Goal: Task Accomplishment & Management: Manage account settings

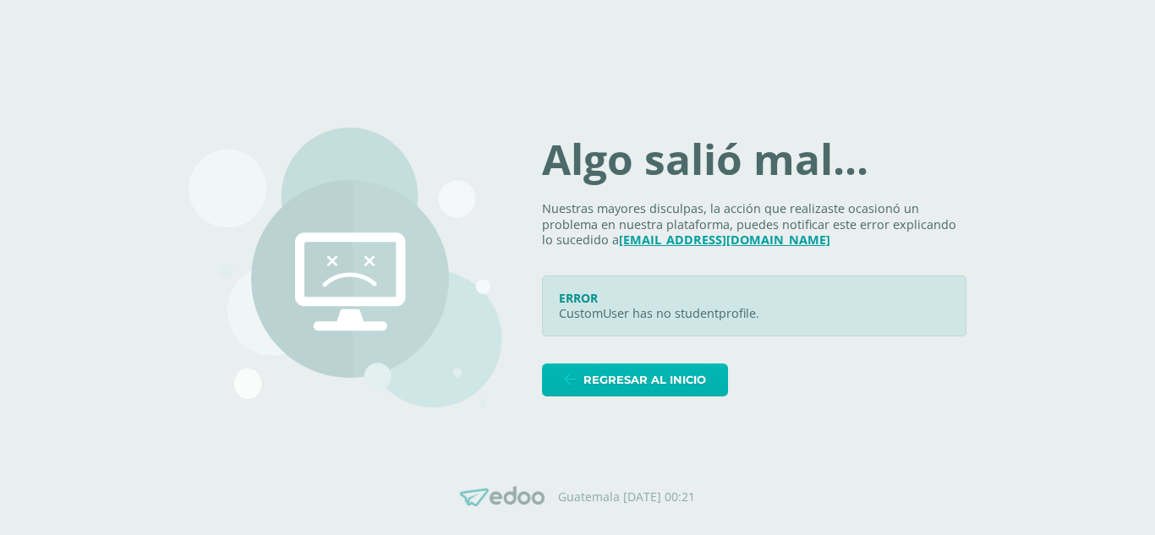
click at [706, 388] on span "Regresar al inicio" at bounding box center [644, 379] width 123 height 31
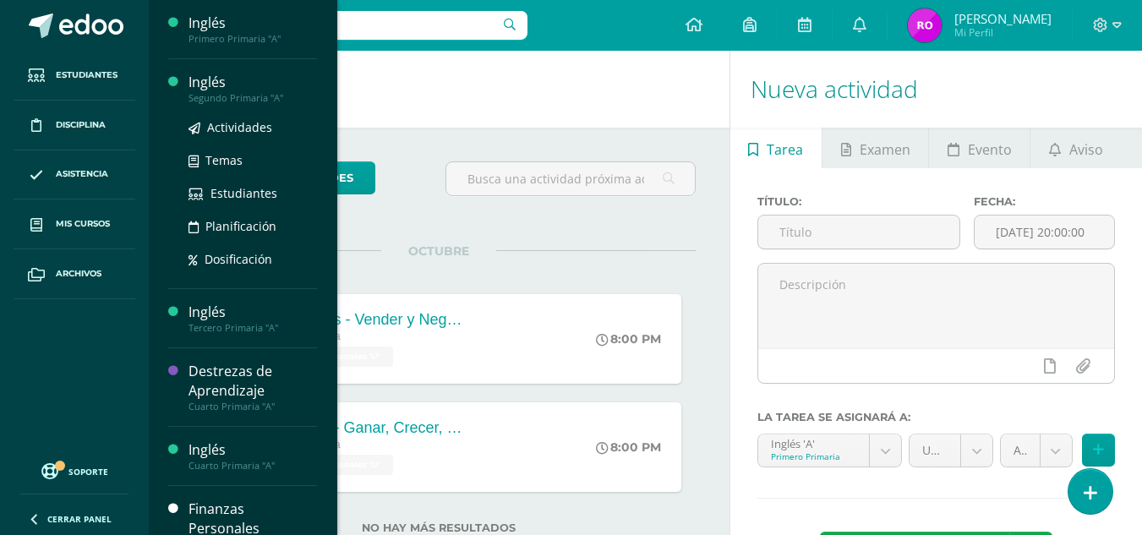
click at [227, 87] on div "Inglés" at bounding box center [253, 82] width 128 height 19
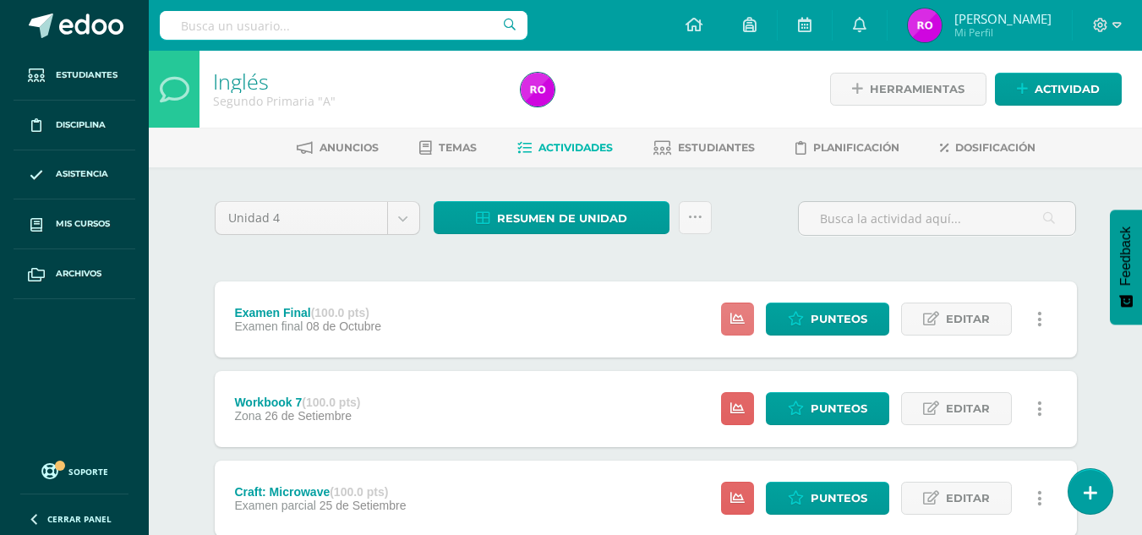
click at [748, 325] on link at bounding box center [737, 319] width 33 height 33
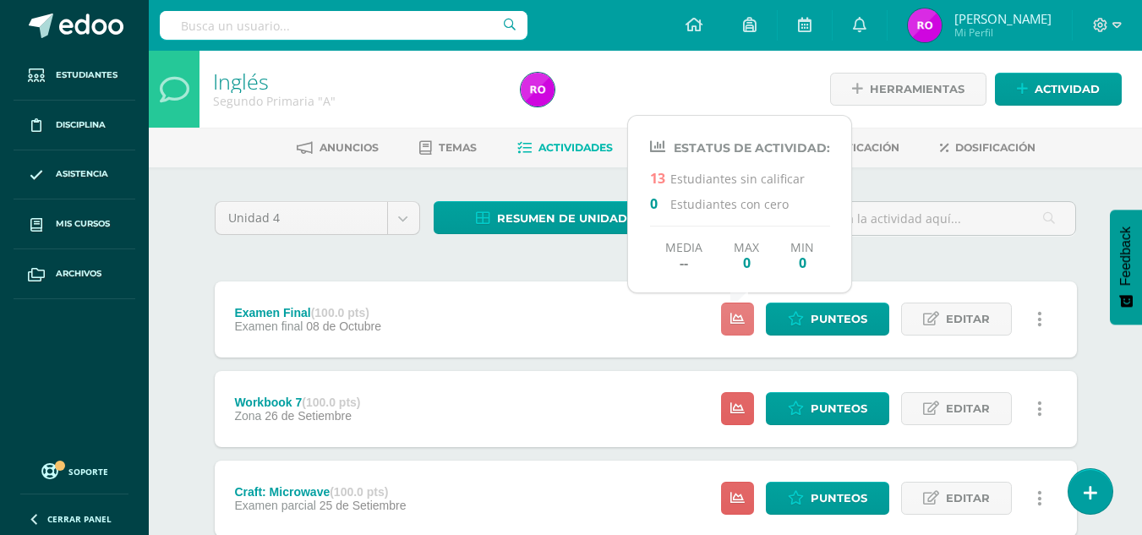
click at [748, 325] on link at bounding box center [737, 319] width 33 height 33
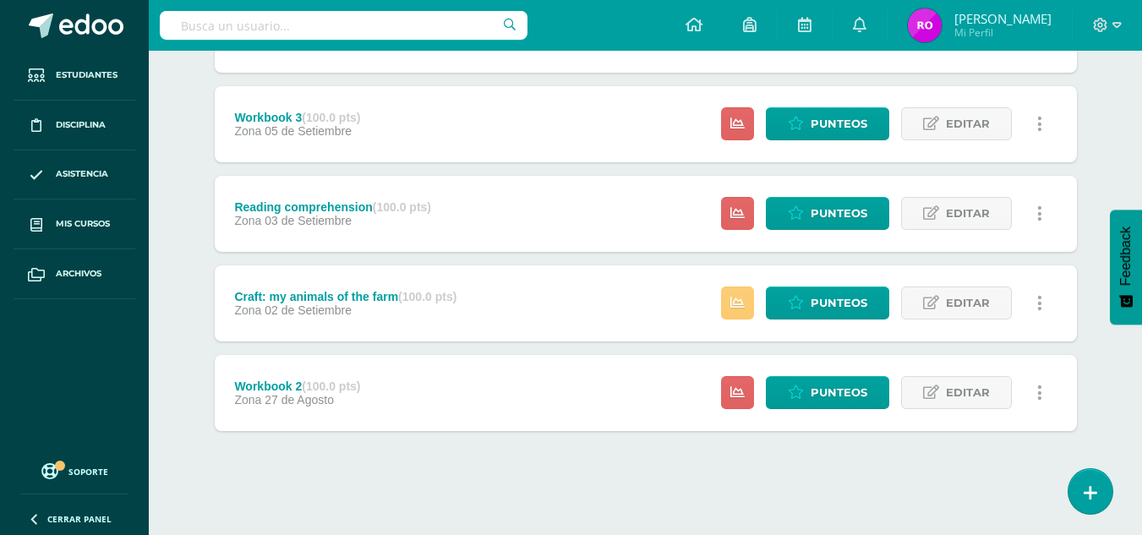
scroll to position [735, 0]
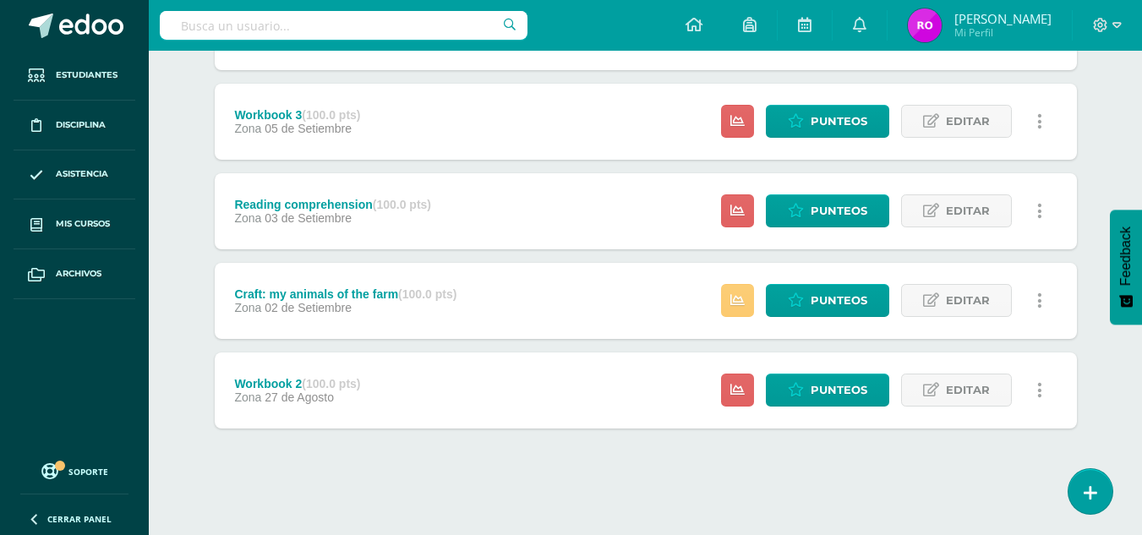
click at [342, 198] on div "Reading comprehension (100.0 pts)" at bounding box center [332, 205] width 197 height 14
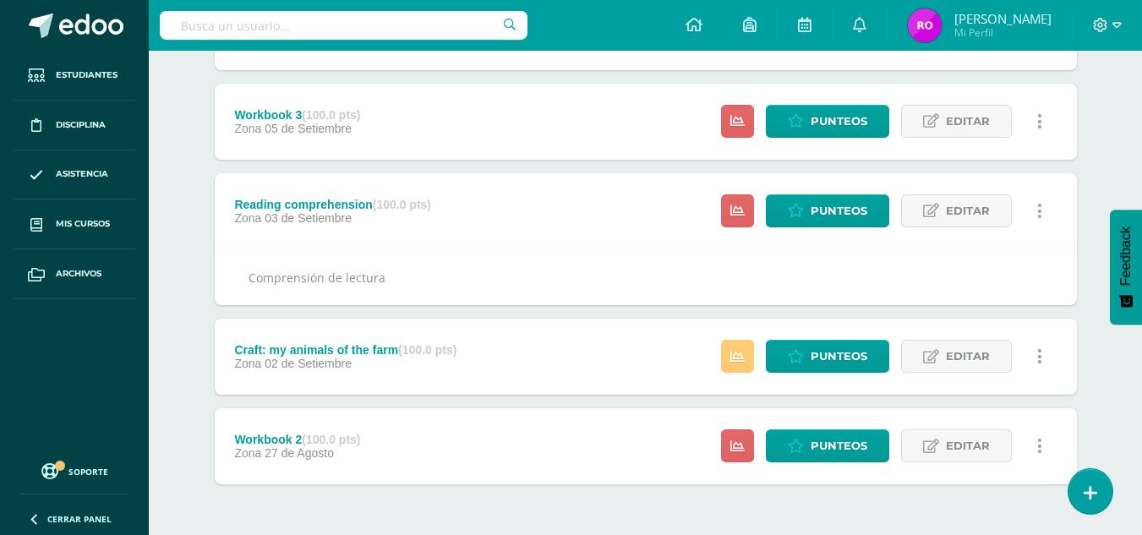
click at [308, 129] on span "05 de Setiembre" at bounding box center [308, 129] width 87 height 14
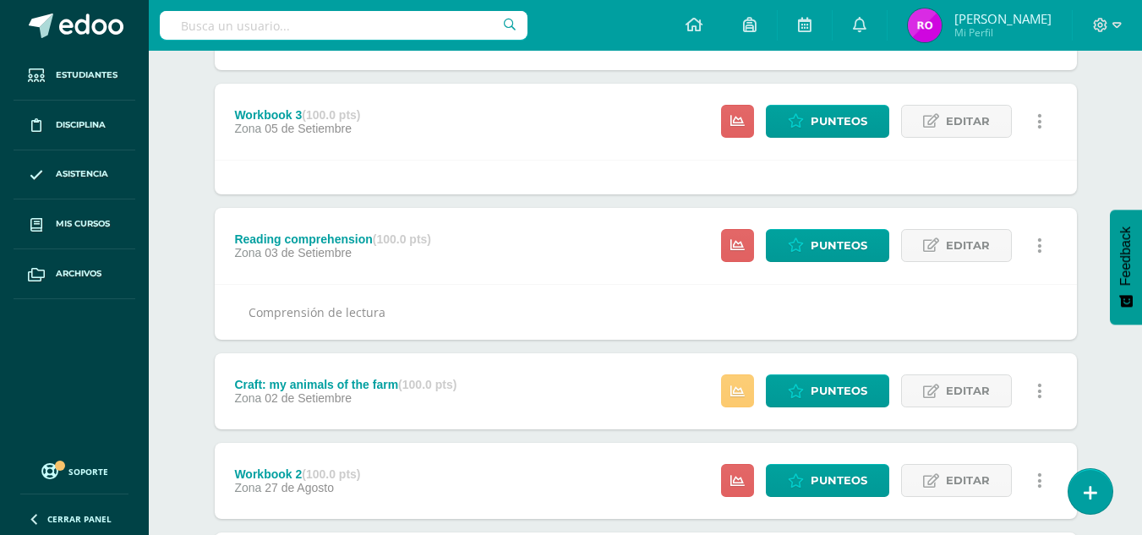
click at [320, 131] on span "05 de Setiembre" at bounding box center [308, 129] width 87 height 14
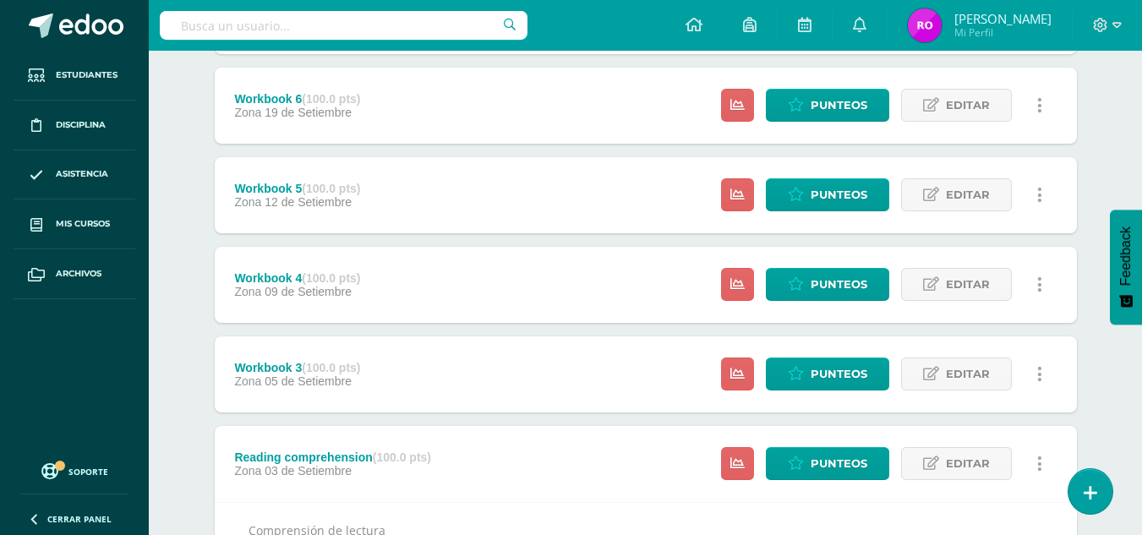
scroll to position [482, 0]
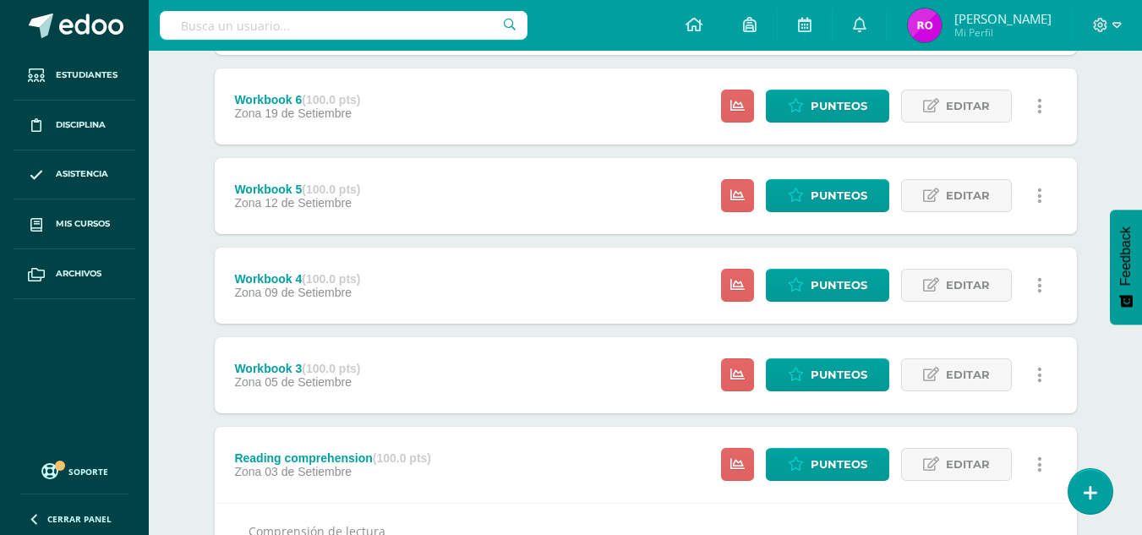
click at [308, 277] on strong "(100.0 pts)" at bounding box center [331, 279] width 58 height 14
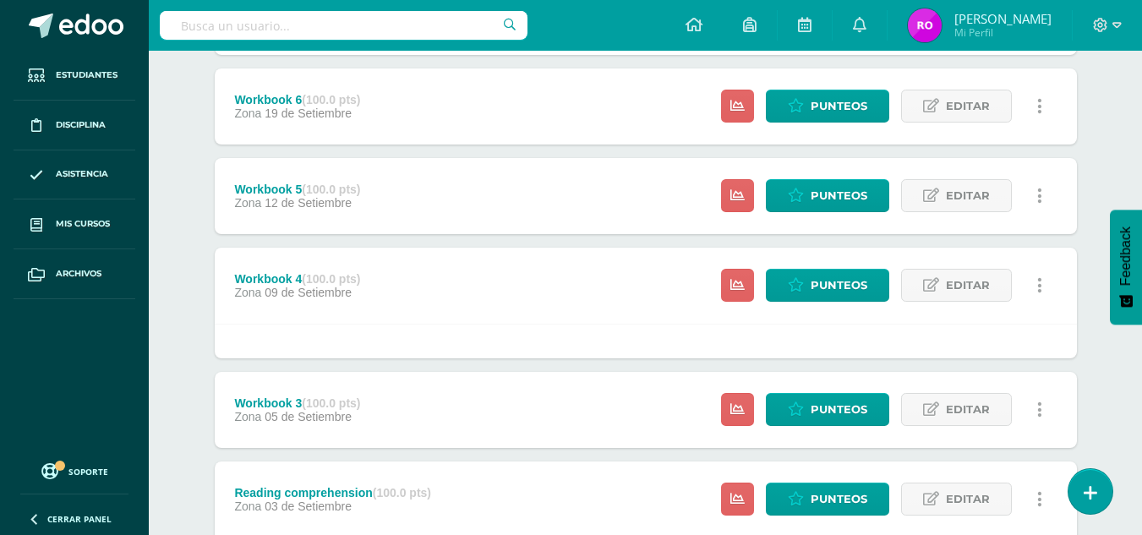
click at [308, 276] on strong "(100.0 pts)" at bounding box center [331, 279] width 58 height 14
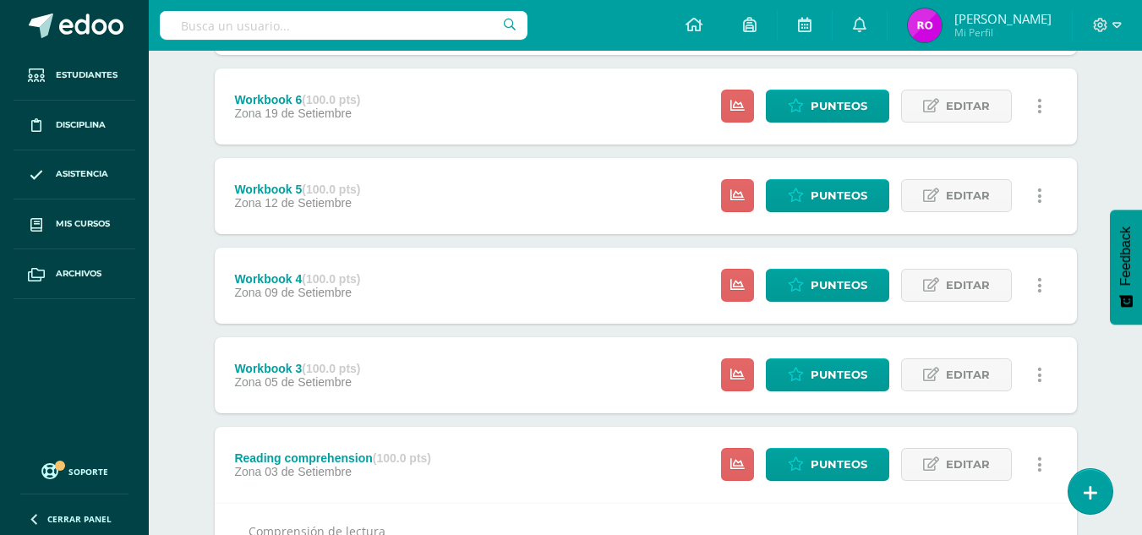
click at [339, 207] on span "12 de Setiembre" at bounding box center [308, 203] width 87 height 14
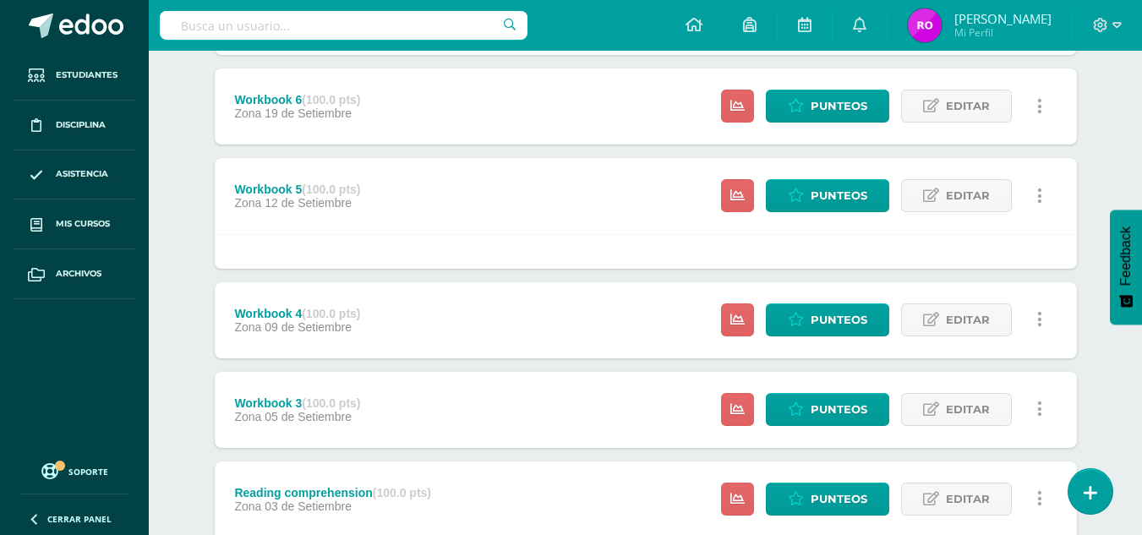
click at [341, 205] on span "12 de Setiembre" at bounding box center [308, 203] width 87 height 14
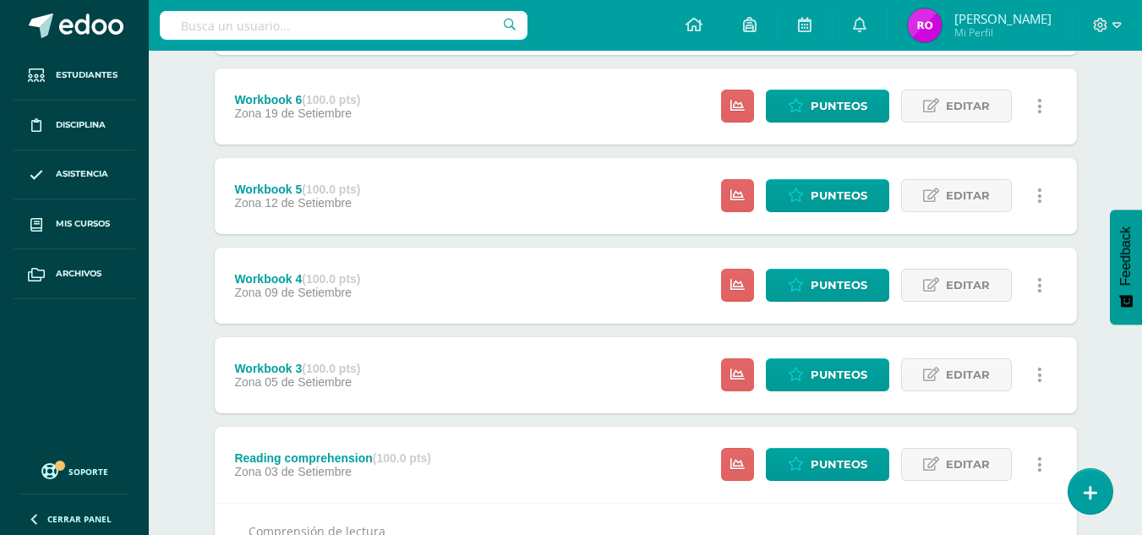
click at [401, 215] on div "Workbook 5 (100.0 pts) Zona 12 de Setiembre Estatus de Actividad: 13 Estudiante…" at bounding box center [646, 196] width 862 height 76
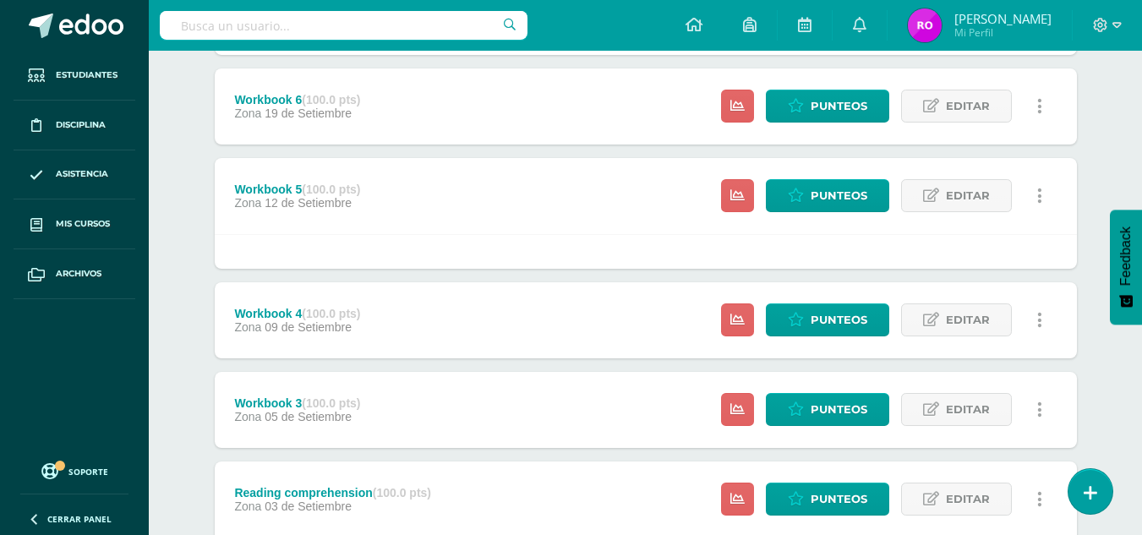
click at [401, 215] on div "Workbook 5 (100.0 pts) Zona 12 de Setiembre Estatus de Actividad: 13 Estudiante…" at bounding box center [646, 196] width 862 height 76
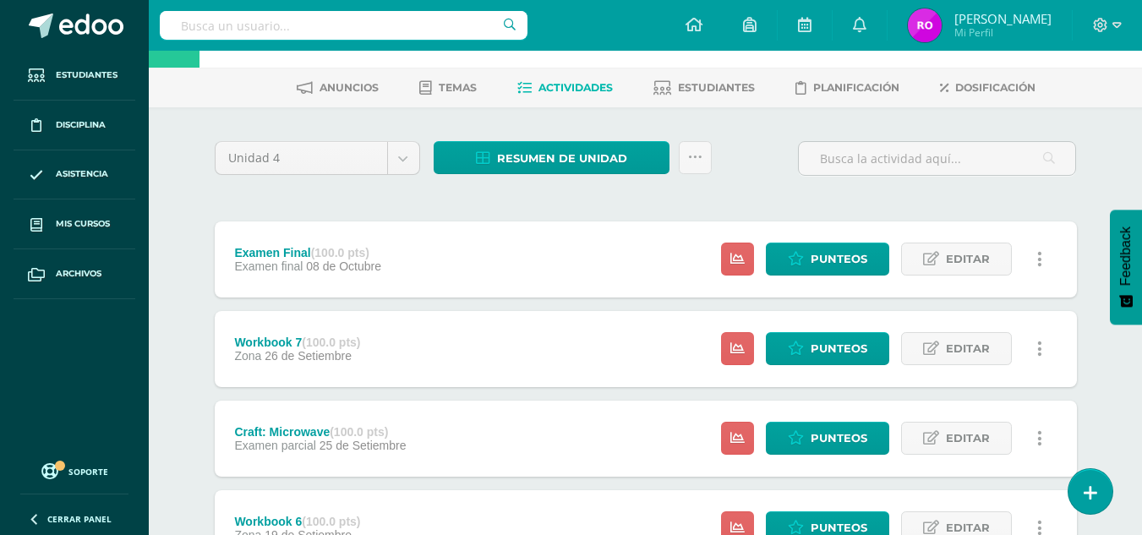
scroll to position [59, 0]
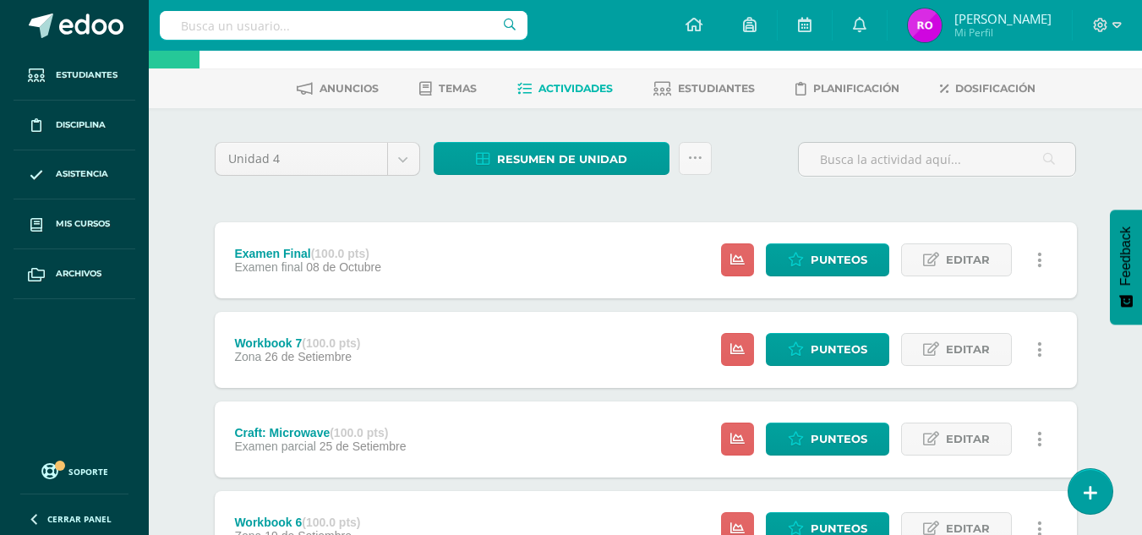
click at [311, 441] on span "Examen parcial" at bounding box center [275, 447] width 82 height 14
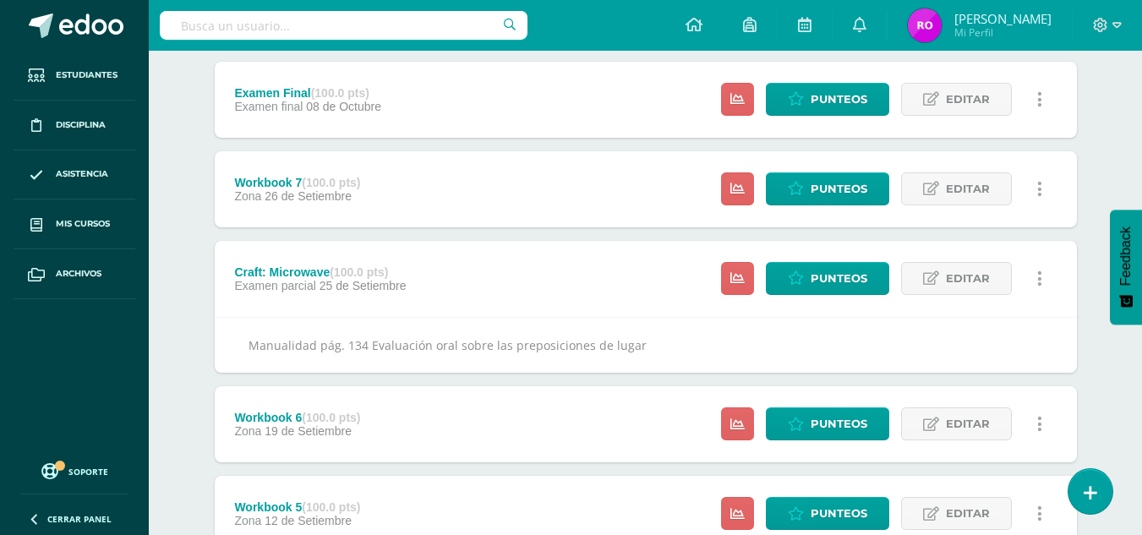
scroll to position [228, 0]
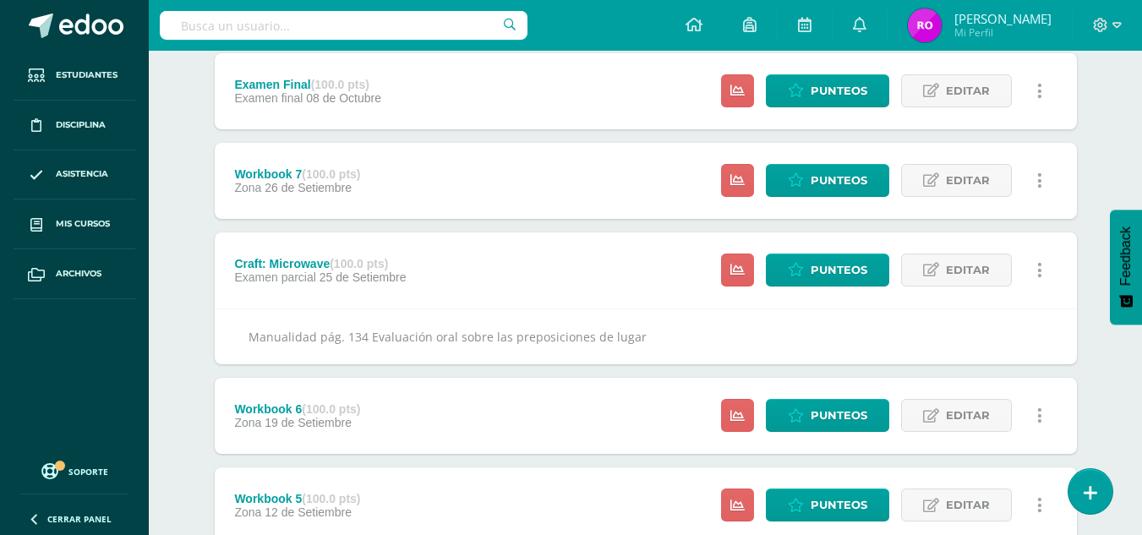
click at [285, 265] on div "Craft: Microwave (100.0 pts)" at bounding box center [320, 264] width 172 height 14
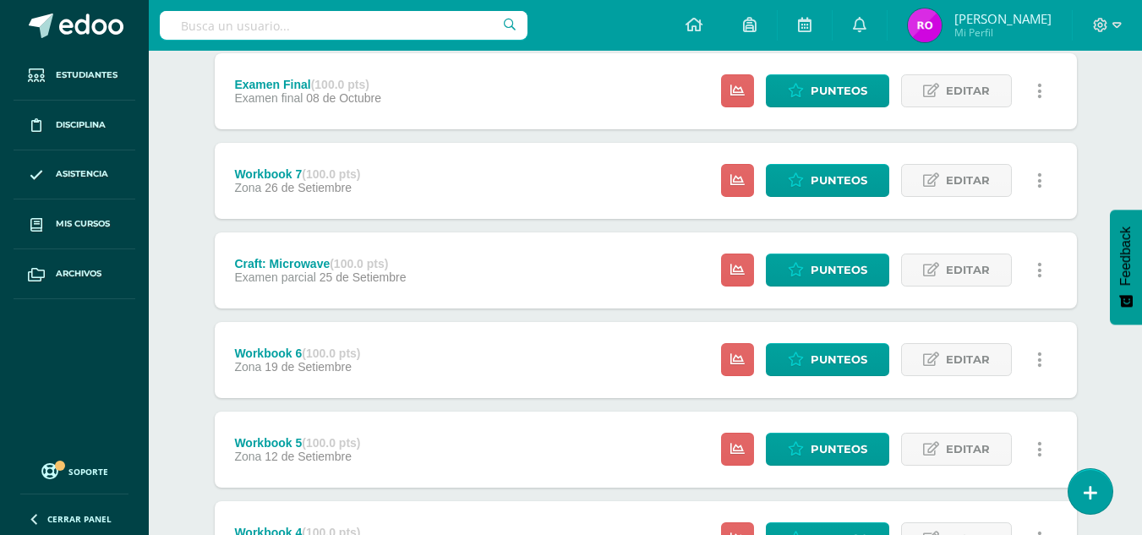
click at [292, 167] on div "Workbook 7 (100.0 pts)" at bounding box center [297, 174] width 126 height 14
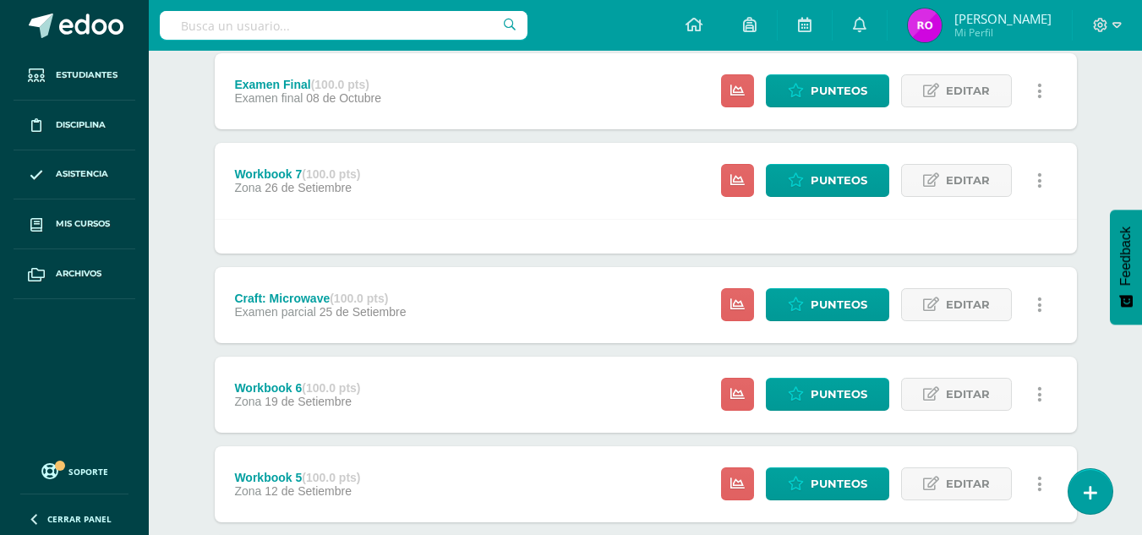
click at [292, 167] on div "Workbook 7 (100.0 pts)" at bounding box center [297, 174] width 126 height 14
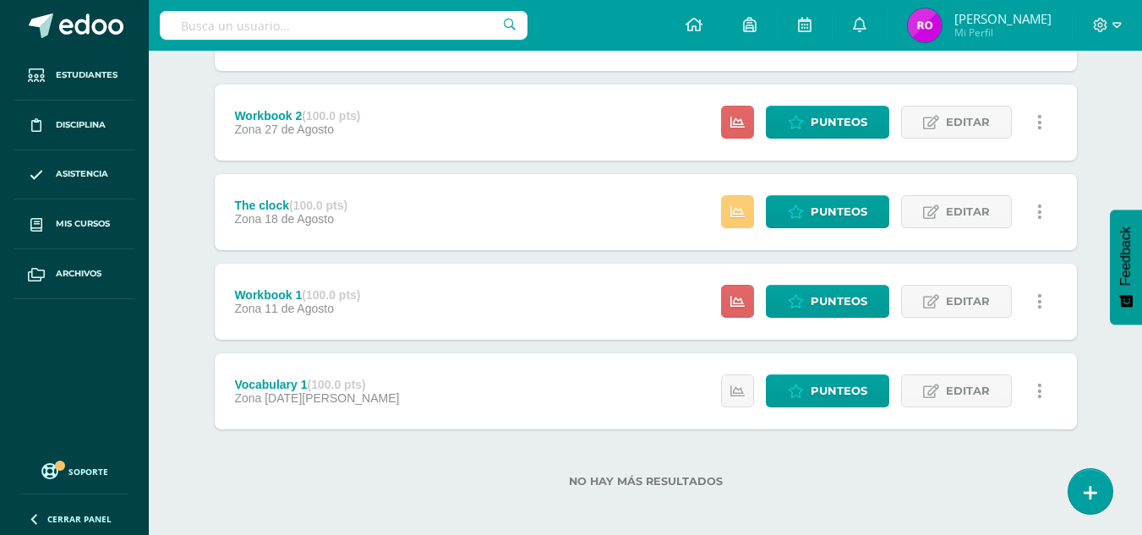
scroll to position [1066, 0]
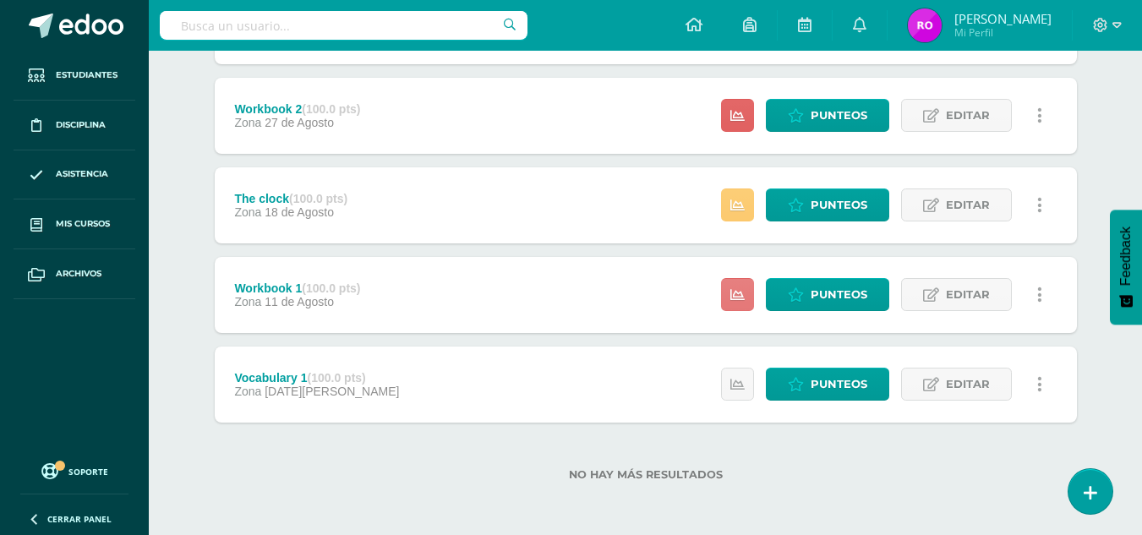
click at [736, 294] on icon at bounding box center [737, 295] width 14 height 14
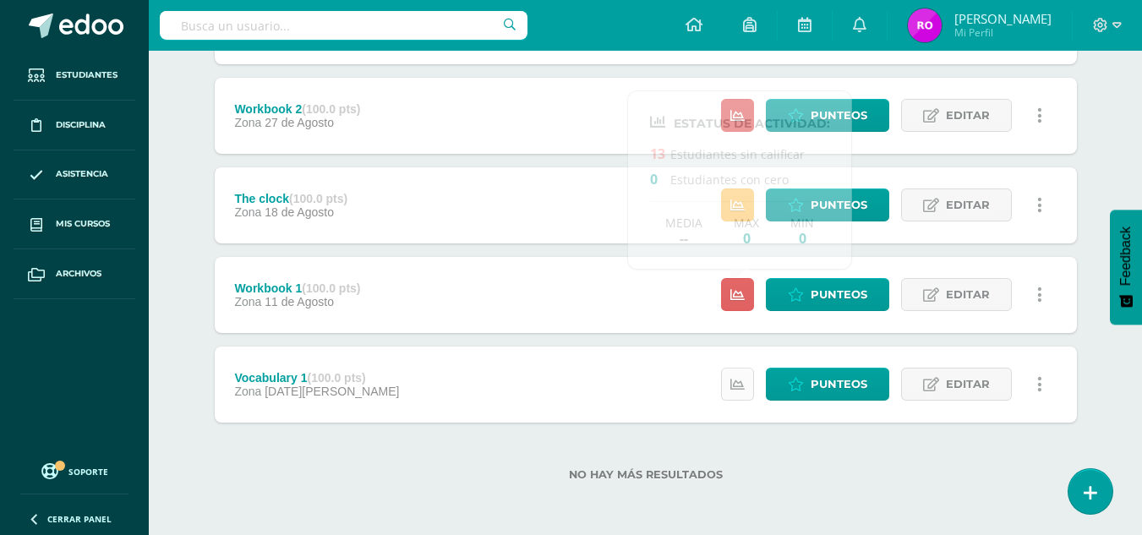
click at [739, 385] on icon at bounding box center [737, 385] width 14 height 14
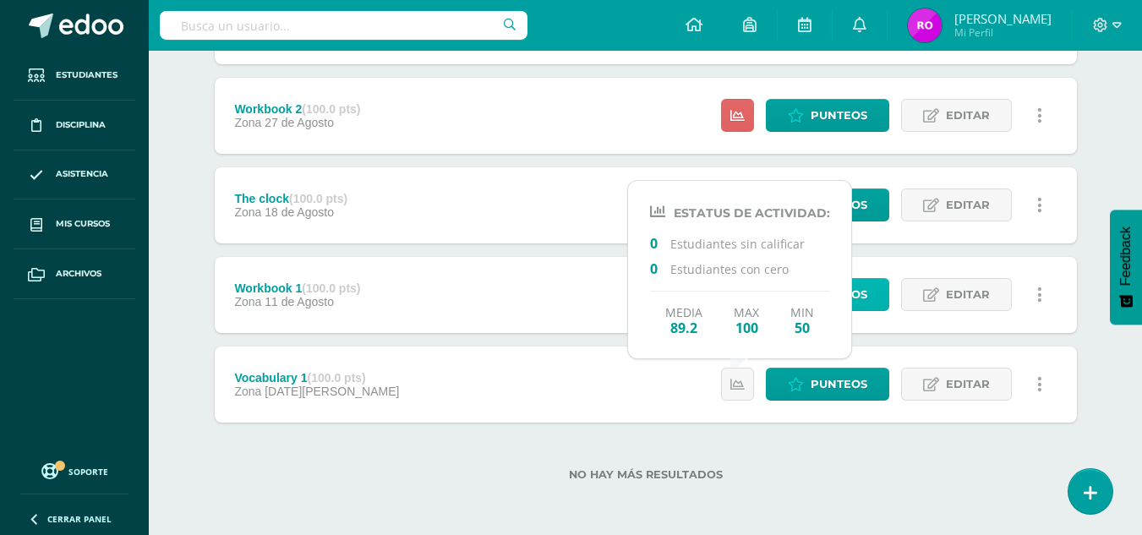
click at [874, 304] on link "Punteos" at bounding box center [827, 294] width 123 height 33
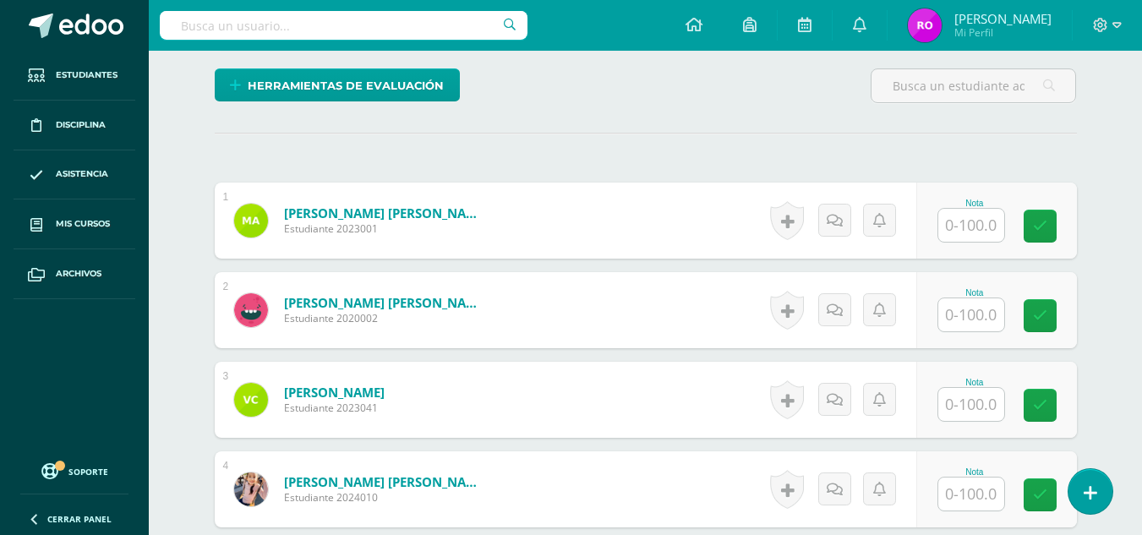
scroll to position [422, 0]
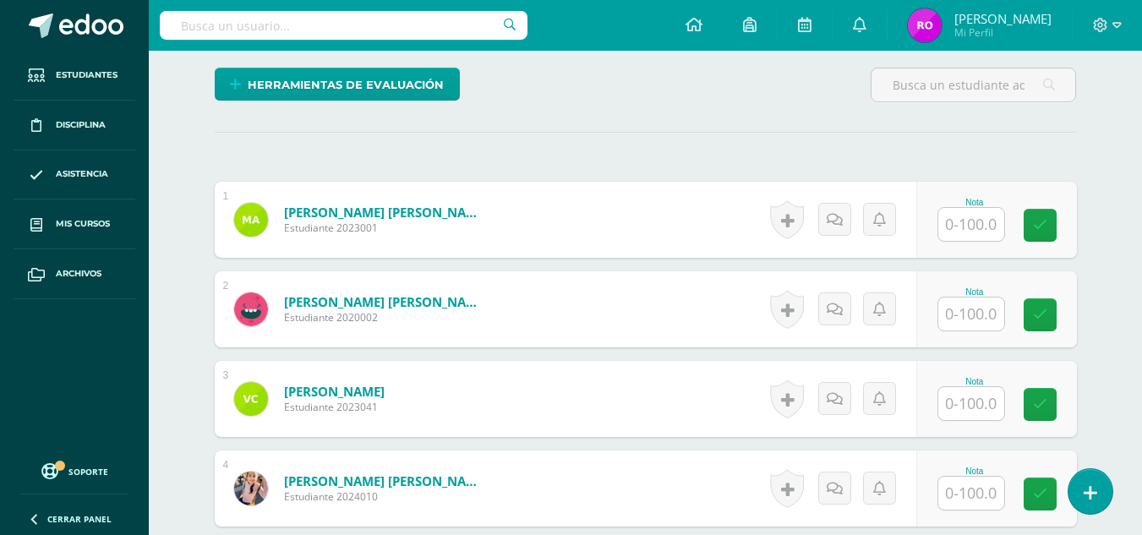
click at [971, 220] on input "text" at bounding box center [971, 224] width 66 height 33
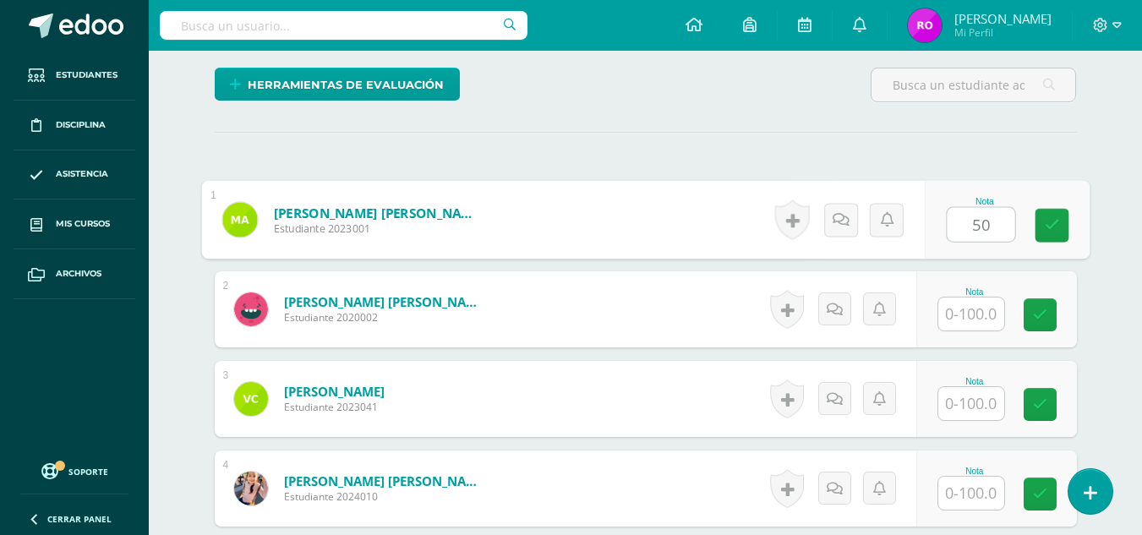
type input "50"
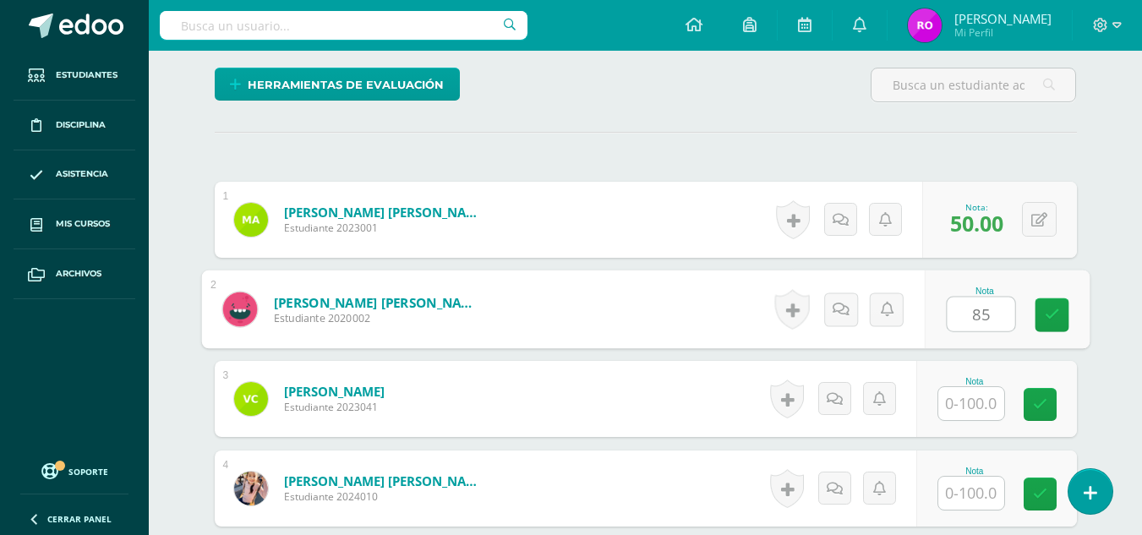
type input "85"
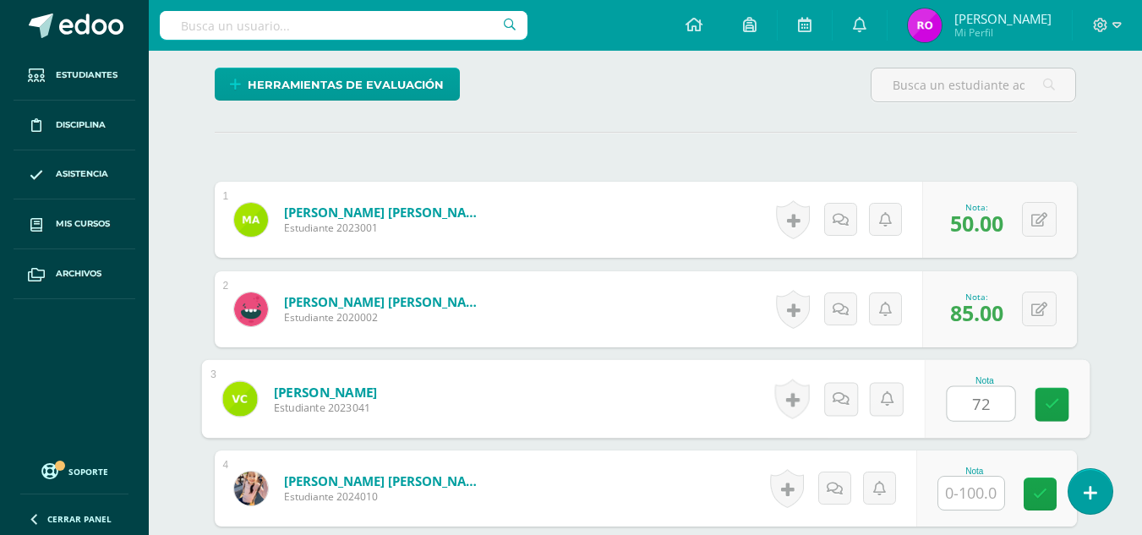
type input "72"
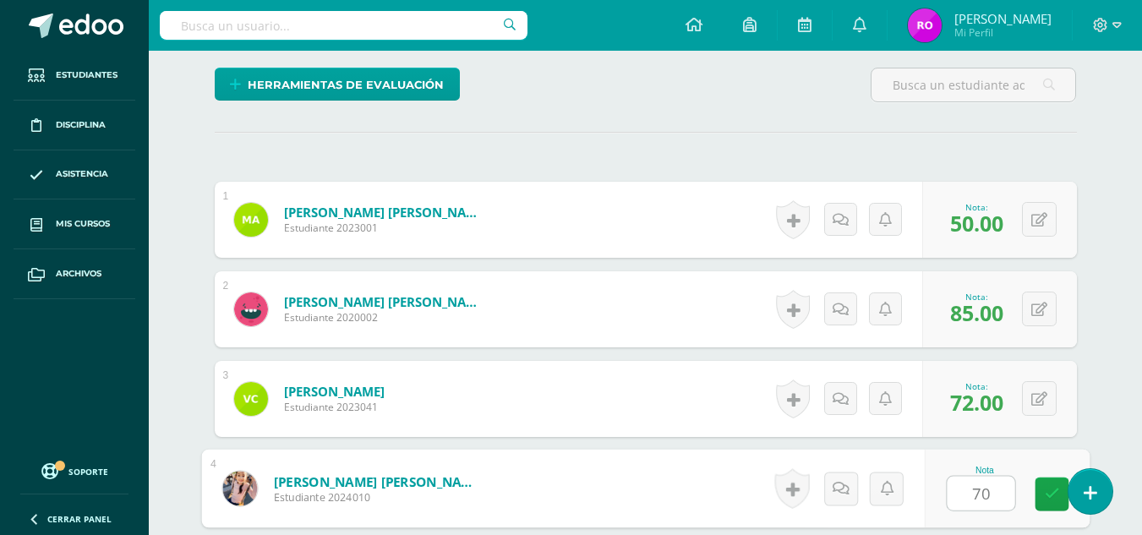
type input "70"
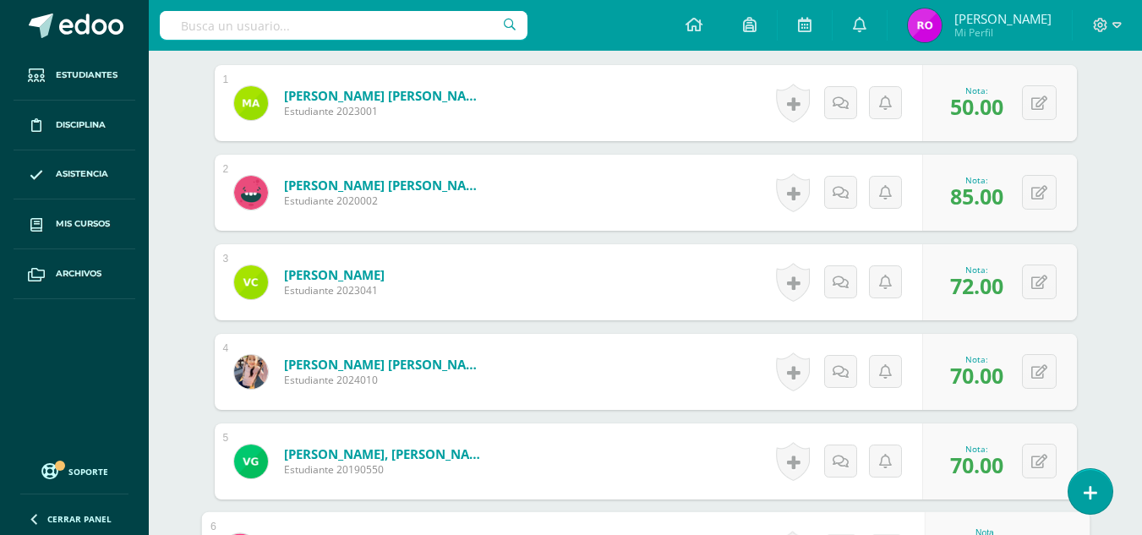
scroll to position [568, 0]
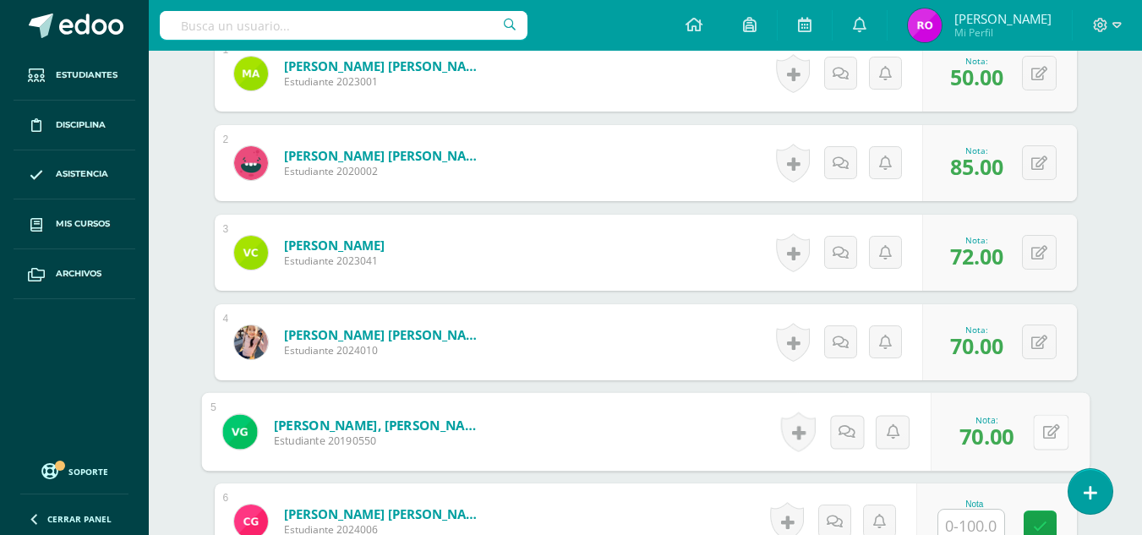
click at [1048, 430] on button at bounding box center [1051, 432] width 36 height 36
type input "90"
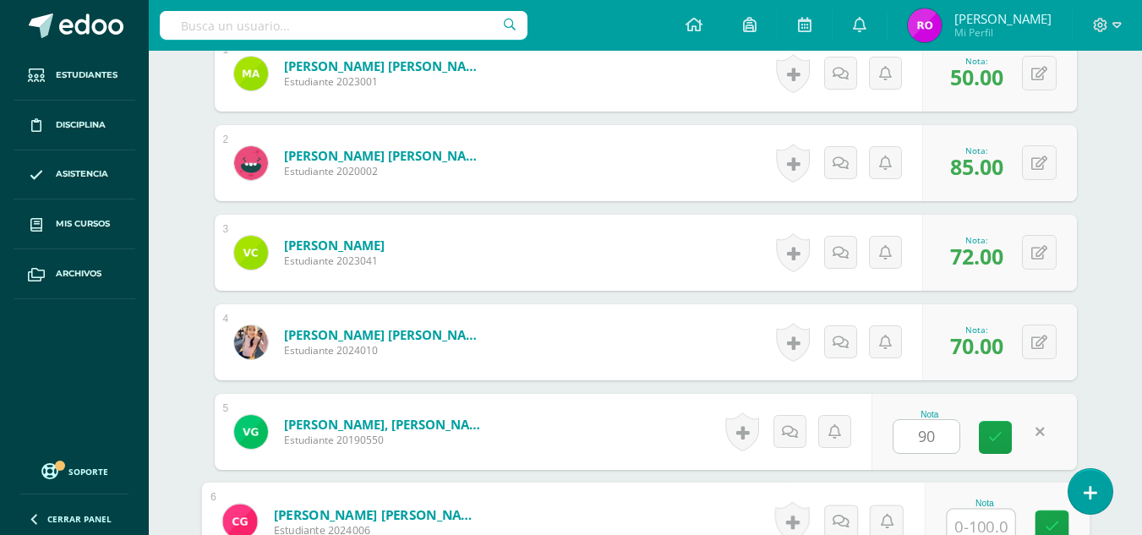
scroll to position [576, 0]
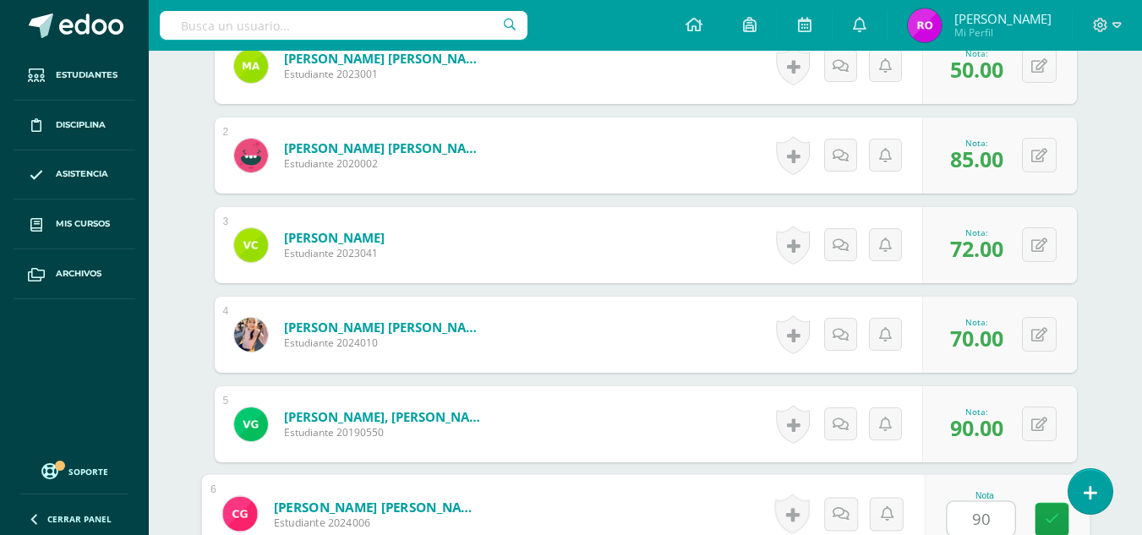
type input "90"
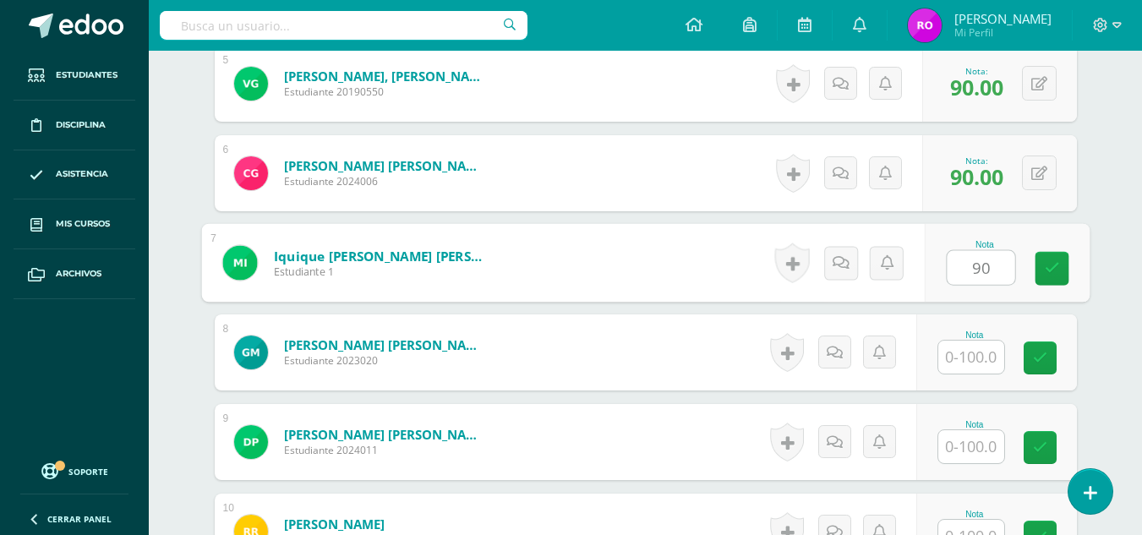
type input "90"
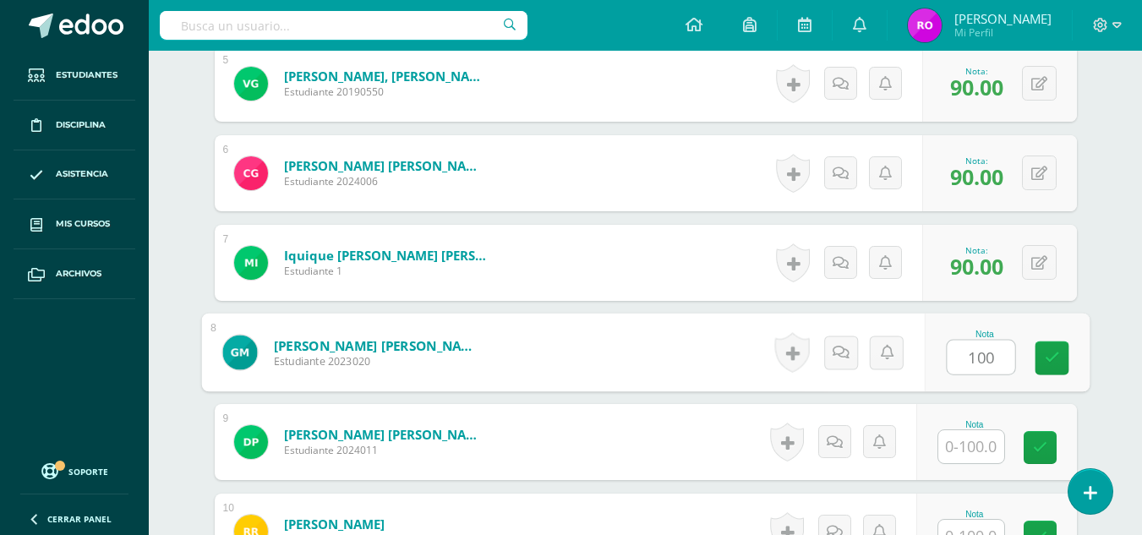
type input "100"
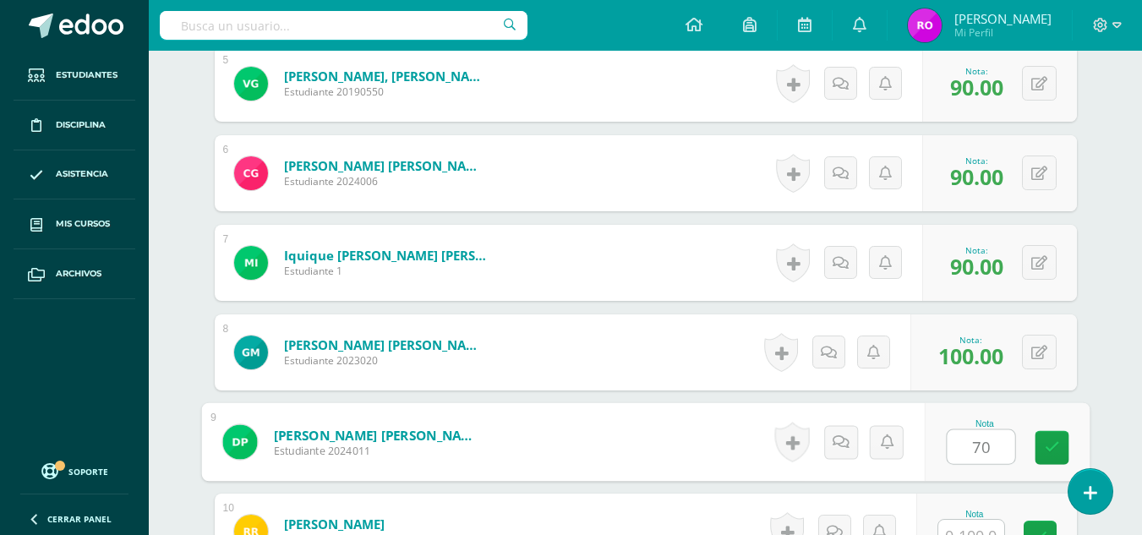
type input "70"
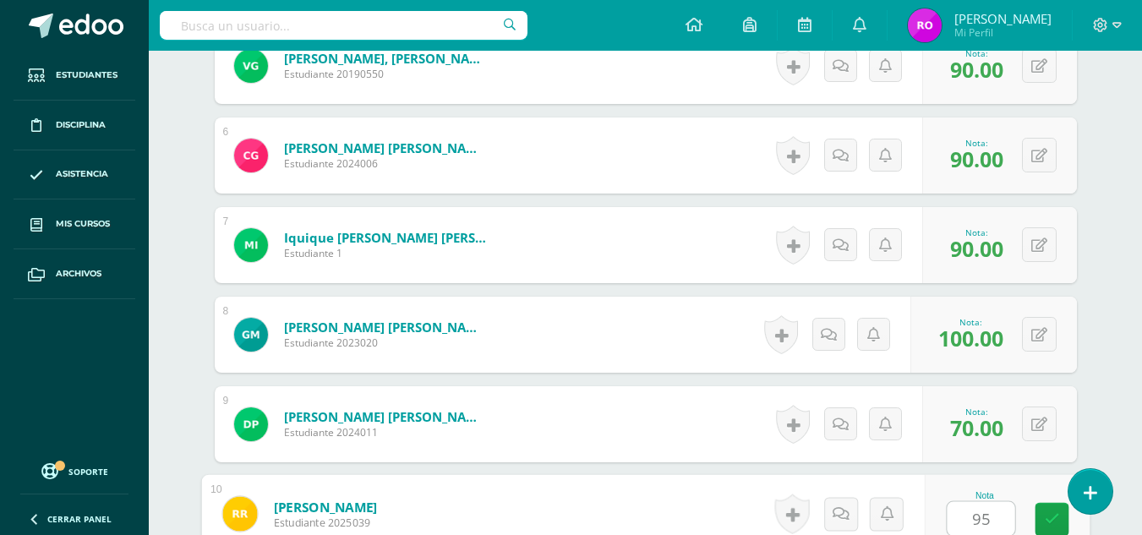
type input "9"
type input "0"
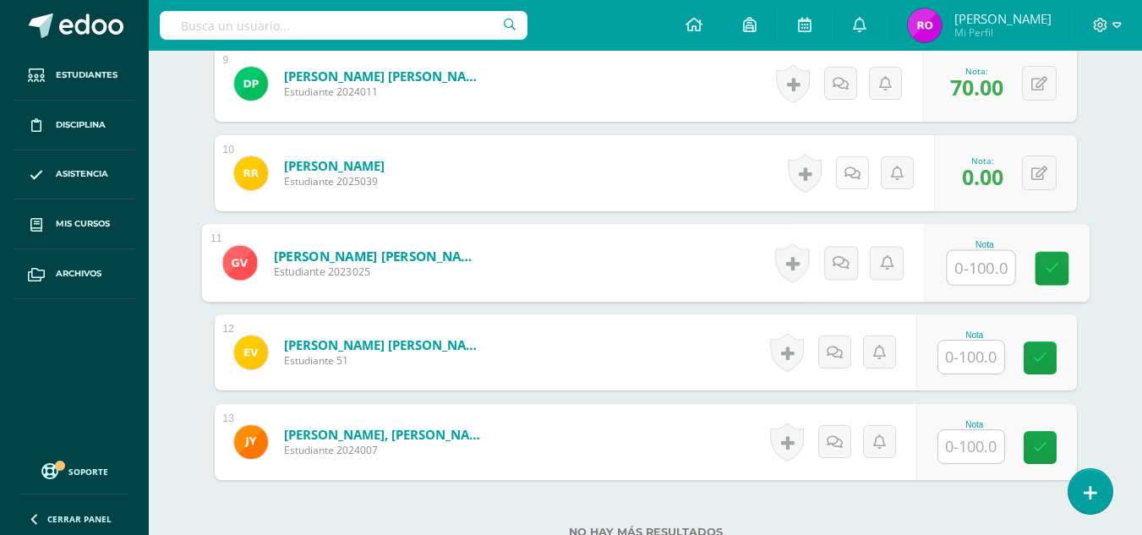
click at [856, 164] on link at bounding box center [852, 172] width 33 height 33
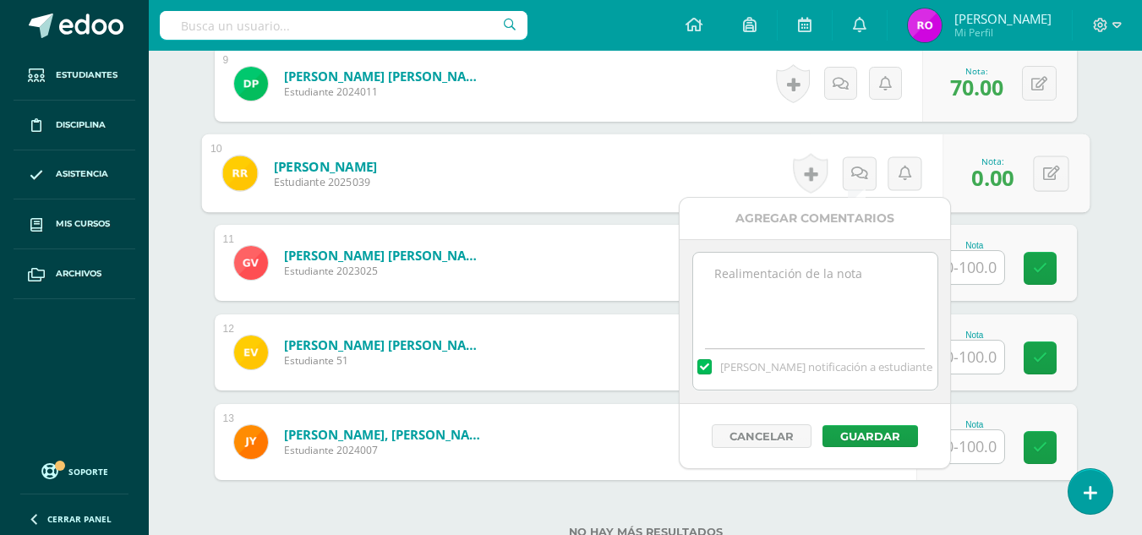
click at [873, 271] on textarea at bounding box center [815, 295] width 244 height 85
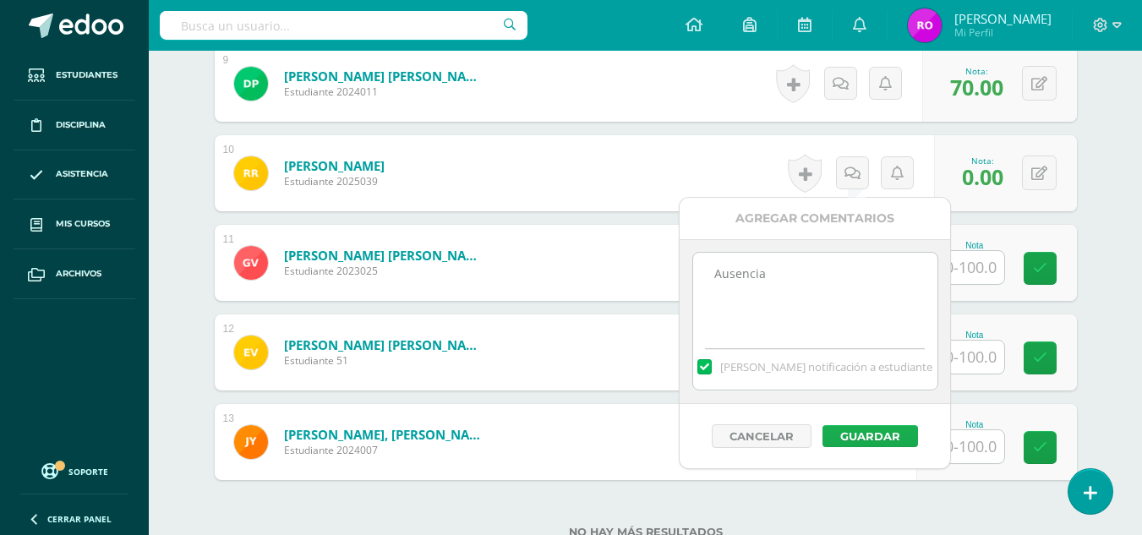
type textarea "Ausencia"
click at [851, 435] on button "Guardar" at bounding box center [871, 436] width 96 height 22
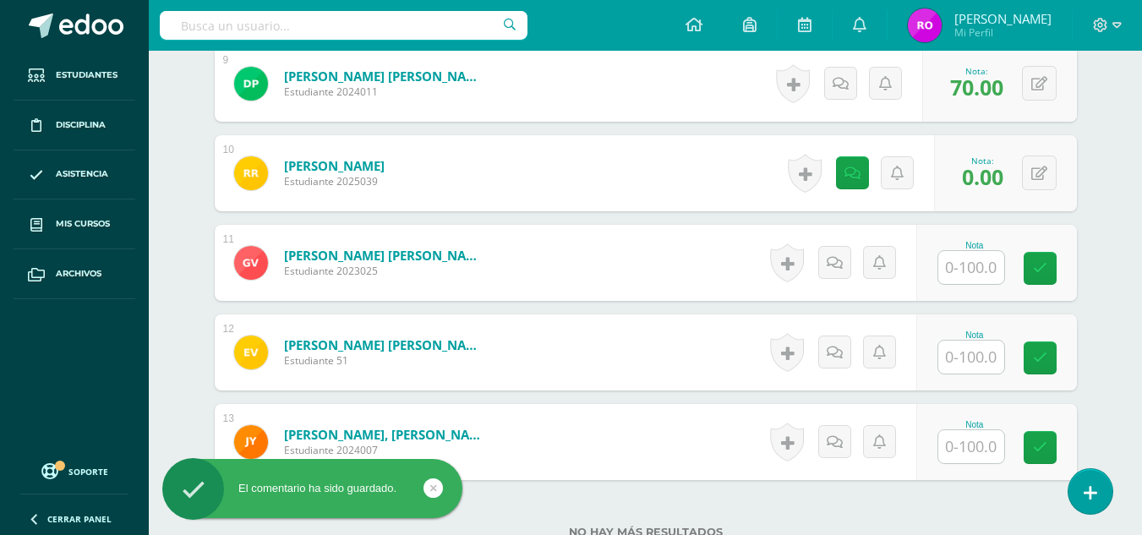
click at [976, 276] on input "text" at bounding box center [971, 267] width 66 height 33
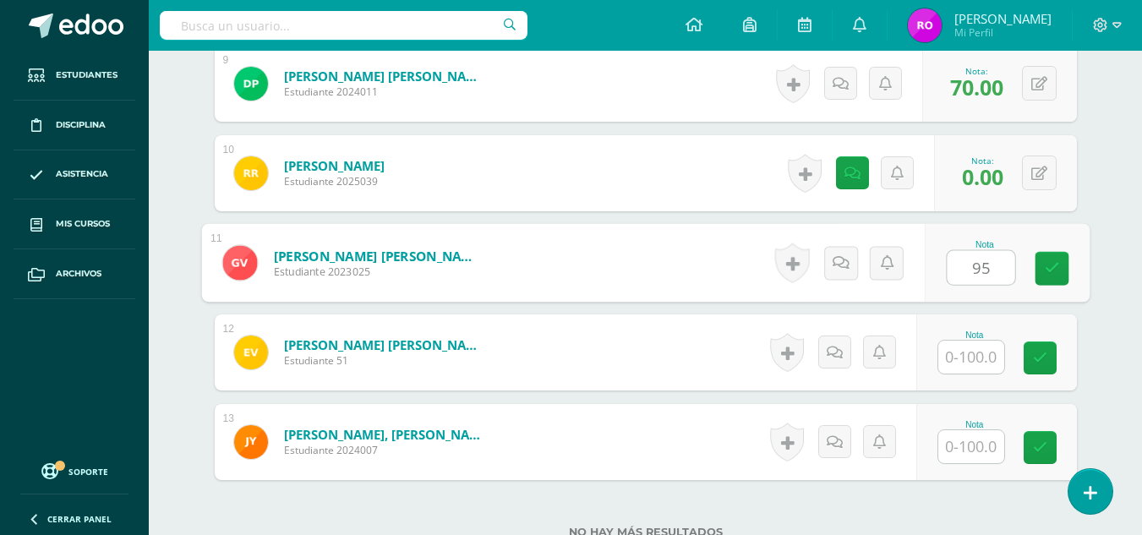
type input "95"
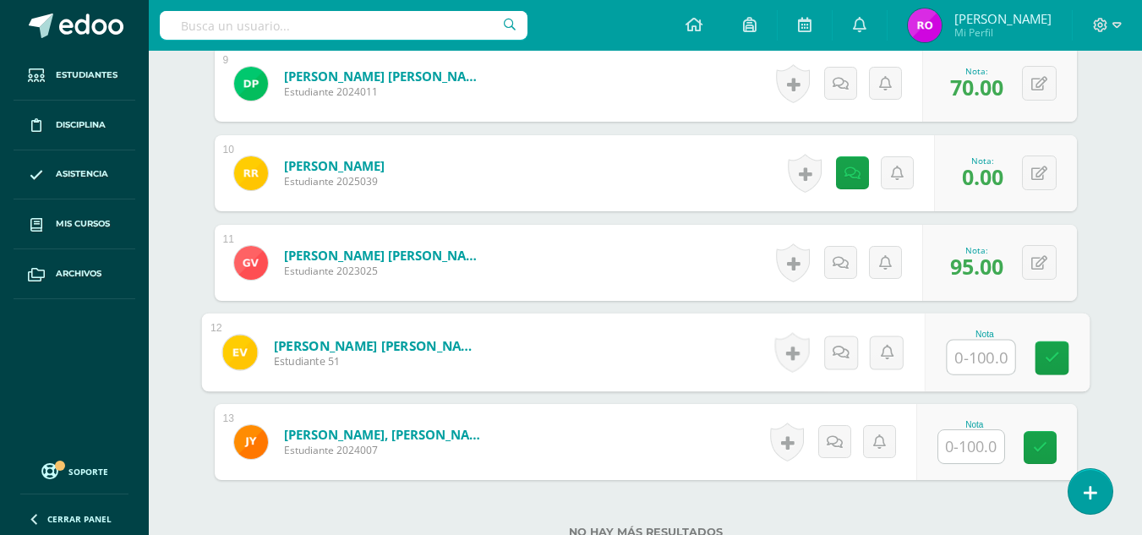
type input "2"
type input "0"
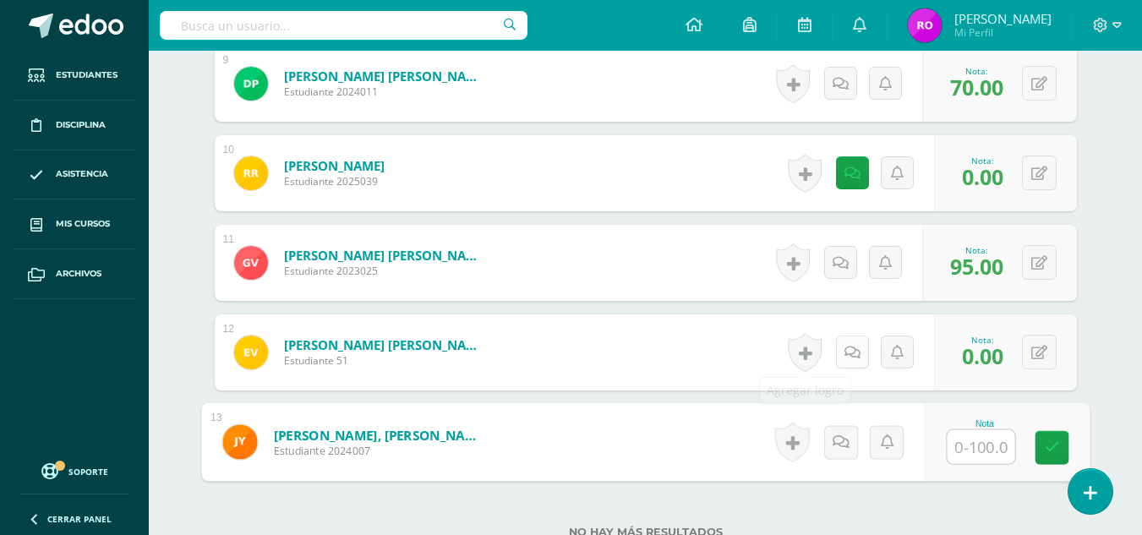
click at [849, 343] on link at bounding box center [852, 352] width 33 height 33
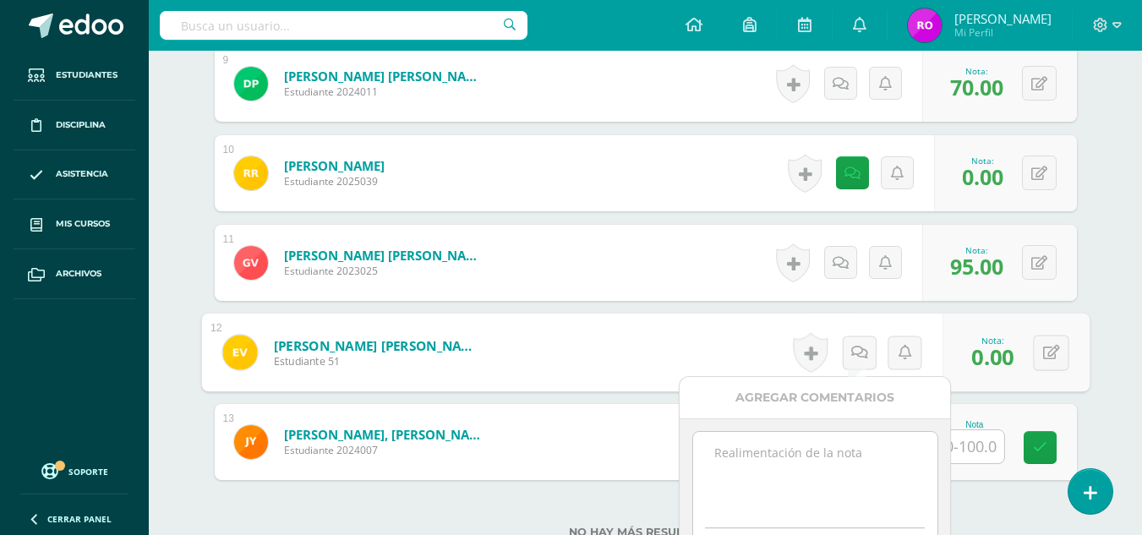
click at [845, 445] on textarea at bounding box center [815, 474] width 244 height 85
type textarea "a"
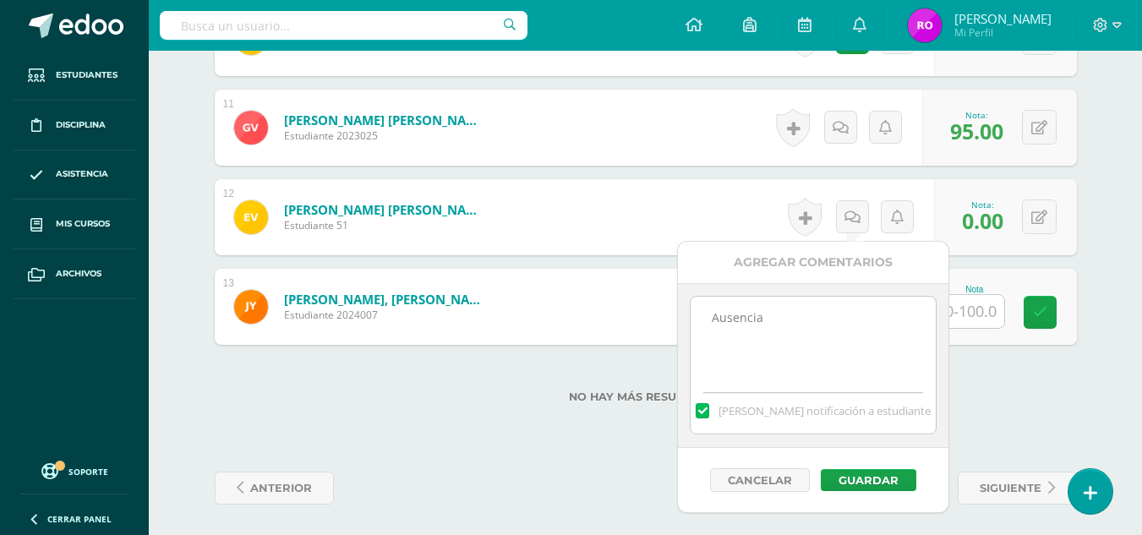
scroll to position [1413, 0]
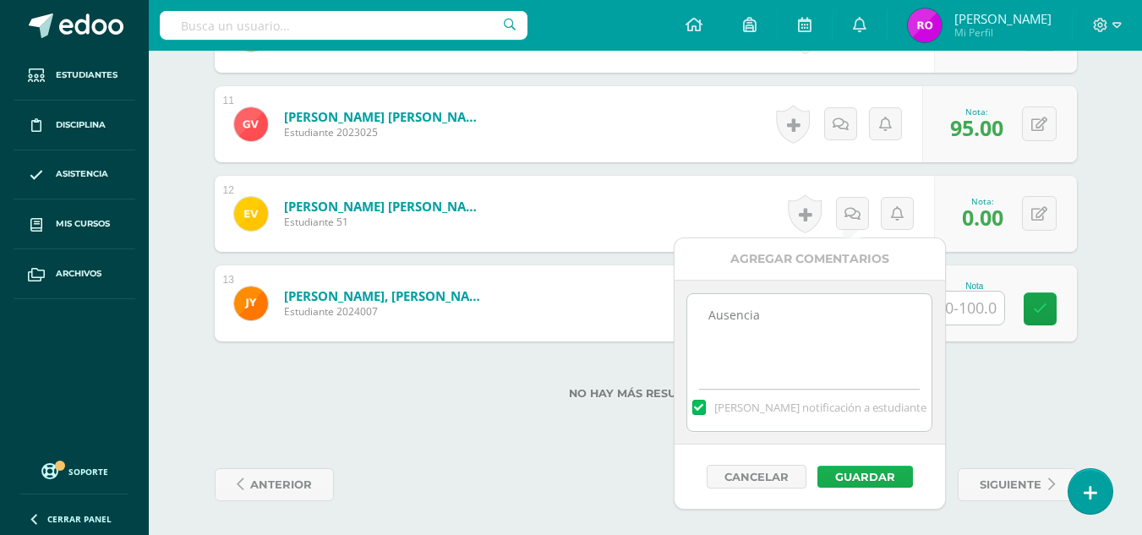
type textarea "Ausencia"
click at [870, 479] on button "Guardar" at bounding box center [865, 477] width 96 height 22
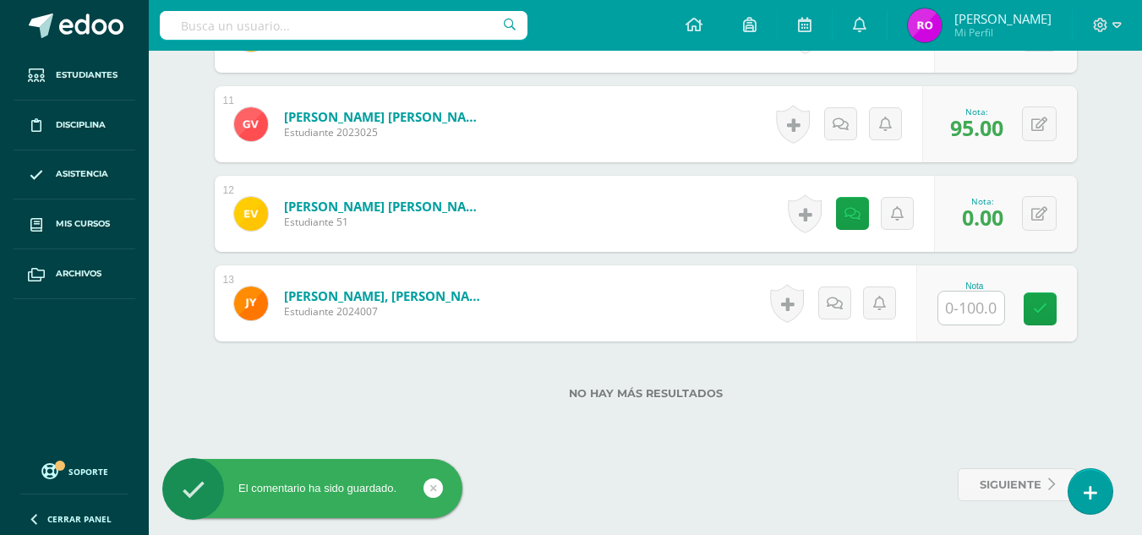
click at [979, 311] on input "text" at bounding box center [971, 308] width 66 height 33
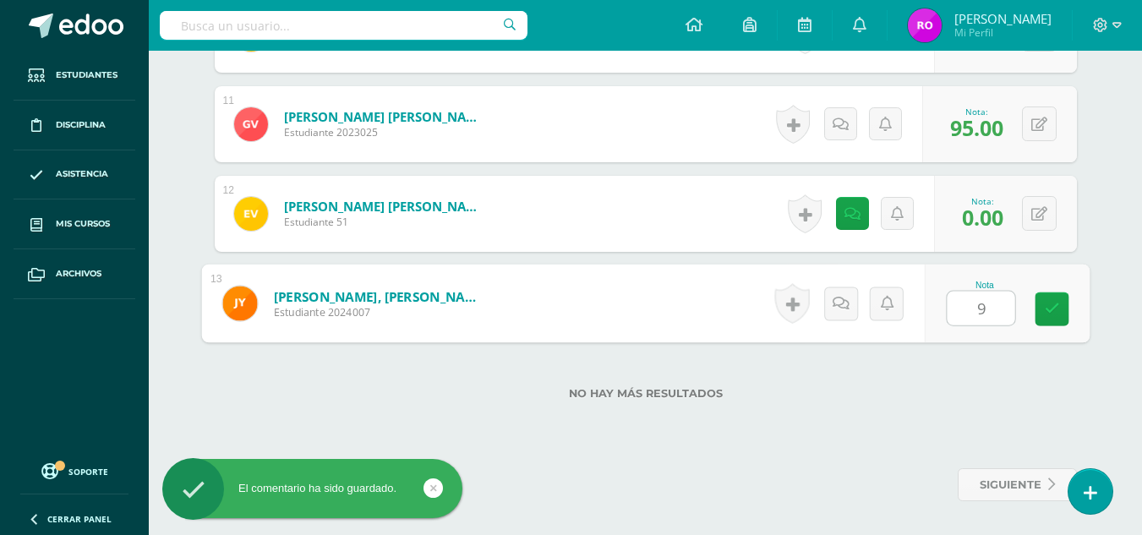
type input "92"
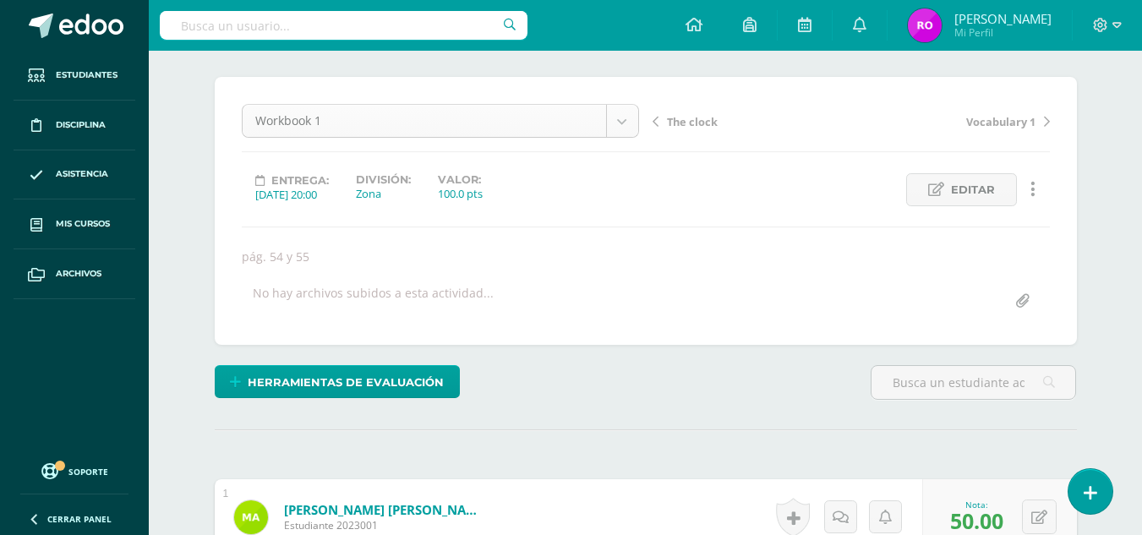
scroll to position [0, 0]
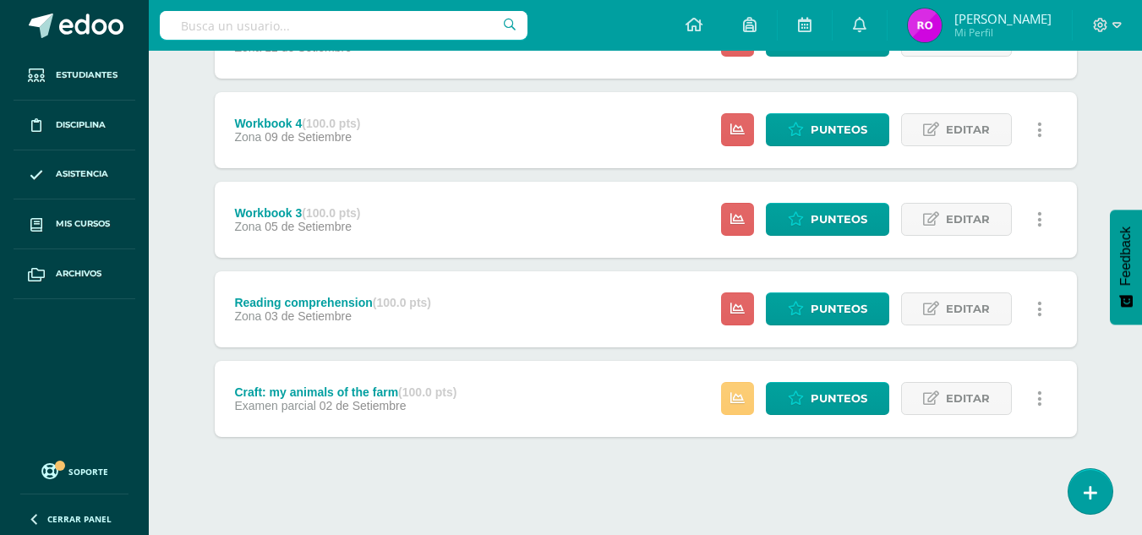
scroll to position [735, 0]
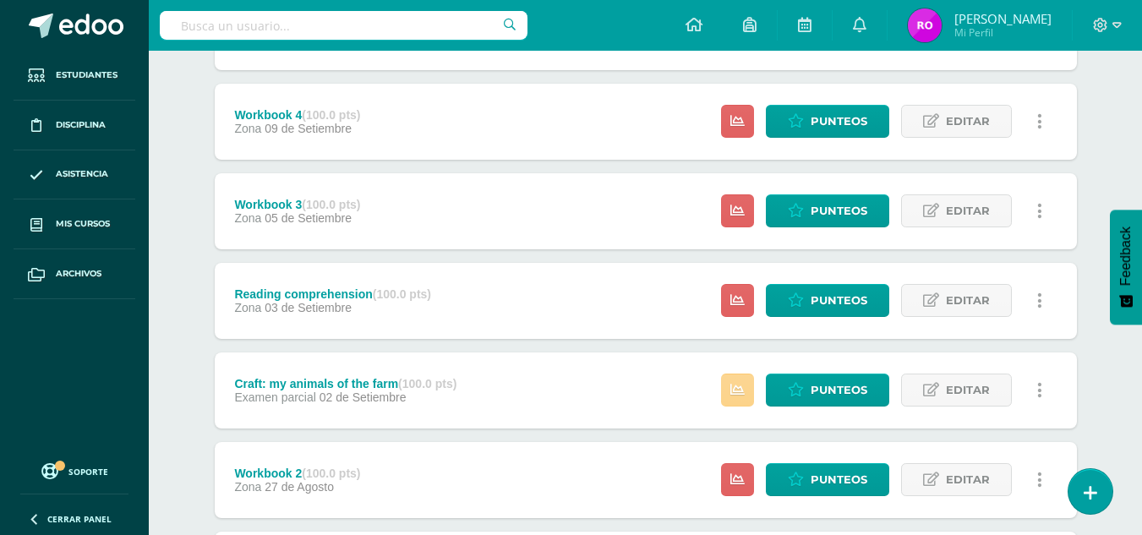
click at [741, 378] on link at bounding box center [737, 390] width 33 height 33
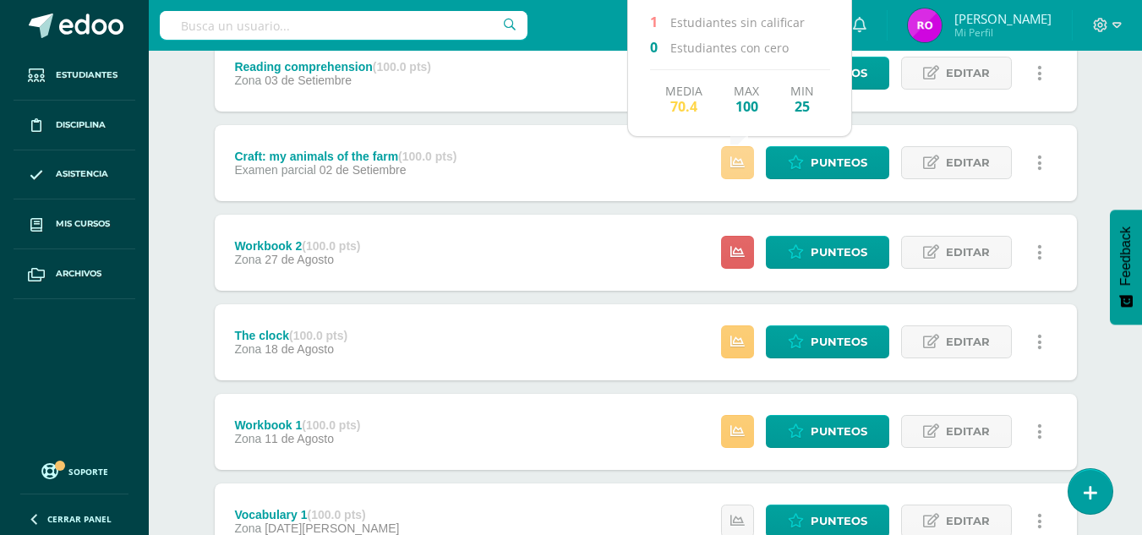
scroll to position [1074, 0]
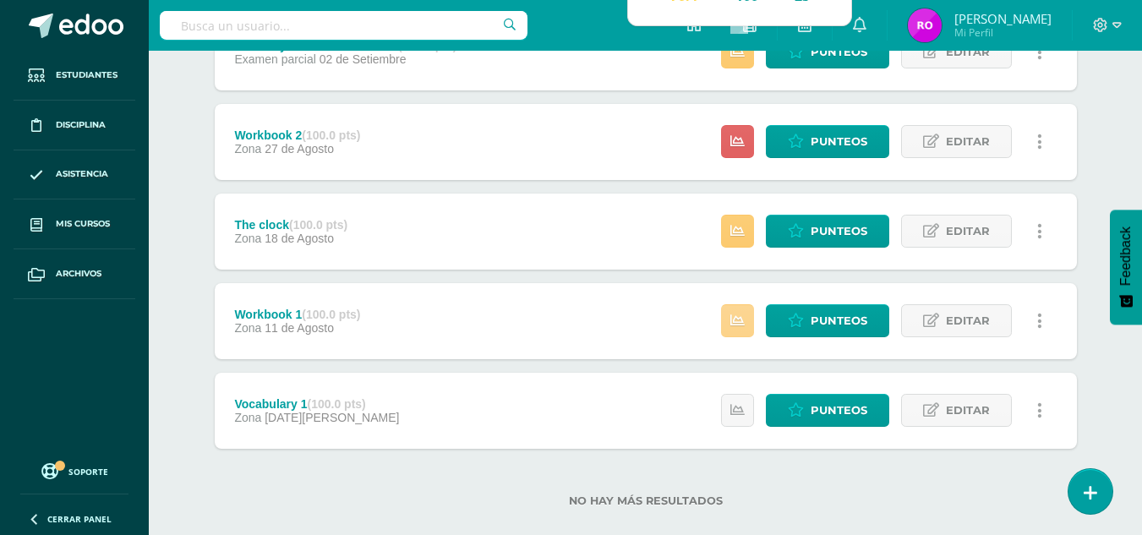
click at [744, 326] on icon at bounding box center [737, 321] width 14 height 14
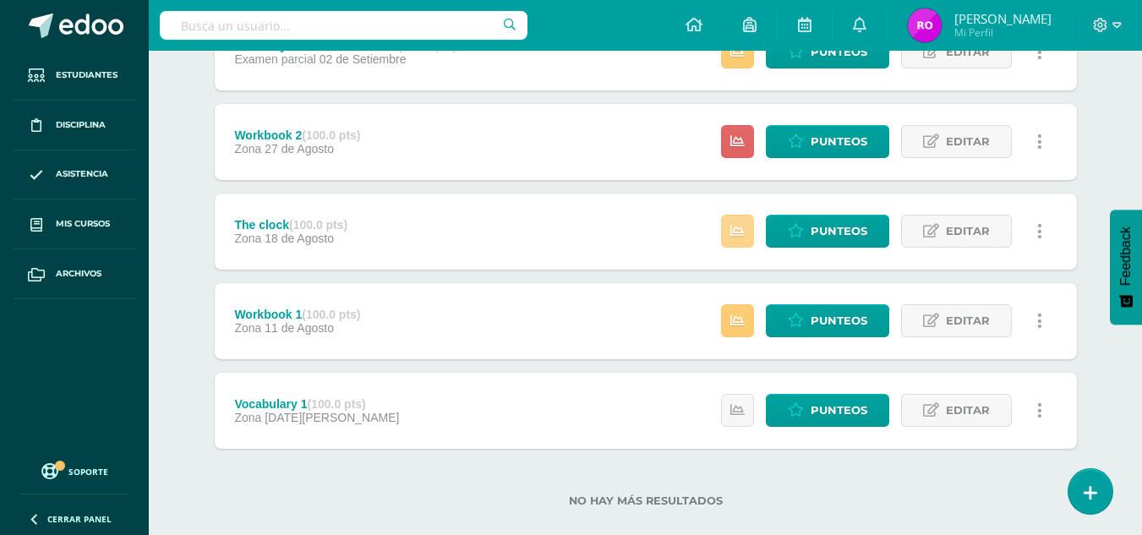
click at [750, 227] on link at bounding box center [737, 231] width 33 height 33
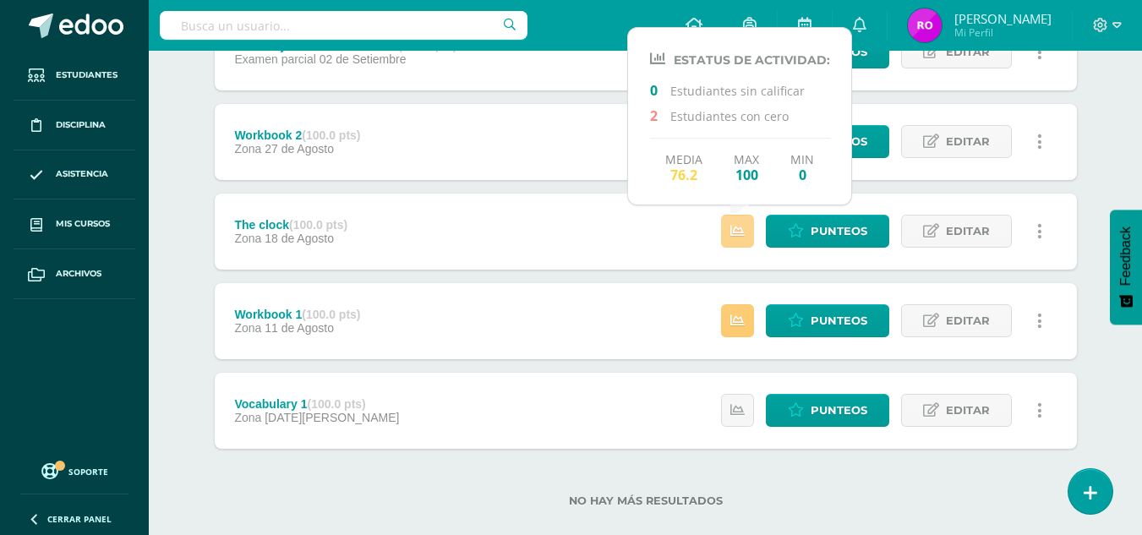
click at [745, 232] on icon at bounding box center [737, 231] width 14 height 14
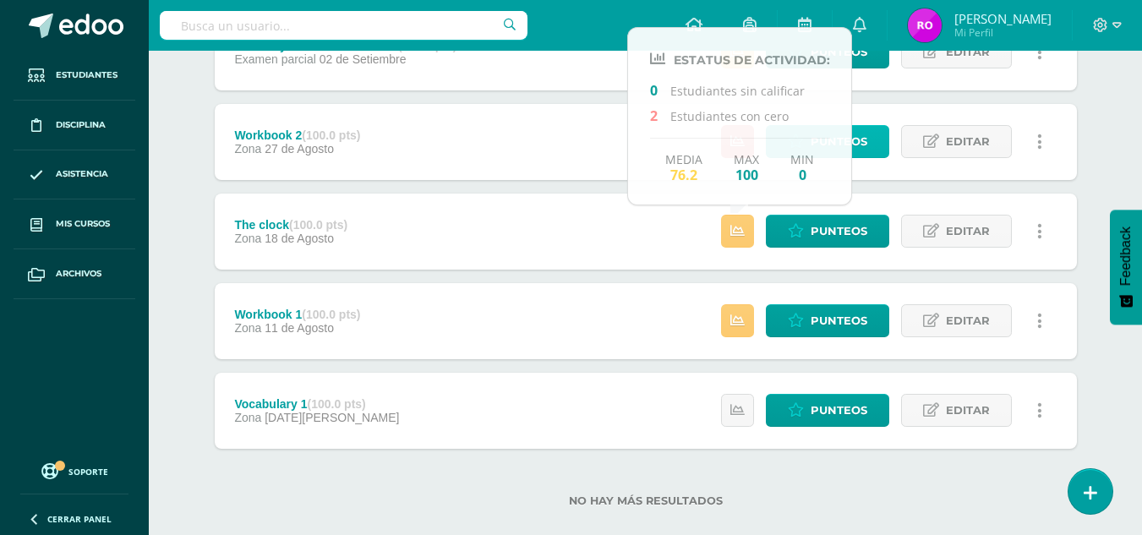
click at [876, 152] on link "Punteos" at bounding box center [827, 141] width 123 height 33
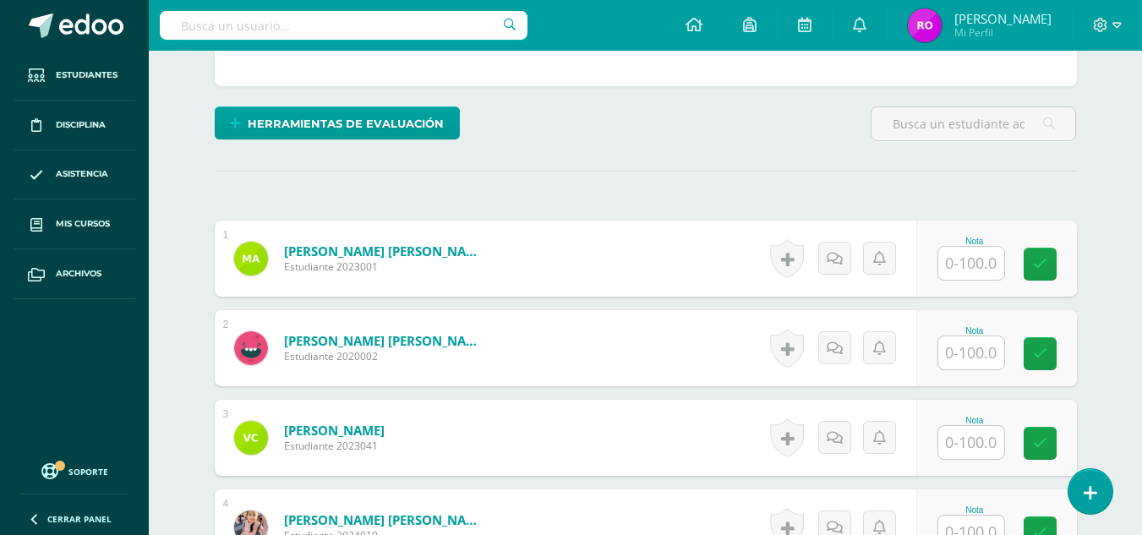
scroll to position [424, 0]
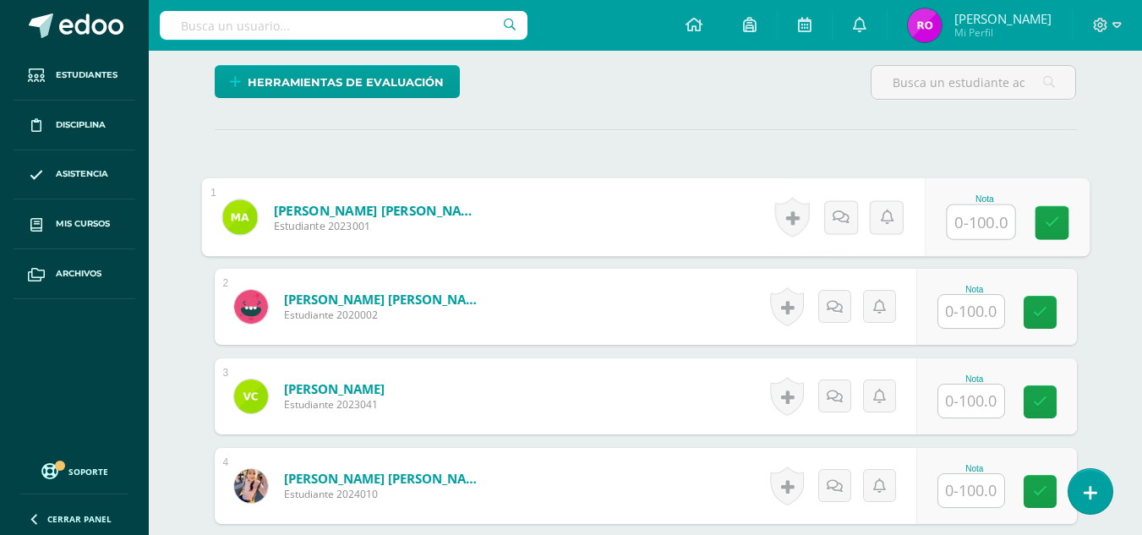
click at [975, 219] on input "text" at bounding box center [981, 222] width 68 height 34
type input "90"
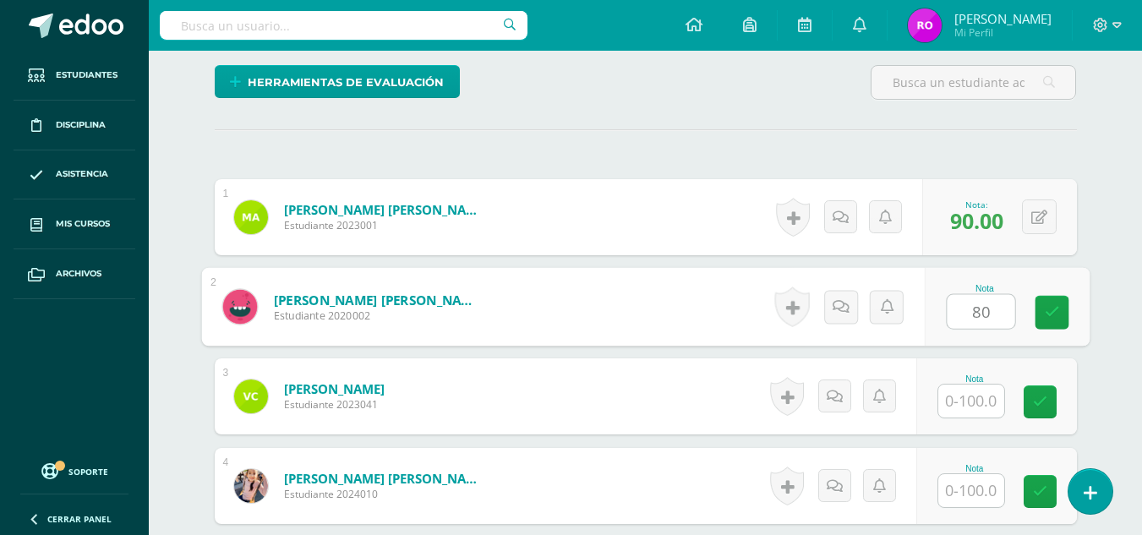
type input "80"
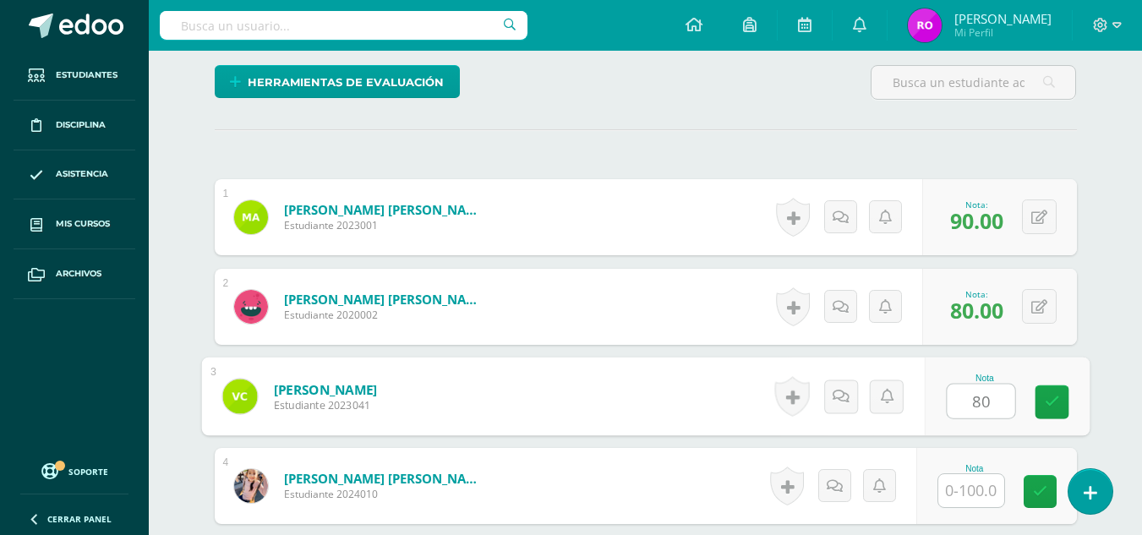
type input "80"
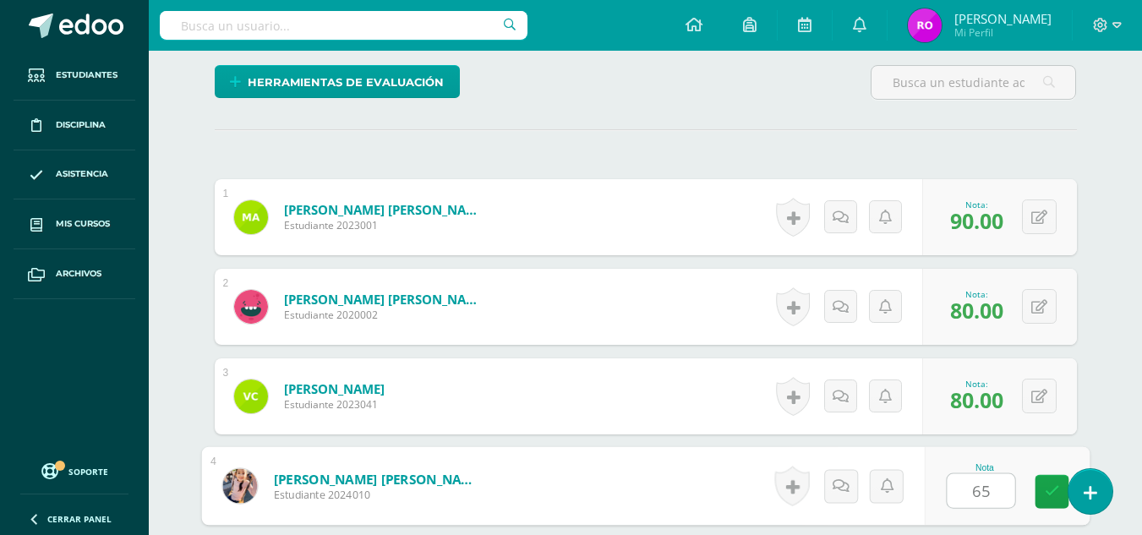
type input "65"
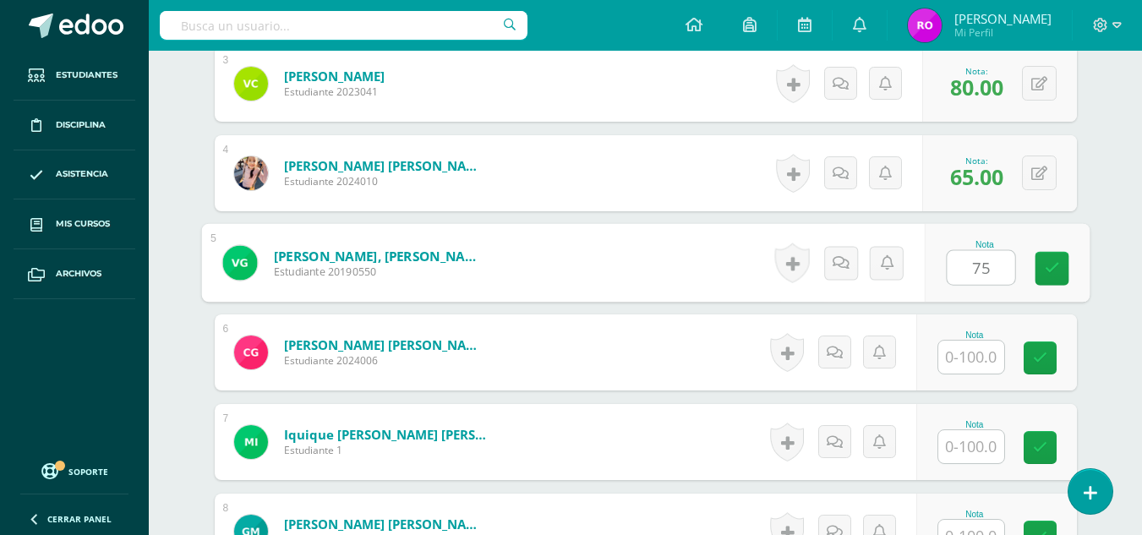
type input "75"
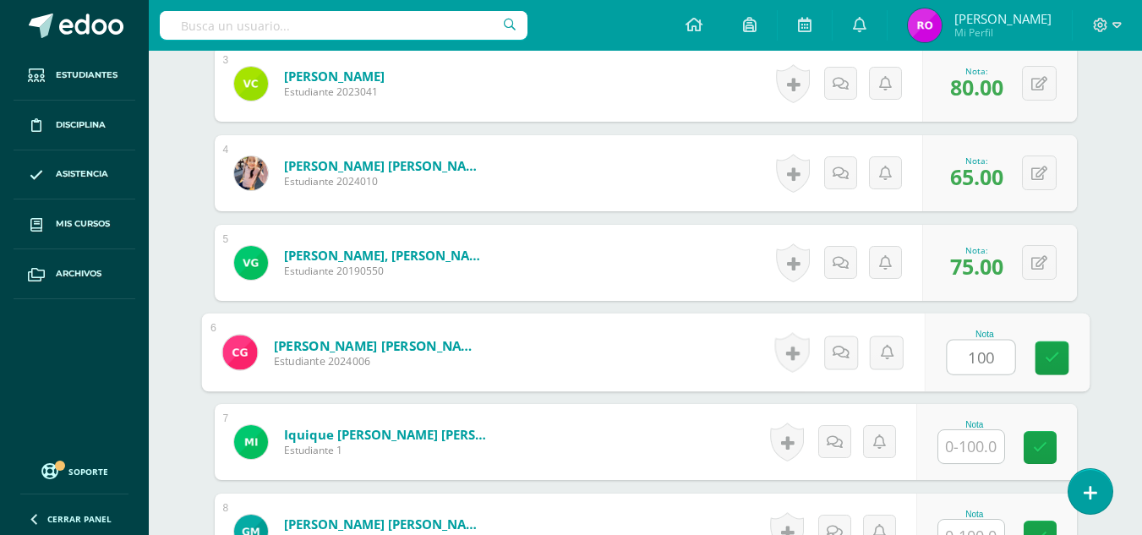
type input "100"
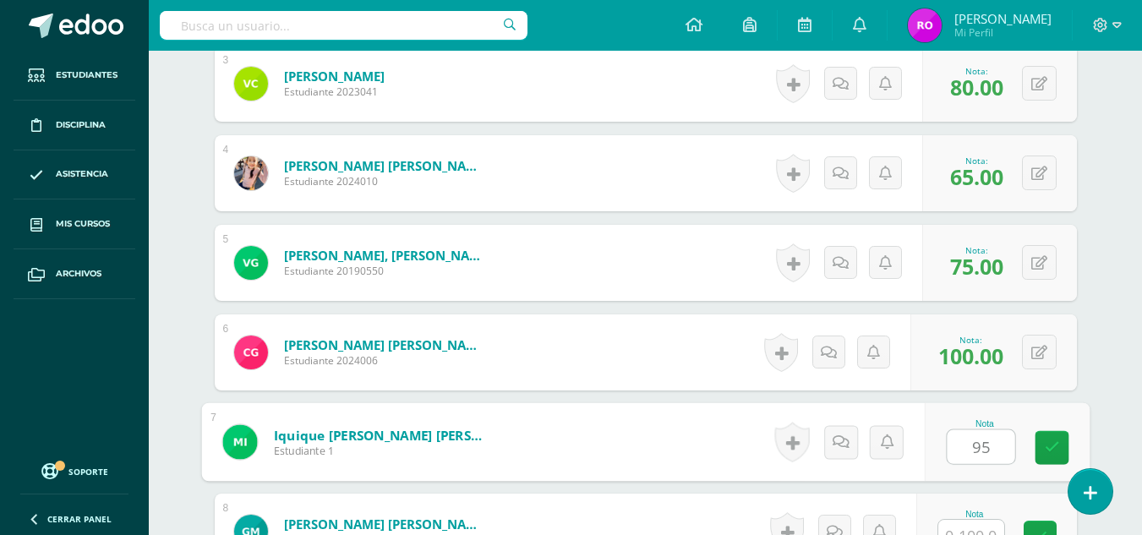
type input "95"
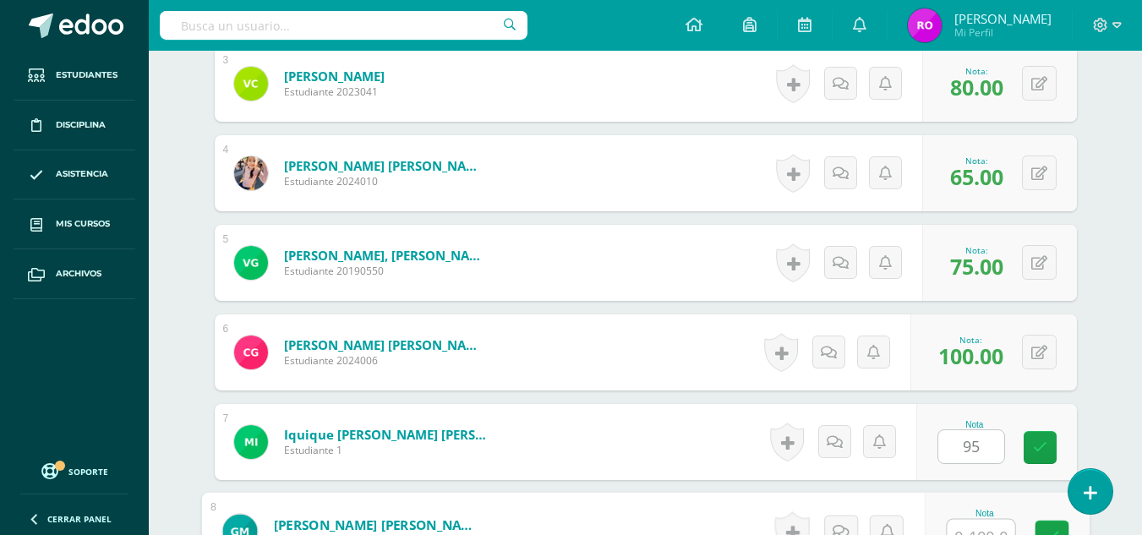
scroll to position [755, 0]
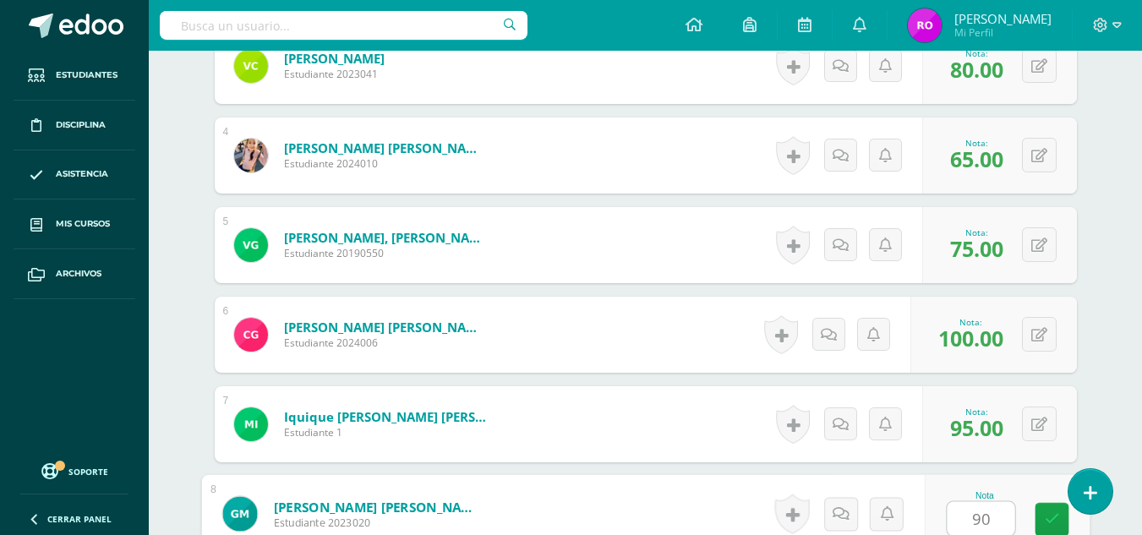
type input "90"
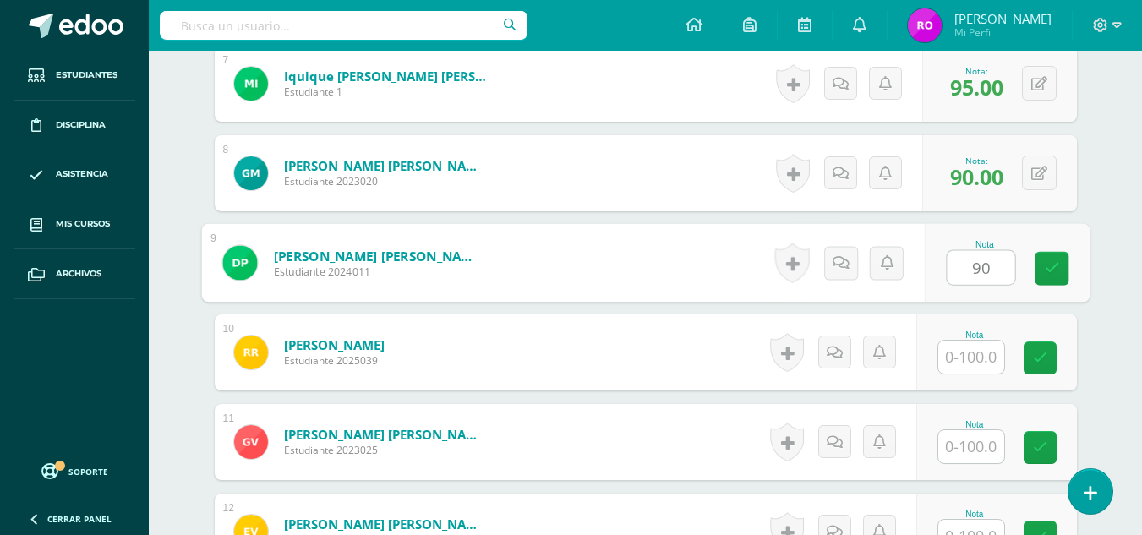
type input "90"
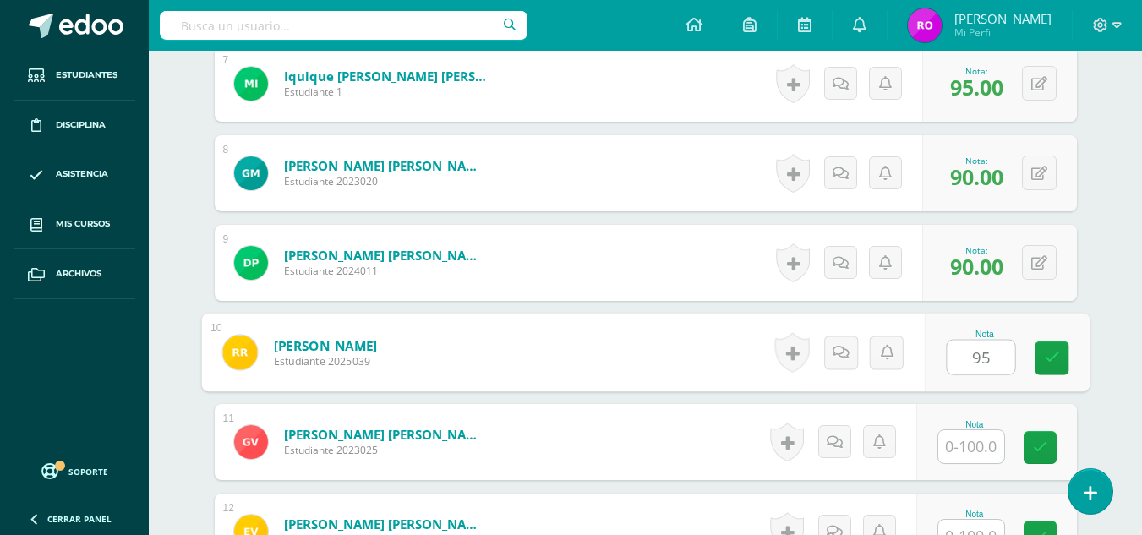
type input "95"
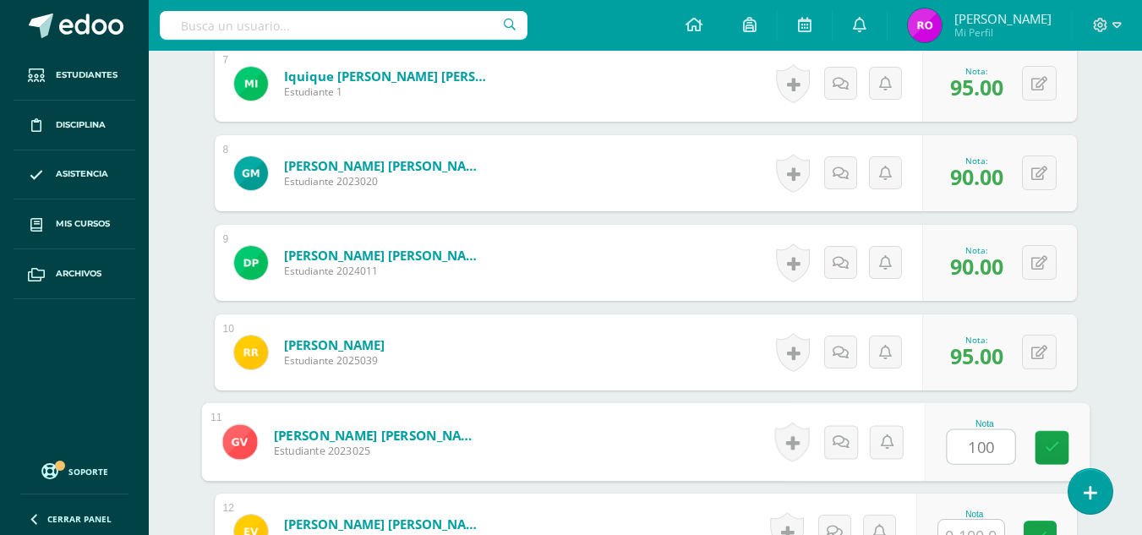
type input "100"
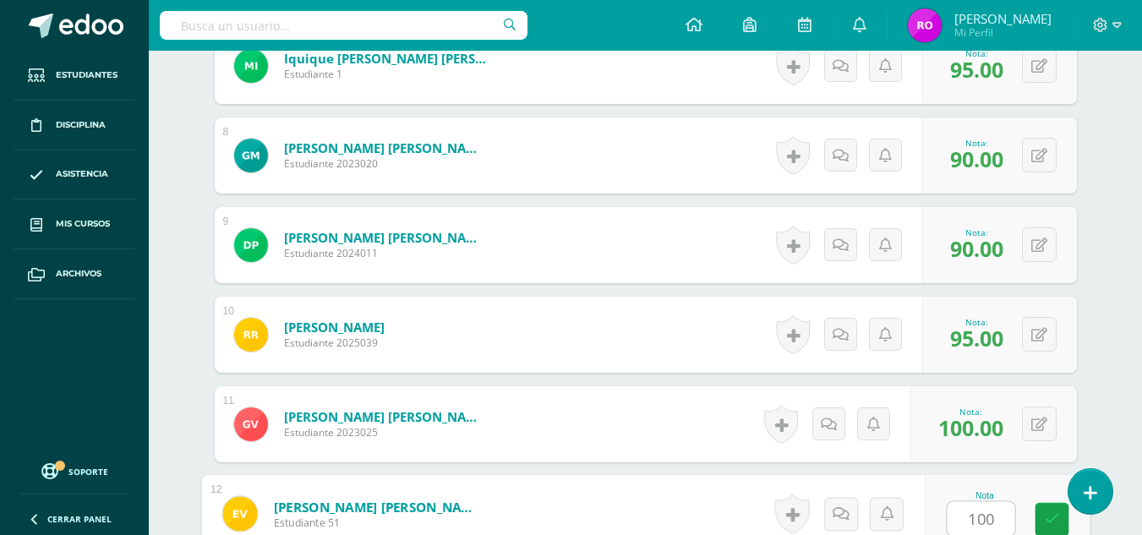
type input "100"
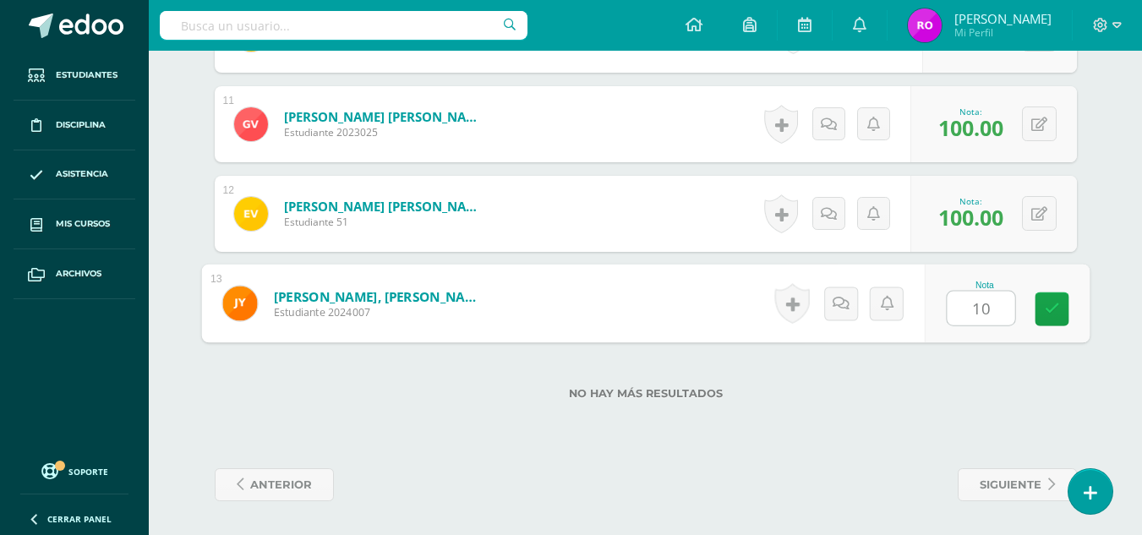
type input "100"
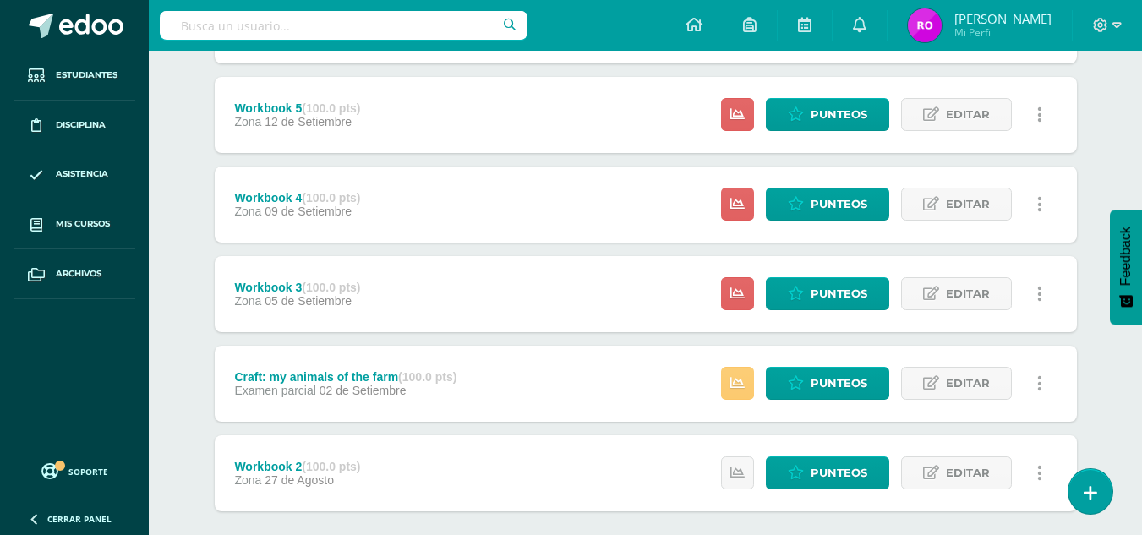
scroll to position [735, 0]
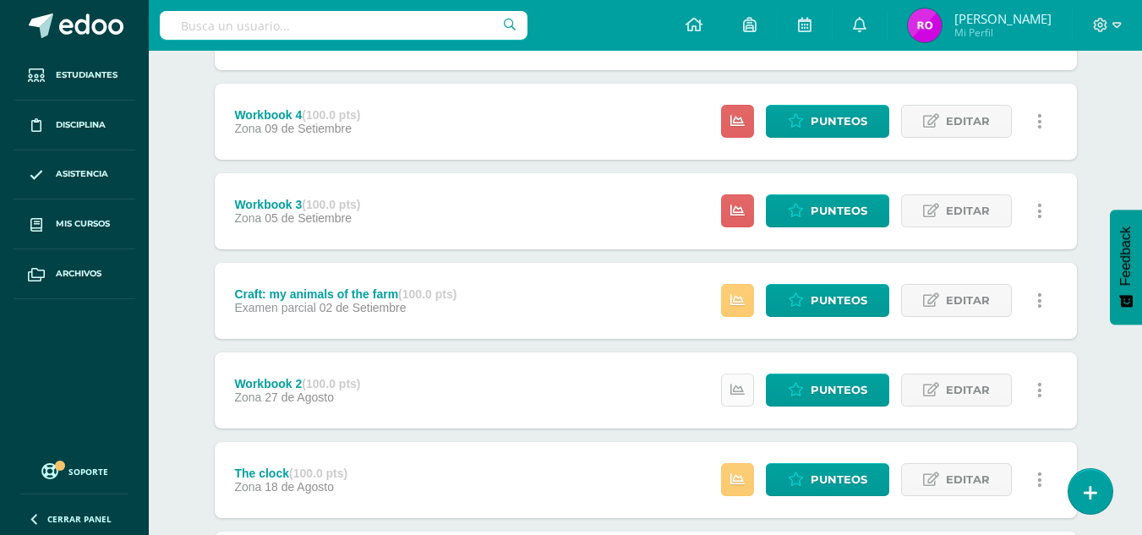
click at [737, 378] on link at bounding box center [737, 390] width 33 height 33
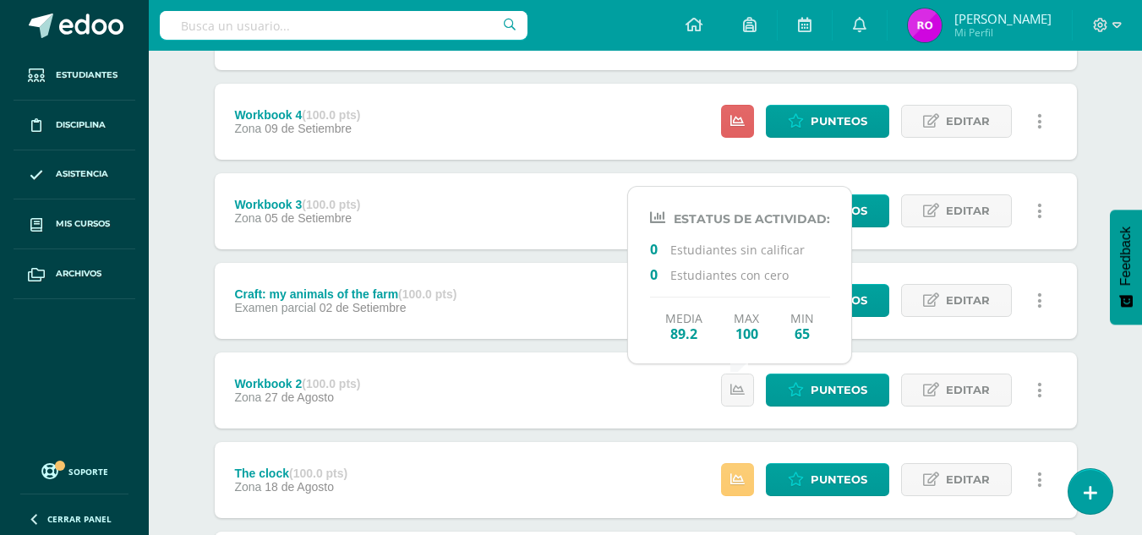
click at [530, 216] on div "Workbook 3 (100.0 pts) Zona 05 de Setiembre Estatus de Actividad: 13 Estudiante…" at bounding box center [646, 211] width 862 height 76
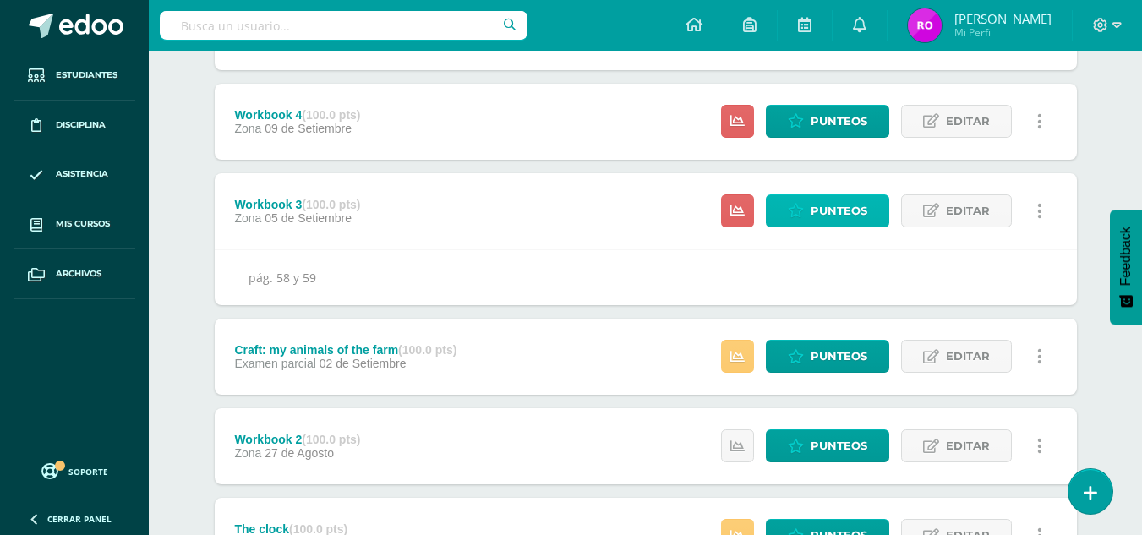
click at [779, 209] on link "Punteos" at bounding box center [827, 210] width 123 height 33
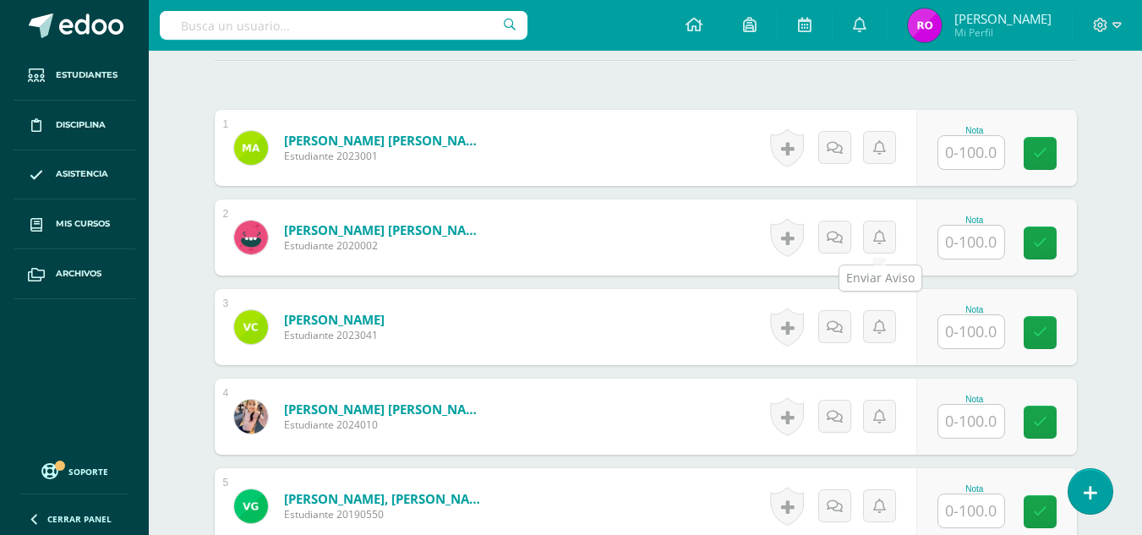
scroll to position [506, 0]
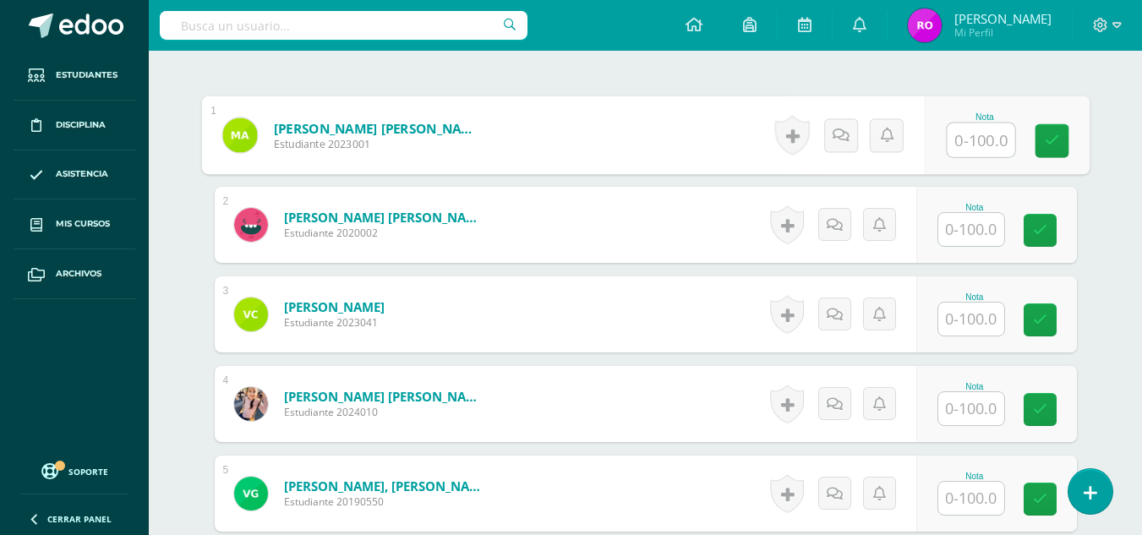
click at [976, 154] on input "text" at bounding box center [981, 140] width 68 height 34
type input "45"
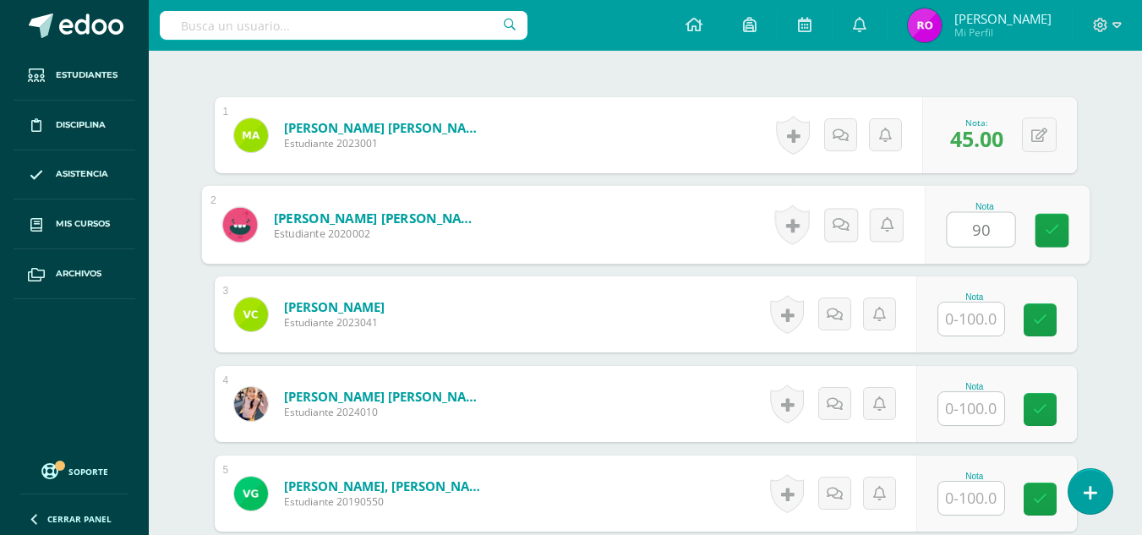
type input "90"
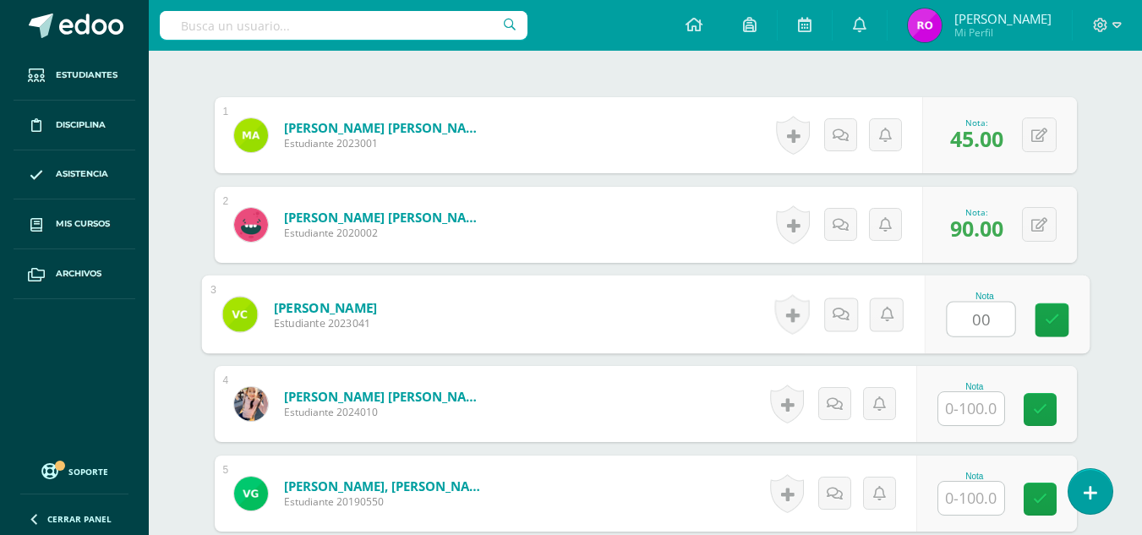
type input "00"
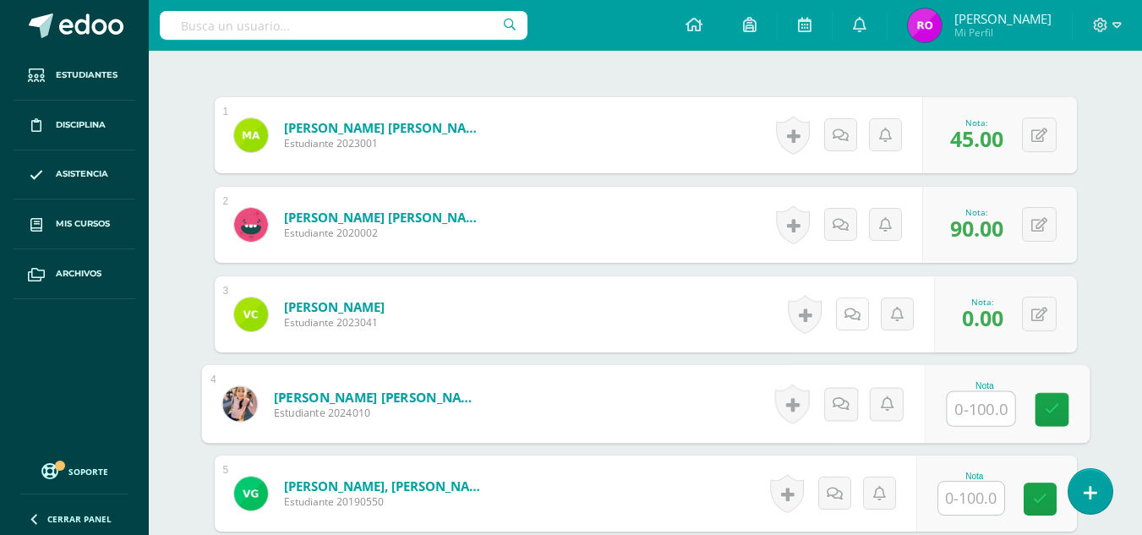
click at [852, 314] on icon at bounding box center [853, 315] width 16 height 14
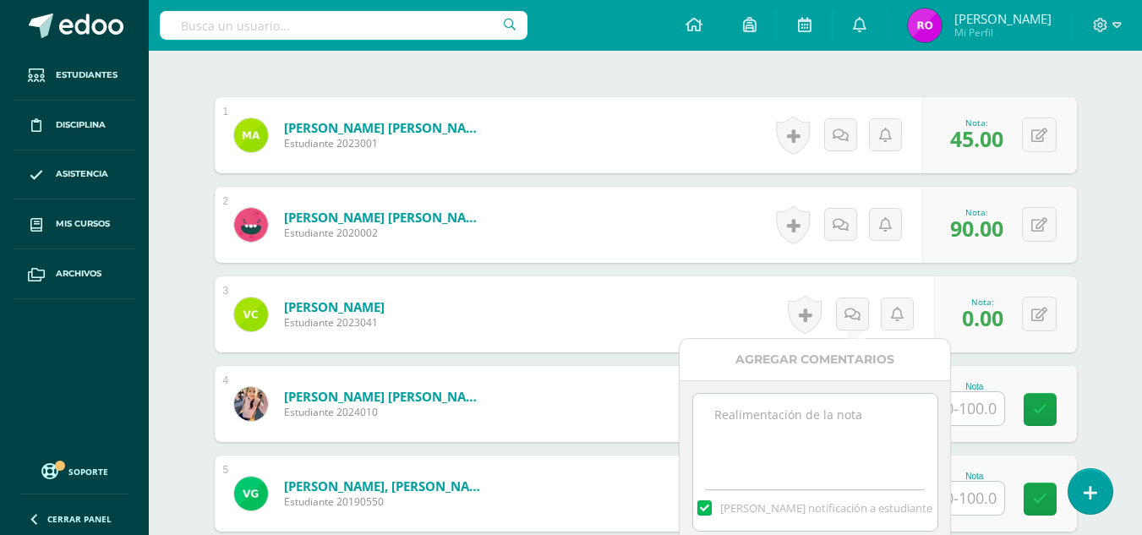
click at [837, 410] on textarea at bounding box center [815, 436] width 244 height 85
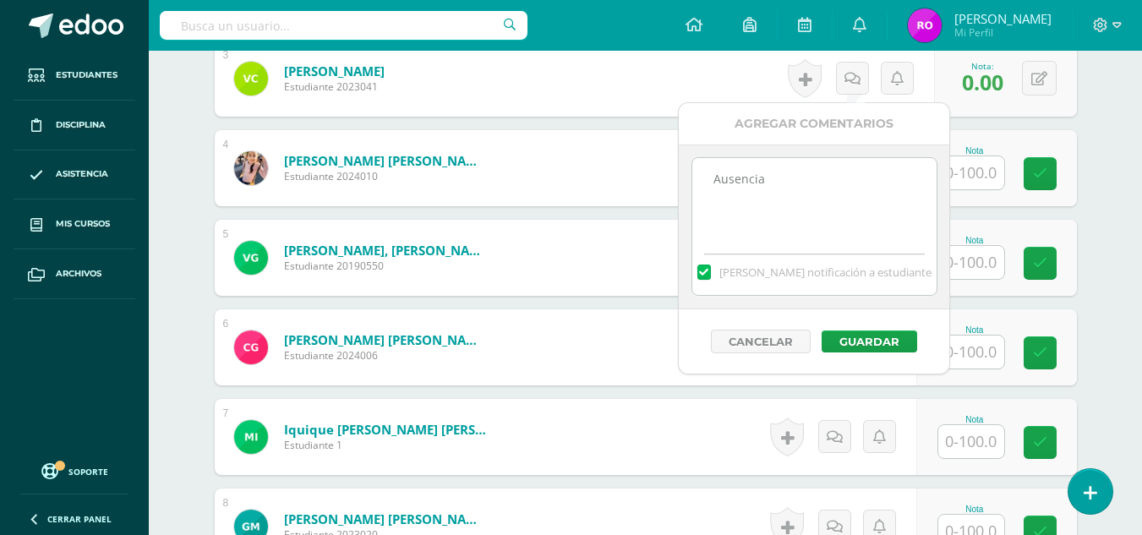
scroll to position [760, 0]
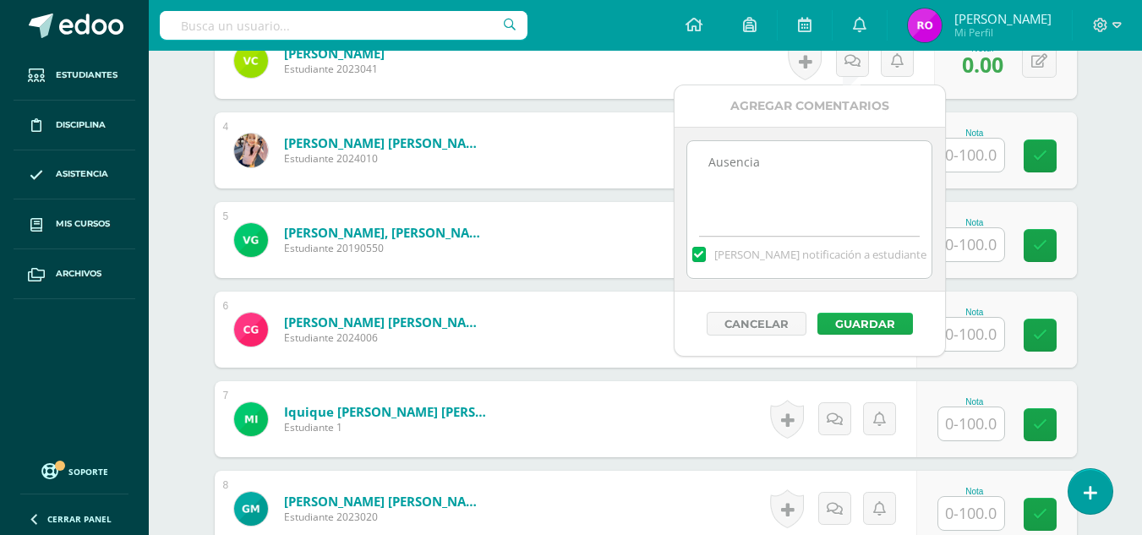
type textarea "Ausencia"
click at [859, 322] on button "Guardar" at bounding box center [865, 324] width 96 height 22
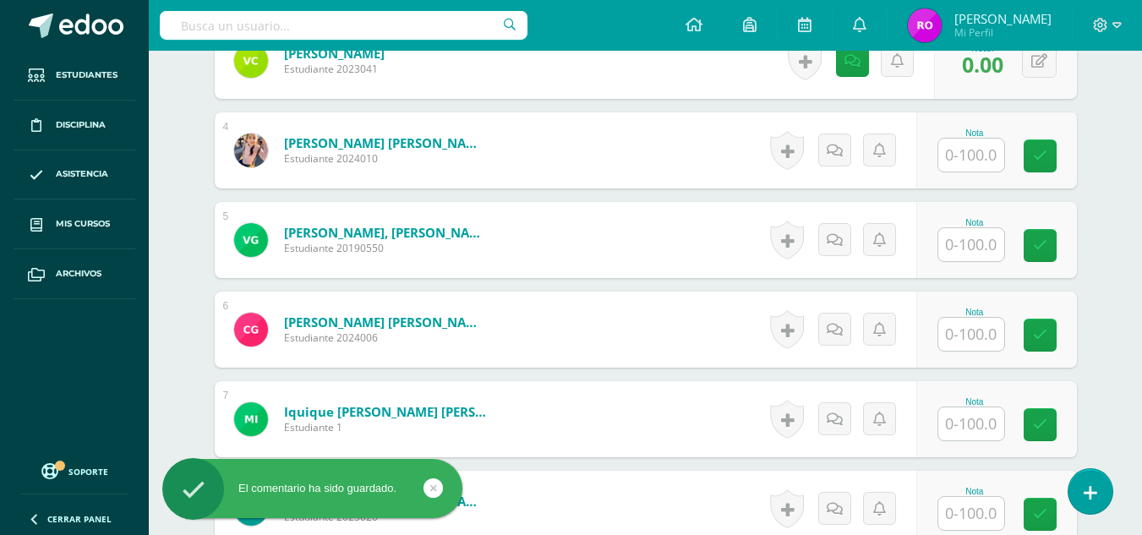
click at [958, 160] on input "text" at bounding box center [971, 155] width 66 height 33
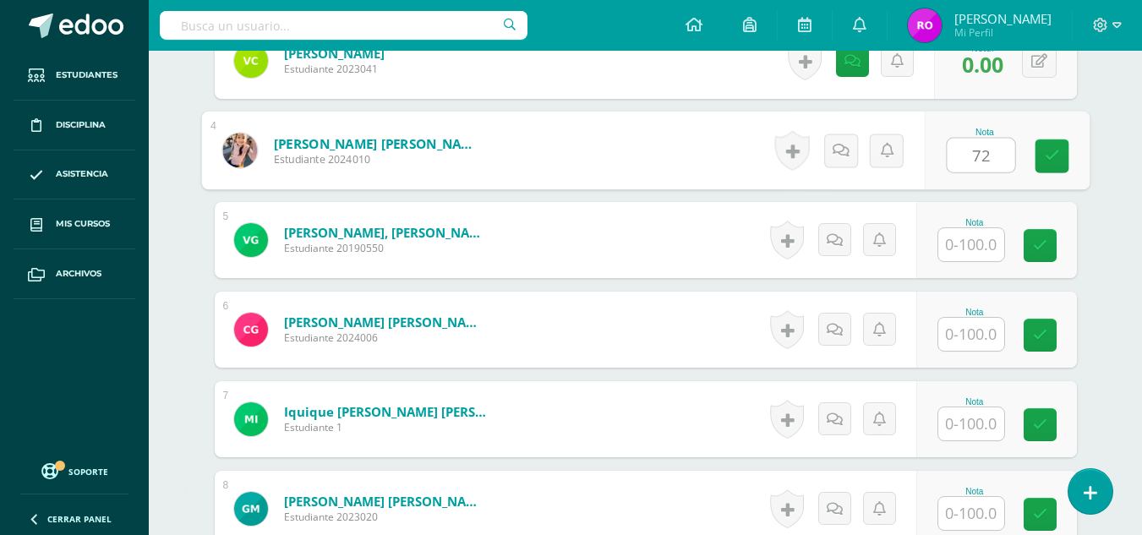
type input "72"
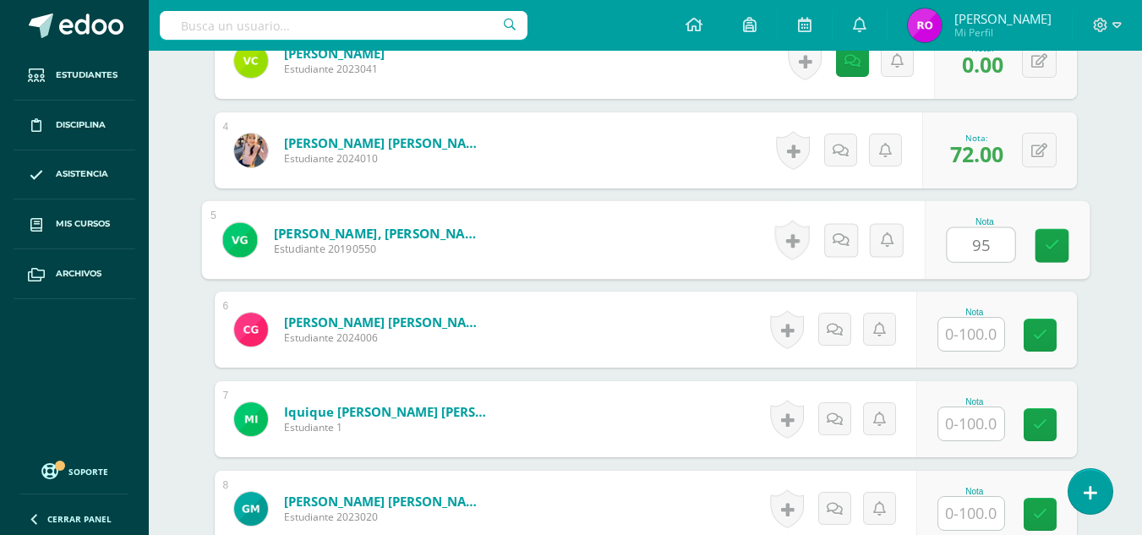
type input "95"
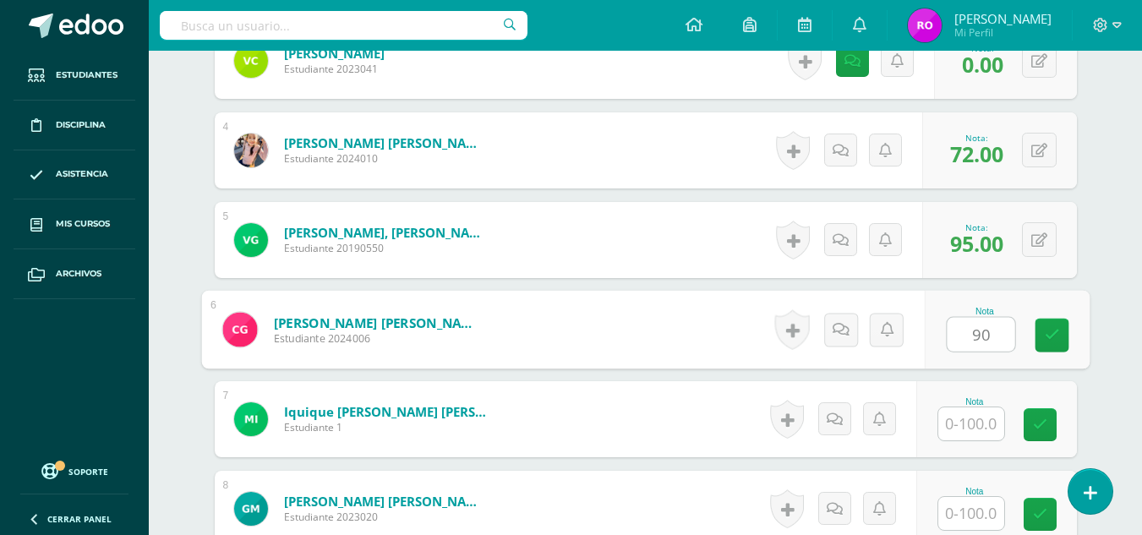
type input "90"
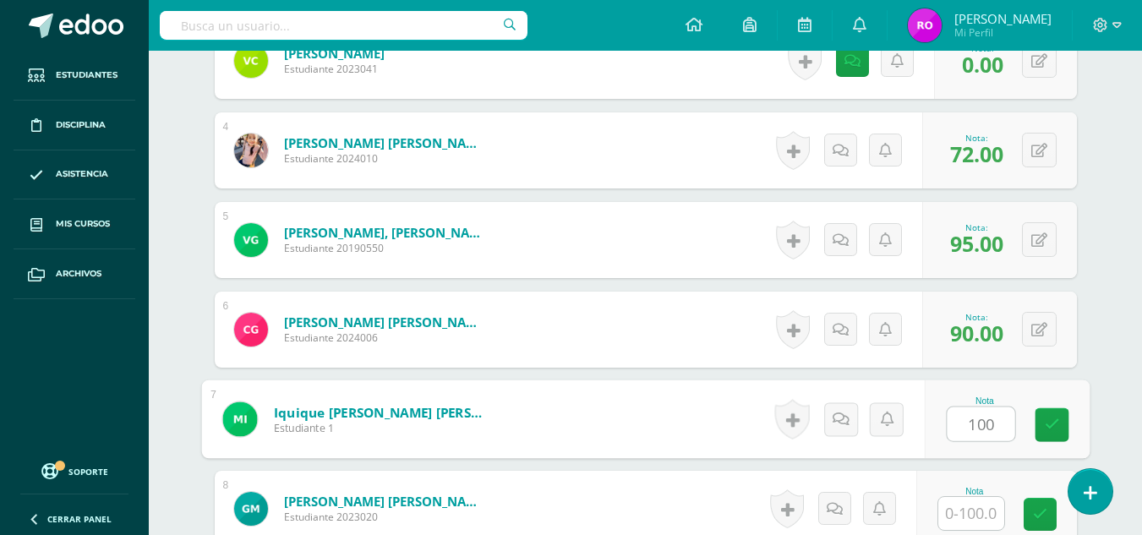
type input "100"
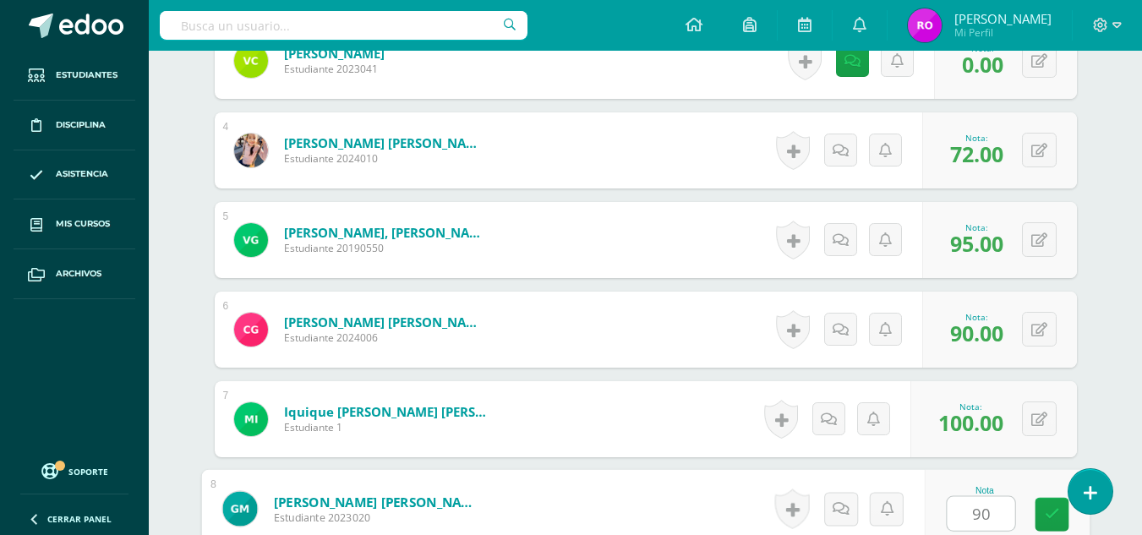
type input "90"
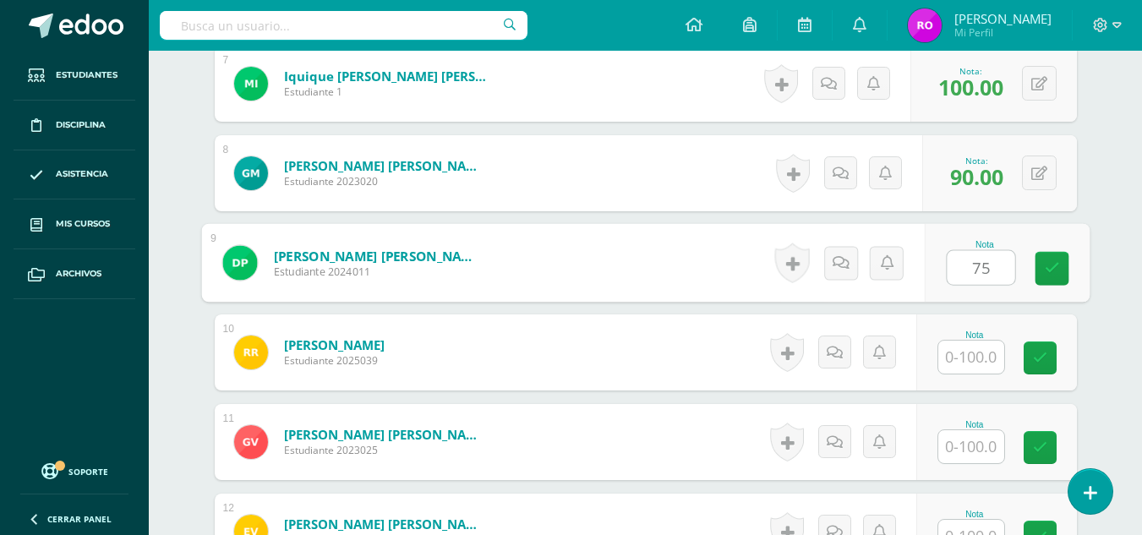
type input "75"
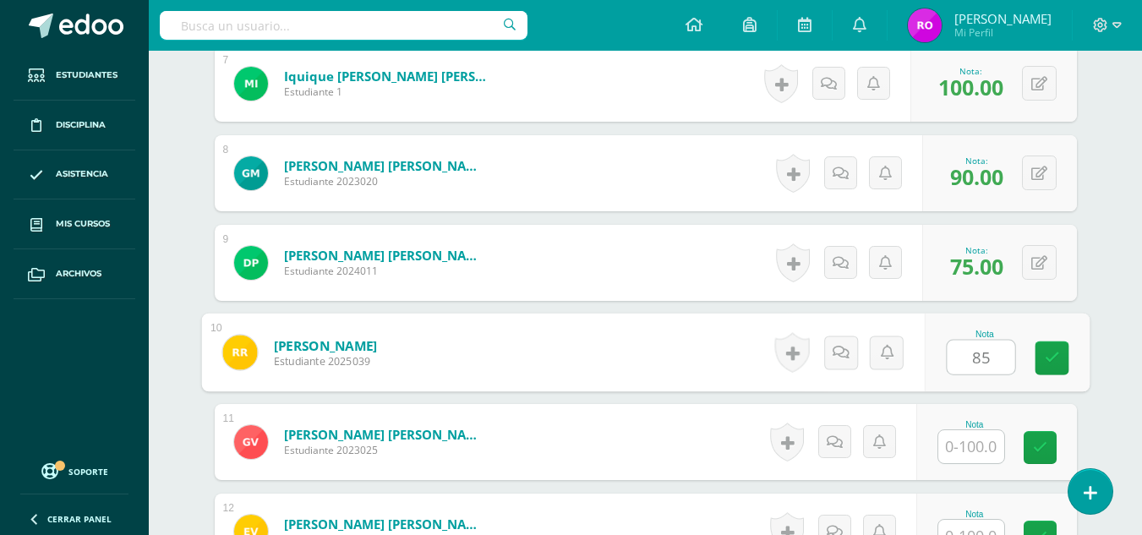
type input "8"
type input "30"
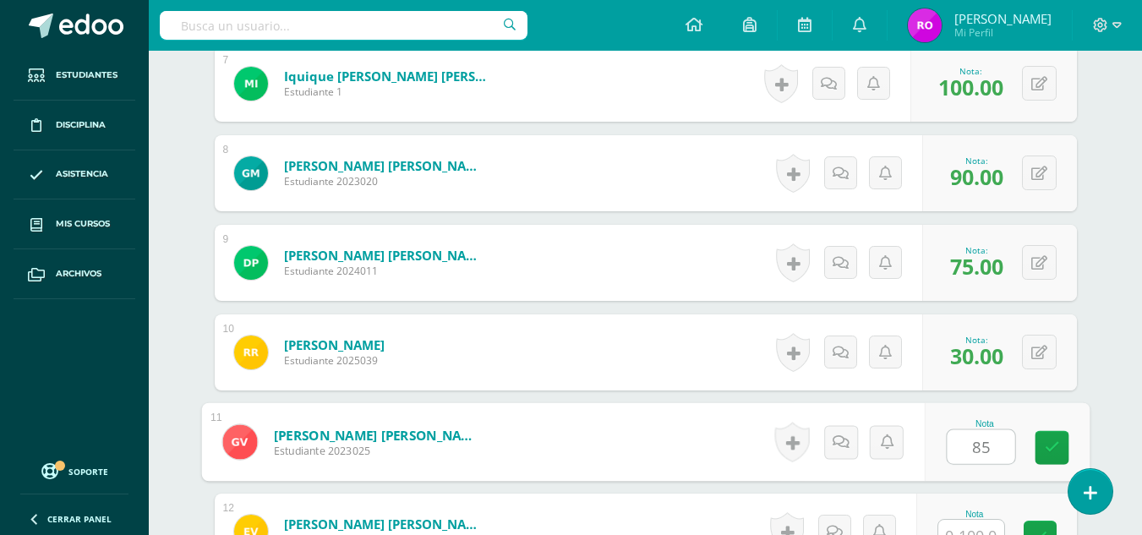
type input "85"
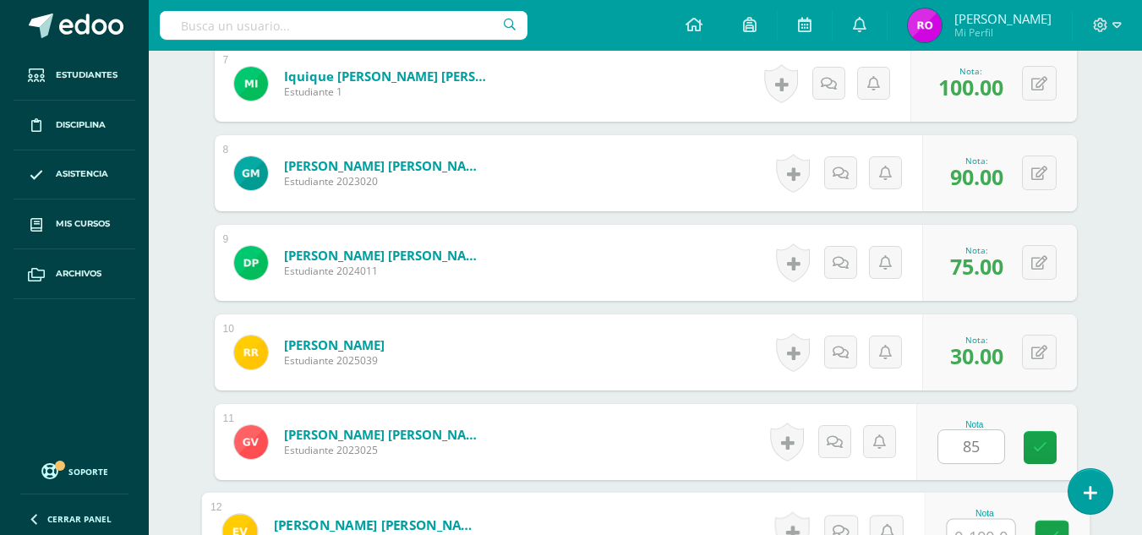
scroll to position [1113, 0]
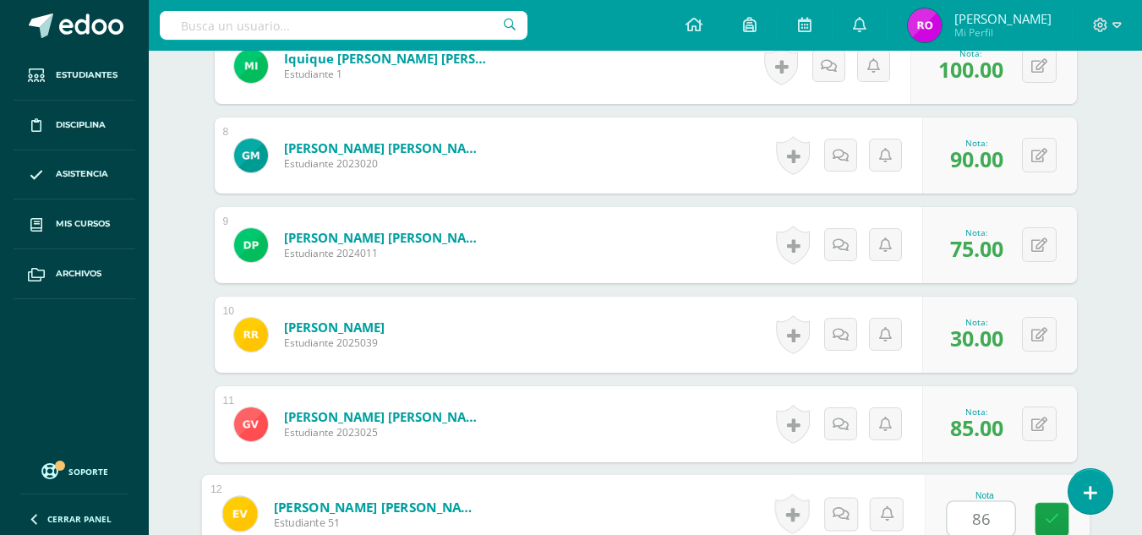
type input "86"
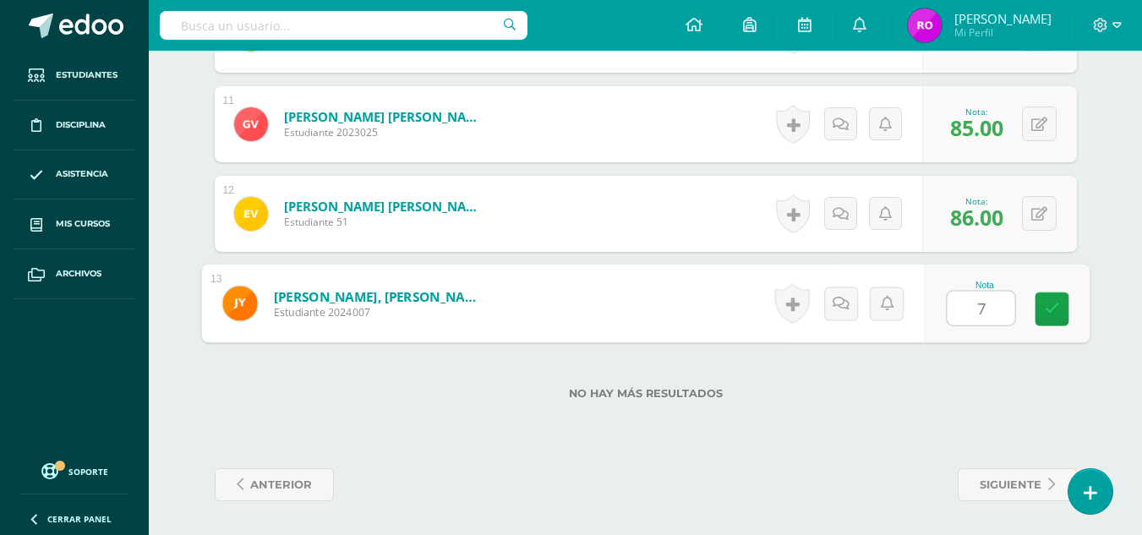
type input "70"
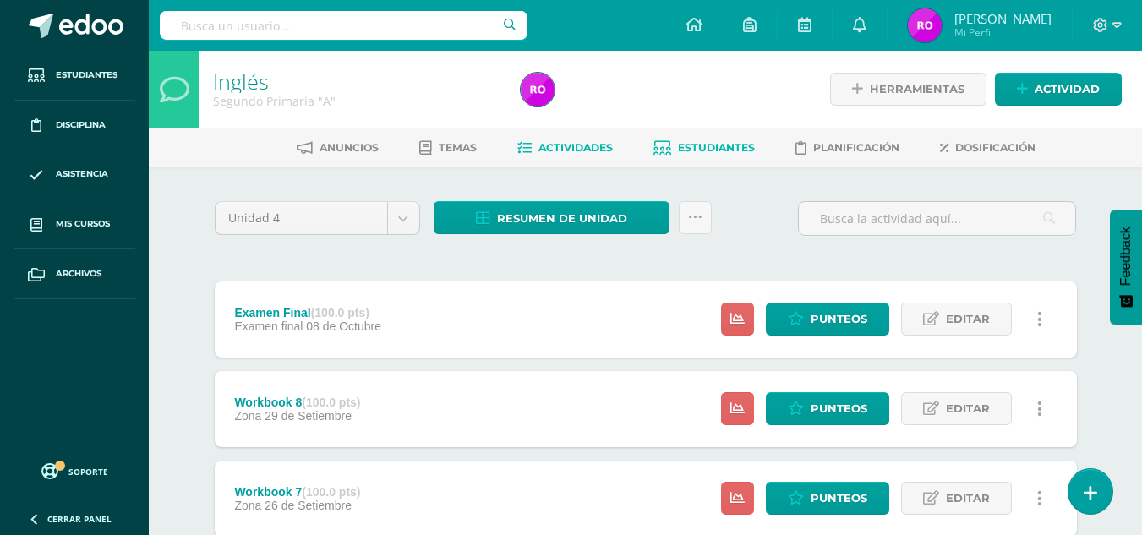
click at [722, 135] on link "Estudiantes" at bounding box center [703, 147] width 101 height 27
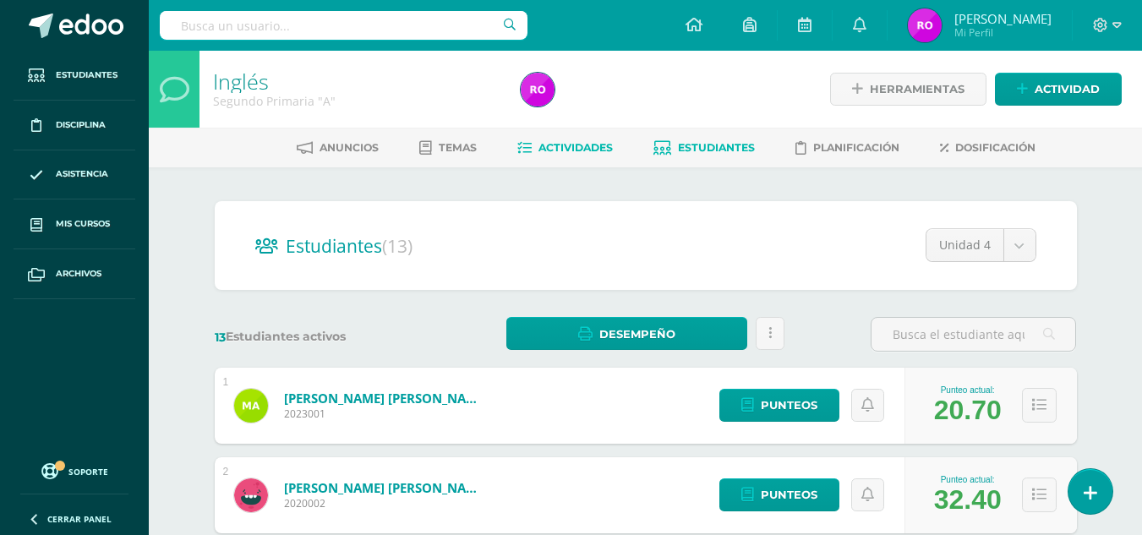
click at [598, 157] on link "Actividades" at bounding box center [565, 147] width 96 height 27
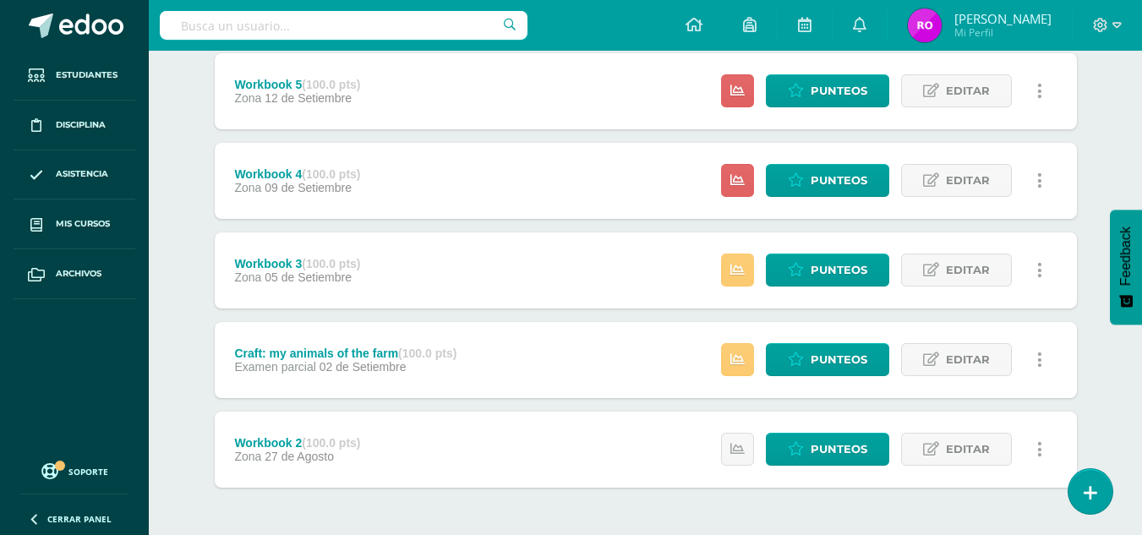
scroll to position [592, 0]
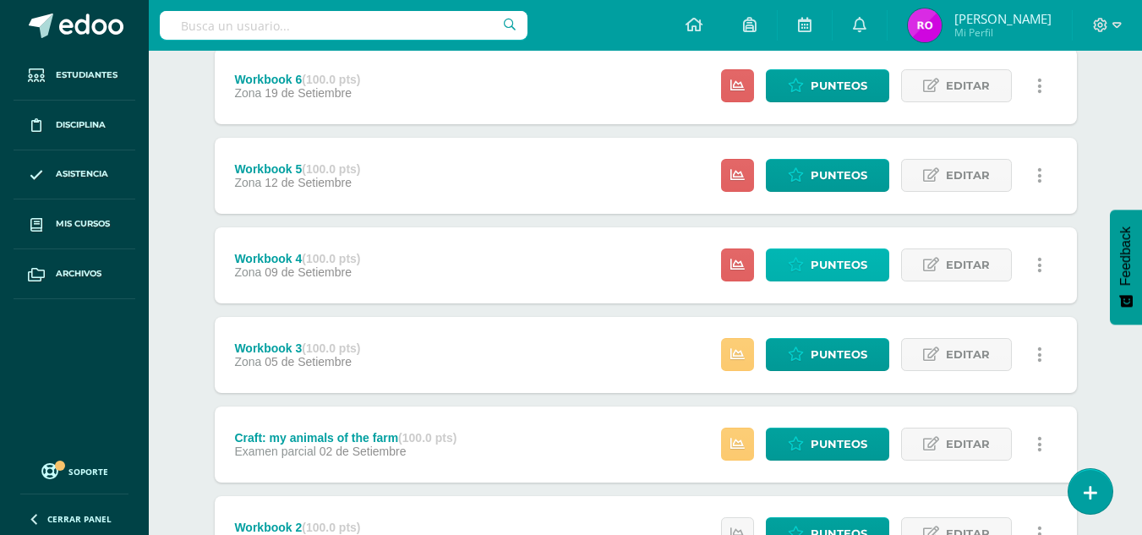
click at [823, 258] on span "Punteos" at bounding box center [839, 264] width 57 height 31
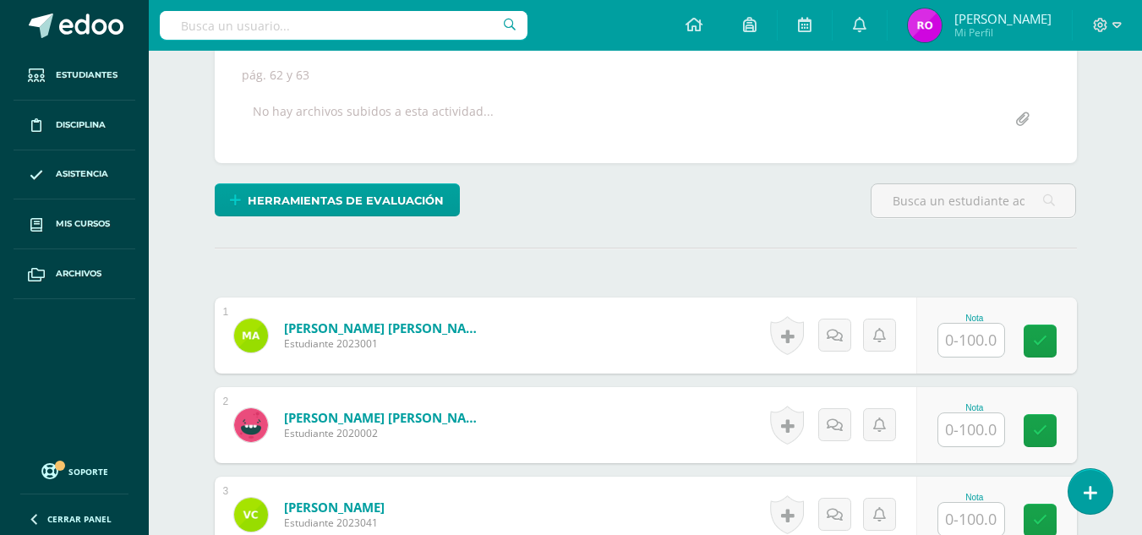
scroll to position [370, 0]
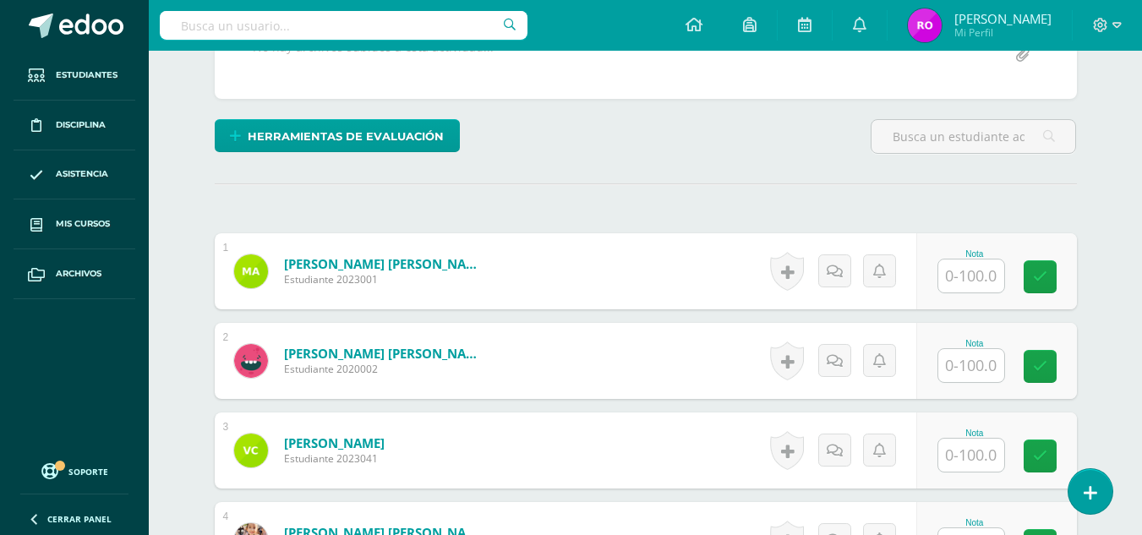
click at [983, 272] on input "text" at bounding box center [971, 276] width 66 height 33
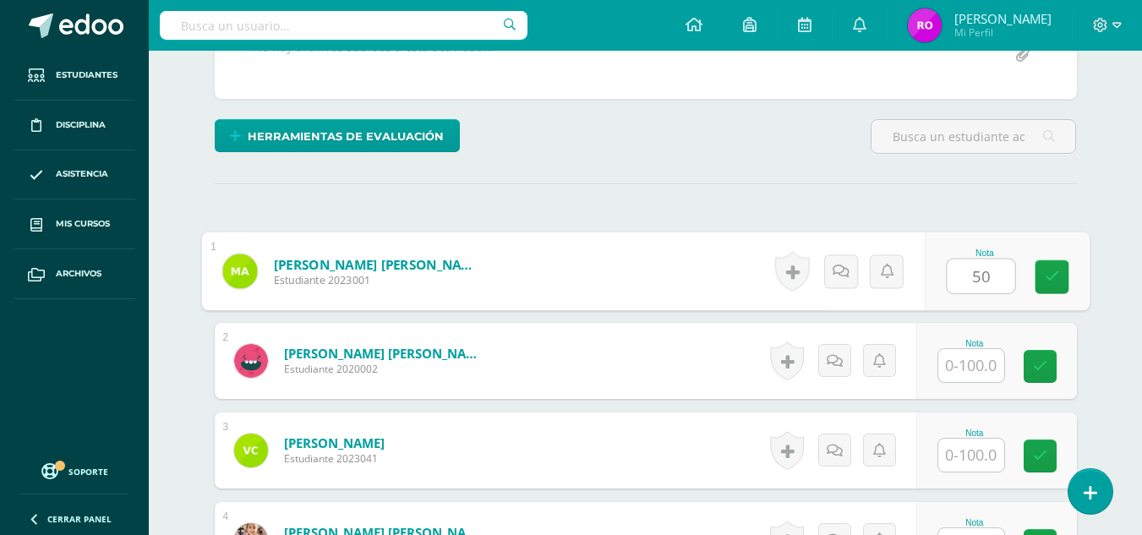
type input "50"
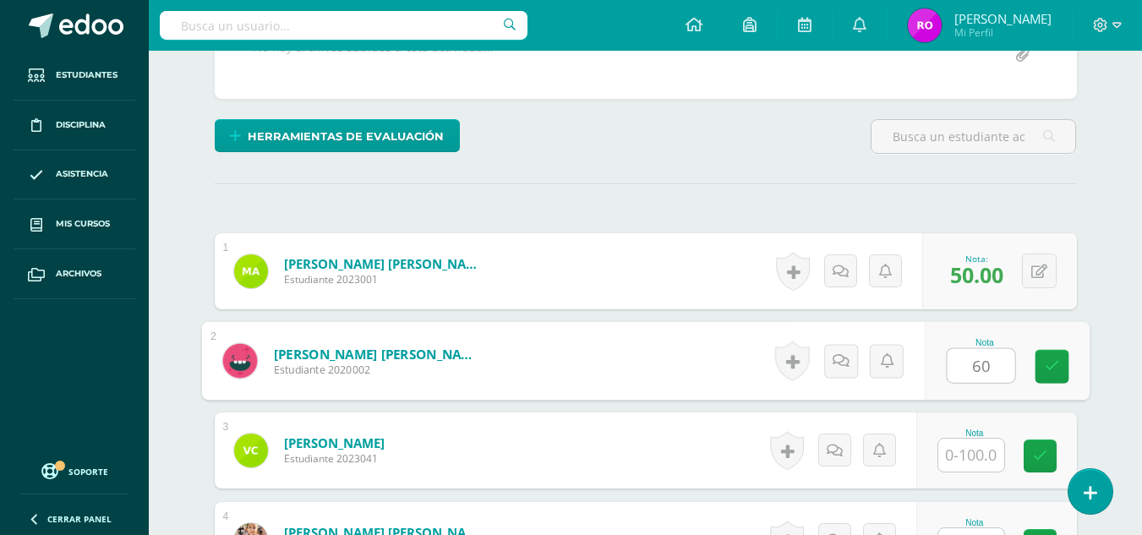
type input "60"
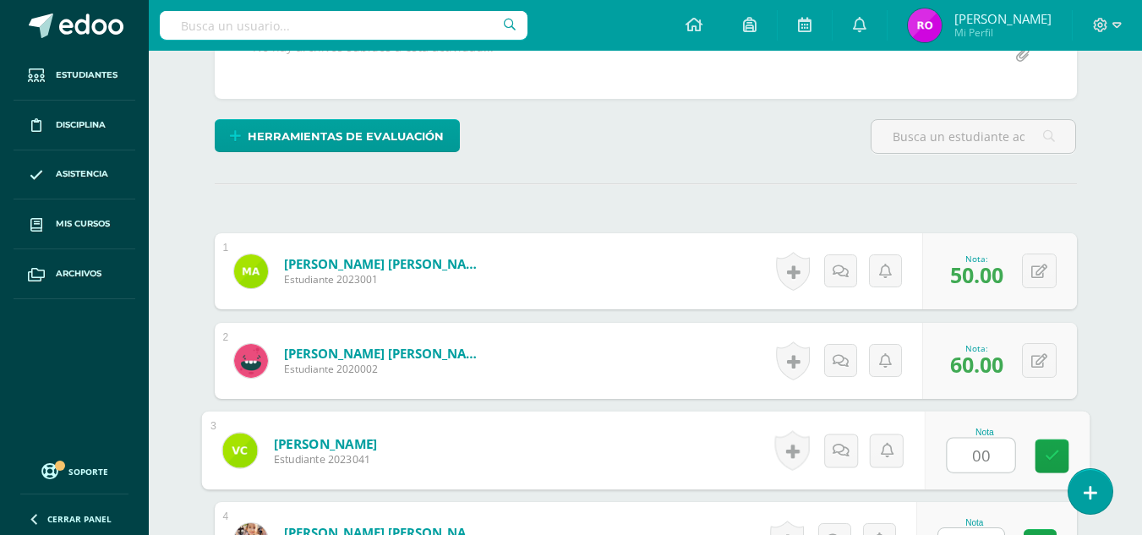
type input "00"
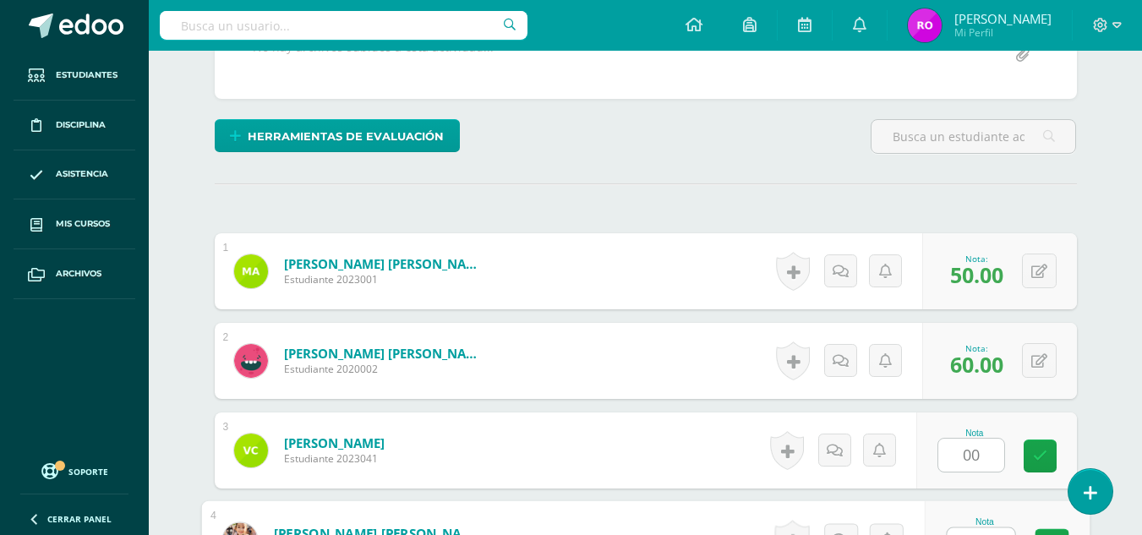
scroll to position [396, 0]
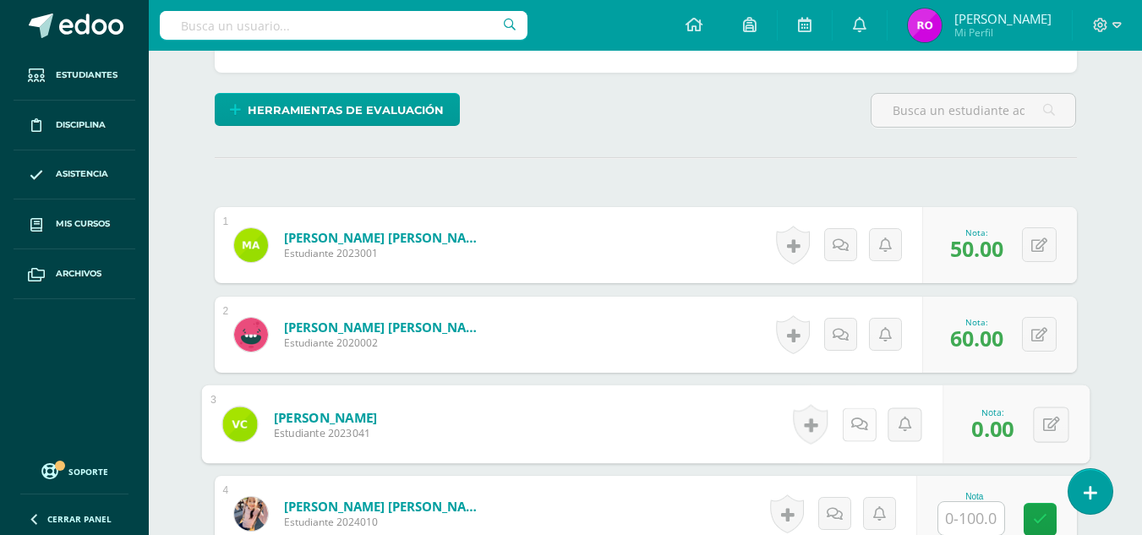
click at [855, 421] on icon at bounding box center [858, 424] width 17 height 14
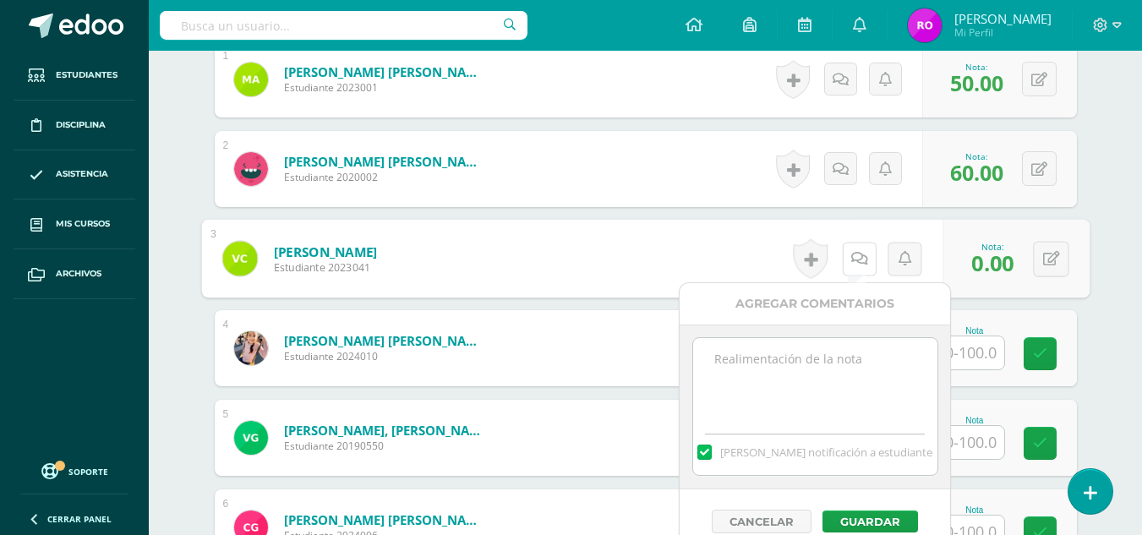
scroll to position [566, 0]
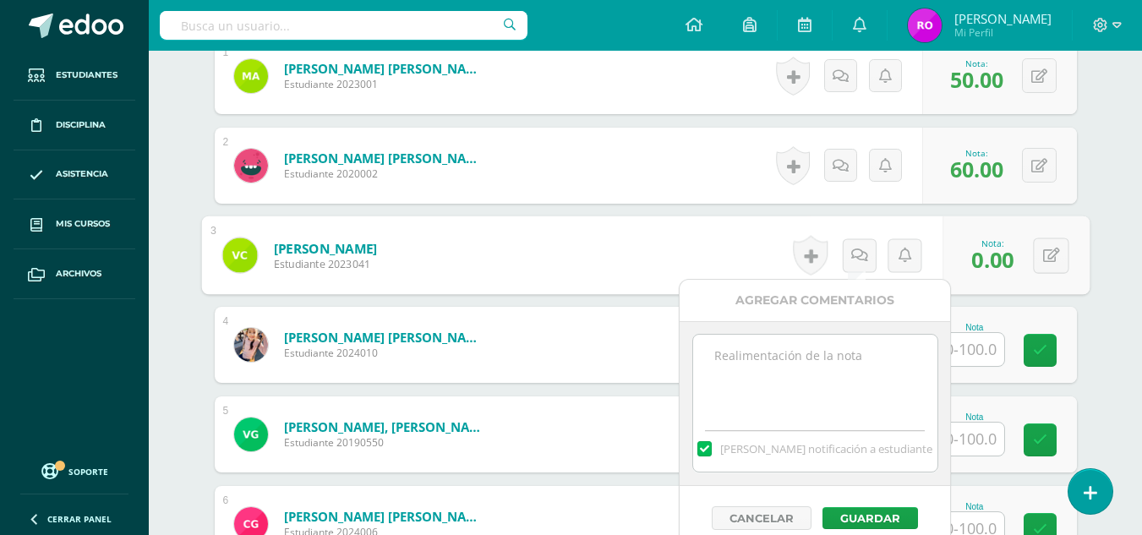
click at [883, 380] on textarea at bounding box center [815, 377] width 244 height 85
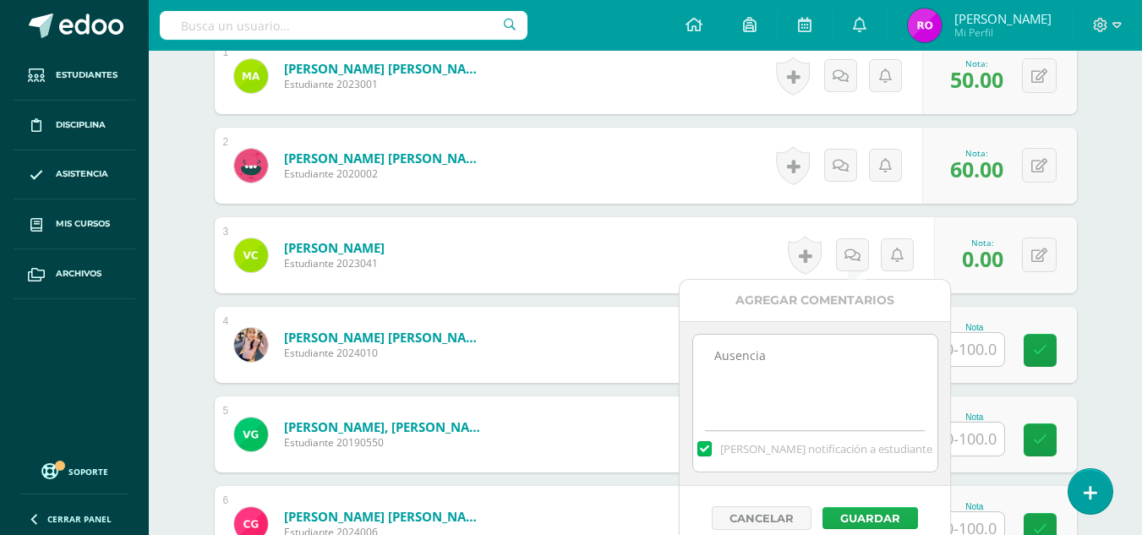
type textarea "Ausencia"
click at [877, 518] on button "Guardar" at bounding box center [871, 518] width 96 height 22
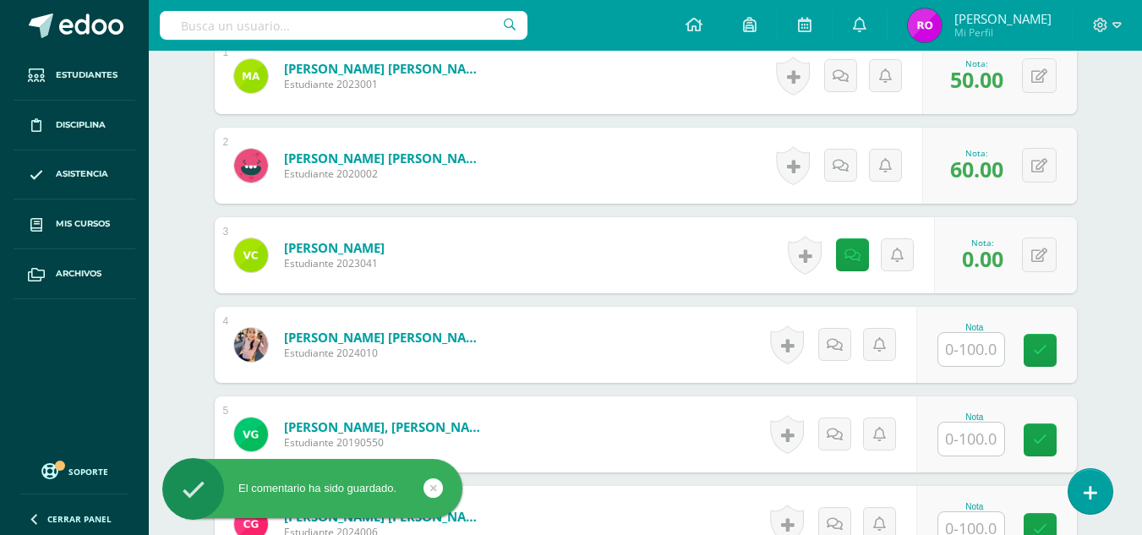
click at [962, 347] on input "text" at bounding box center [971, 349] width 66 height 33
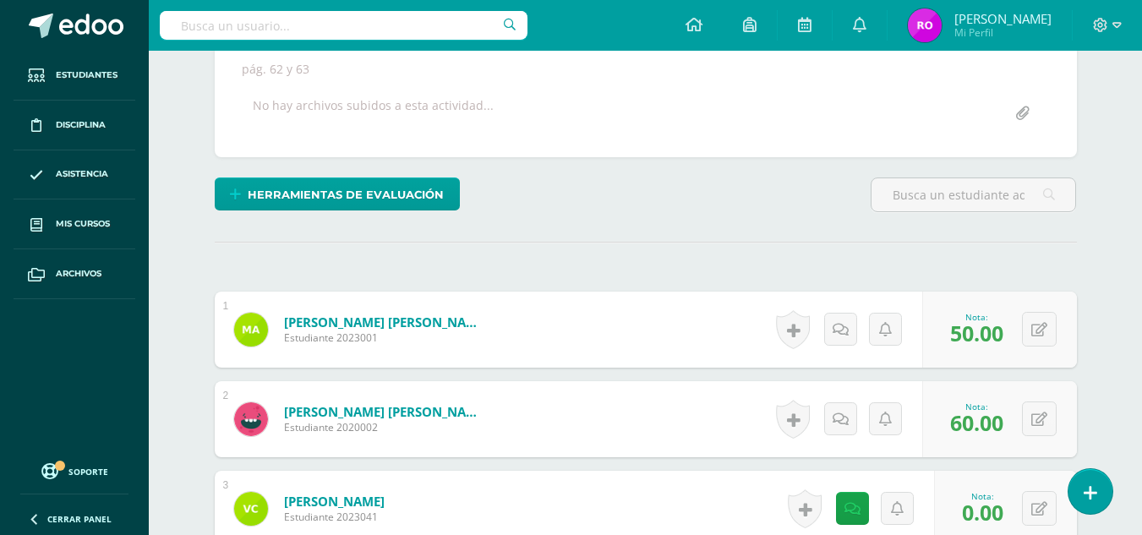
scroll to position [481, 0]
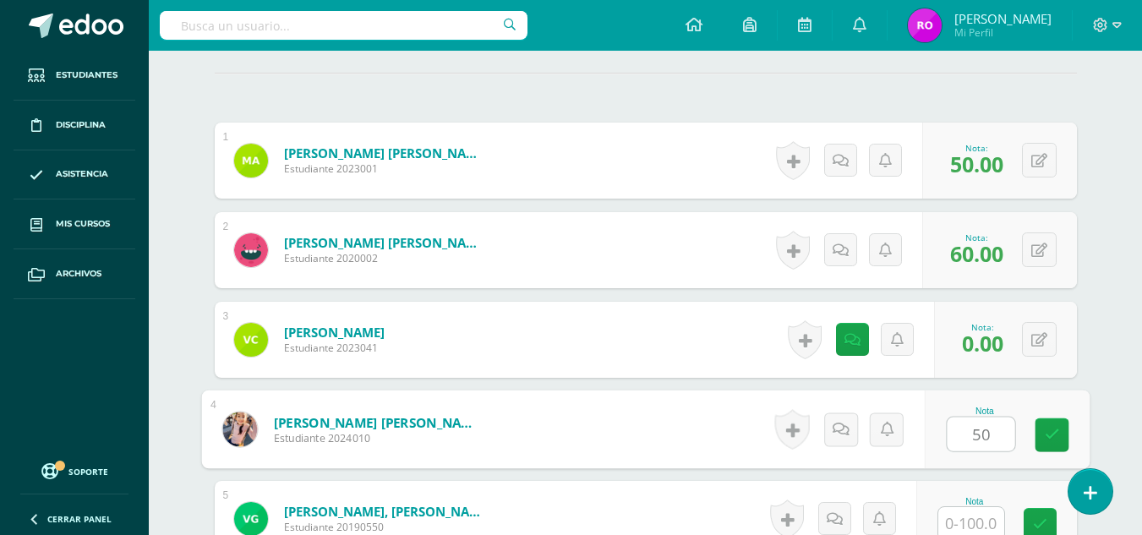
type input "50"
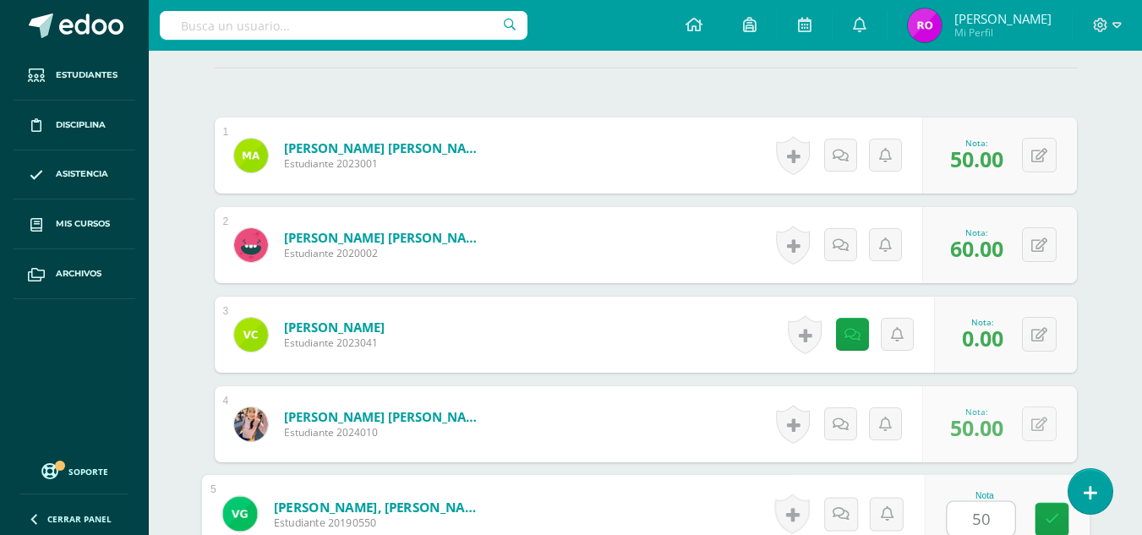
type input "50"
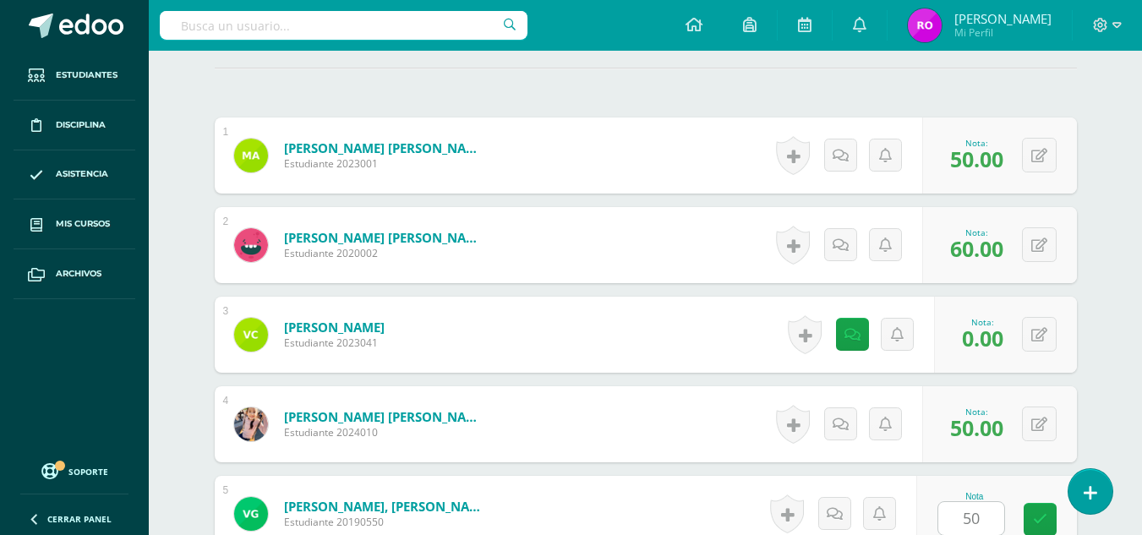
scroll to position [827, 0]
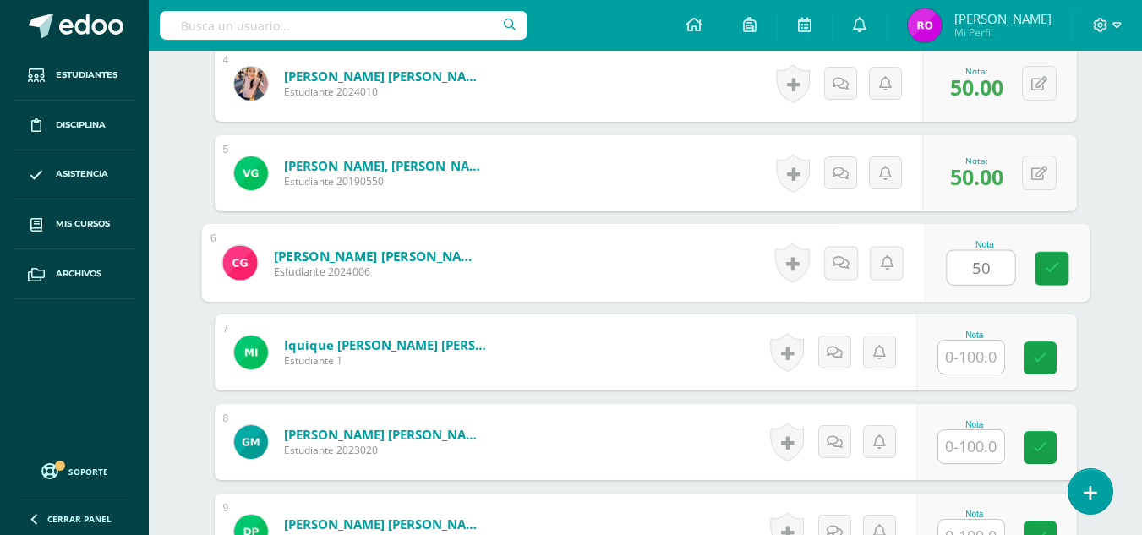
type input "50"
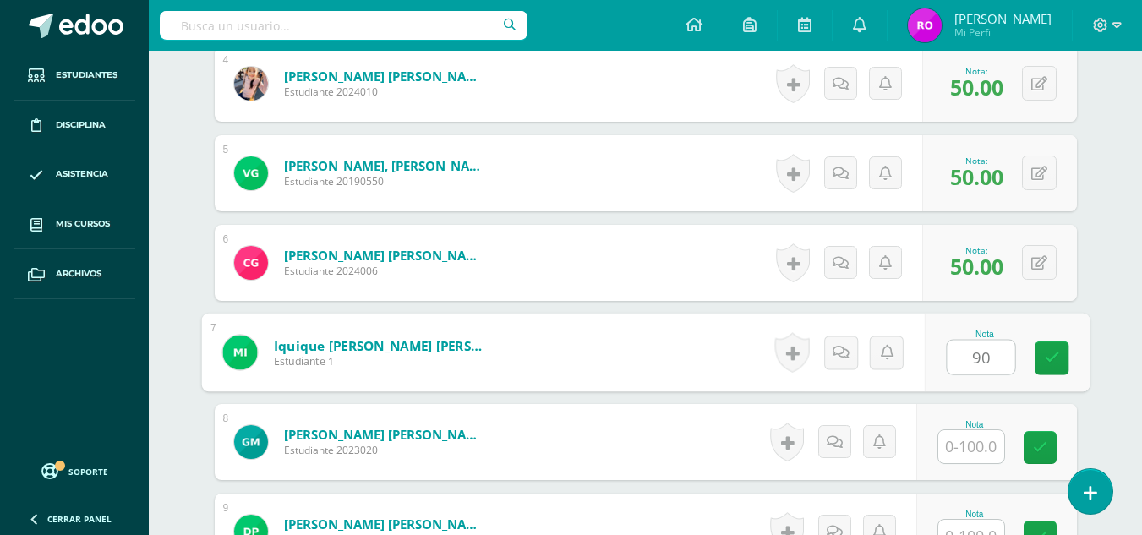
type input "90"
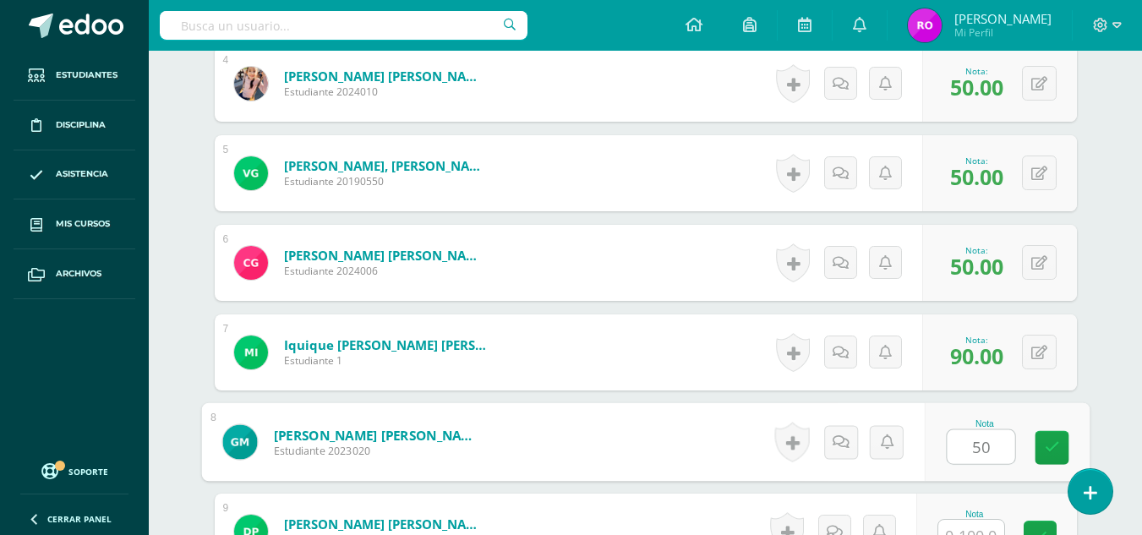
type input "50"
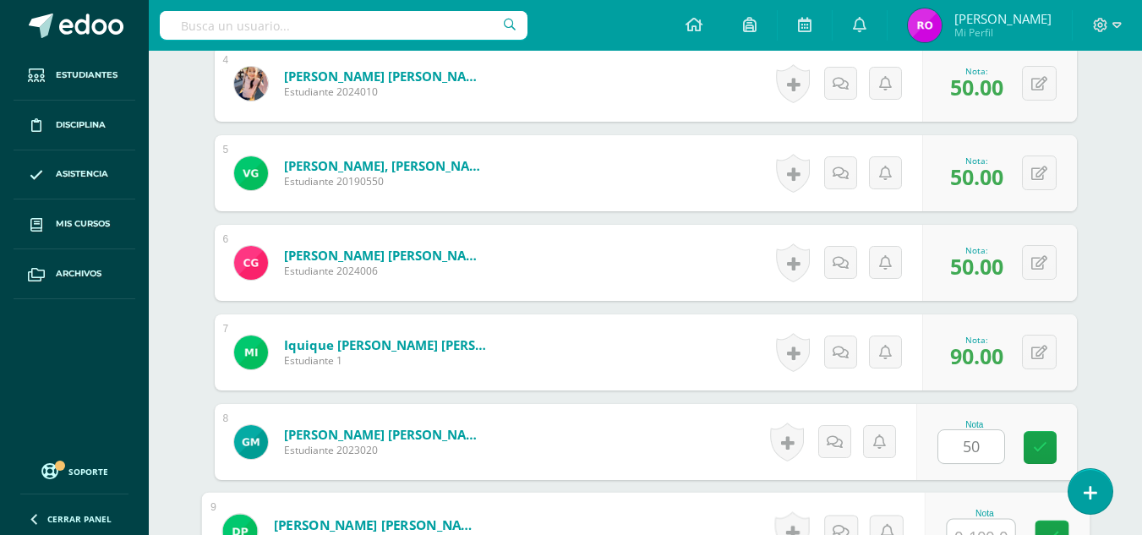
scroll to position [845, 0]
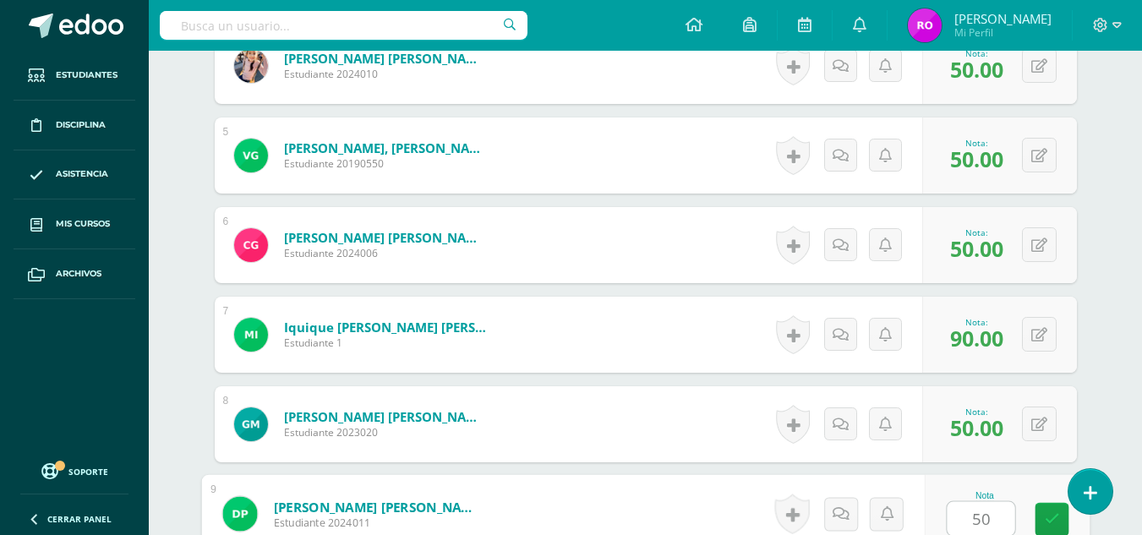
type input "50"
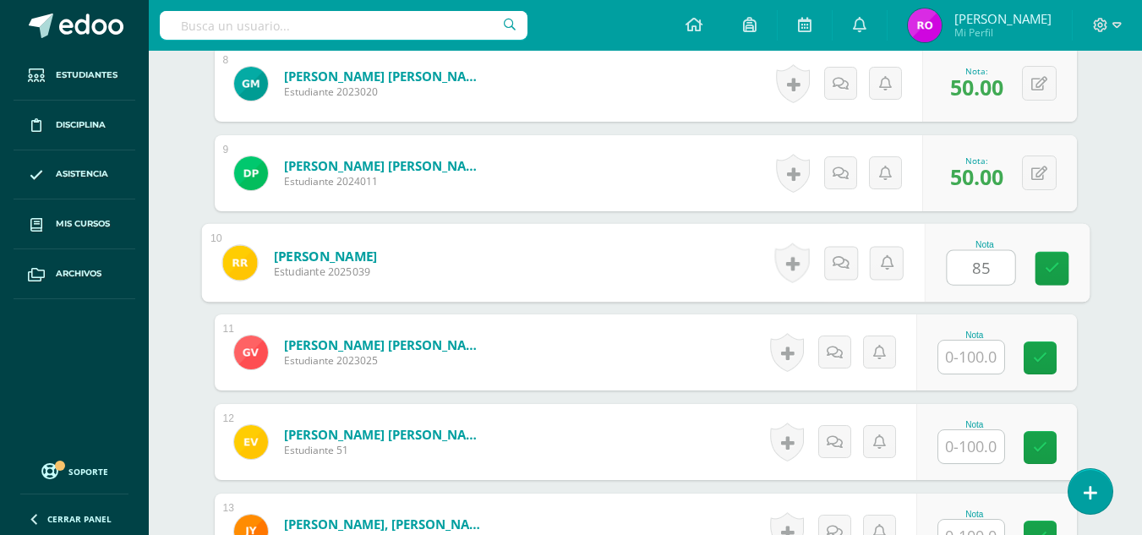
type input "85"
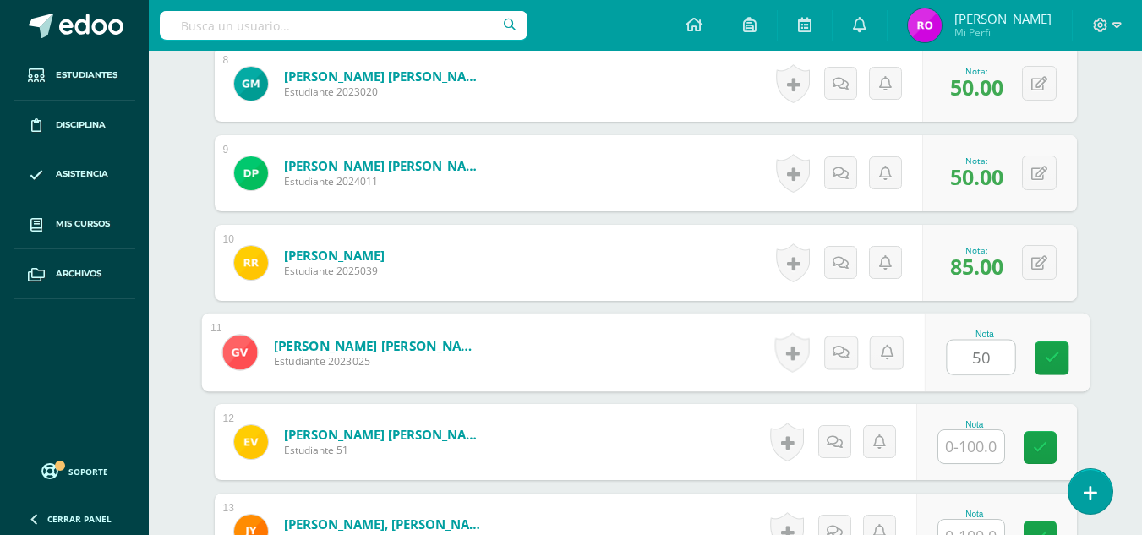
type input "50"
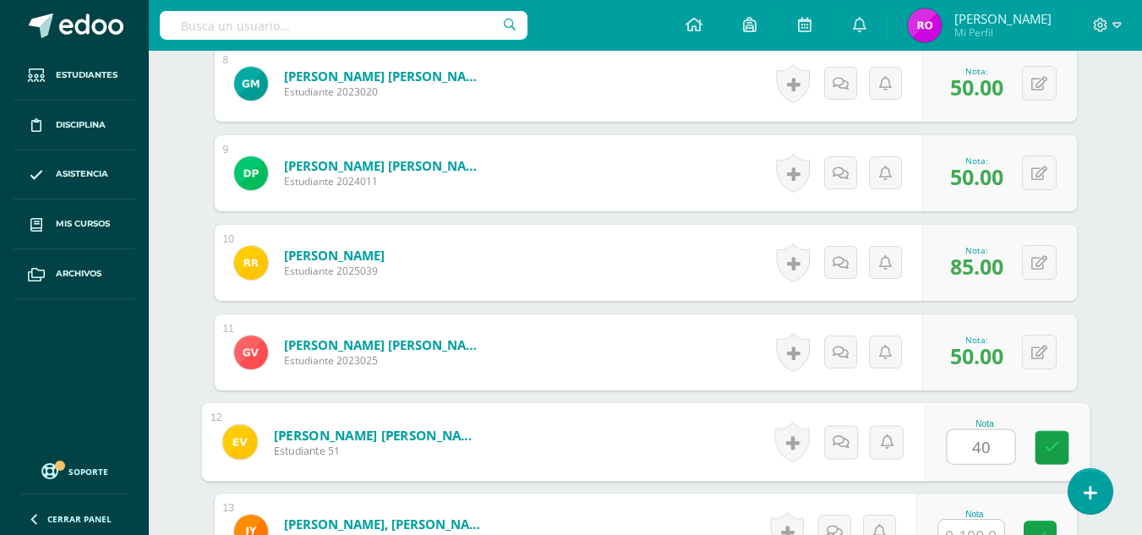
type input "40"
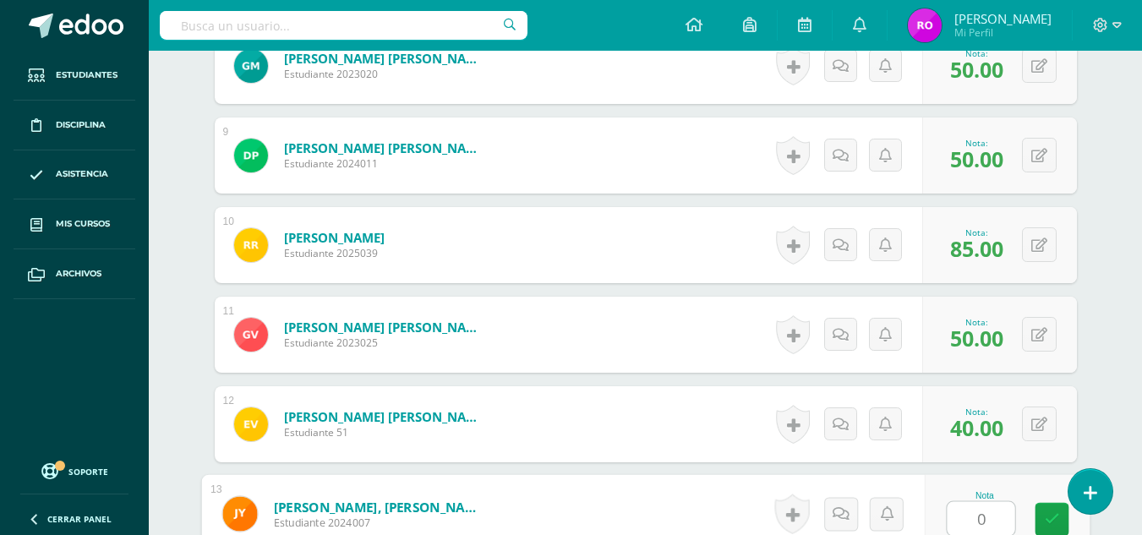
type input "00"
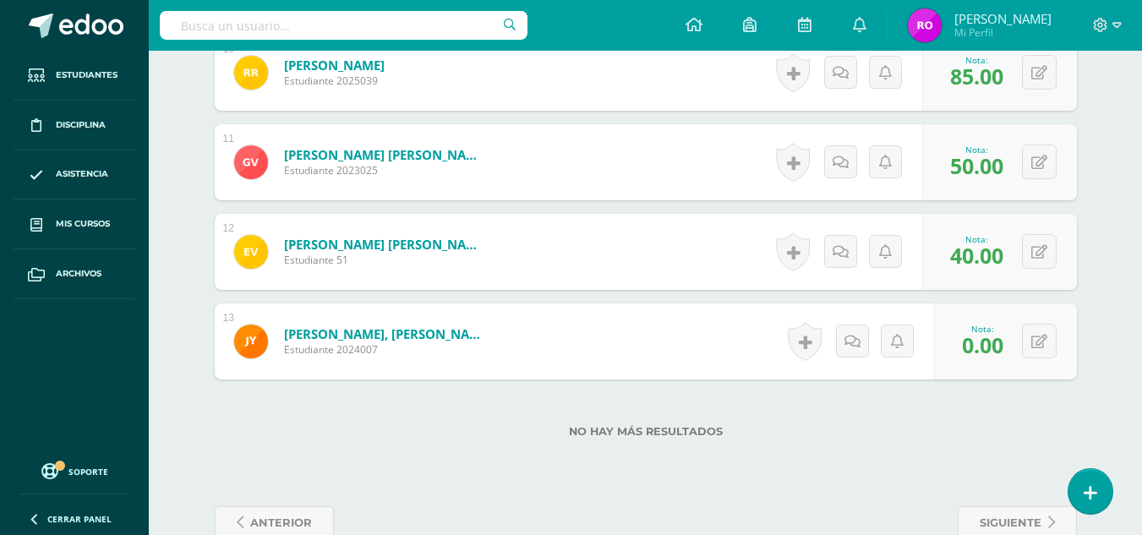
scroll to position [1413, 0]
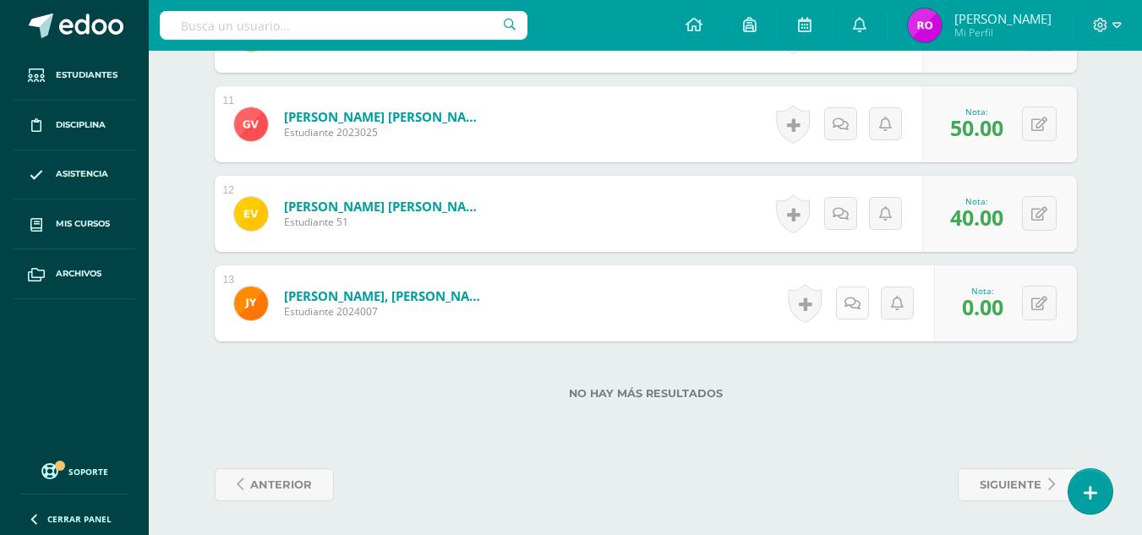
click at [845, 305] on link at bounding box center [852, 303] width 33 height 33
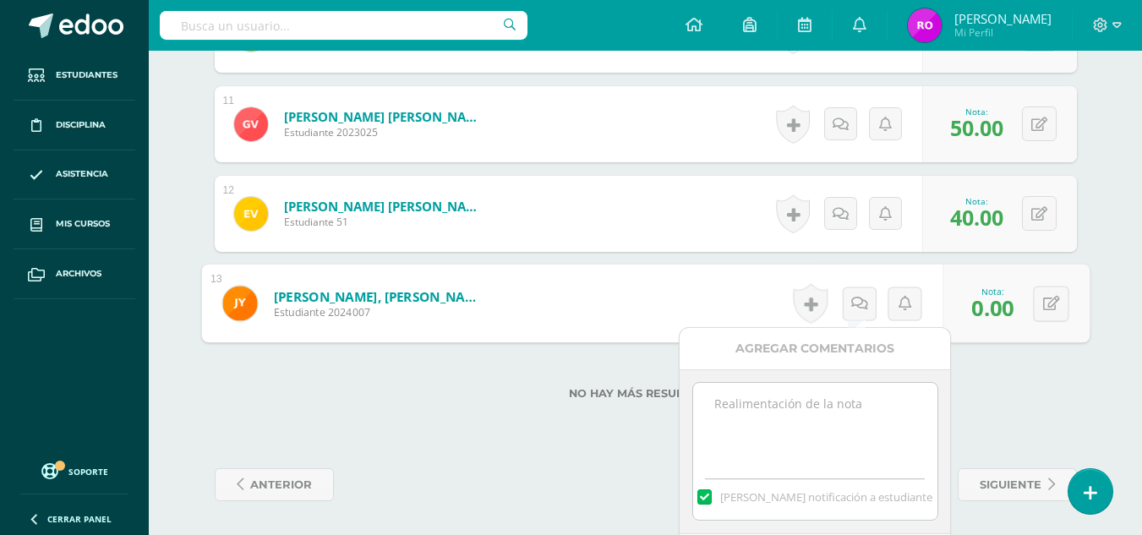
click at [823, 410] on textarea at bounding box center [815, 425] width 244 height 85
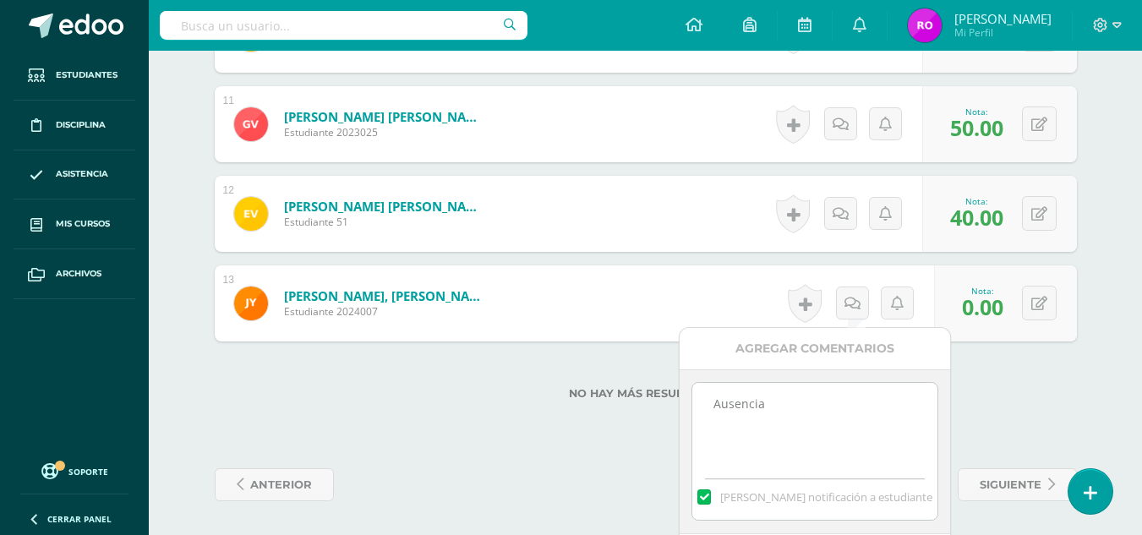
scroll to position [1478, 0]
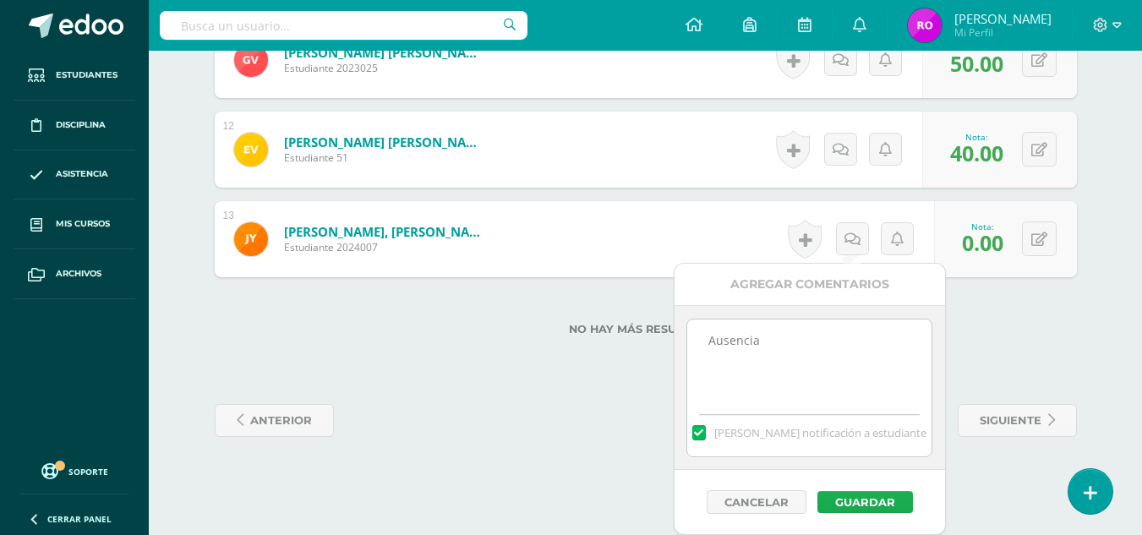
type textarea "Ausencia"
click at [869, 500] on button "Guardar" at bounding box center [865, 502] width 96 height 22
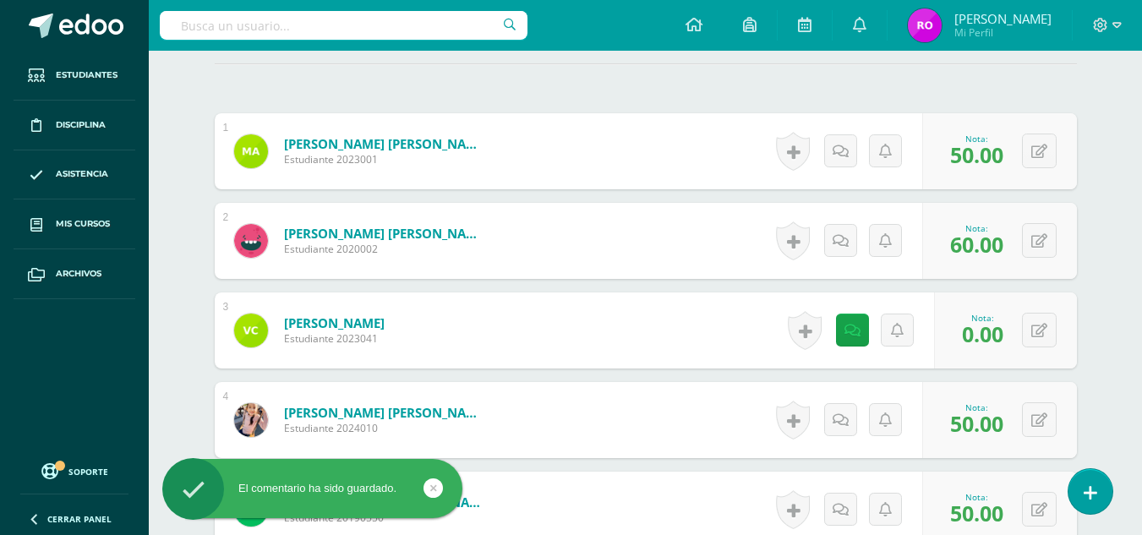
scroll to position [484, 0]
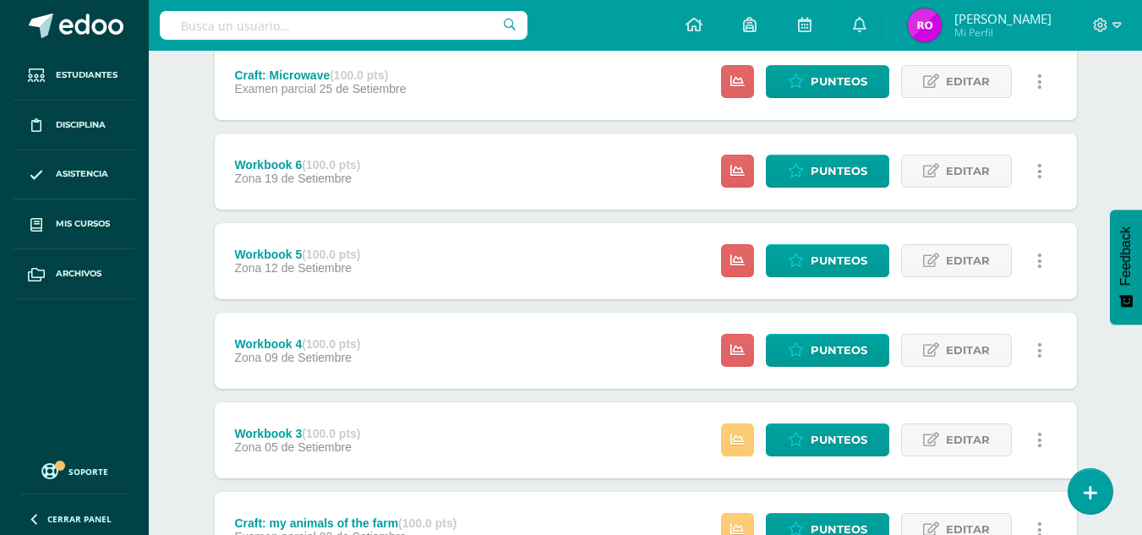
scroll to position [507, 0]
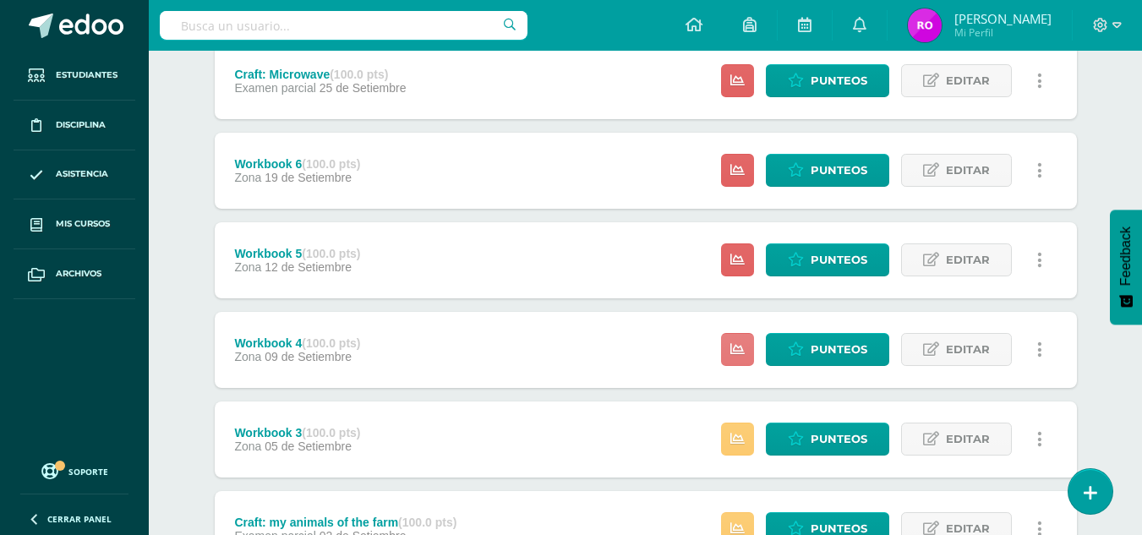
click at [741, 360] on link at bounding box center [737, 349] width 33 height 33
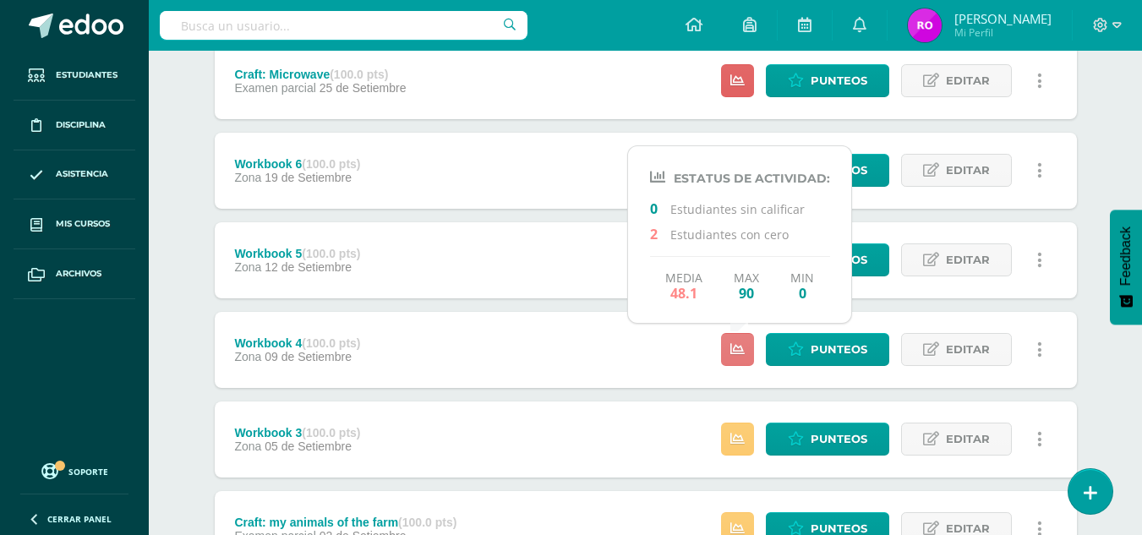
click at [741, 360] on link at bounding box center [737, 349] width 33 height 33
click at [741, 443] on icon at bounding box center [737, 439] width 14 height 14
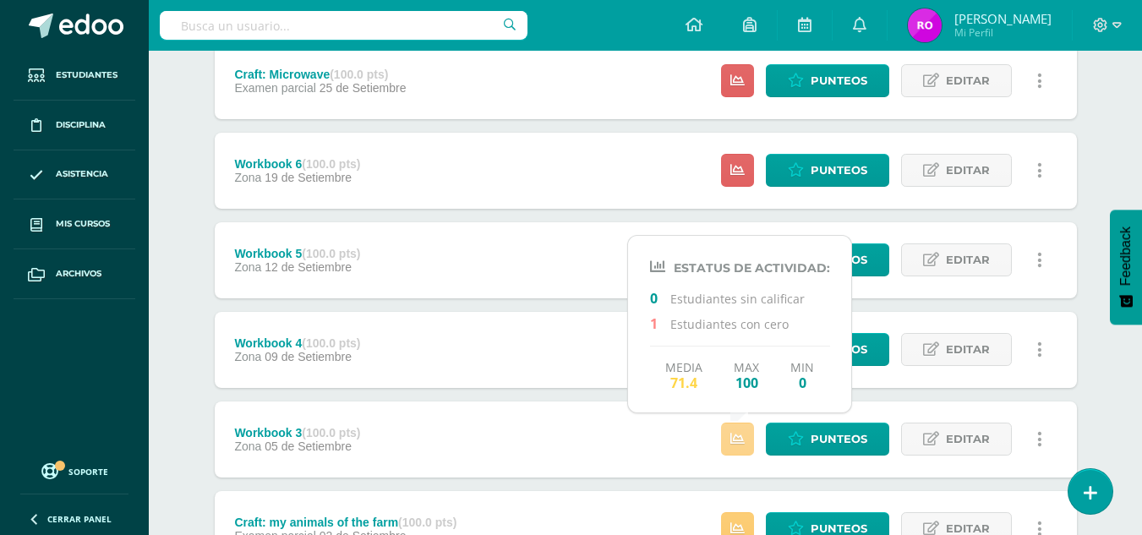
click at [741, 443] on icon at bounding box center [737, 439] width 14 height 14
click at [865, 260] on span "Punteos" at bounding box center [839, 259] width 57 height 31
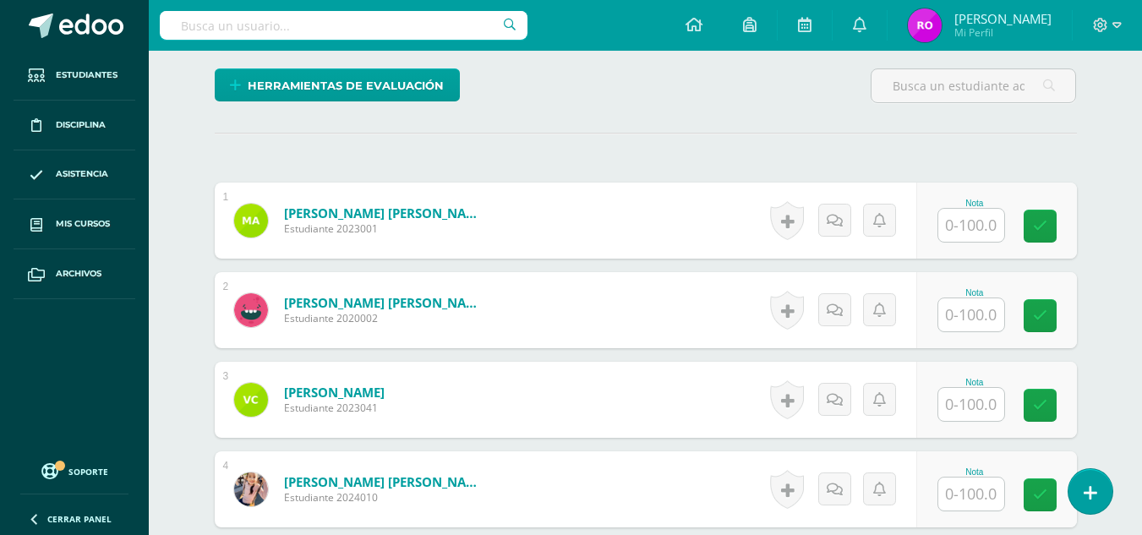
scroll to position [422, 0]
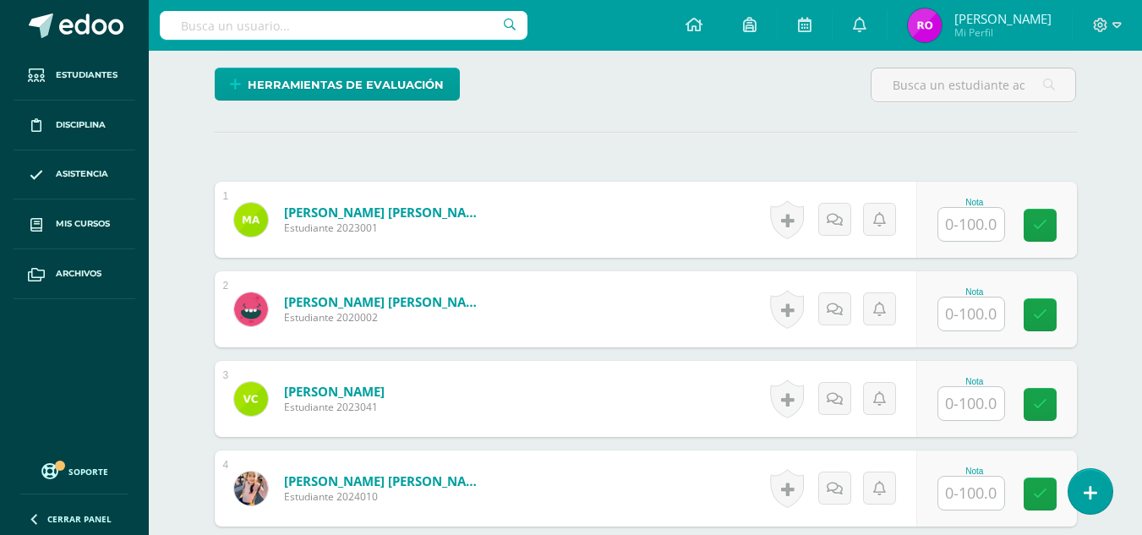
click at [956, 227] on input "text" at bounding box center [971, 224] width 66 height 33
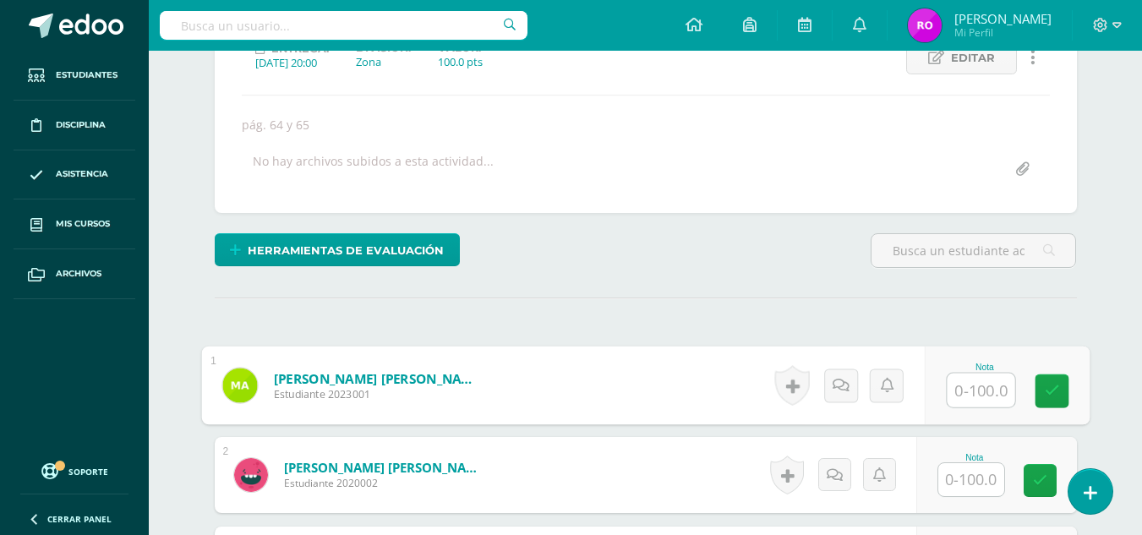
scroll to position [338, 0]
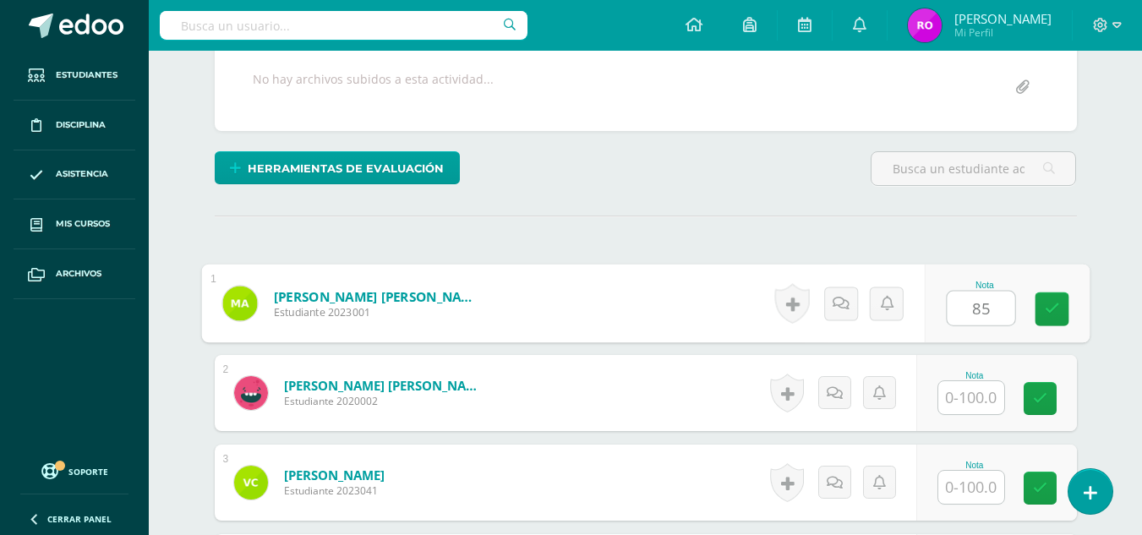
type input "85"
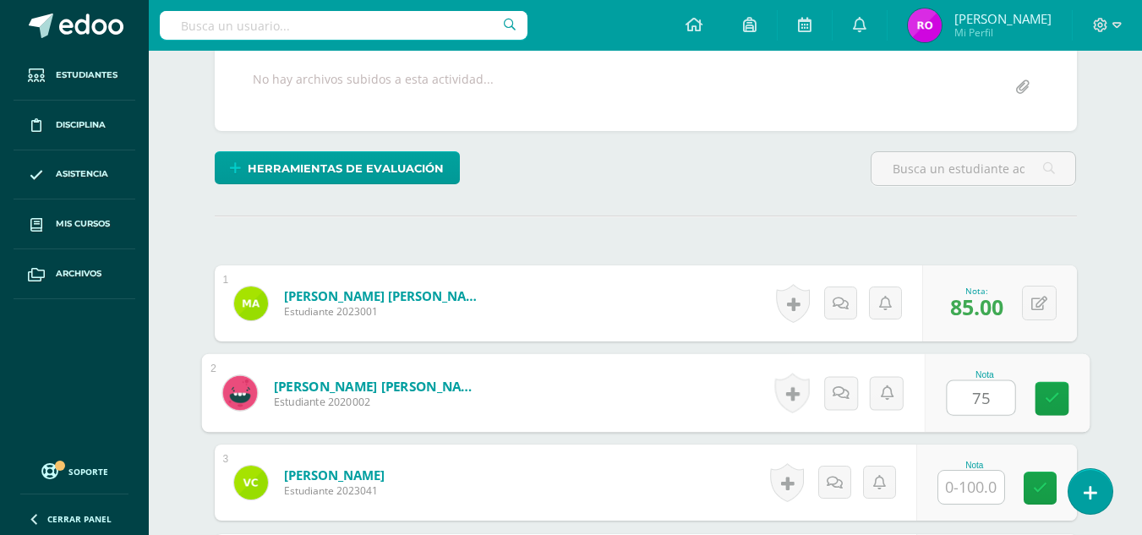
type input "75"
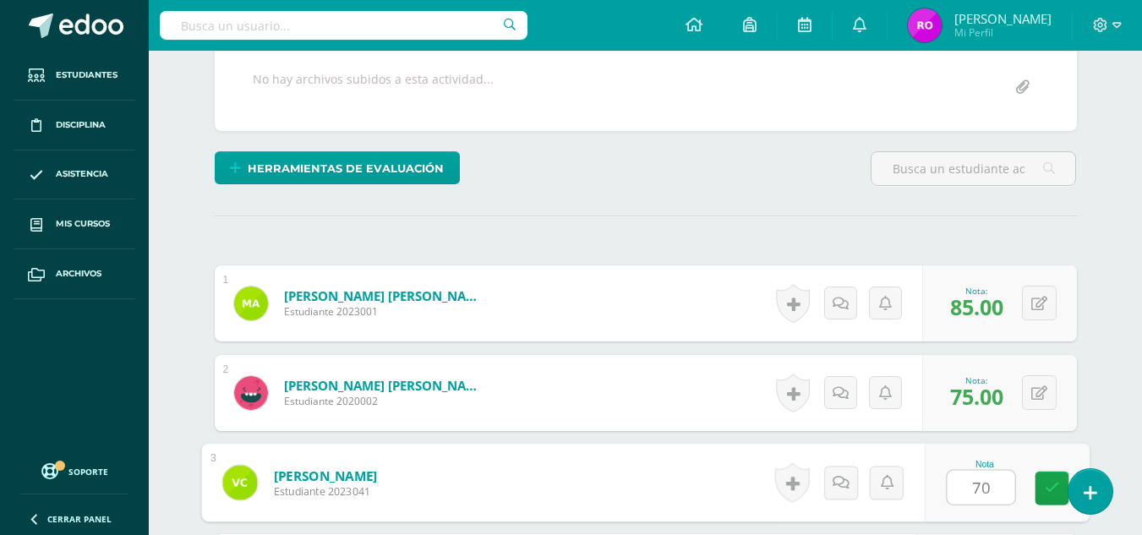
type input "70"
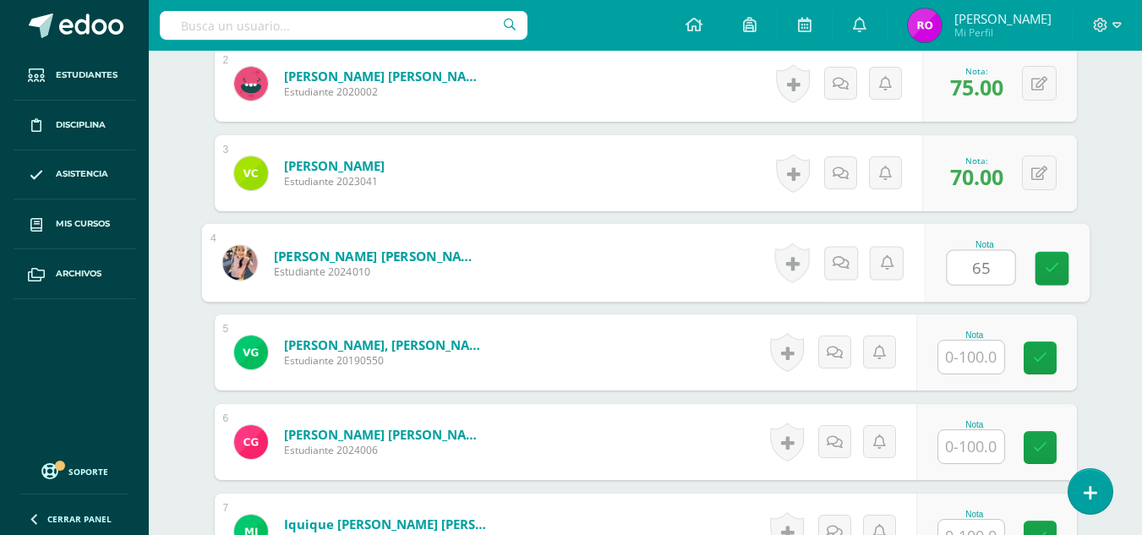
type input "65"
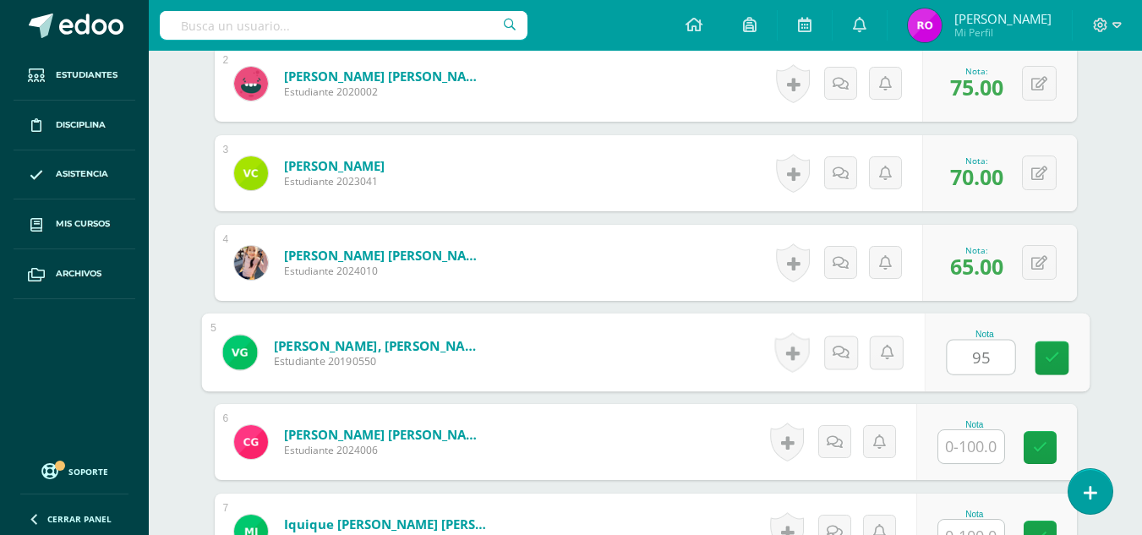
type input "95"
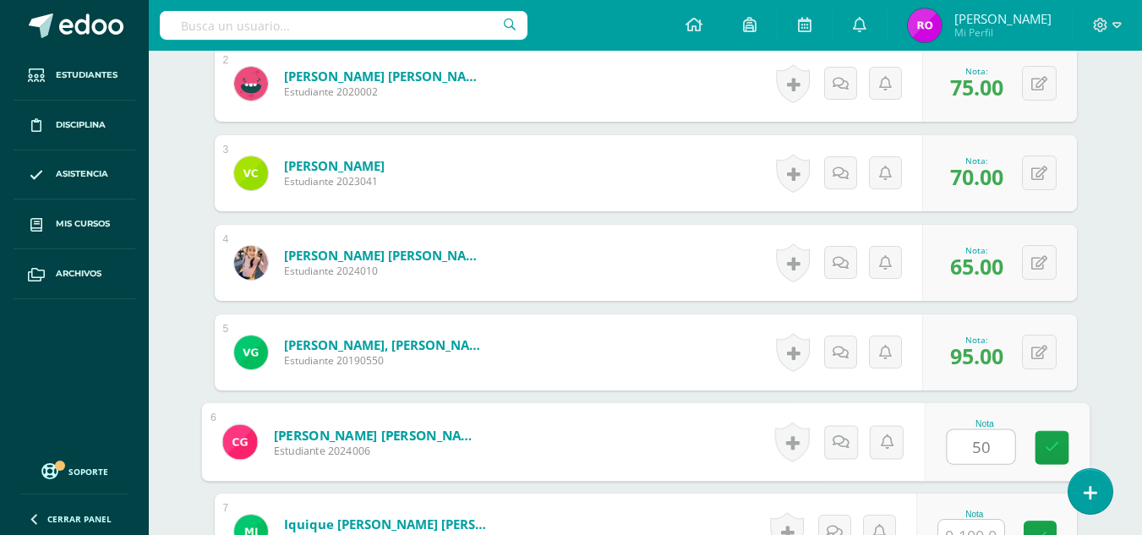
type input "50"
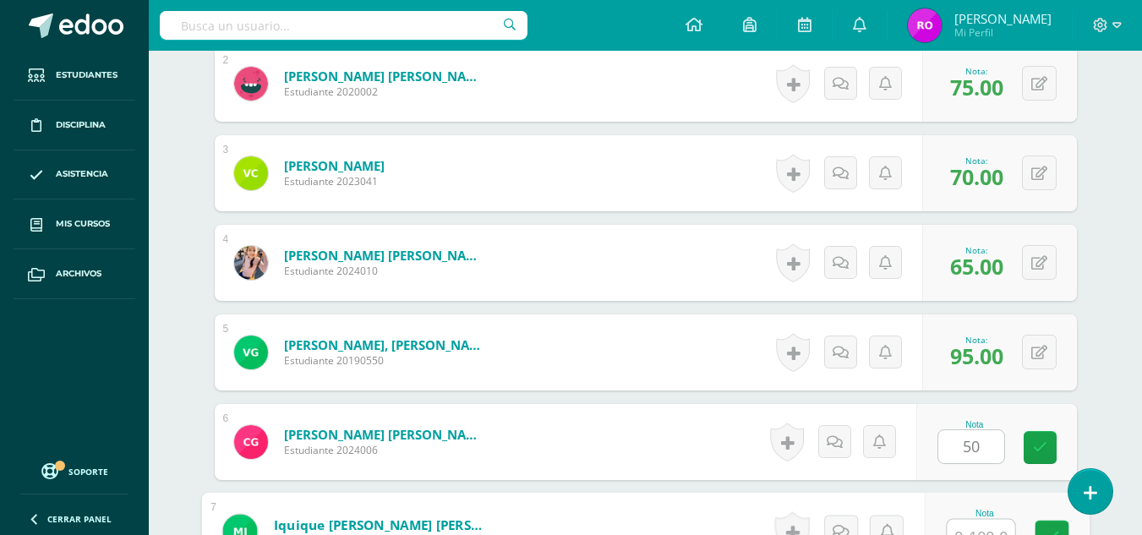
scroll to position [665, 0]
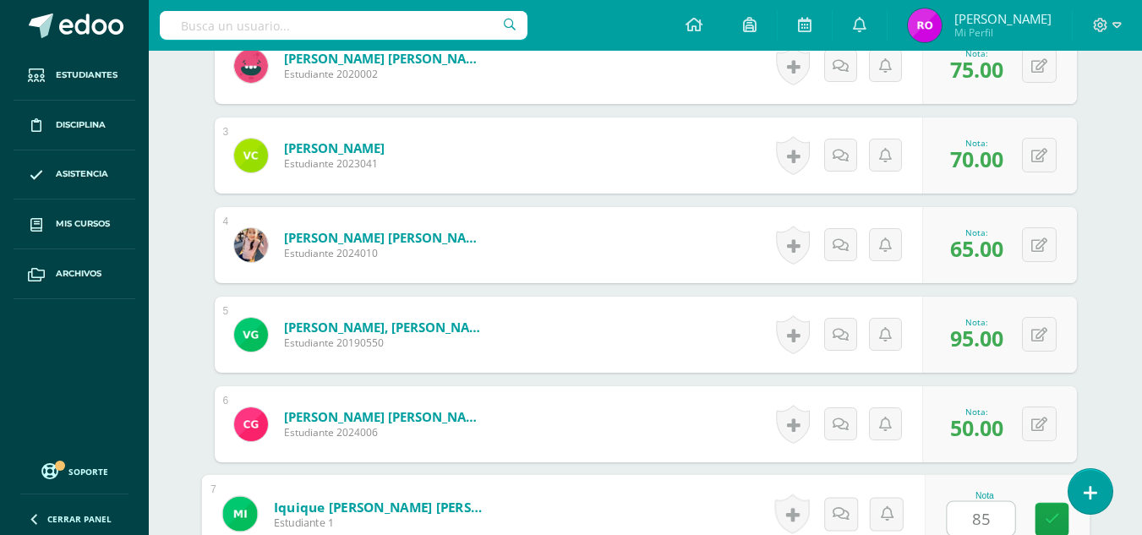
type input "85"
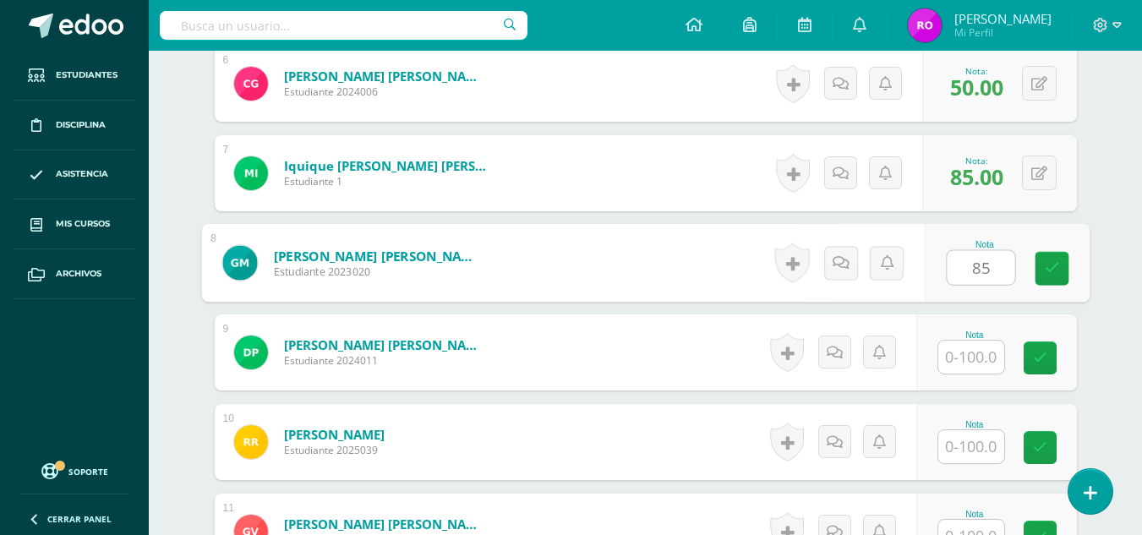
type input "85"
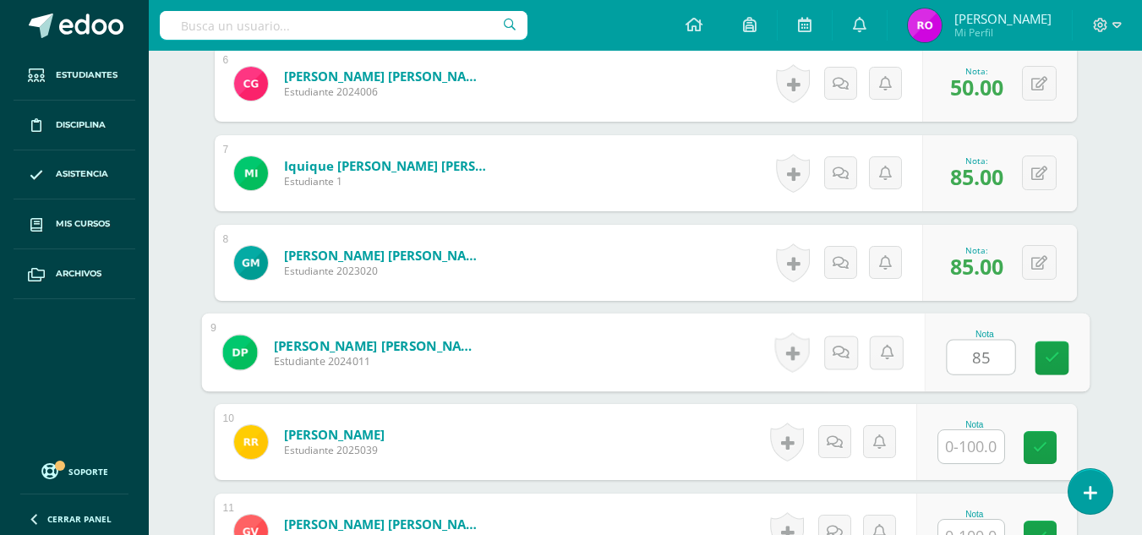
type input "85"
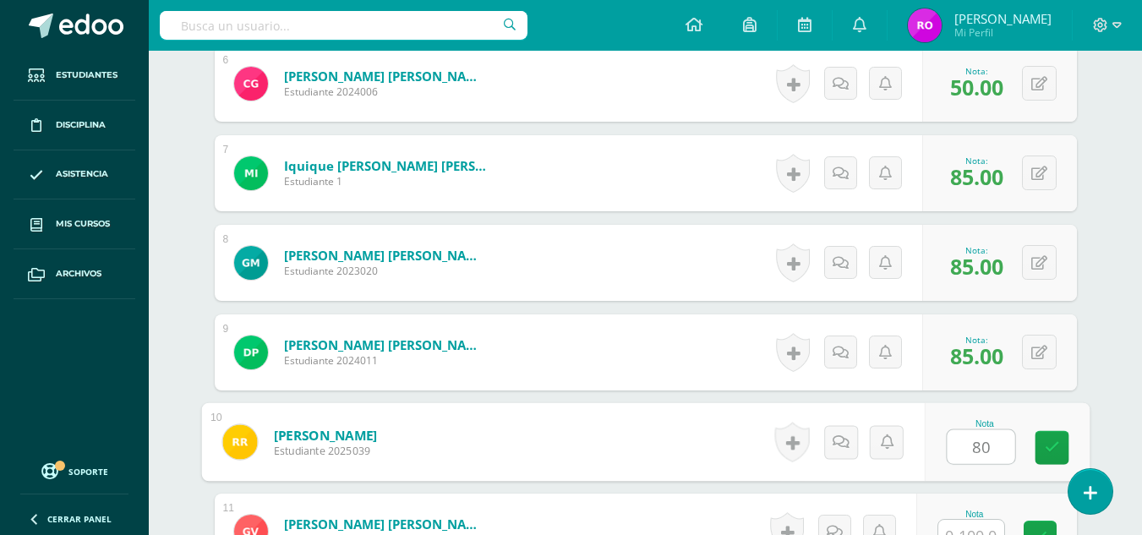
type input "80"
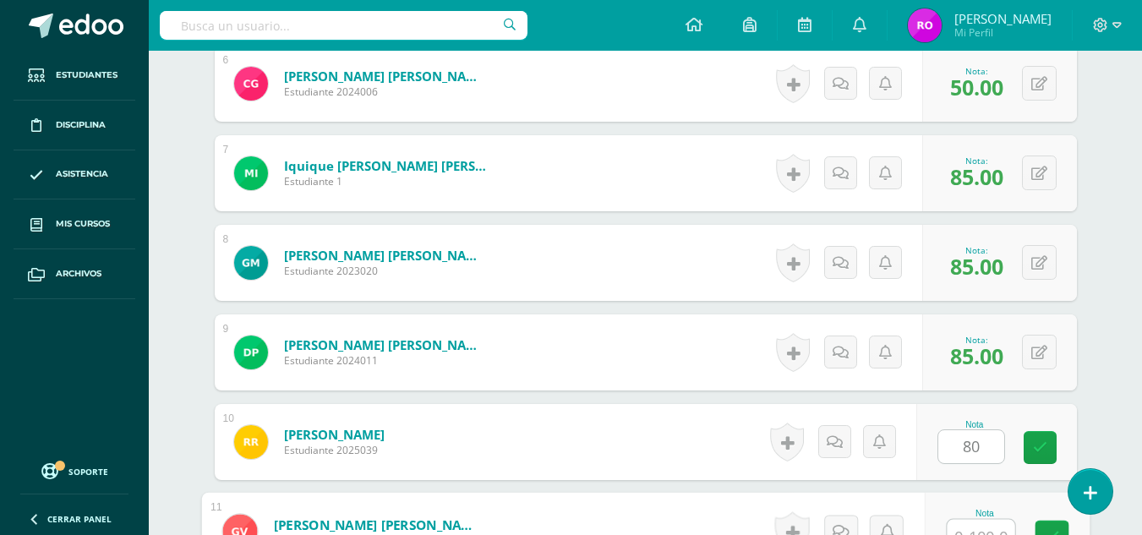
scroll to position [1024, 0]
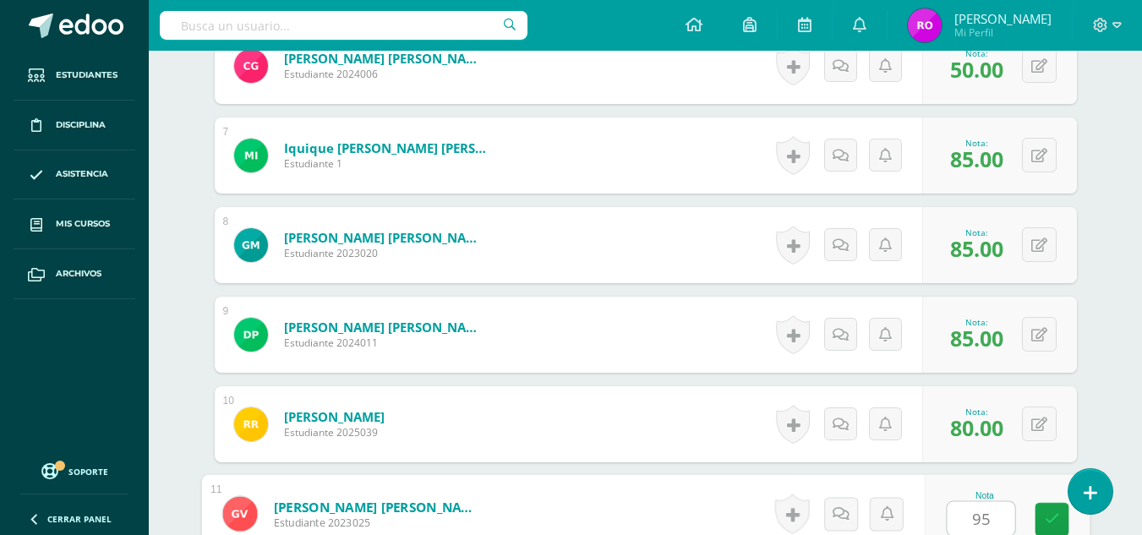
type input "95"
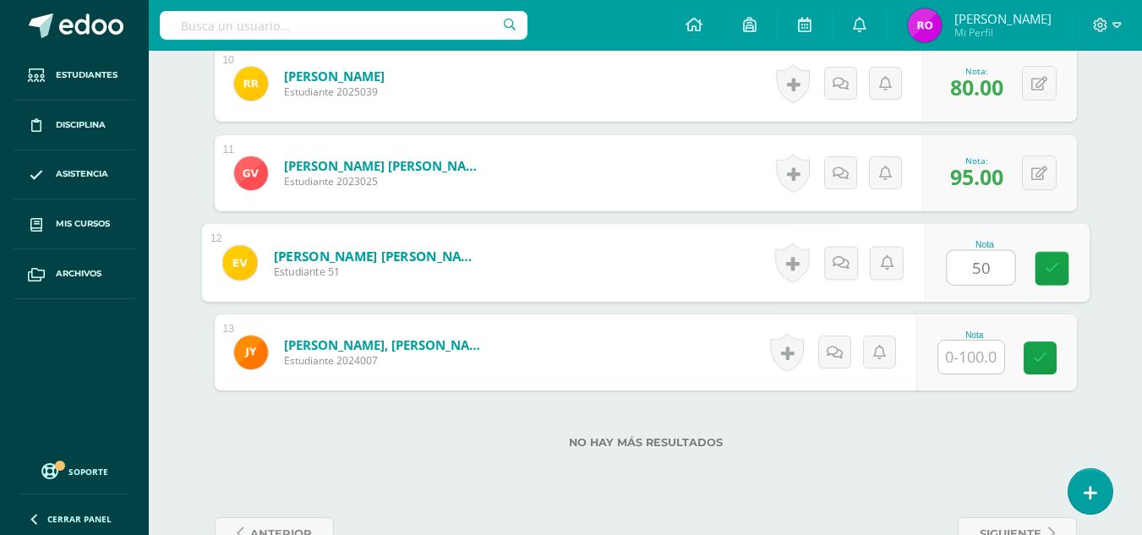
type input "50"
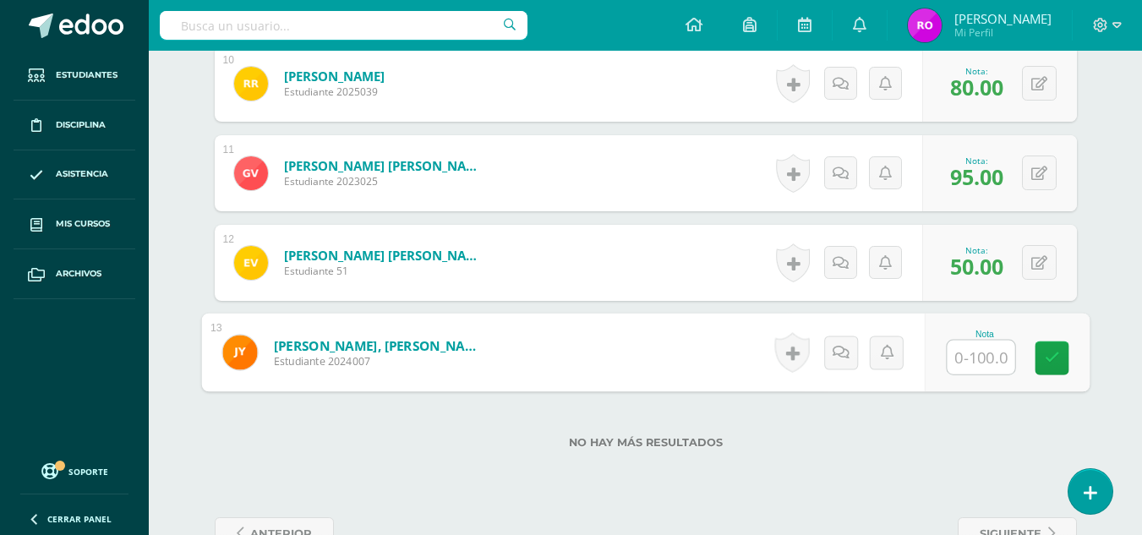
type input "7"
type input "90"
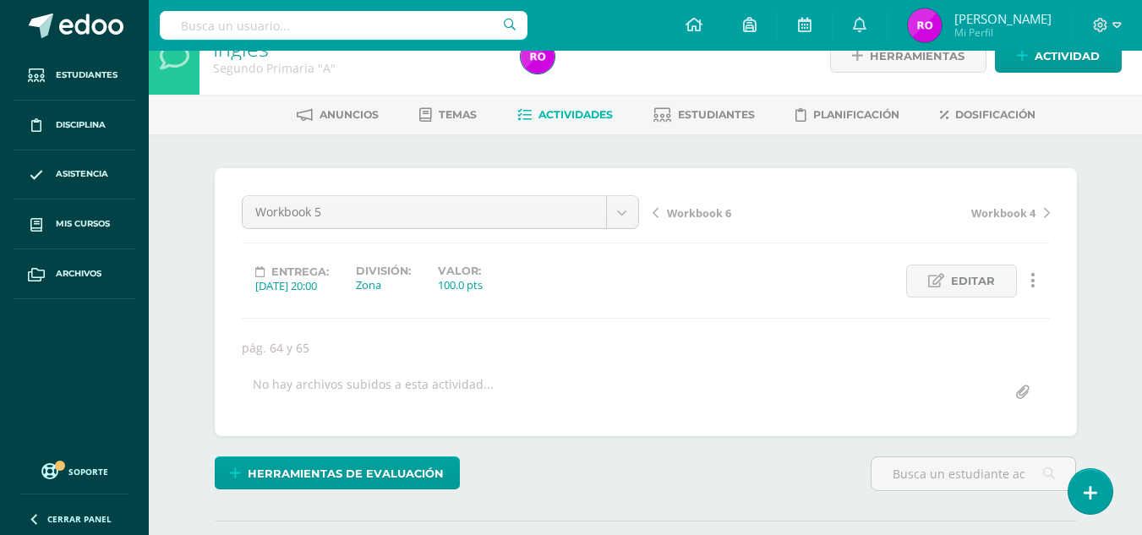
scroll to position [12, 0]
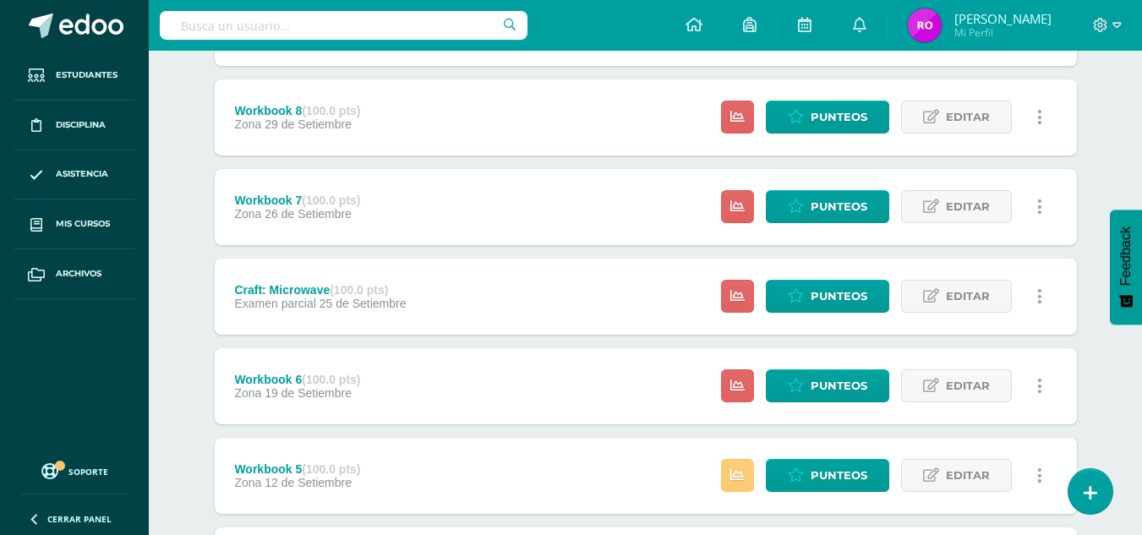
scroll to position [338, 0]
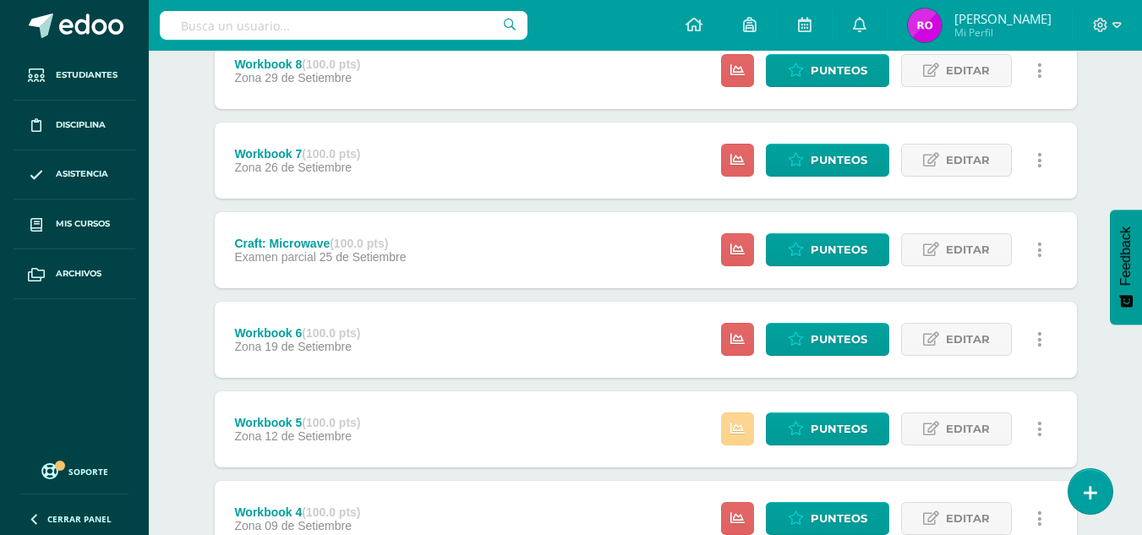
click at [741, 433] on icon at bounding box center [737, 429] width 14 height 14
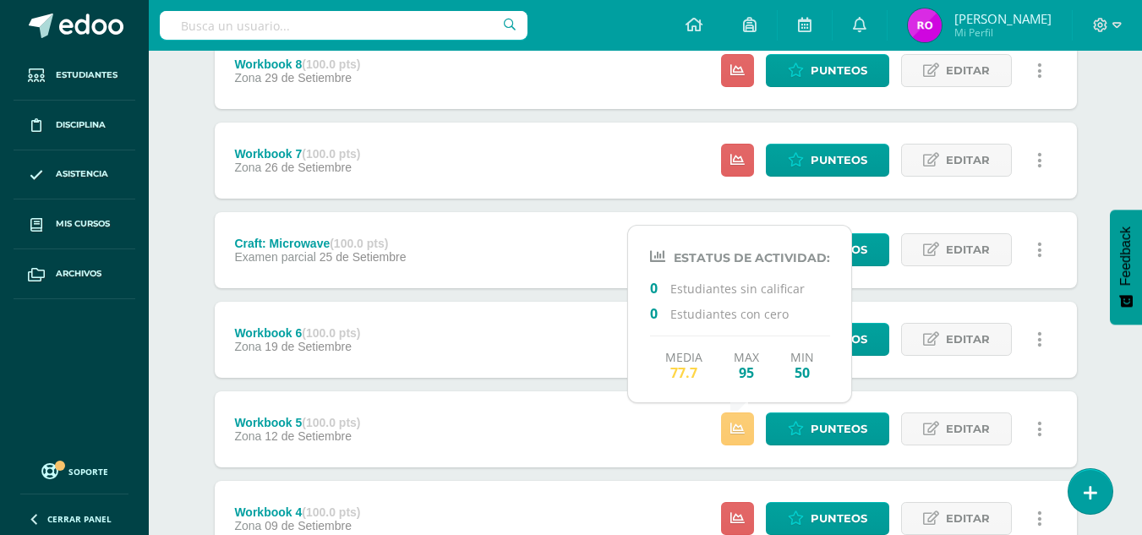
click at [601, 342] on div "Workbook 6 (100.0 pts) Zona 19 de Setiembre Estatus de Actividad: 13 Estudiante…" at bounding box center [646, 340] width 862 height 76
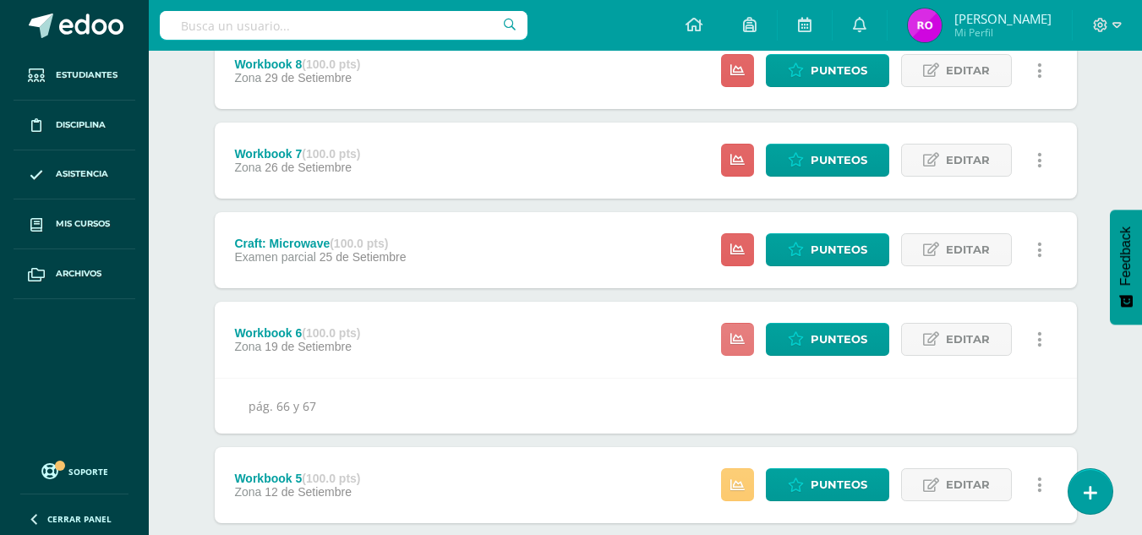
click at [731, 348] on link at bounding box center [737, 339] width 33 height 33
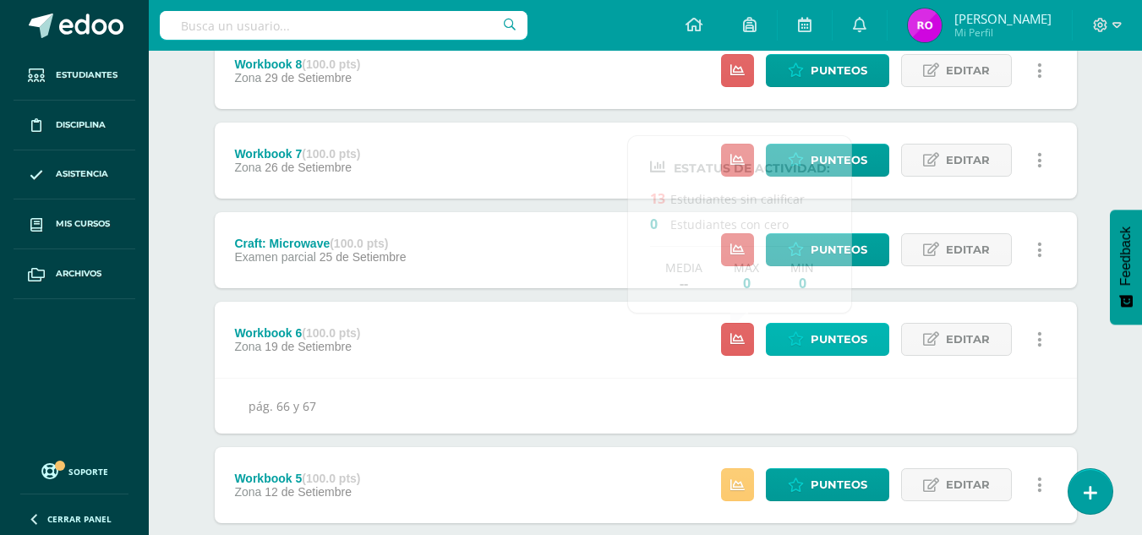
click at [802, 347] on icon at bounding box center [796, 339] width 16 height 14
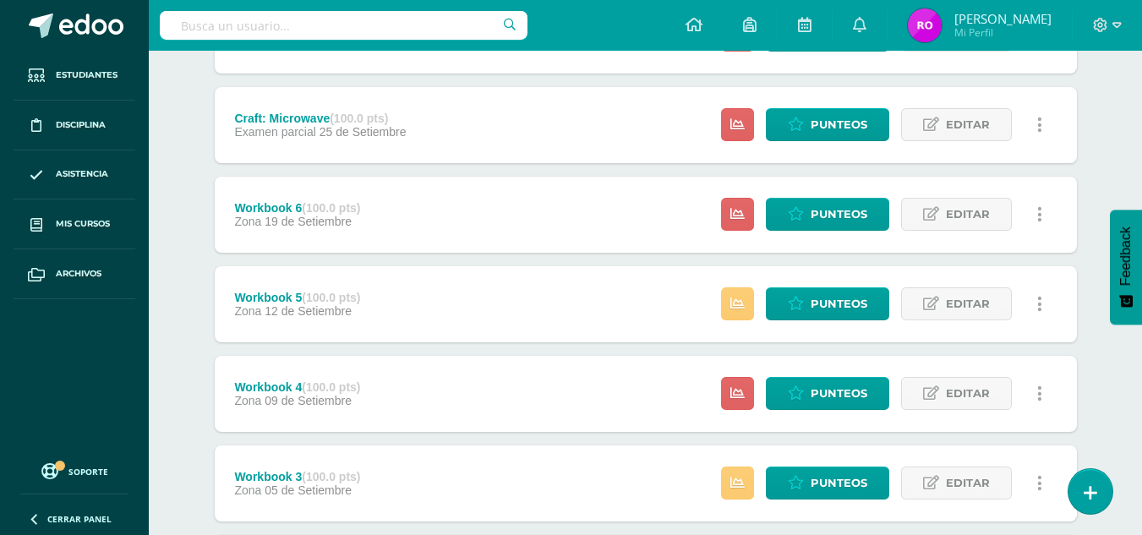
scroll to position [507, 0]
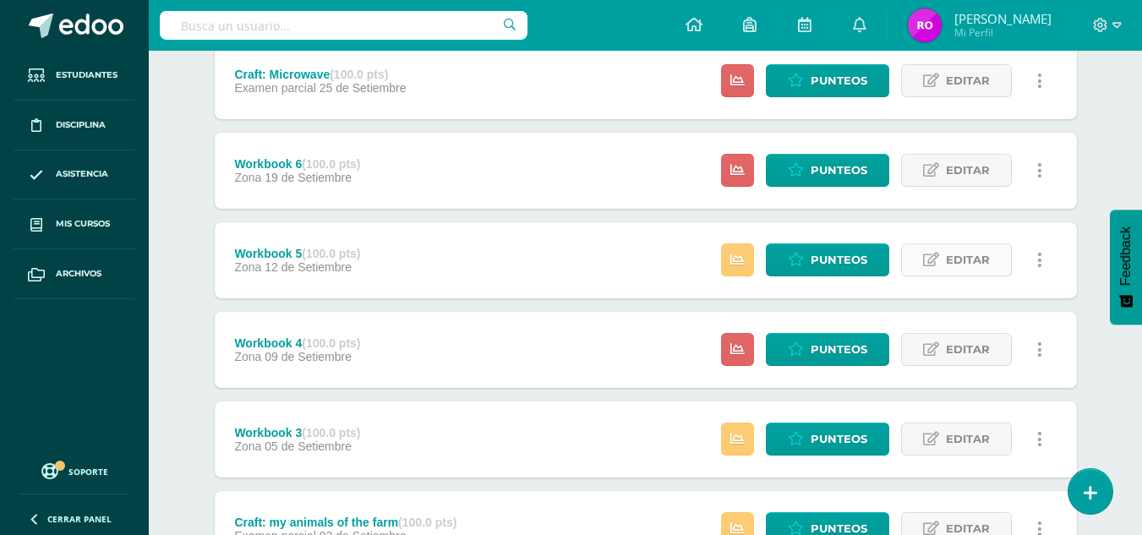
click at [938, 260] on icon at bounding box center [931, 260] width 16 height 14
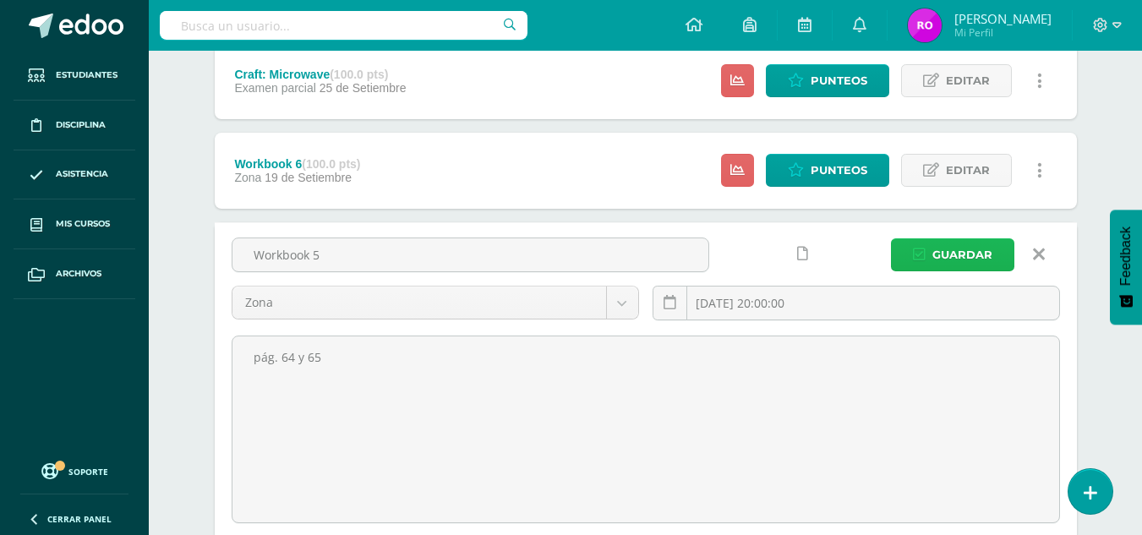
click at [939, 257] on span "Guardar" at bounding box center [962, 254] width 60 height 31
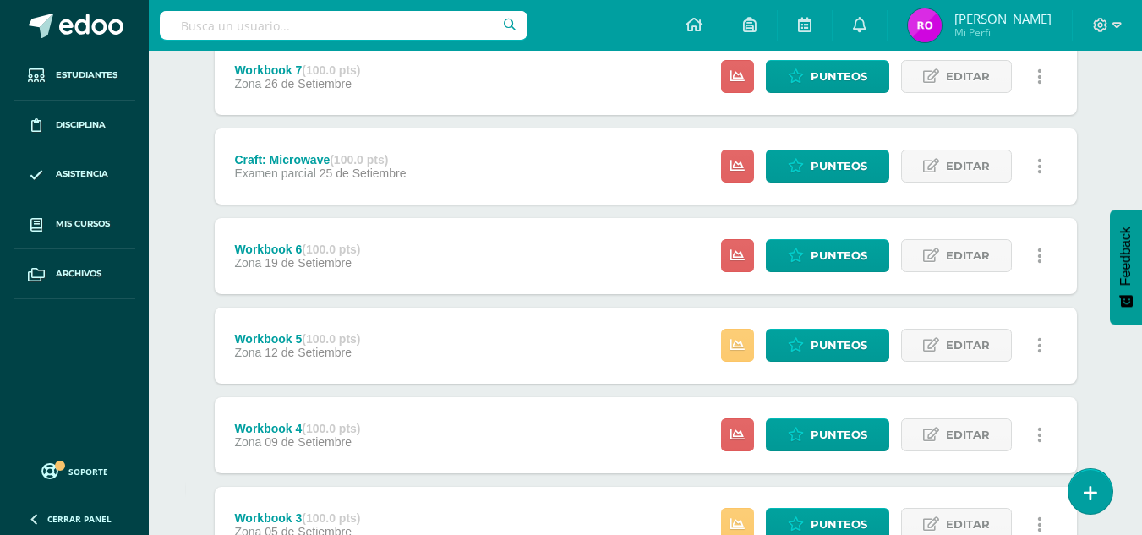
scroll to position [423, 0]
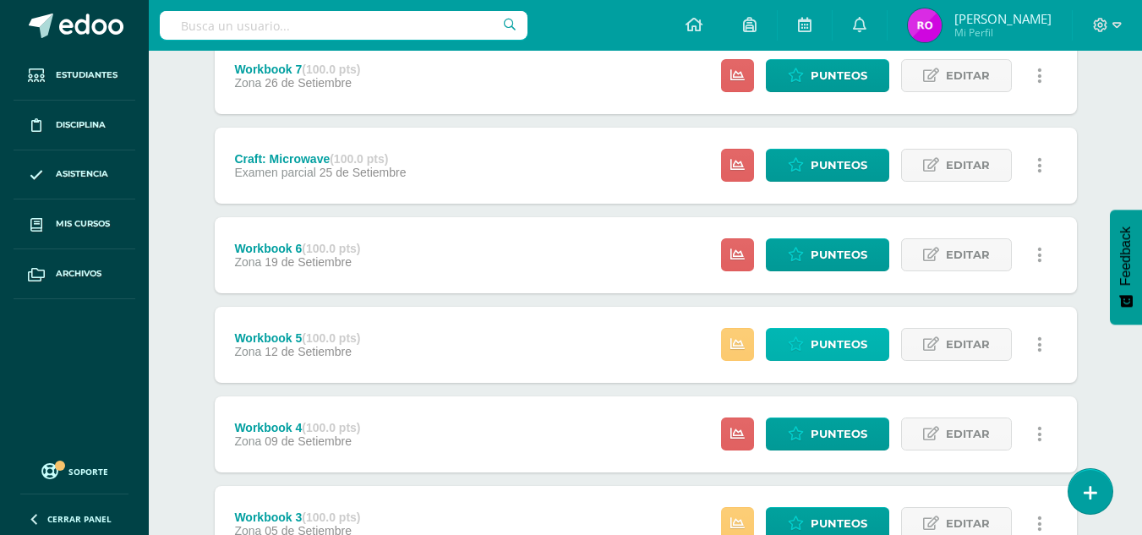
click at [846, 349] on span "Punteos" at bounding box center [839, 344] width 57 height 31
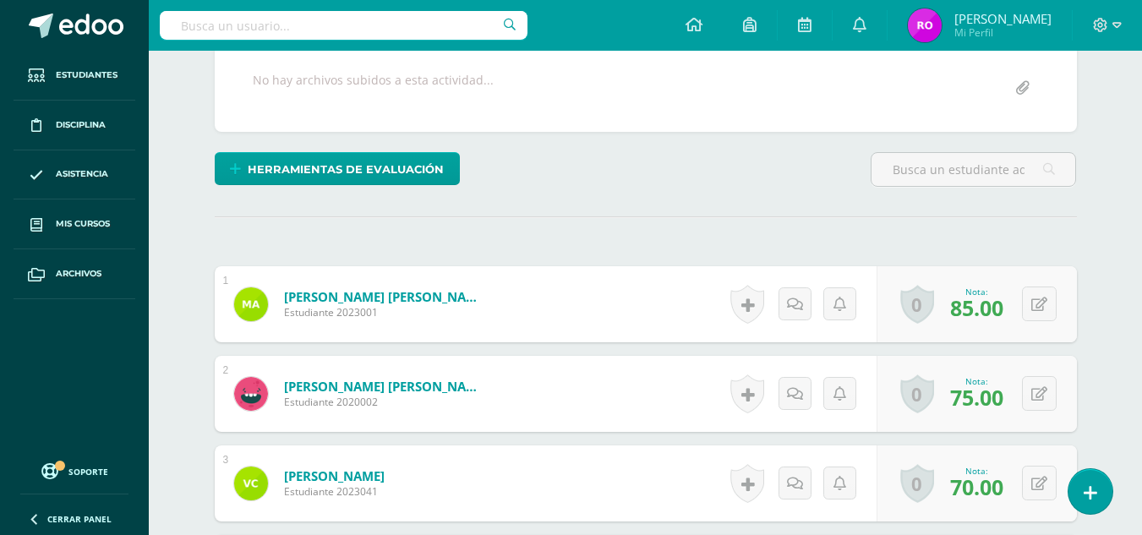
scroll to position [338, 0]
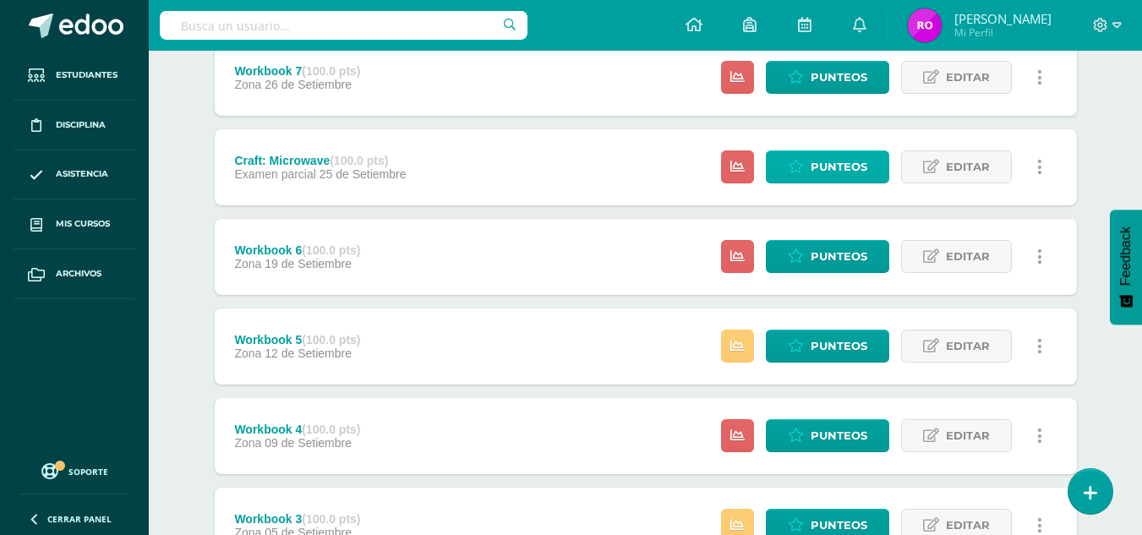
scroll to position [423, 0]
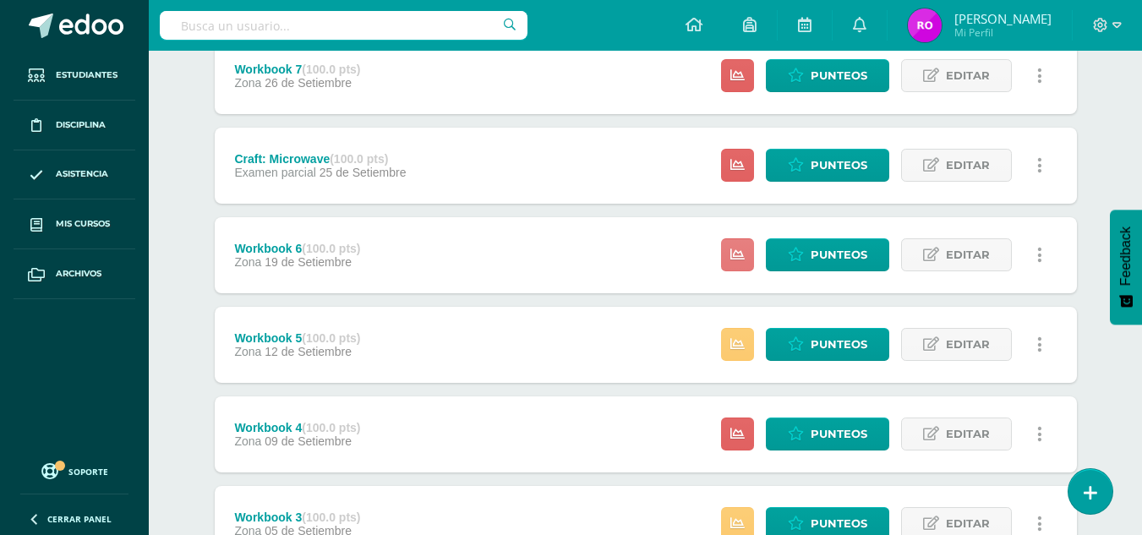
click at [748, 252] on link at bounding box center [737, 254] width 33 height 33
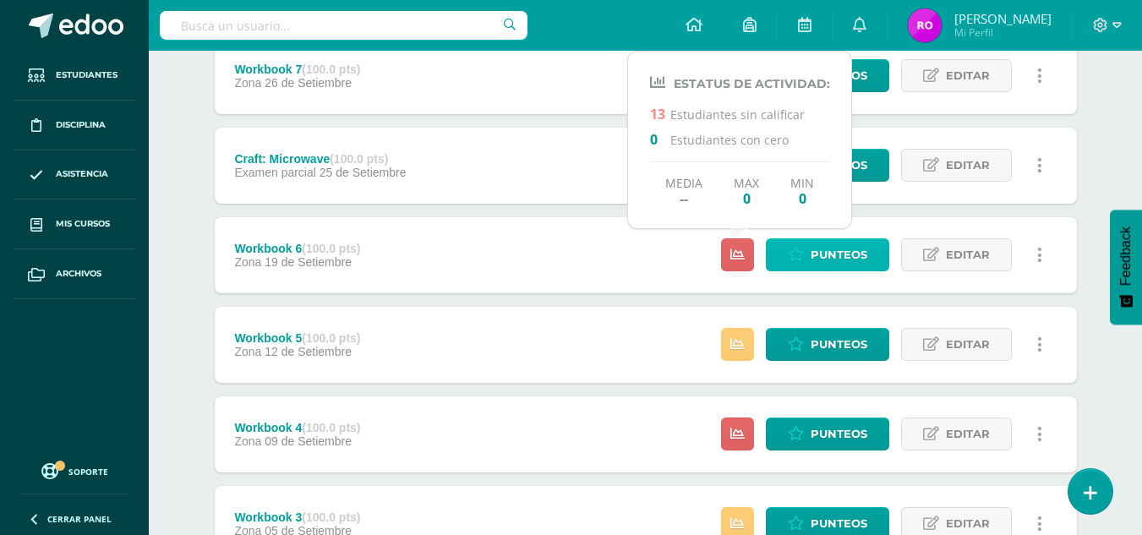
click at [779, 253] on link "Punteos" at bounding box center [827, 254] width 123 height 33
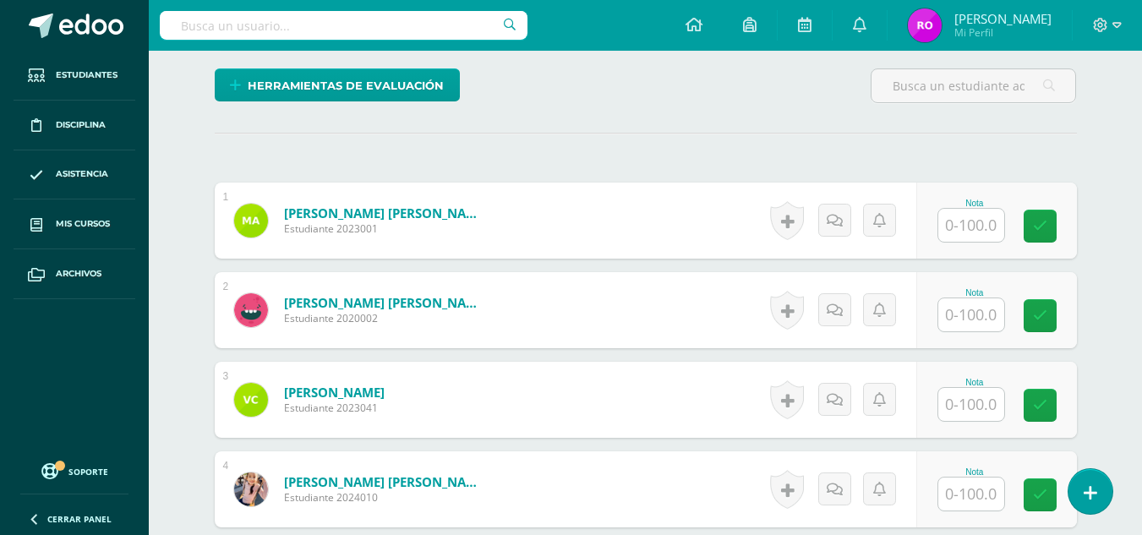
scroll to position [422, 0]
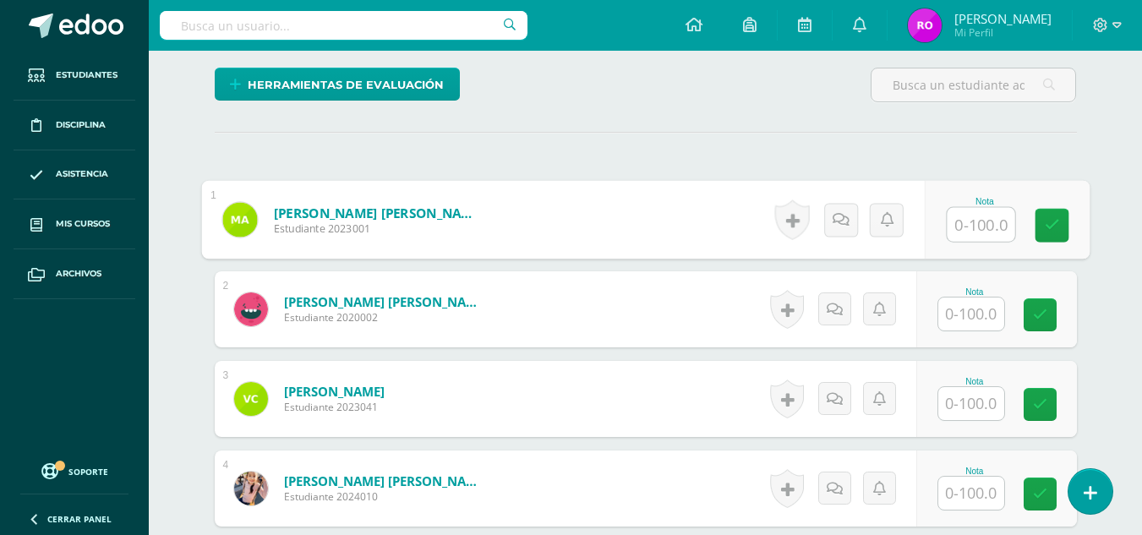
click at [981, 228] on input "text" at bounding box center [981, 225] width 68 height 34
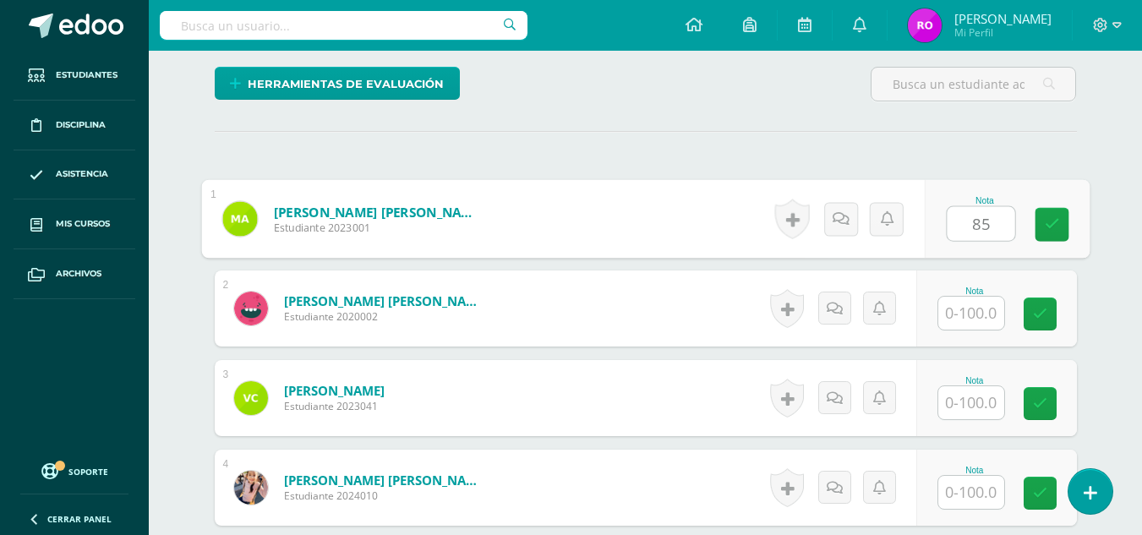
type input "85"
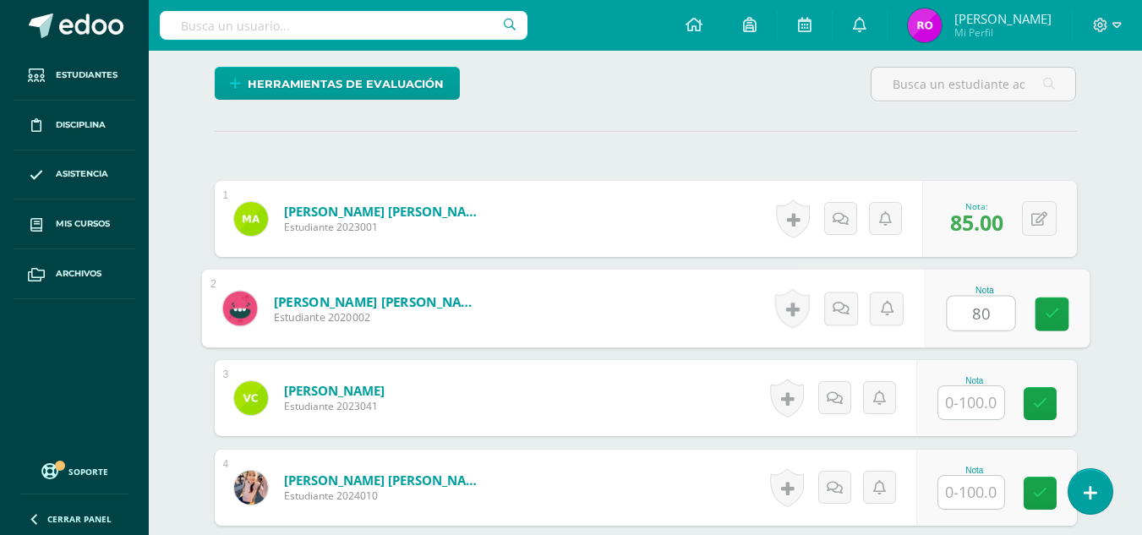
type input "80"
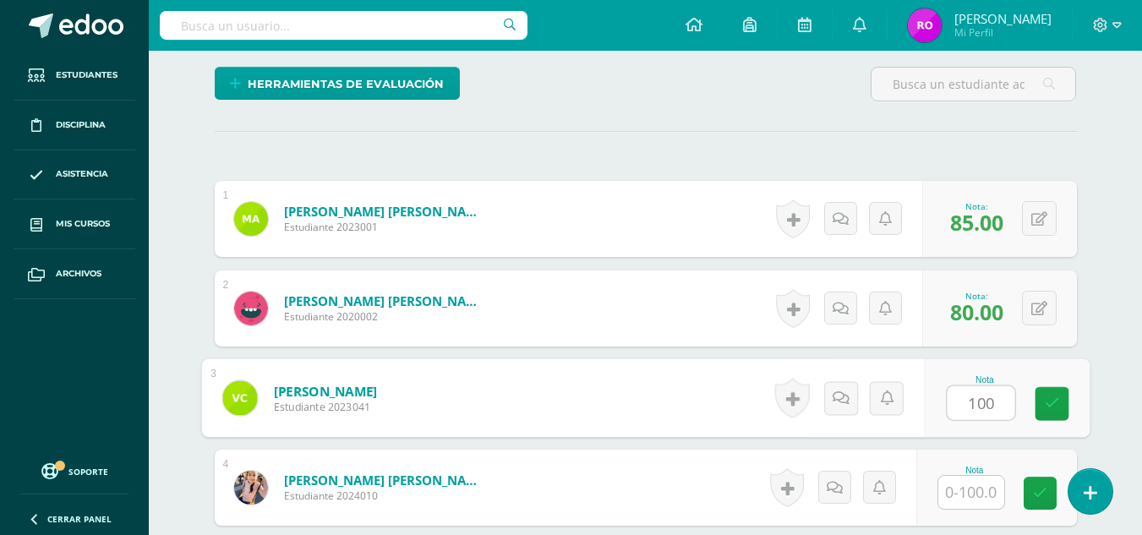
type input "100"
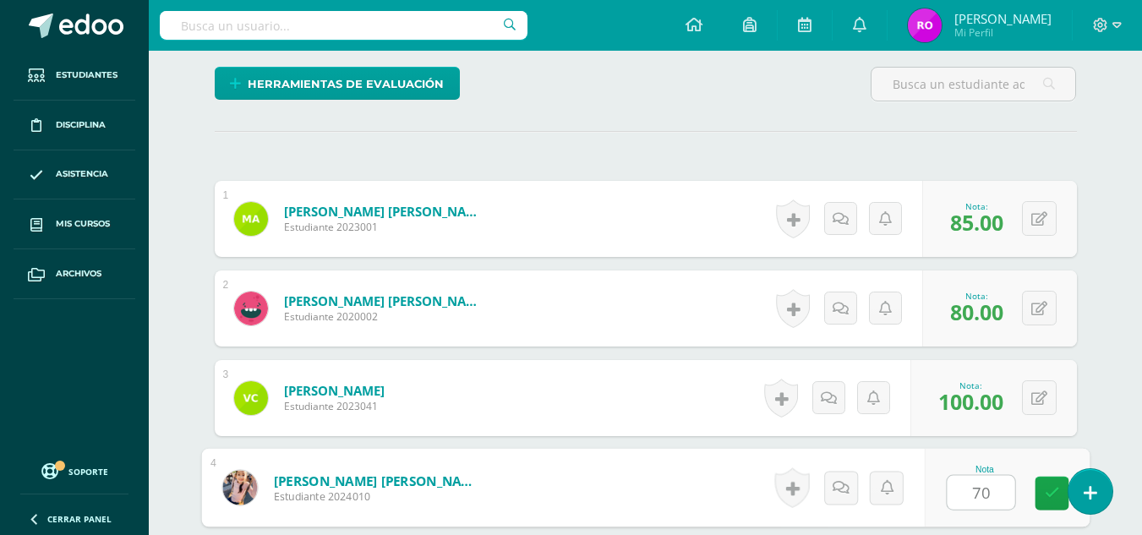
type input "70"
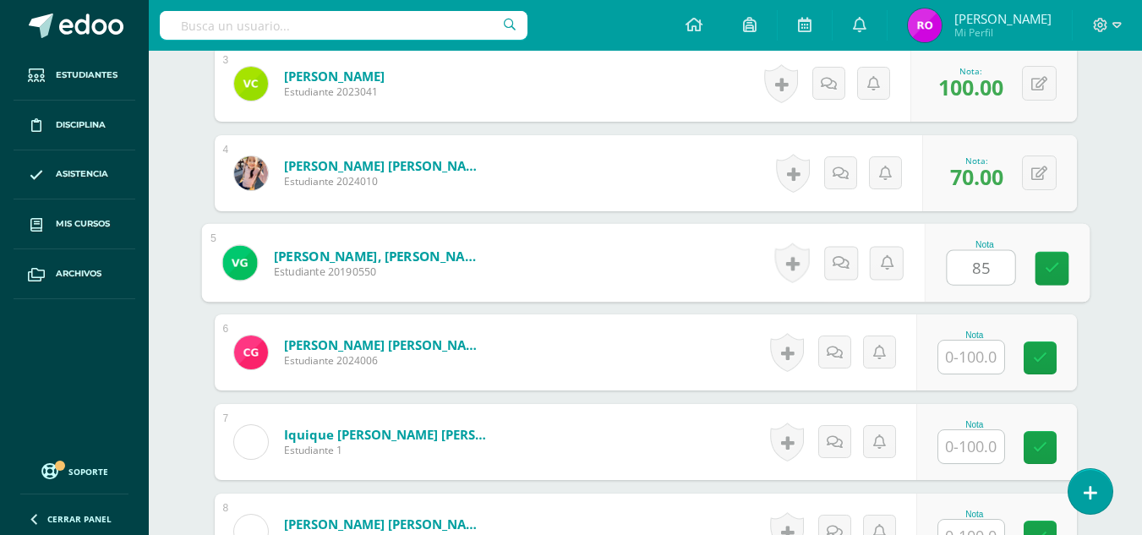
type input "85"
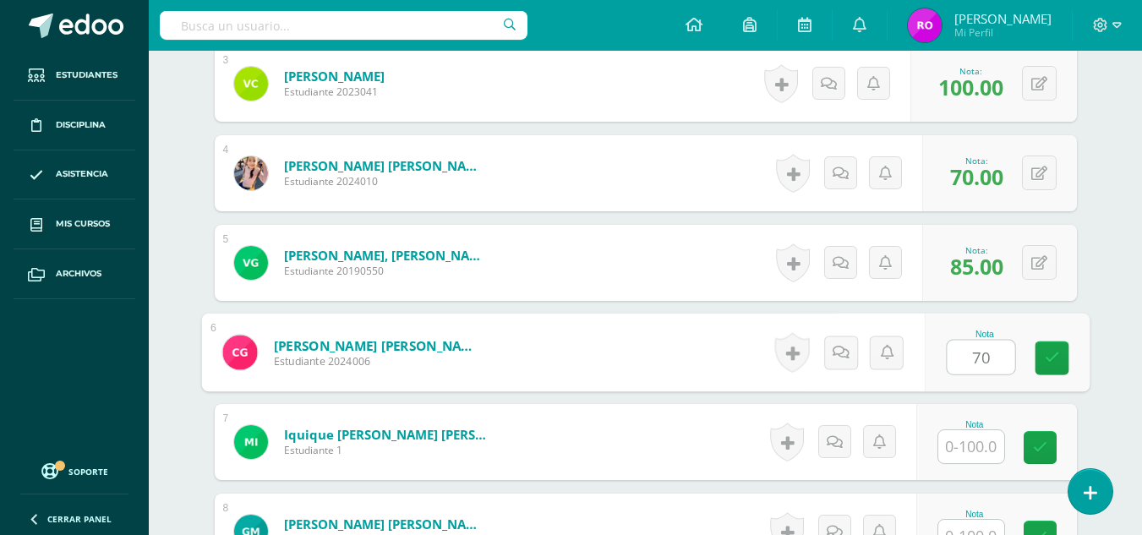
type input "70"
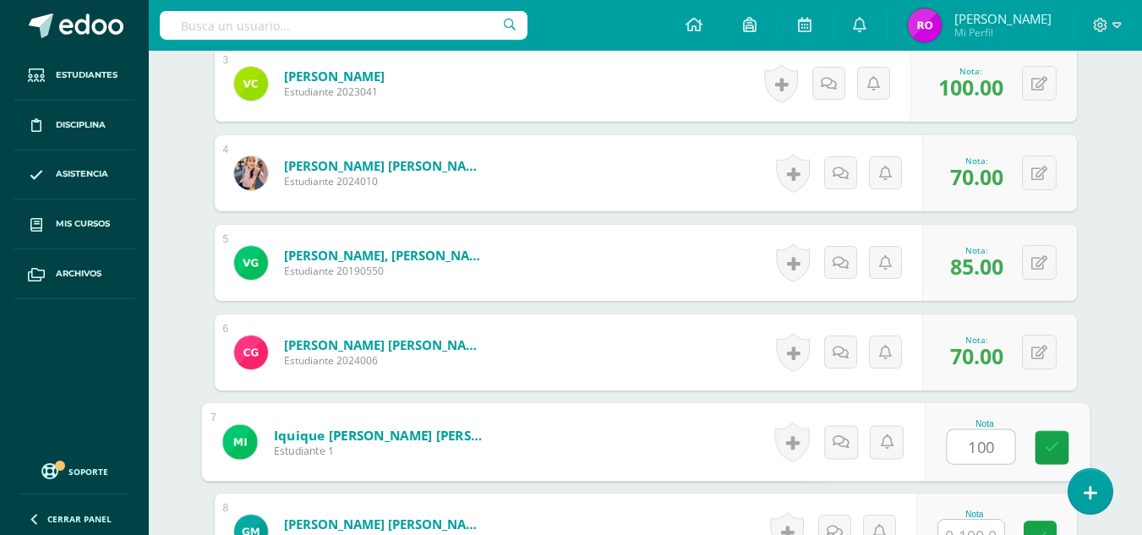
type input "100"
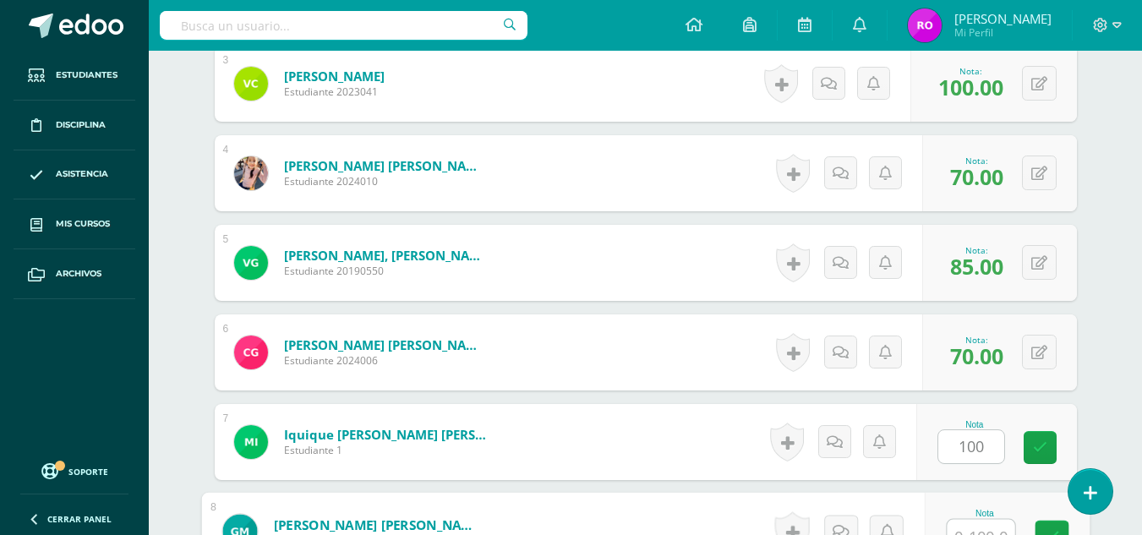
scroll to position [755, 0]
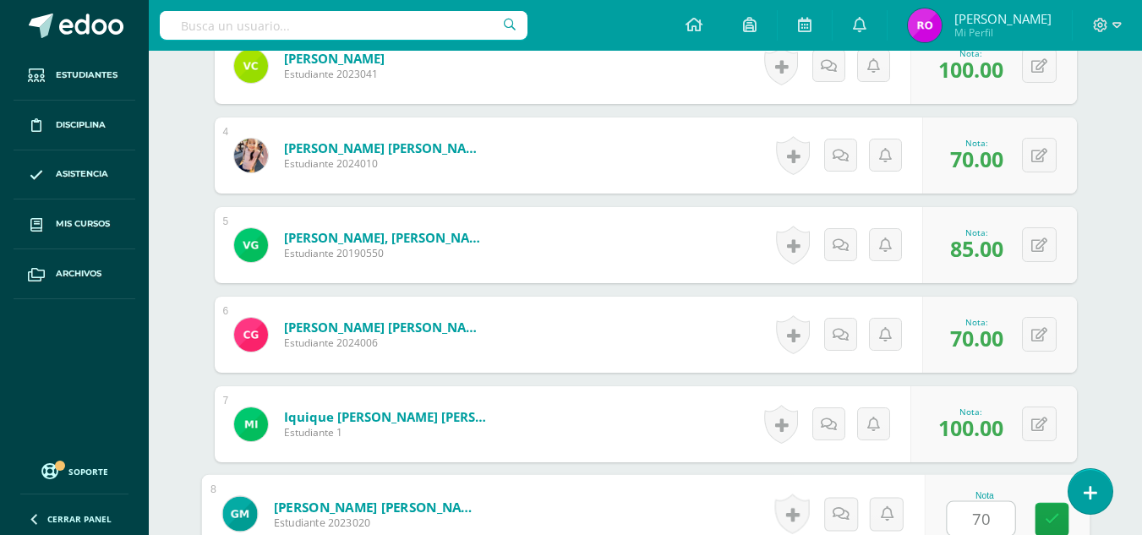
type input "70"
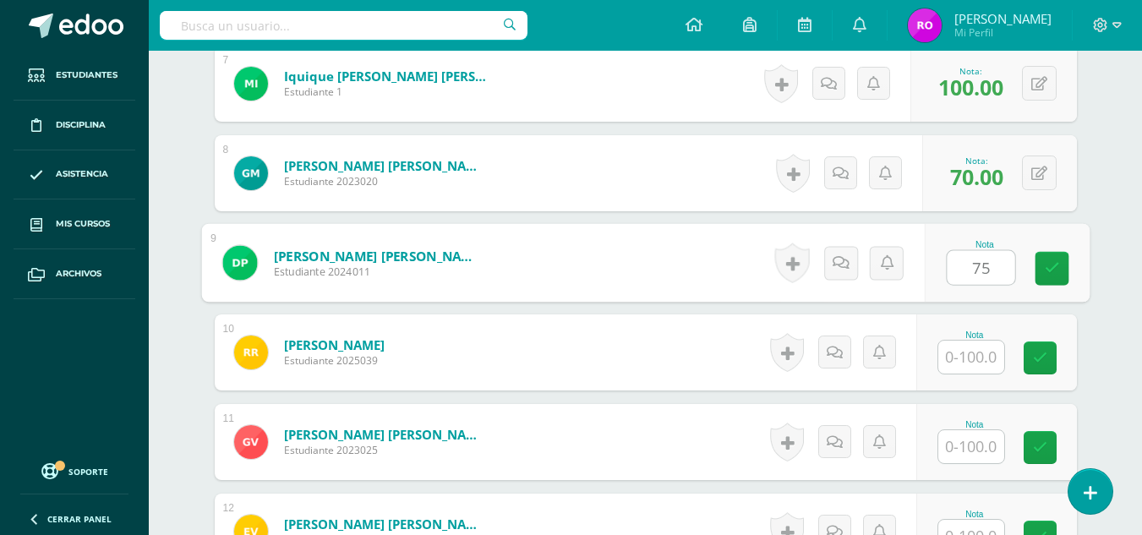
type input "75"
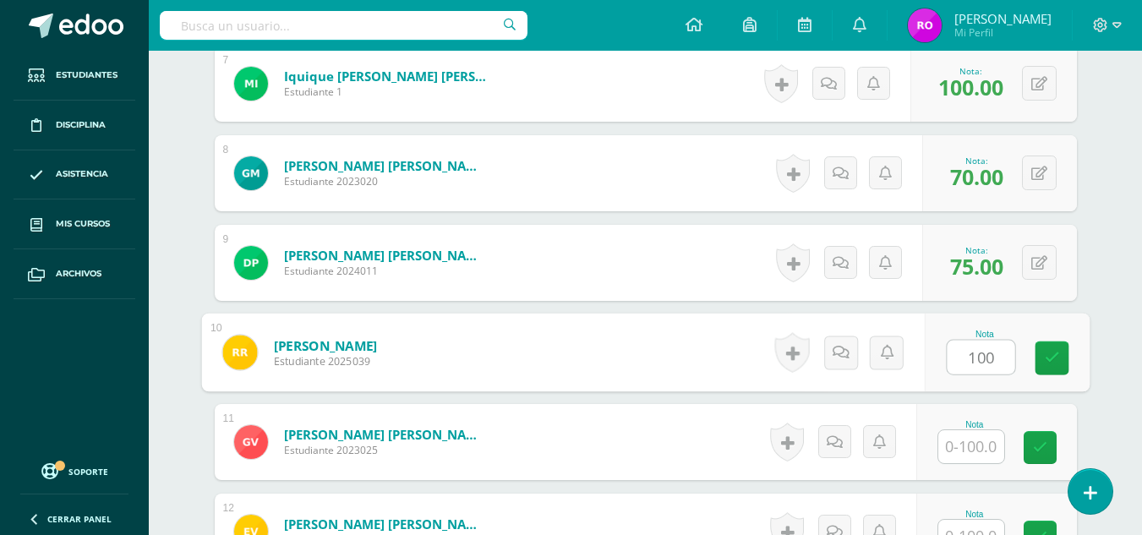
type input "100"
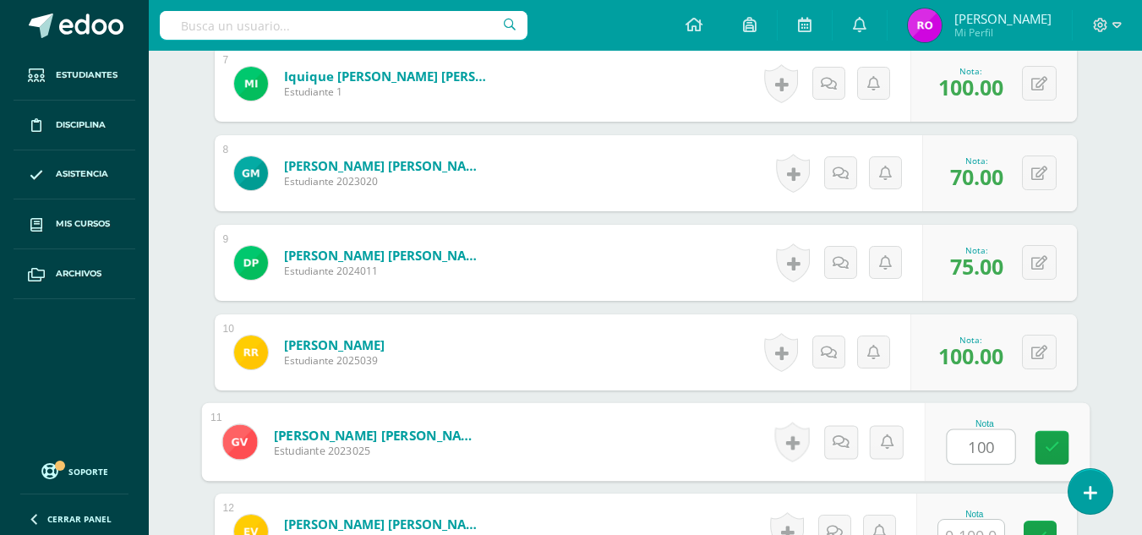
type input "100"
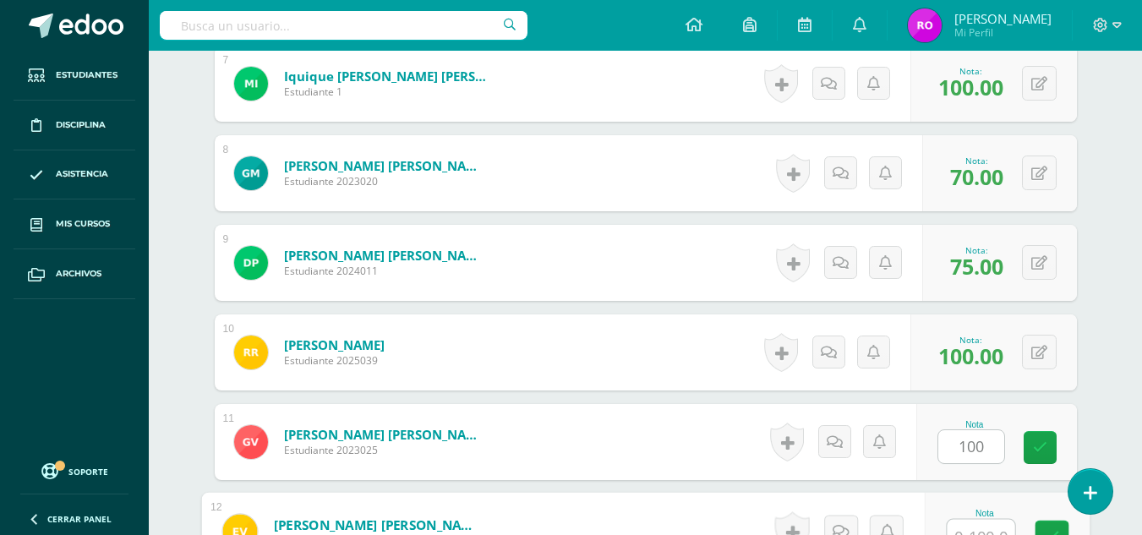
scroll to position [1113, 0]
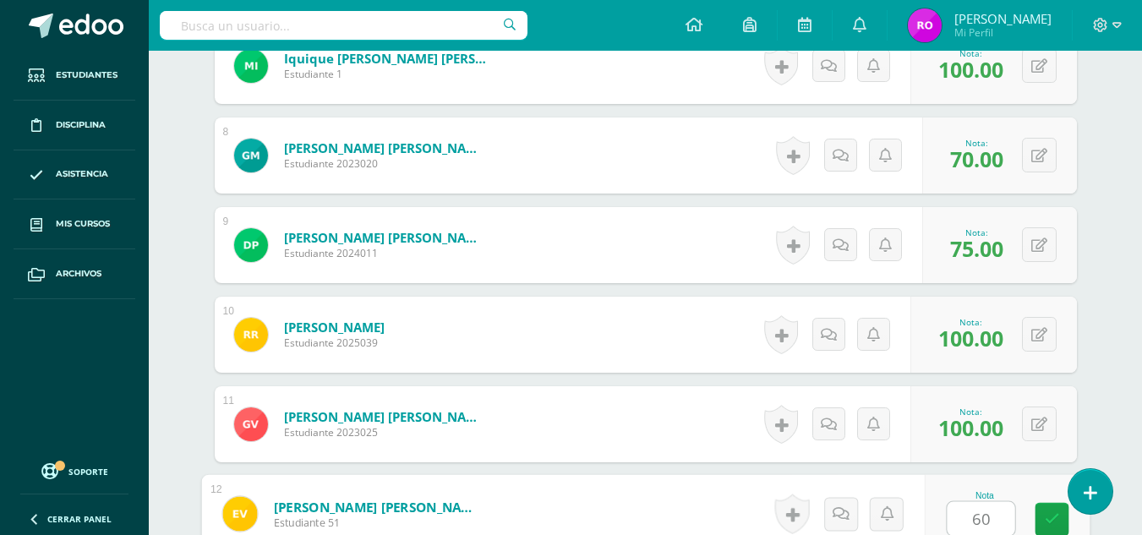
type input "60"
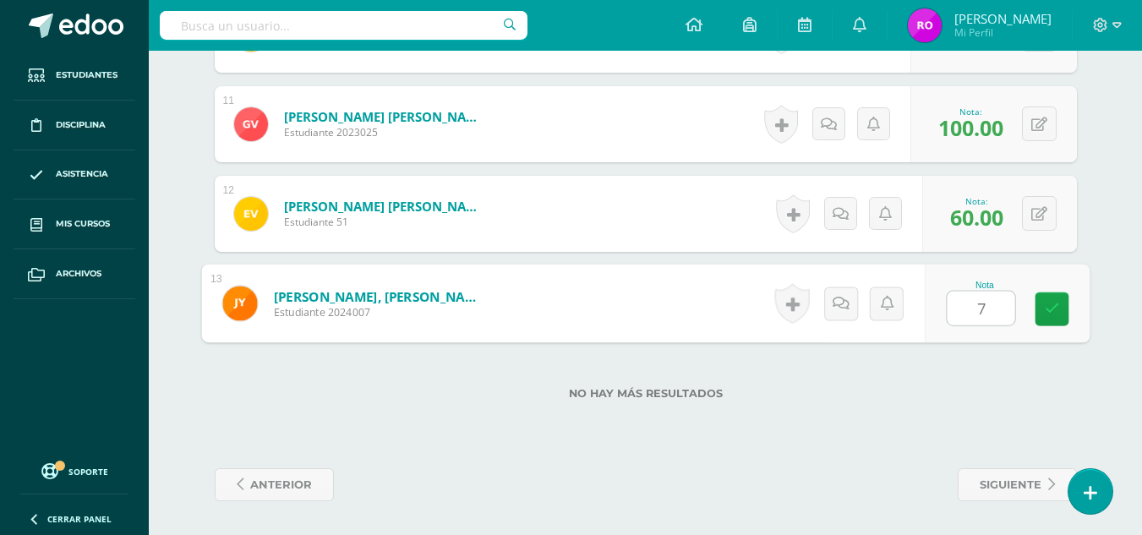
type input "70"
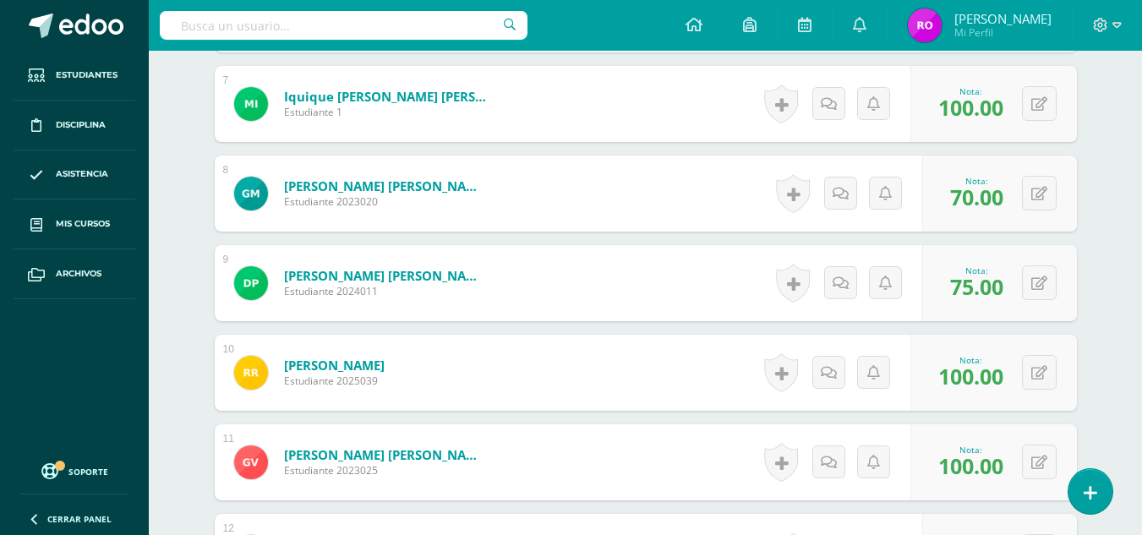
scroll to position [737, 0]
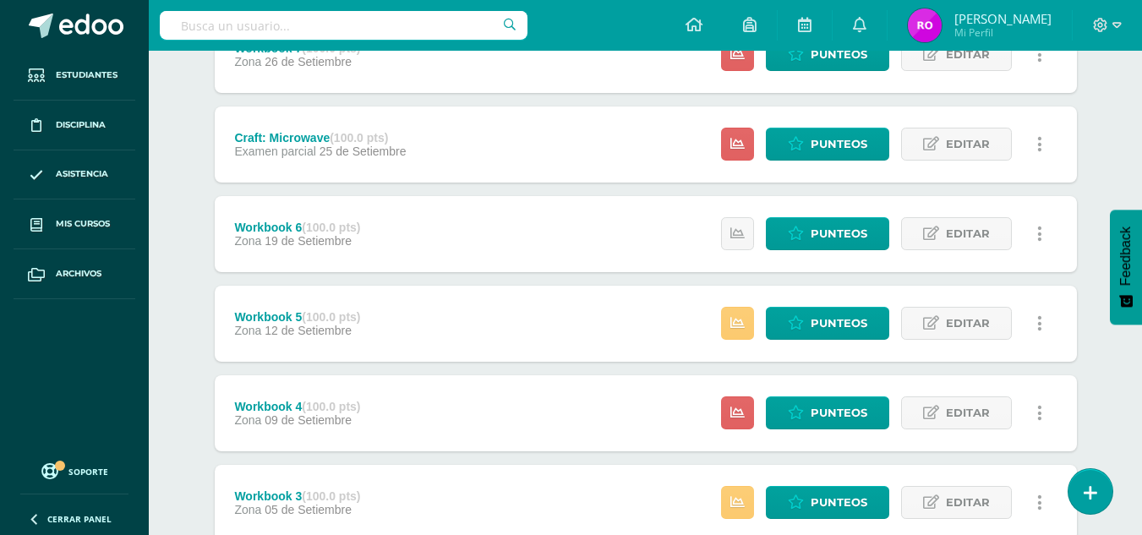
scroll to position [507, 0]
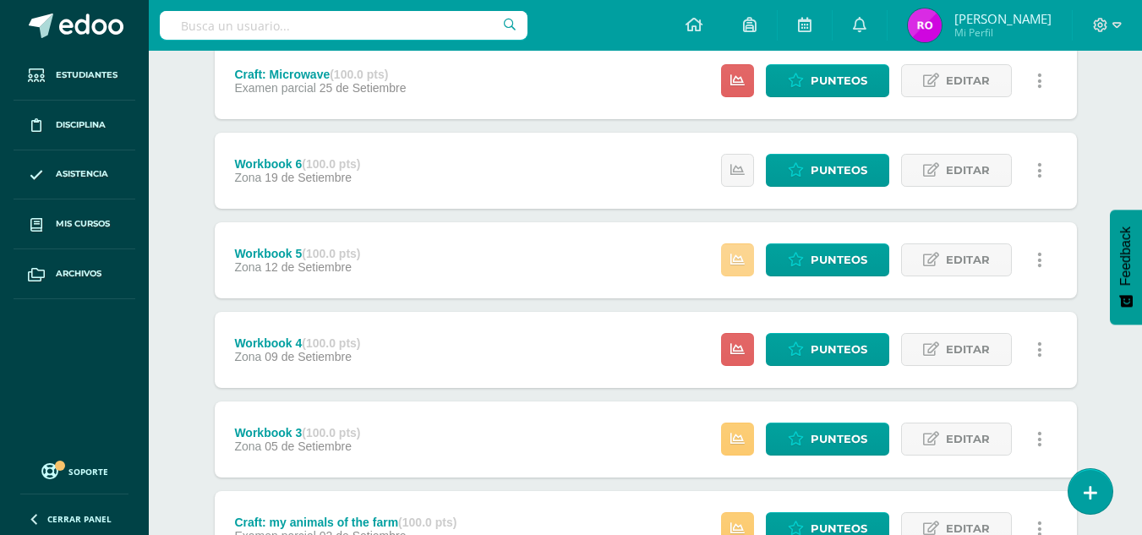
click at [737, 250] on link at bounding box center [737, 259] width 33 height 33
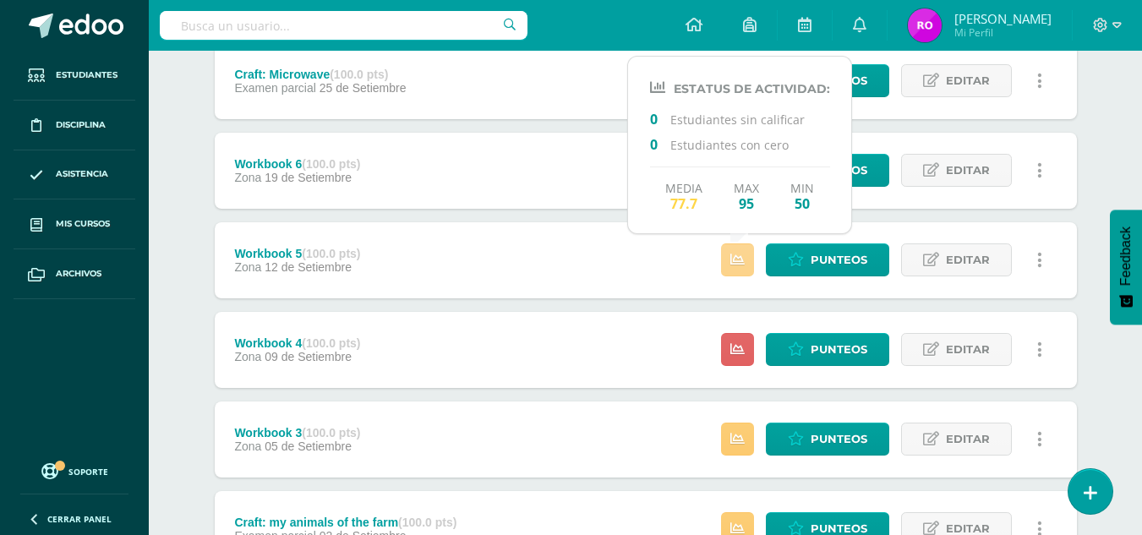
click at [737, 250] on link at bounding box center [737, 259] width 33 height 33
click at [555, 173] on div "Workbook 6 (100.0 pts) Zona 19 de Setiembre Estatus de Actividad: 0 Estudiantes…" at bounding box center [646, 171] width 862 height 76
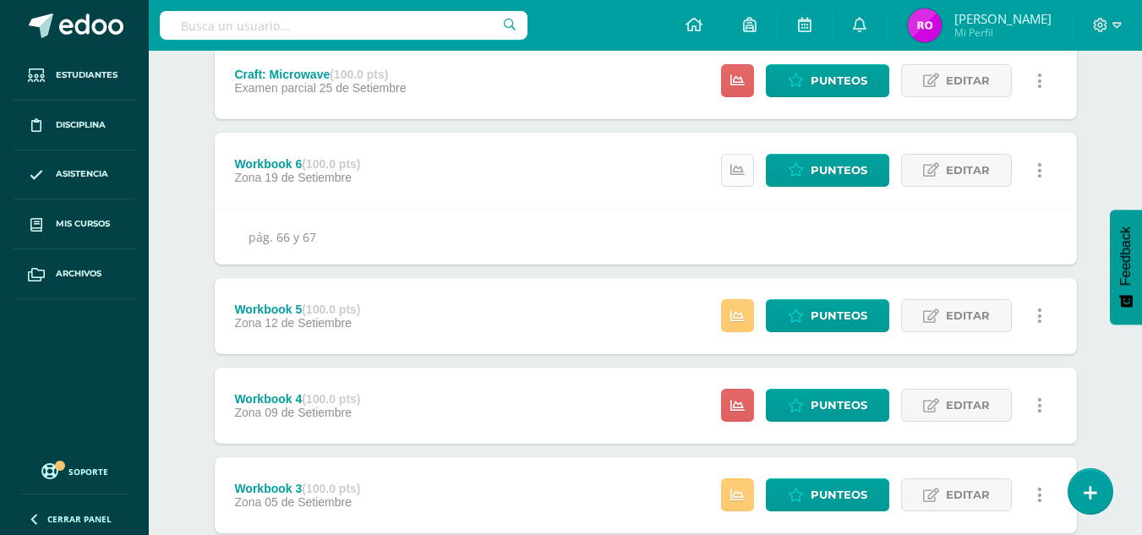
click at [727, 169] on link at bounding box center [737, 170] width 33 height 33
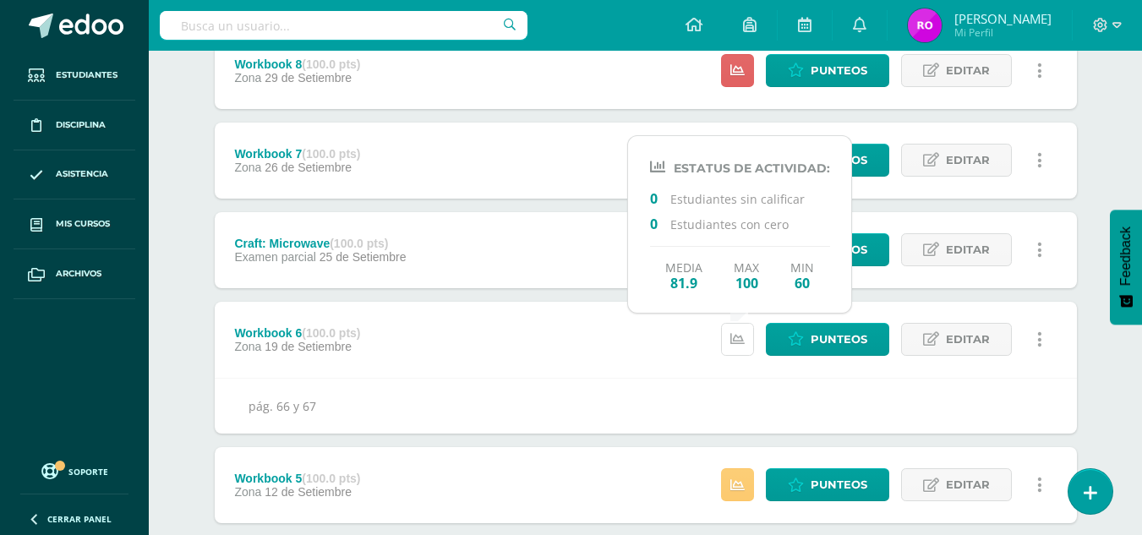
scroll to position [169, 0]
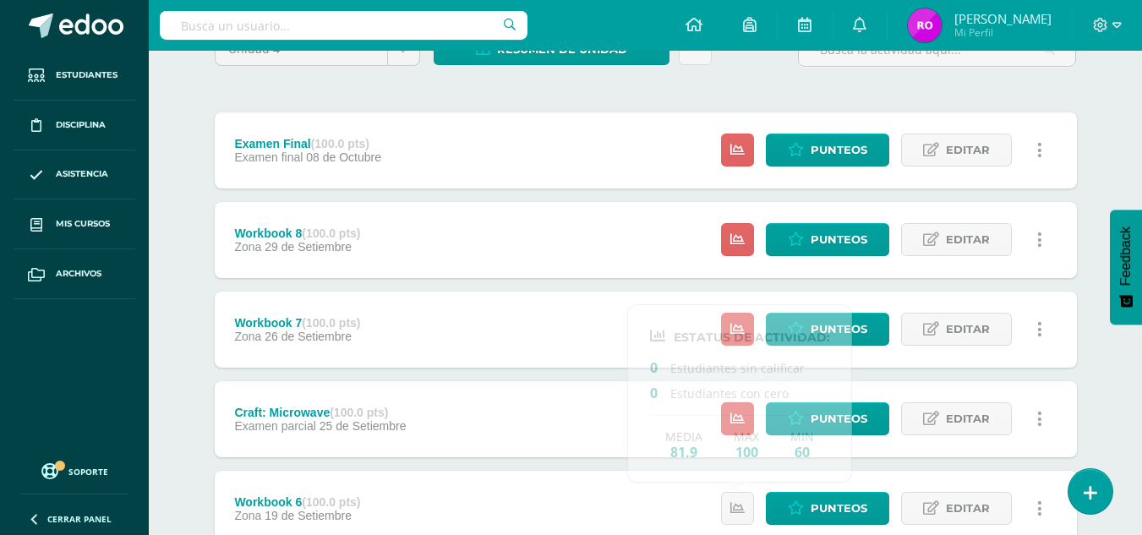
click at [488, 407] on div "Craft: Microwave (100.0 pts) Examen parcial 25 de Setiembre Estatus de Activida…" at bounding box center [646, 419] width 862 height 76
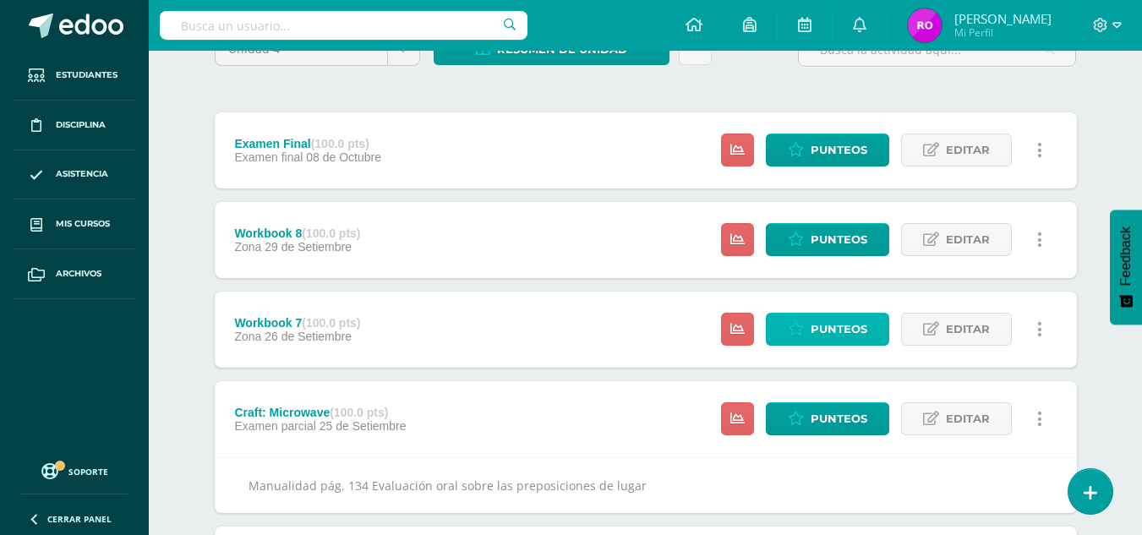
click at [828, 325] on span "Punteos" at bounding box center [839, 329] width 57 height 31
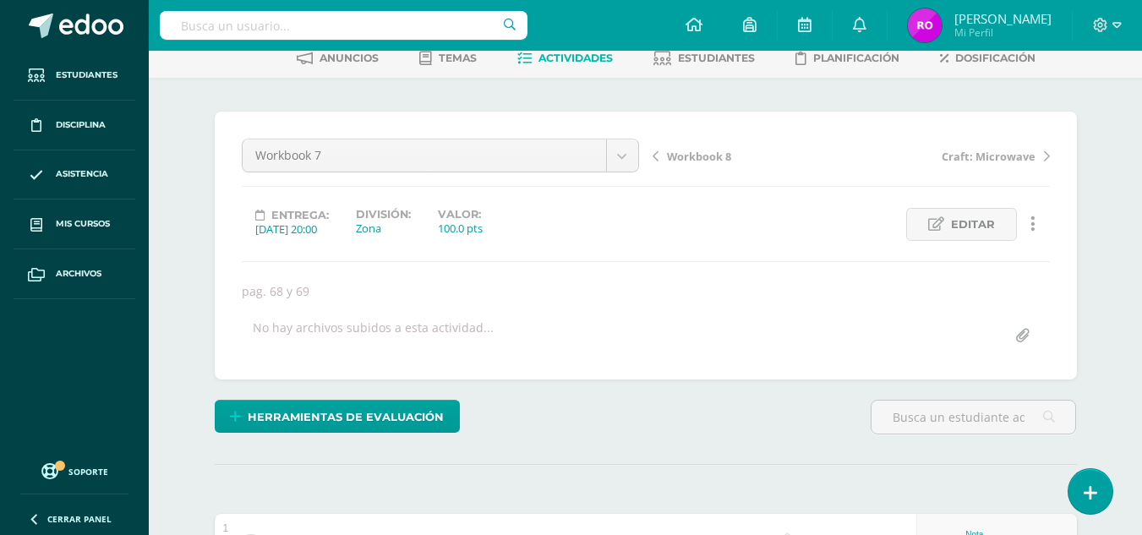
scroll to position [340, 0]
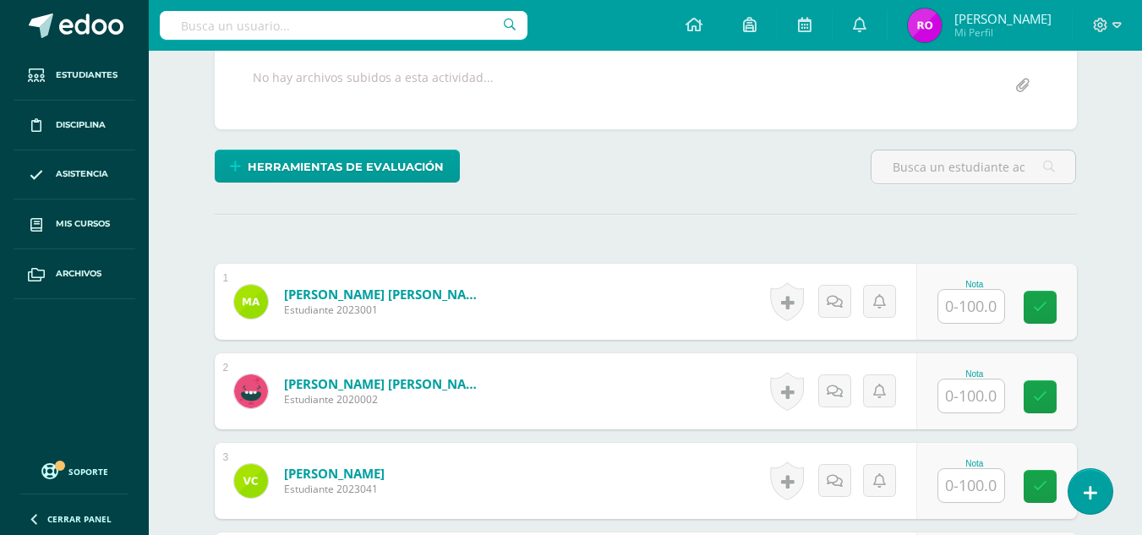
click at [964, 308] on input "text" at bounding box center [971, 306] width 66 height 33
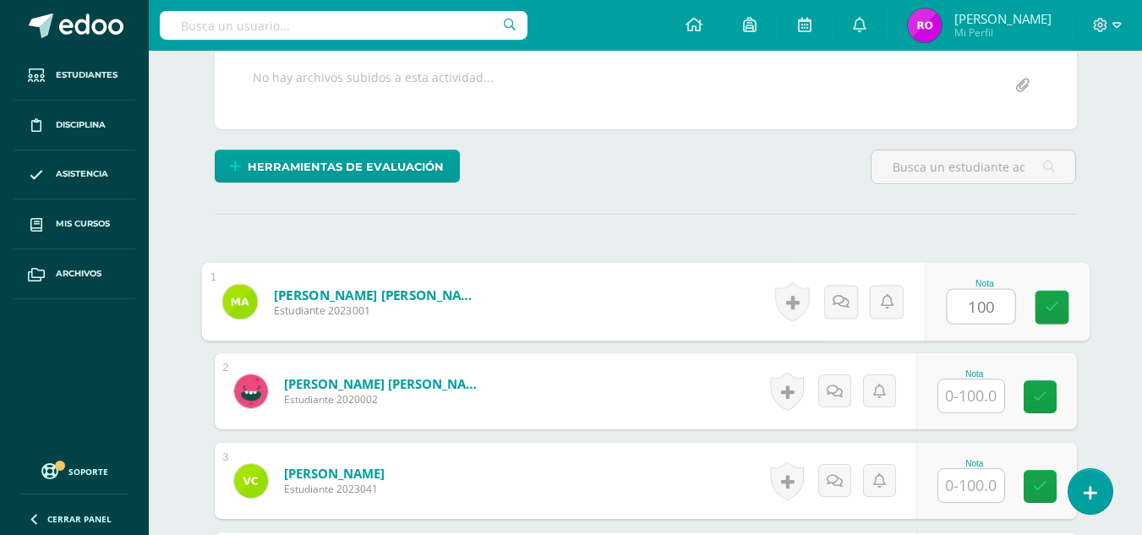
type input "100"
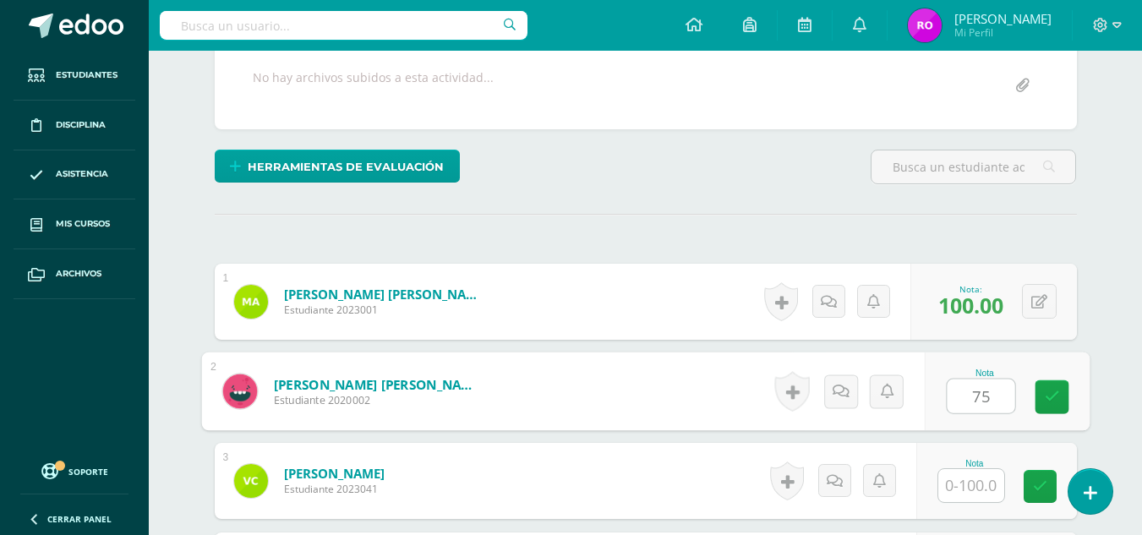
type input "75"
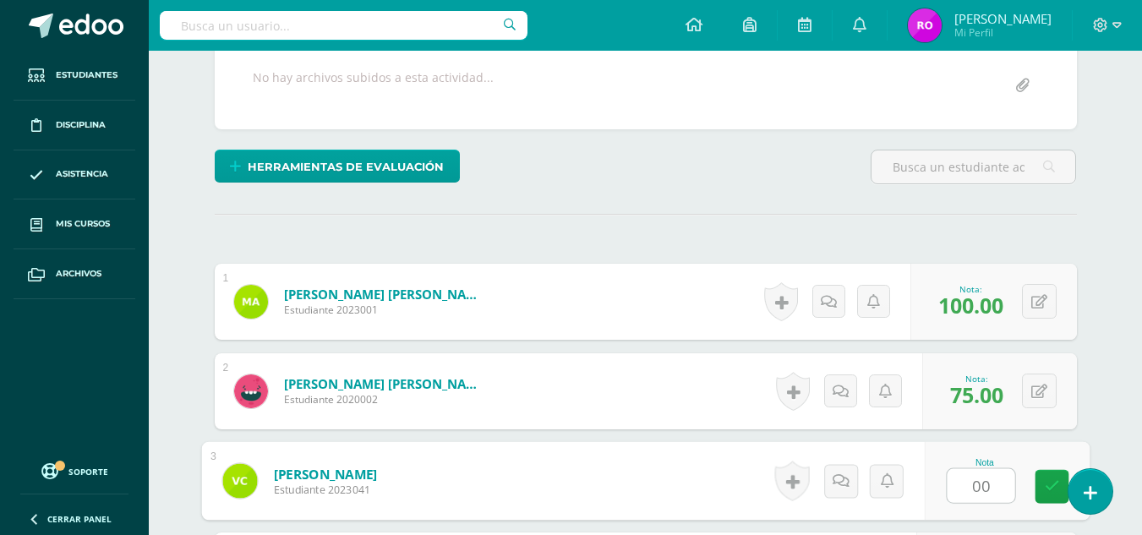
type input "00"
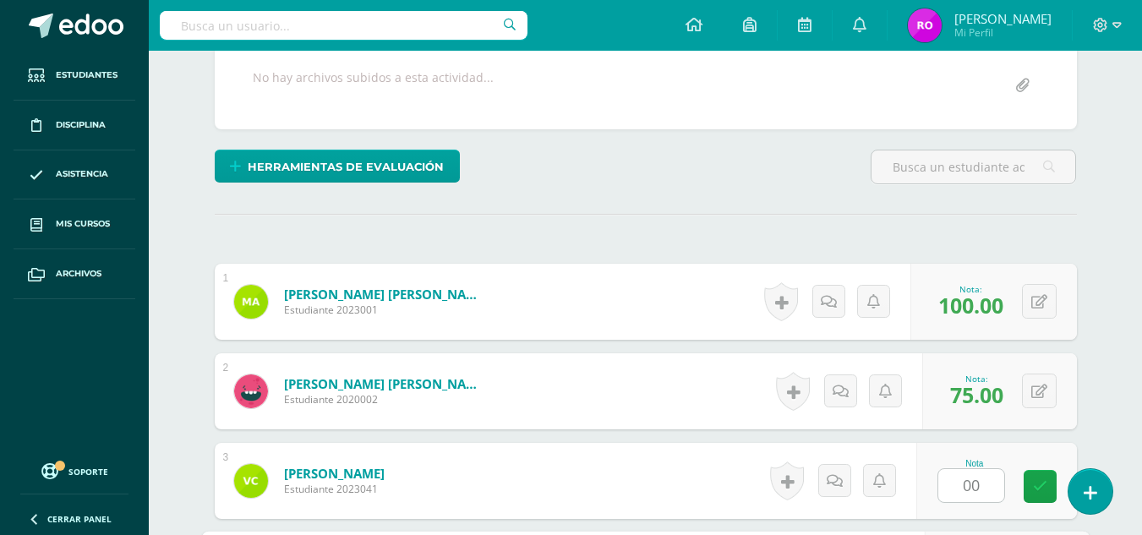
scroll to position [648, 0]
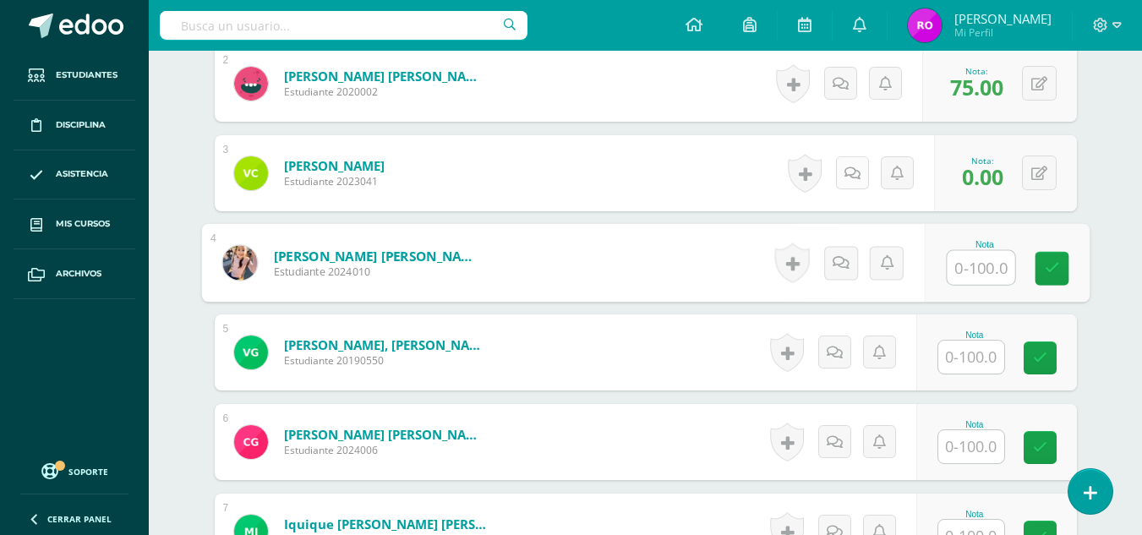
click at [844, 172] on link at bounding box center [852, 172] width 33 height 33
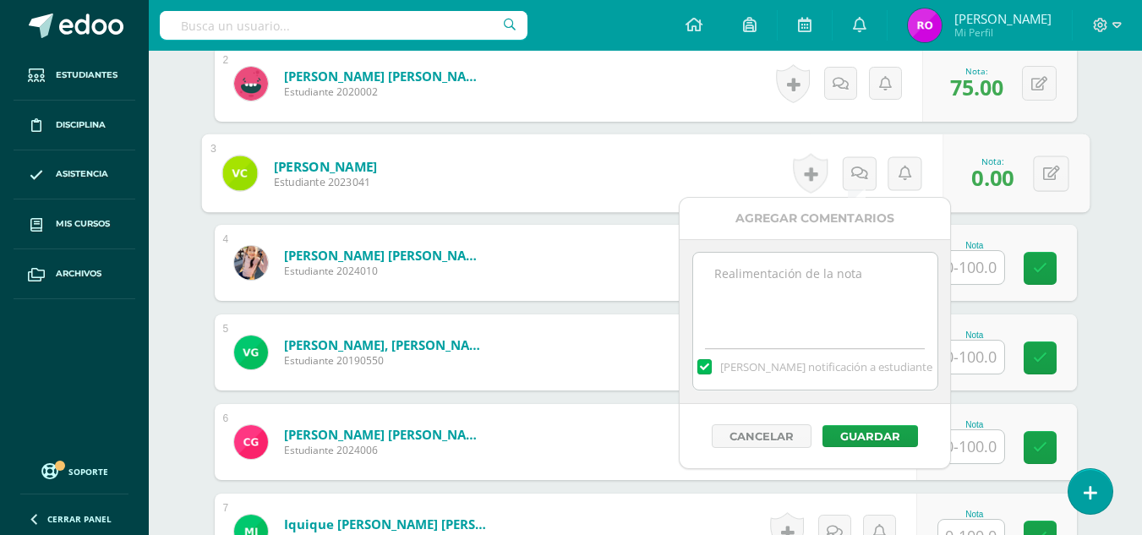
click at [839, 293] on textarea at bounding box center [815, 295] width 244 height 85
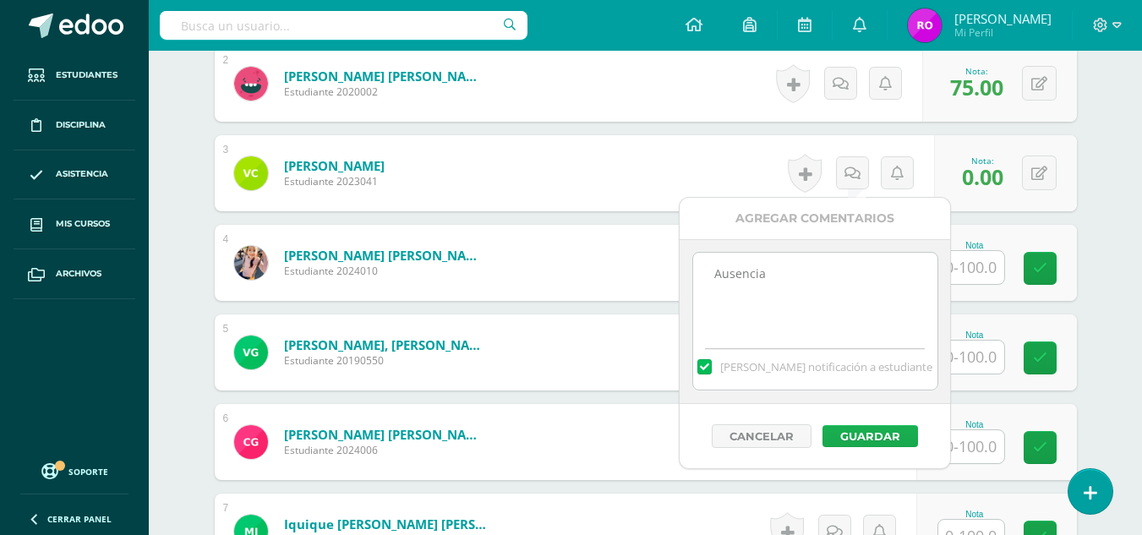
type textarea "Ausencia"
click at [852, 428] on button "Guardar" at bounding box center [871, 436] width 96 height 22
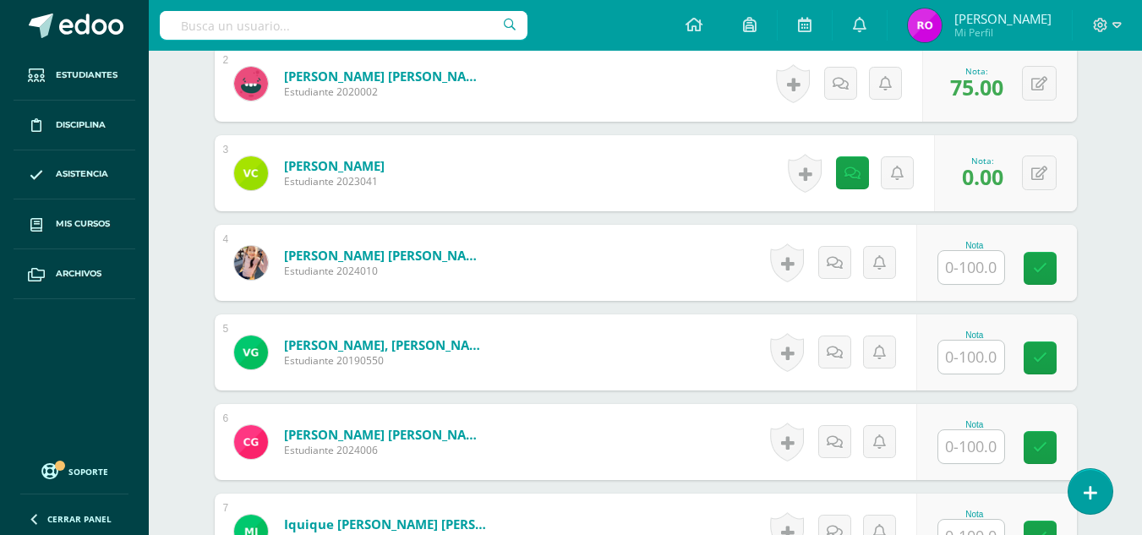
click at [976, 265] on input "text" at bounding box center [971, 267] width 66 height 33
type input "65"
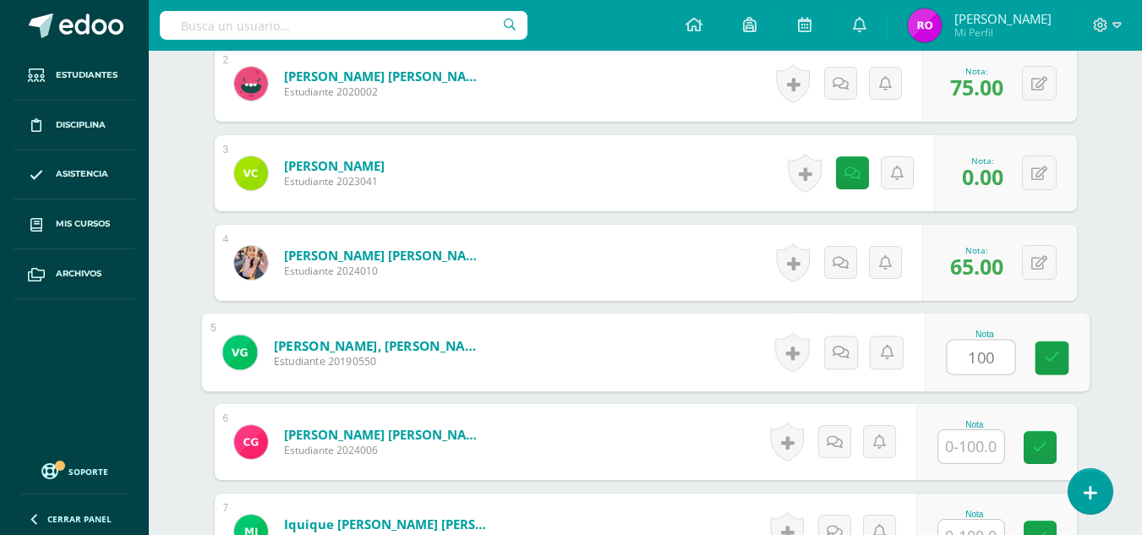
type input "100"
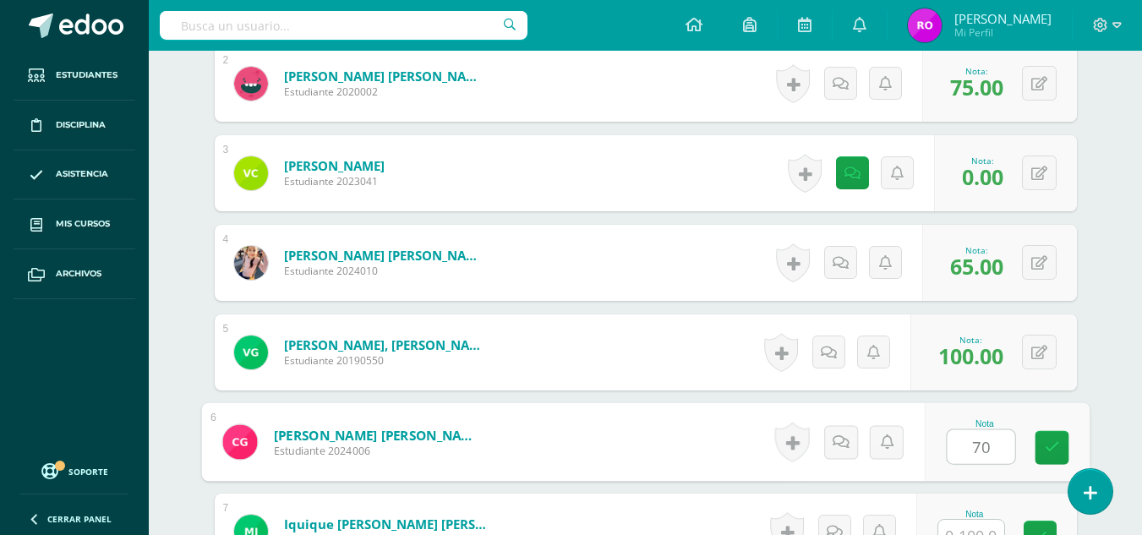
type input "70"
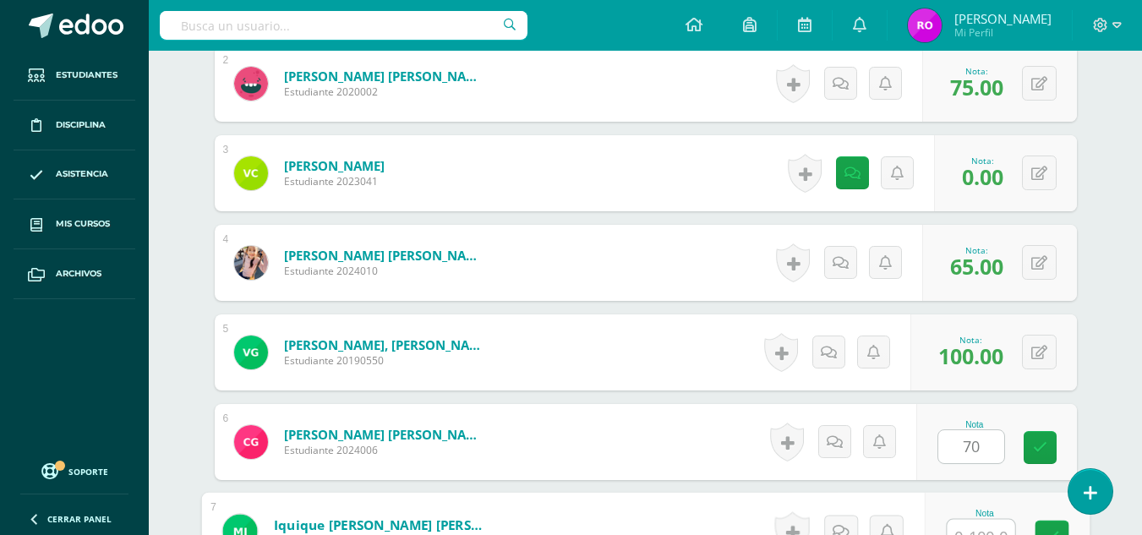
scroll to position [665, 0]
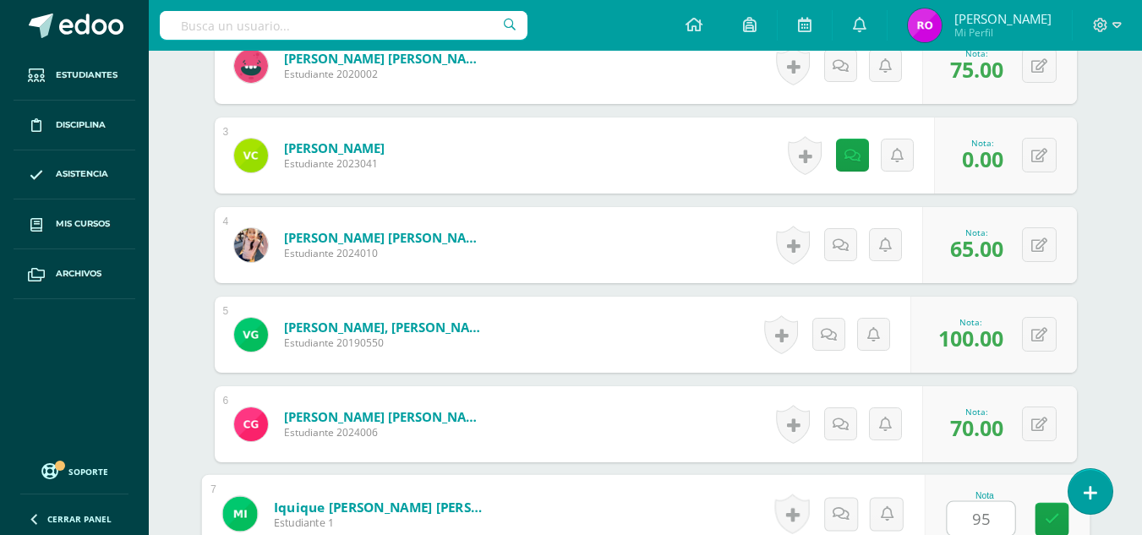
type input "95"
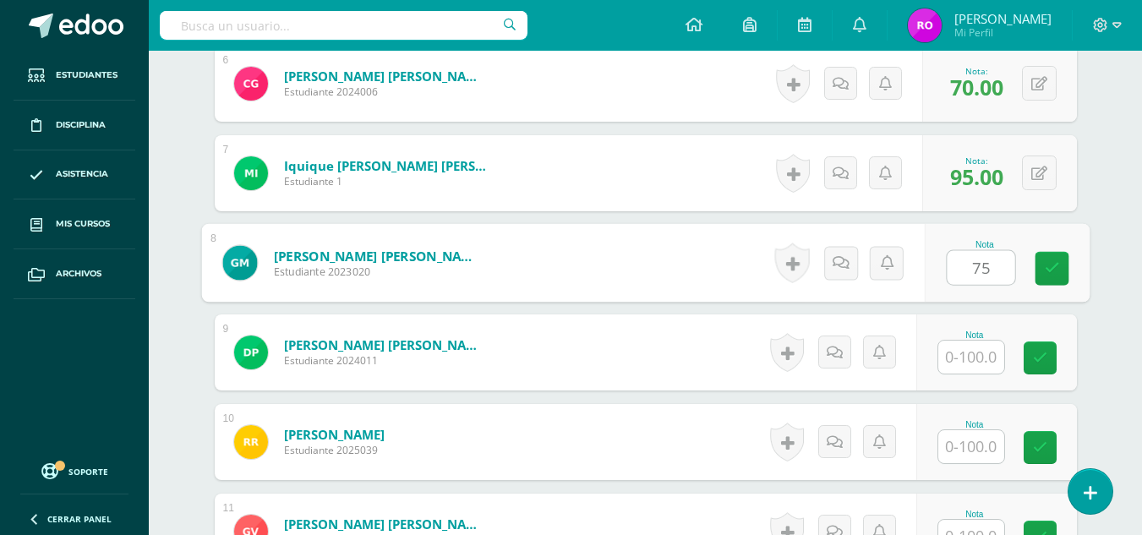
type input "75"
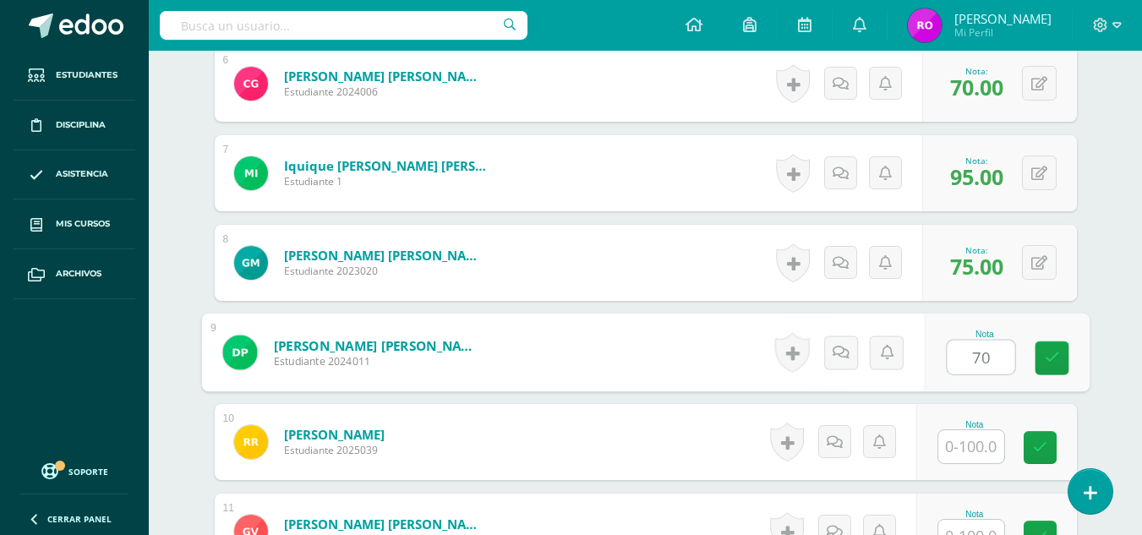
type input "70"
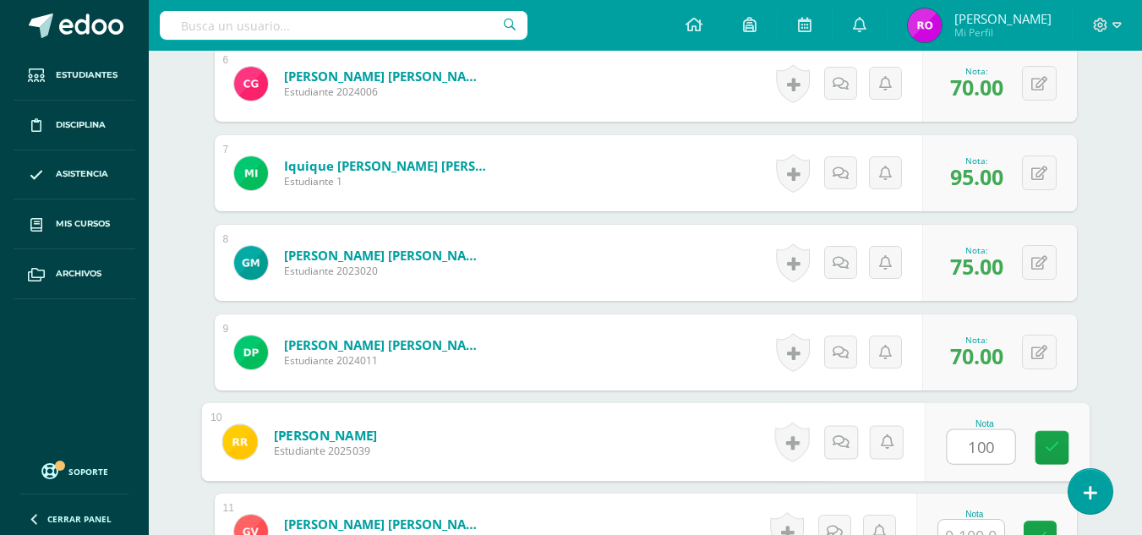
type input "100"
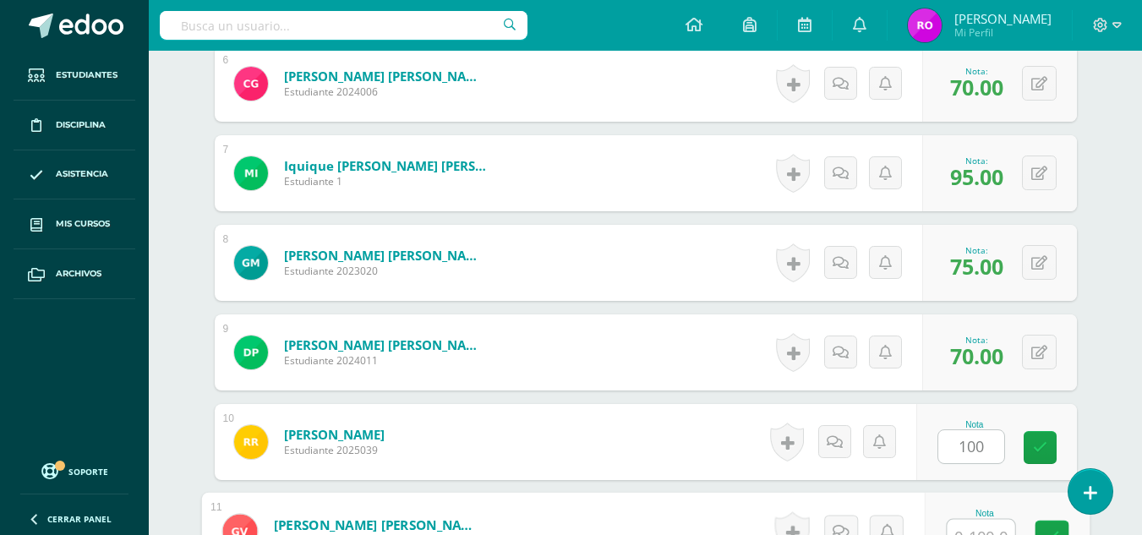
scroll to position [1024, 0]
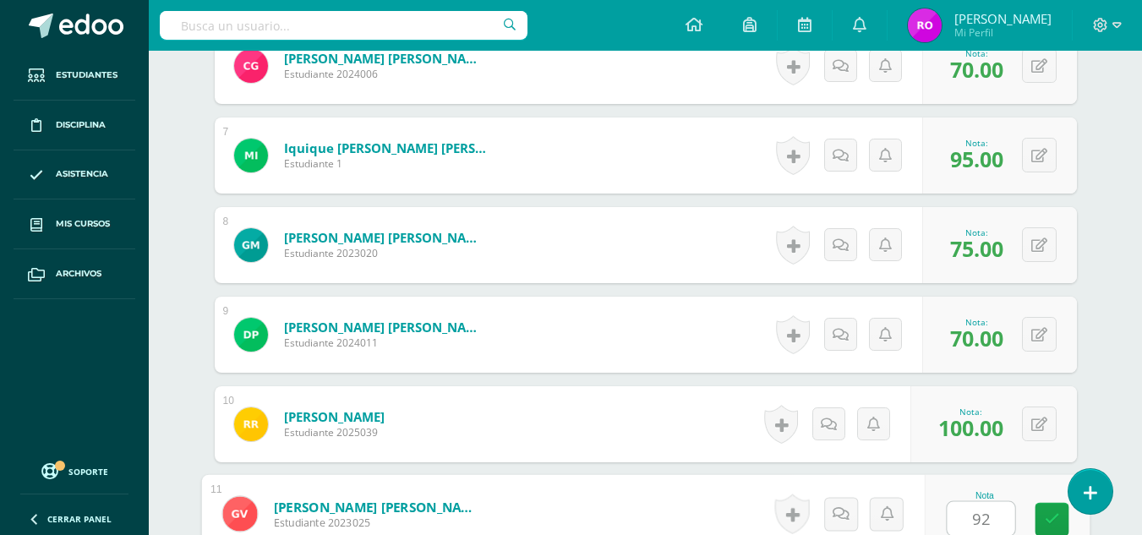
type input "92"
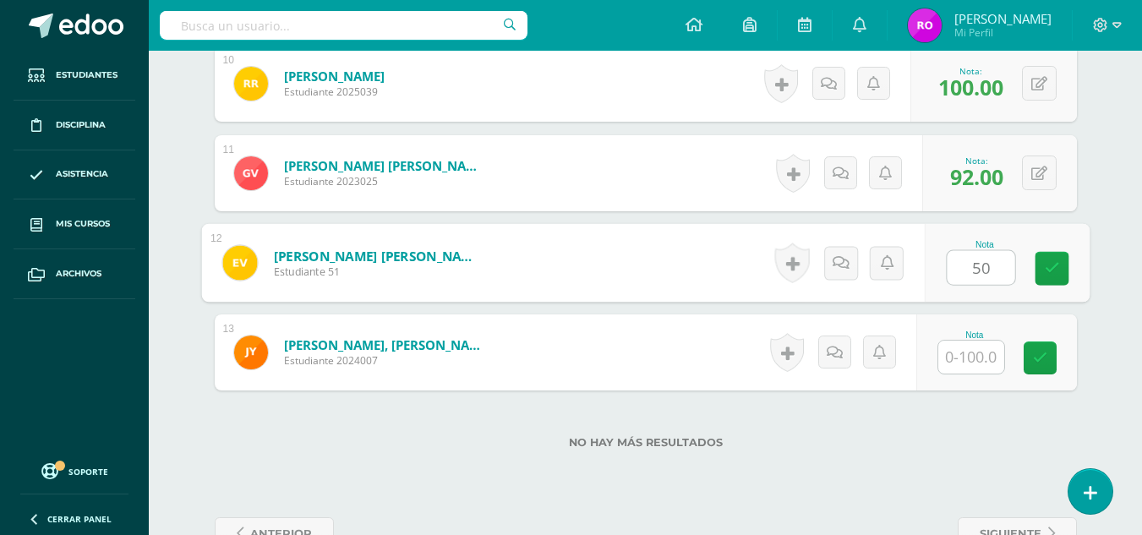
type input "50"
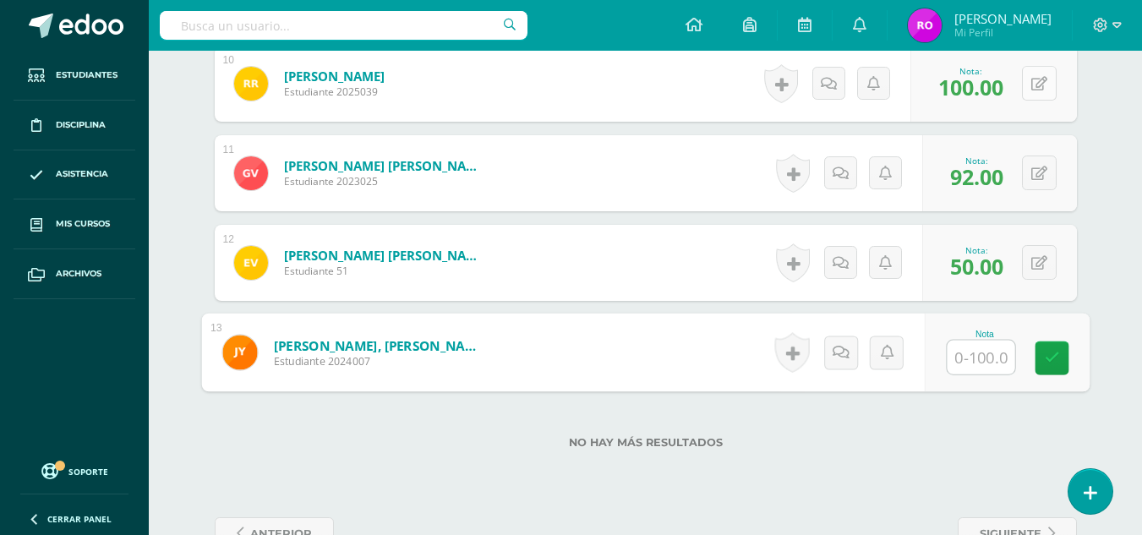
click at [1035, 95] on button at bounding box center [1039, 83] width 35 height 35
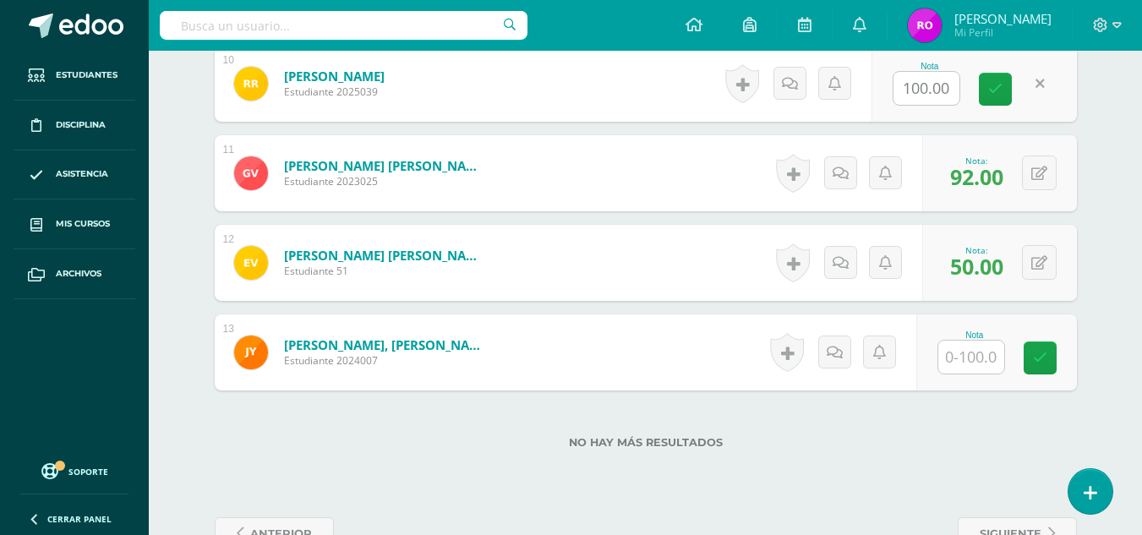
click at [970, 374] on div at bounding box center [972, 357] width 68 height 35
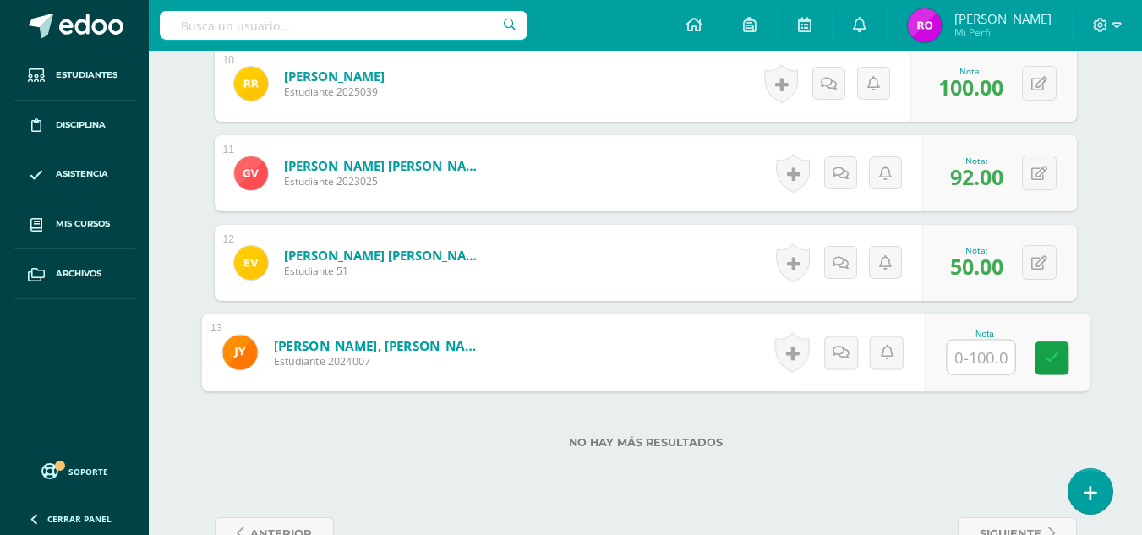
click at [967, 360] on input "text" at bounding box center [981, 358] width 68 height 34
type input "50"
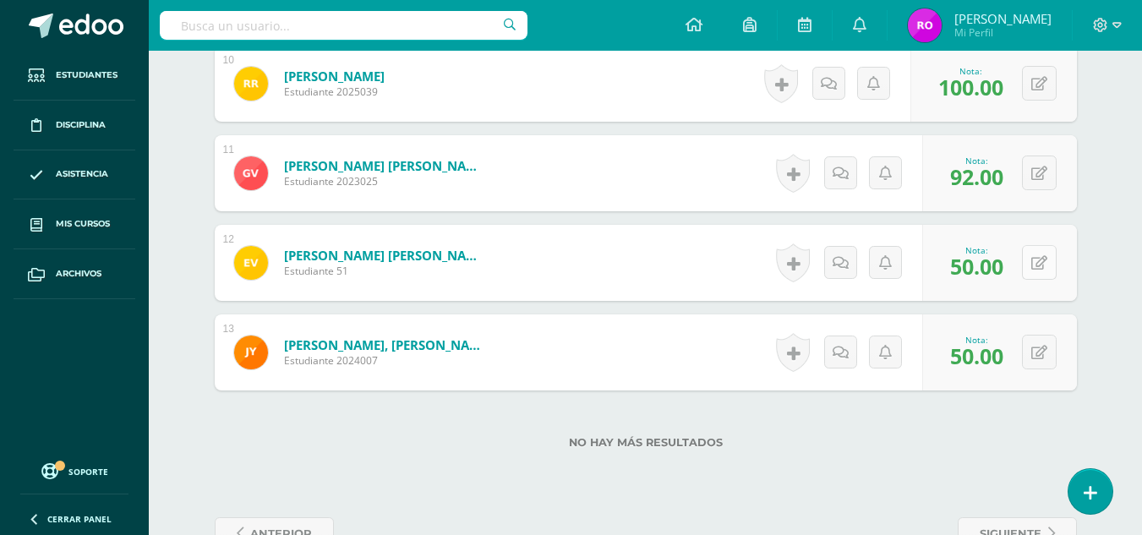
click at [1045, 256] on icon at bounding box center [1039, 263] width 16 height 14
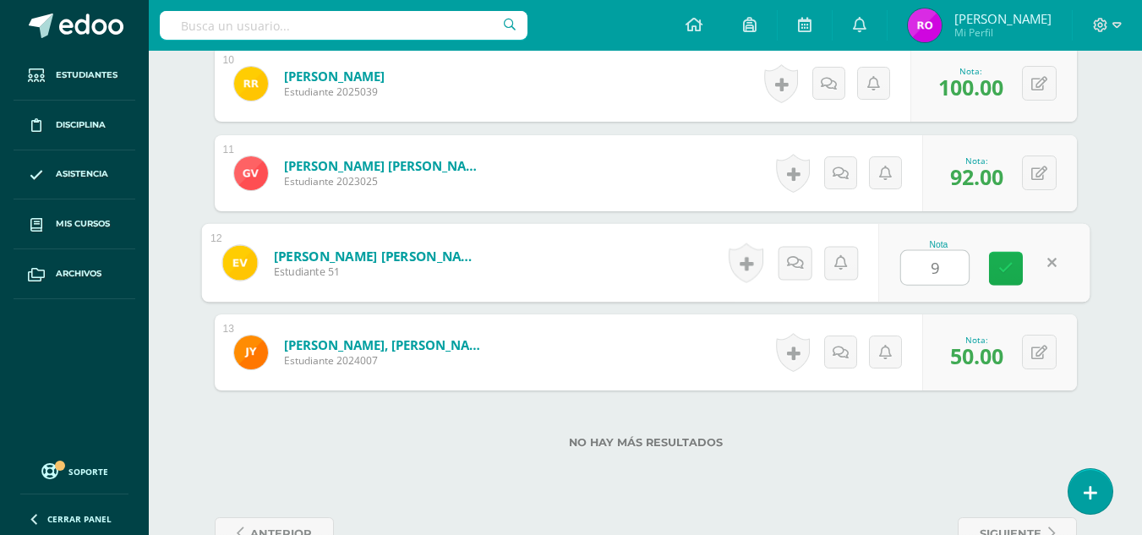
type input "92"
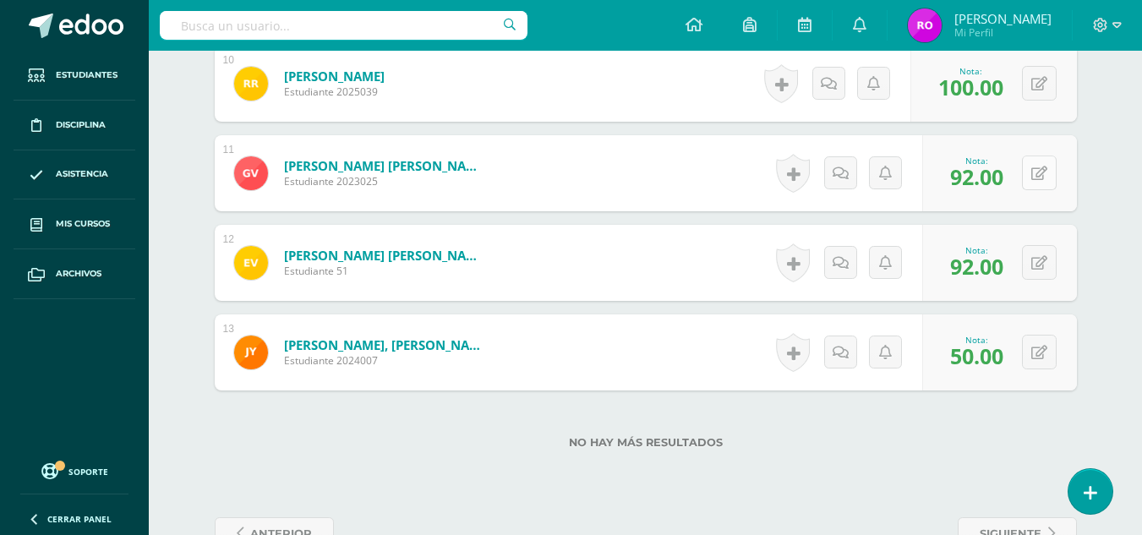
click at [1033, 171] on button at bounding box center [1039, 173] width 35 height 35
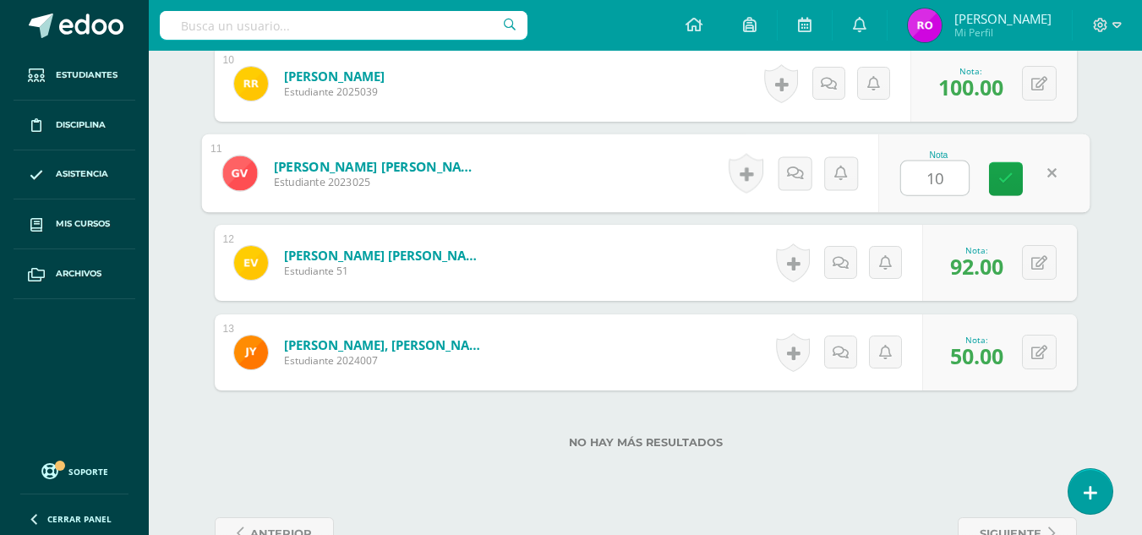
type input "100"
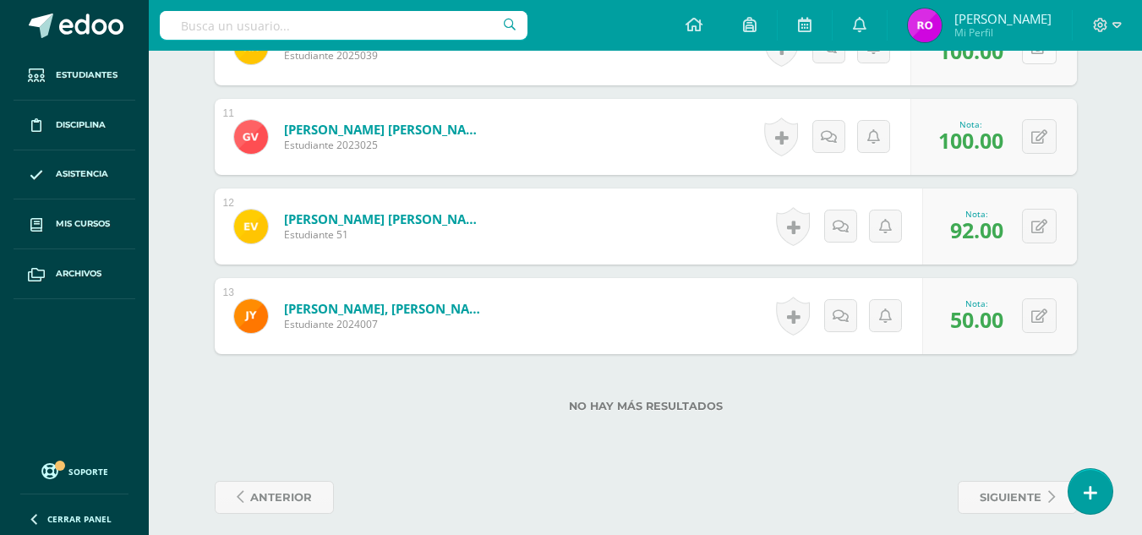
scroll to position [1413, 0]
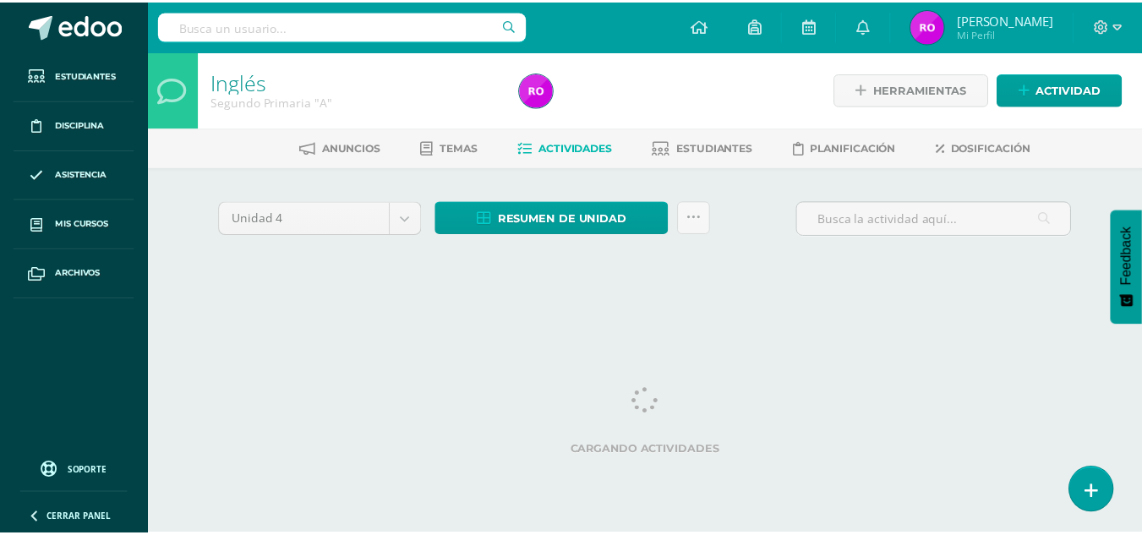
scroll to position [0, 6]
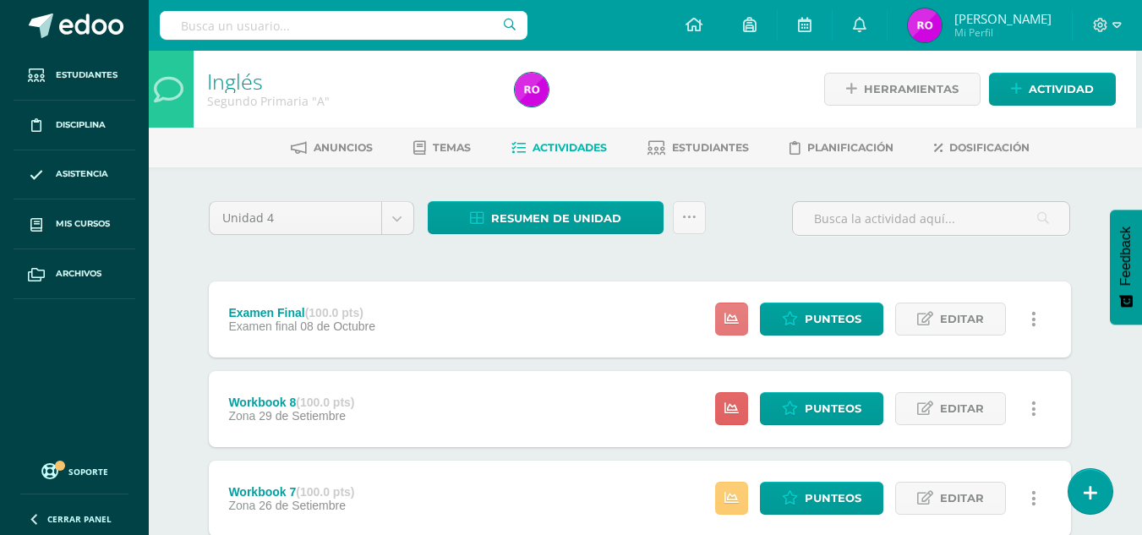
click at [742, 324] on link at bounding box center [731, 319] width 33 height 33
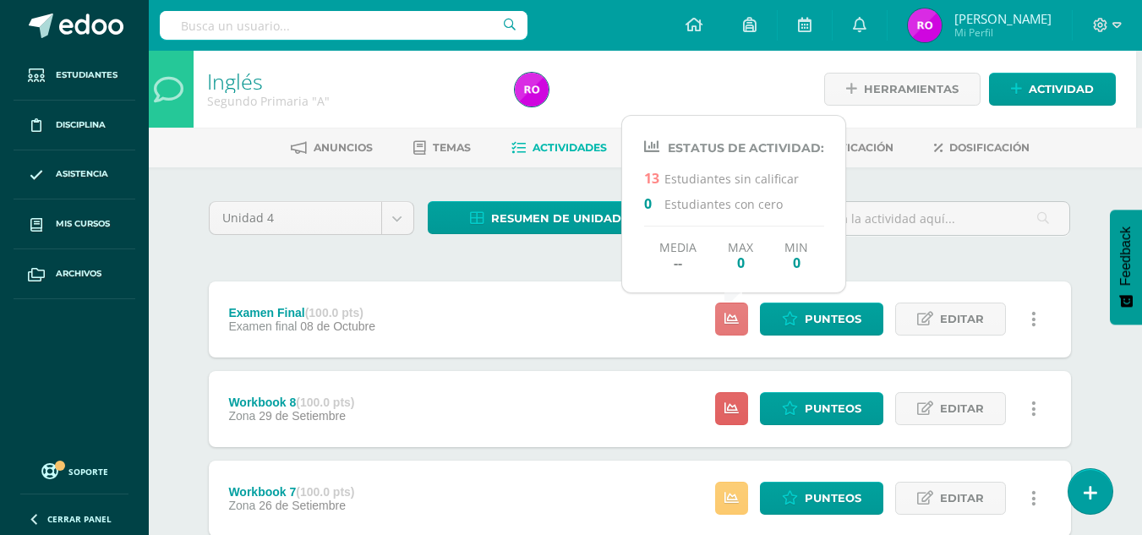
click at [742, 324] on link at bounding box center [731, 319] width 33 height 33
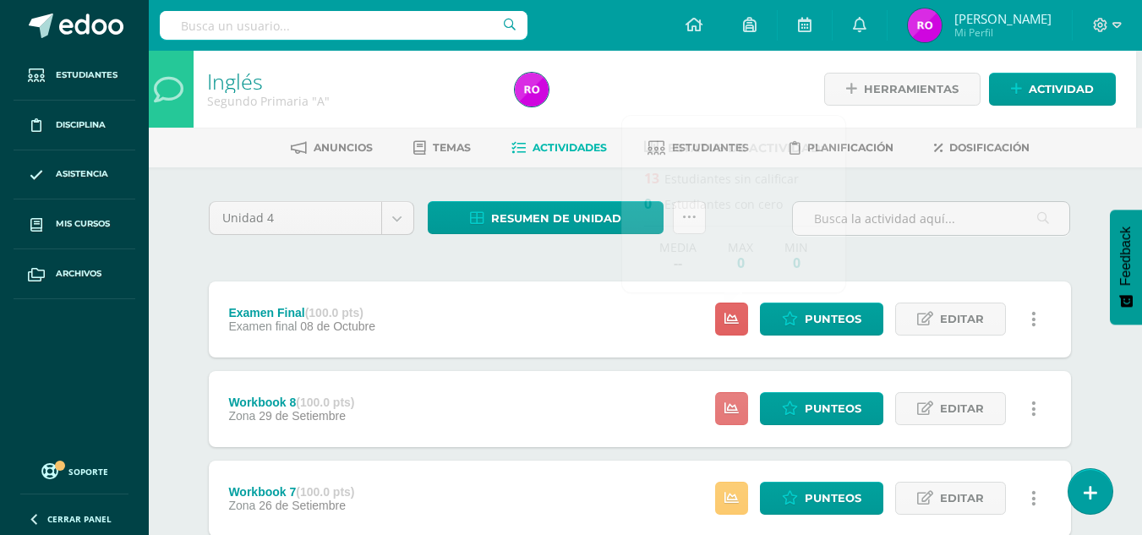
click at [743, 409] on link at bounding box center [731, 408] width 33 height 33
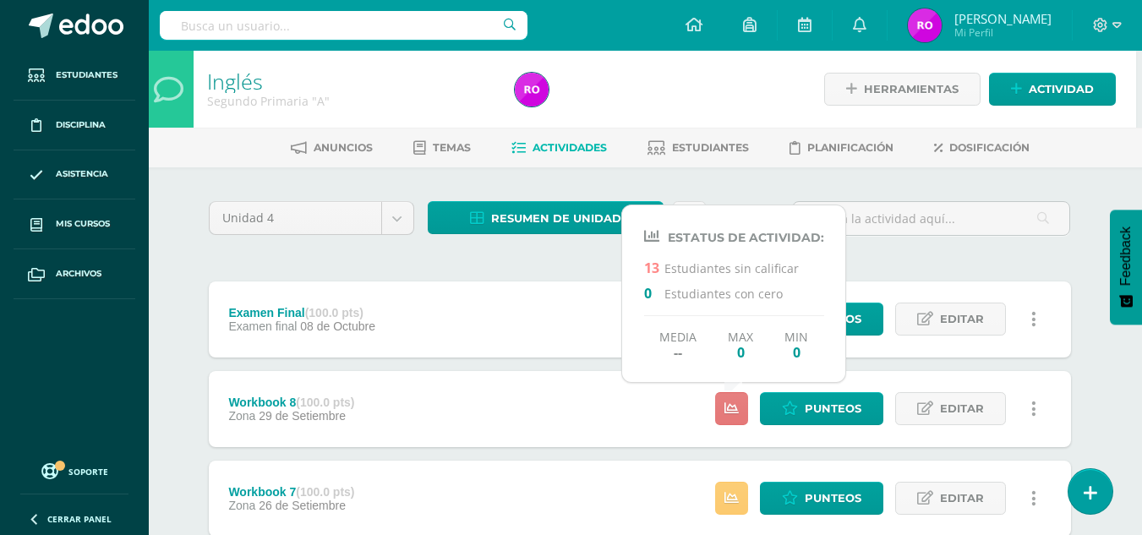
click at [743, 409] on link at bounding box center [731, 408] width 33 height 33
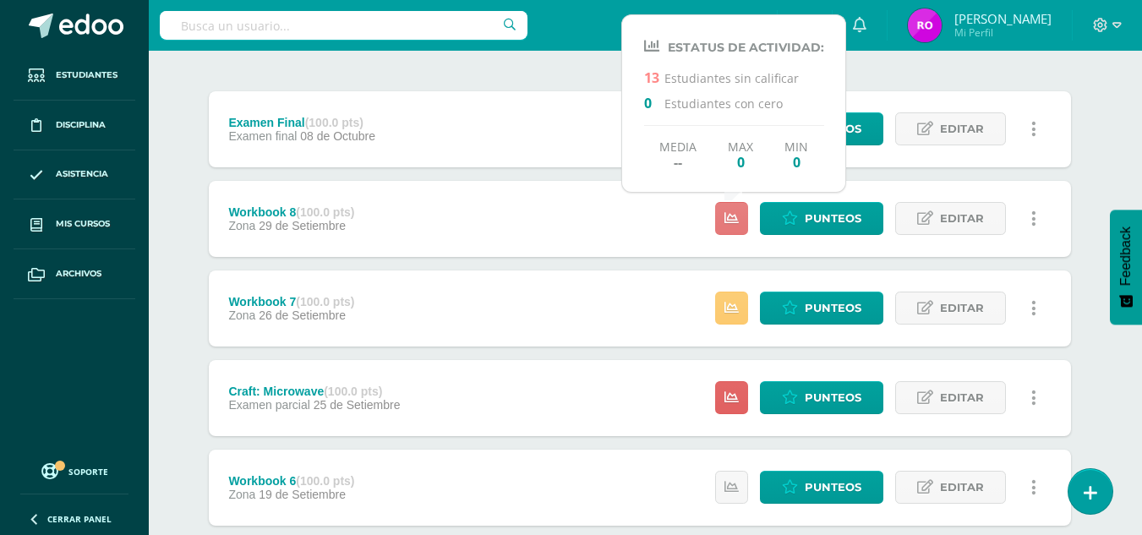
scroll to position [254, 6]
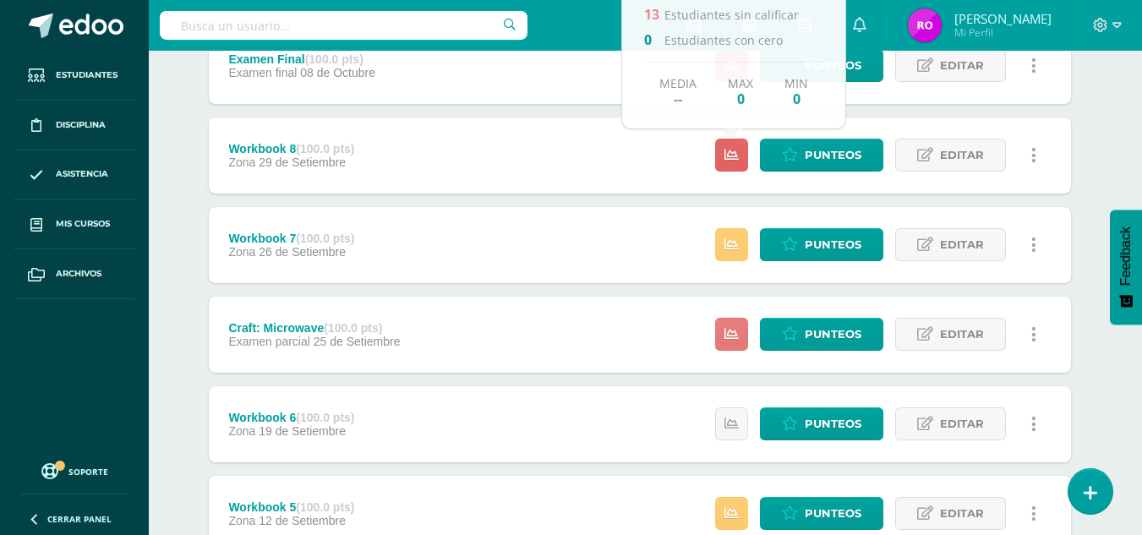
click at [728, 331] on icon at bounding box center [731, 334] width 14 height 14
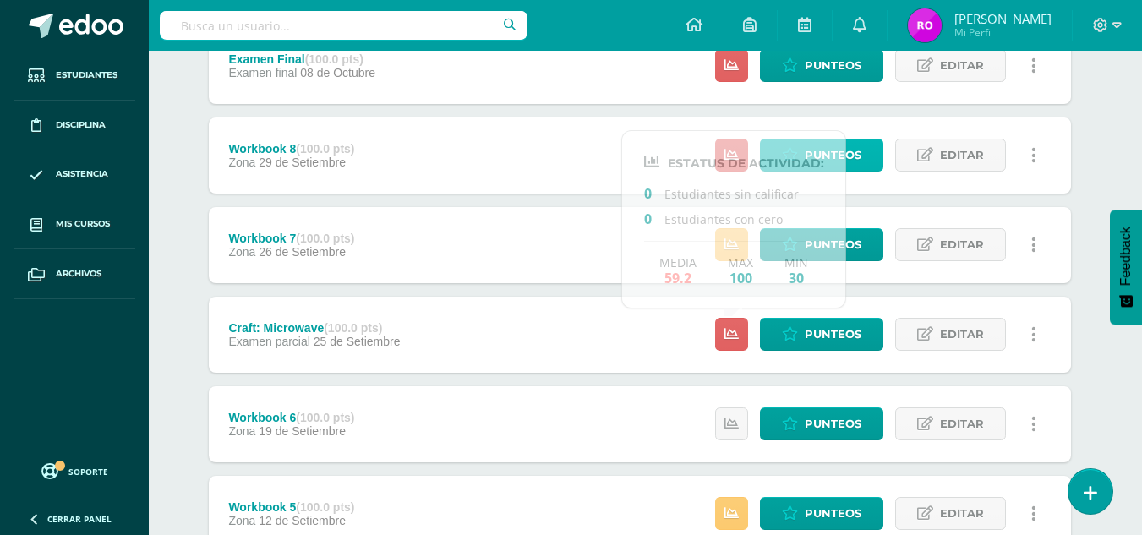
click at [861, 142] on span "Punteos" at bounding box center [833, 154] width 57 height 31
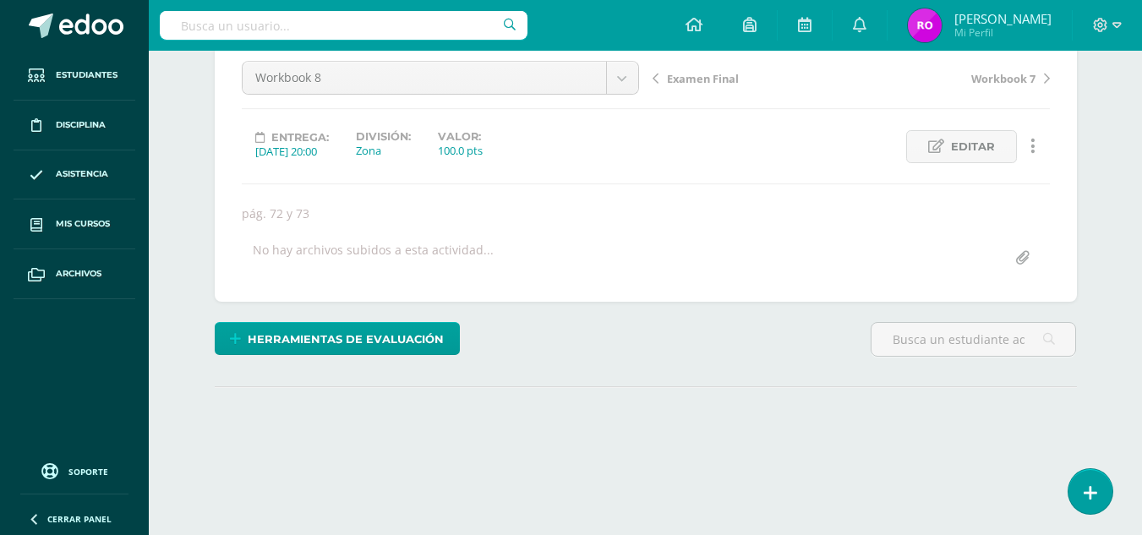
scroll to position [252, 0]
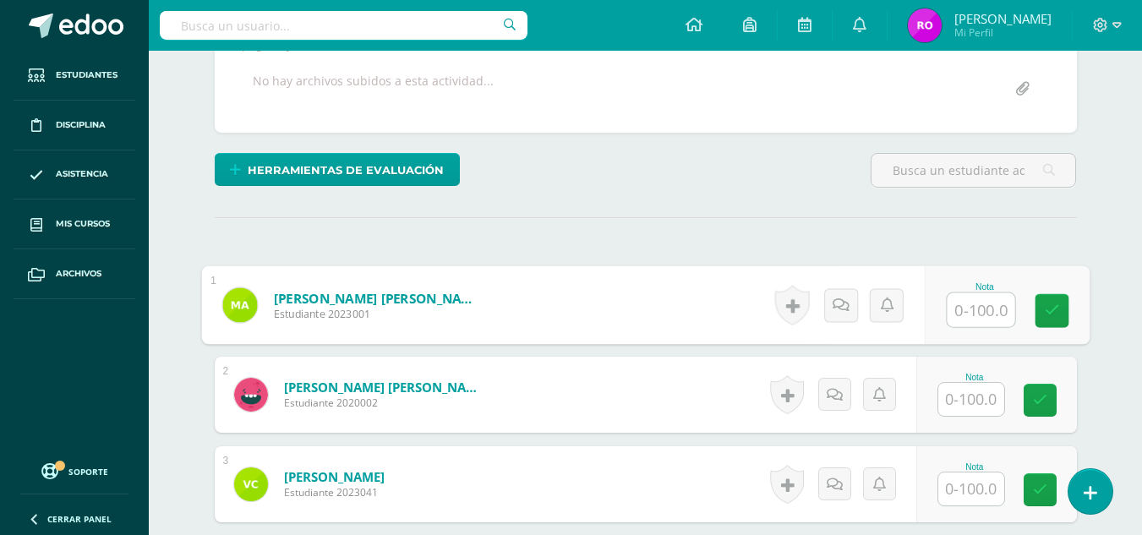
click at [965, 301] on input "text" at bounding box center [981, 310] width 68 height 34
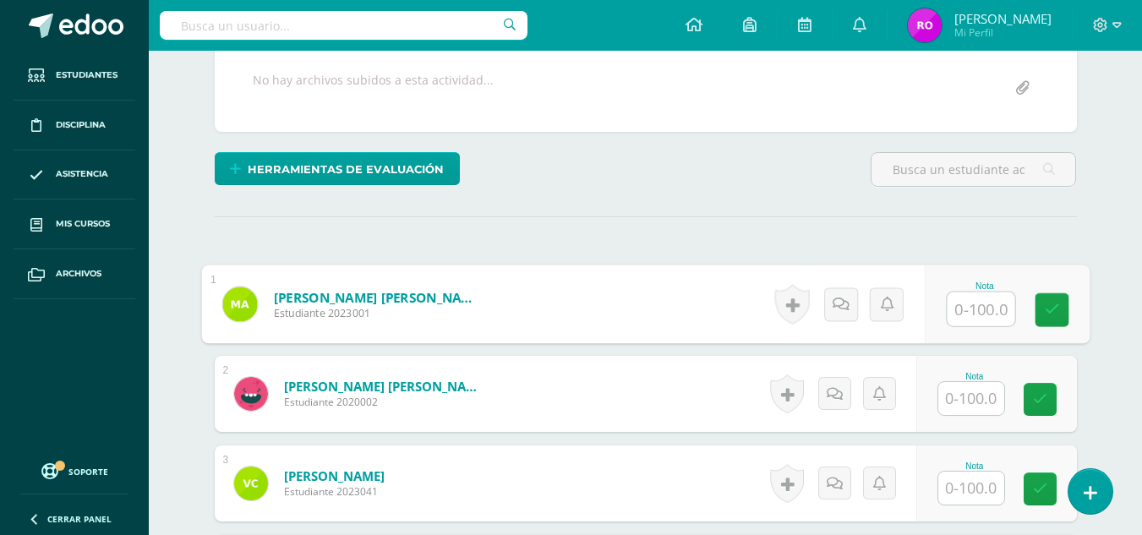
scroll to position [338, 0]
type input "85"
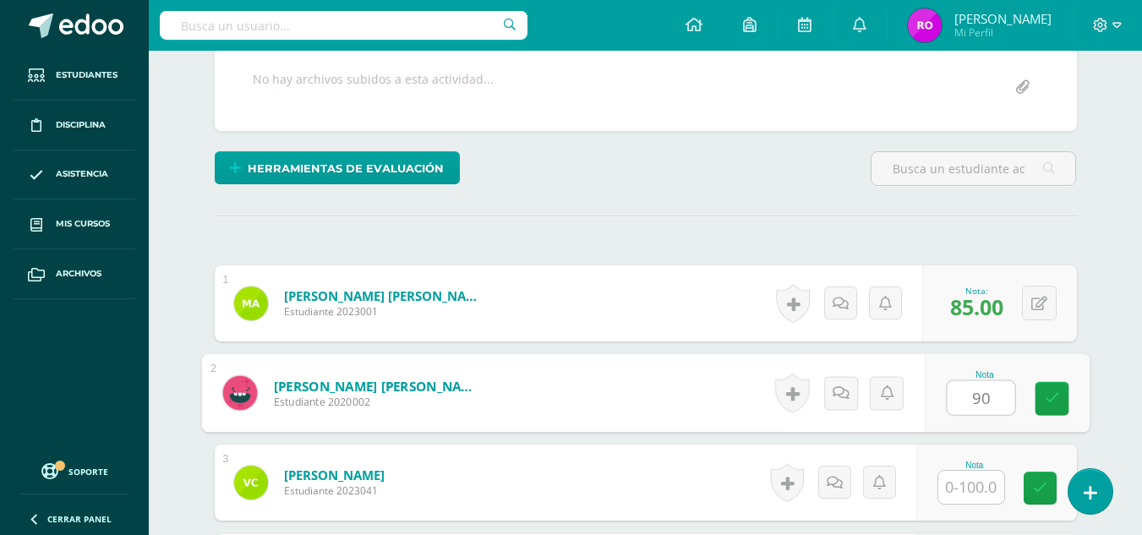
type input "90"
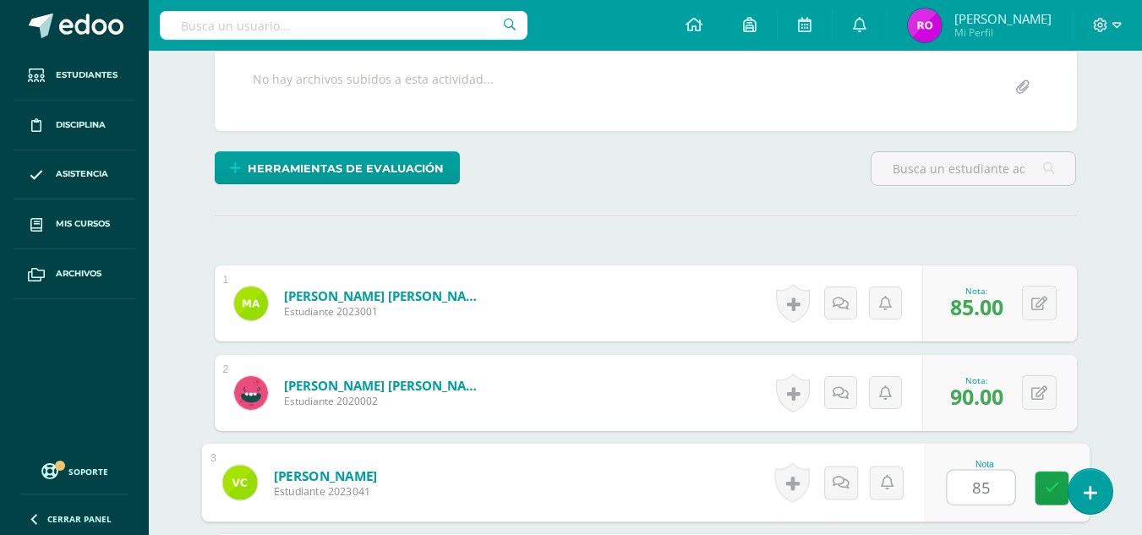
type input "85"
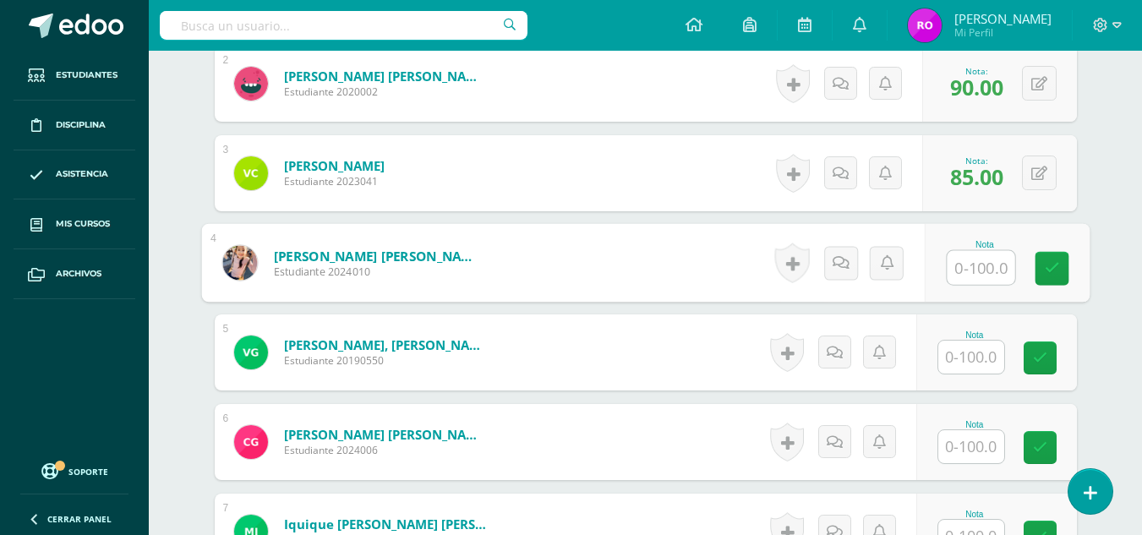
type input "9"
type input "50"
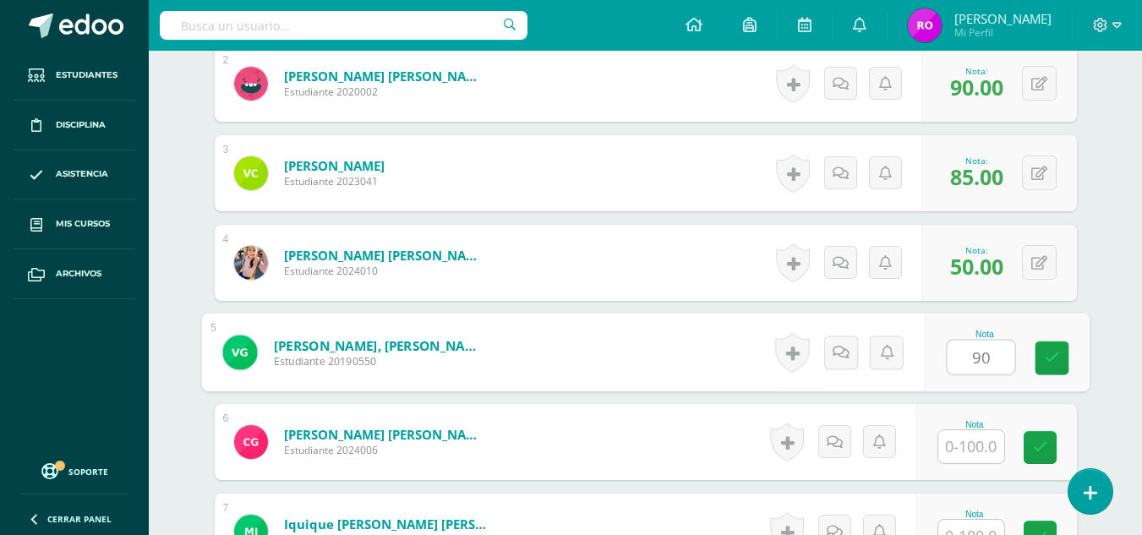
type input "90"
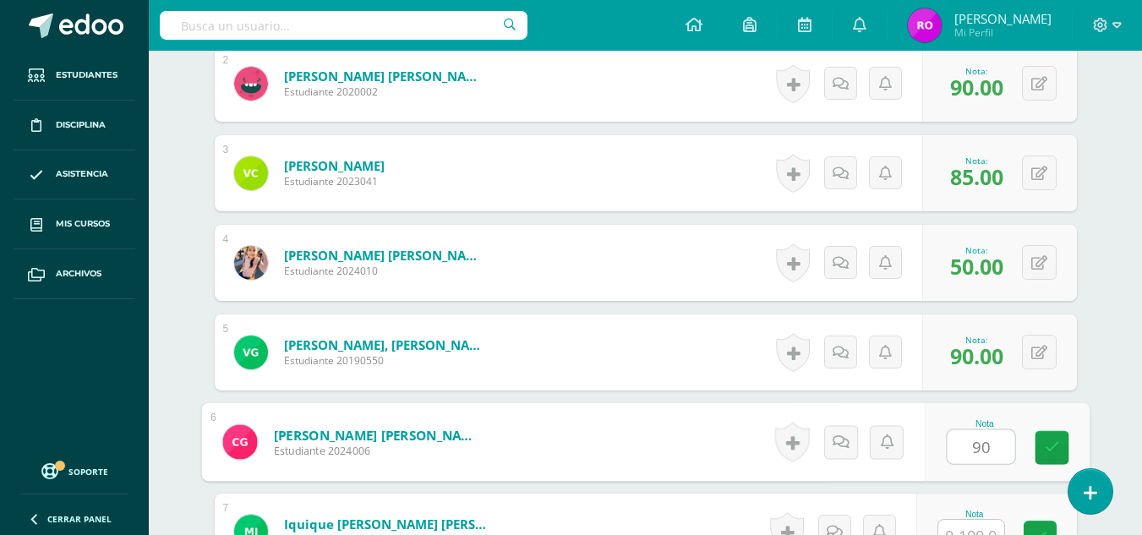
type input "90"
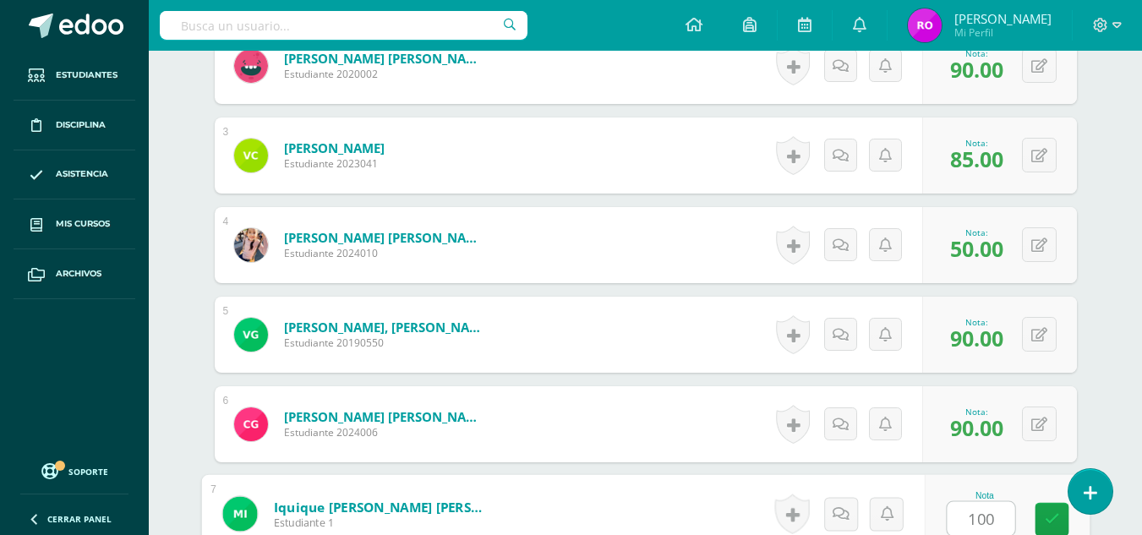
type input "100"
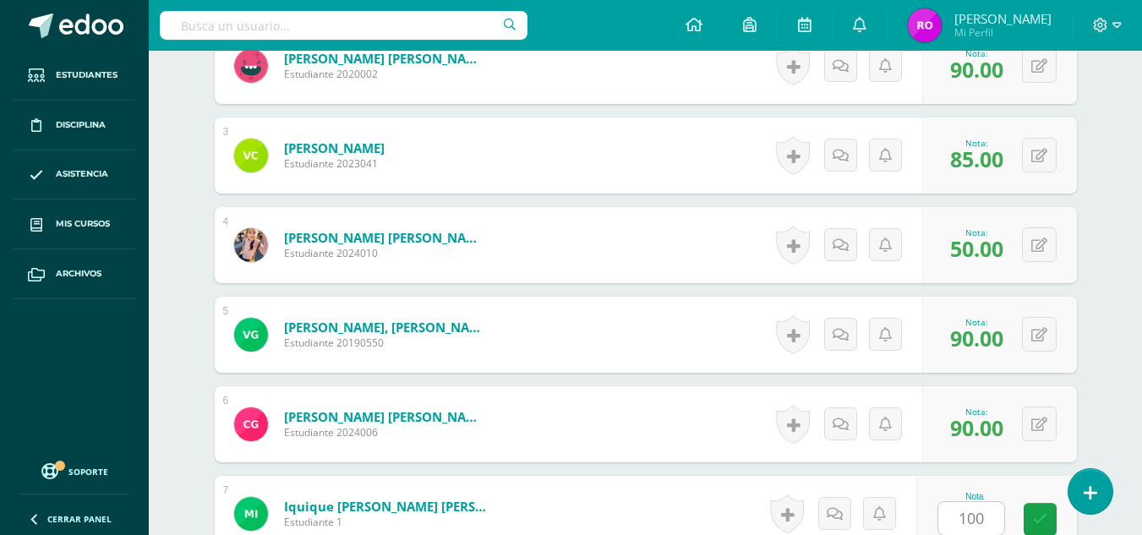
scroll to position [1006, 0]
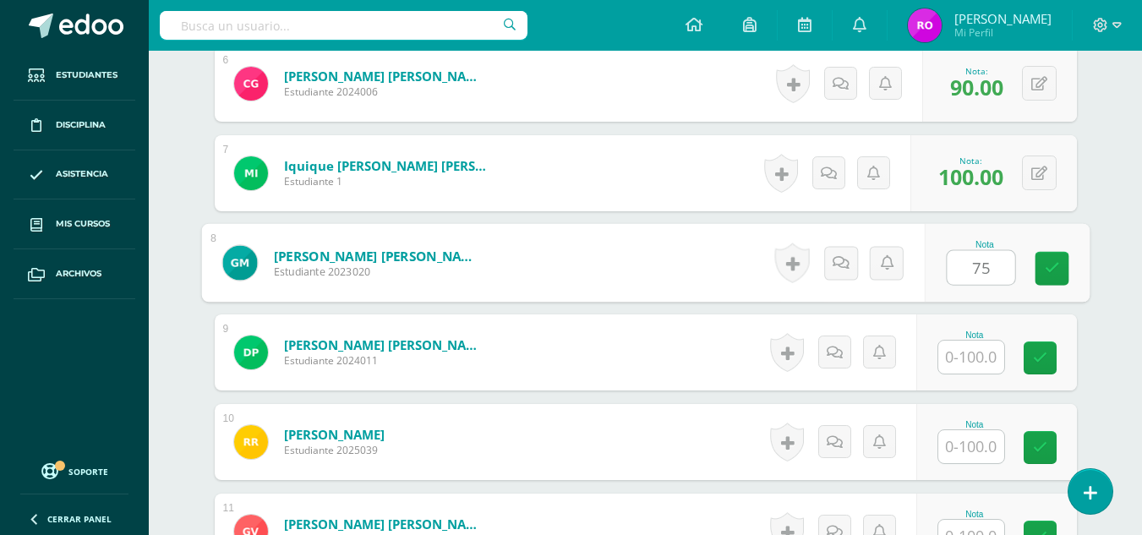
type input "75"
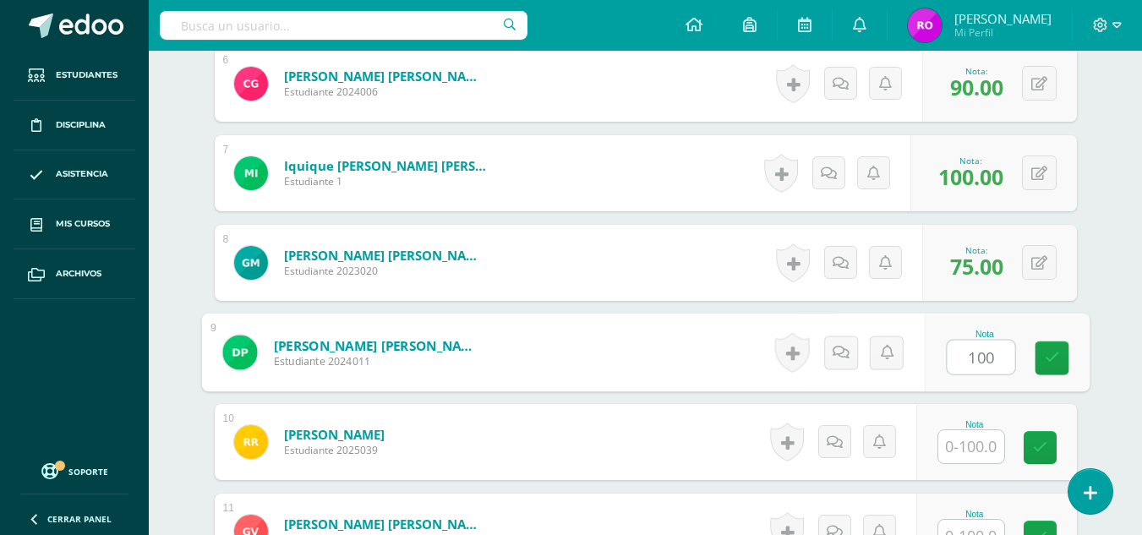
type input "100"
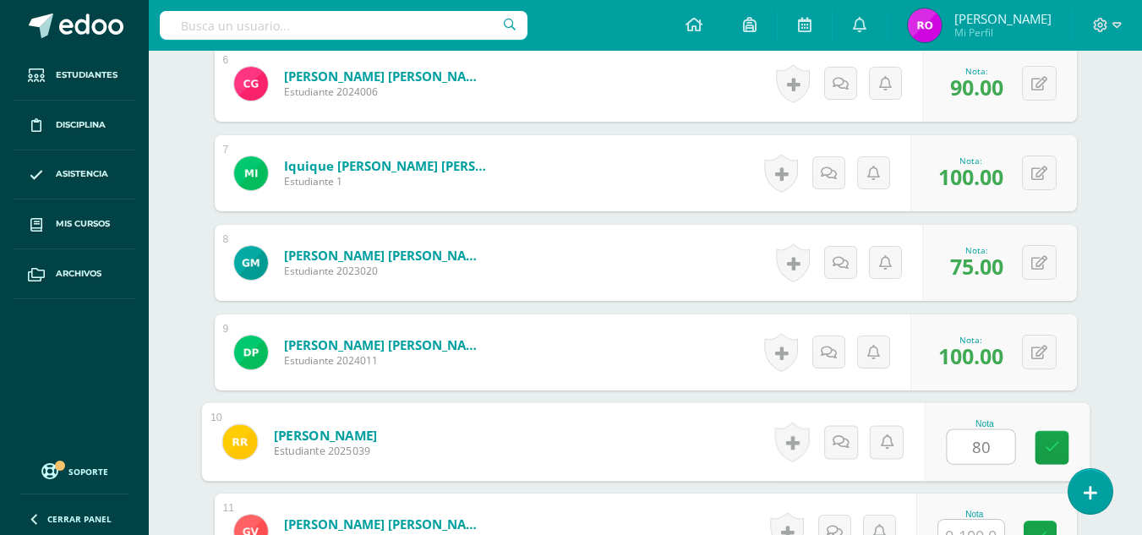
type input "80"
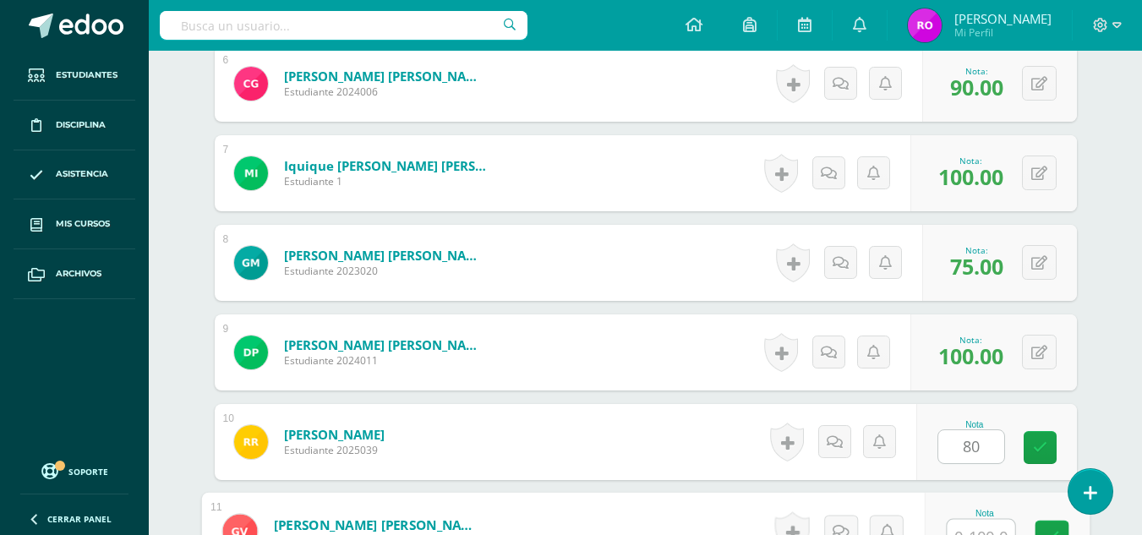
scroll to position [1024, 0]
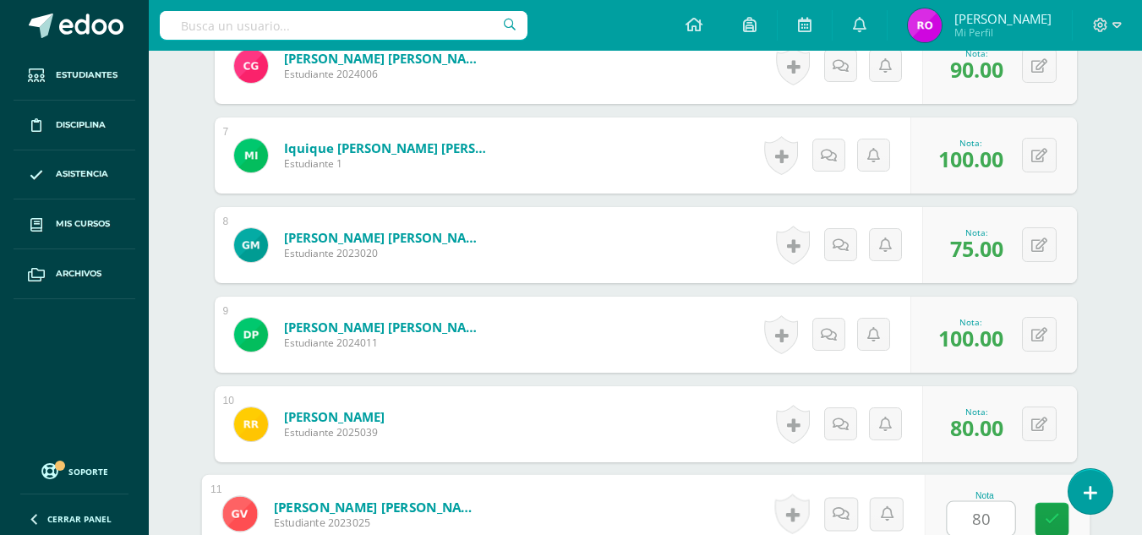
type input "80"
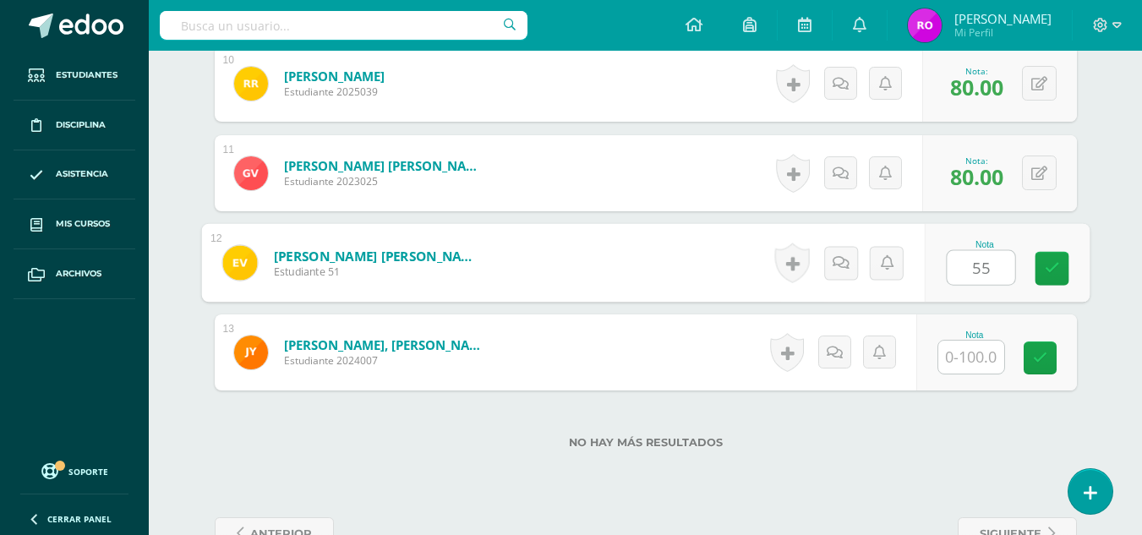
type input "5"
type input "85"
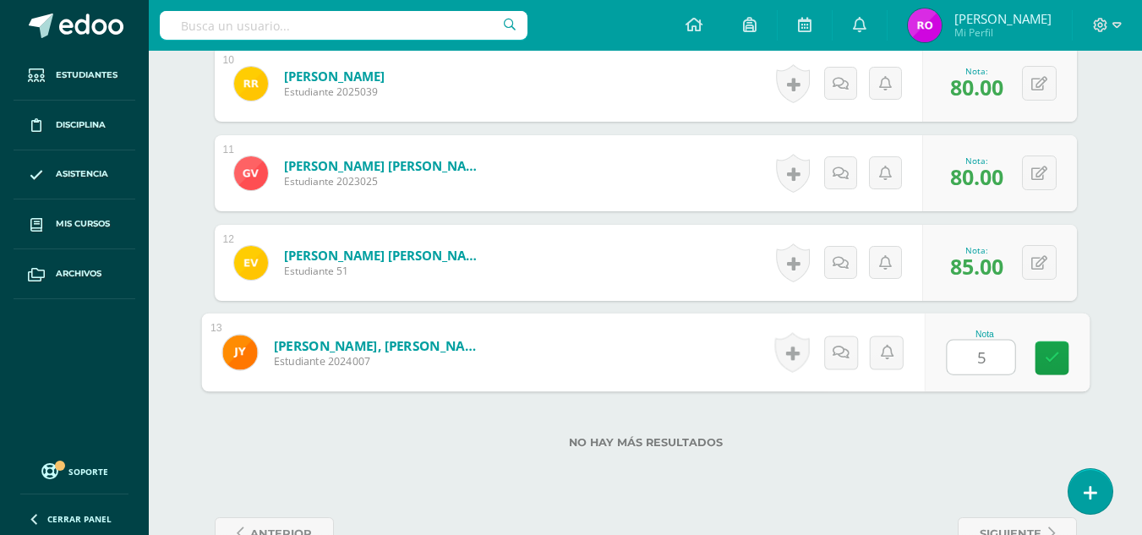
type input "55"
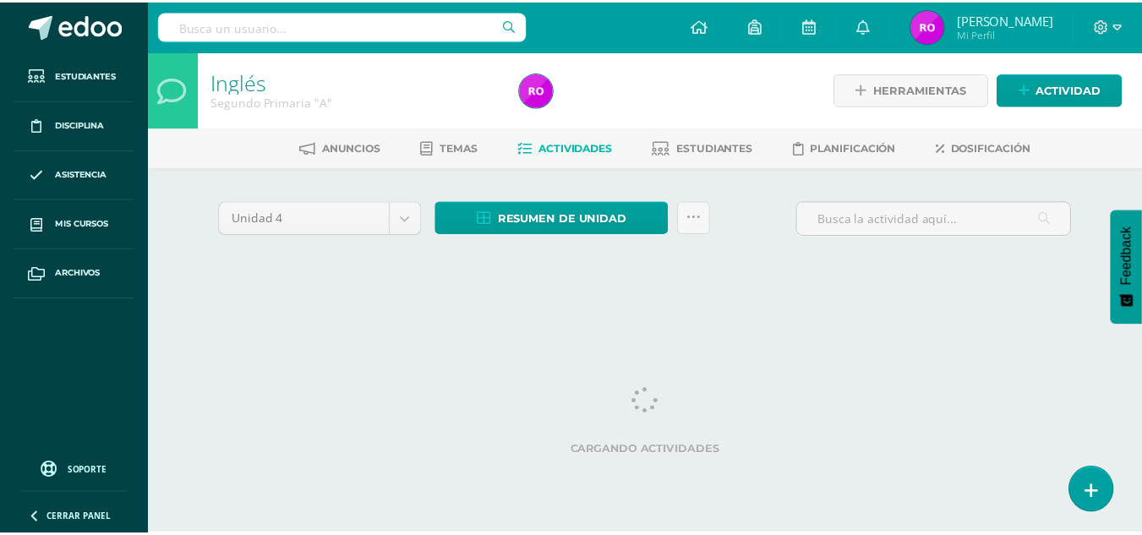
scroll to position [0, 12]
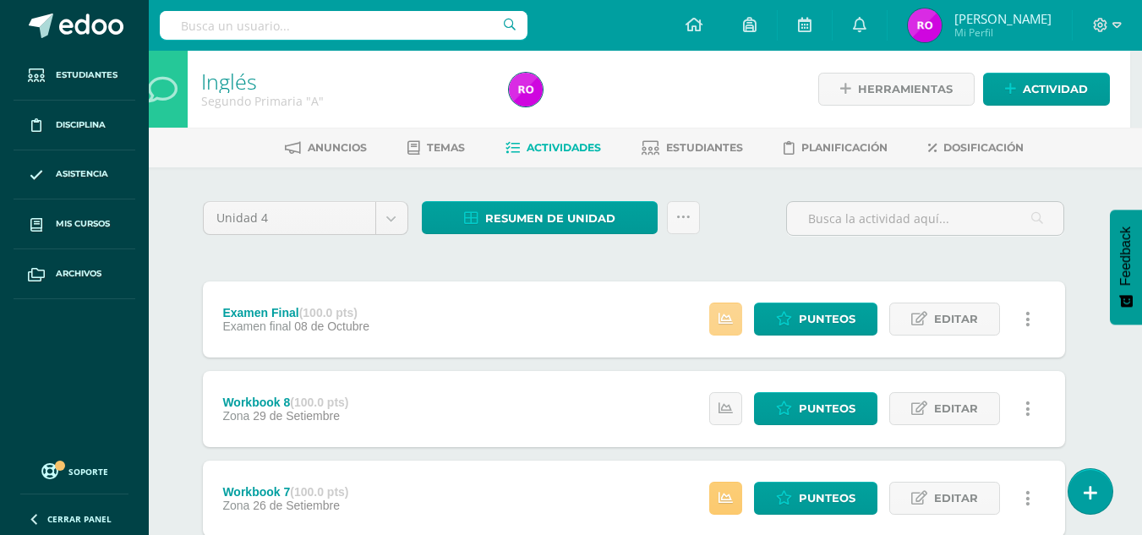
click at [719, 317] on link at bounding box center [725, 319] width 33 height 33
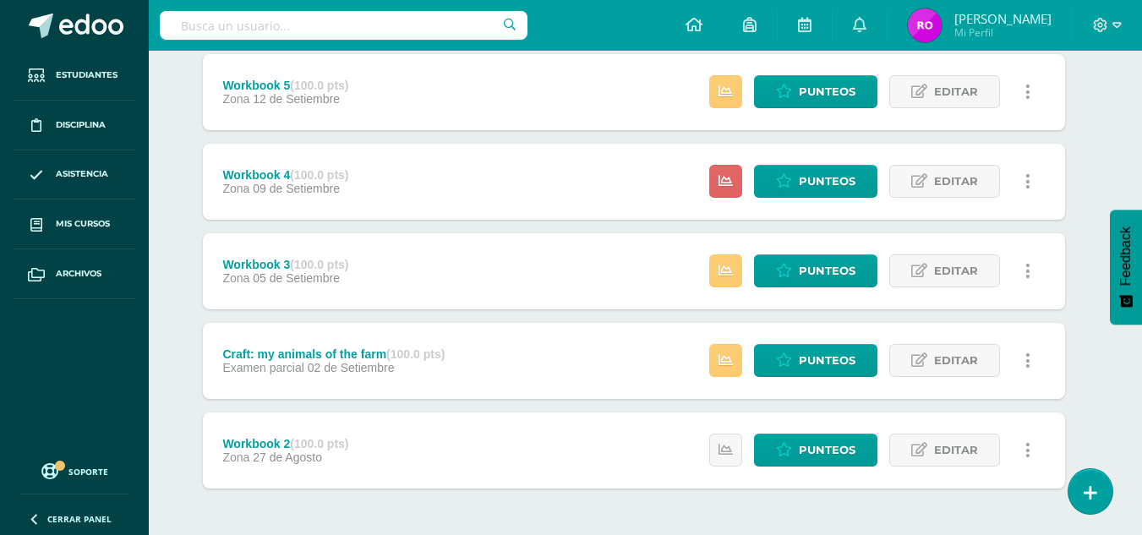
scroll to position [676, 12]
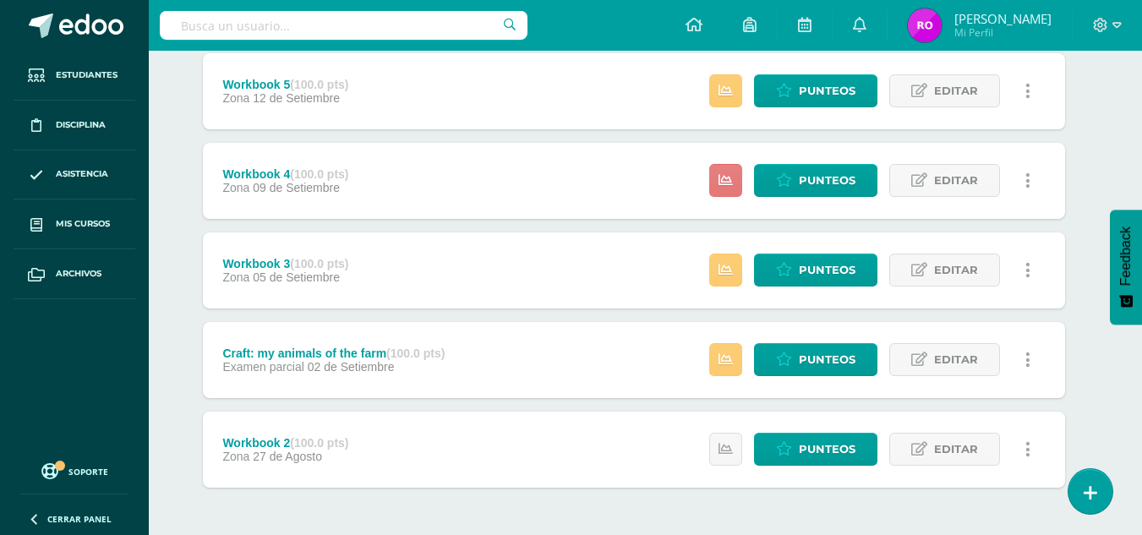
click at [719, 184] on link at bounding box center [725, 180] width 33 height 33
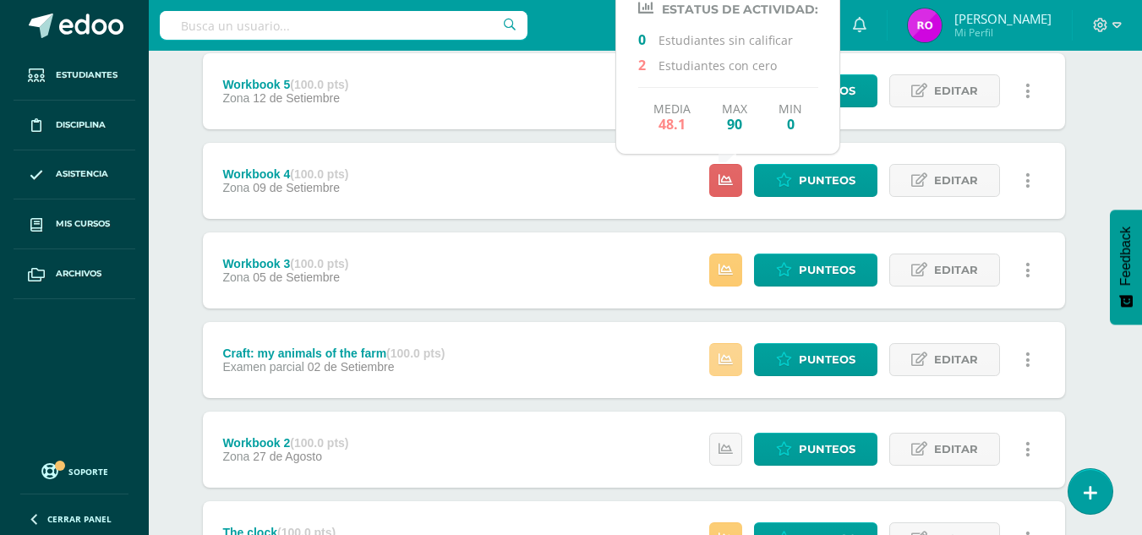
click at [728, 363] on icon at bounding box center [726, 360] width 14 height 14
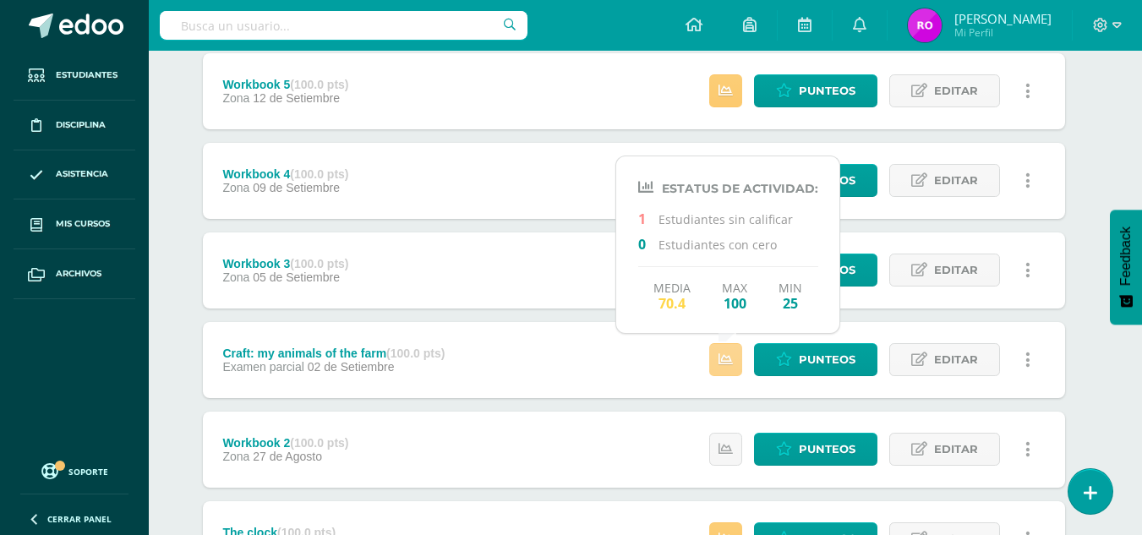
scroll to position [1010, 12]
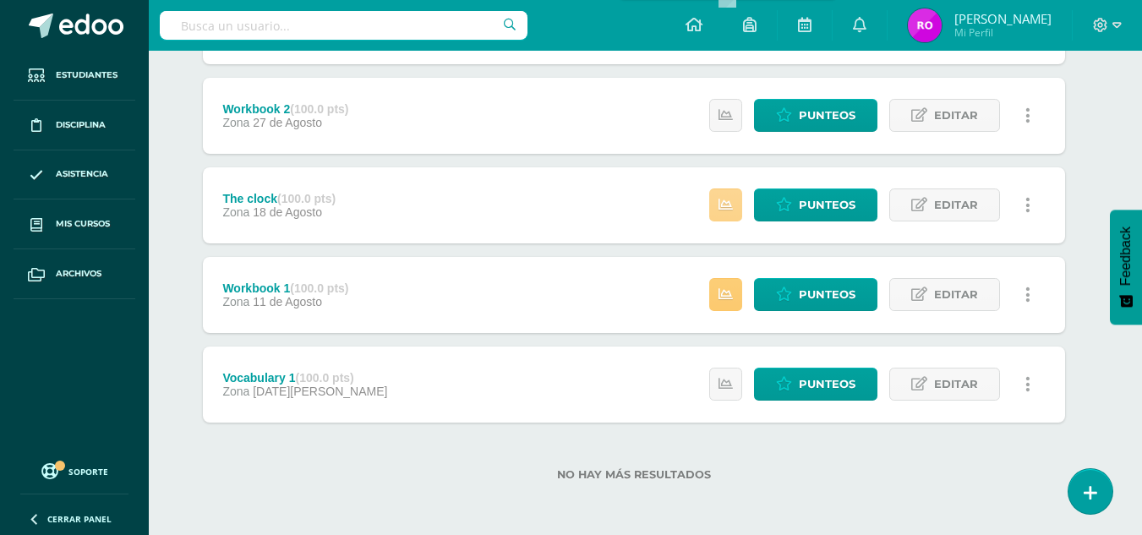
click at [732, 205] on icon at bounding box center [726, 205] width 14 height 14
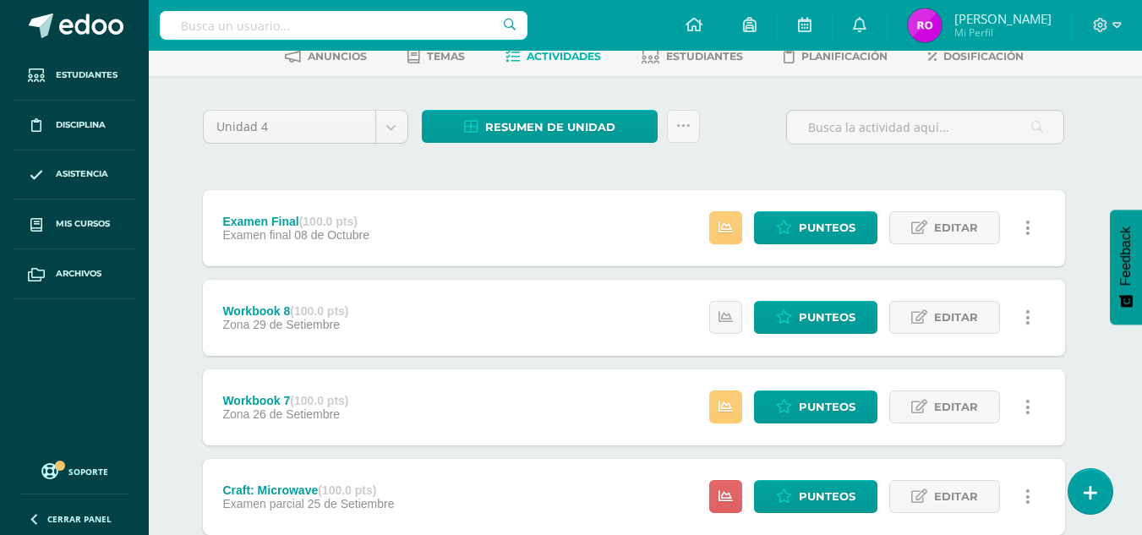
scroll to position [0, 12]
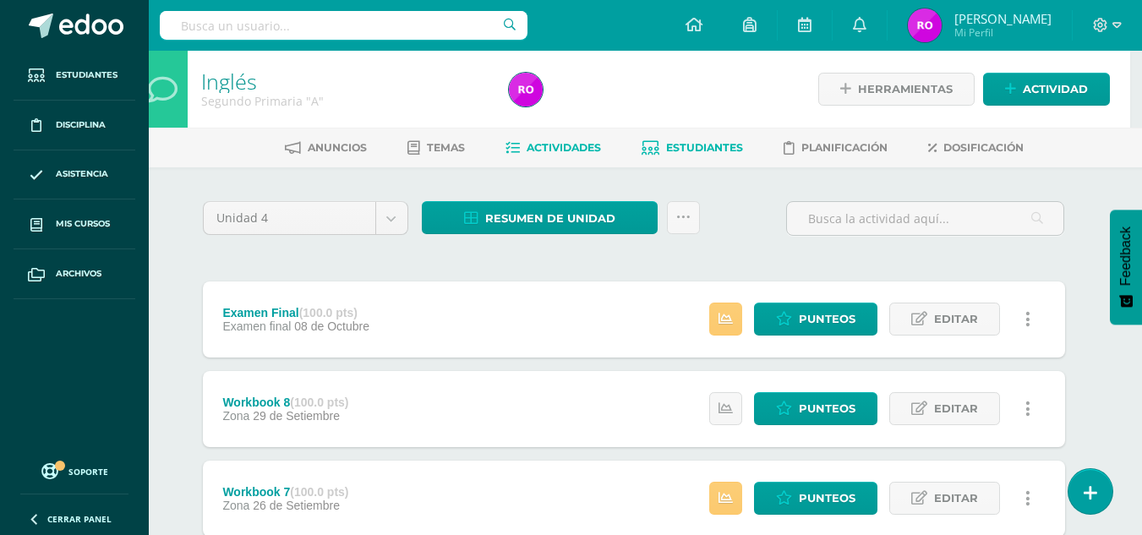
click at [685, 145] on span "Estudiantes" at bounding box center [704, 147] width 77 height 13
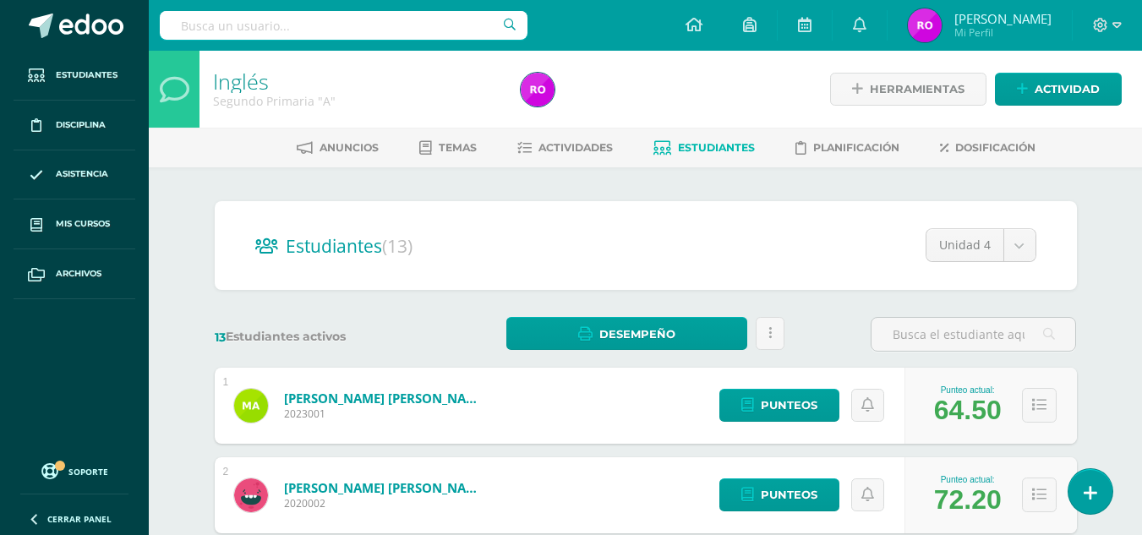
click at [685, 145] on span "Estudiantes" at bounding box center [716, 147] width 77 height 13
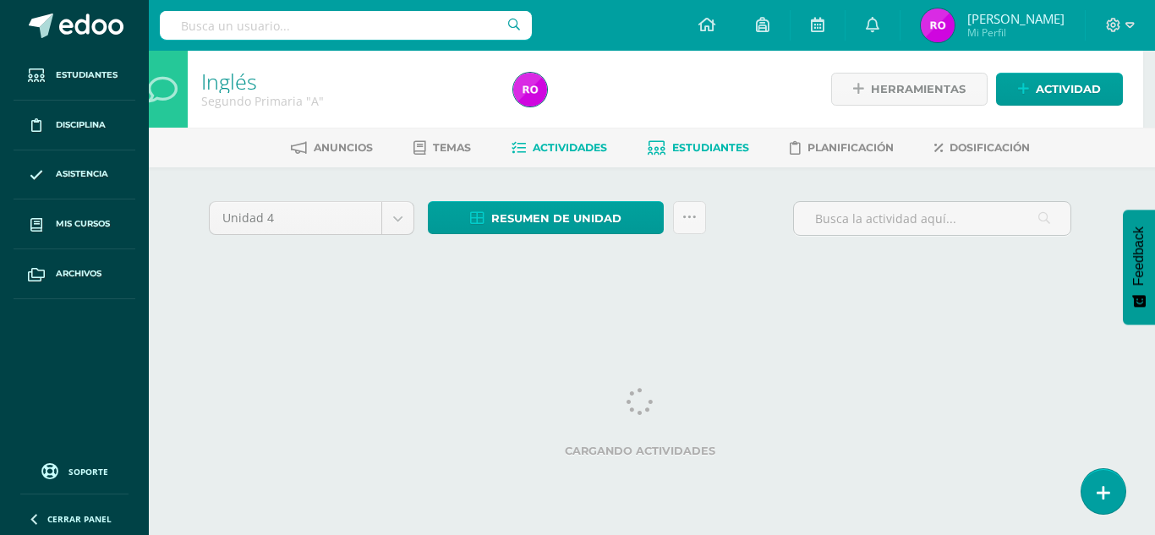
click at [720, 138] on link "Estudiantes" at bounding box center [698, 147] width 101 height 27
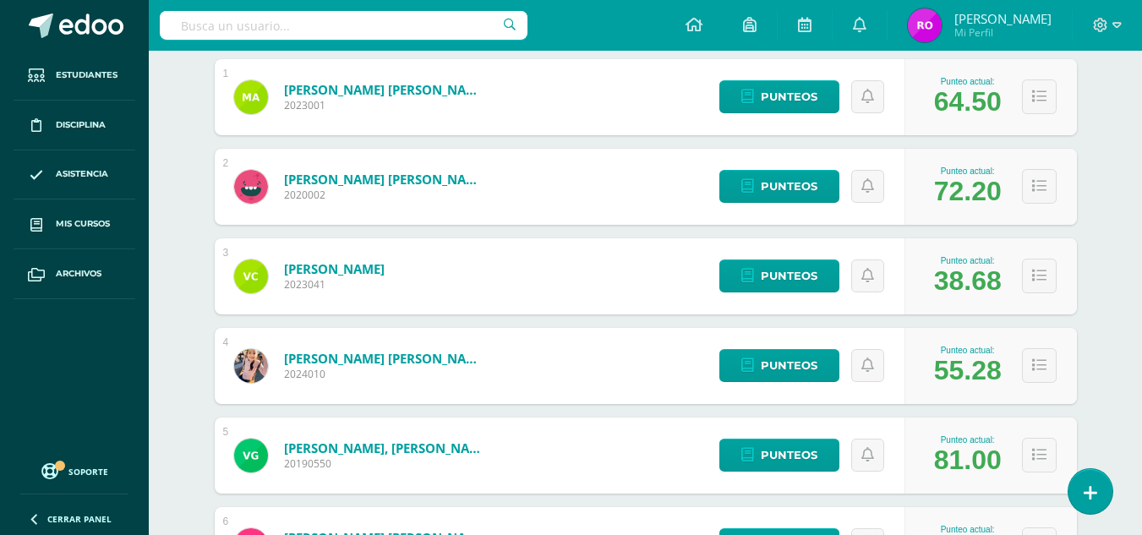
scroll to position [338, 0]
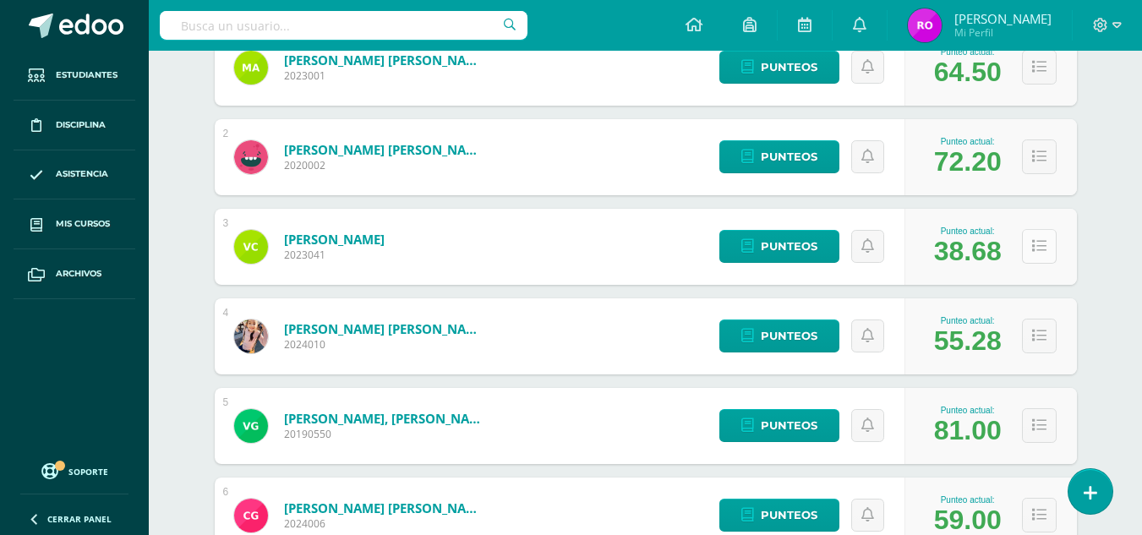
click at [1052, 247] on button at bounding box center [1039, 246] width 35 height 35
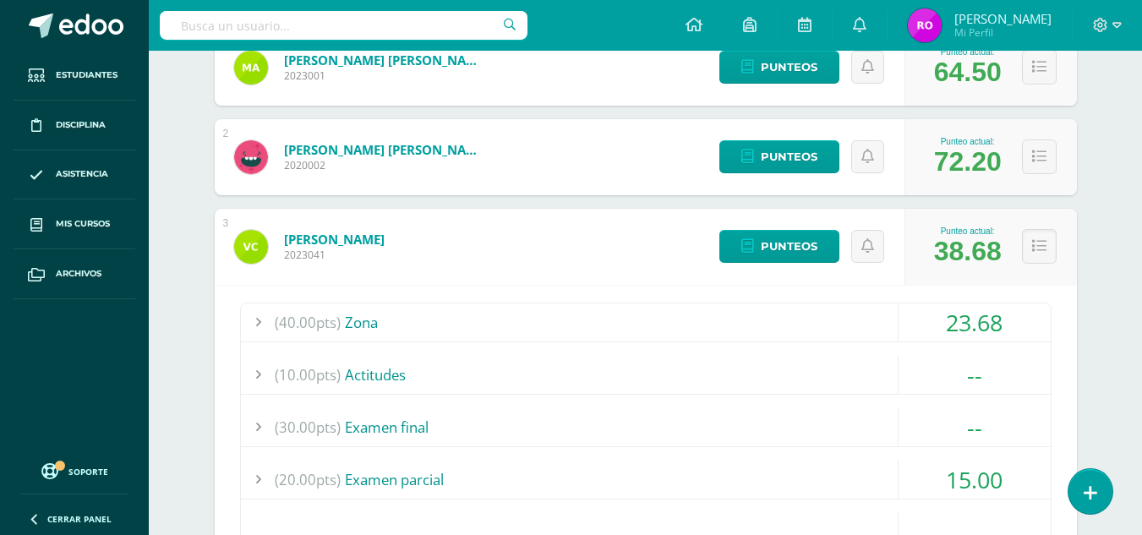
click at [261, 326] on div at bounding box center [258, 322] width 34 height 38
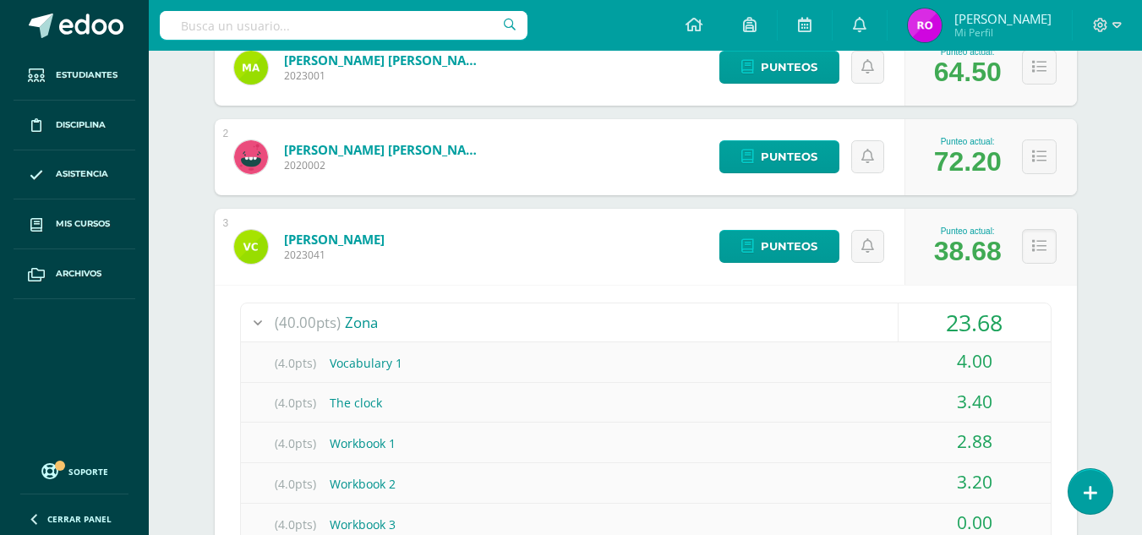
click at [261, 326] on div at bounding box center [258, 322] width 34 height 38
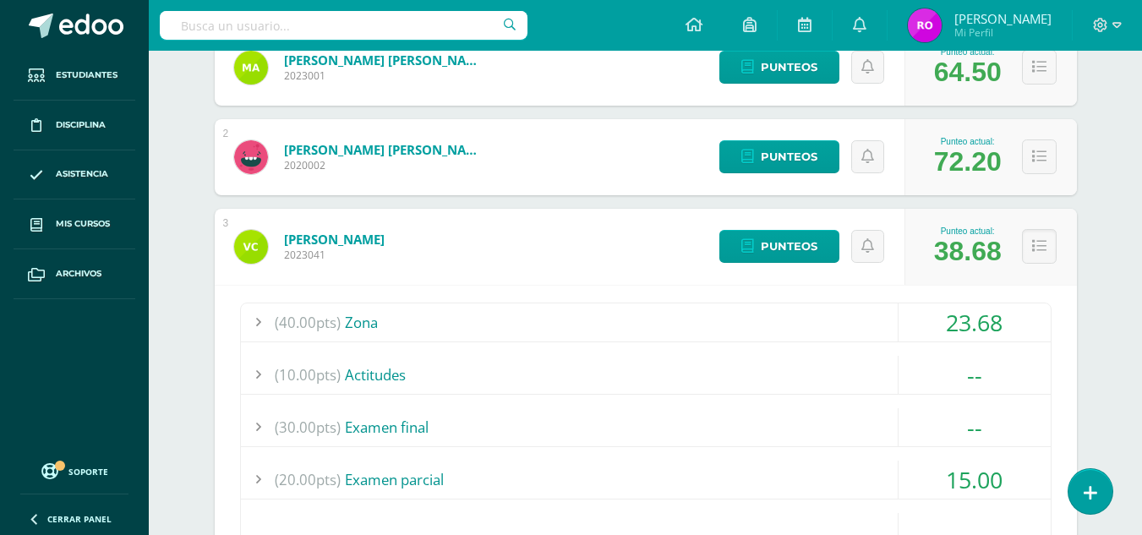
scroll to position [423, 0]
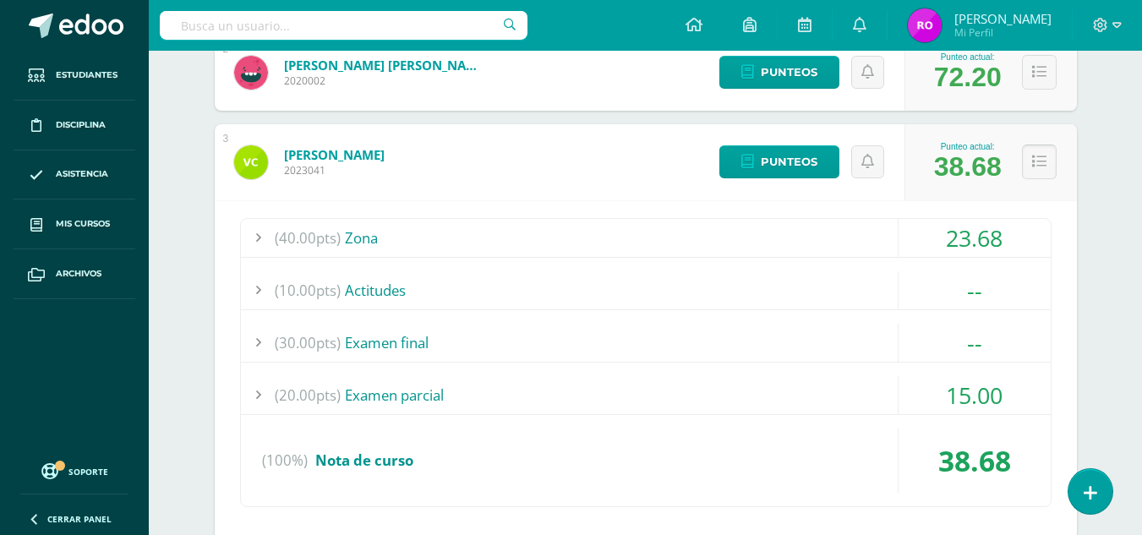
click at [1041, 164] on icon at bounding box center [1039, 162] width 14 height 14
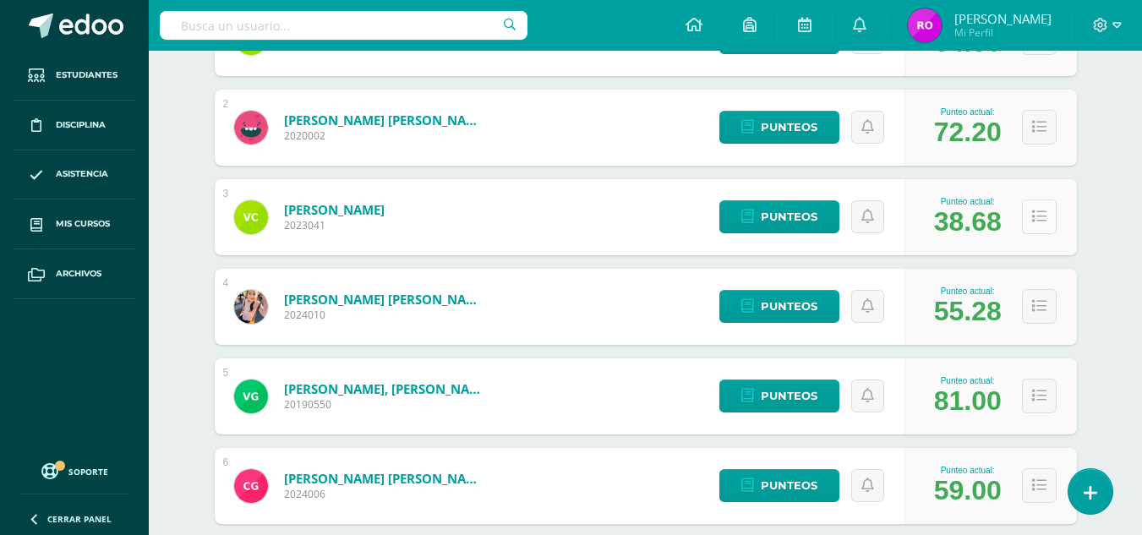
scroll to position [338, 0]
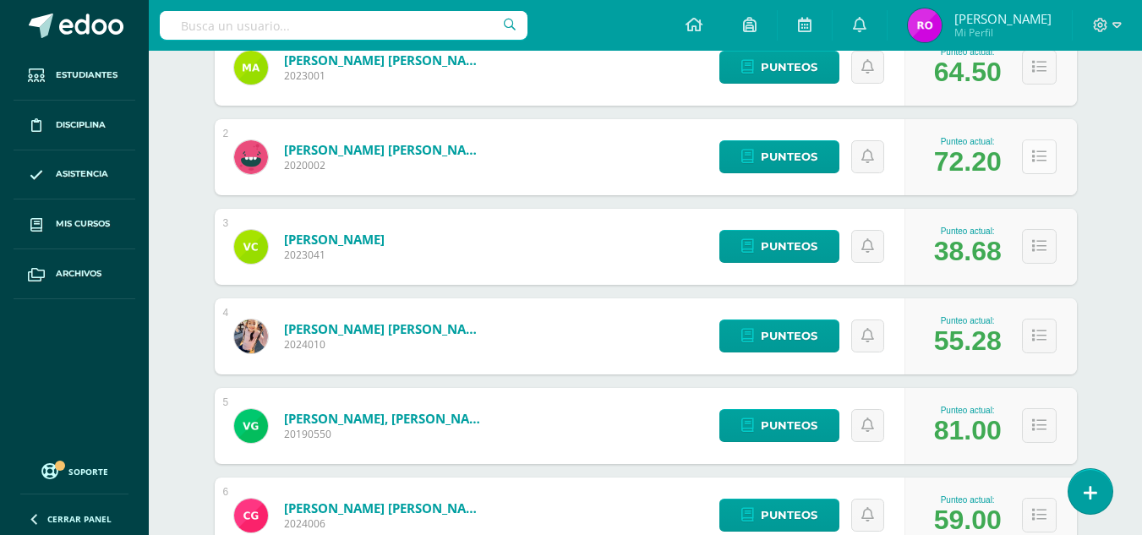
click at [1052, 156] on button at bounding box center [1039, 156] width 35 height 35
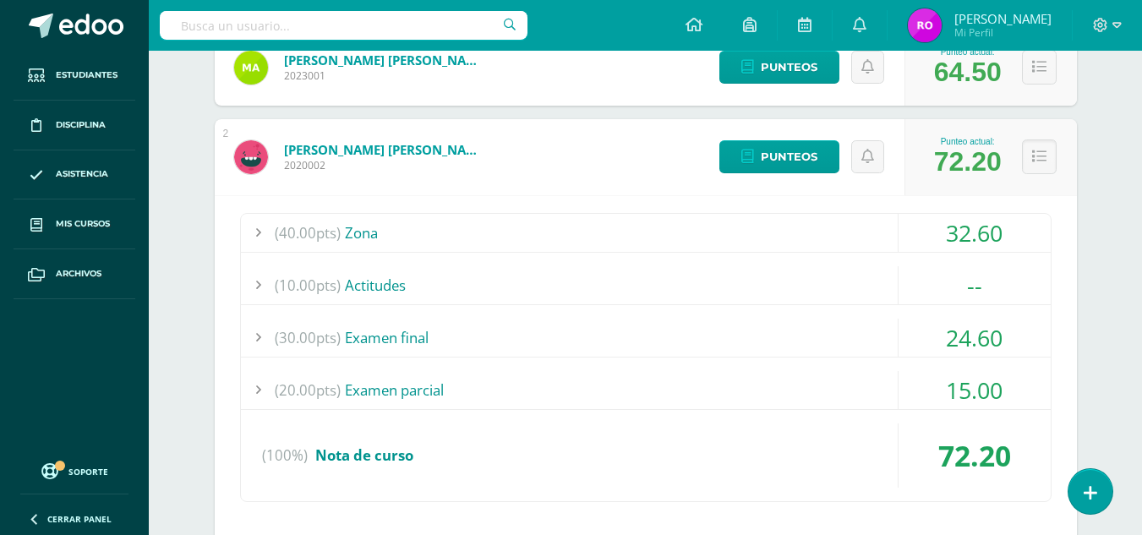
click at [255, 240] on div at bounding box center [258, 233] width 34 height 38
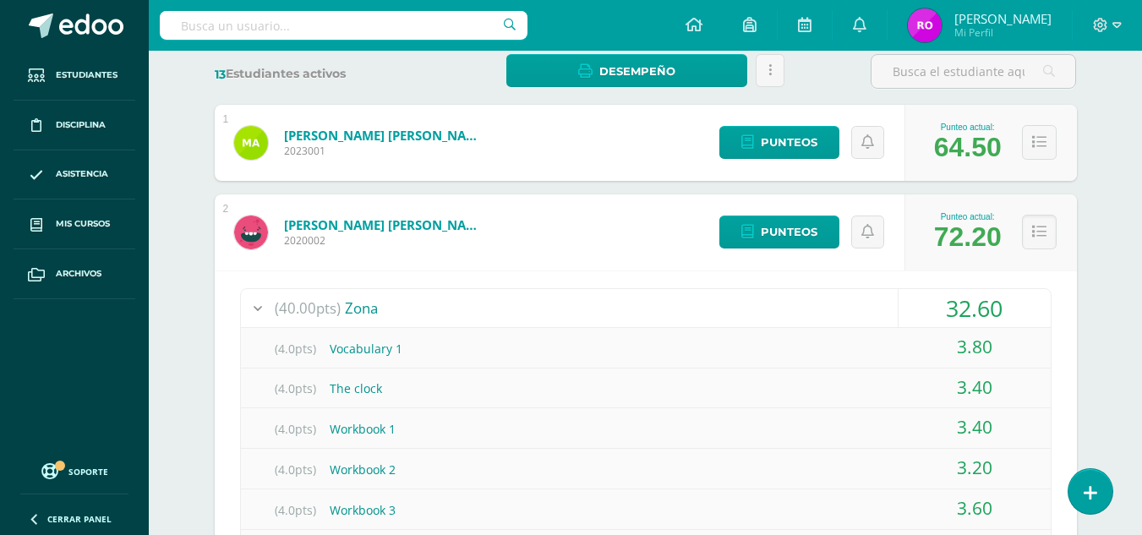
scroll to position [254, 0]
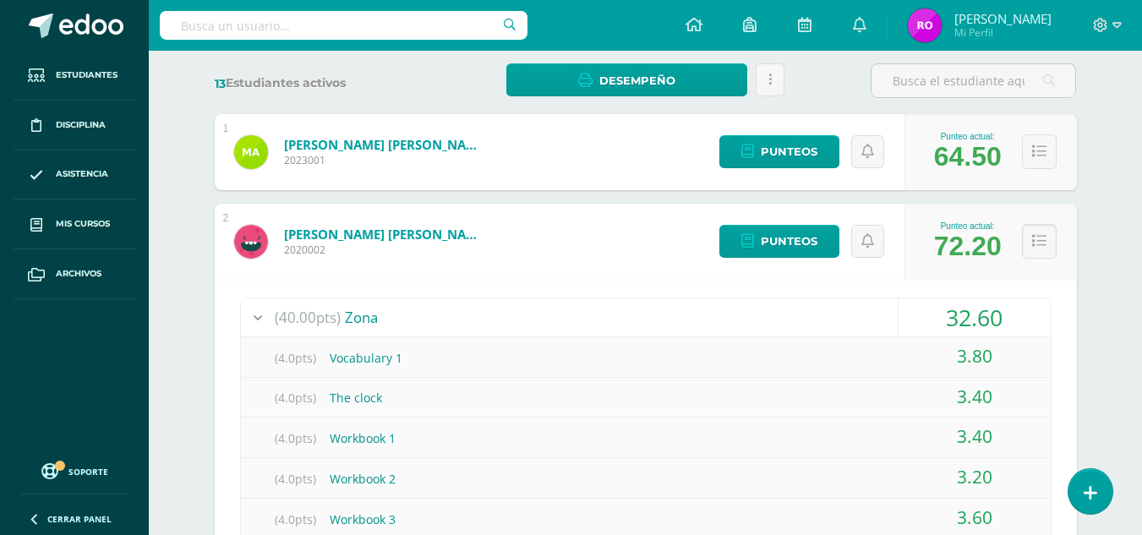
click at [260, 309] on div at bounding box center [258, 317] width 34 height 38
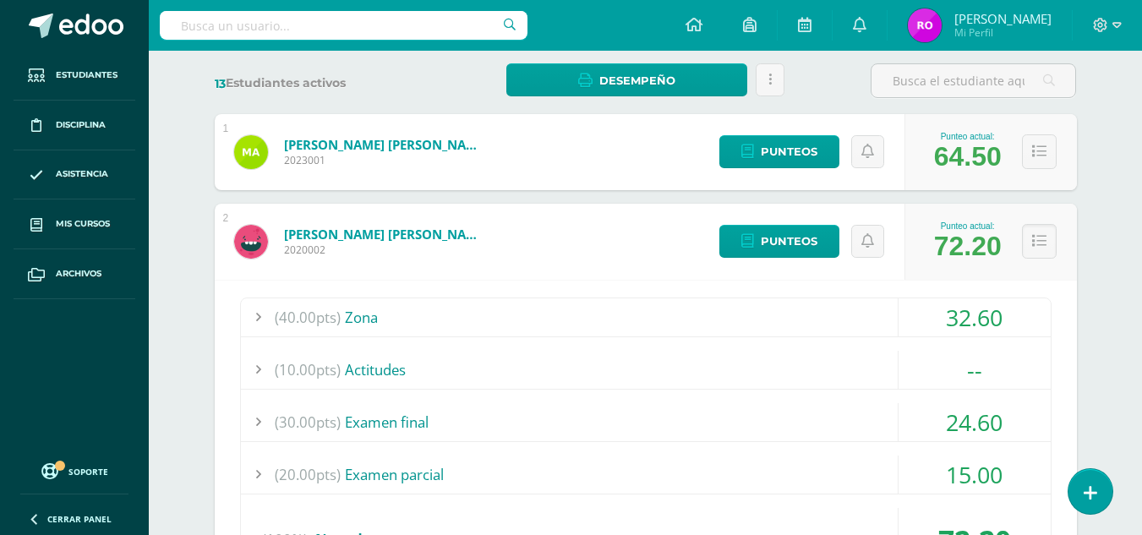
scroll to position [338, 0]
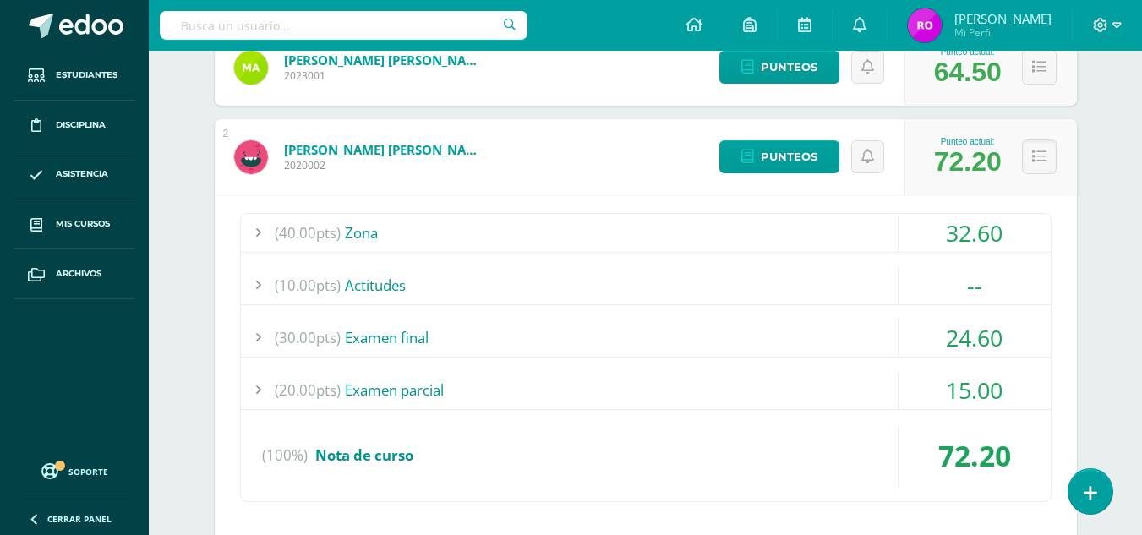
click at [243, 336] on div at bounding box center [258, 338] width 34 height 38
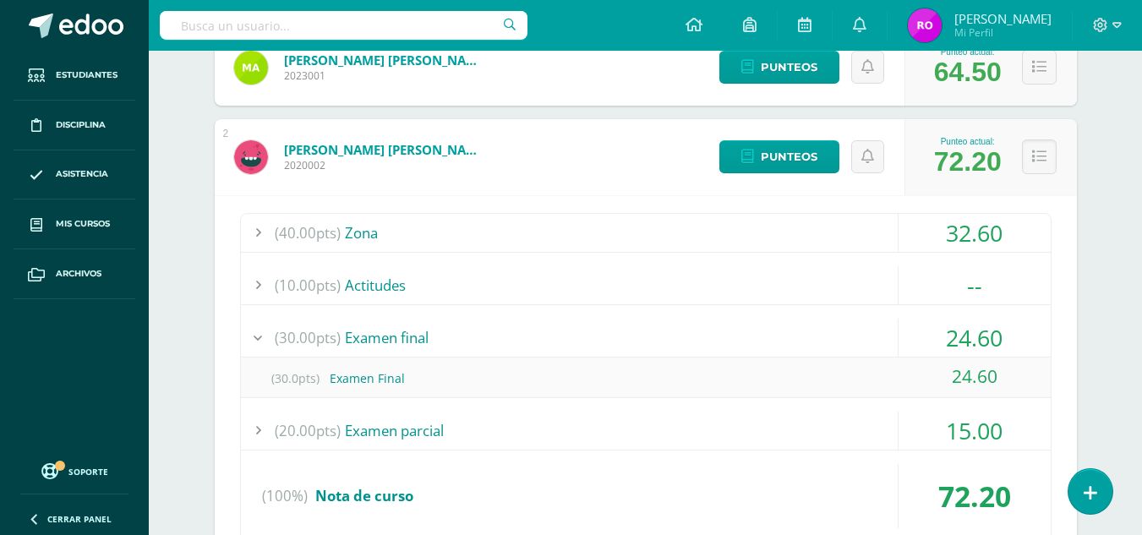
click at [243, 336] on div at bounding box center [258, 338] width 34 height 38
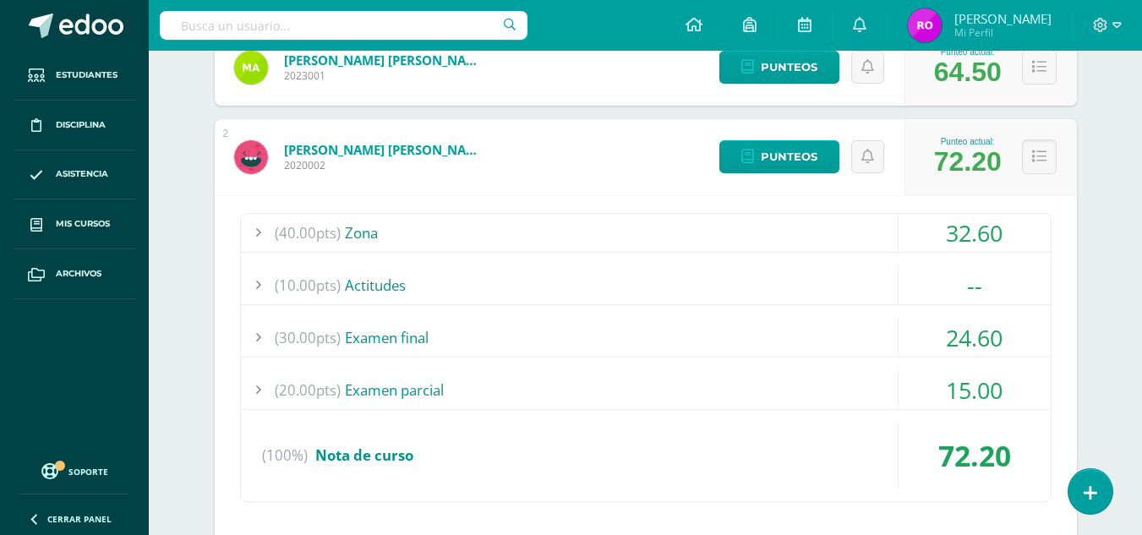
click at [250, 388] on div at bounding box center [258, 390] width 34 height 38
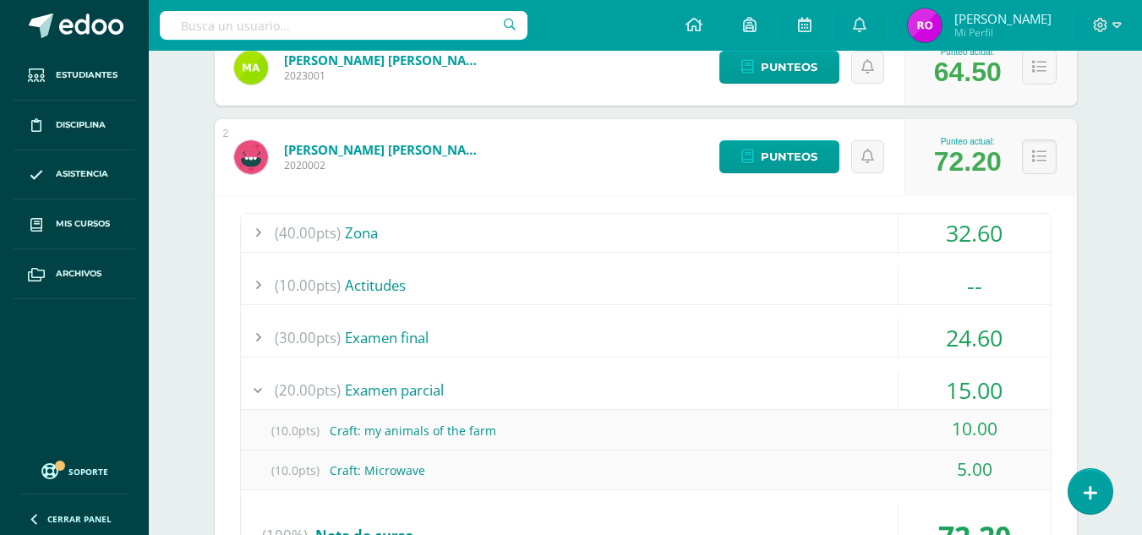
click at [250, 388] on div at bounding box center [258, 390] width 34 height 38
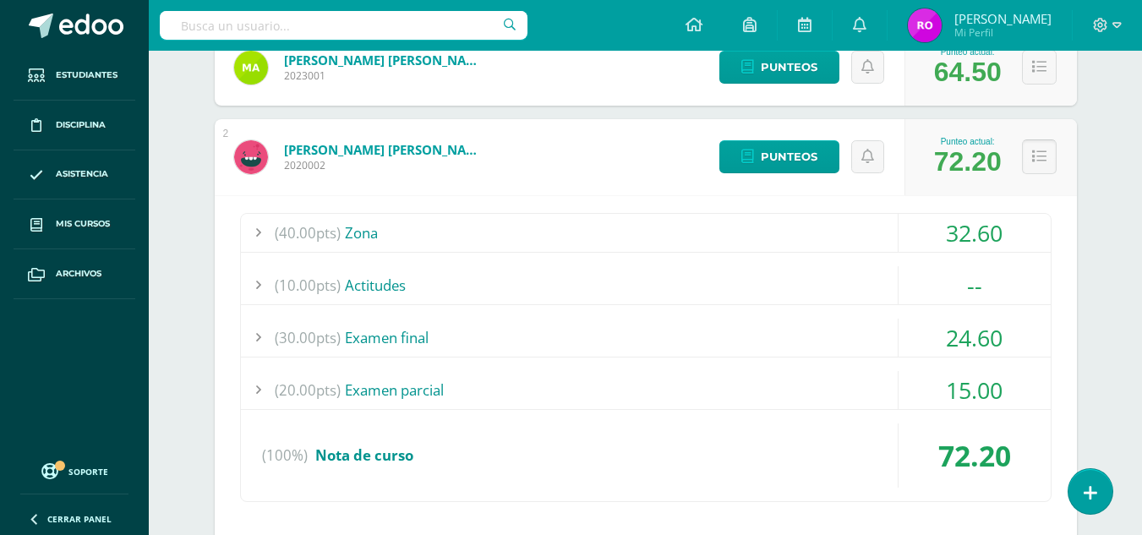
click at [1032, 159] on icon at bounding box center [1039, 157] width 14 height 14
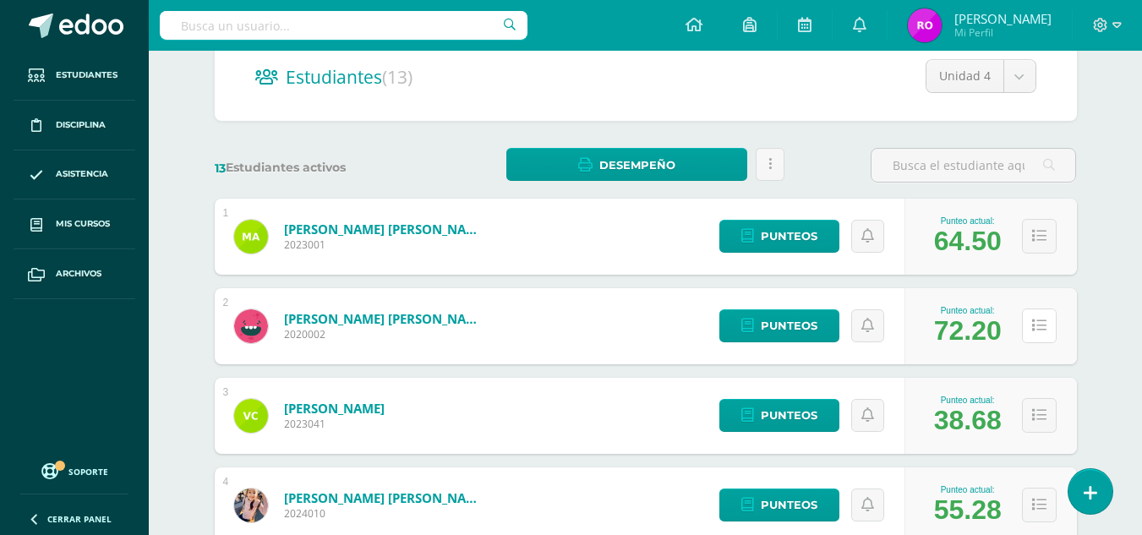
scroll to position [85, 0]
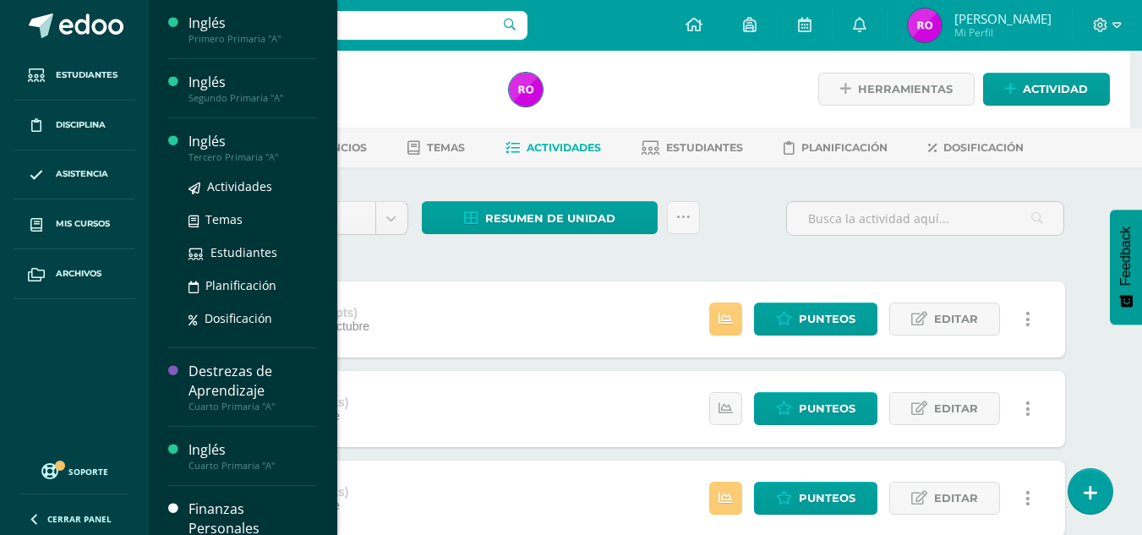
click at [230, 148] on div "Inglés" at bounding box center [253, 141] width 128 height 19
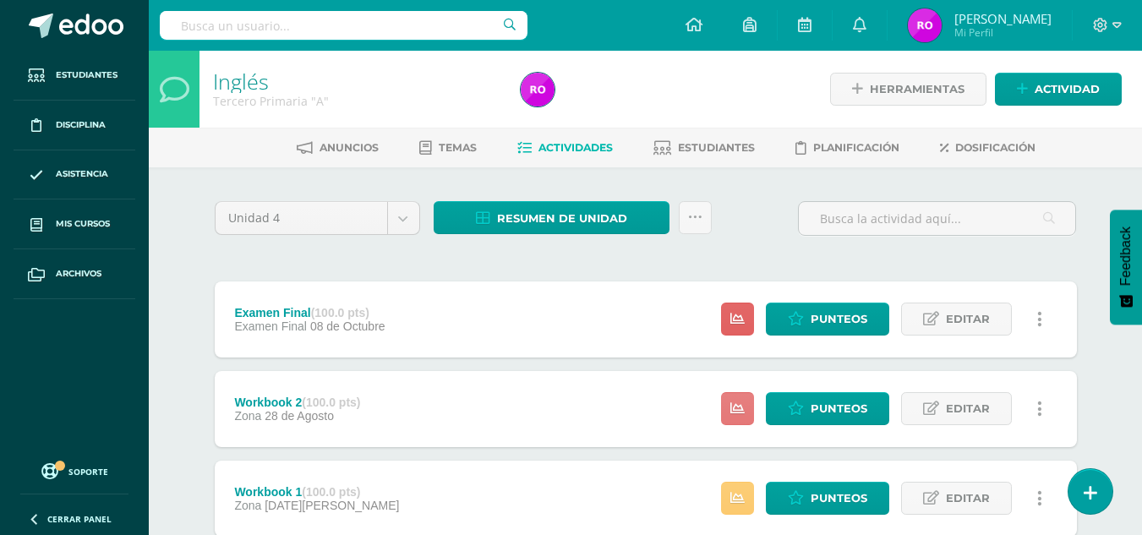
click at [726, 413] on link at bounding box center [737, 408] width 33 height 33
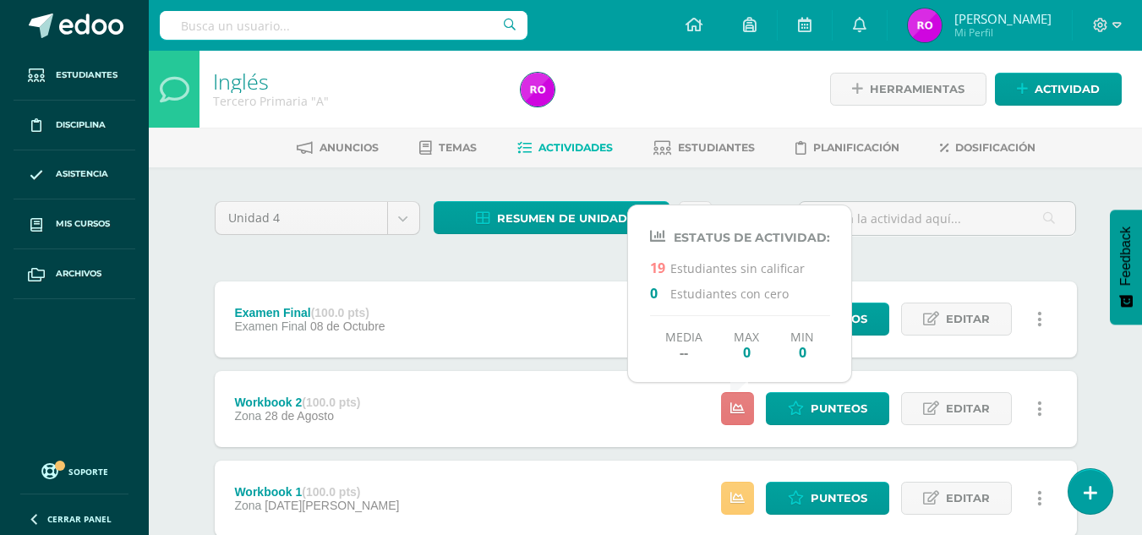
click at [726, 413] on link at bounding box center [737, 408] width 33 height 33
click at [530, 336] on div "Examen Final (100.0 pts) Examen Final 08 de Octubre Estatus de Actividad: 19 Es…" at bounding box center [646, 320] width 862 height 76
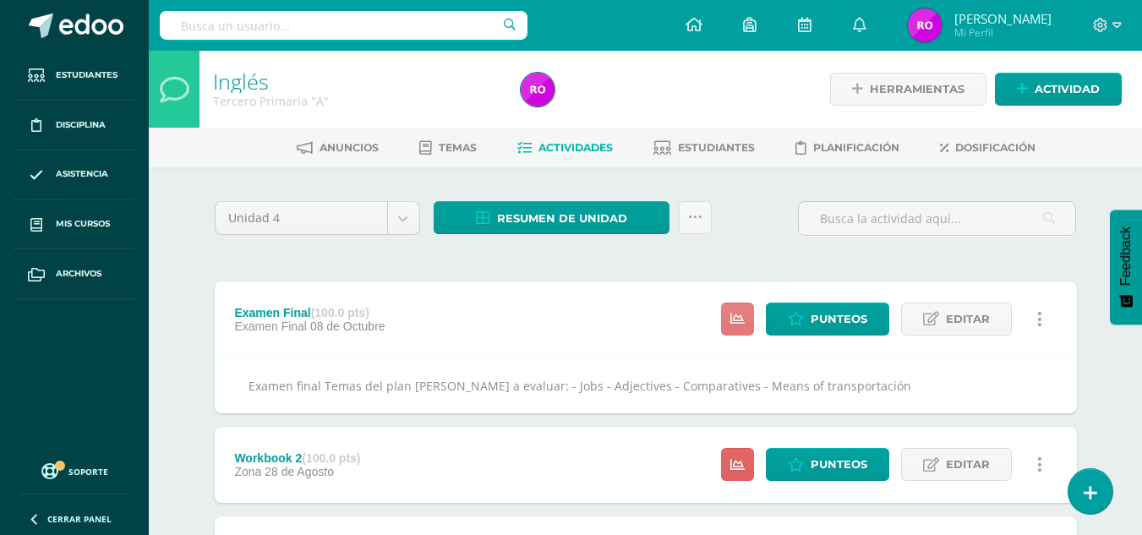
click at [737, 314] on icon at bounding box center [737, 319] width 14 height 14
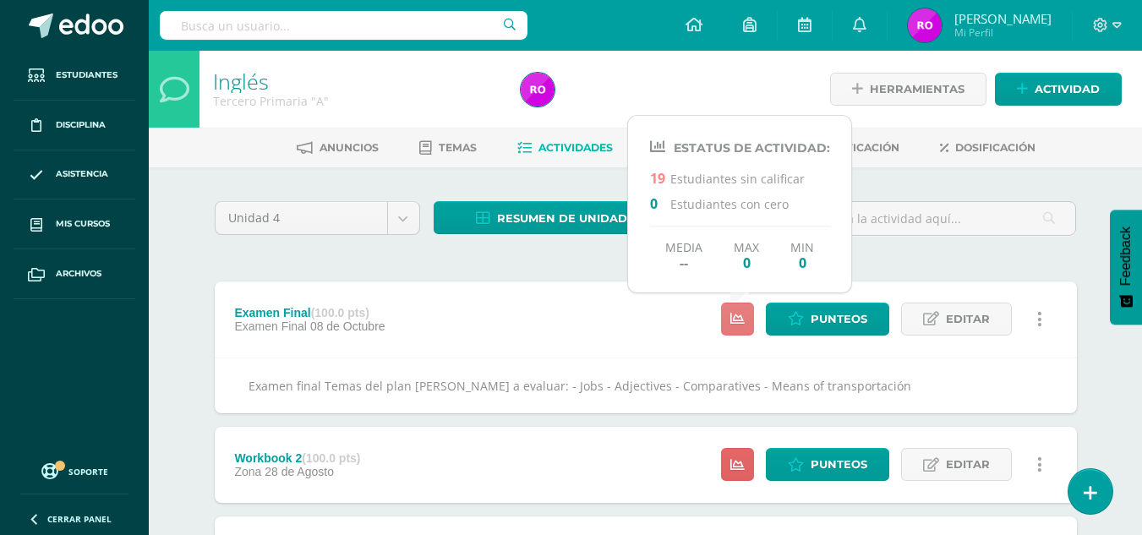
click at [737, 314] on icon at bounding box center [737, 319] width 14 height 14
click at [741, 466] on icon at bounding box center [737, 465] width 14 height 14
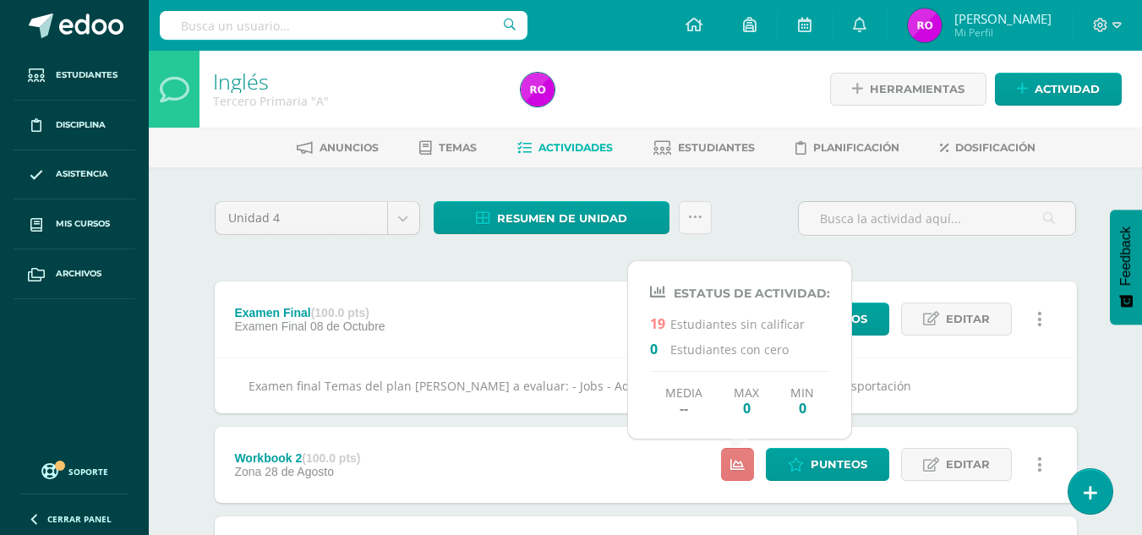
click at [742, 465] on icon at bounding box center [737, 465] width 14 height 14
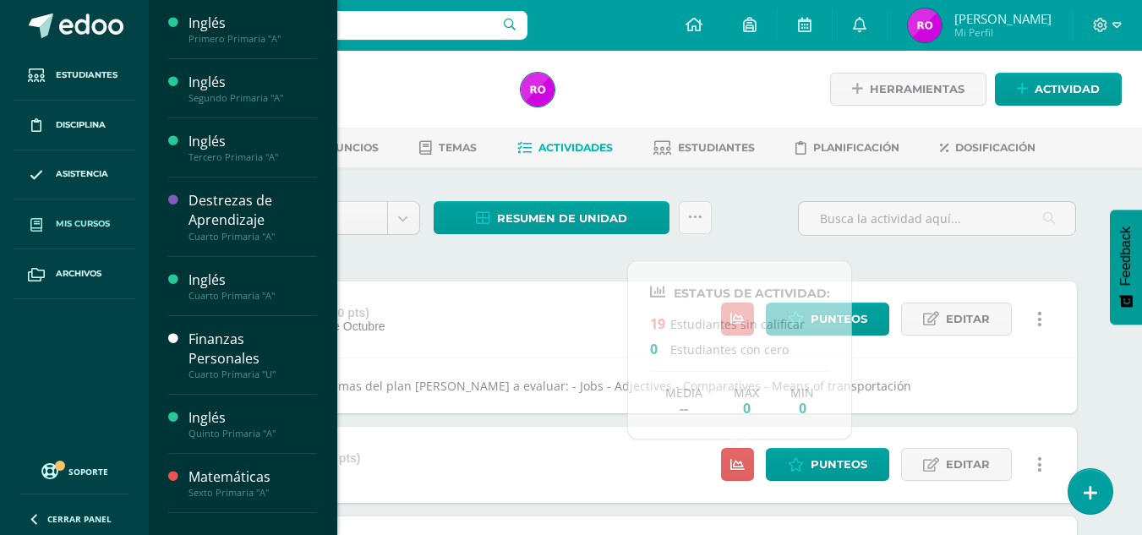
click at [92, 232] on link "Mis cursos" at bounding box center [75, 225] width 122 height 50
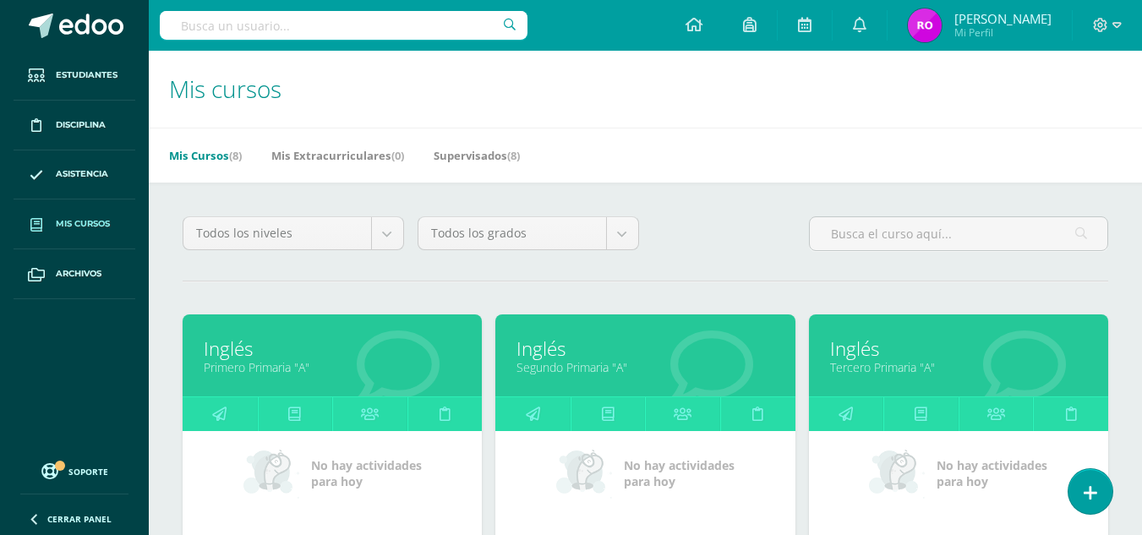
click at [95, 231] on span "Mis cursos" at bounding box center [83, 224] width 54 height 14
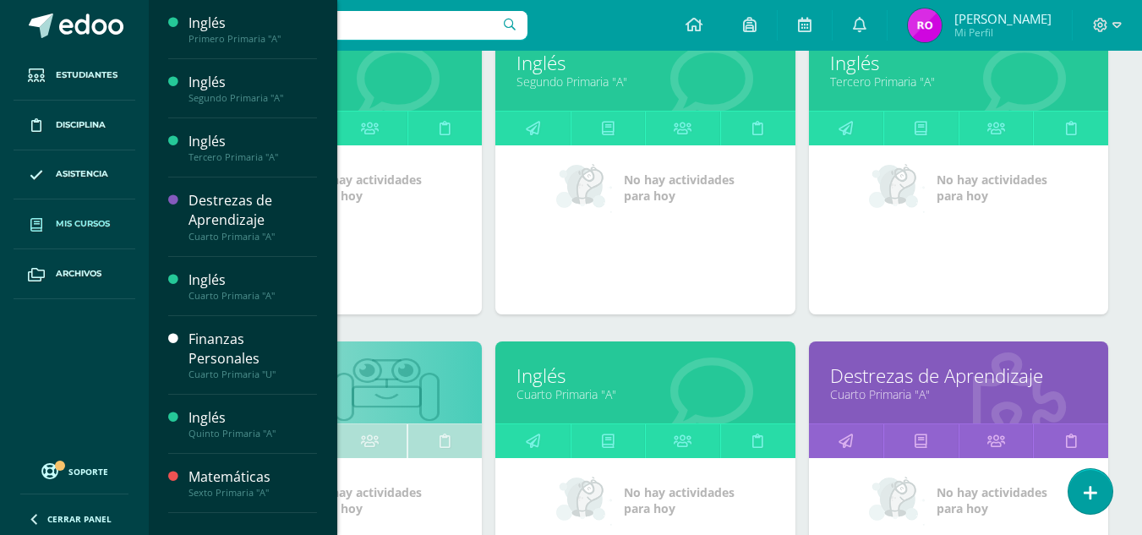
scroll to position [338, 0]
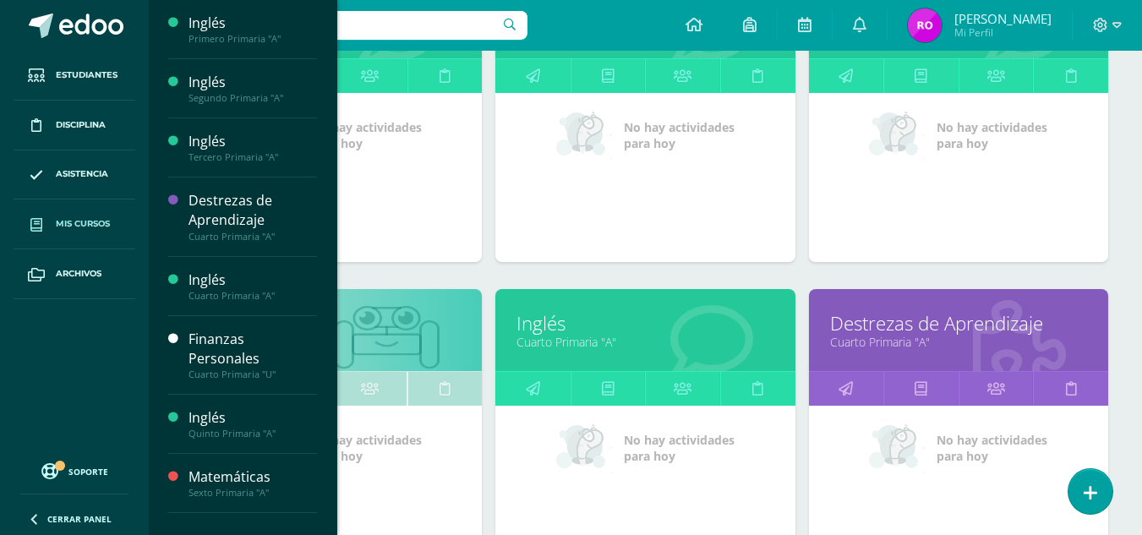
click at [708, 268] on div "Inglés Segundo Primaria "A" No hay actividades para [DATE]" at bounding box center [645, 132] width 313 height 313
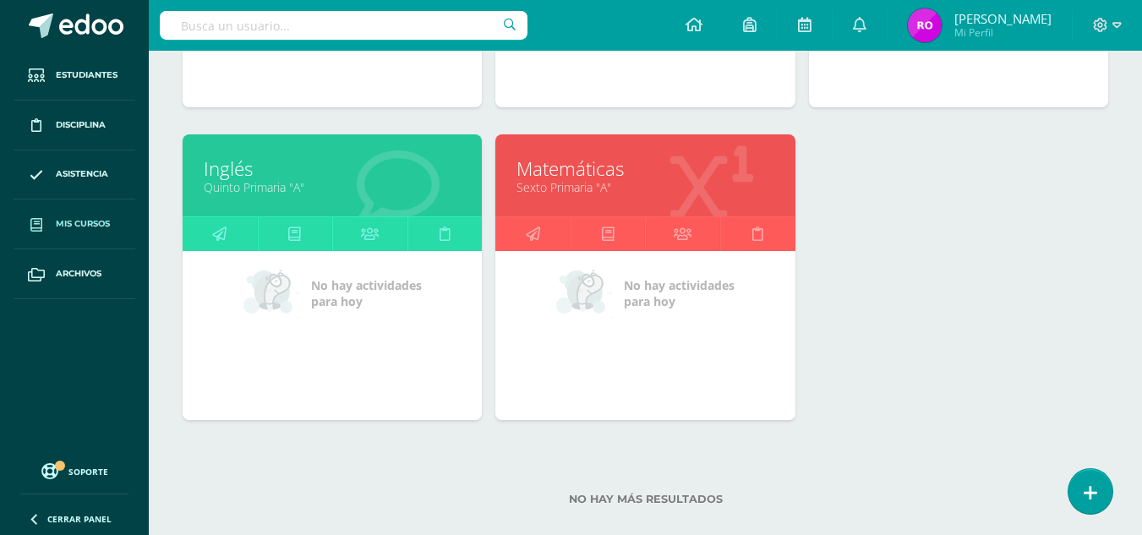
scroll to position [830, 0]
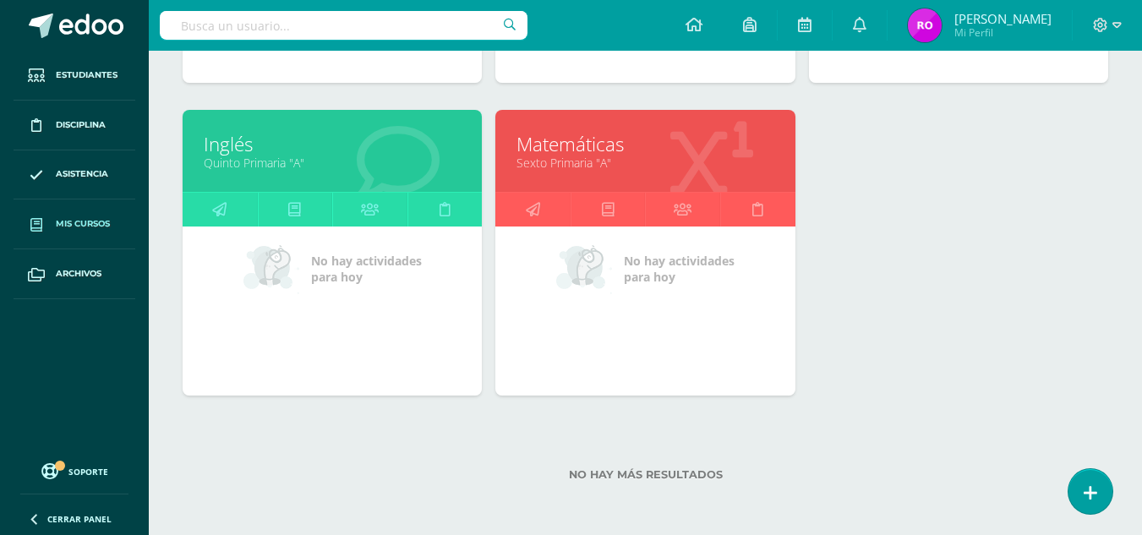
click at [440, 147] on link "Inglés" at bounding box center [332, 144] width 257 height 26
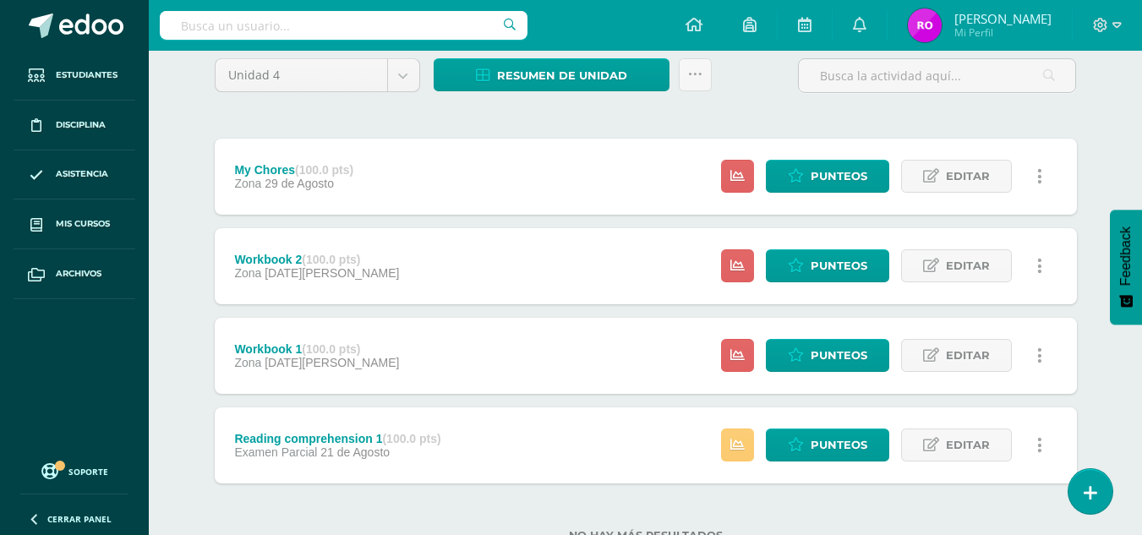
scroll to position [169, 0]
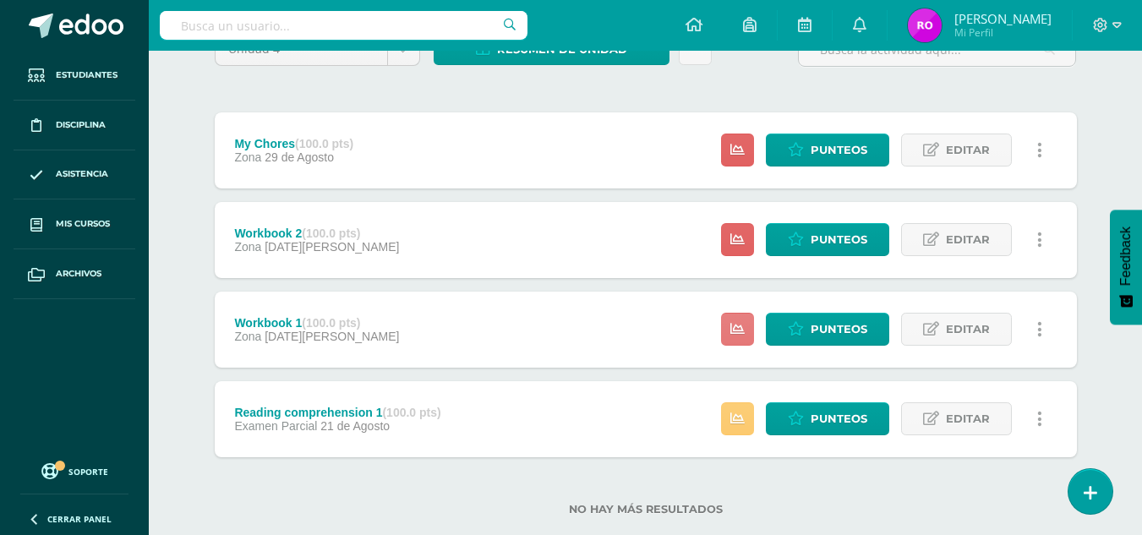
click at [739, 325] on icon at bounding box center [737, 329] width 14 height 14
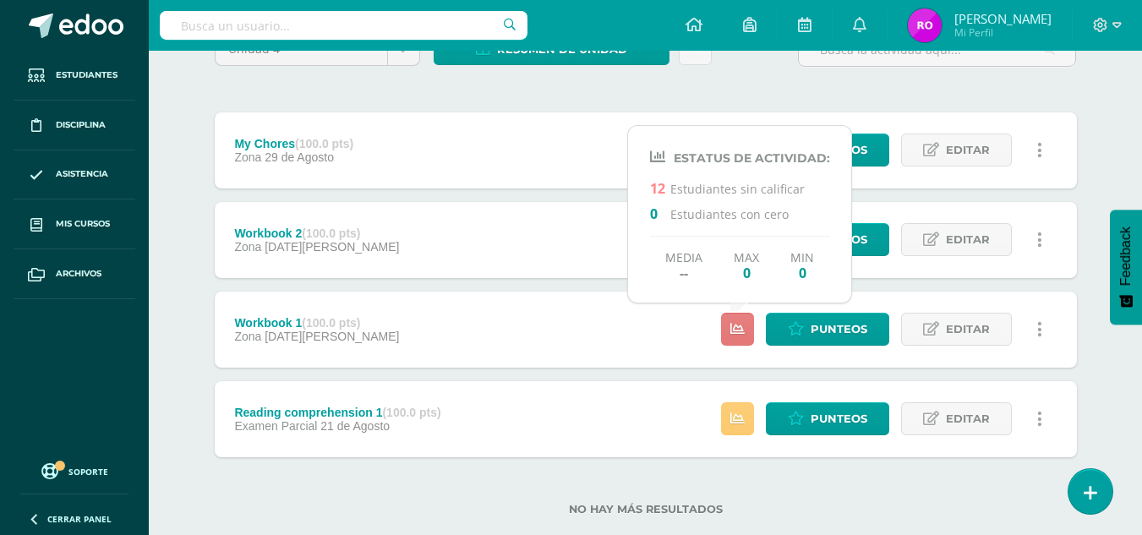
click at [739, 325] on icon at bounding box center [737, 329] width 14 height 14
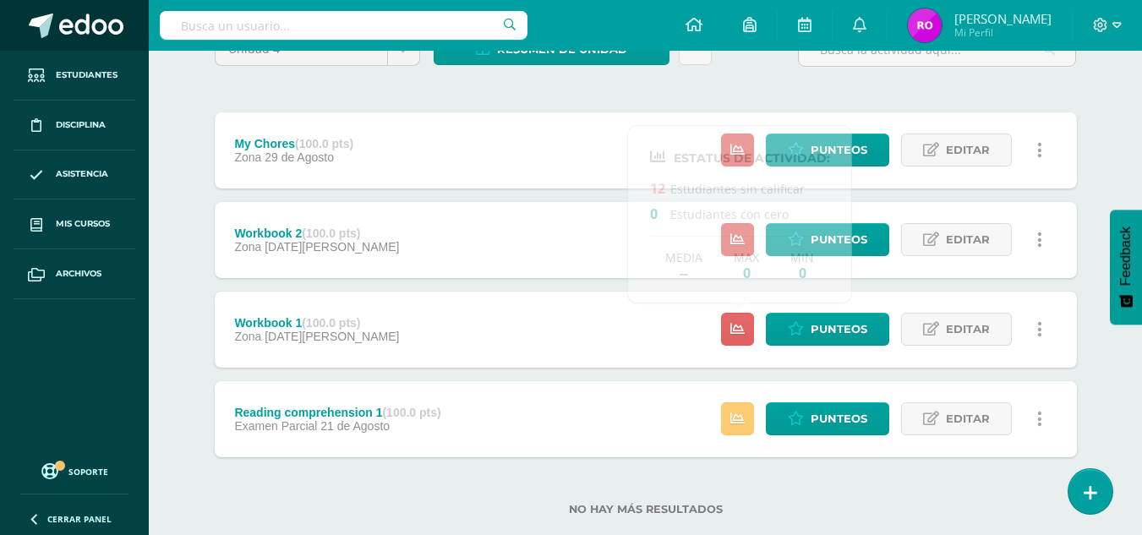
click at [93, 29] on span at bounding box center [91, 26] width 64 height 25
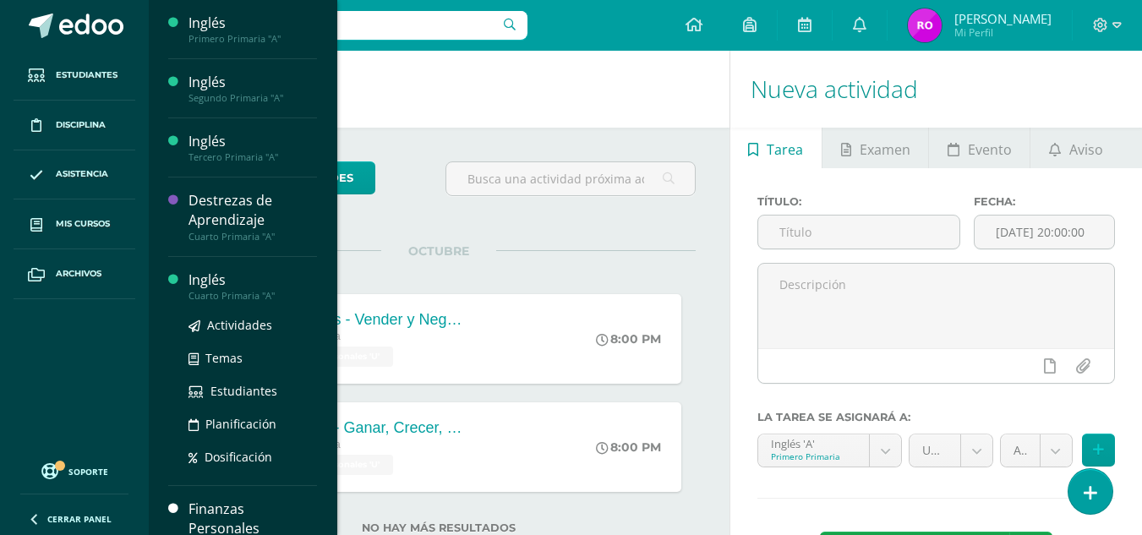
click at [224, 285] on div "Inglés" at bounding box center [253, 280] width 128 height 19
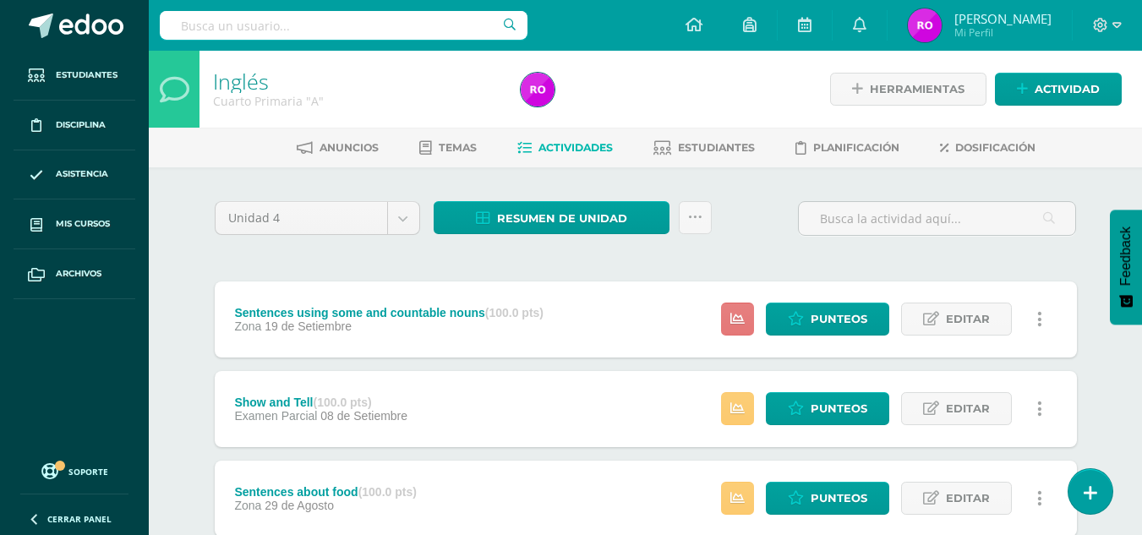
click at [748, 311] on link at bounding box center [737, 319] width 33 height 33
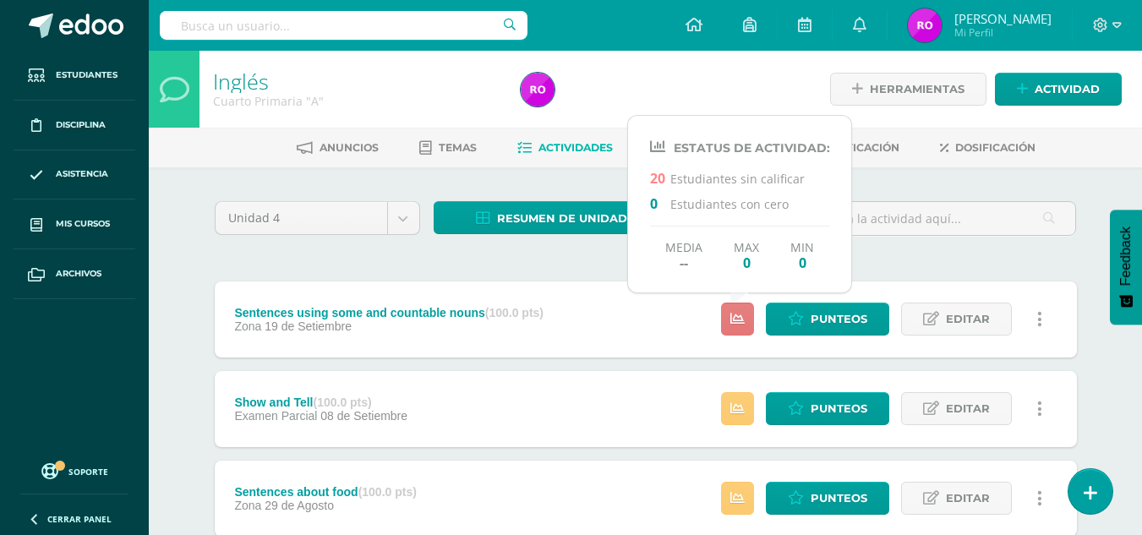
click at [748, 311] on link at bounding box center [737, 319] width 33 height 33
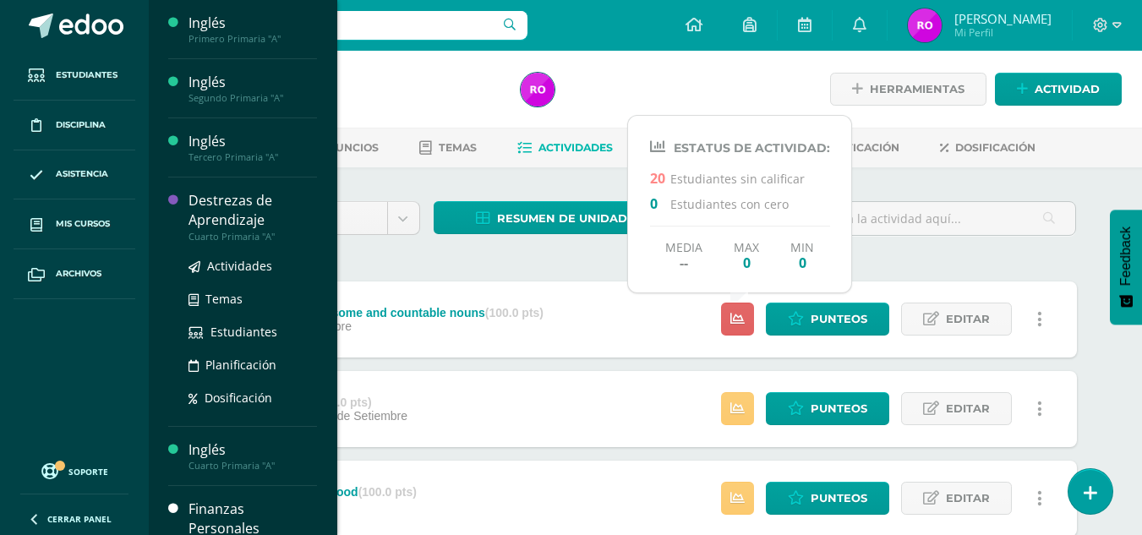
click at [223, 208] on div "Destrezas de Aprendizaje" at bounding box center [253, 210] width 128 height 39
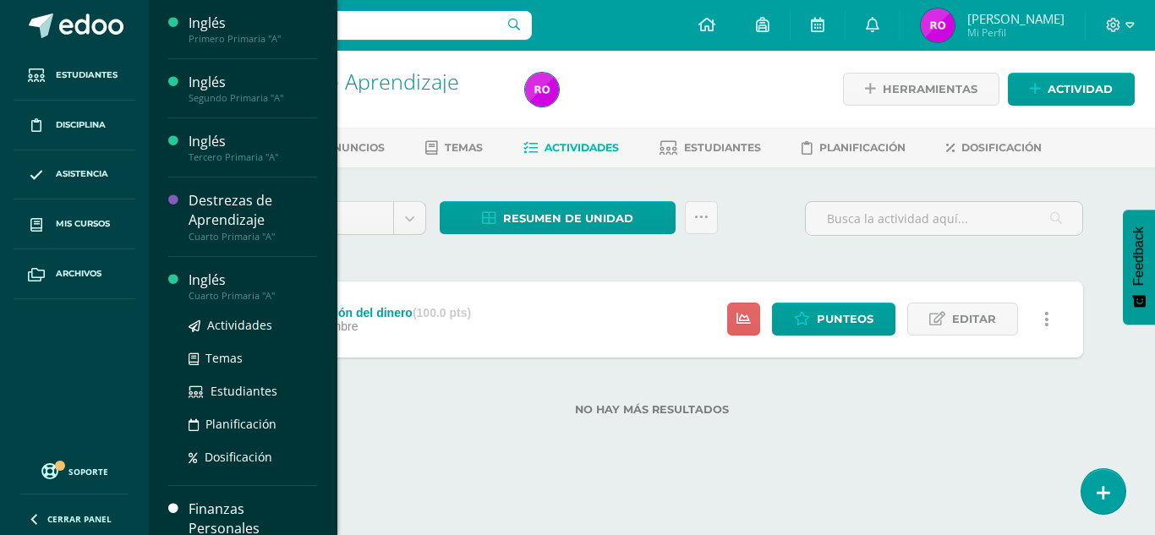
click at [194, 275] on div "Inglés" at bounding box center [253, 280] width 128 height 19
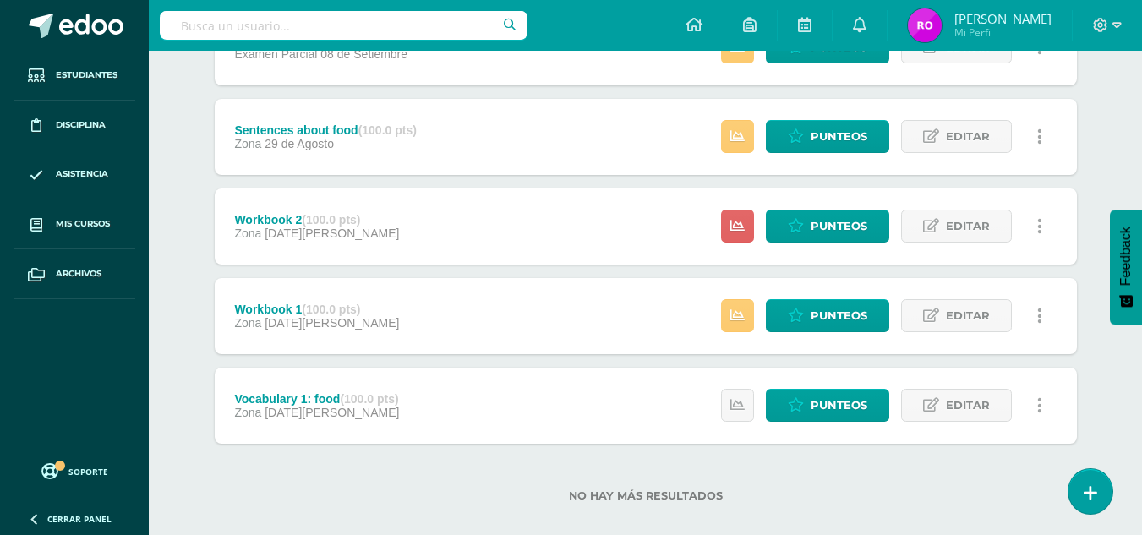
scroll to position [383, 0]
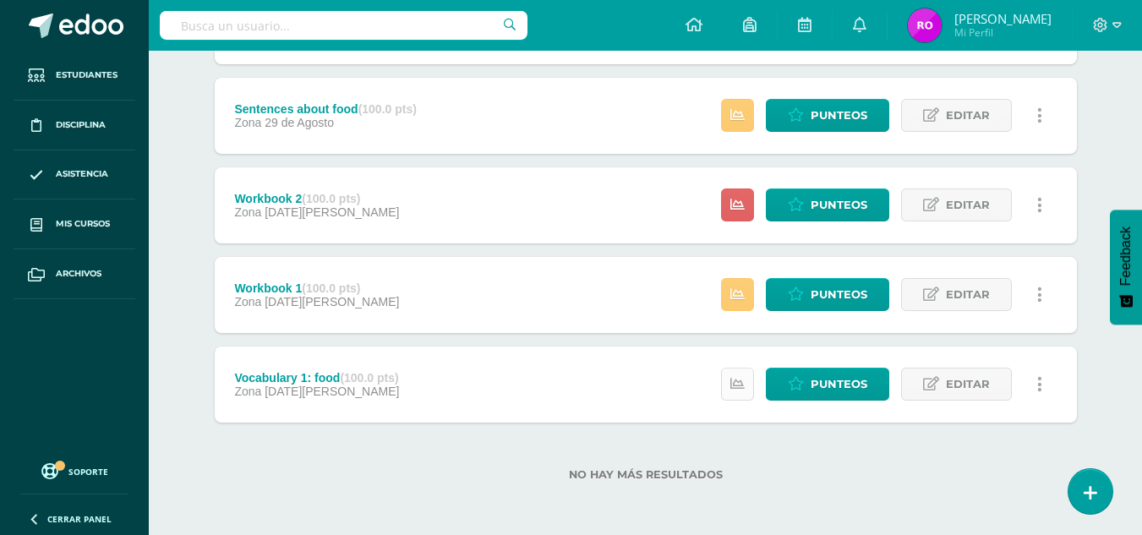
click at [752, 375] on link at bounding box center [737, 384] width 33 height 33
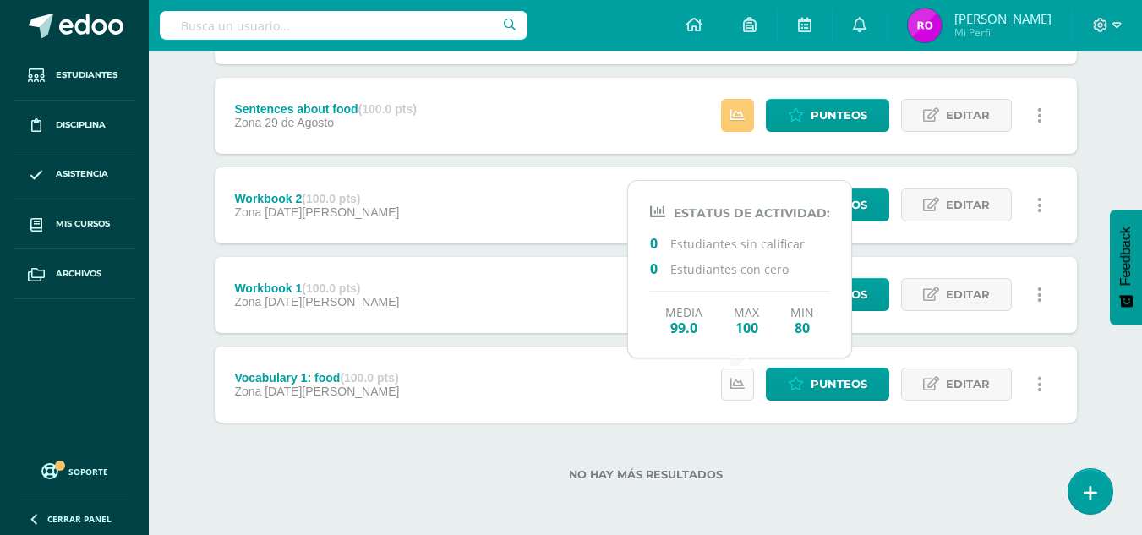
click at [752, 375] on link at bounding box center [737, 384] width 33 height 33
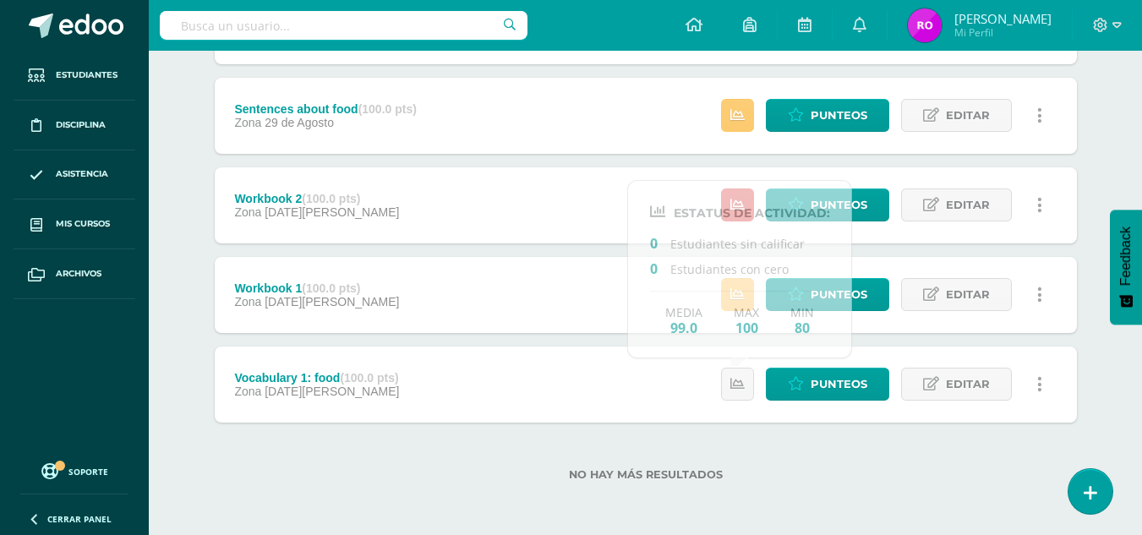
click at [414, 317] on div "Workbook 1 (100.0 pts) Zona 14 de Agosto Estatus de Actividad: 13 Estudiantes s…" at bounding box center [646, 295] width 862 height 76
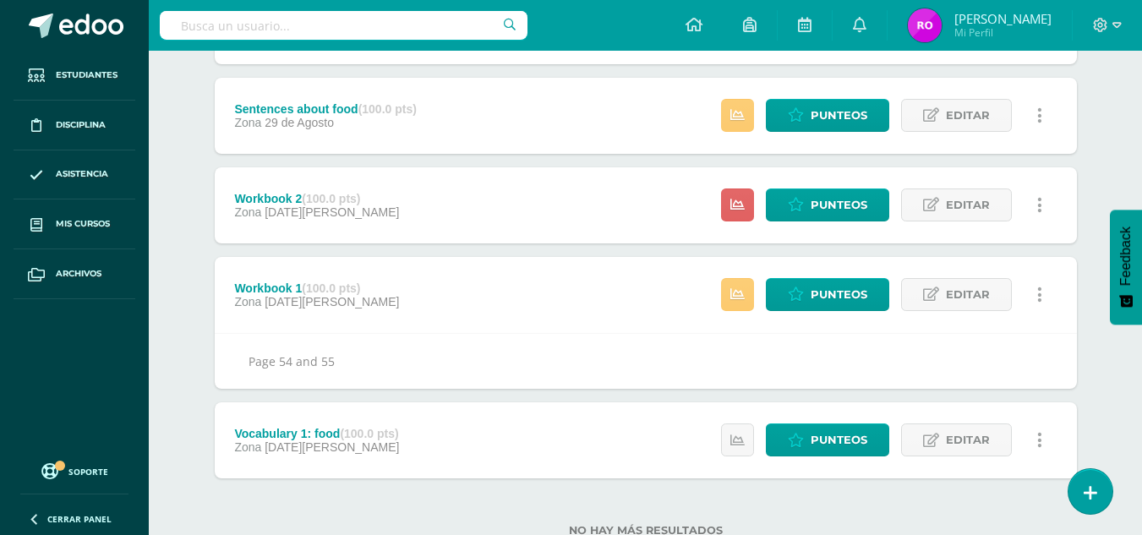
click at [410, 223] on div "Workbook 2 (100.0 pts) Zona 22 de Agosto Estatus de Actividad: 20 Estudiantes s…" at bounding box center [646, 205] width 862 height 76
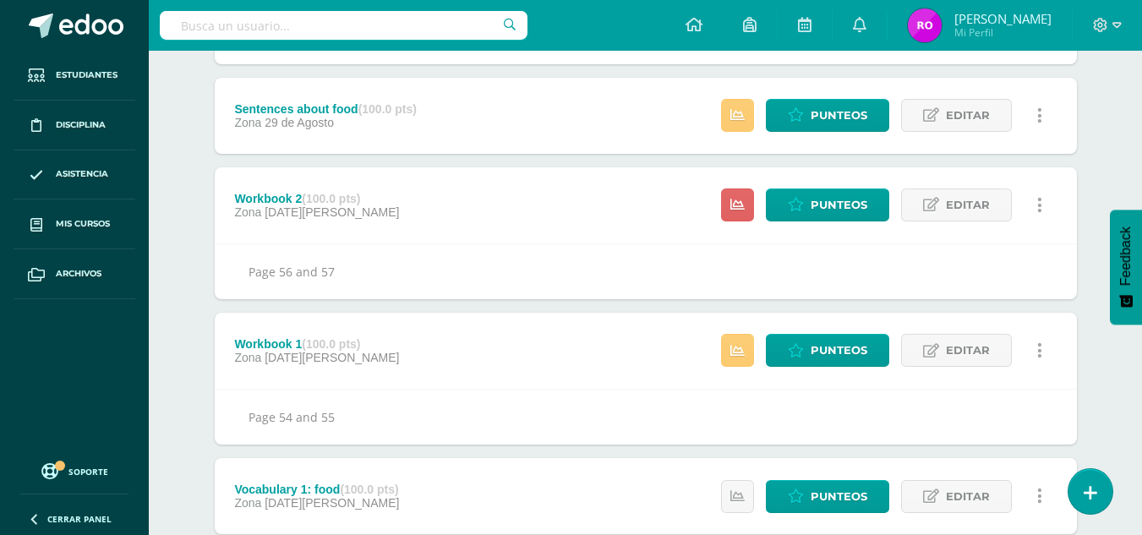
click at [413, 138] on div "Sentences about food (100.0 pts) Zona 29 de Agosto" at bounding box center [326, 116] width 222 height 76
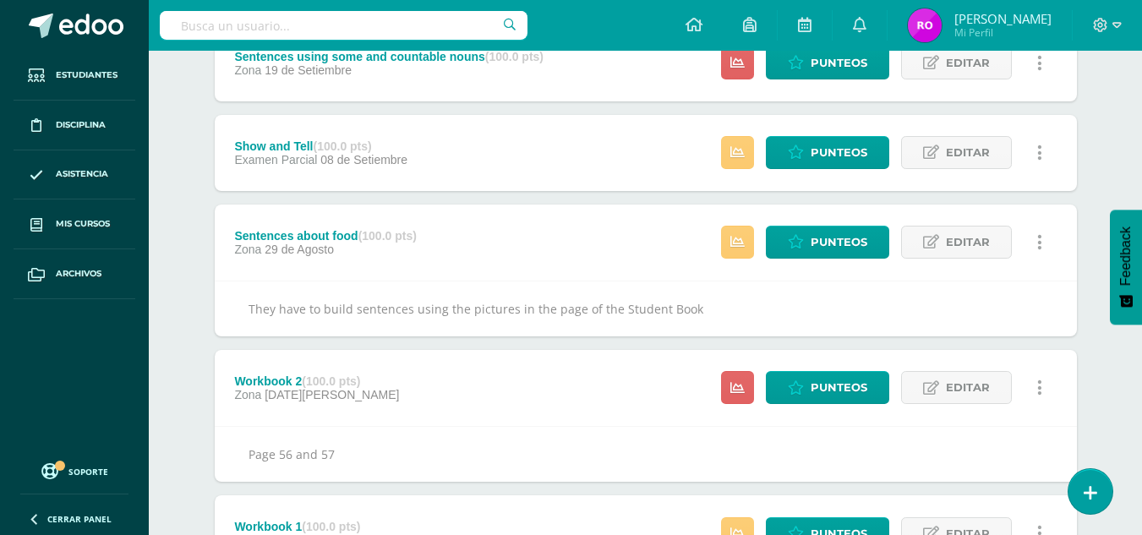
scroll to position [214, 0]
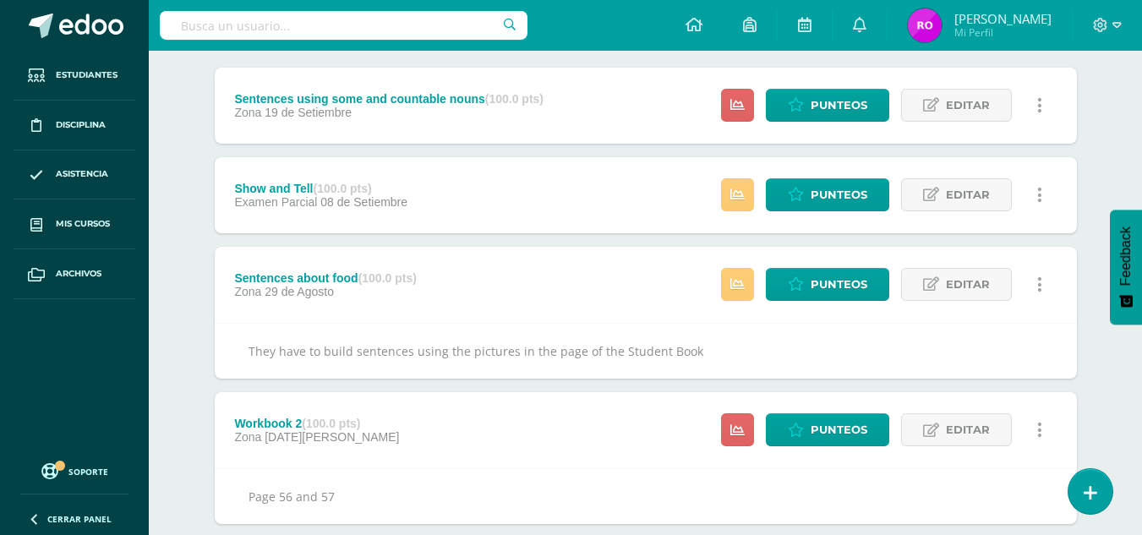
click at [407, 188] on div "Show and Tell (100.0 pts) Examen Parcial 08 de Setiembre" at bounding box center [321, 195] width 213 height 76
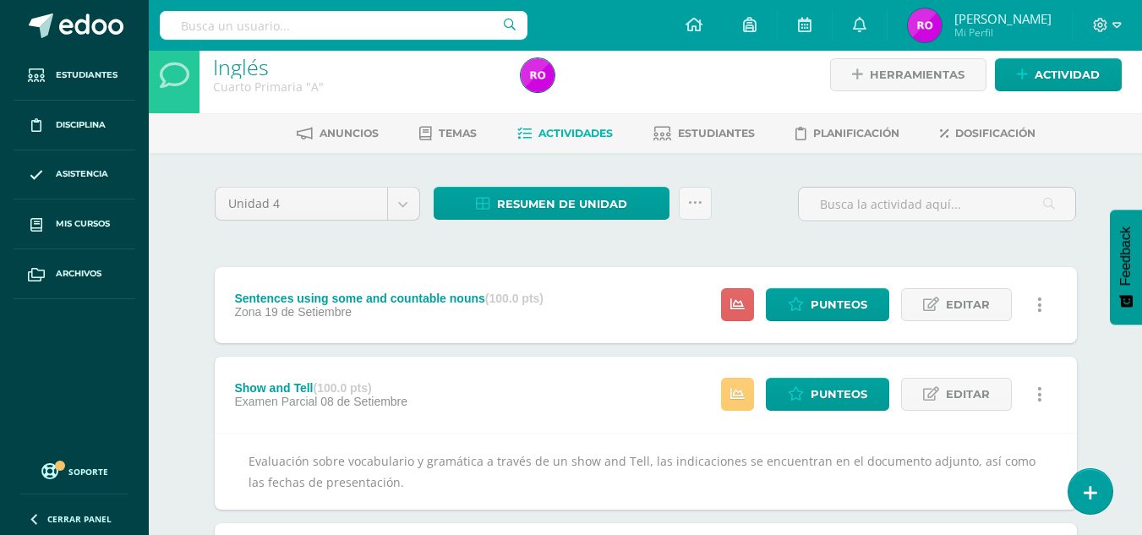
scroll to position [0, 0]
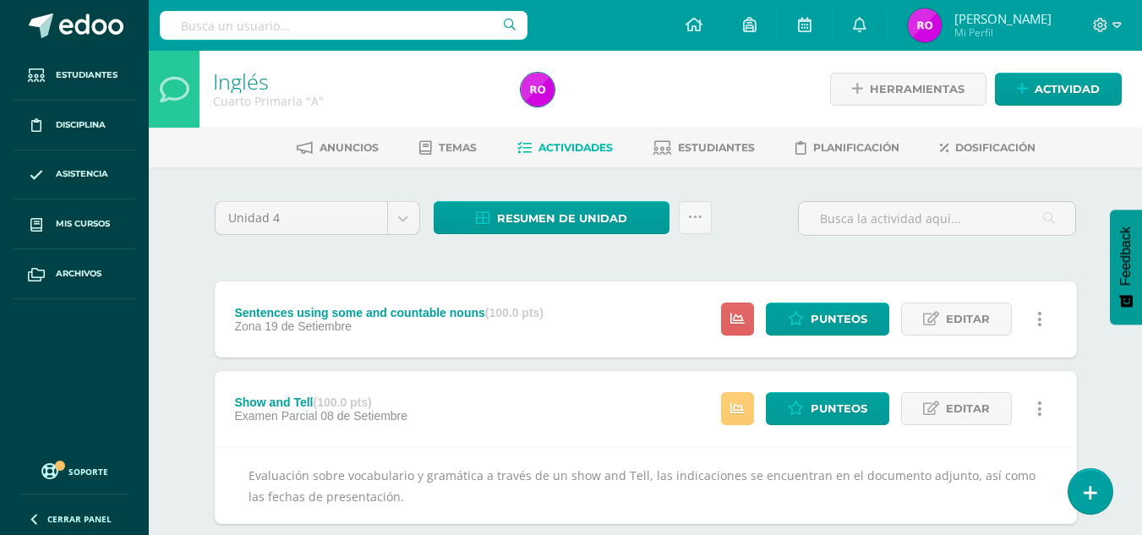
click at [422, 309] on div "Sentences using some and countable nouns (100.0 pts)" at bounding box center [388, 313] width 309 height 14
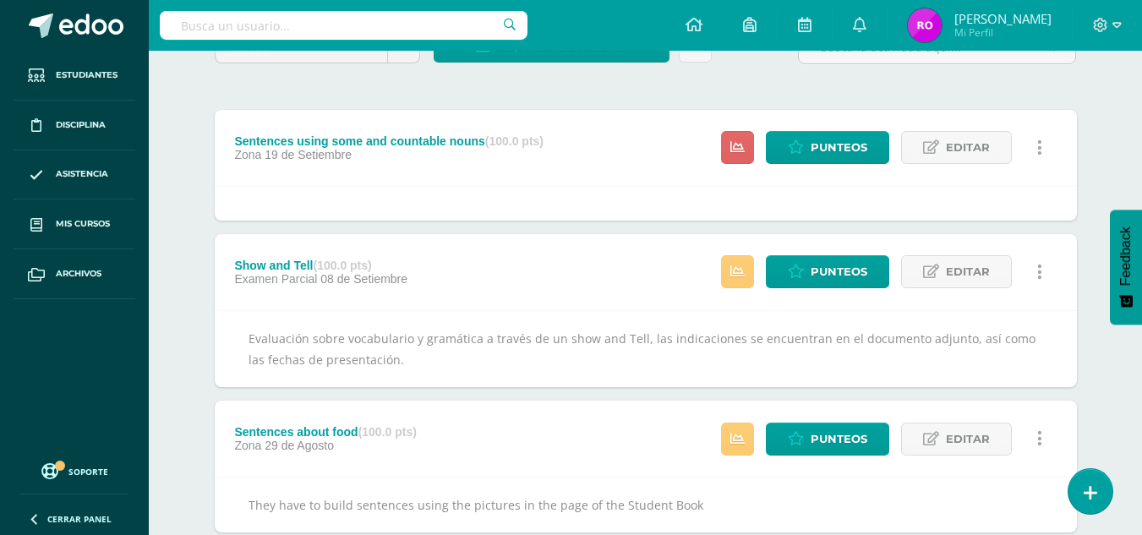
scroll to position [254, 0]
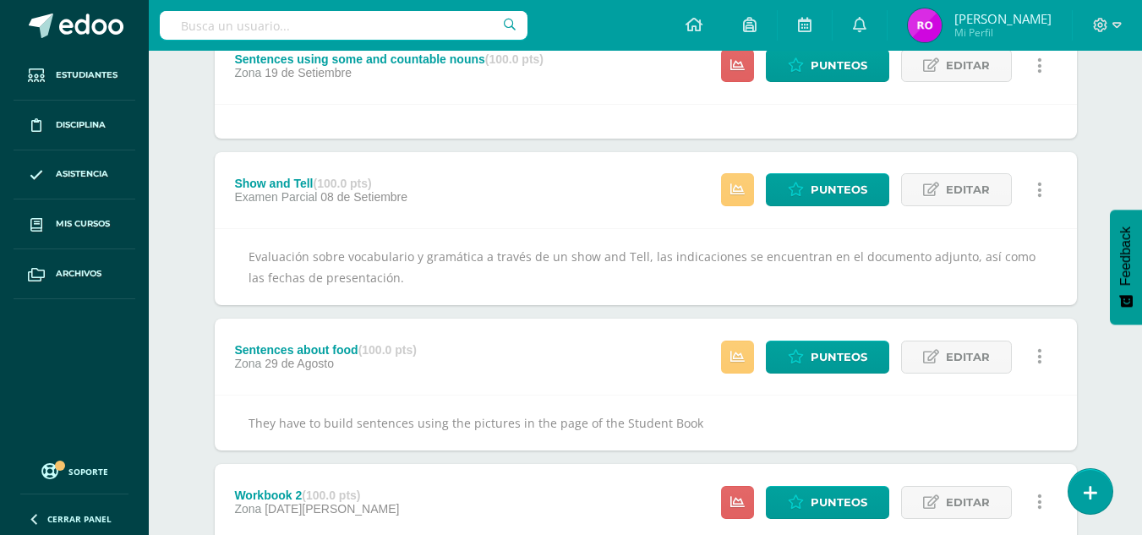
click at [492, 174] on div "Show and Tell (100.0 pts) Examen Parcial 08 de Setiembre Estatus de Actividad: …" at bounding box center [646, 190] width 862 height 76
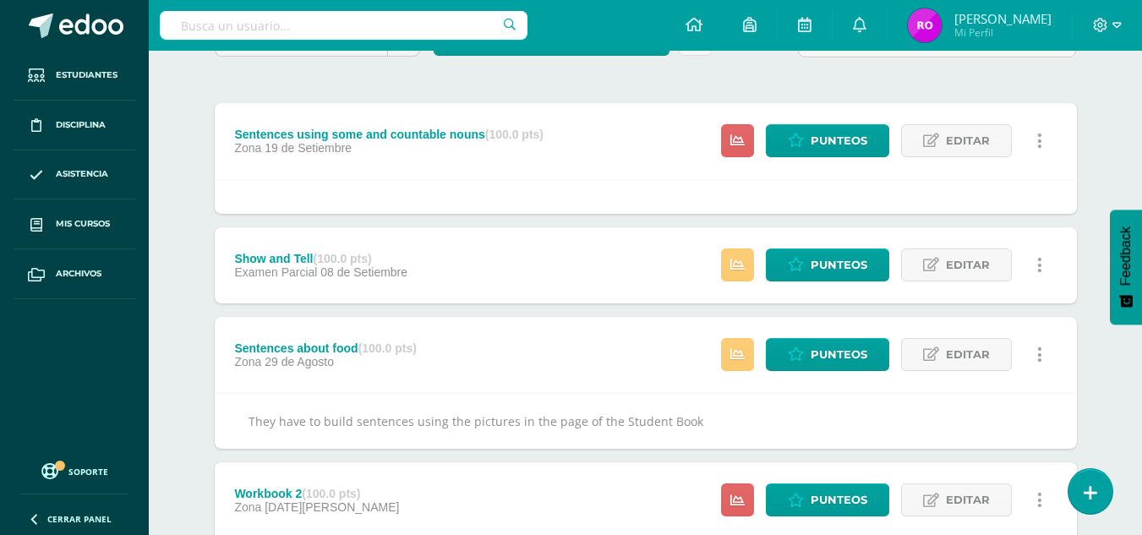
scroll to position [169, 0]
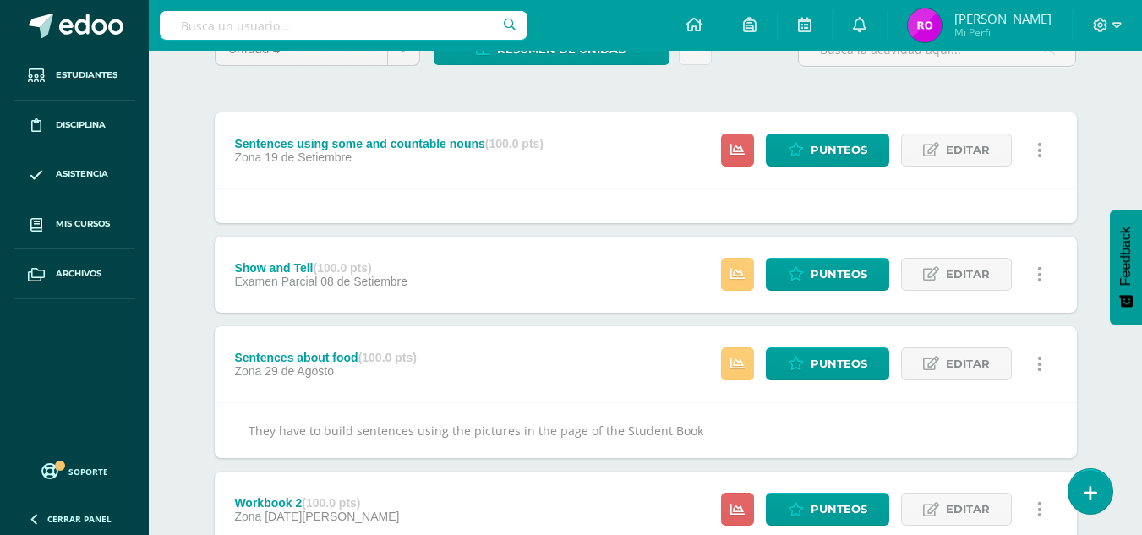
click at [546, 167] on div "Sentences using some and countable nouns (100.0 pts) Zona 19 de Setiembre" at bounding box center [389, 150] width 349 height 76
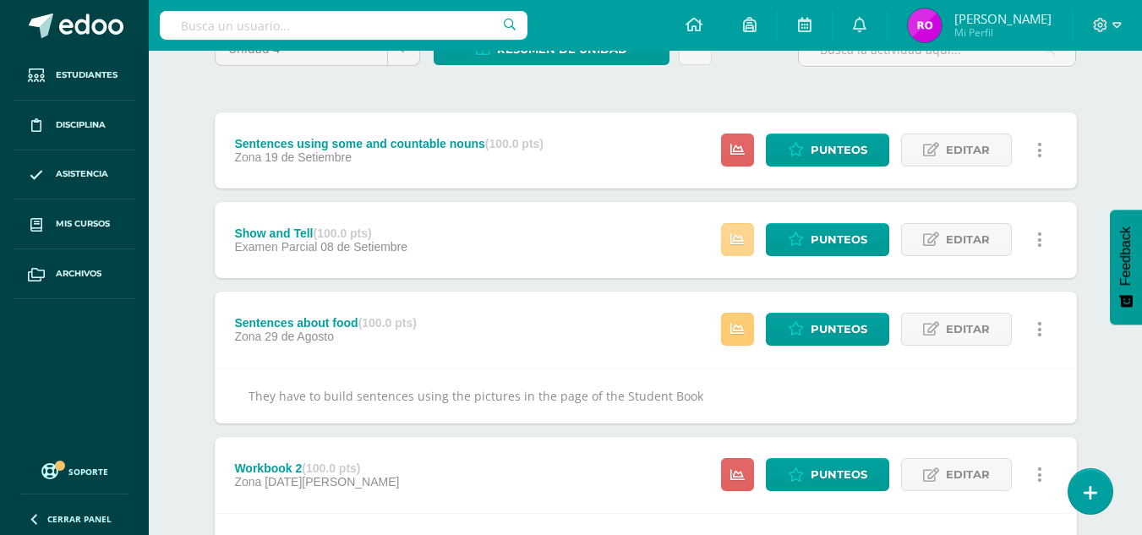
click at [727, 238] on link at bounding box center [737, 239] width 33 height 33
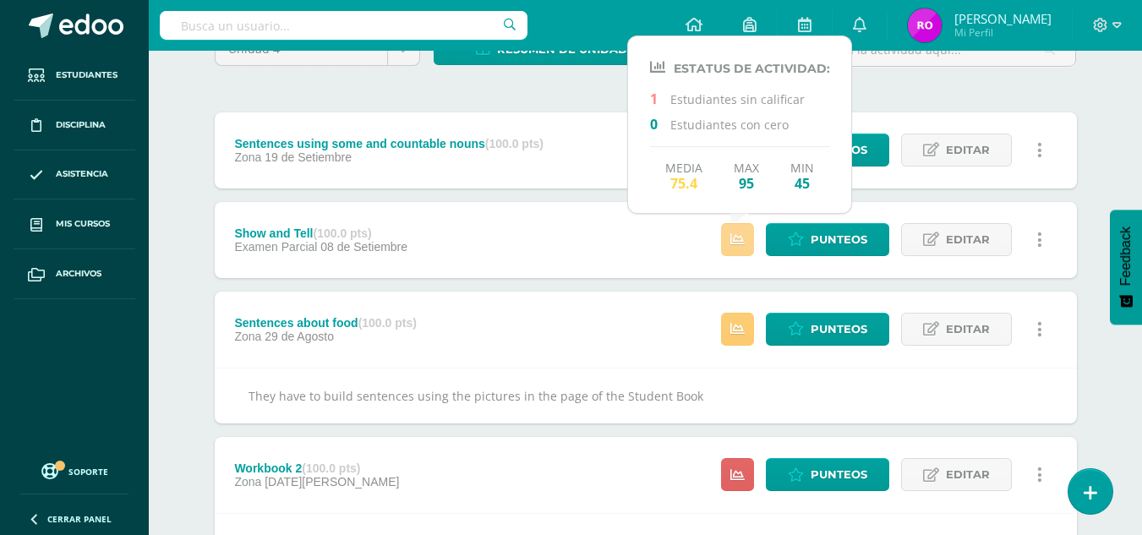
click at [727, 238] on link at bounding box center [737, 239] width 33 height 33
click at [575, 83] on div "Unidad 4 Unidad 1 Unidad 2 Unidad 3 Unidad 4 Resumen de unidad Descargar como H…" at bounding box center [646, 457] width 876 height 851
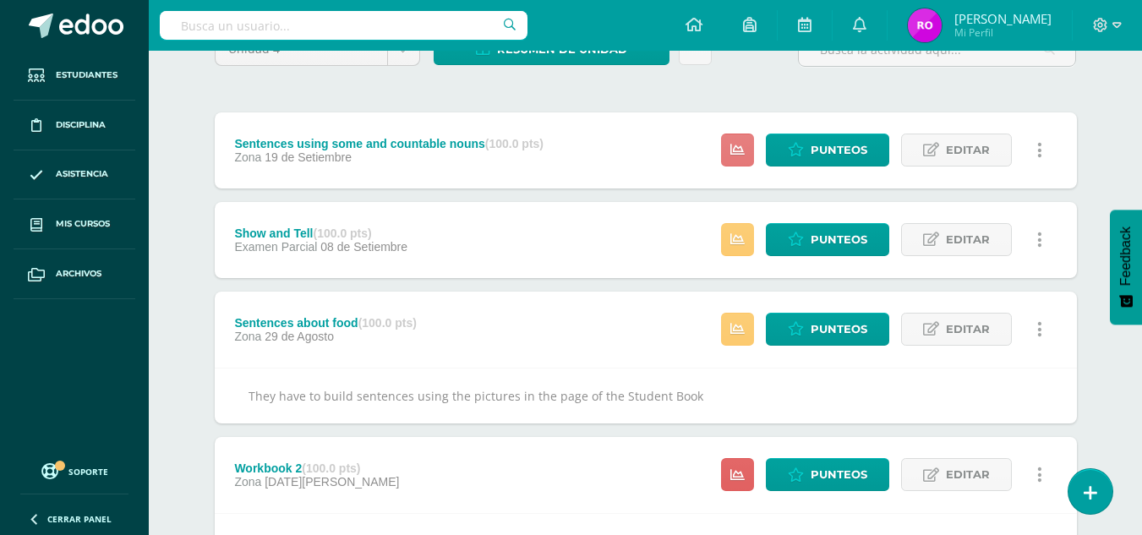
click at [746, 160] on link at bounding box center [737, 150] width 33 height 33
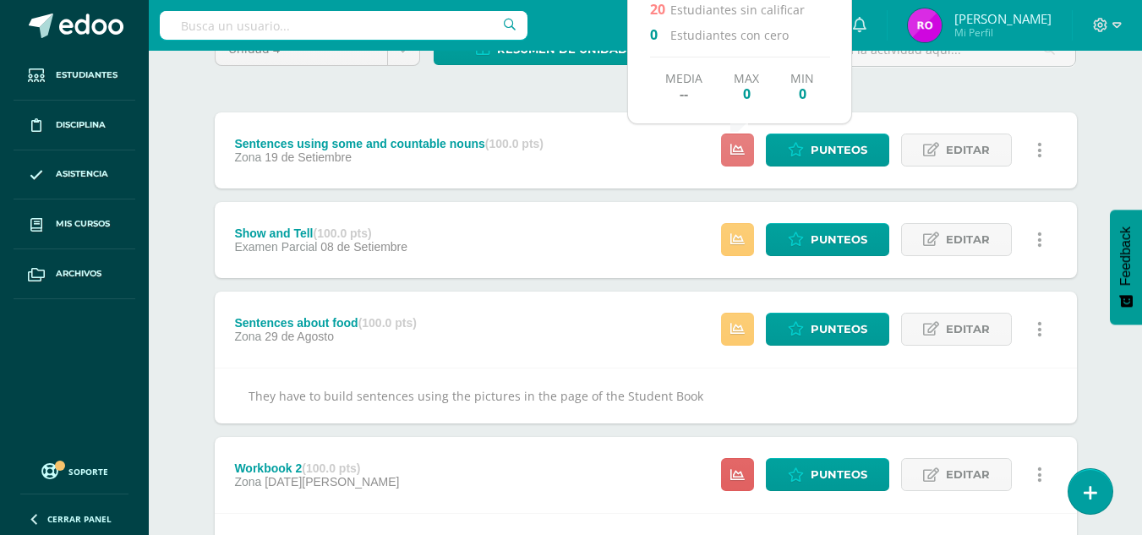
click at [746, 160] on link at bounding box center [737, 150] width 33 height 33
click at [585, 91] on div "Unidad 4 Unidad 1 Unidad 2 Unidad 3 Unidad 4 Resumen de unidad Descargar como H…" at bounding box center [646, 457] width 876 height 851
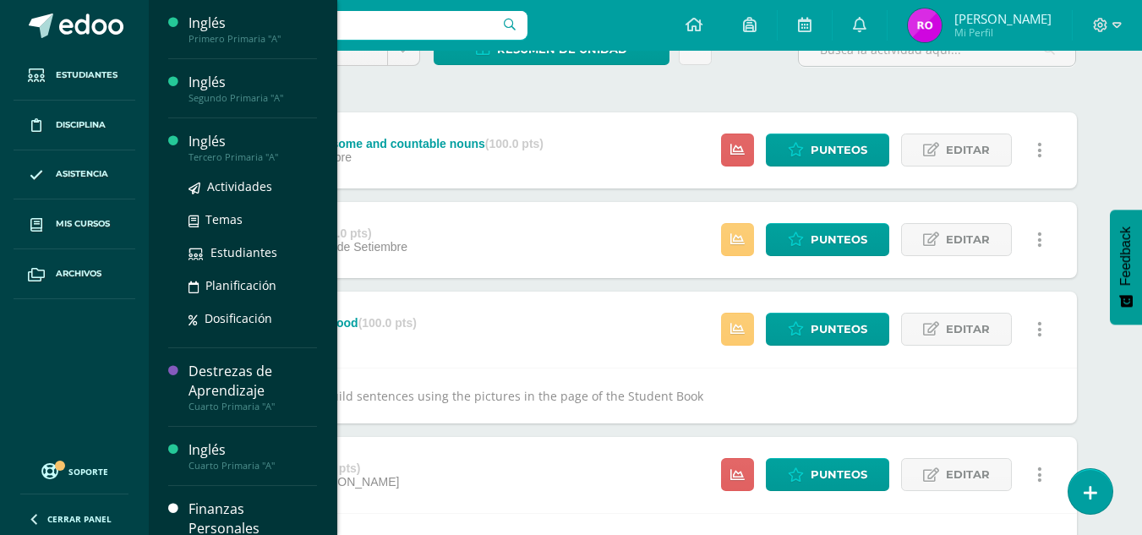
click at [236, 143] on div "Inglés" at bounding box center [253, 141] width 128 height 19
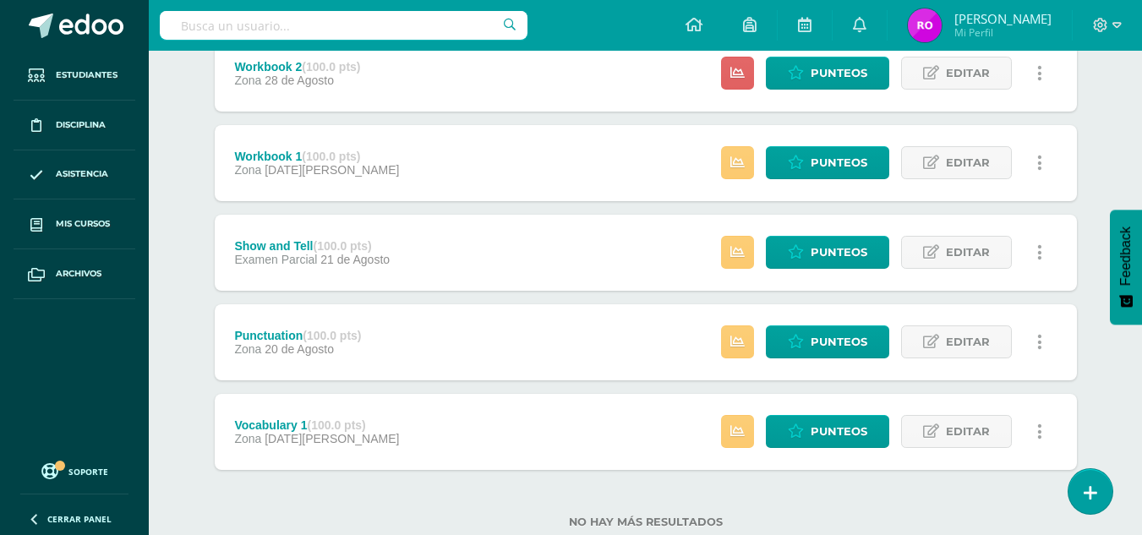
scroll to position [1074, 0]
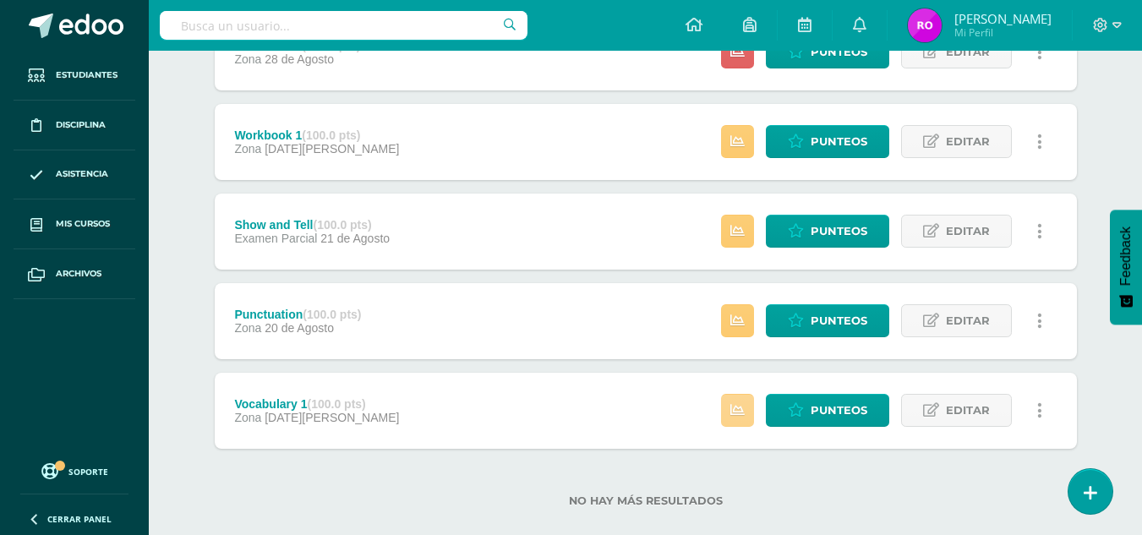
click at [754, 404] on link at bounding box center [737, 410] width 33 height 33
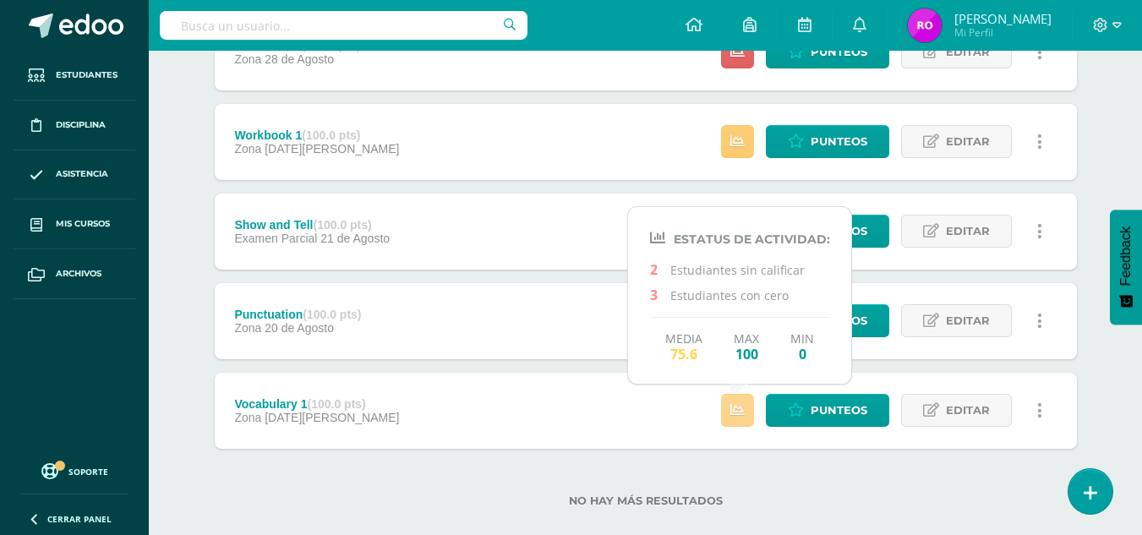
click at [754, 402] on link at bounding box center [737, 410] width 33 height 33
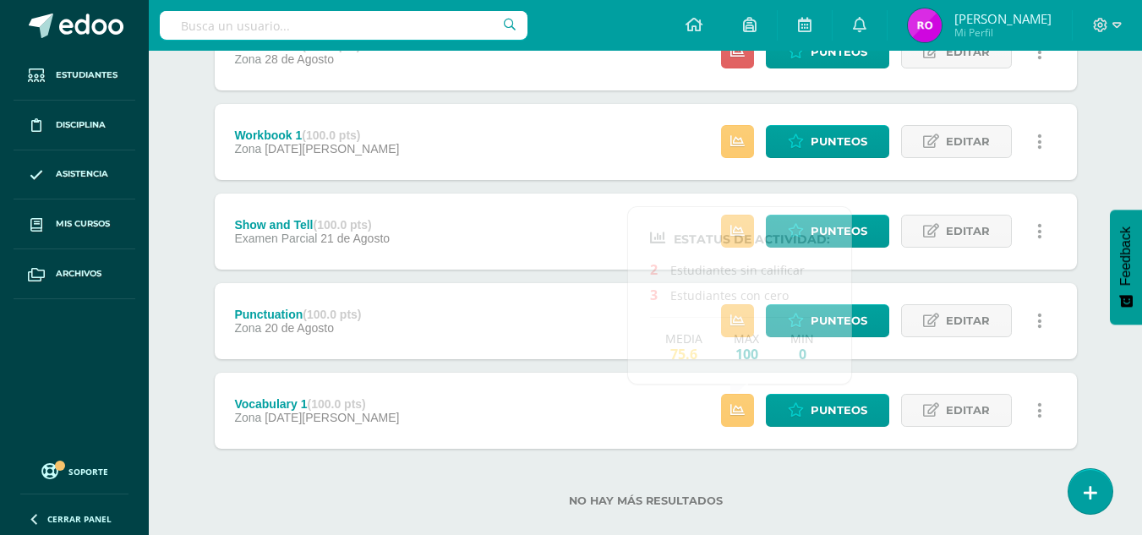
click at [830, 486] on div "No hay más resultados" at bounding box center [646, 488] width 862 height 79
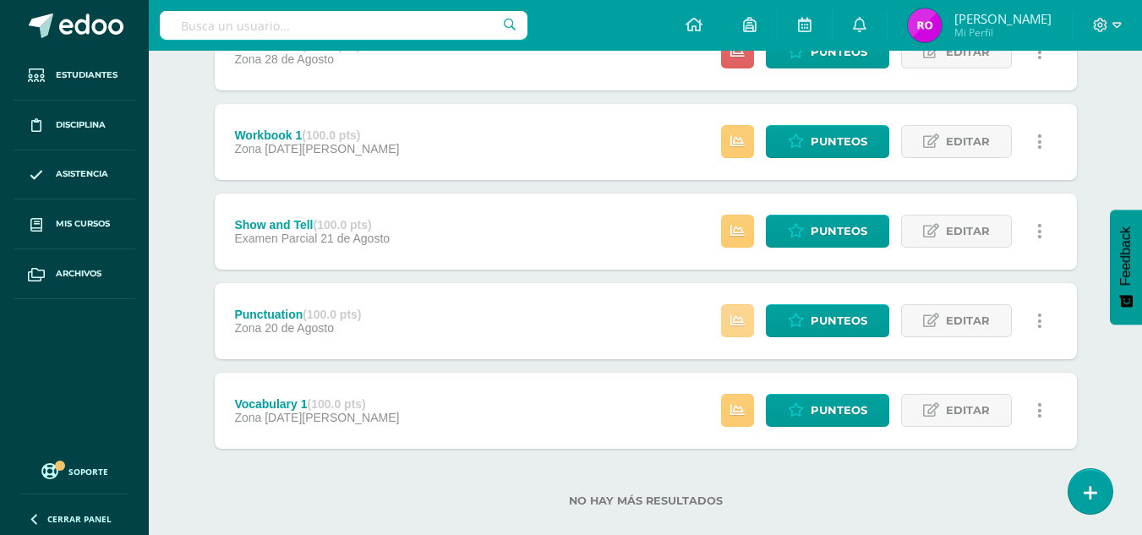
click at [739, 315] on icon at bounding box center [737, 321] width 14 height 14
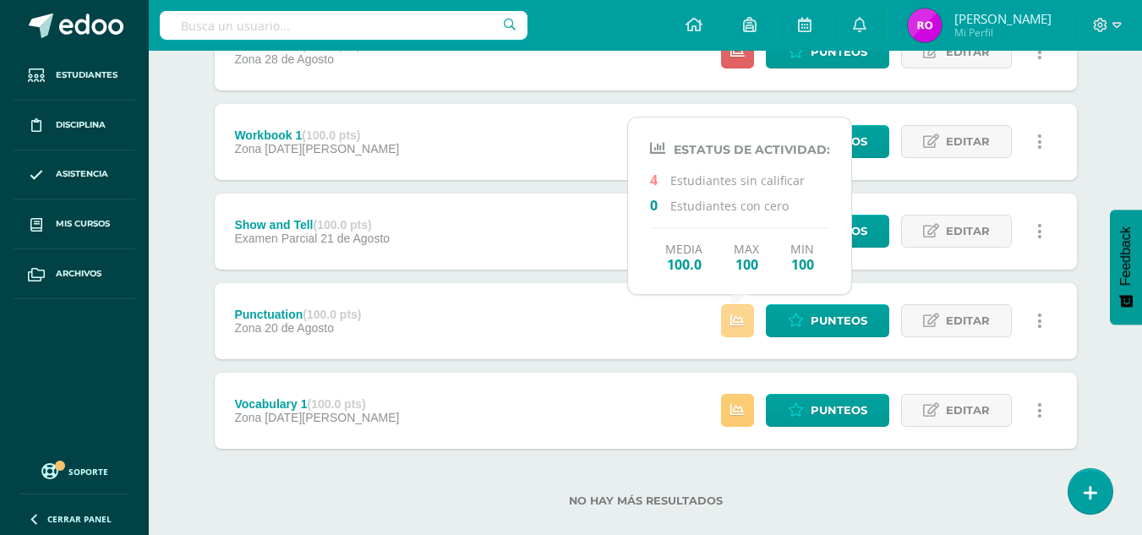
click at [739, 315] on icon at bounding box center [737, 321] width 14 height 14
click at [527, 131] on div "Workbook 1 (100.0 pts) Zona 25 de Agosto Estatus de Actividad: 16 Estudiantes s…" at bounding box center [646, 142] width 862 height 76
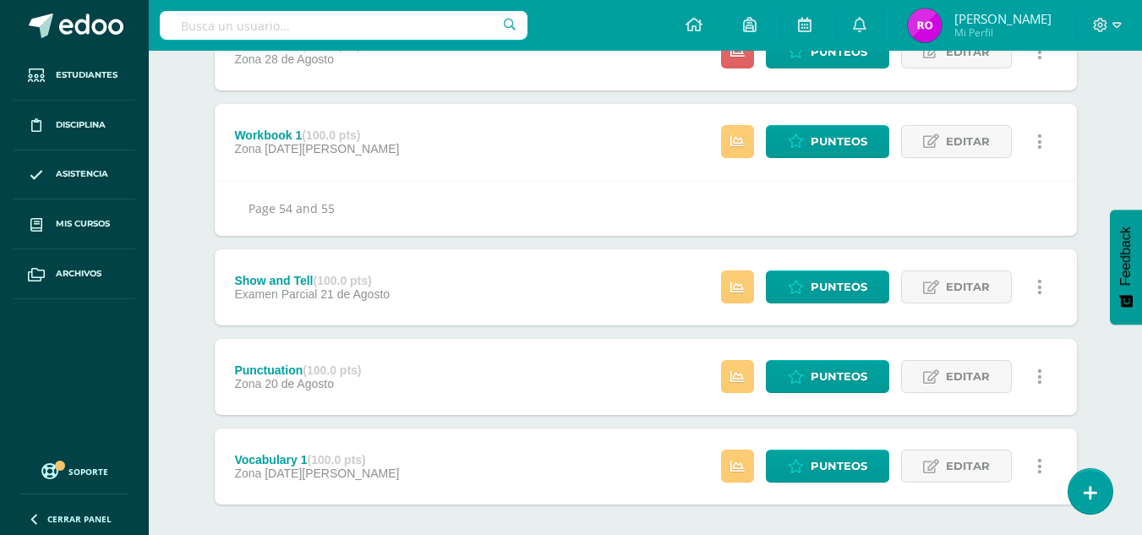
scroll to position [905, 0]
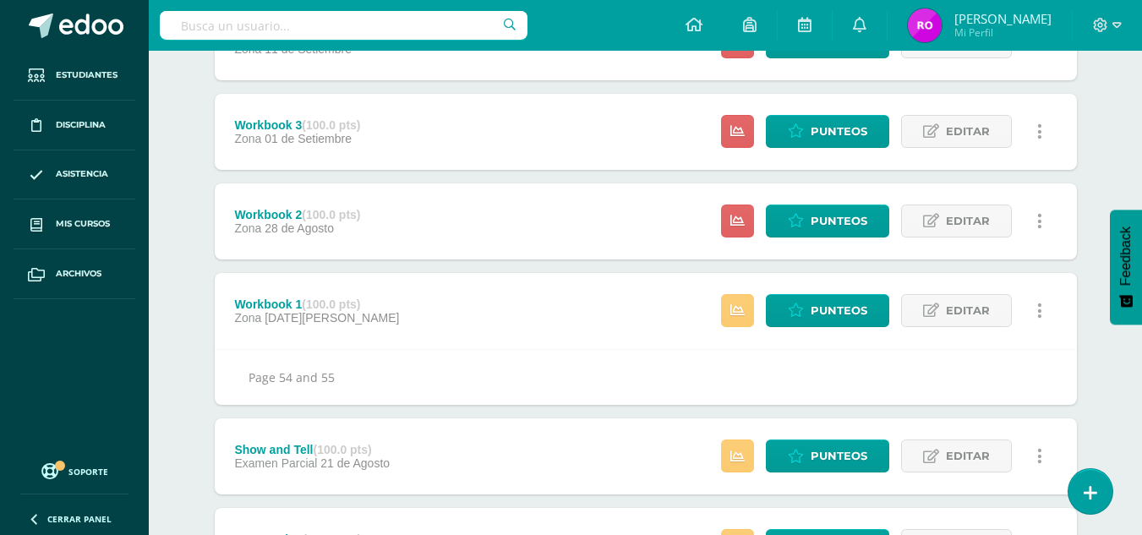
click at [455, 231] on div "Workbook 2 (100.0 pts) Zona 28 de Agosto Estatus de Actividad: 19 Estudiantes s…" at bounding box center [646, 221] width 862 height 76
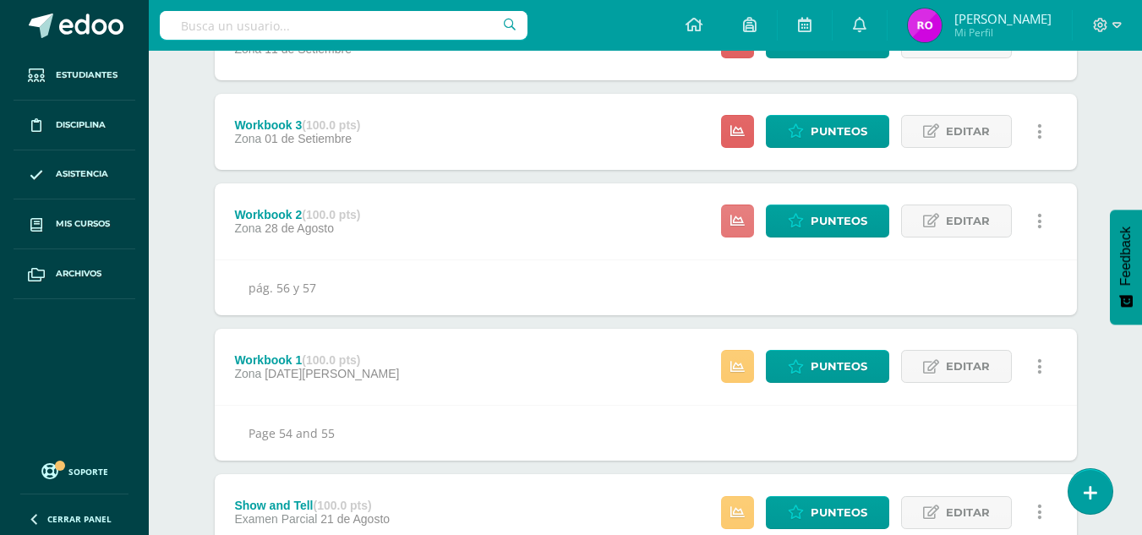
click at [734, 216] on icon at bounding box center [737, 221] width 14 height 14
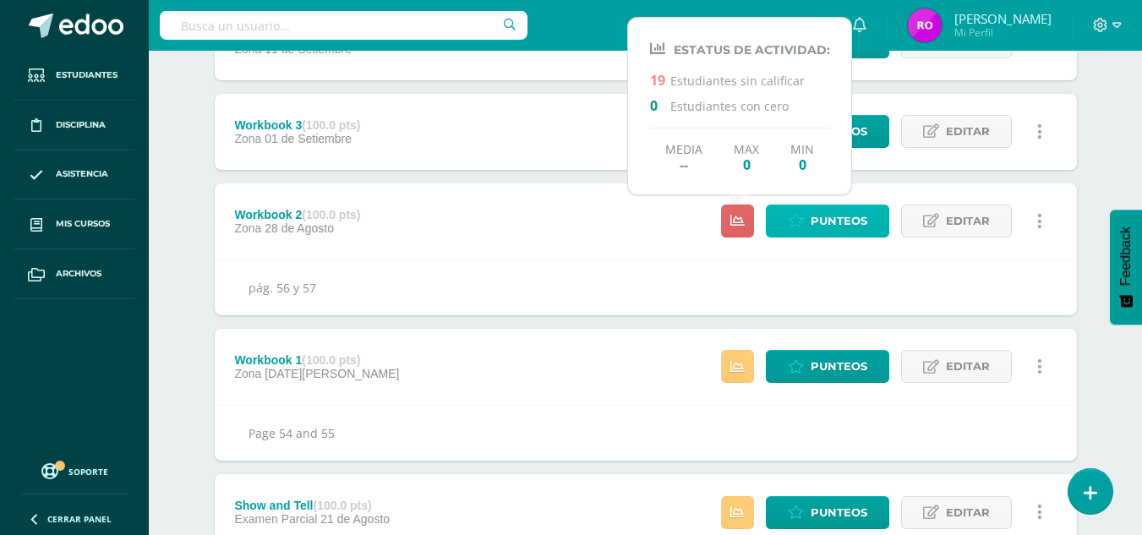
click at [808, 216] on link "Punteos" at bounding box center [827, 221] width 123 height 33
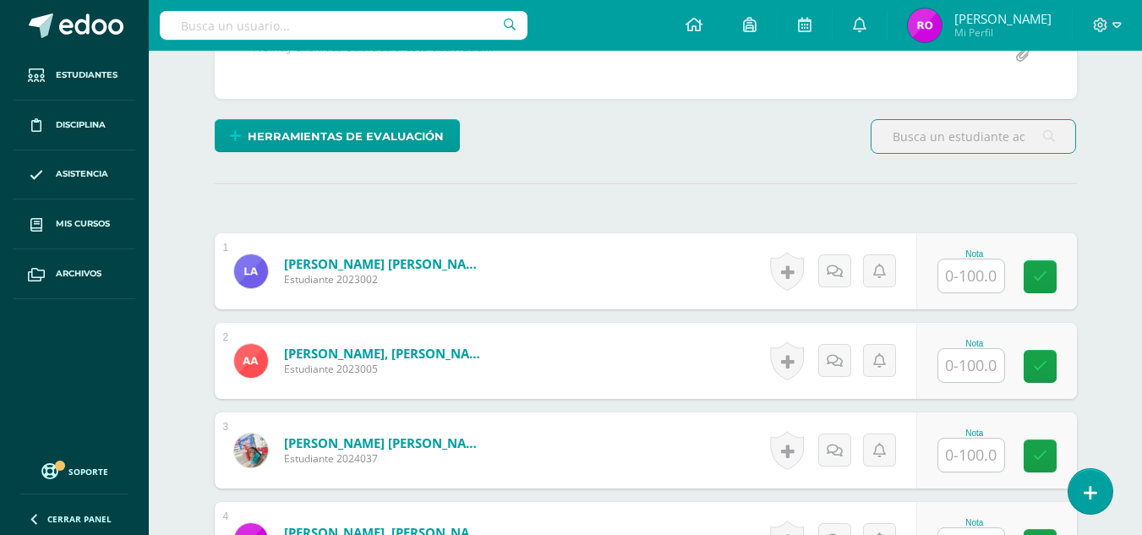
scroll to position [424, 0]
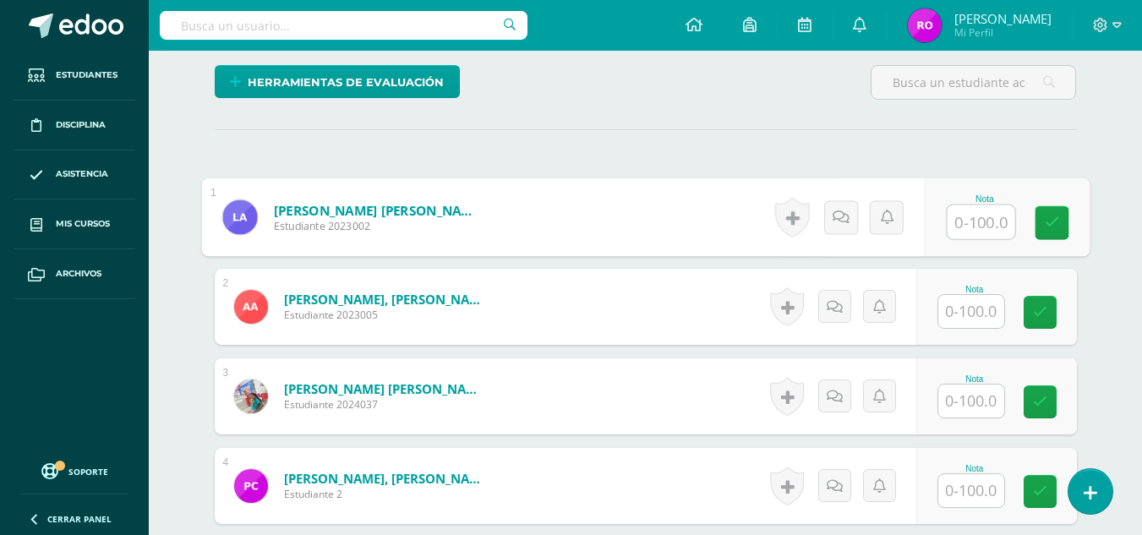
click at [960, 217] on input "text" at bounding box center [981, 222] width 68 height 34
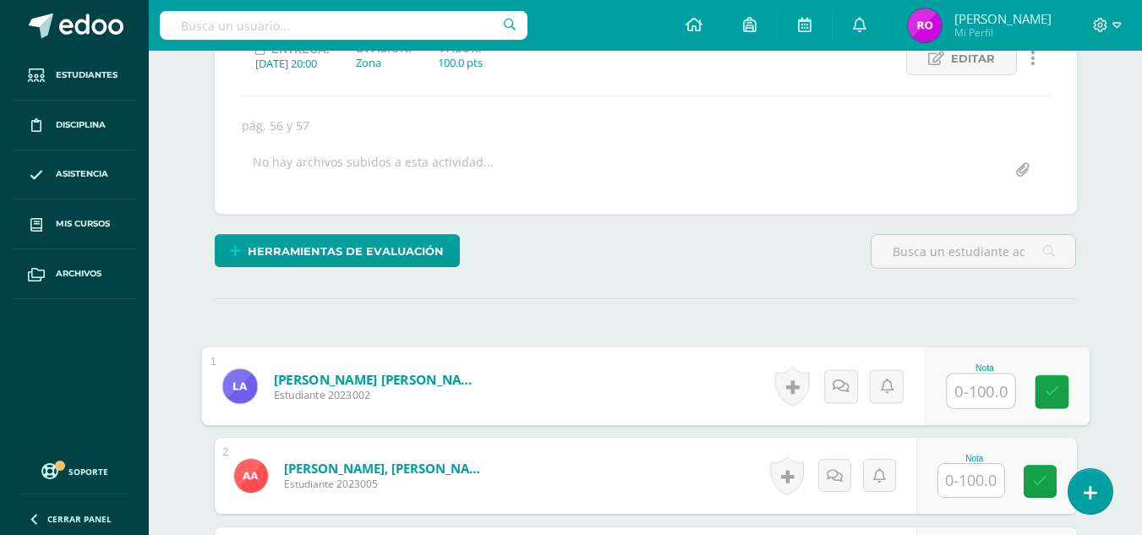
scroll to position [340, 0]
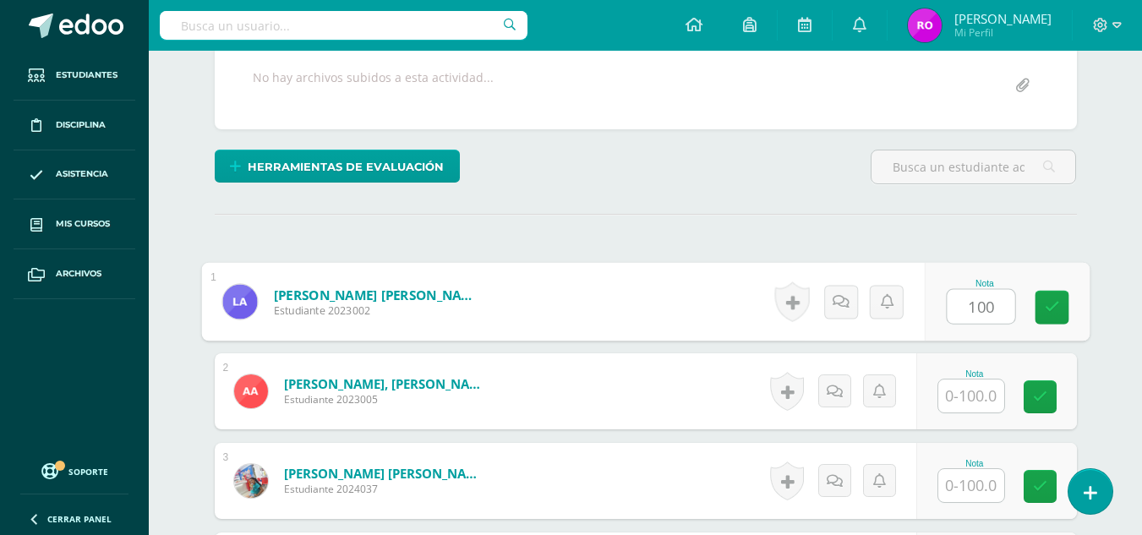
type input "100"
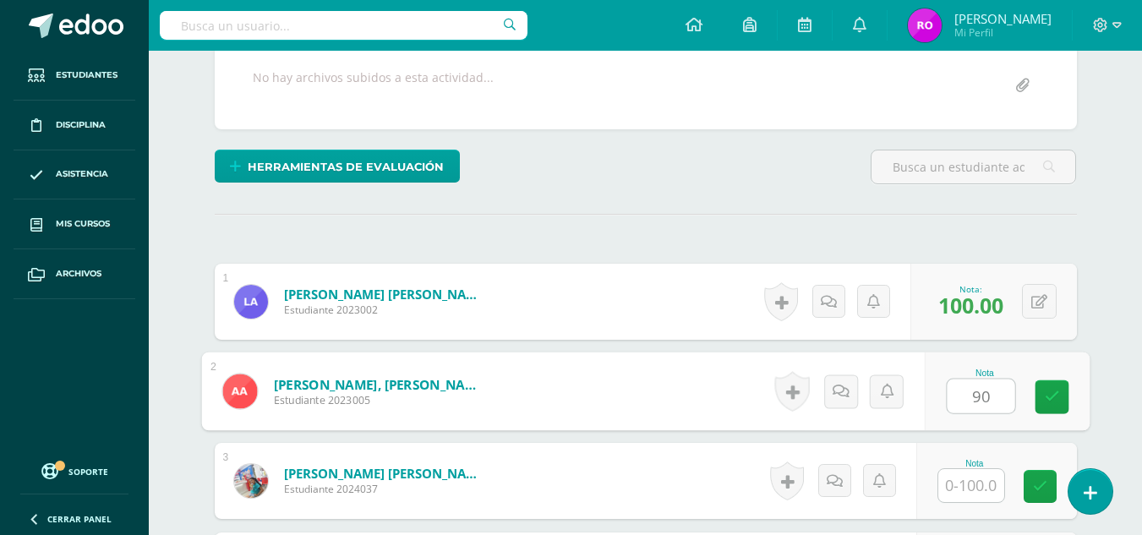
type input "90"
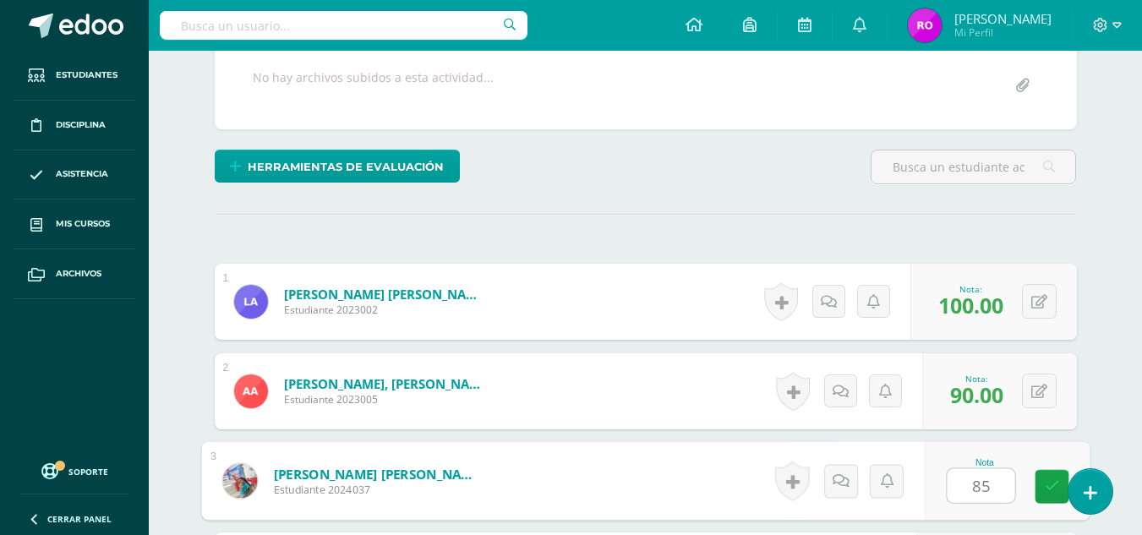
type input "85"
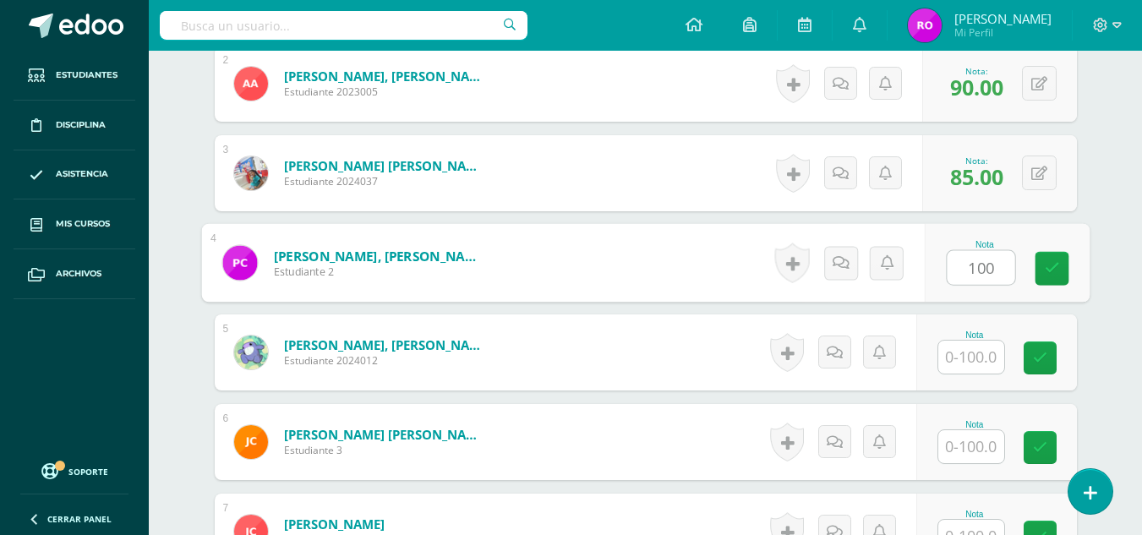
type input "100"
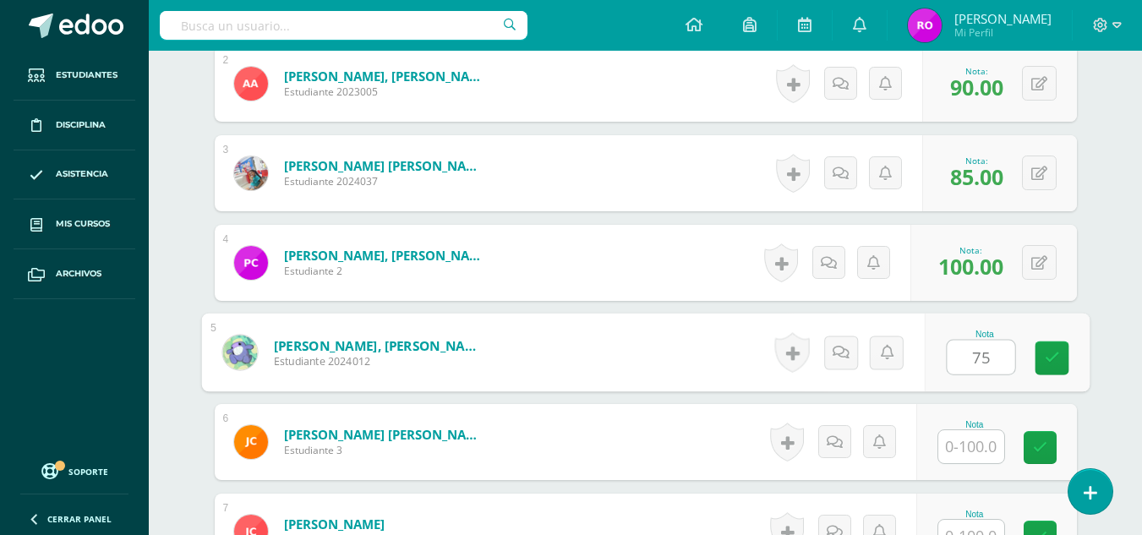
type input "75"
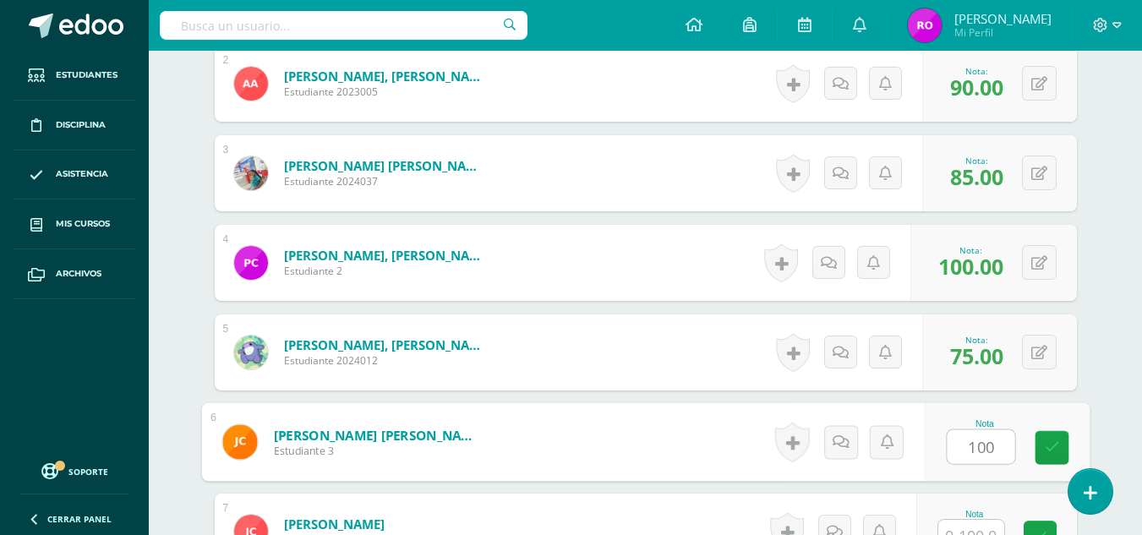
type input "100"
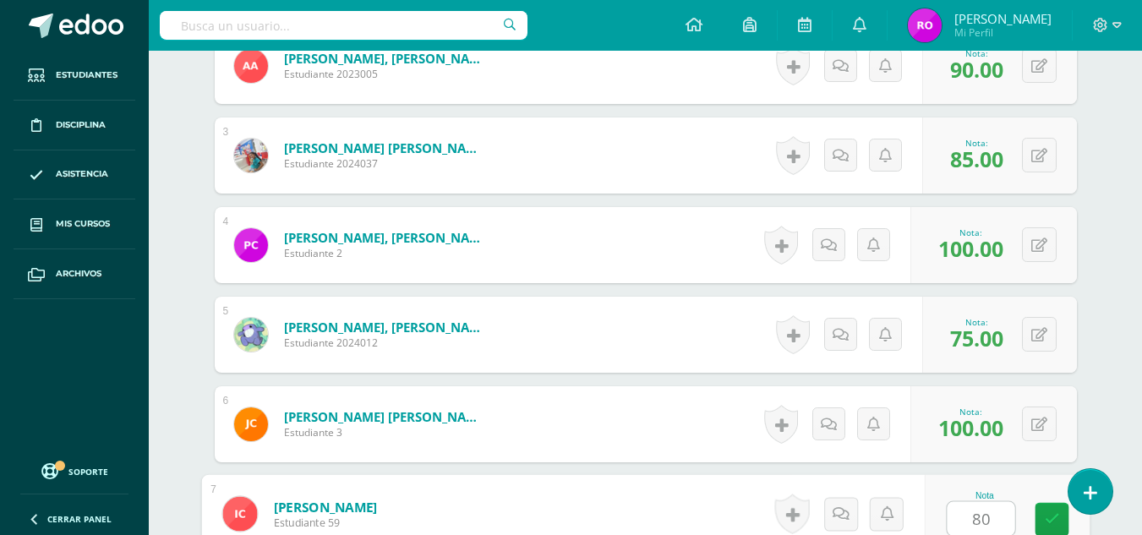
type input "80"
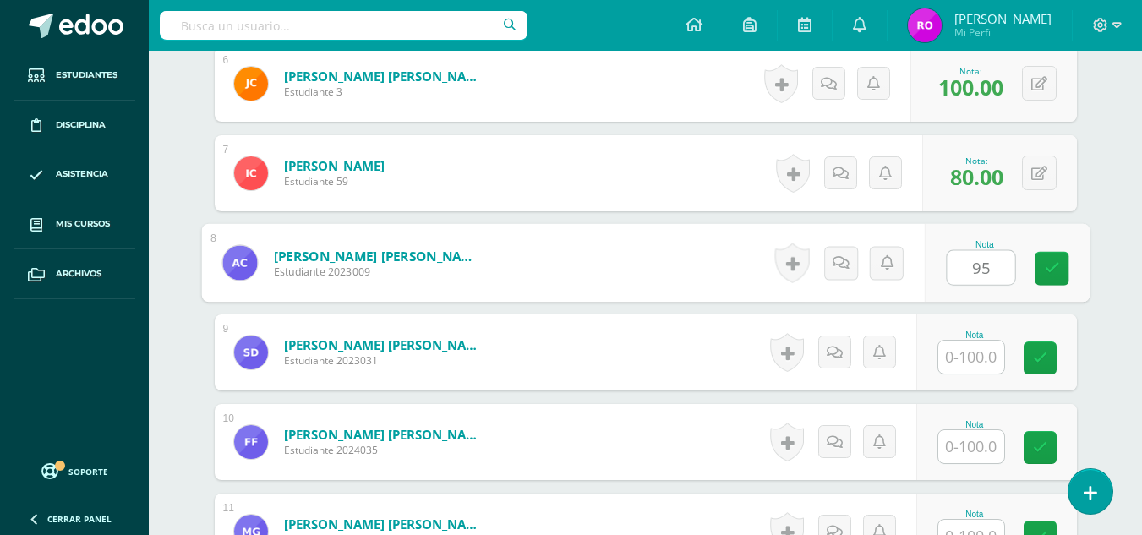
type input "95"
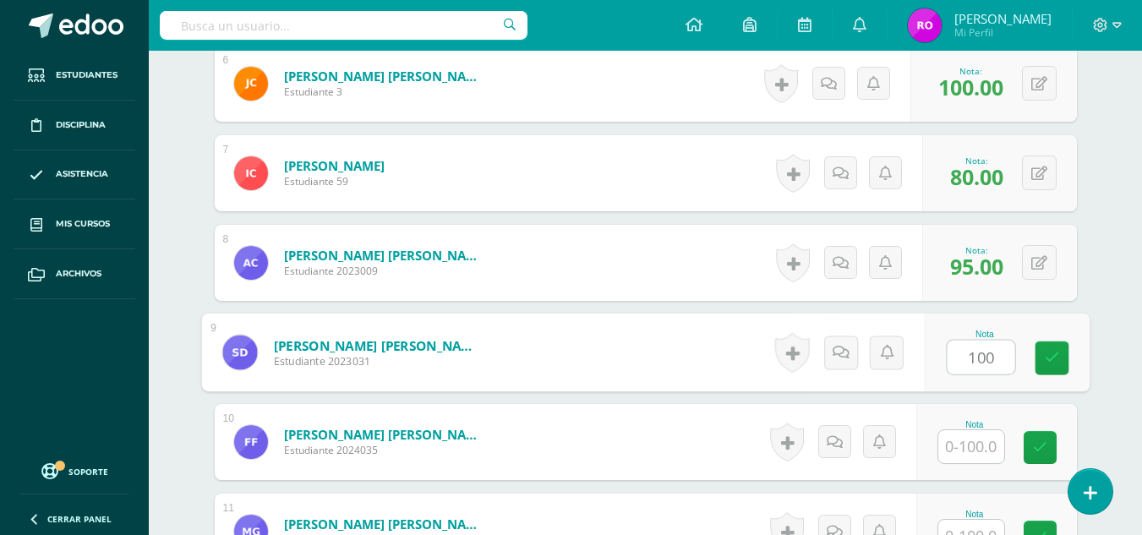
type input "100"
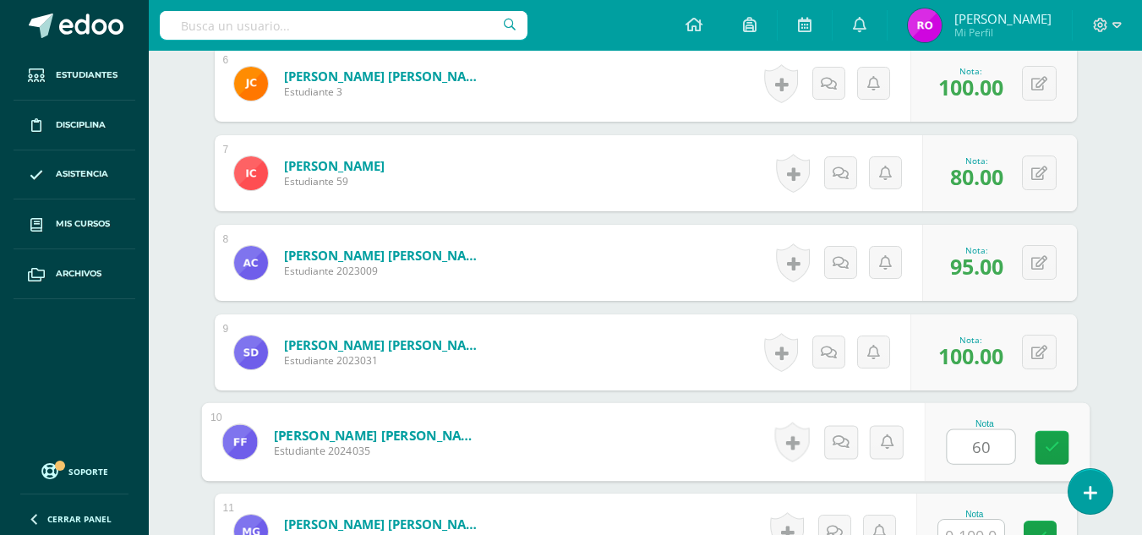
type input "60"
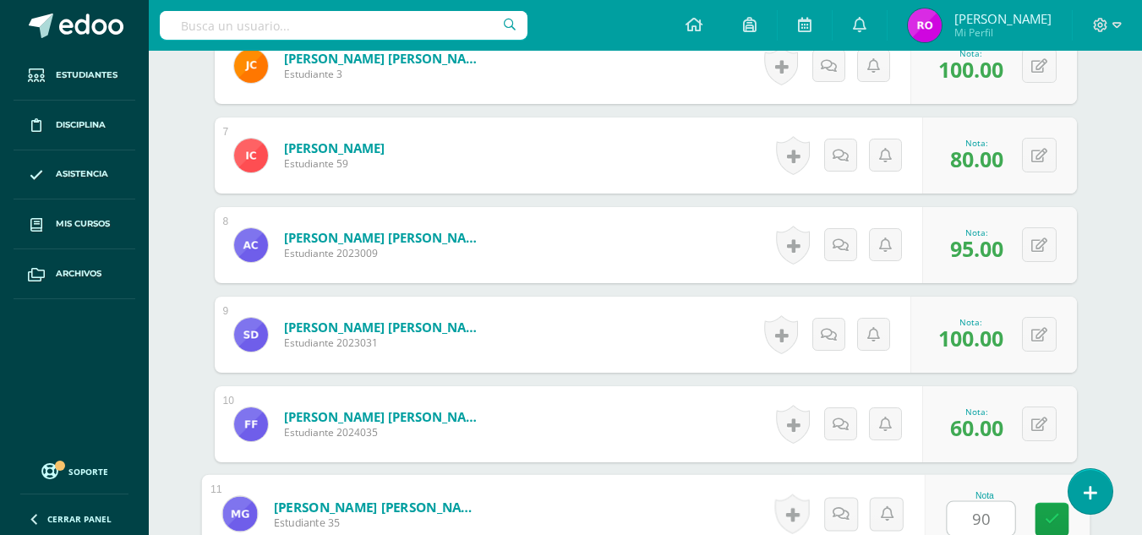
type input "90"
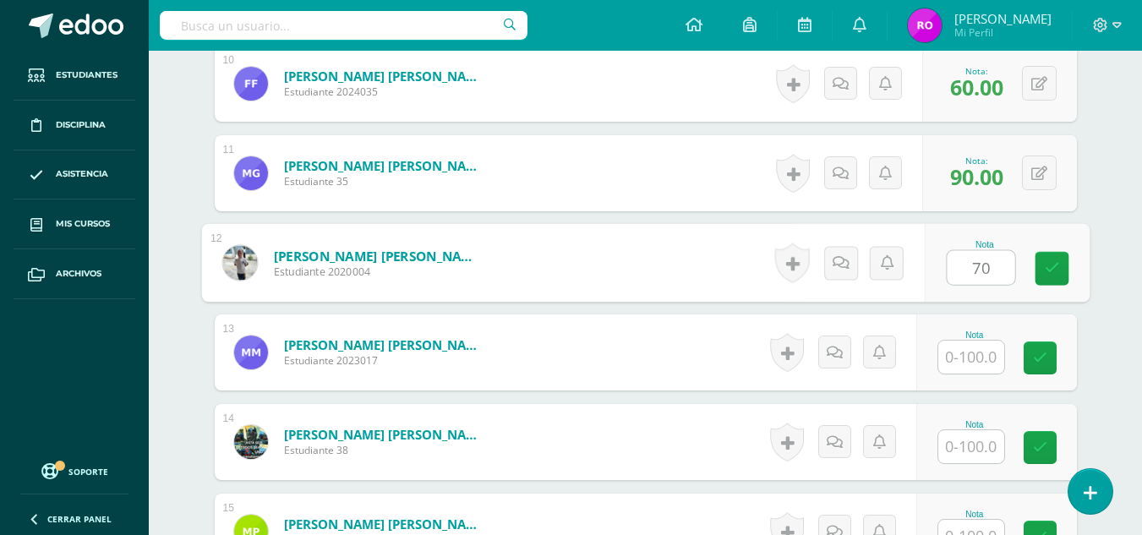
type input "70"
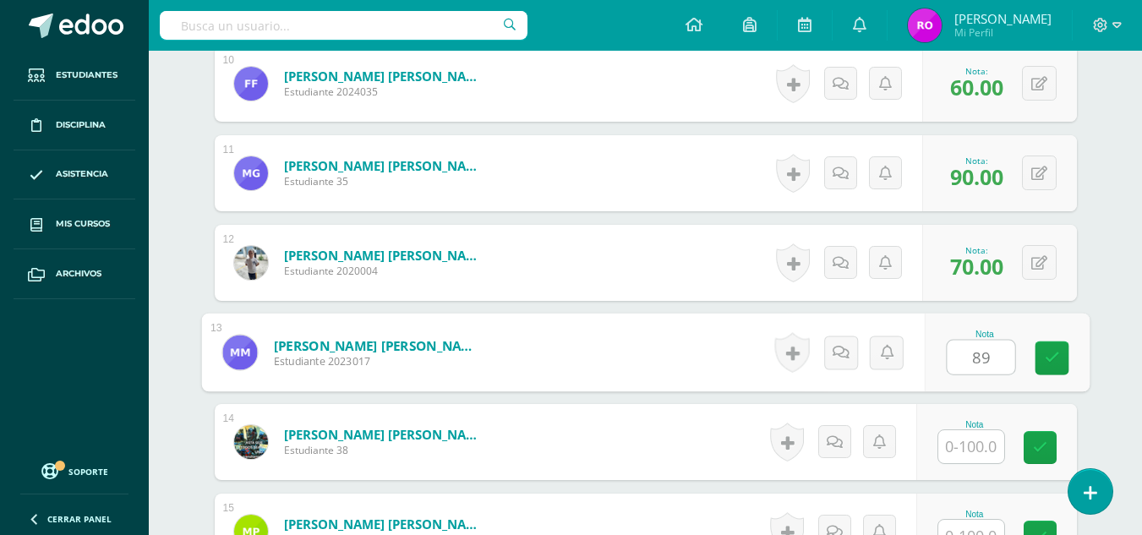
type input "89"
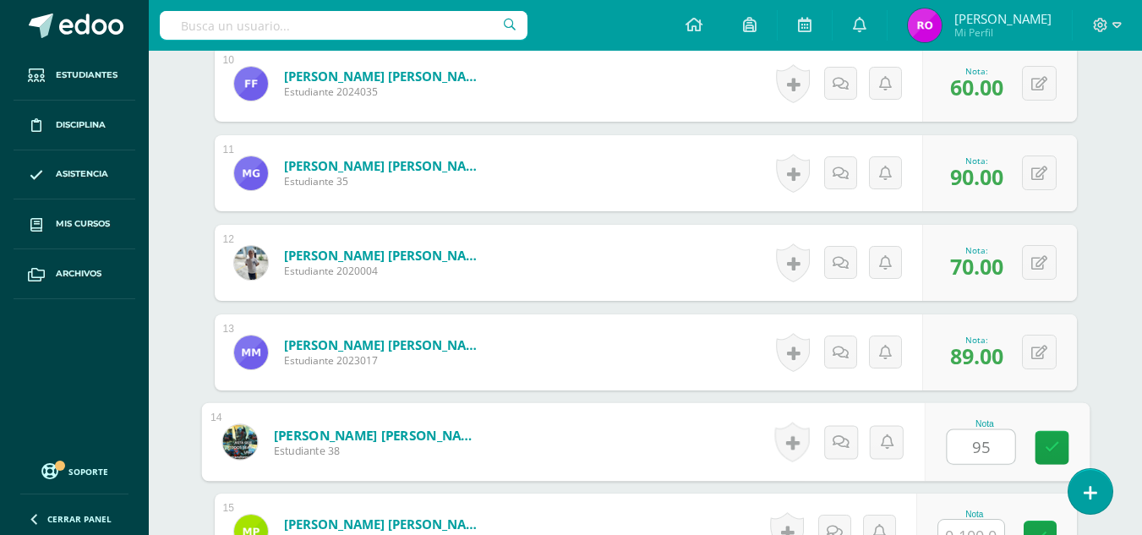
type input "95"
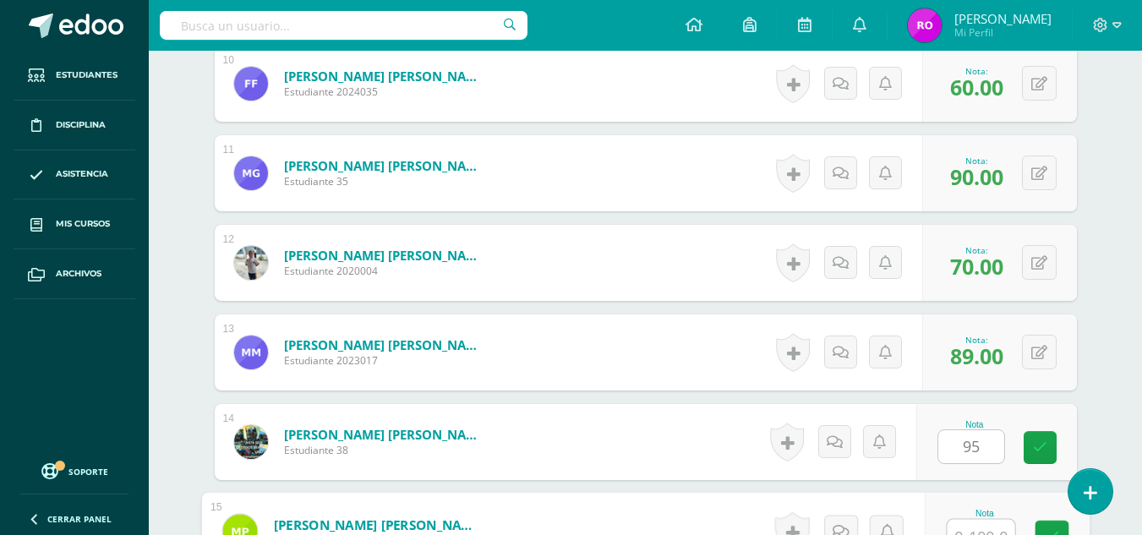
scroll to position [1382, 0]
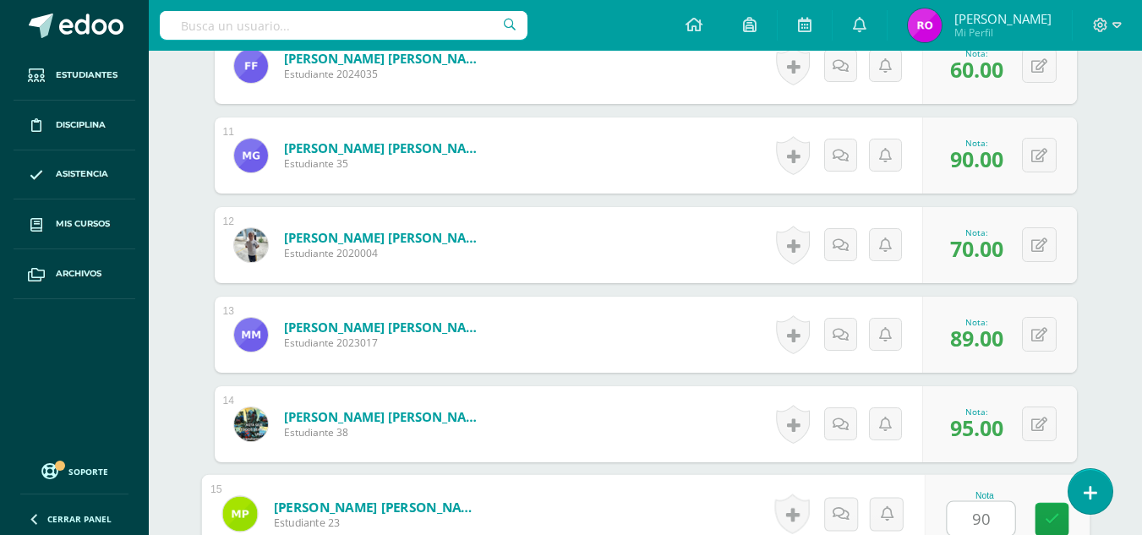
type input "90"
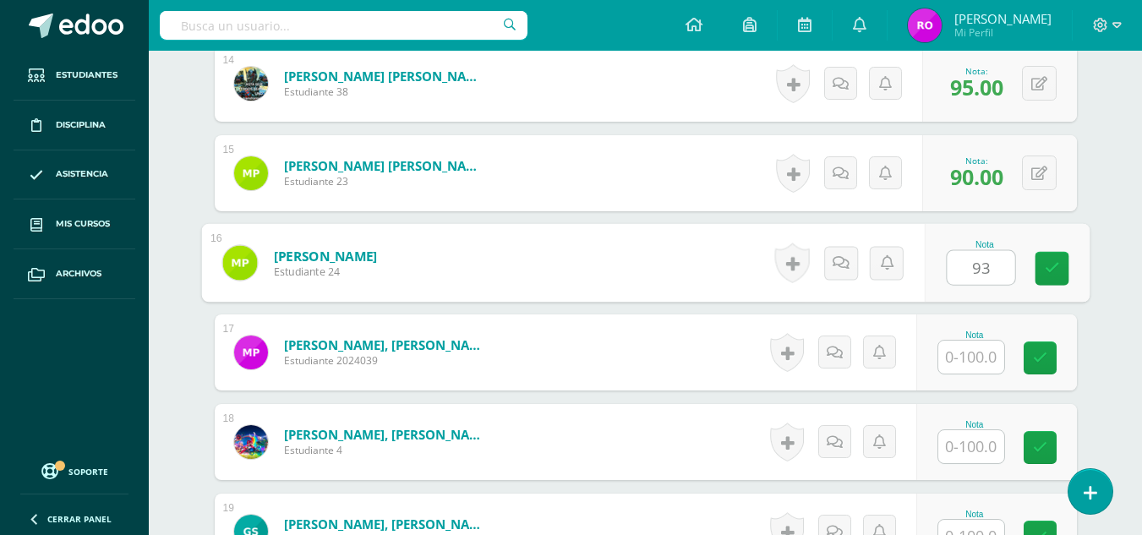
type input "93"
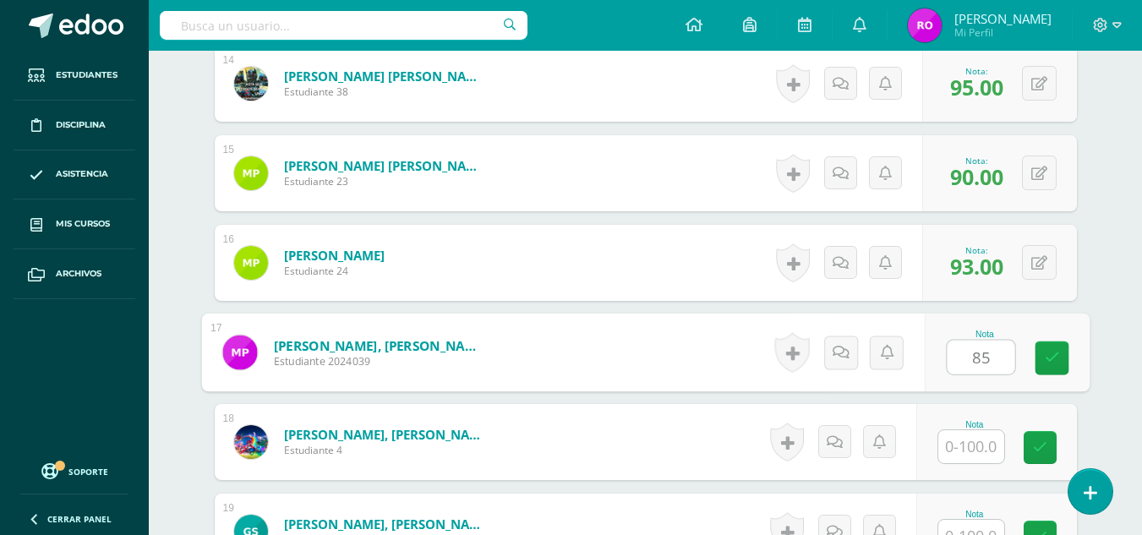
type input "85"
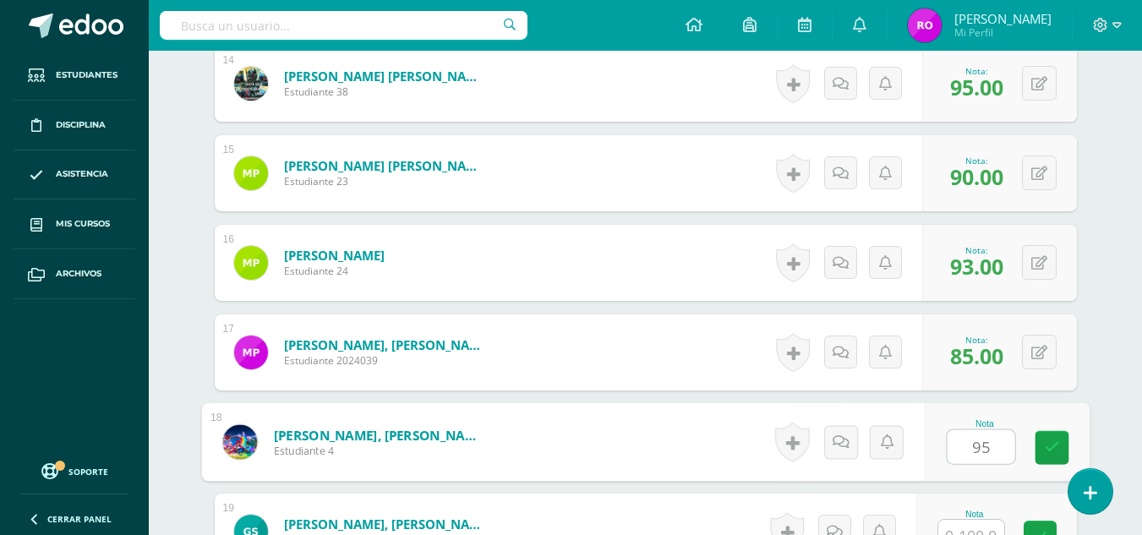
type input "95"
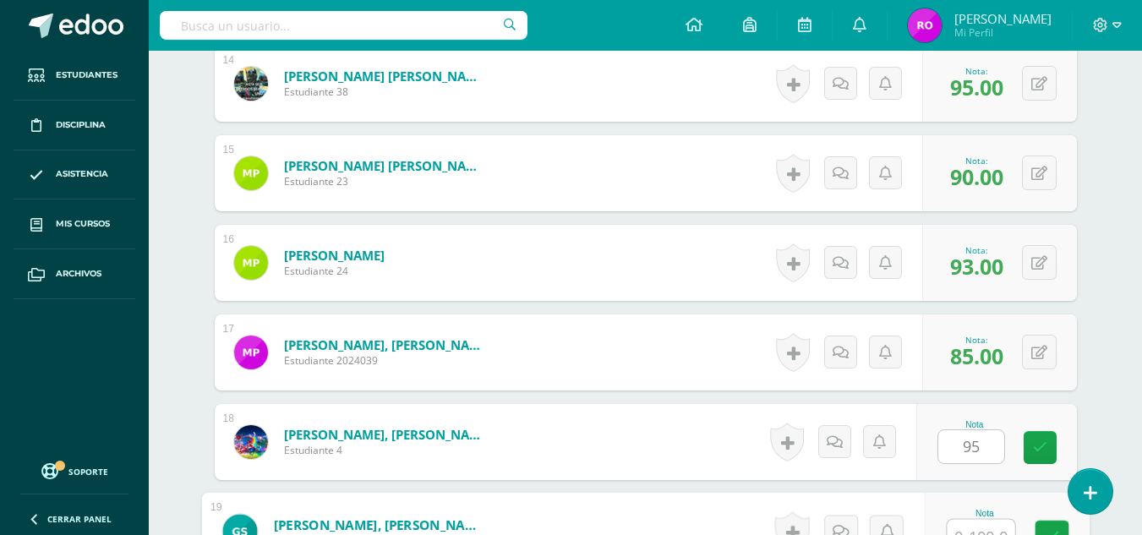
scroll to position [1741, 0]
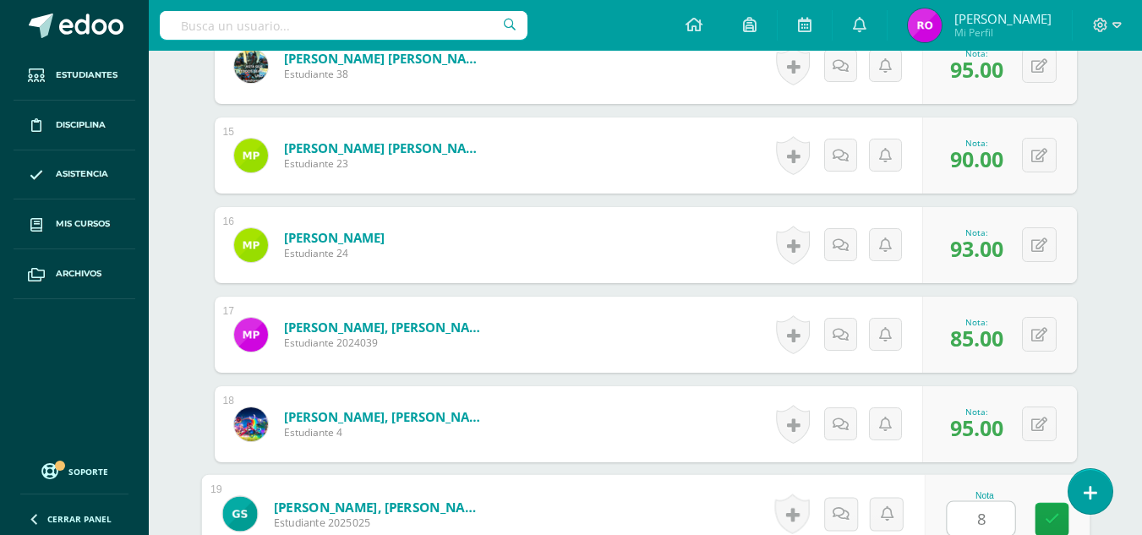
type input "87"
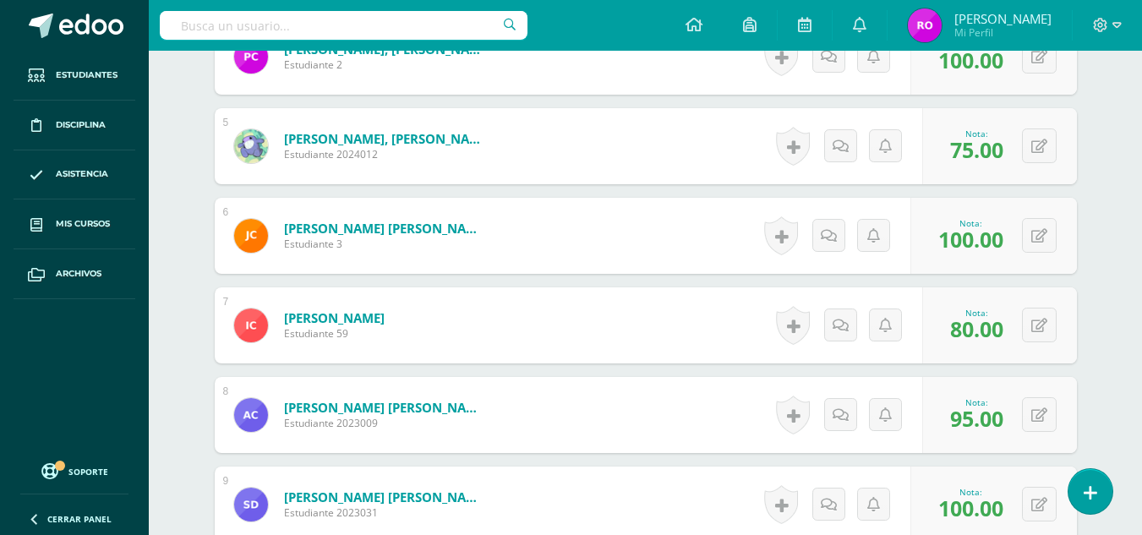
scroll to position [852, 0]
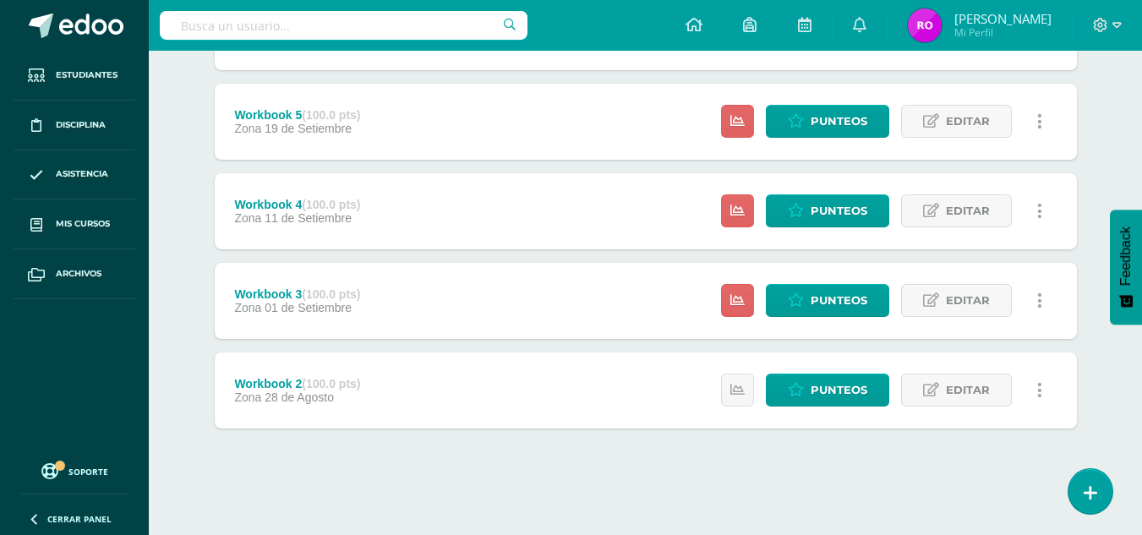
scroll to position [761, 0]
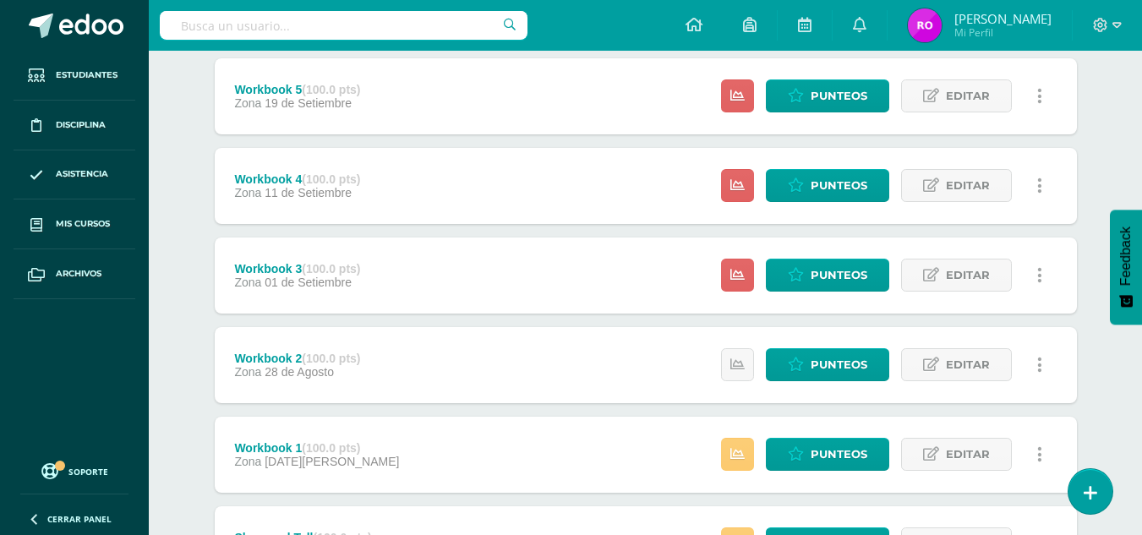
click at [463, 353] on div "Workbook 2 (100.0 pts) Zona [DATE][PERSON_NAME] Estatus de Actividad: 0 Estudia…" at bounding box center [646, 365] width 862 height 76
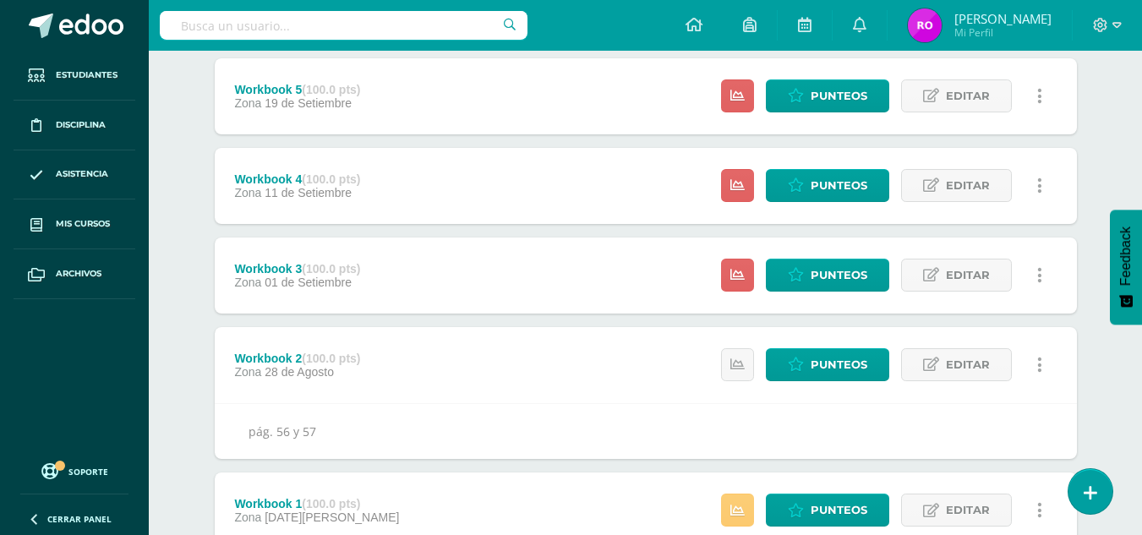
click at [474, 277] on div "Workbook 3 (100.0 pts) Zona 01 de Setiembre Estatus de Actividad: 19 Estudiante…" at bounding box center [646, 276] width 862 height 76
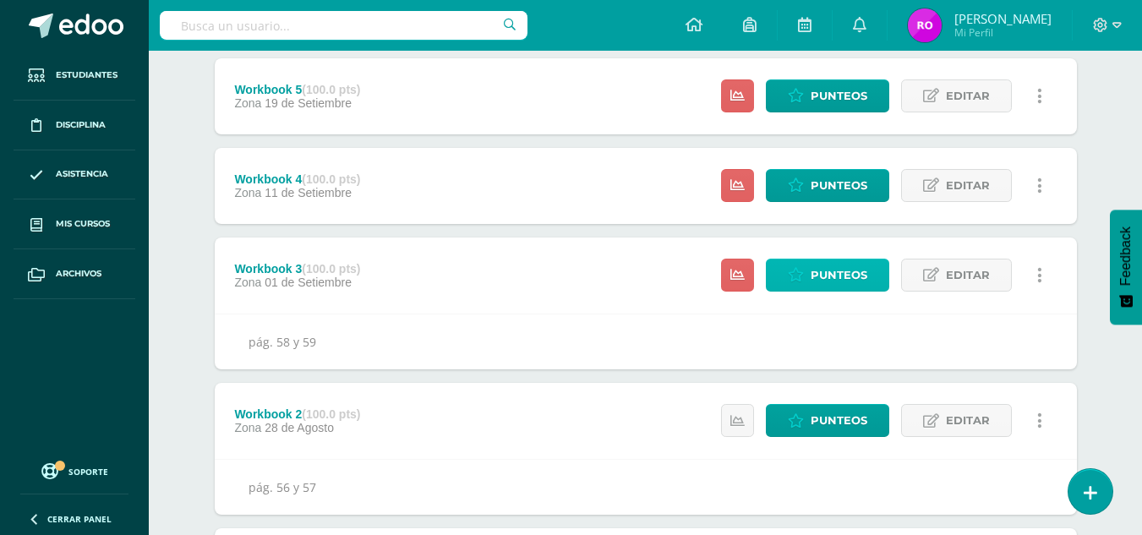
click at [816, 279] on span "Punteos" at bounding box center [839, 275] width 57 height 31
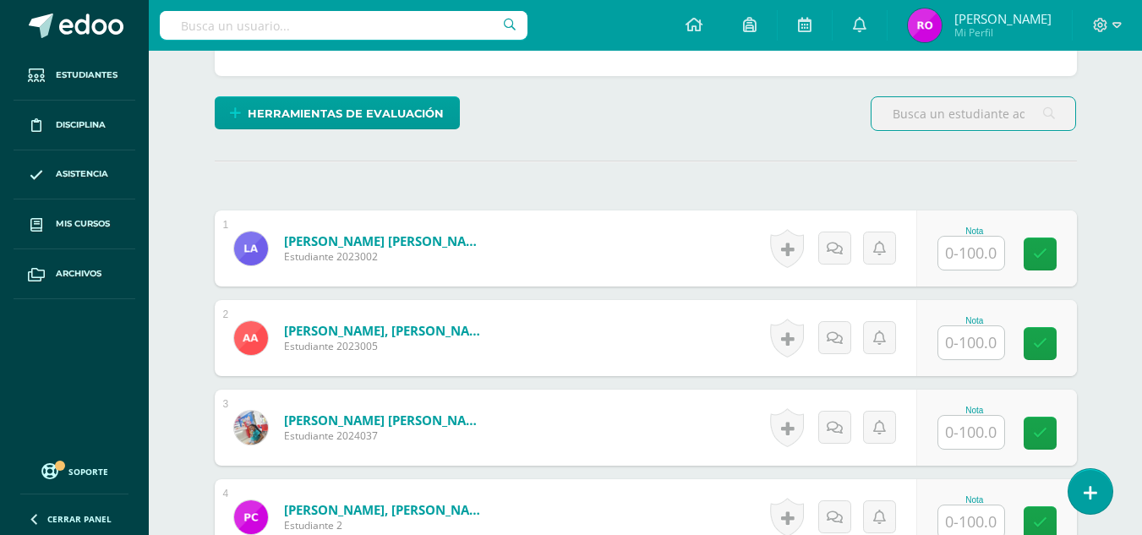
scroll to position [423, 0]
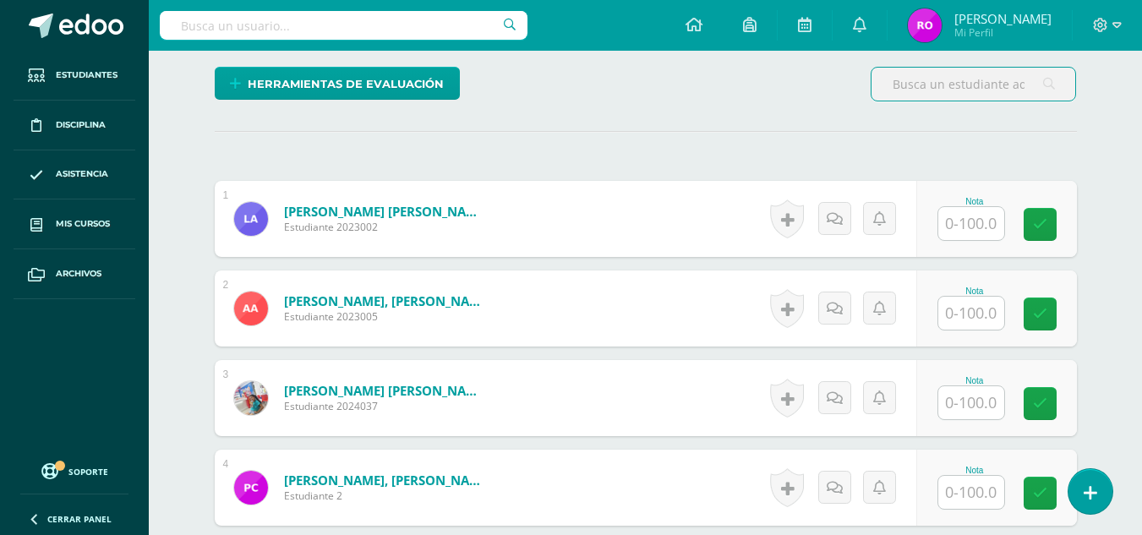
click at [986, 216] on input "text" at bounding box center [971, 223] width 66 height 33
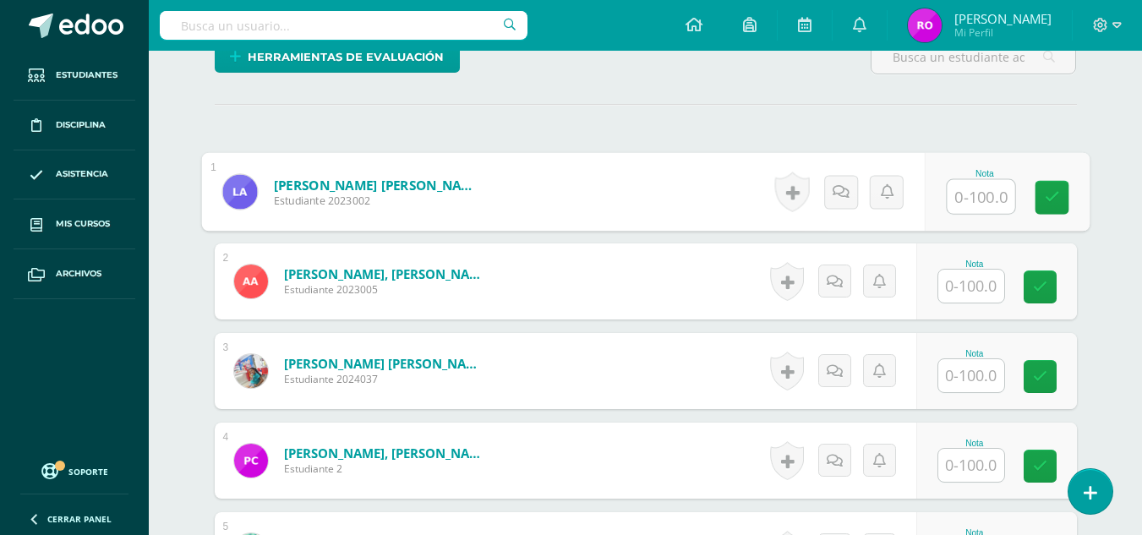
scroll to position [507, 0]
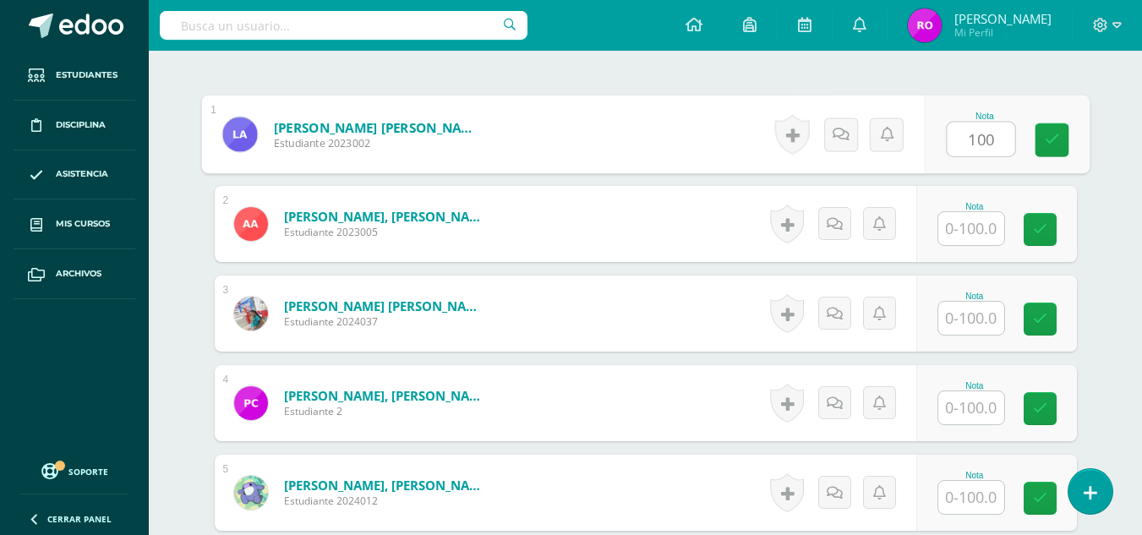
type input "100"
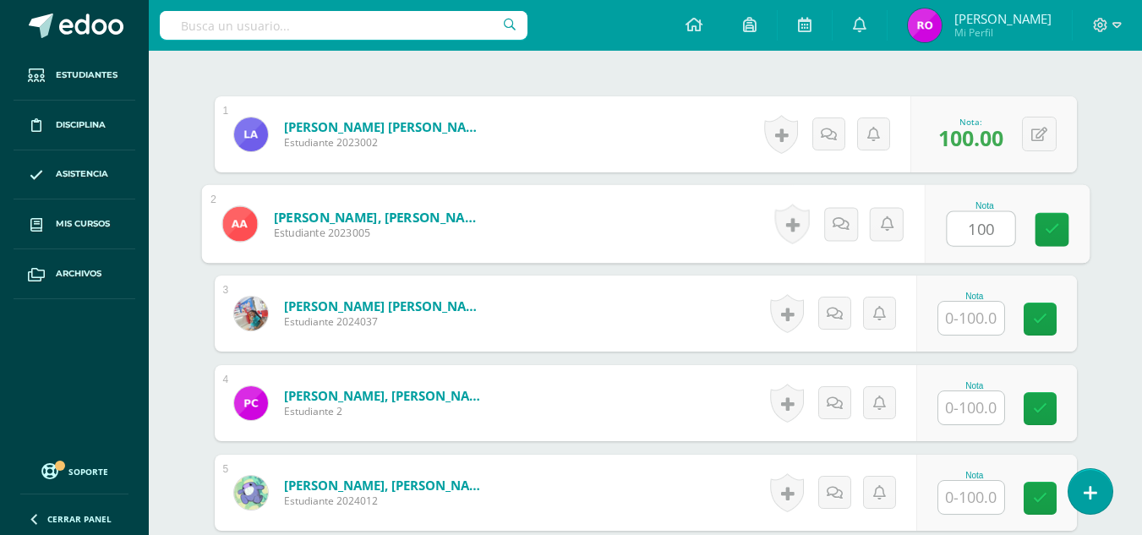
type input "100"
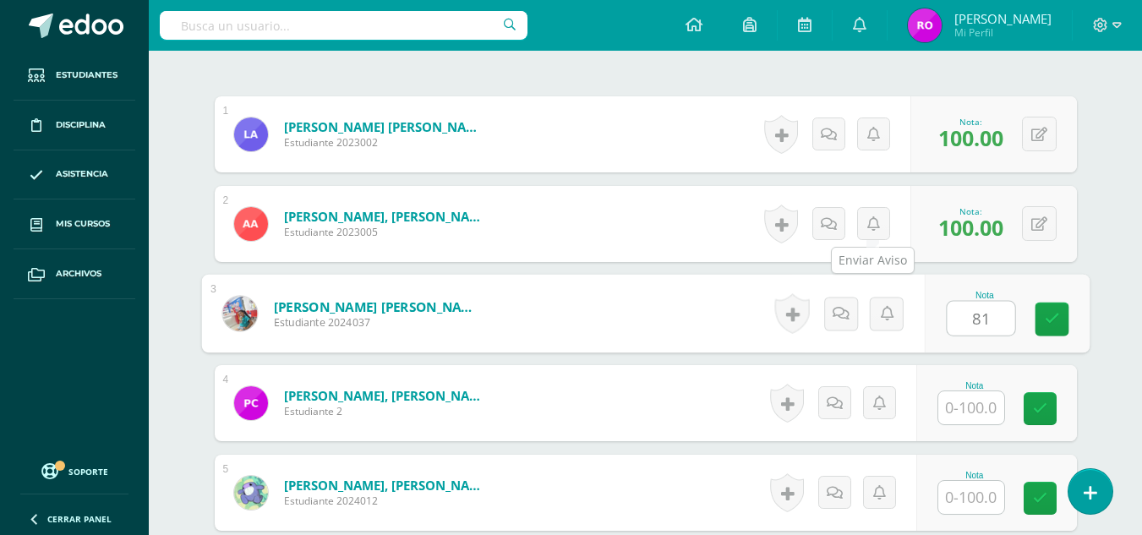
type input "81"
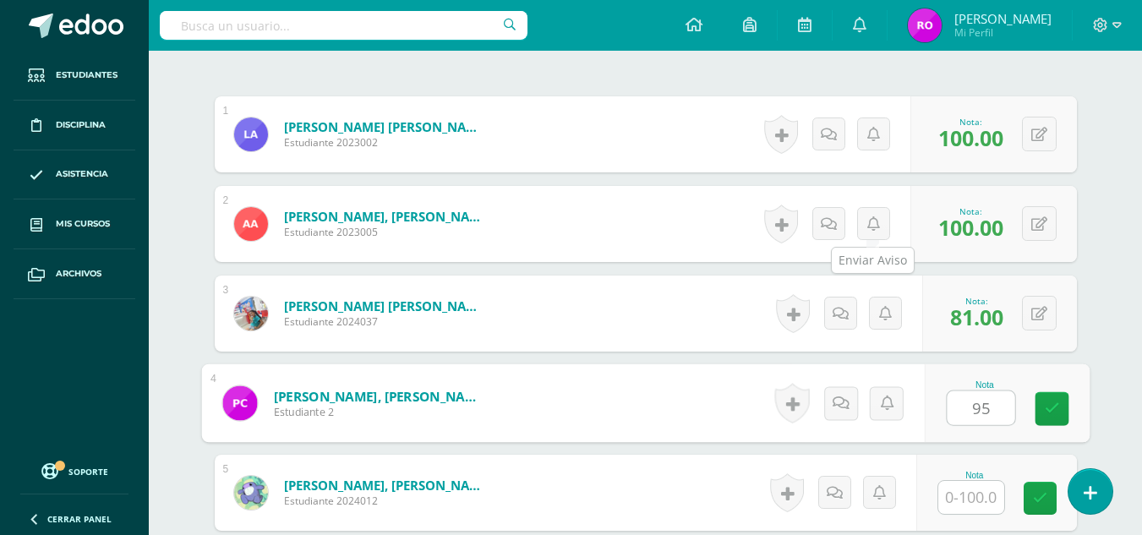
type input "95"
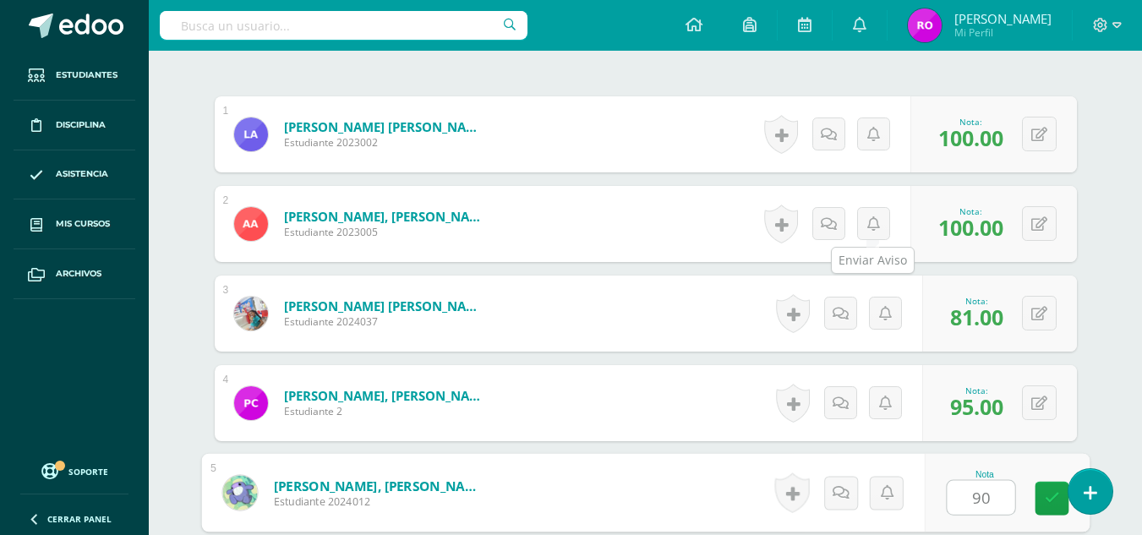
type input "90"
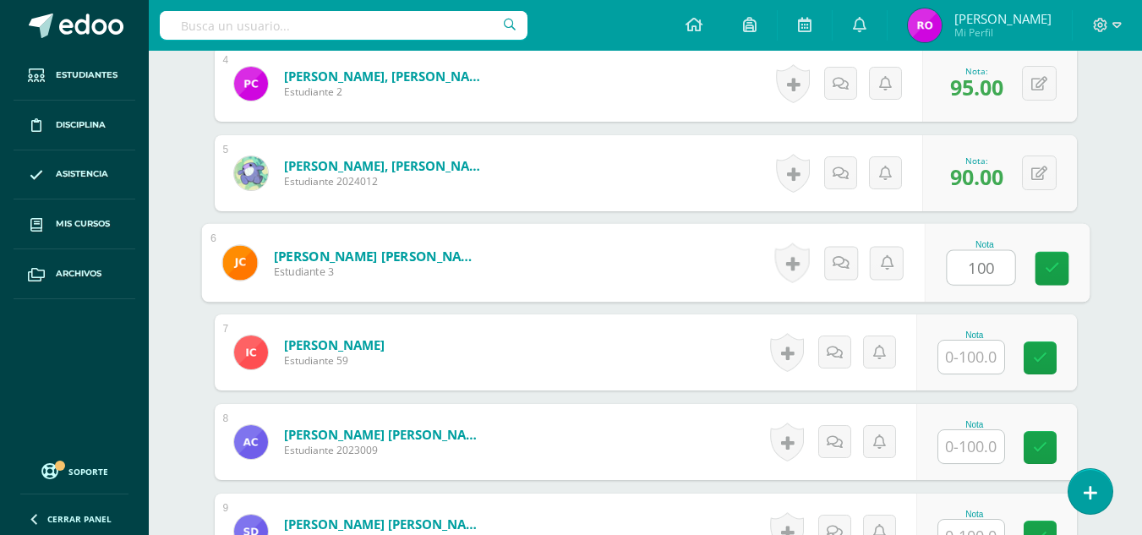
type input "100"
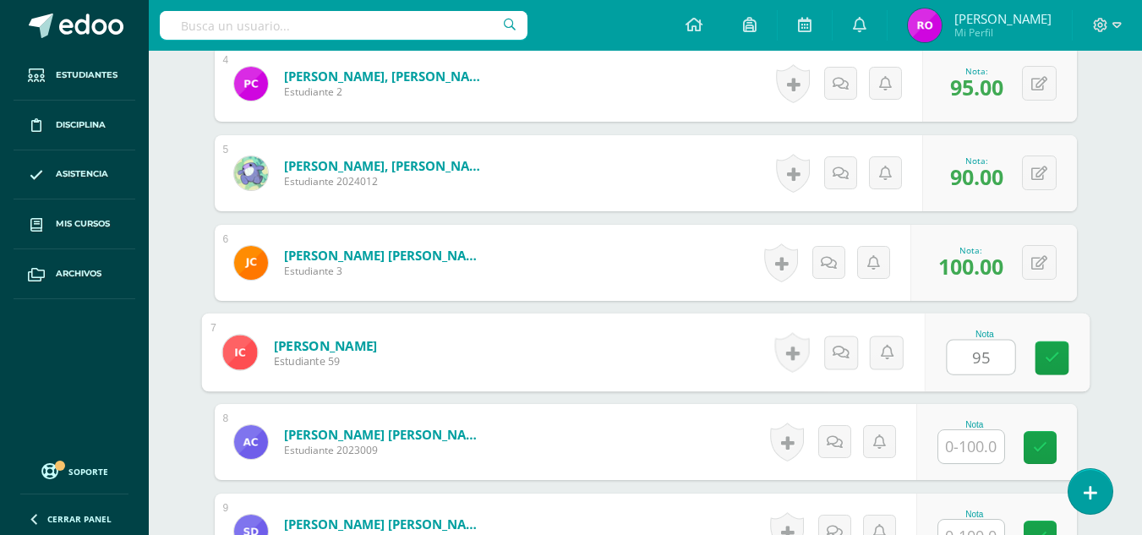
type input "95"
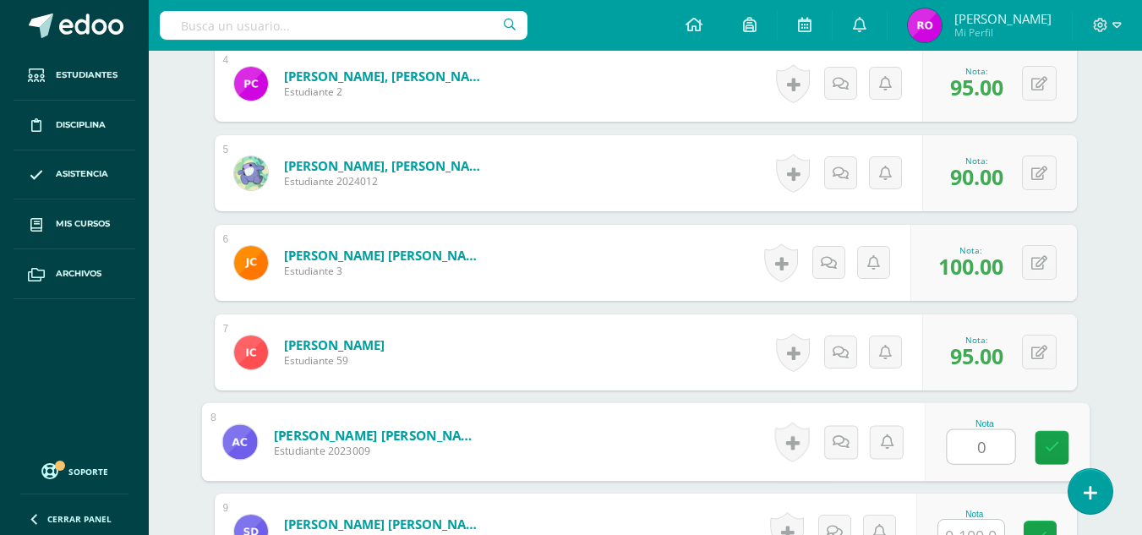
type input "0"
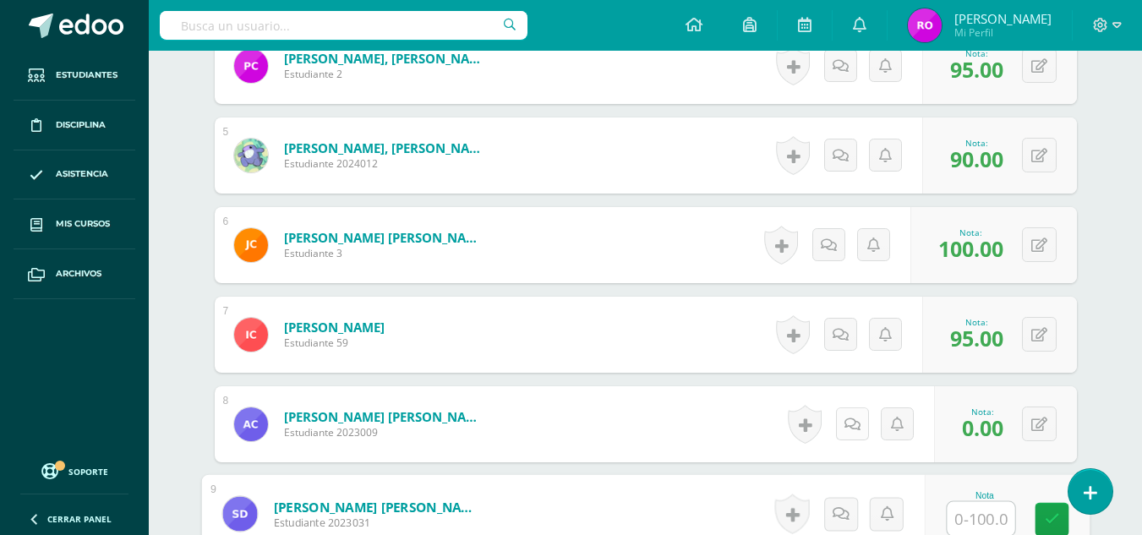
click at [840, 427] on link at bounding box center [852, 423] width 33 height 33
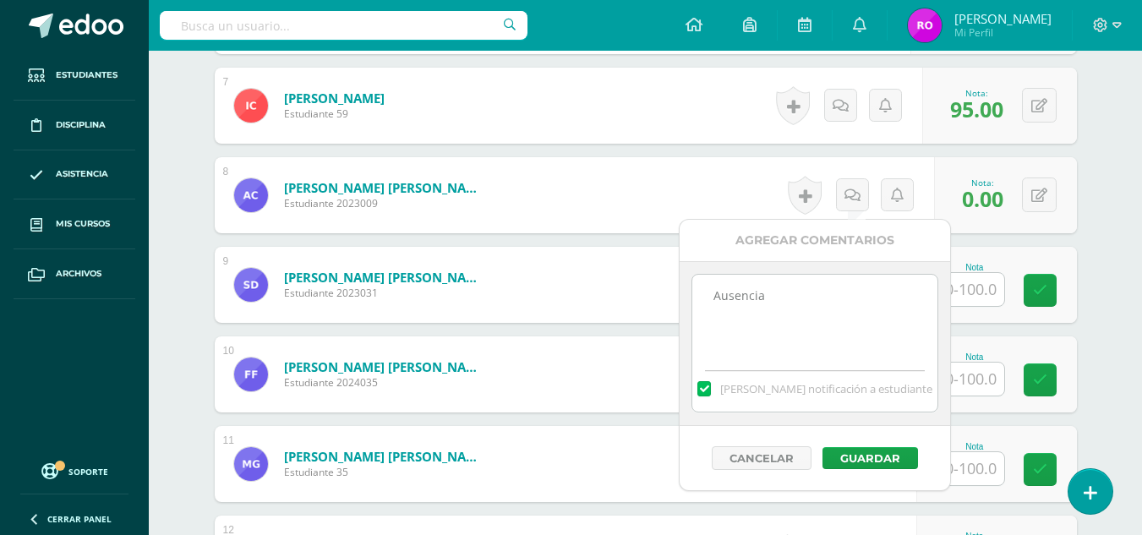
scroll to position [1098, 0]
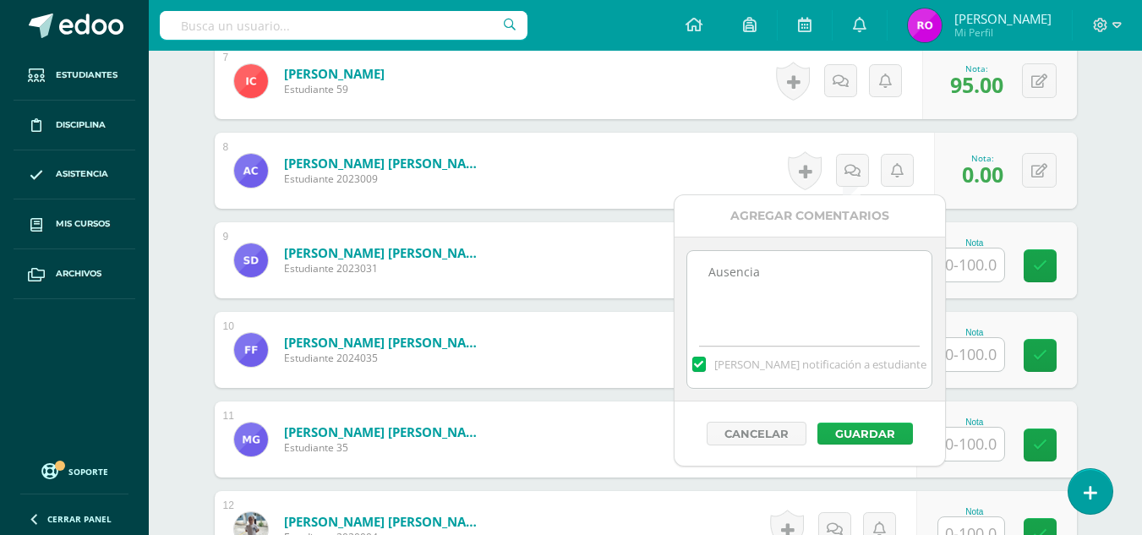
type textarea "Ausencia"
click at [846, 429] on button "Guardar" at bounding box center [865, 434] width 96 height 22
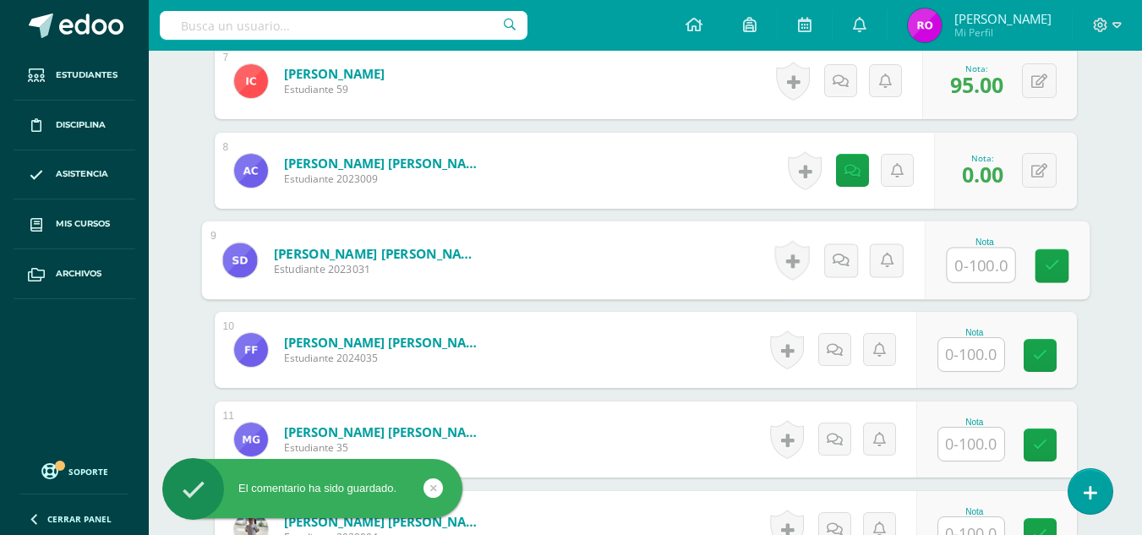
click at [979, 257] on input "text" at bounding box center [981, 266] width 68 height 34
type input "94"
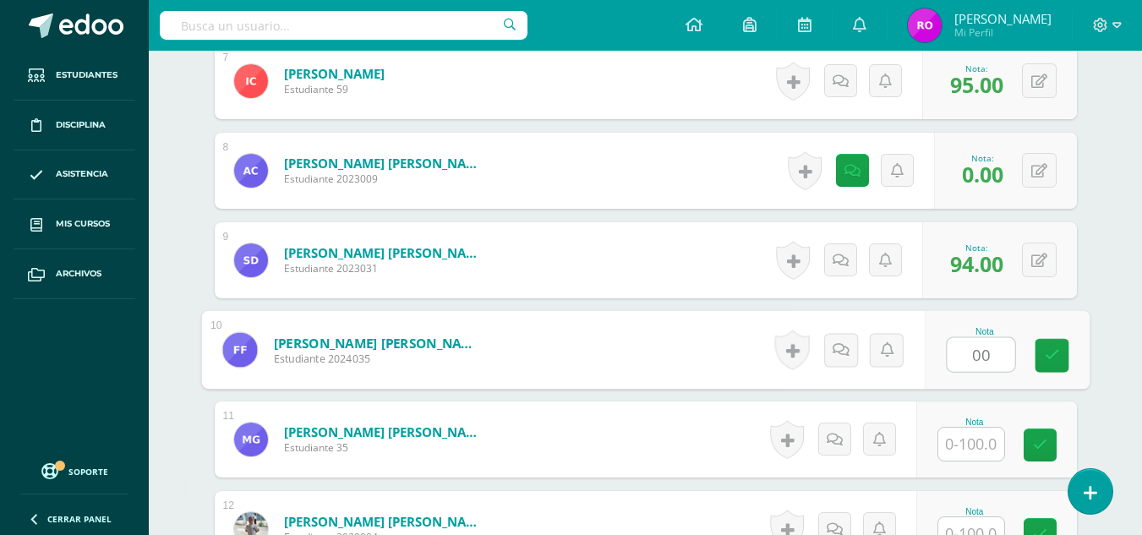
type input "00"
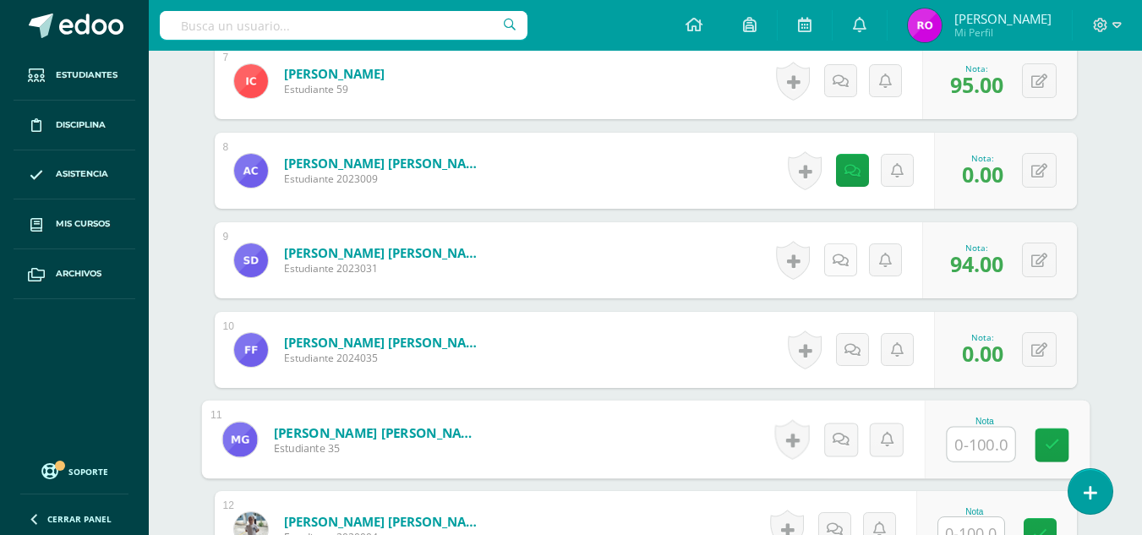
click at [840, 263] on icon at bounding box center [841, 261] width 16 height 14
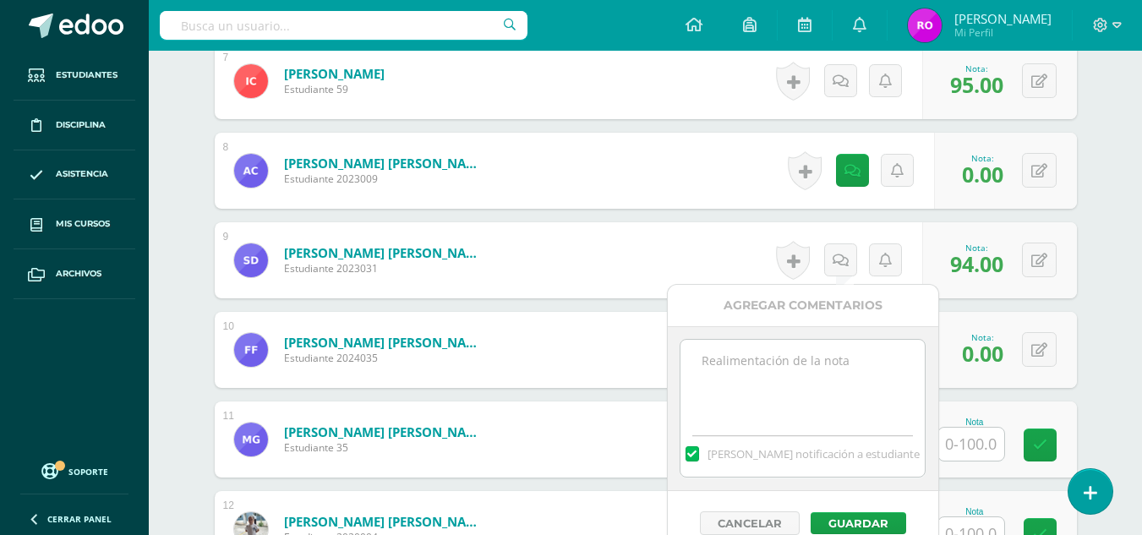
click at [845, 352] on textarea at bounding box center [803, 382] width 244 height 85
type textarea "Ausencia"
click at [875, 525] on button "Guardar" at bounding box center [859, 523] width 96 height 22
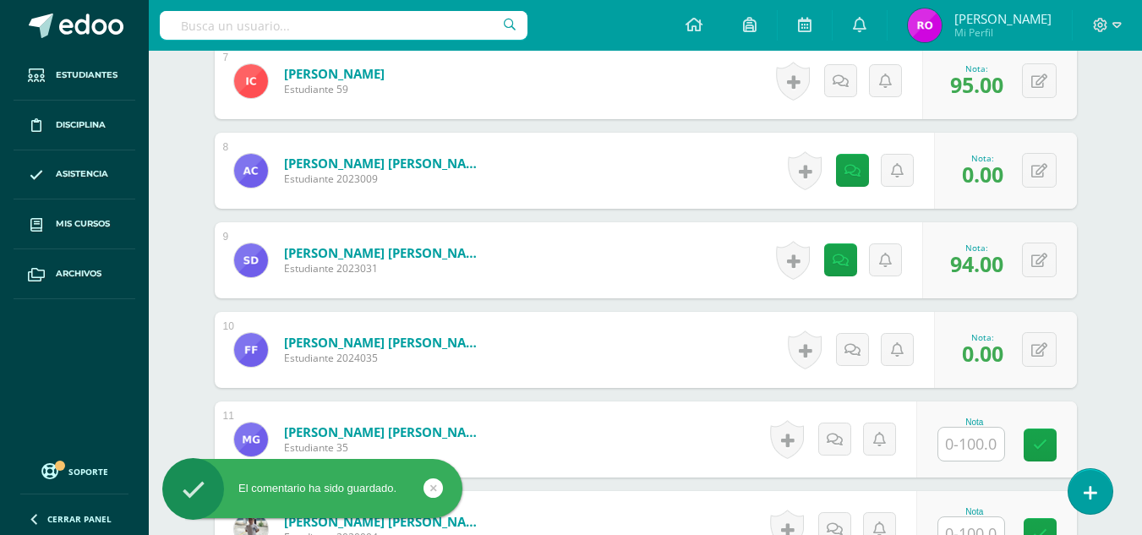
click at [955, 437] on input "text" at bounding box center [971, 444] width 66 height 33
type input "00"
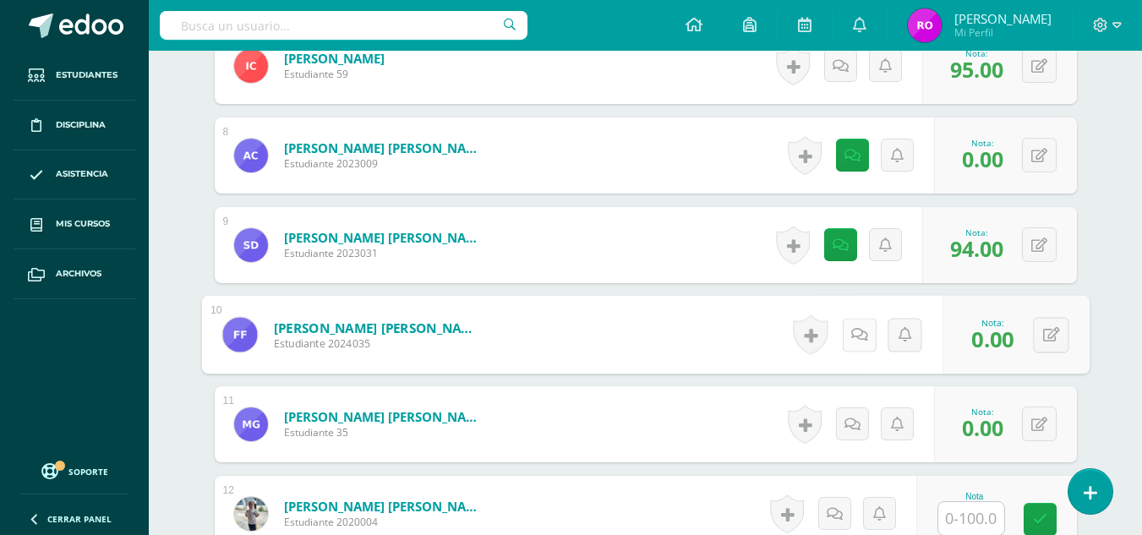
click at [846, 336] on link at bounding box center [859, 335] width 34 height 34
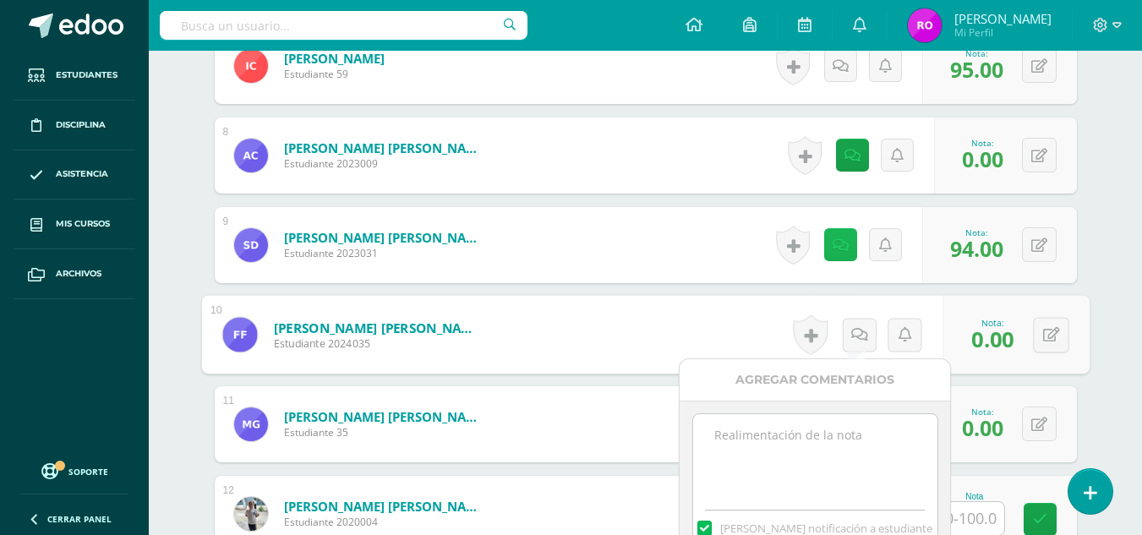
click at [832, 260] on link at bounding box center [840, 244] width 33 height 33
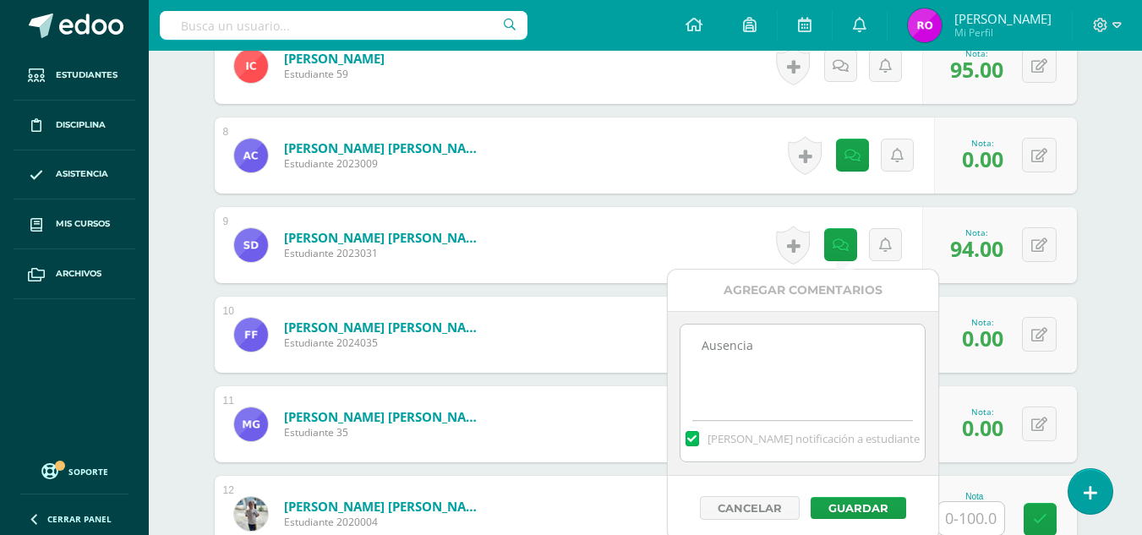
drag, startPoint x: 797, startPoint y: 367, endPoint x: 664, endPoint y: 367, distance: 132.7
click at [664, 367] on body "El comentario ha sido guardado. El comentario ha sido guardado. Estudiantes Dis…" at bounding box center [571, 130] width 1142 height 2486
click at [832, 506] on button "Guardar" at bounding box center [859, 508] width 96 height 22
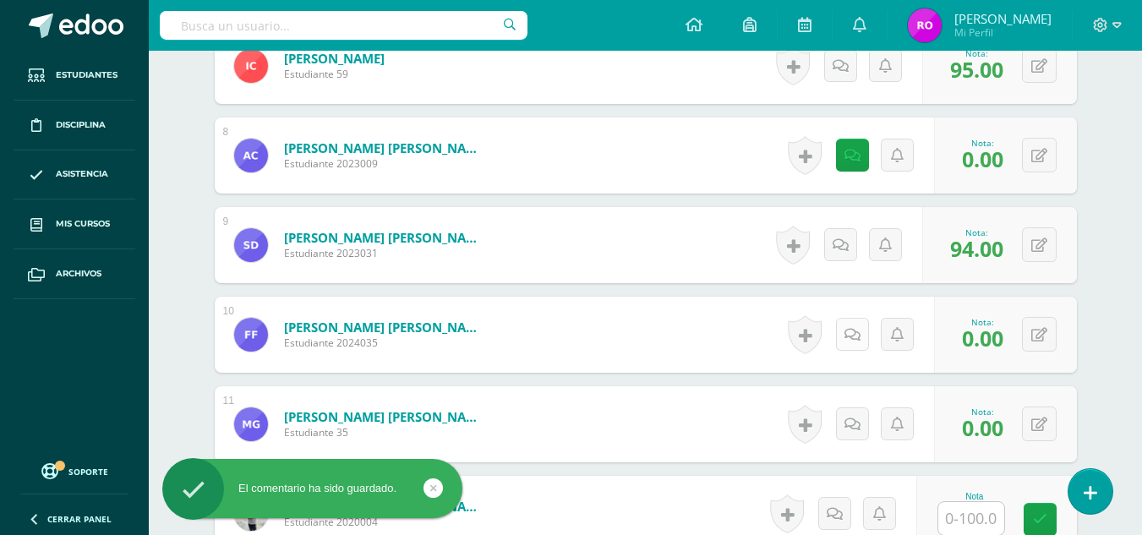
click at [846, 341] on icon at bounding box center [853, 335] width 16 height 14
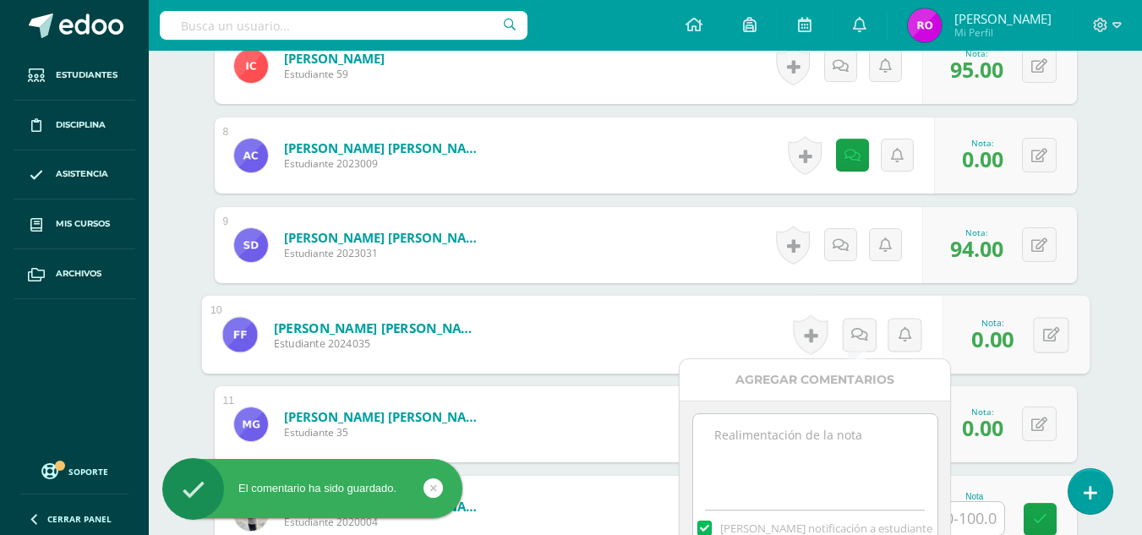
click at [842, 433] on textarea at bounding box center [815, 456] width 244 height 85
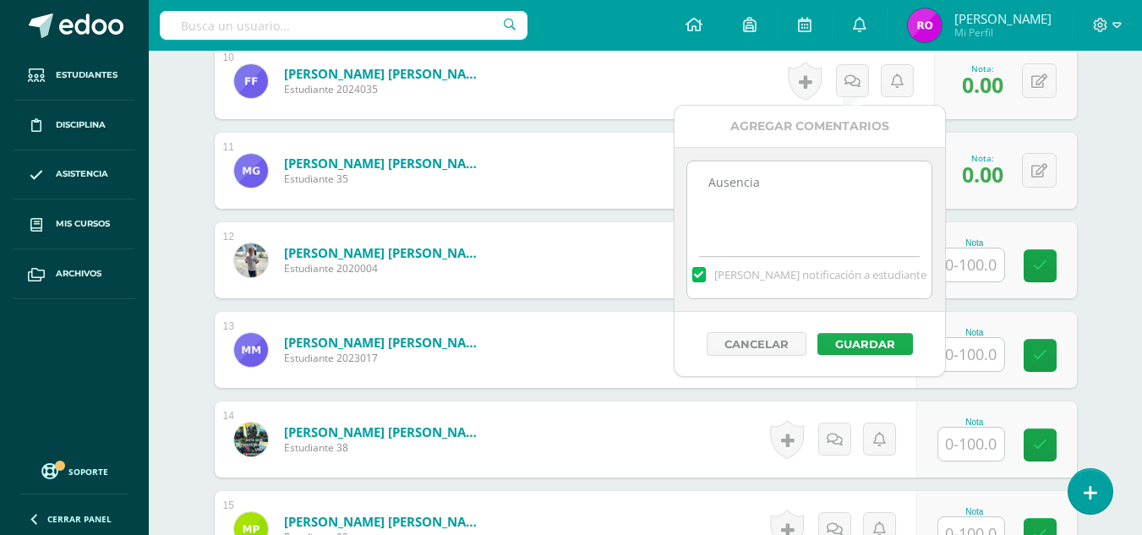
type textarea "Ausencia"
click at [881, 348] on button "Guardar" at bounding box center [865, 344] width 96 height 22
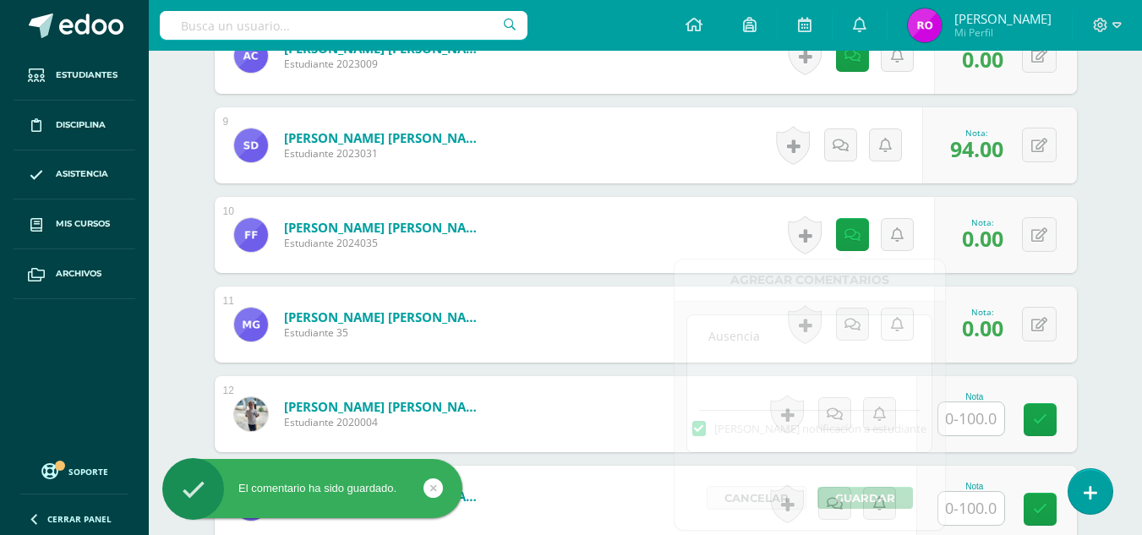
scroll to position [1198, 0]
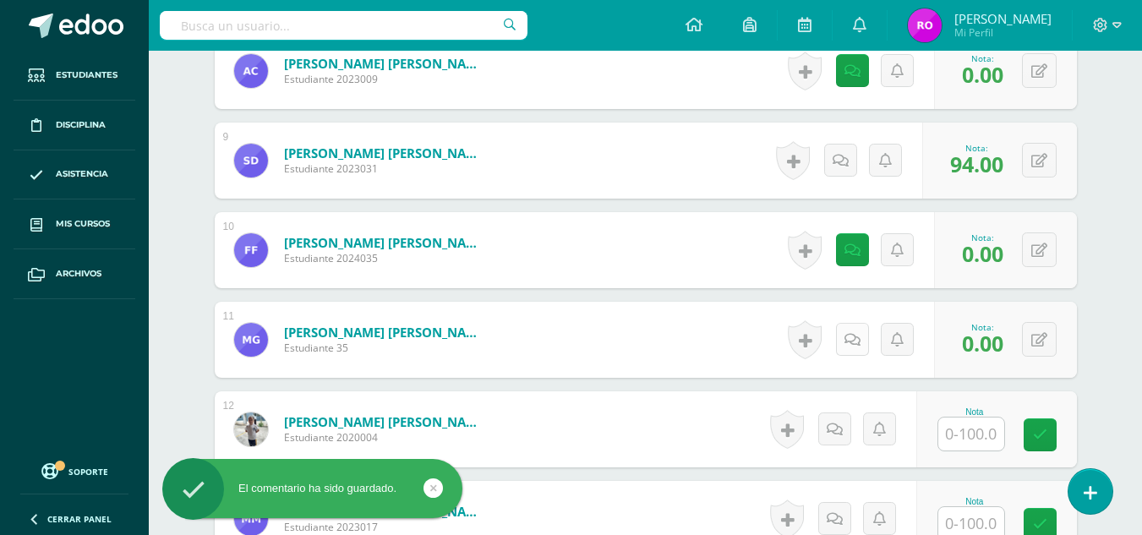
click at [846, 338] on link at bounding box center [852, 339] width 33 height 33
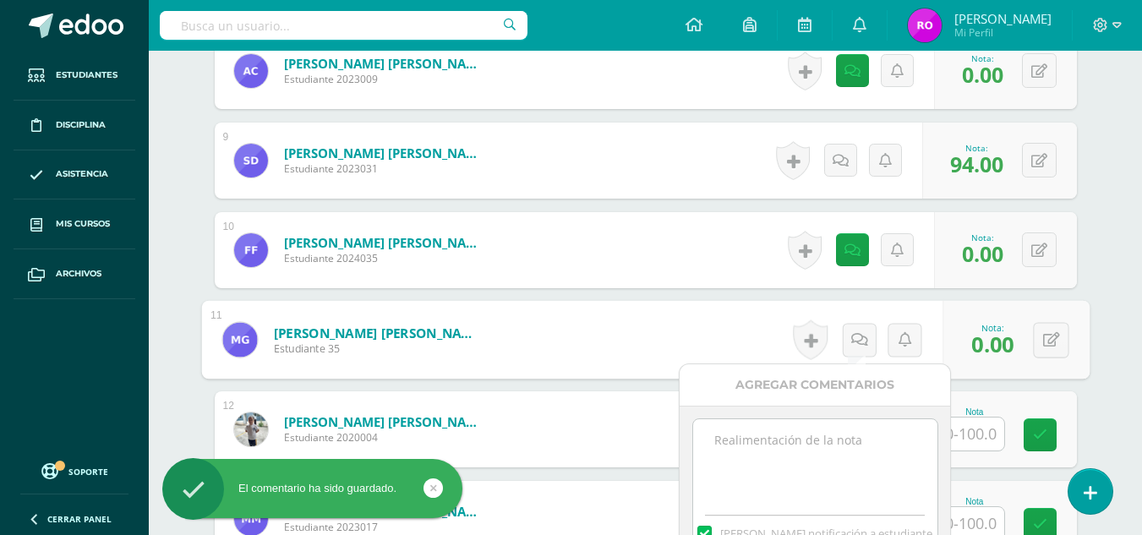
click at [807, 429] on textarea at bounding box center [815, 461] width 244 height 85
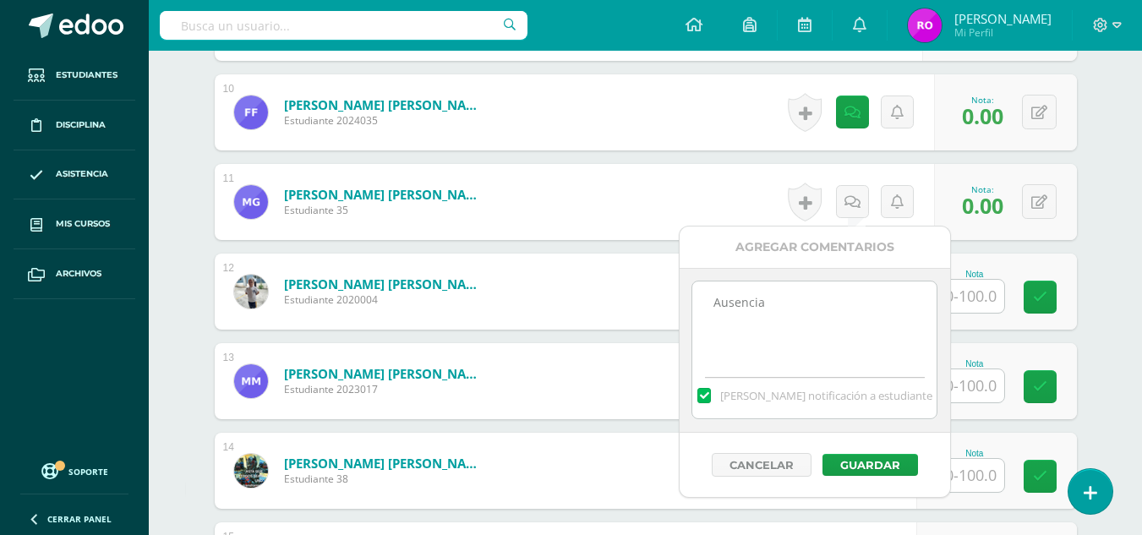
scroll to position [1367, 0]
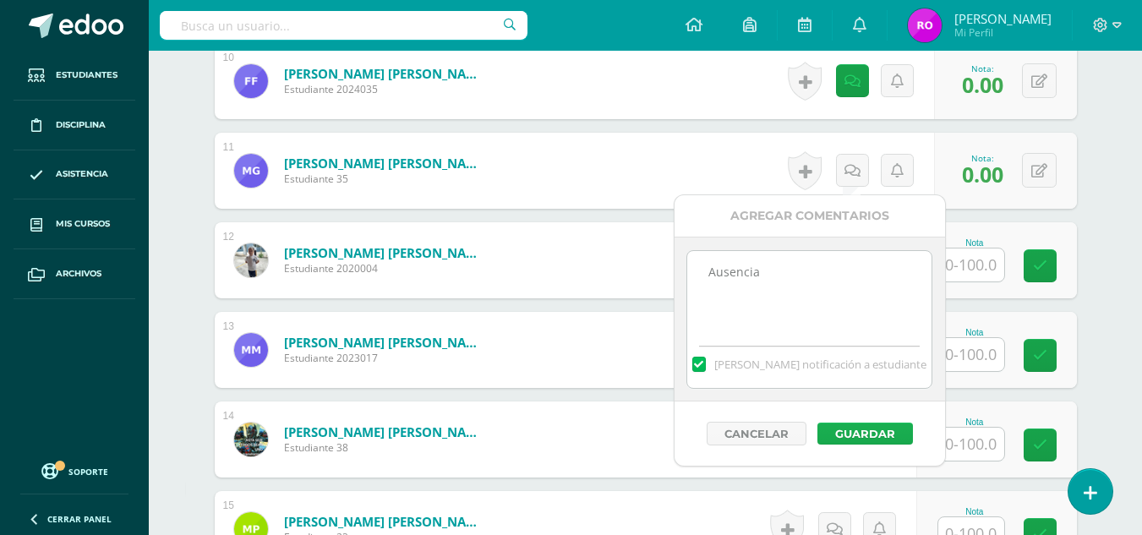
type textarea "Ausencia"
click at [876, 433] on button "Guardar" at bounding box center [865, 434] width 96 height 22
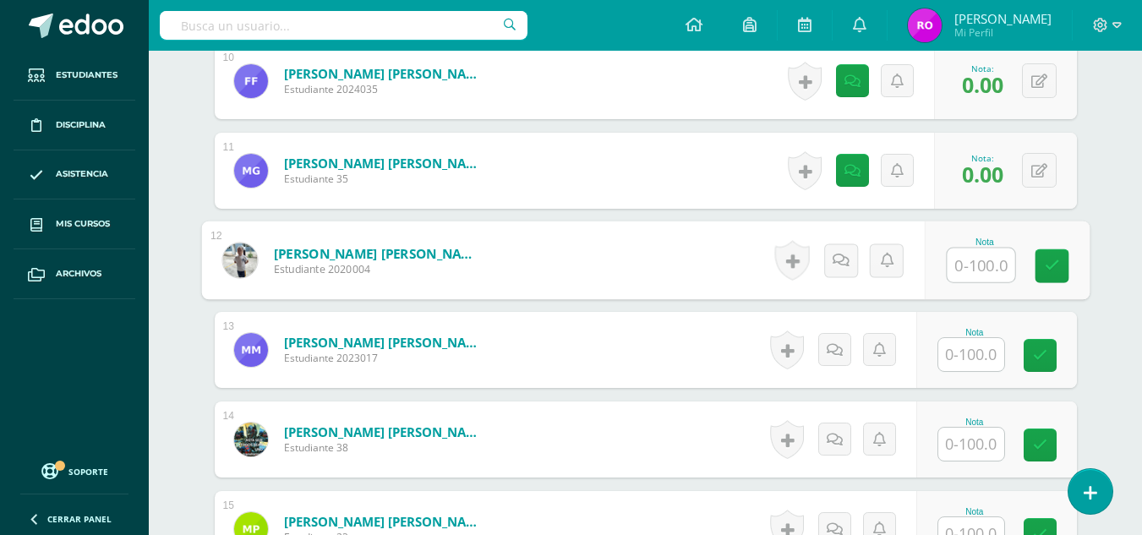
click at [952, 260] on input "text" at bounding box center [981, 266] width 68 height 34
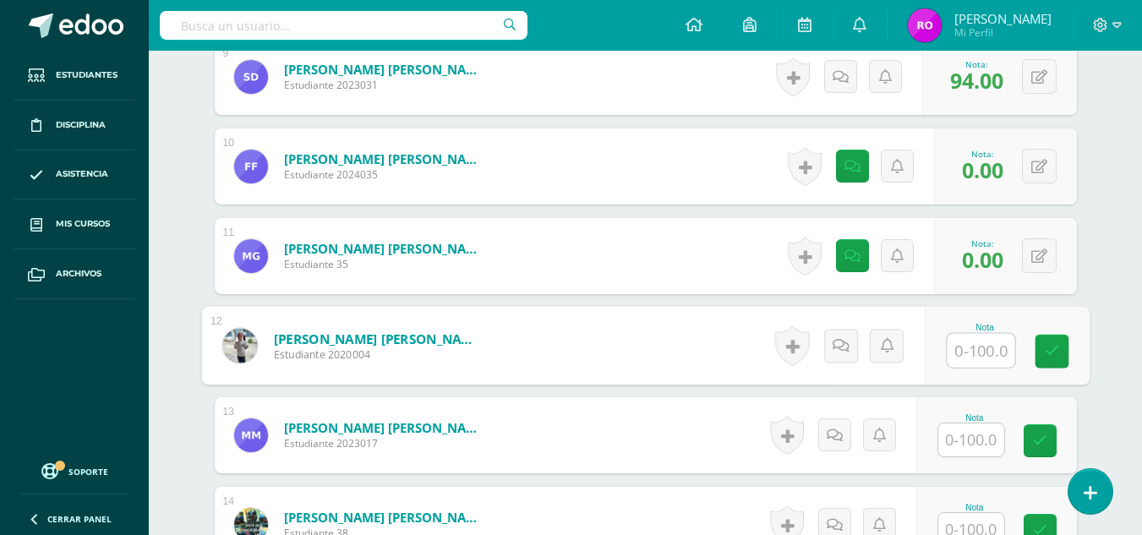
scroll to position [1282, 0]
type input "70"
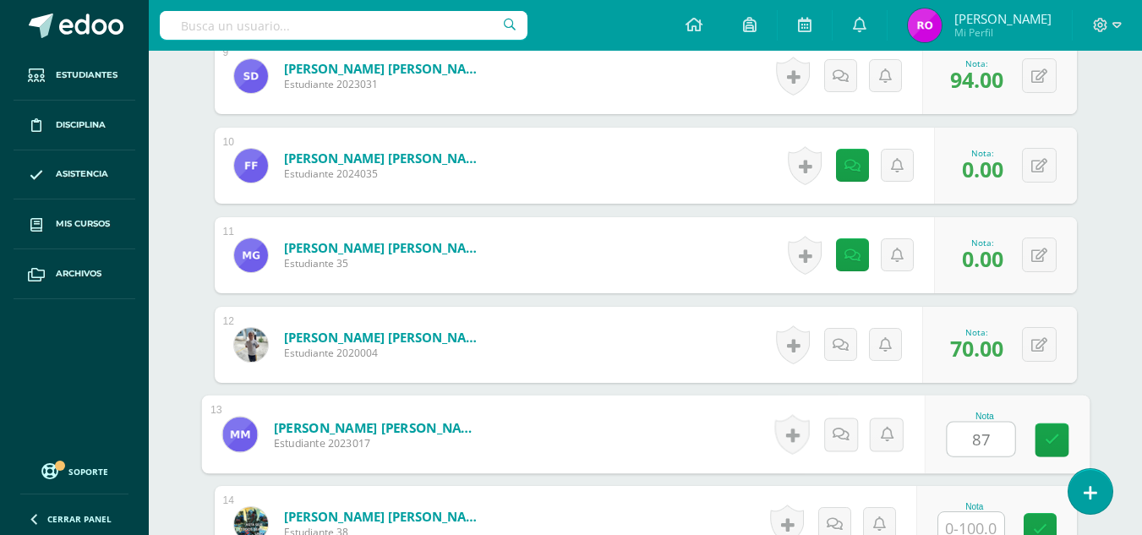
type input "87"
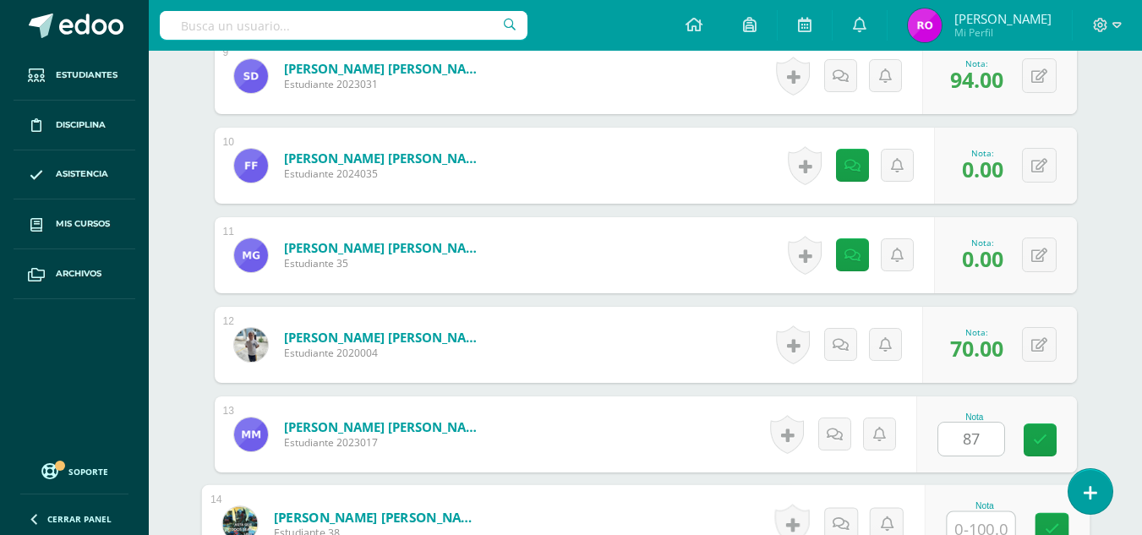
scroll to position [1293, 0]
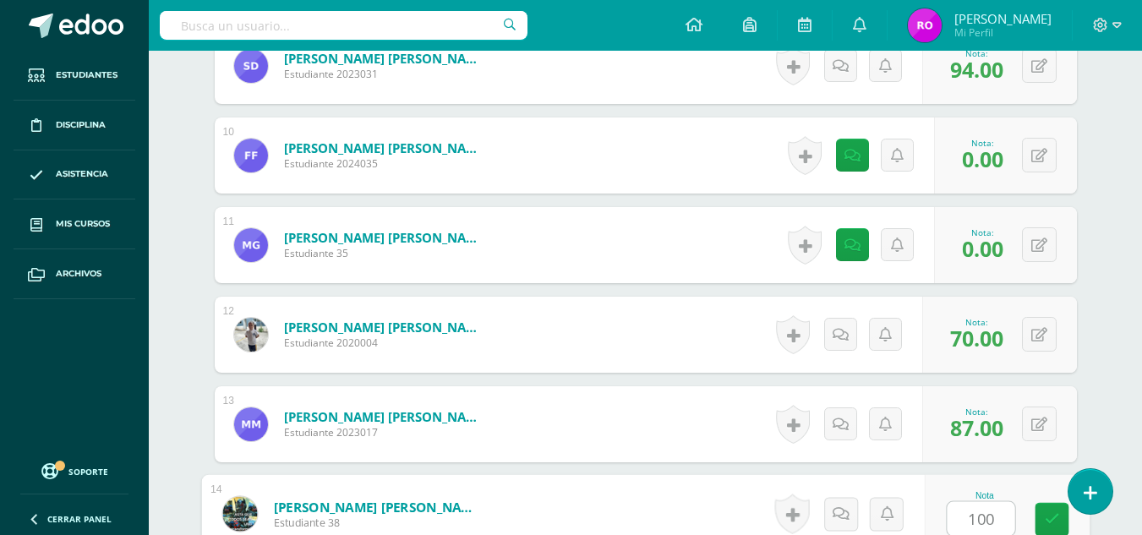
type input "100"
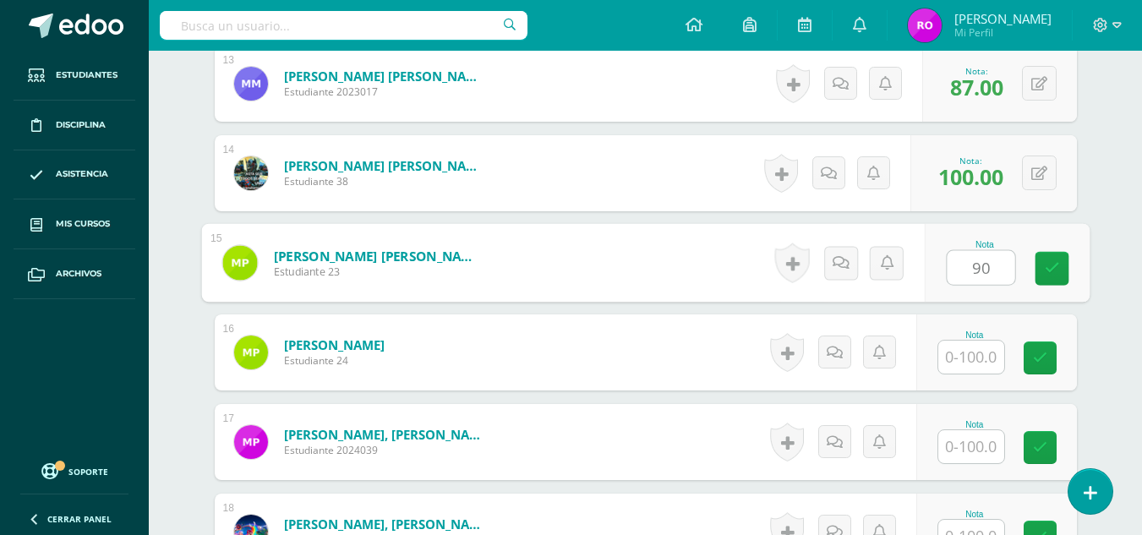
type input "90"
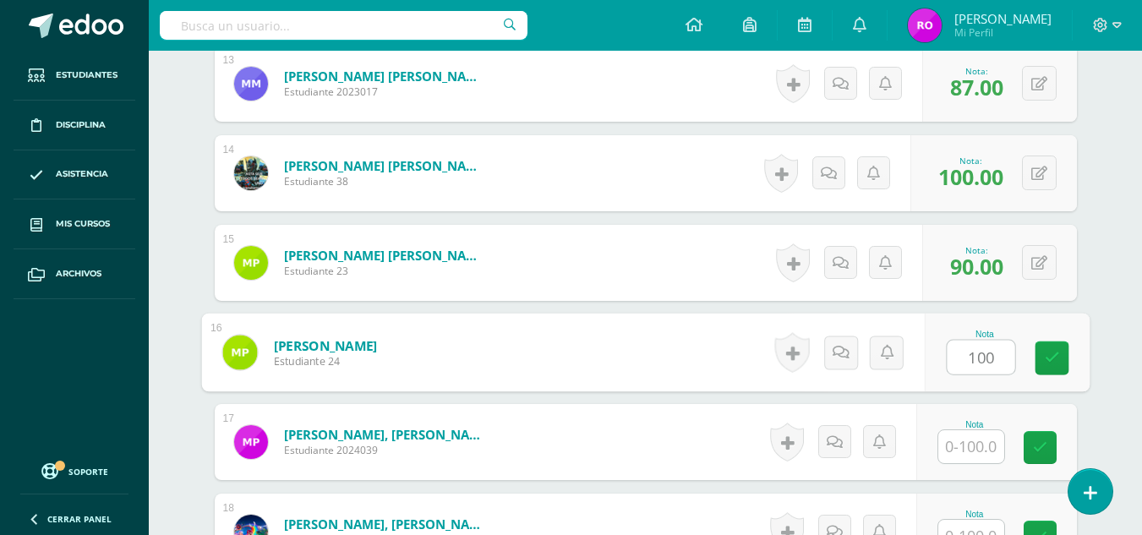
type input "100"
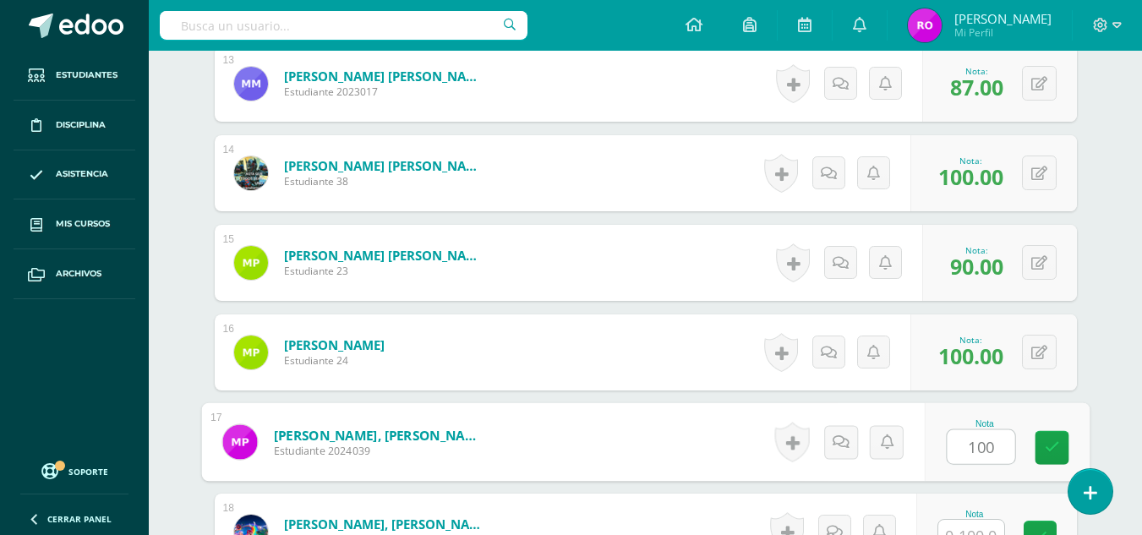
type input "100"
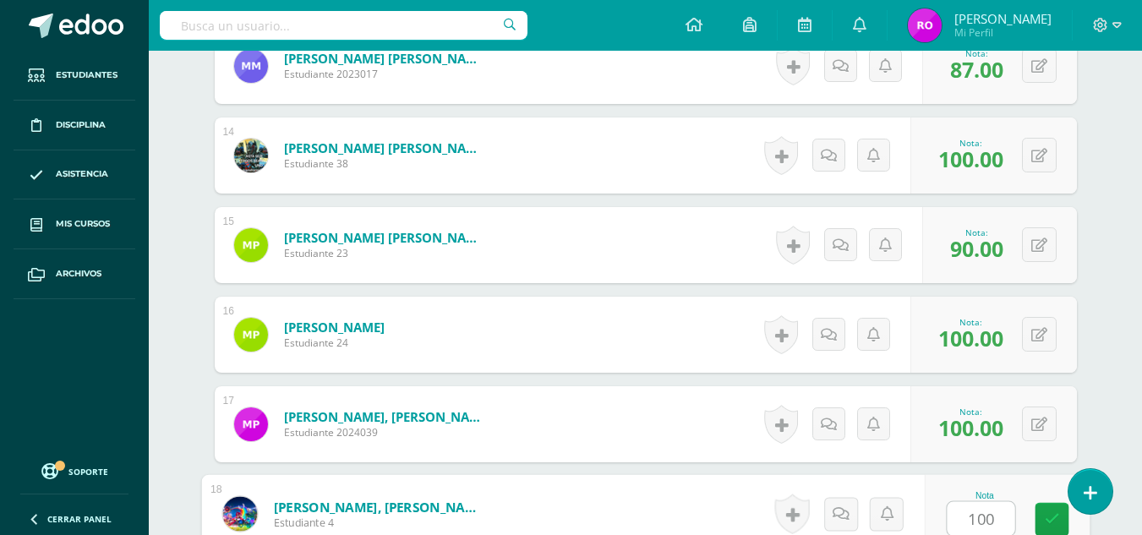
type input "100"
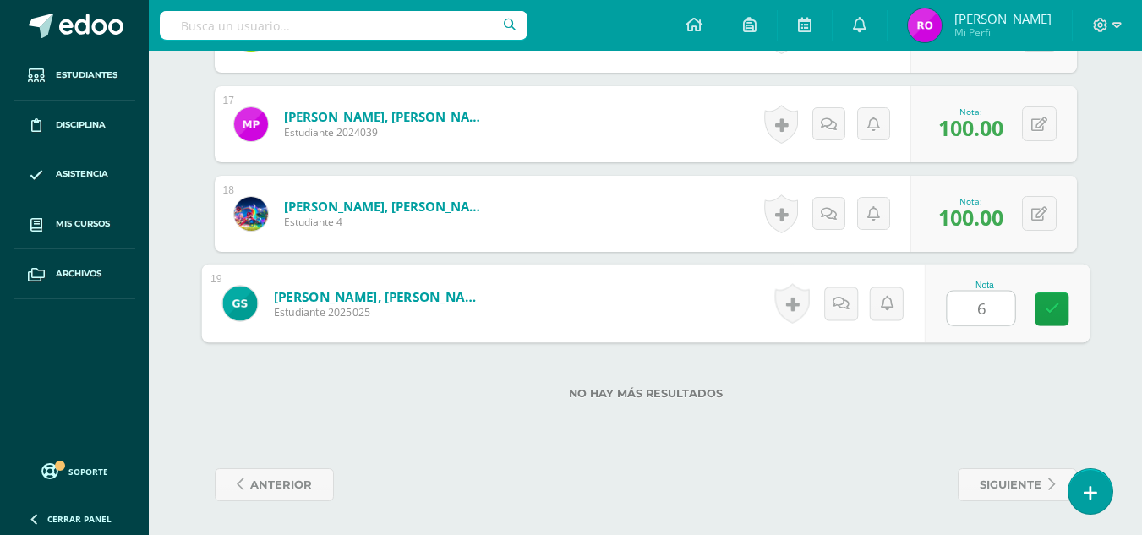
type input "69"
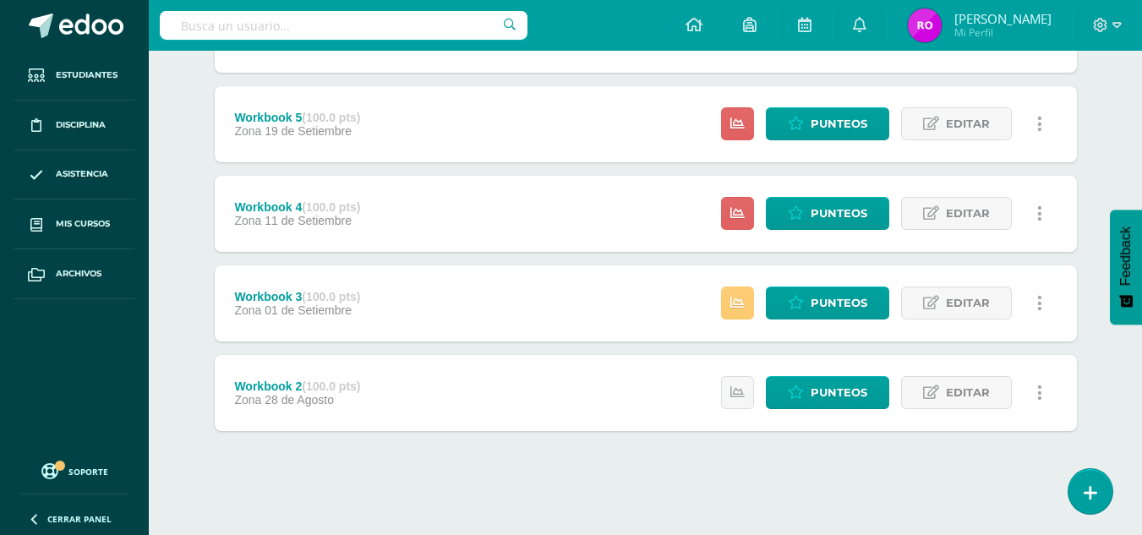
scroll to position [735, 0]
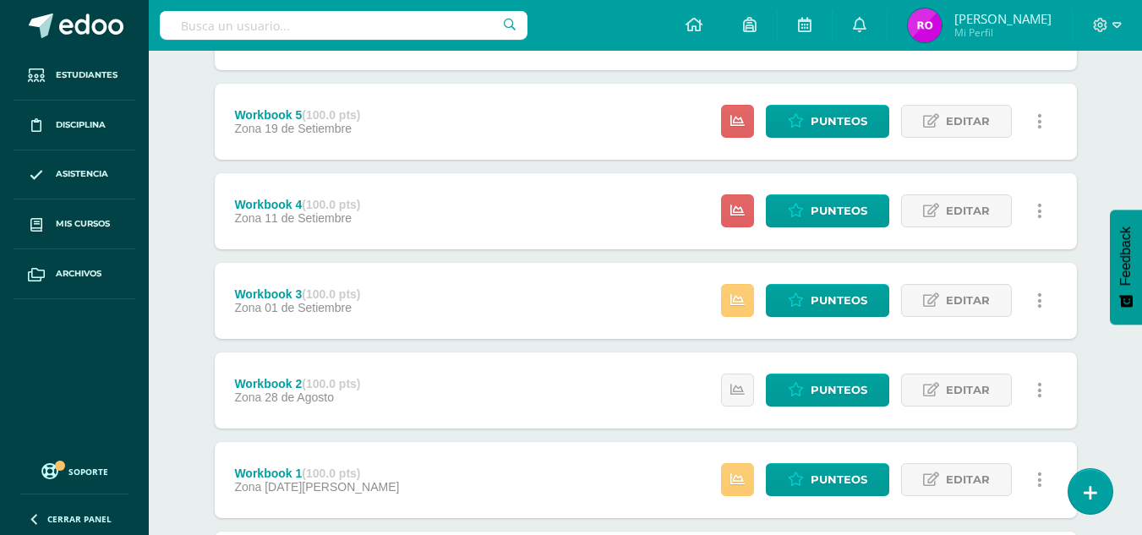
click at [685, 316] on div "Workbook 3 (100.0 pts) Zona 01 de Setiembre Estatus de Actividad: 0 Estudiantes…" at bounding box center [646, 301] width 862 height 76
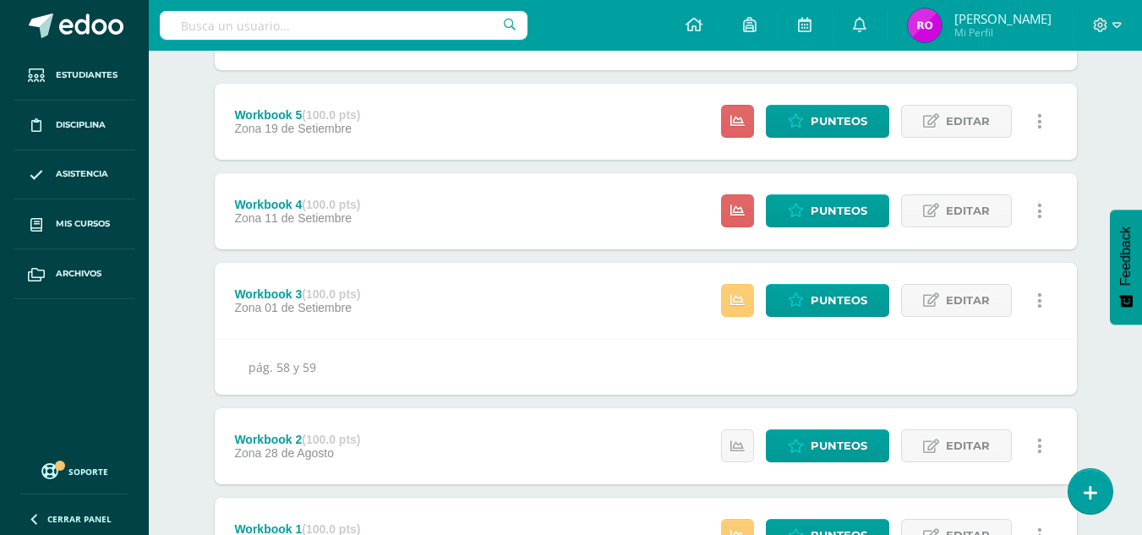
click at [547, 203] on div "Workbook 4 (100.0 pts) Zona 11 de Setiembre Estatus de Actividad: 19 Estudiante…" at bounding box center [646, 211] width 862 height 76
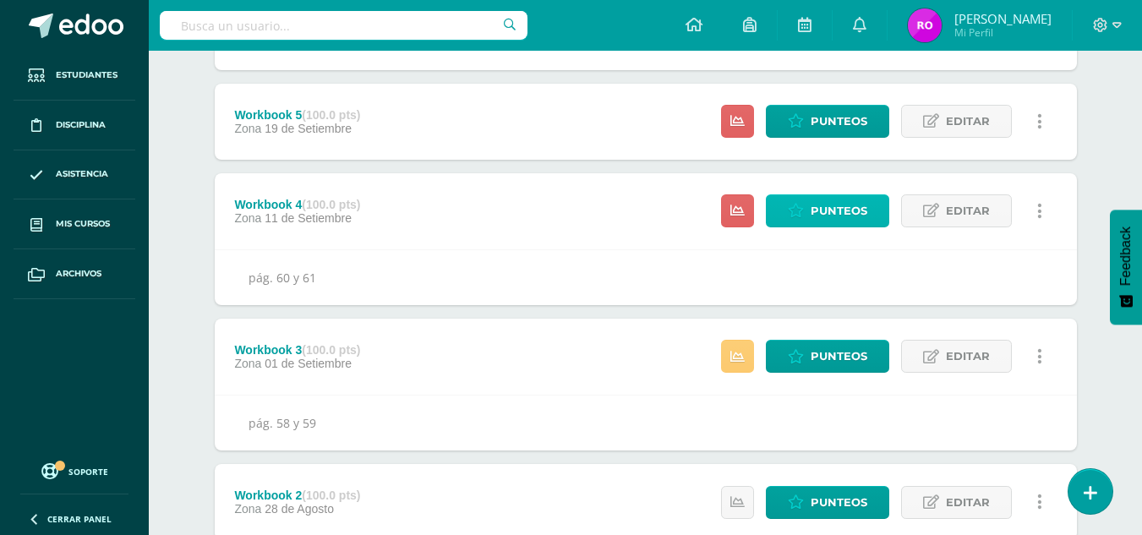
click at [801, 210] on icon at bounding box center [796, 211] width 16 height 14
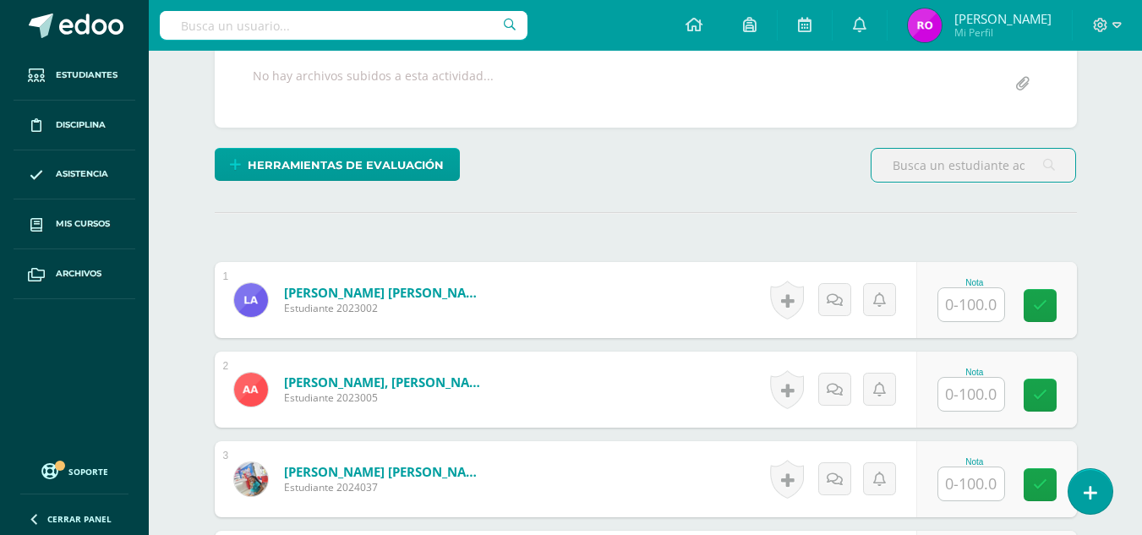
scroll to position [424, 0]
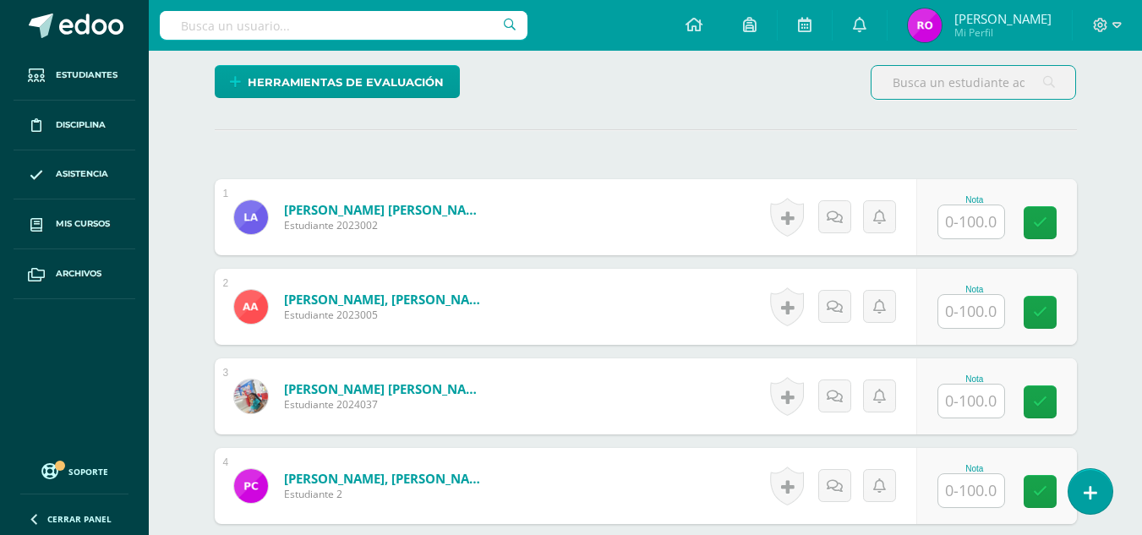
click at [947, 230] on input "text" at bounding box center [971, 221] width 66 height 33
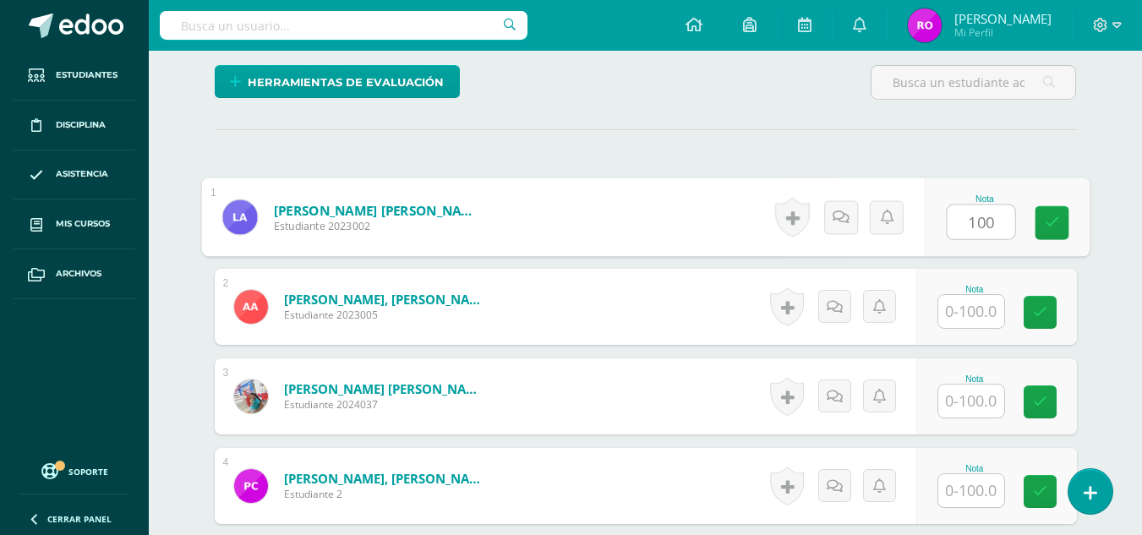
type input "100"
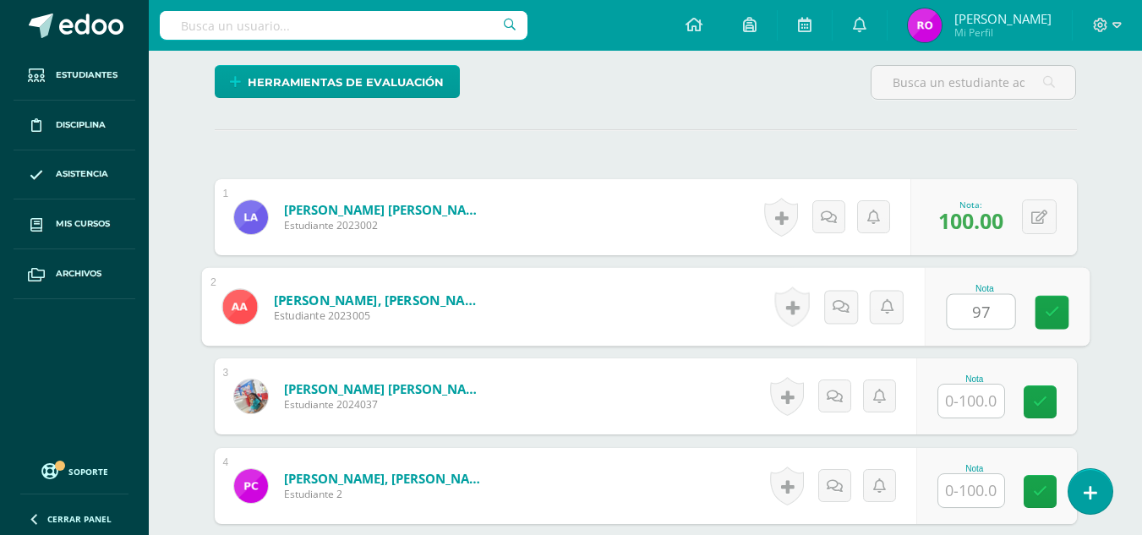
type input "97"
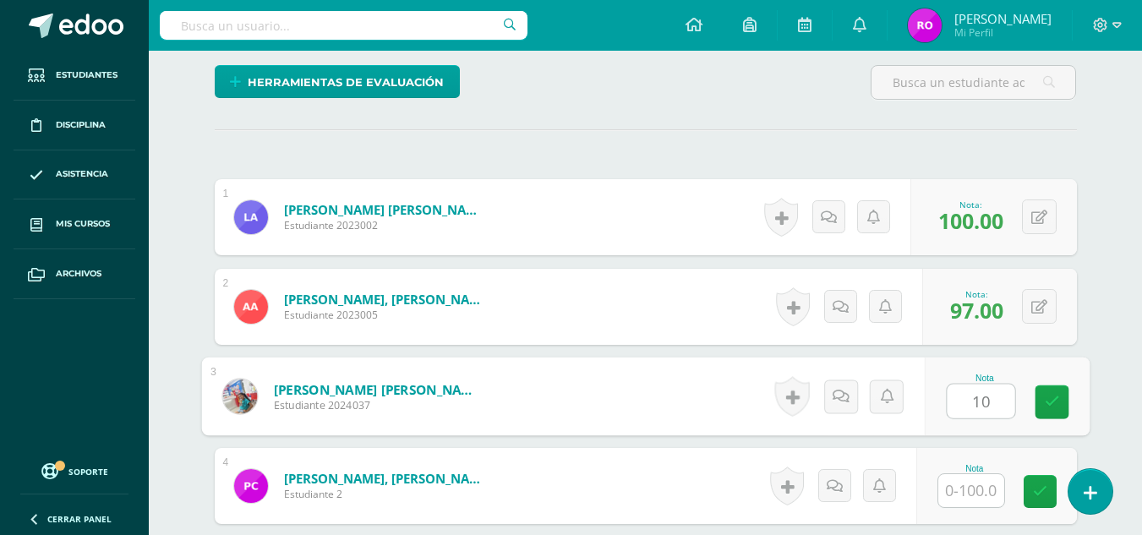
type input "10"
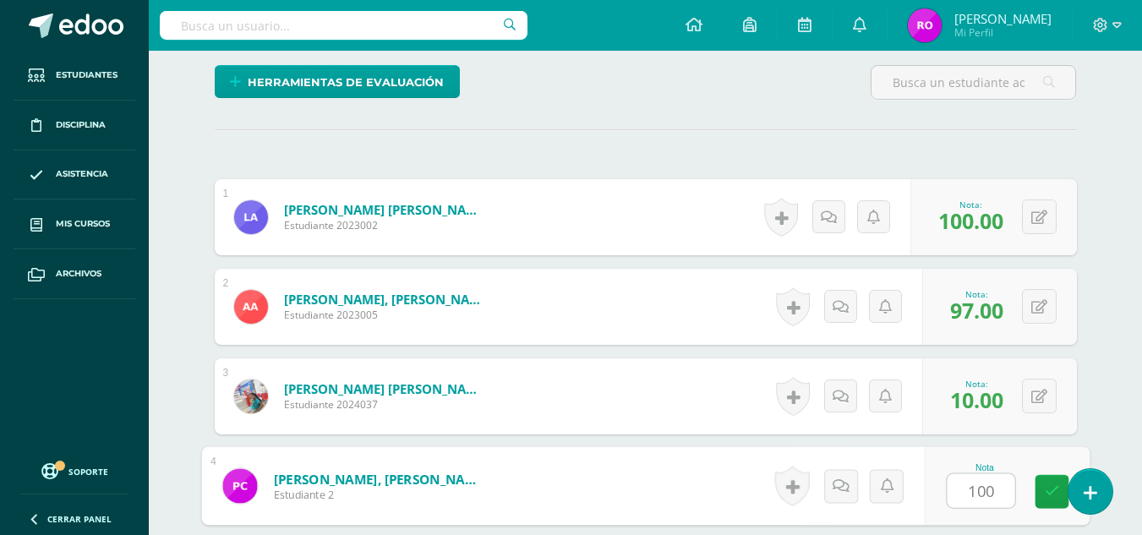
type input "100"
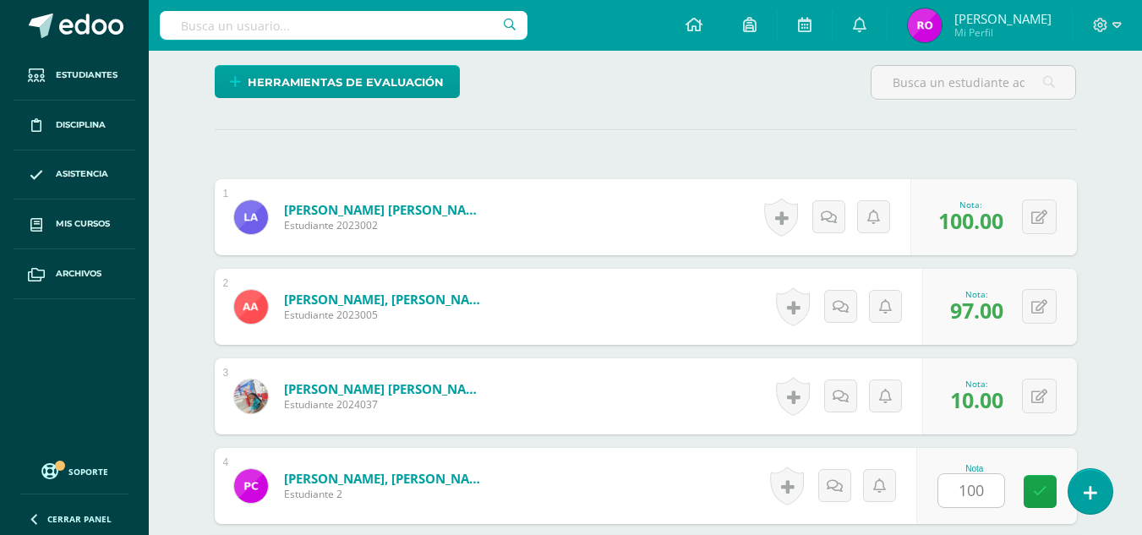
scroll to position [737, 0]
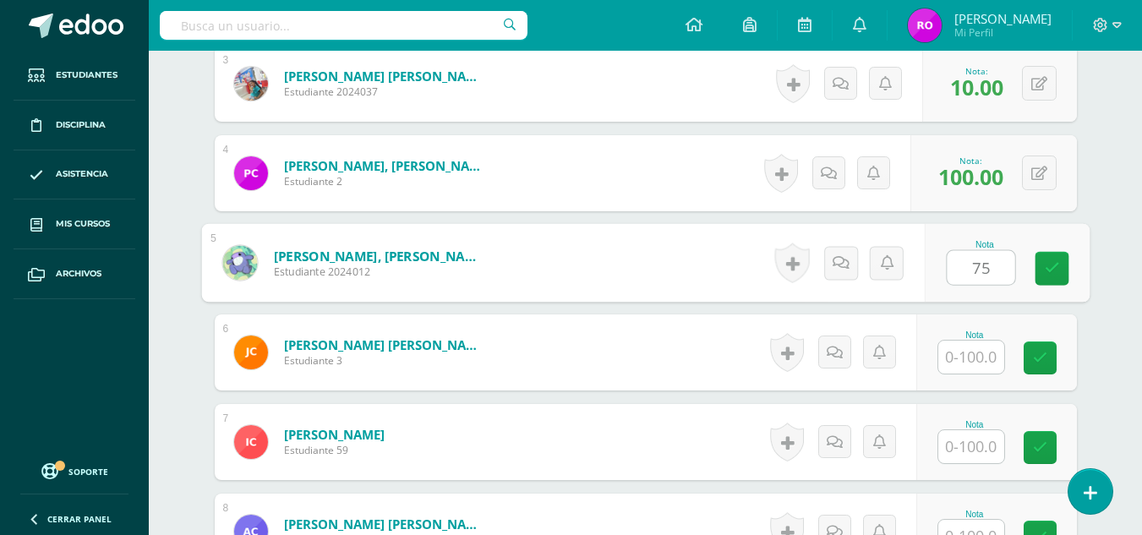
type input "75"
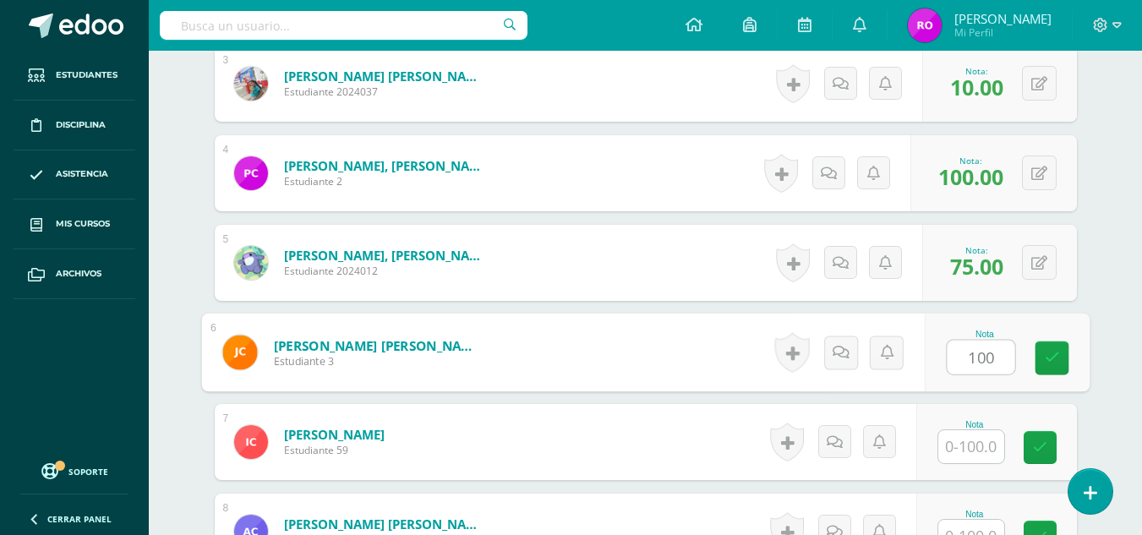
type input "100"
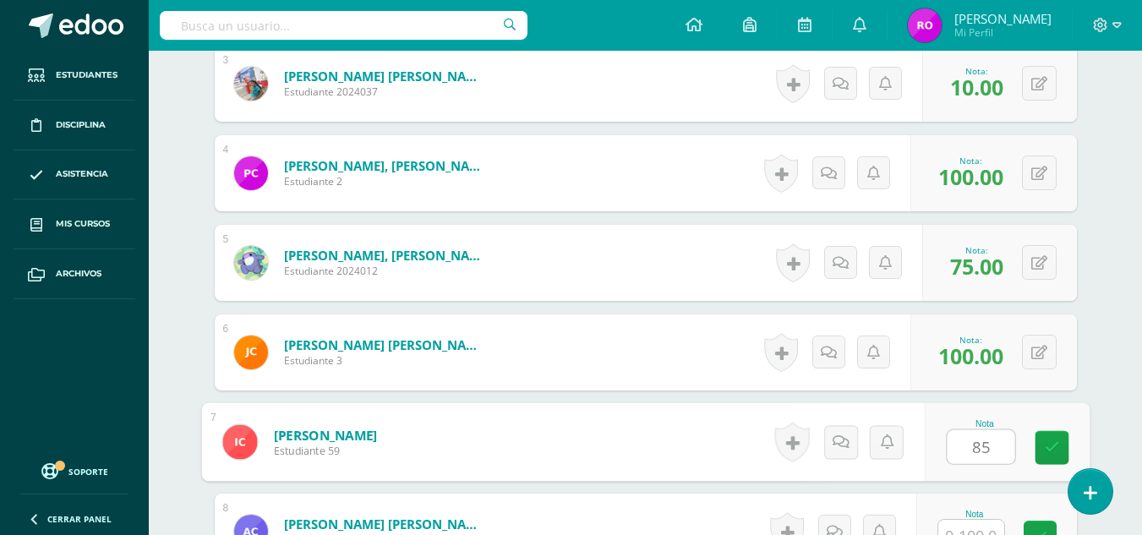
type input "85"
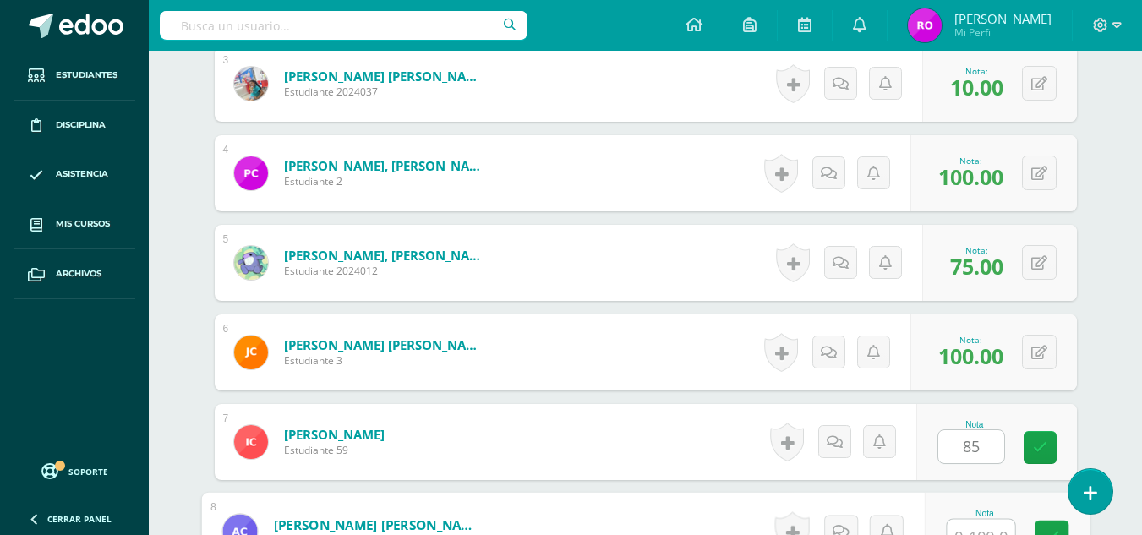
scroll to position [755, 0]
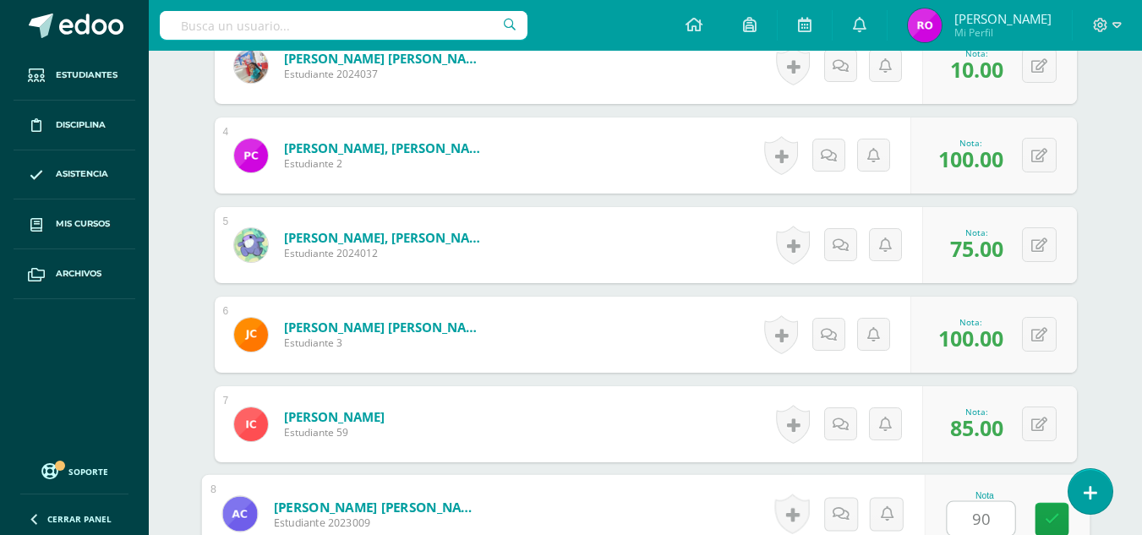
type input "90"
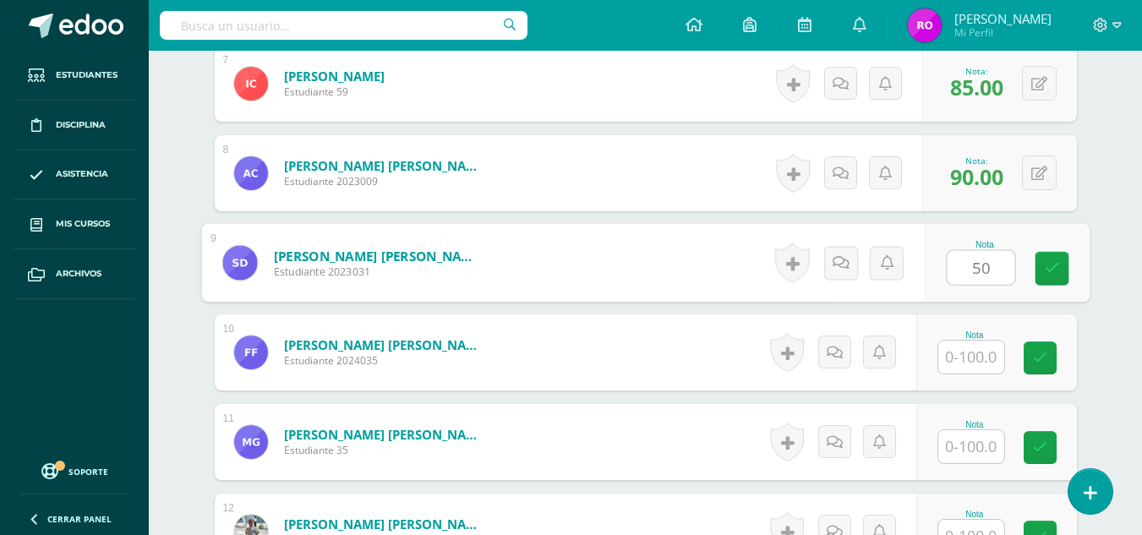
type input "50"
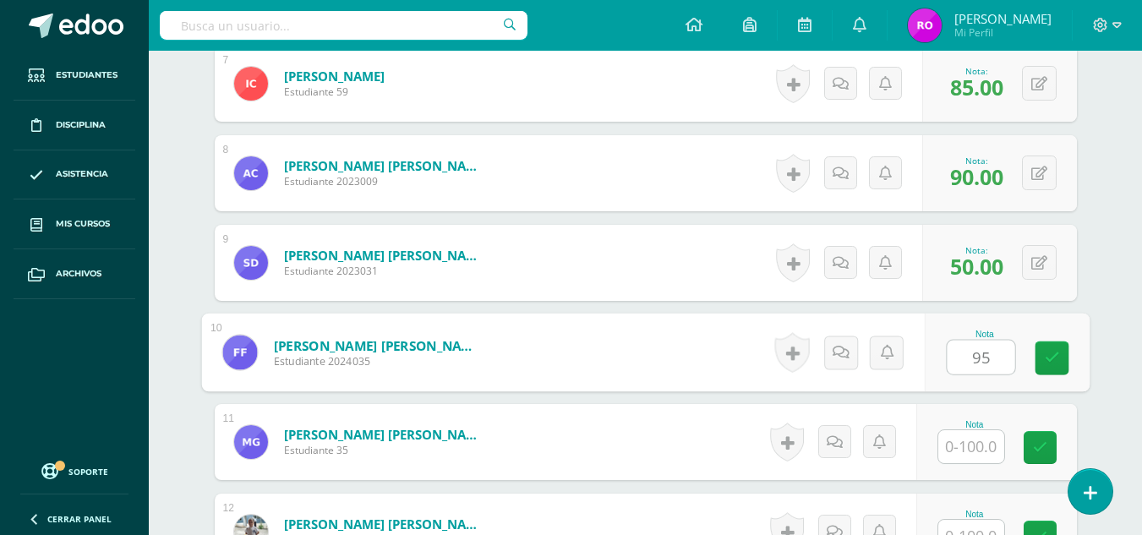
type input "95"
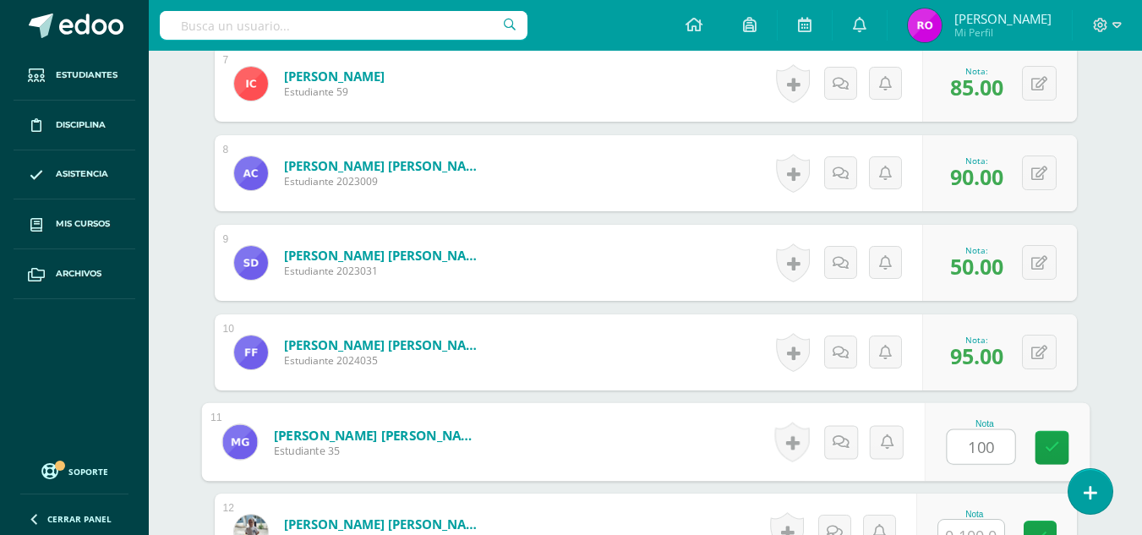
type input "100"
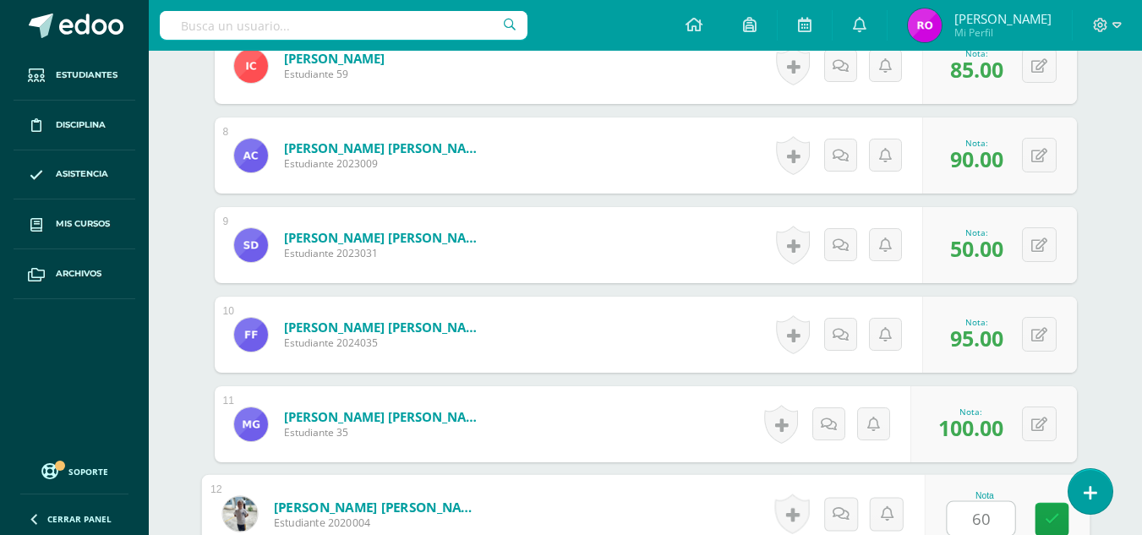
type input "60"
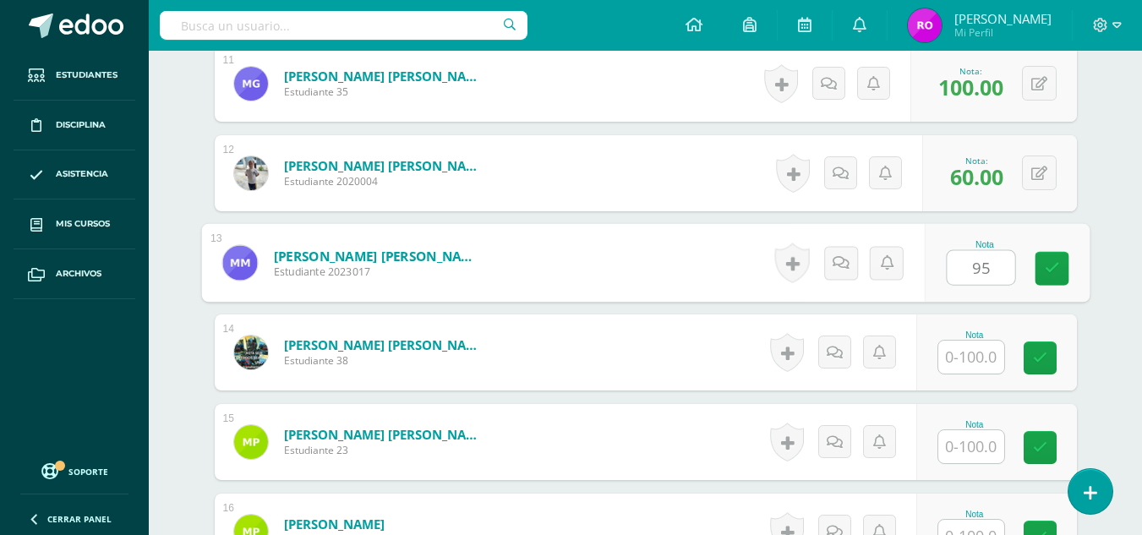
type input "95"
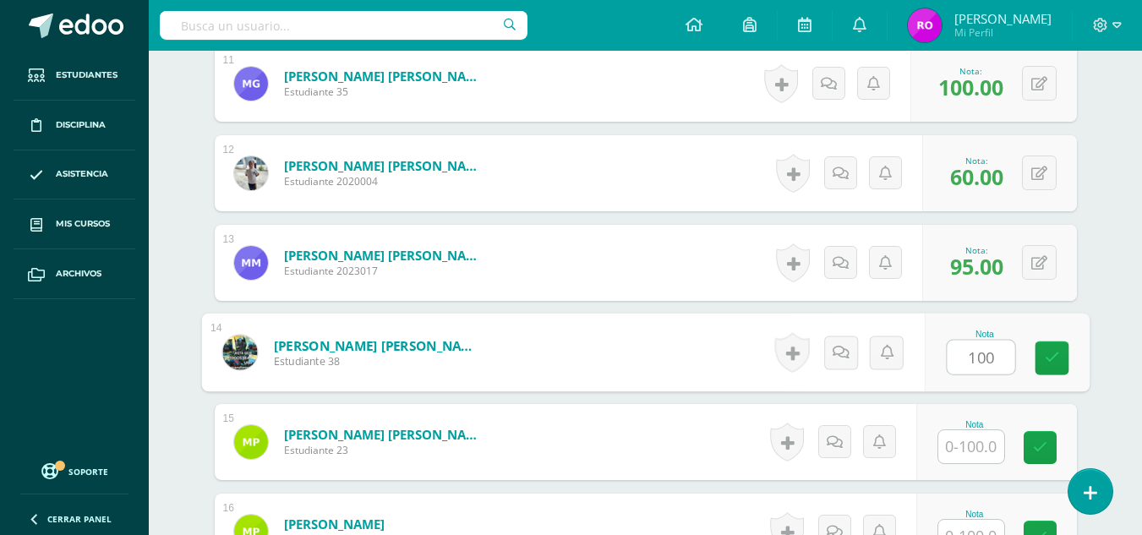
type input "100"
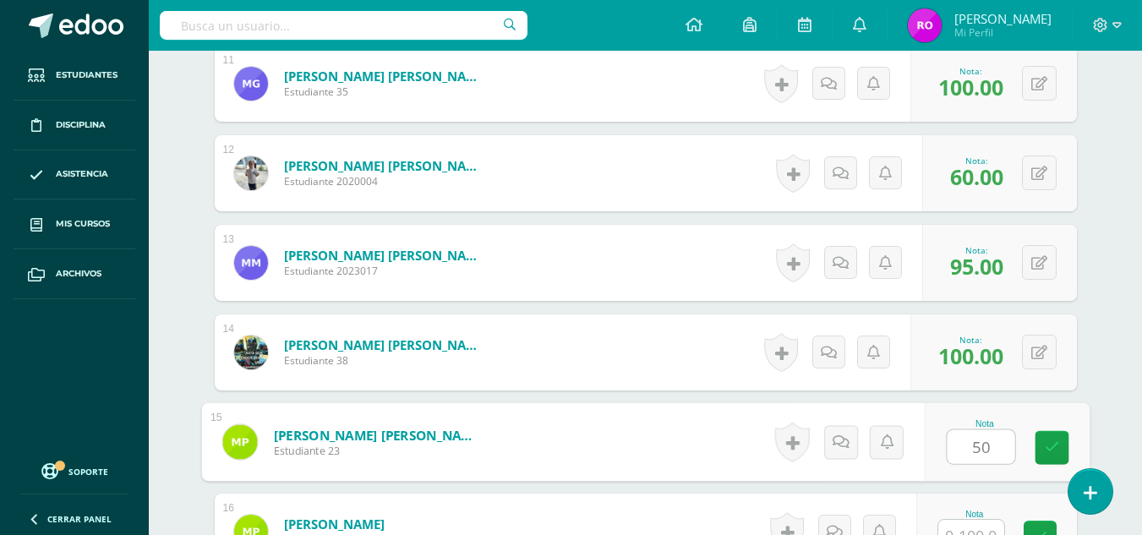
type input "50"
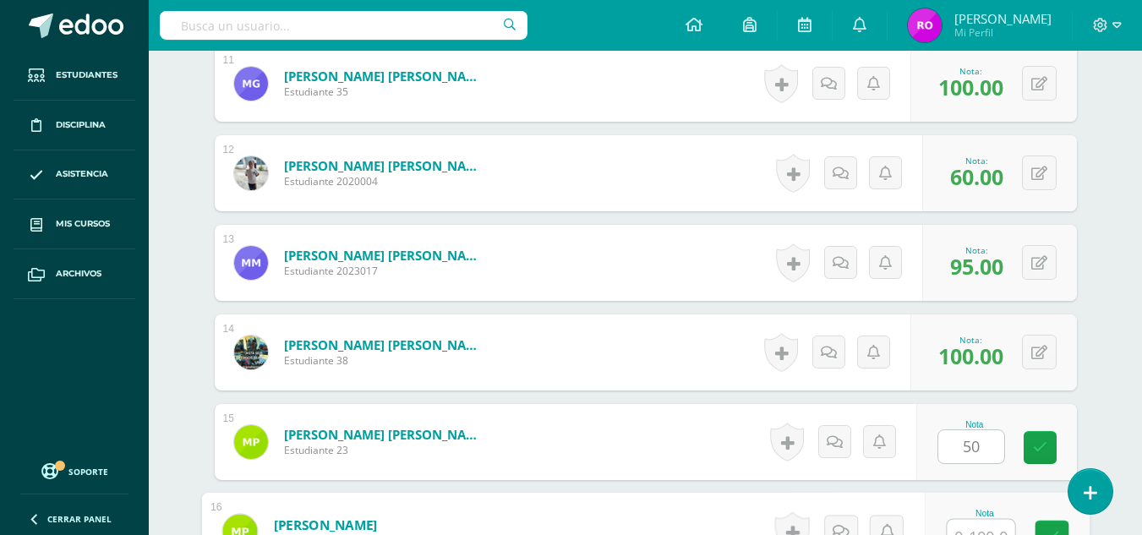
scroll to position [1472, 0]
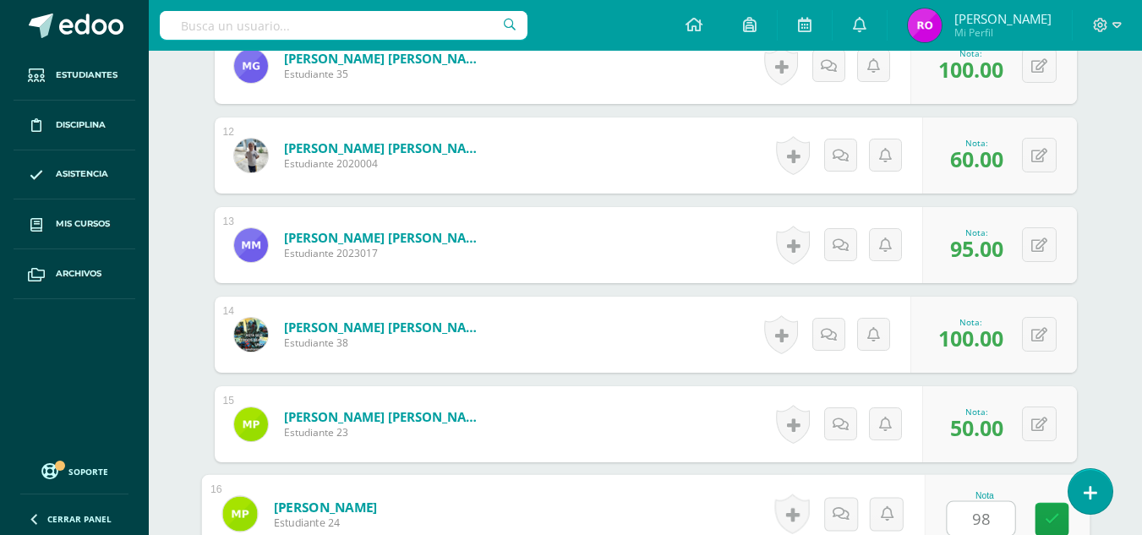
type input "98"
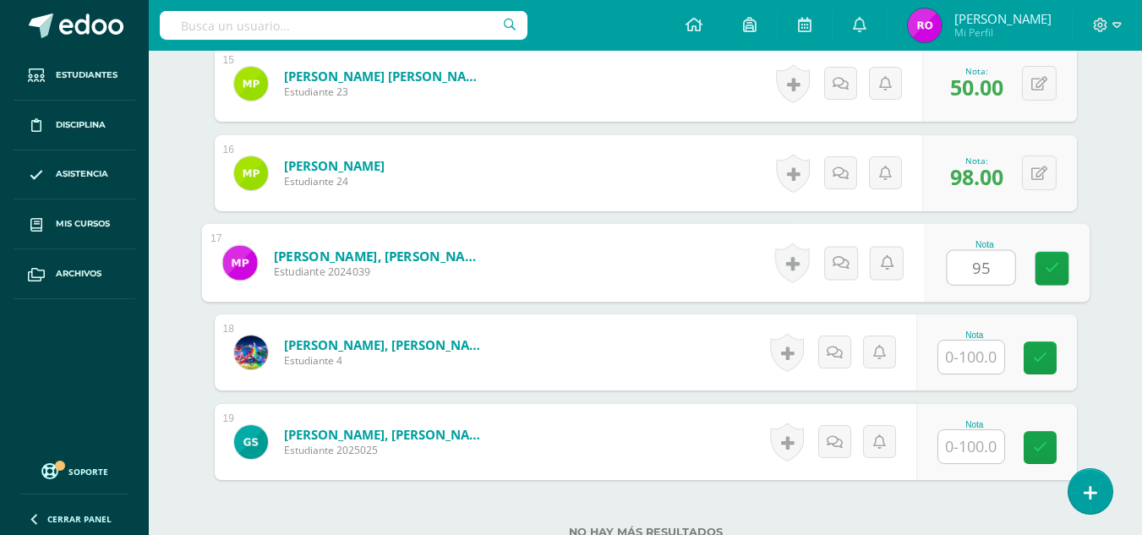
type input "95"
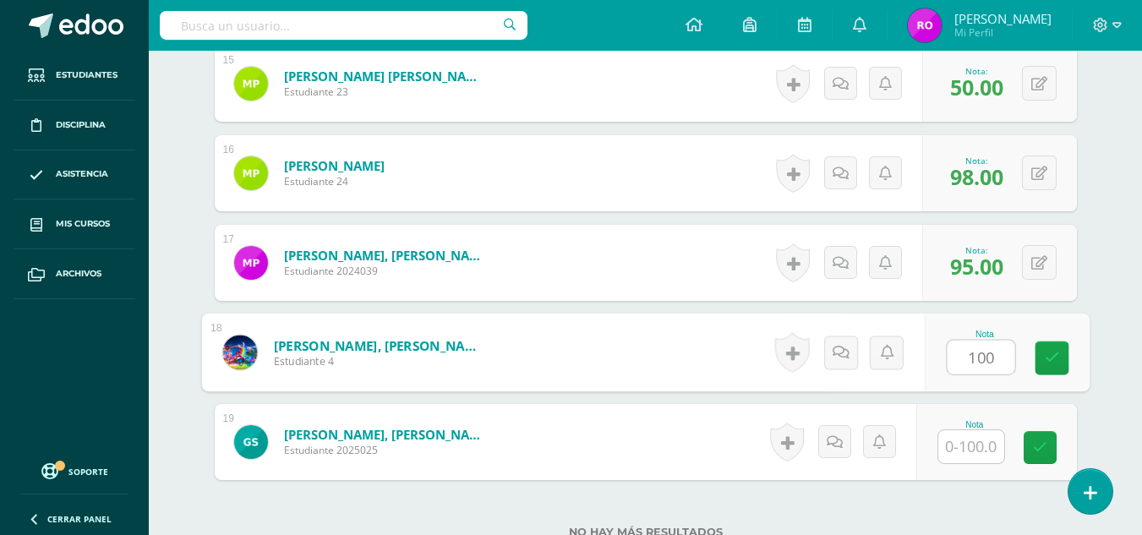
type input "100"
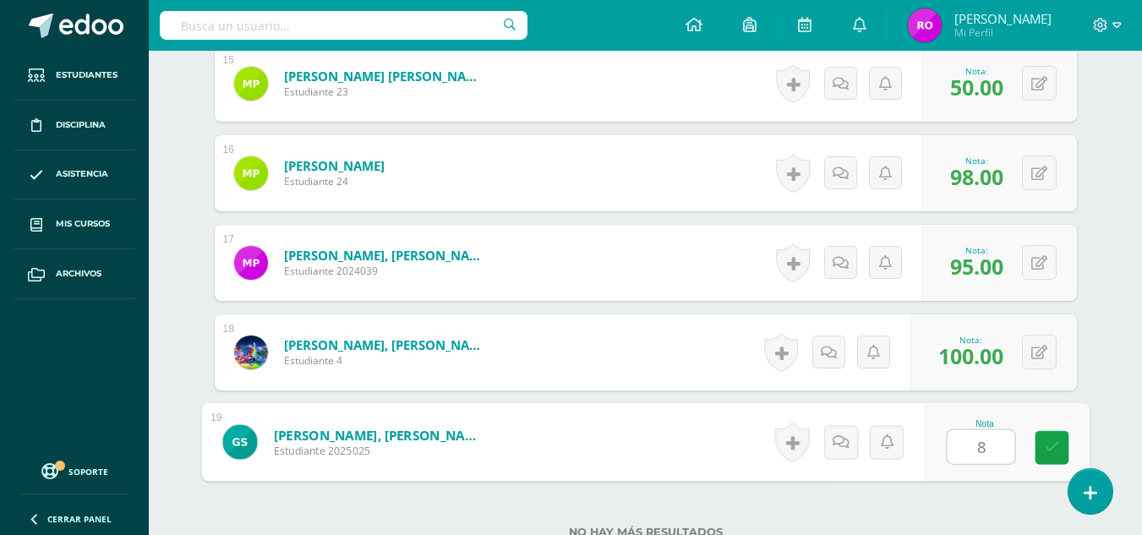
type input "80"
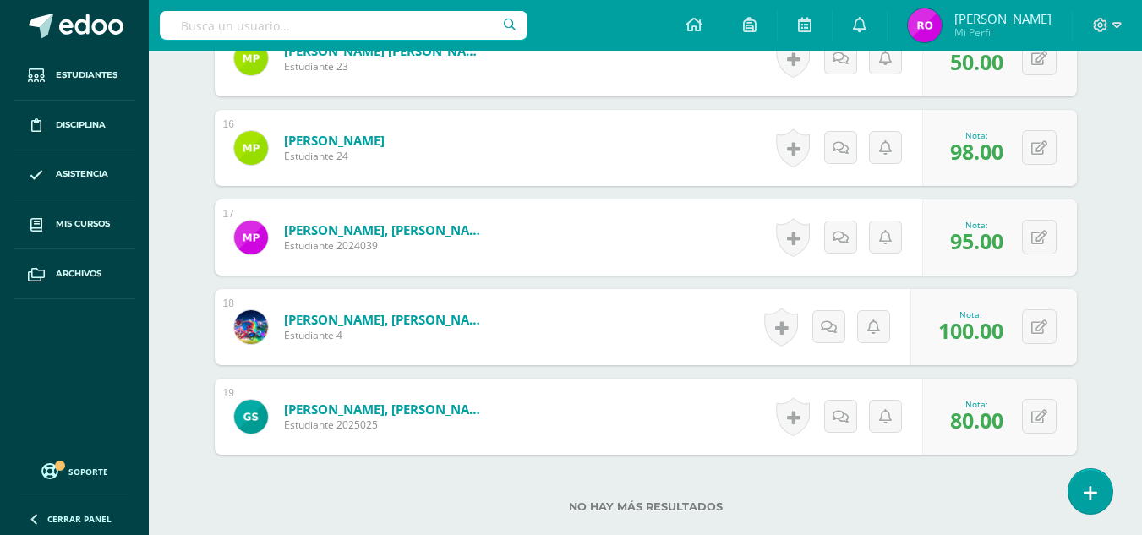
scroll to position [1613, 0]
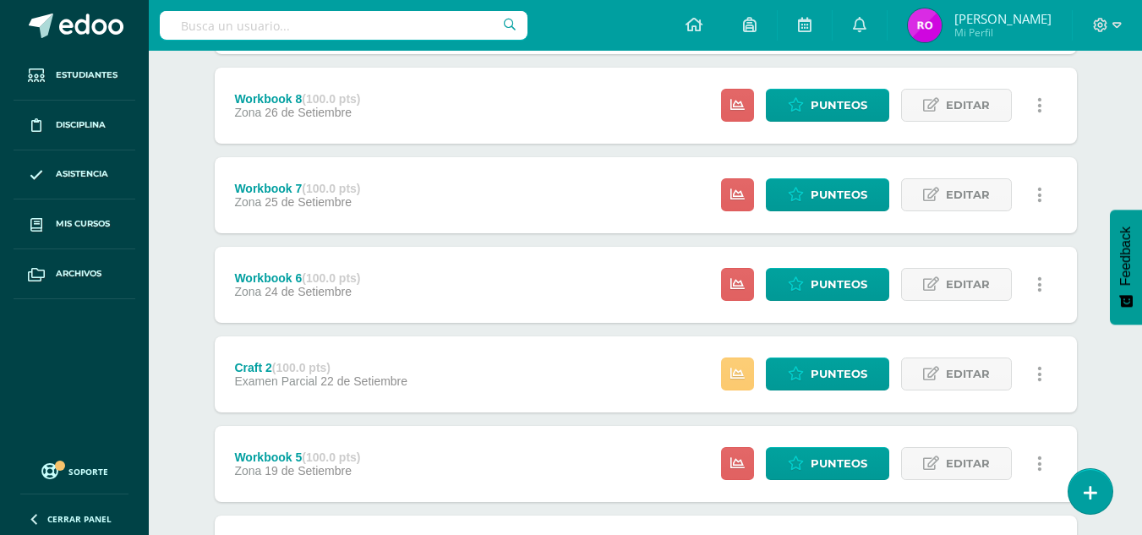
scroll to position [423, 0]
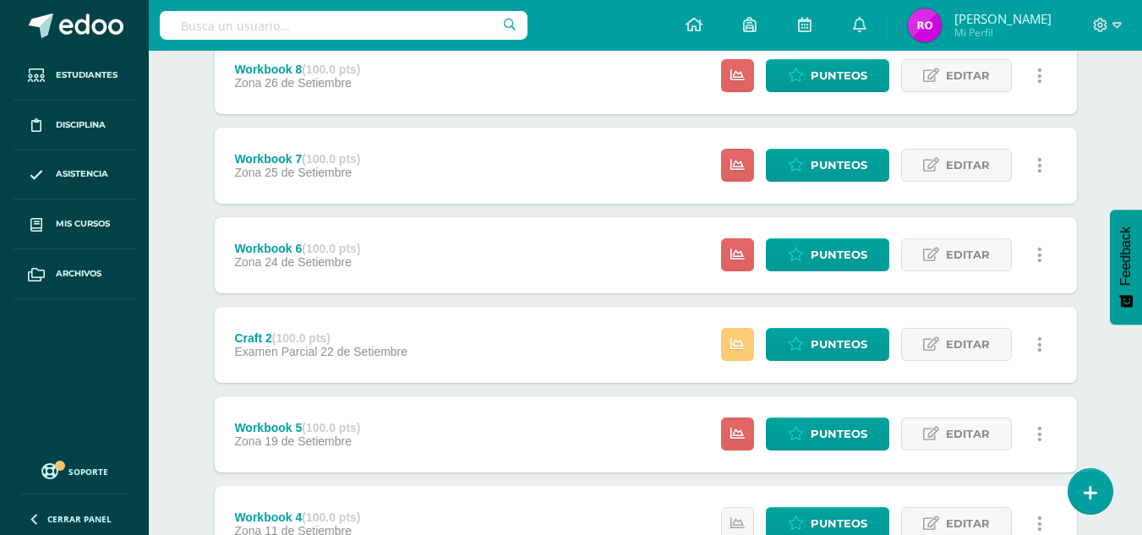
click at [533, 423] on div "Workbook 5 (100.0 pts) Zona 19 de Setiembre Estatus de Actividad: 19 Estudiante…" at bounding box center [646, 434] width 862 height 76
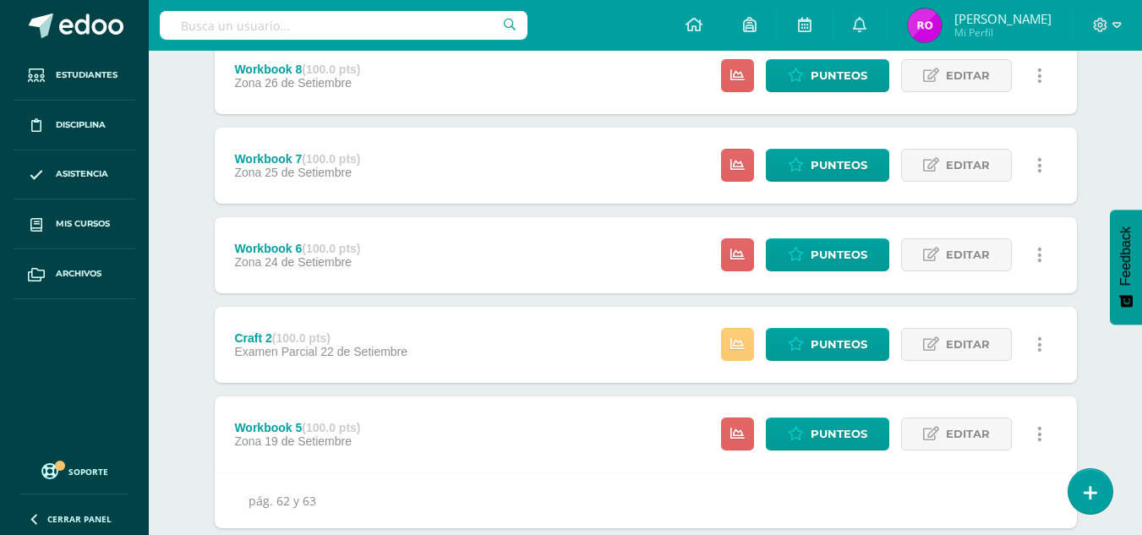
scroll to position [592, 0]
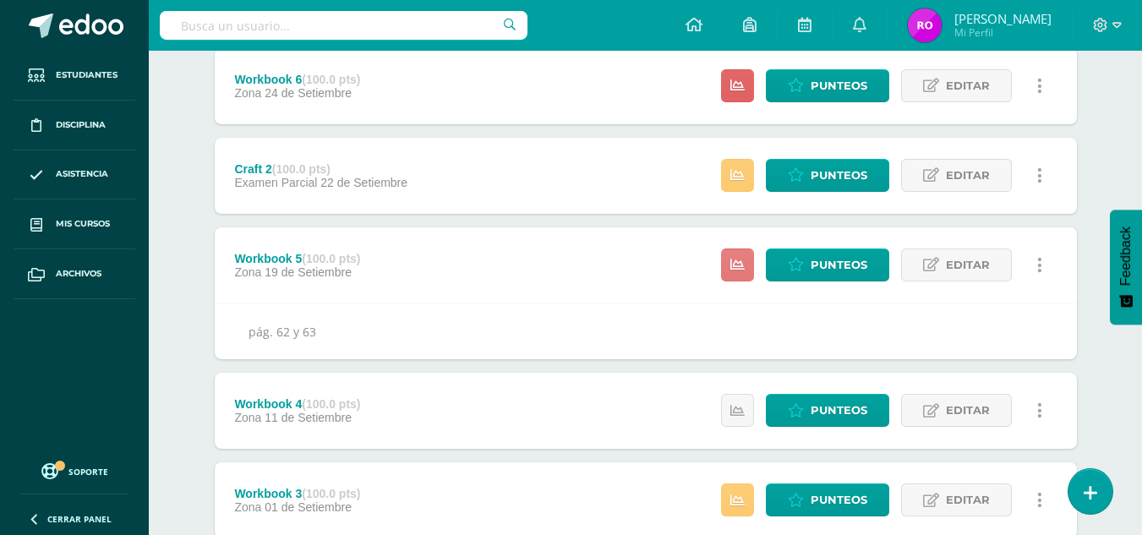
click at [738, 267] on icon at bounding box center [737, 265] width 14 height 14
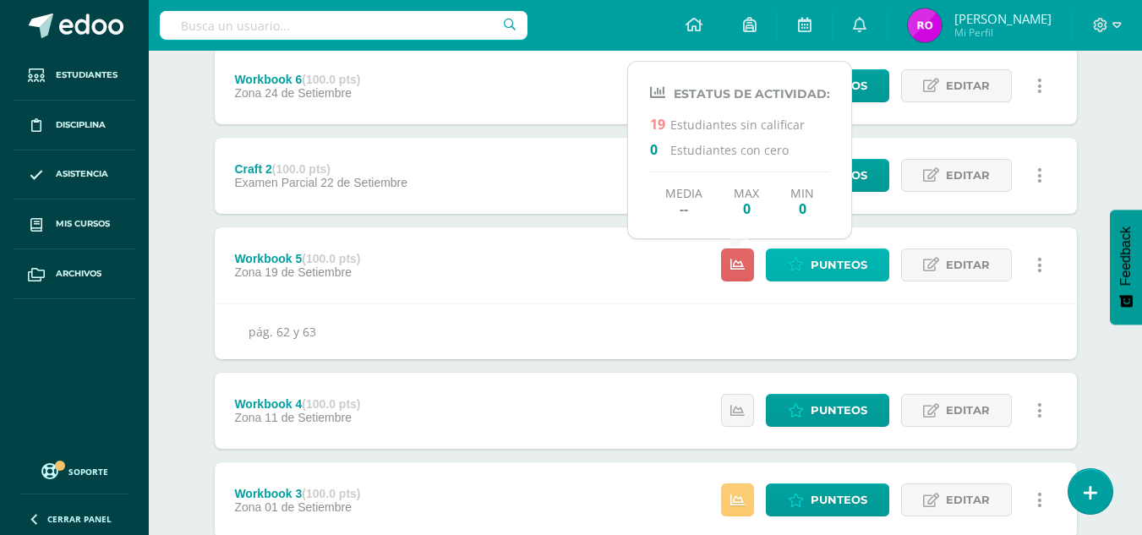
click at [840, 265] on span "Punteos" at bounding box center [839, 264] width 57 height 31
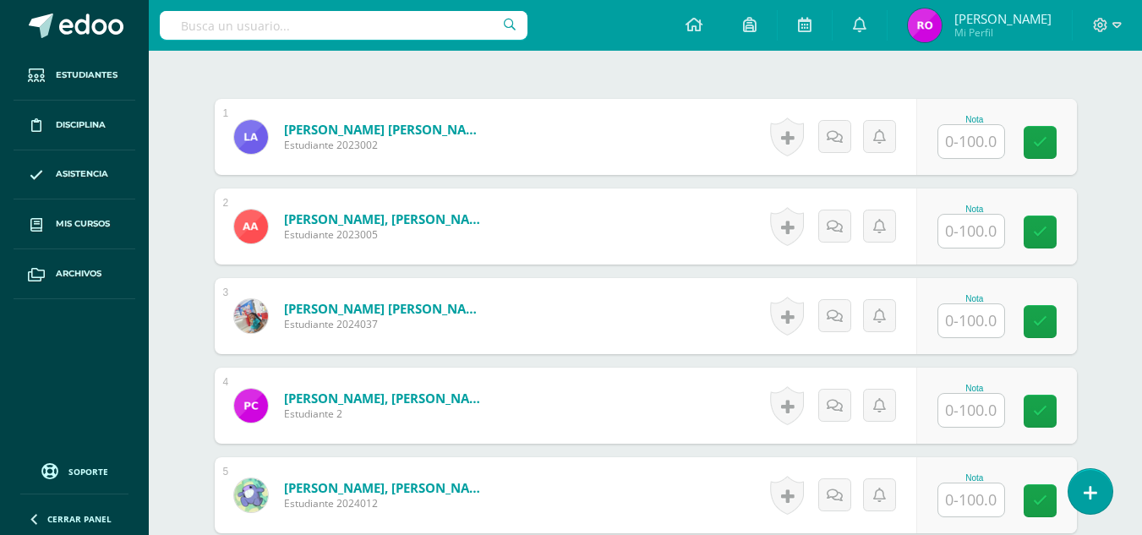
scroll to position [506, 0]
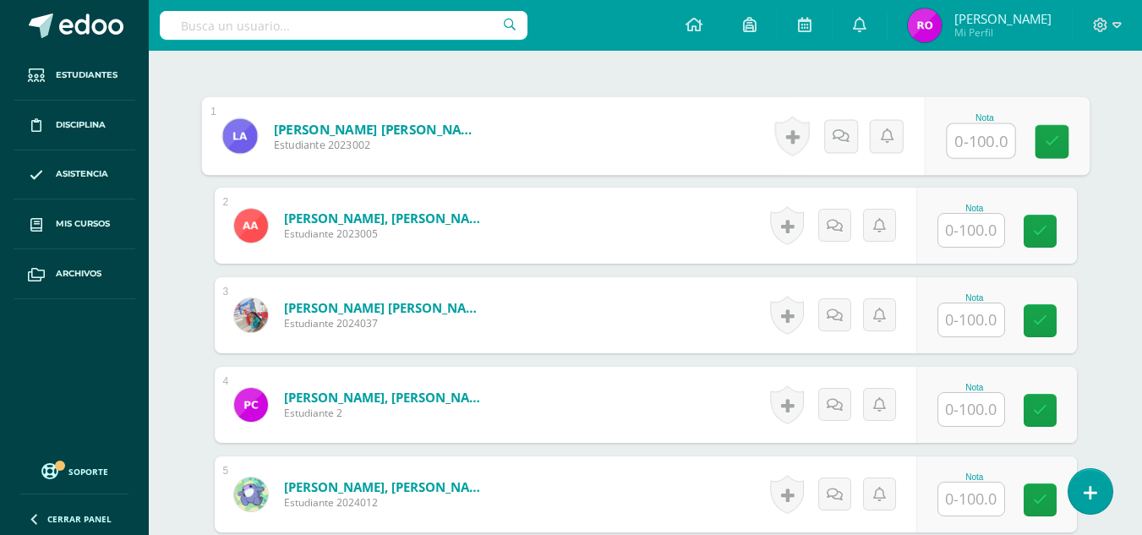
click at [965, 134] on input "text" at bounding box center [981, 141] width 68 height 34
type input "95"
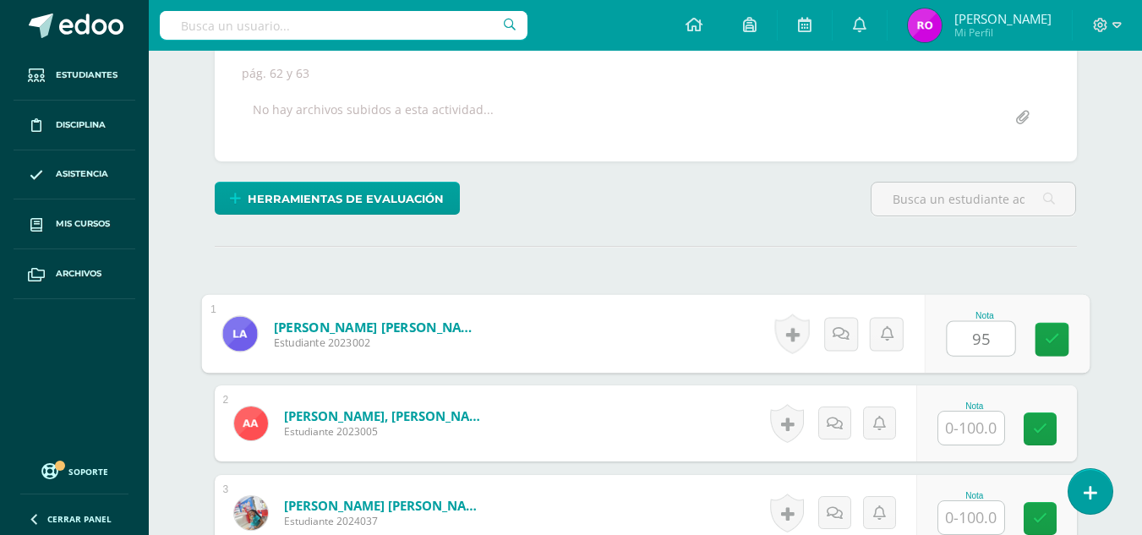
scroll to position [337, 0]
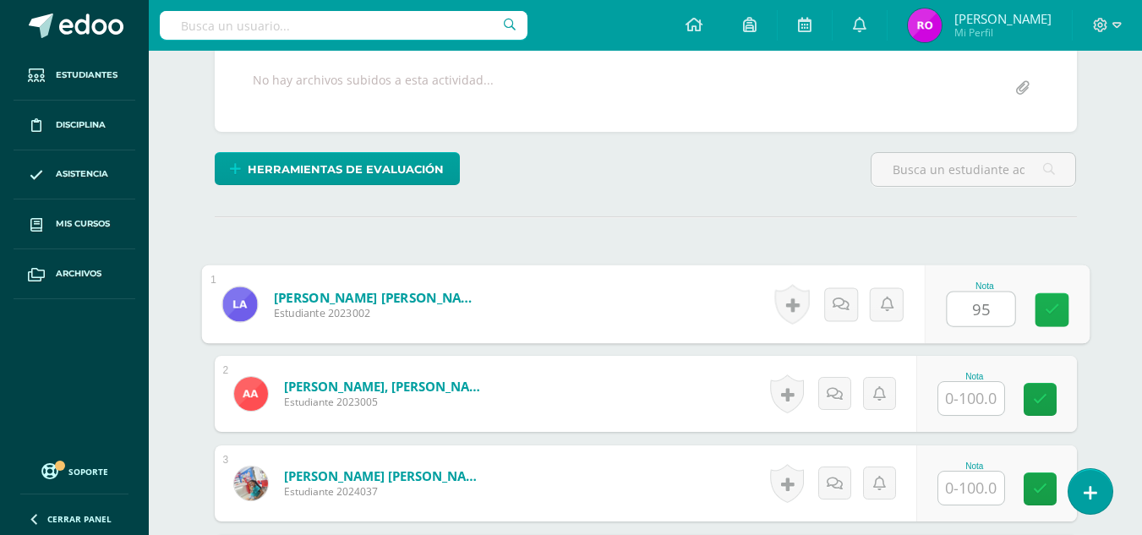
click at [1061, 302] on link at bounding box center [1052, 310] width 34 height 34
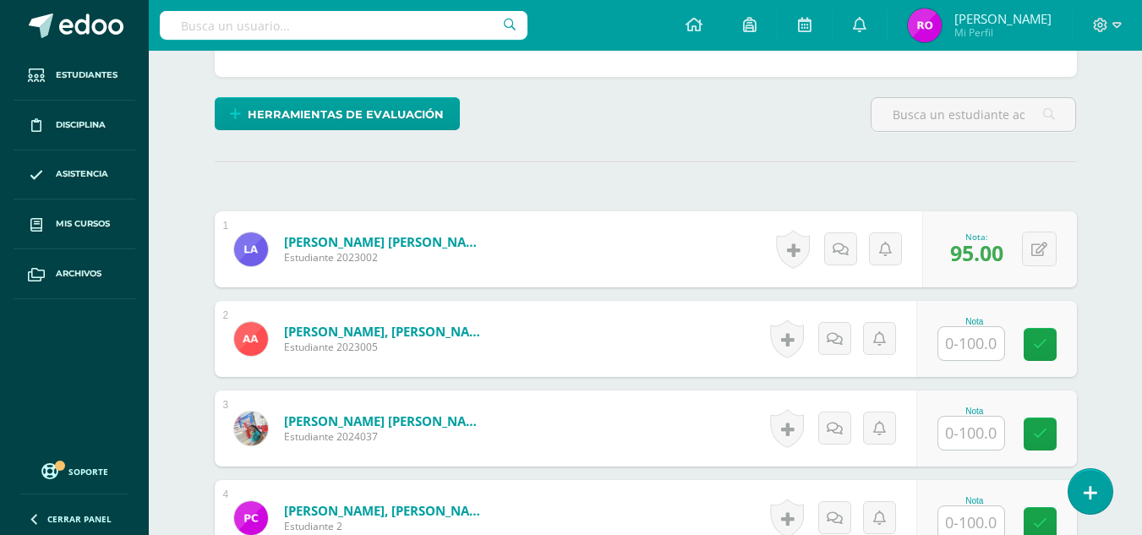
scroll to position [422, 0]
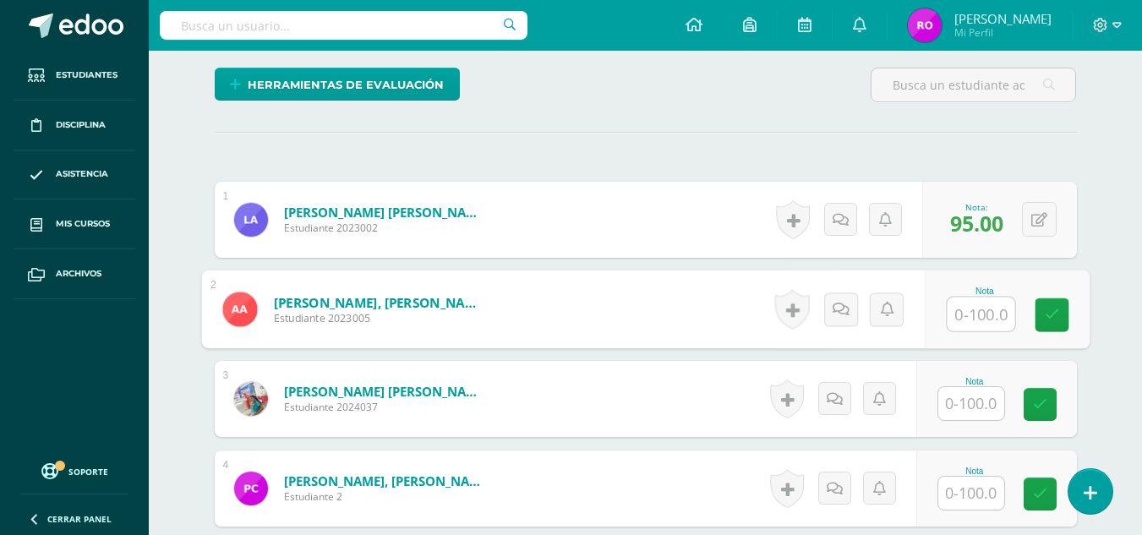
click at [979, 313] on input "text" at bounding box center [981, 315] width 68 height 34
type input "90"
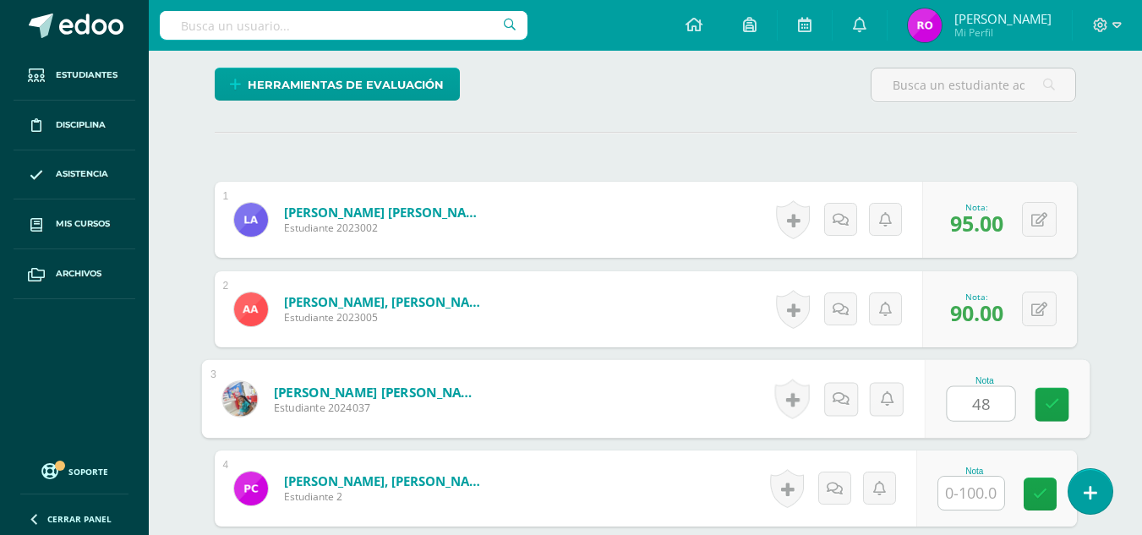
type input "48"
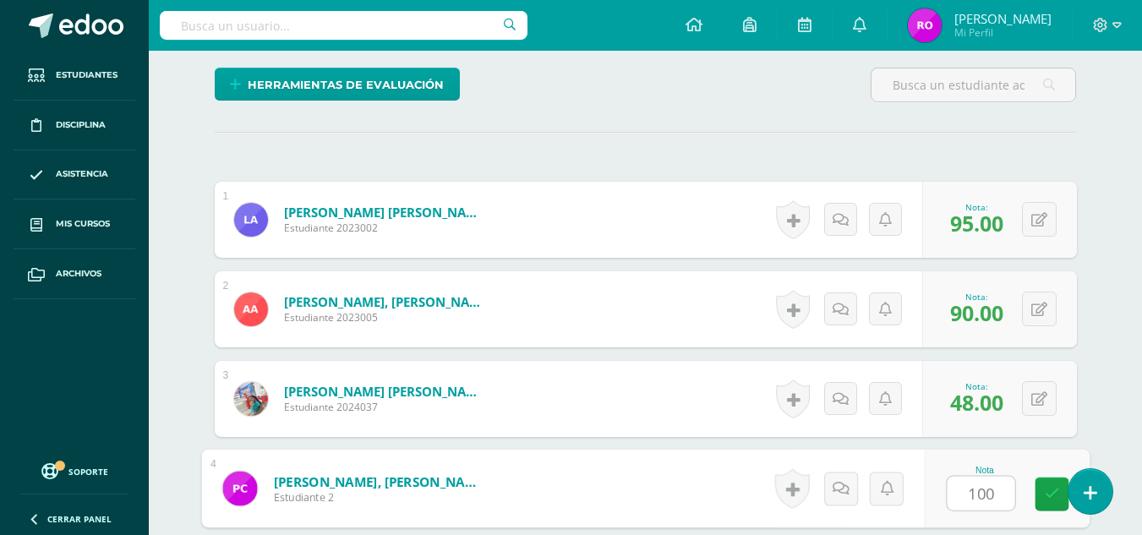
type input "100"
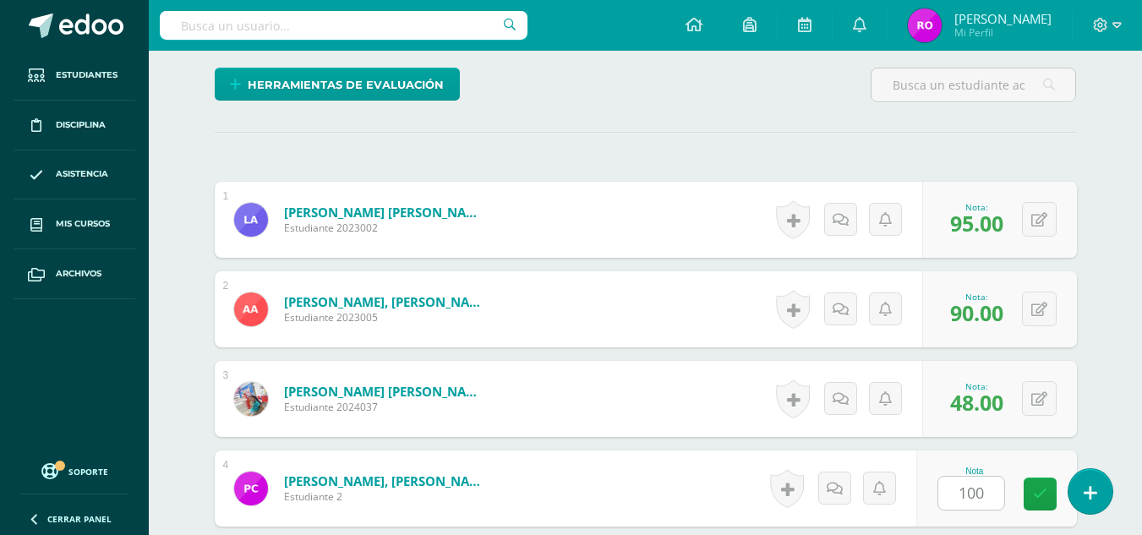
scroll to position [737, 0]
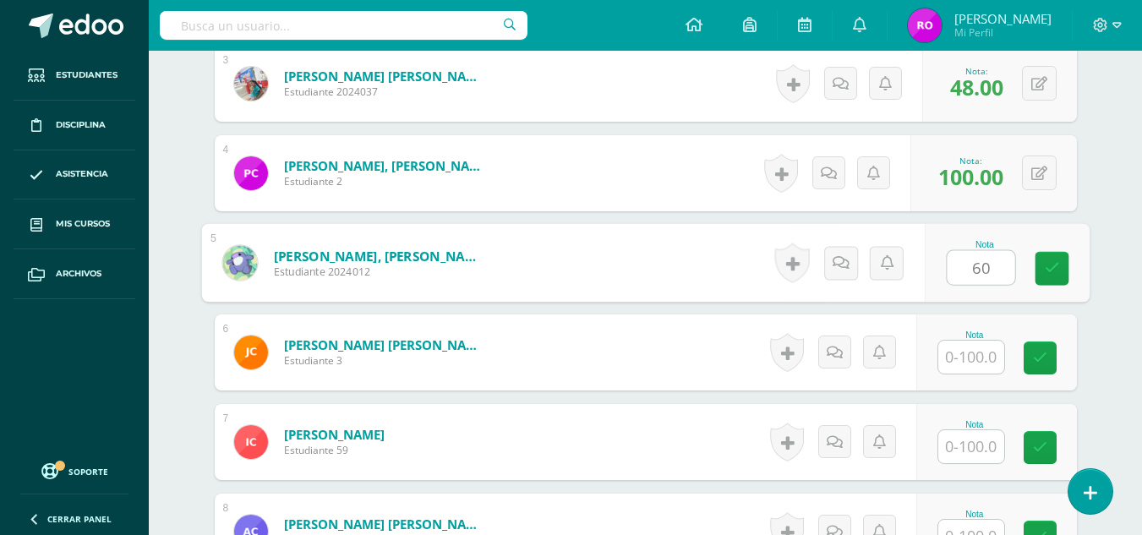
type input "60"
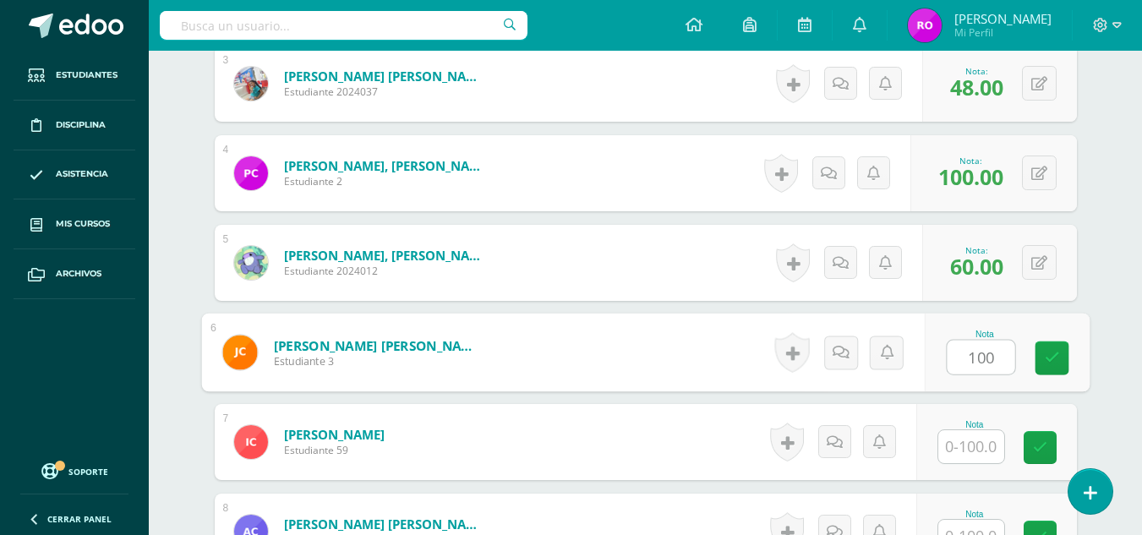
type input "100"
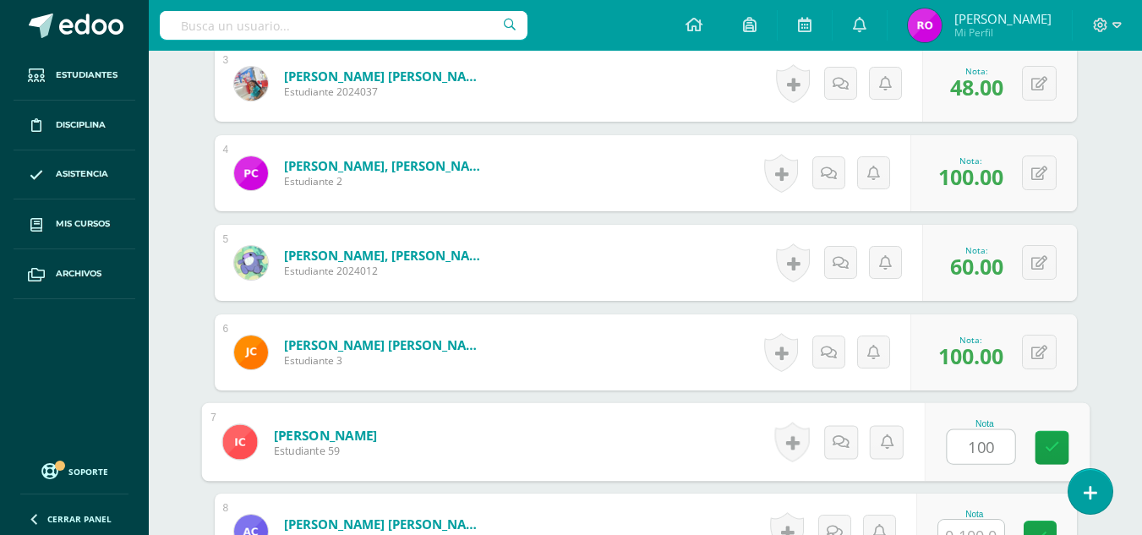
type input "100"
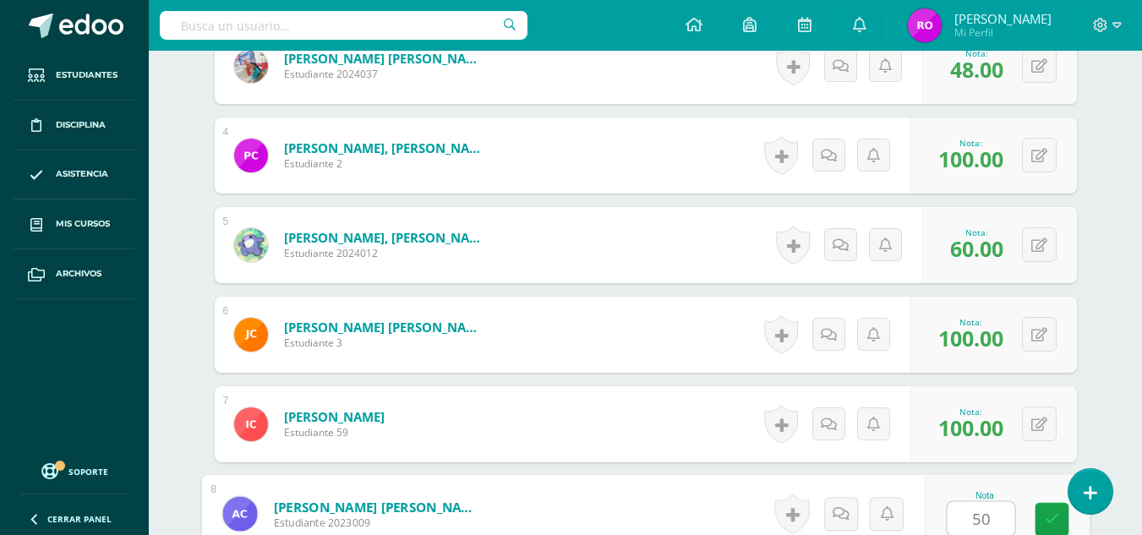
type input "50"
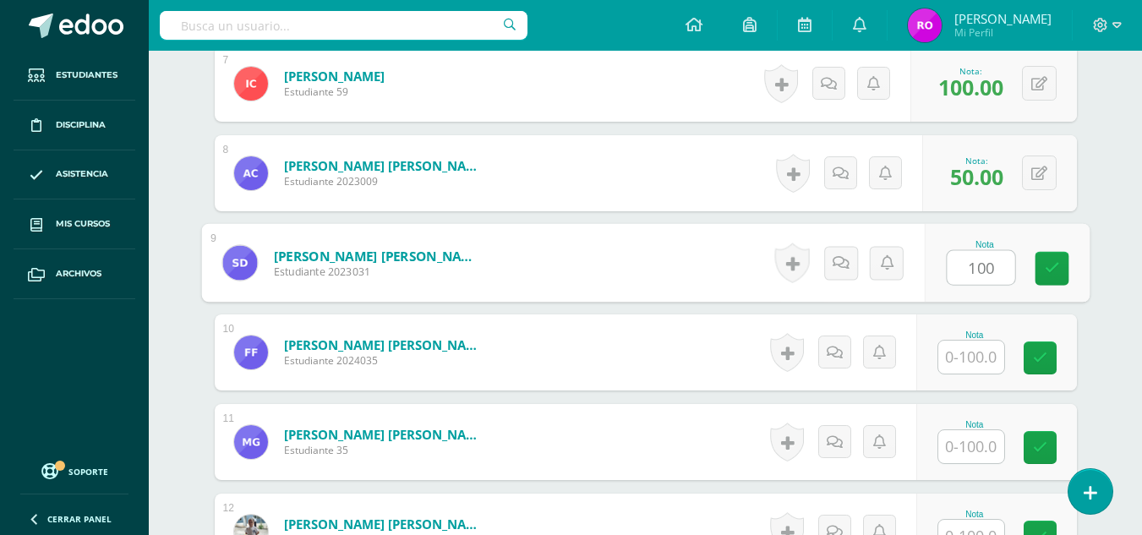
type input "100"
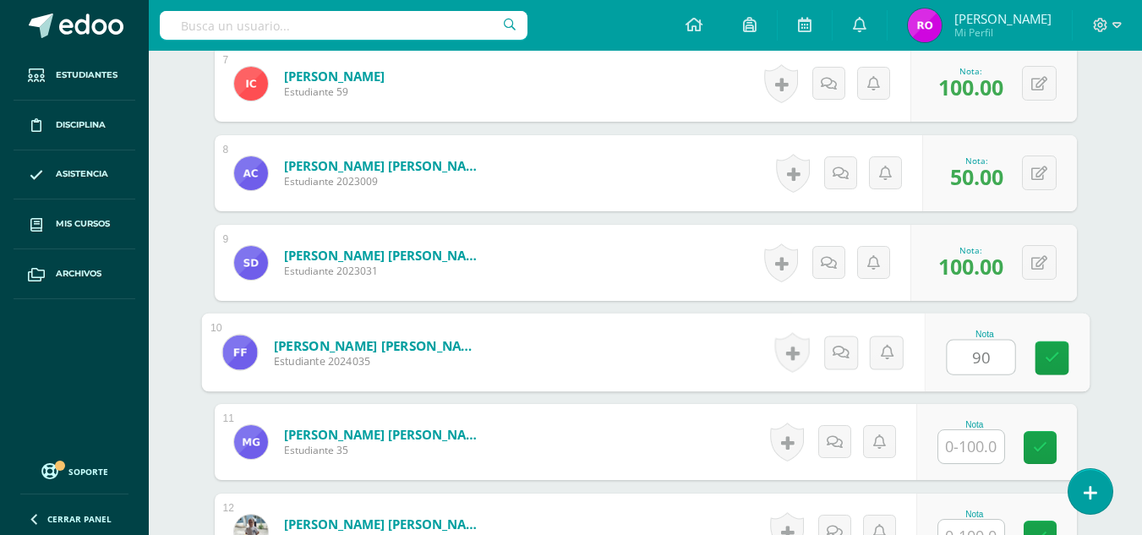
type input "90"
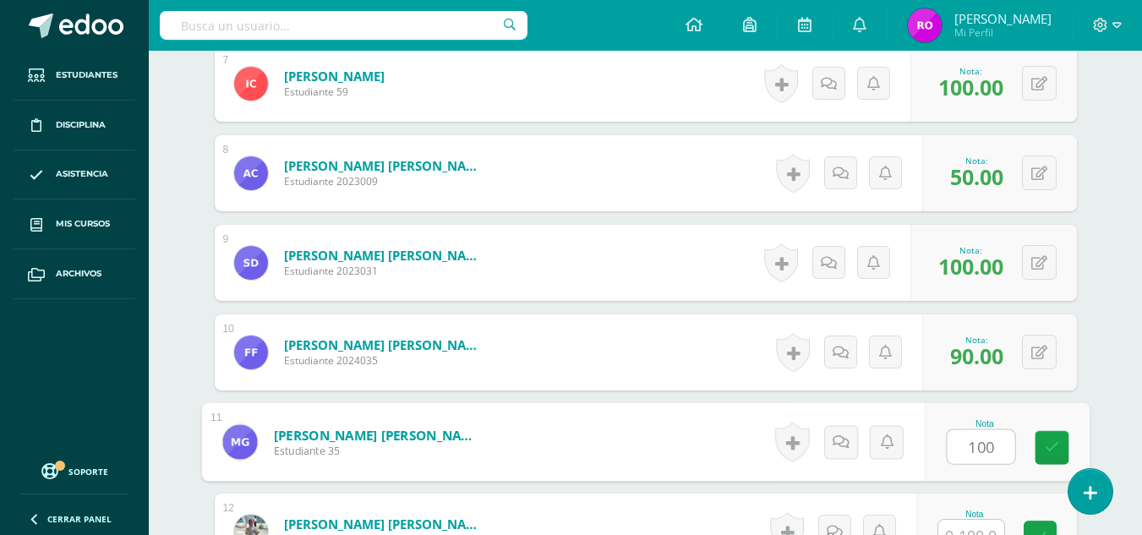
type input "100"
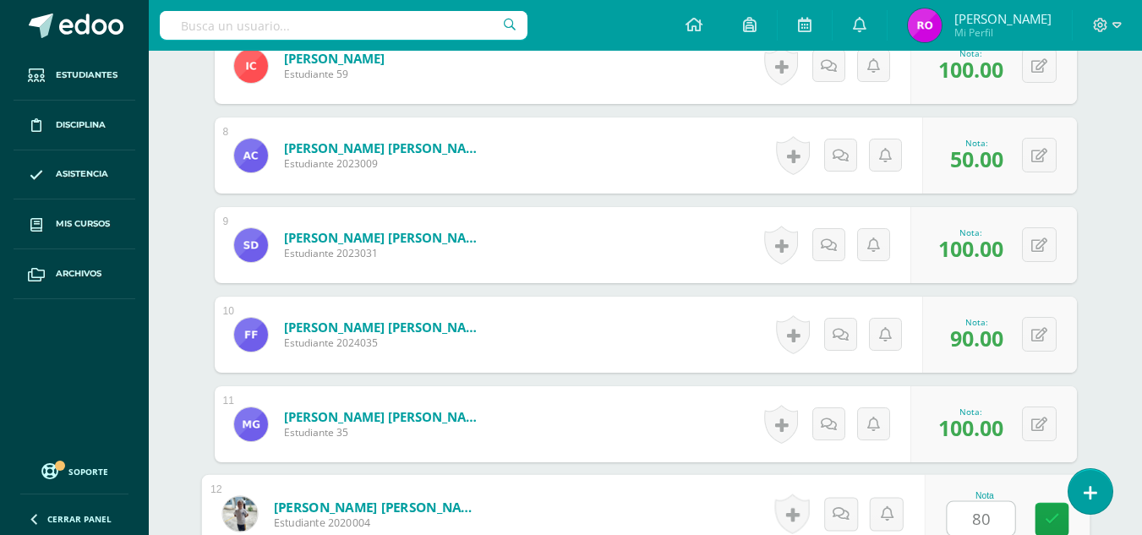
type input "80"
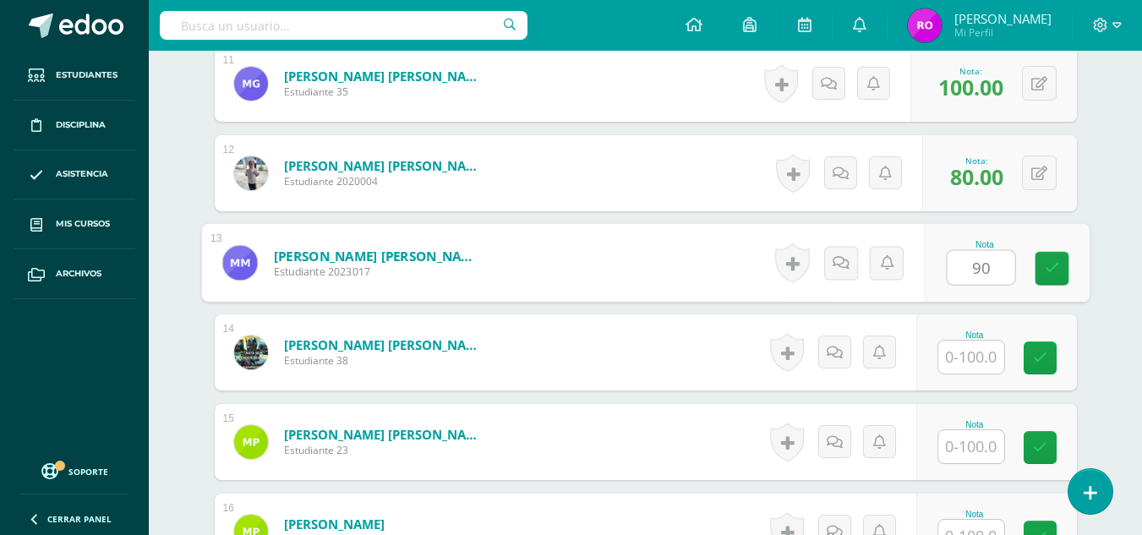
type input "90"
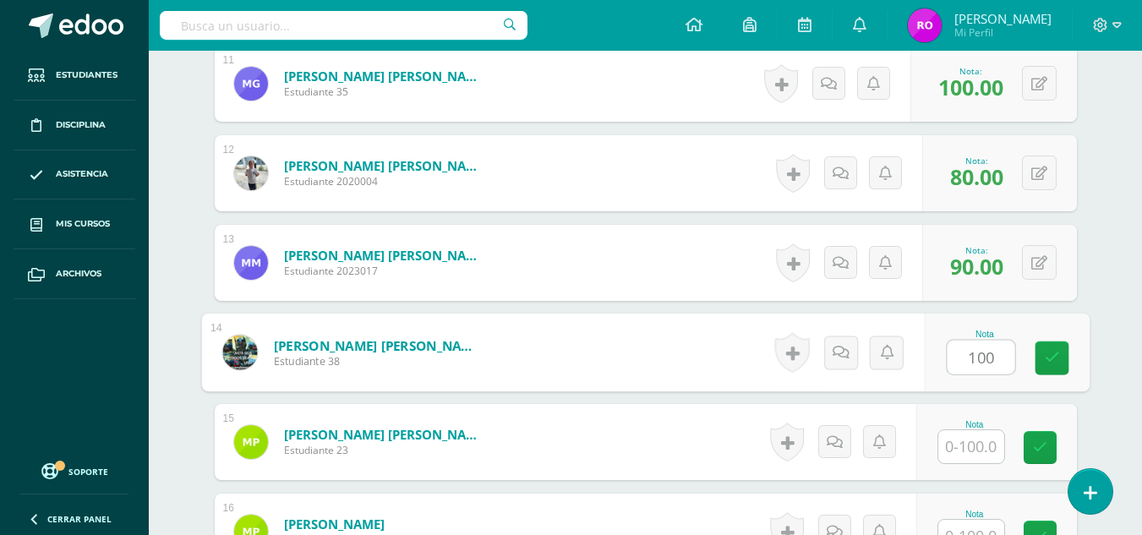
type input "100"
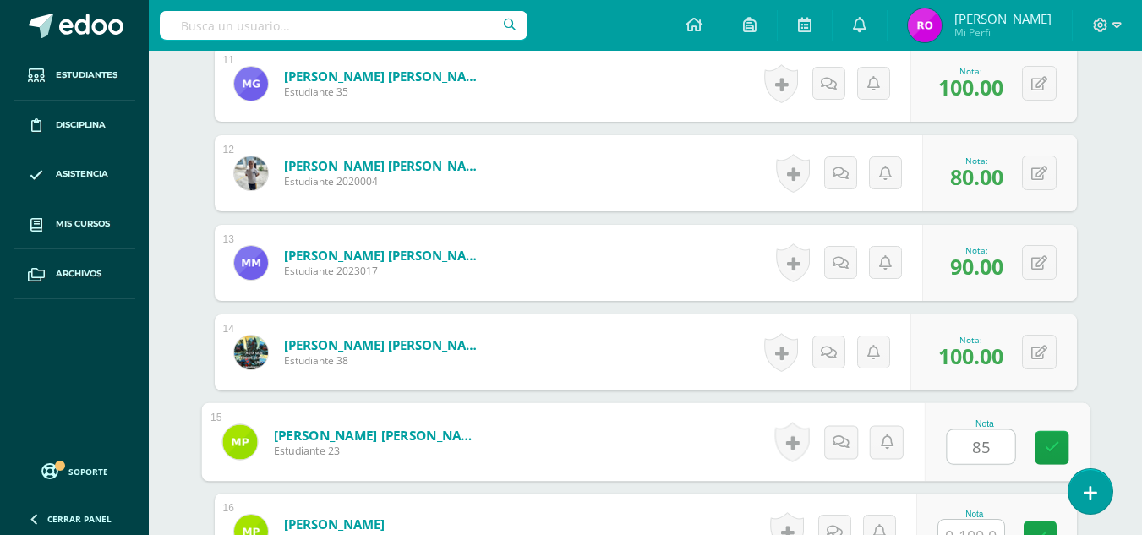
type input "85"
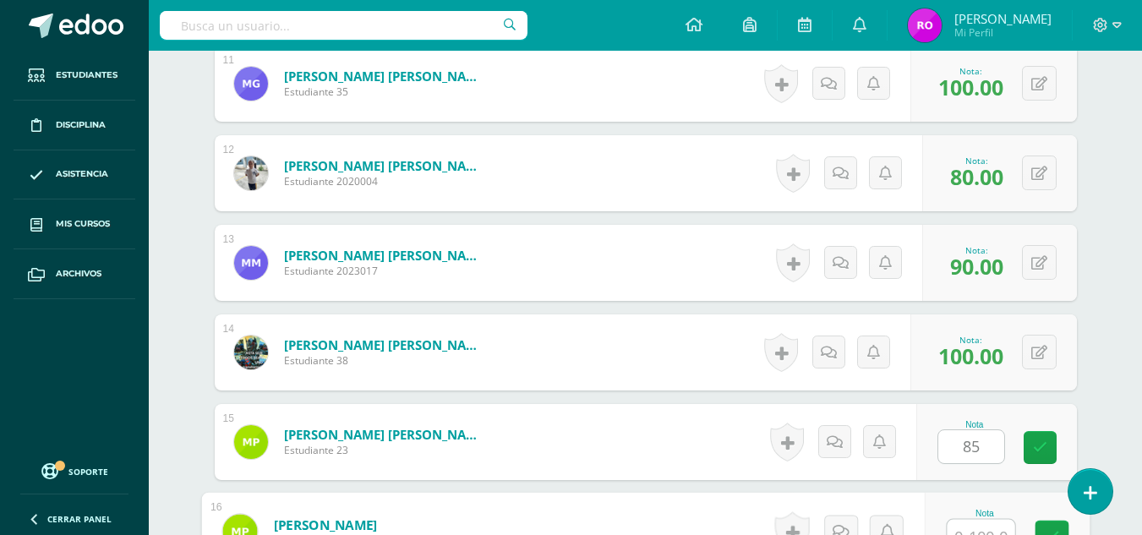
scroll to position [1472, 0]
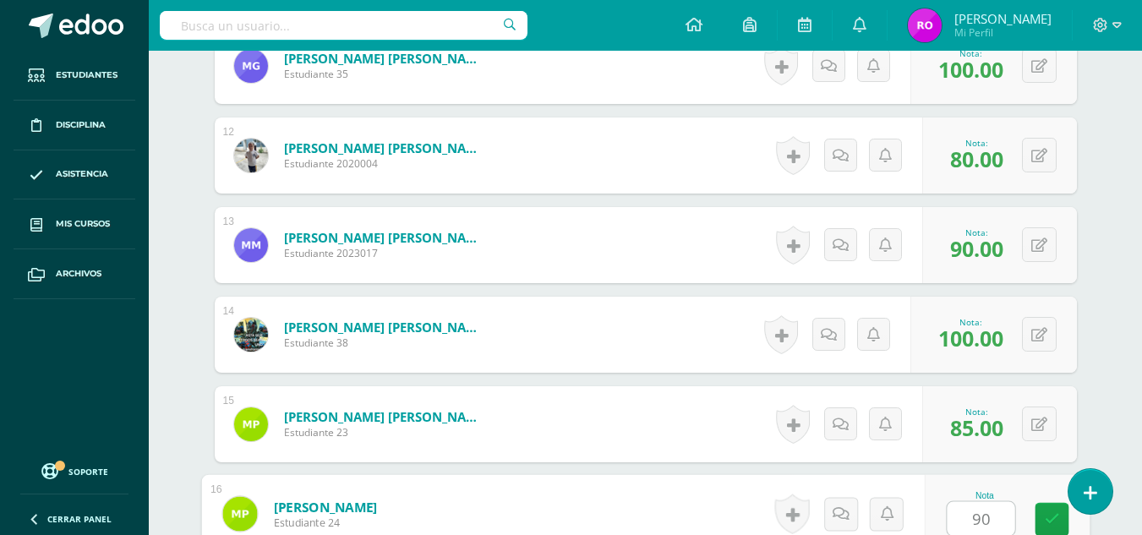
type input "90"
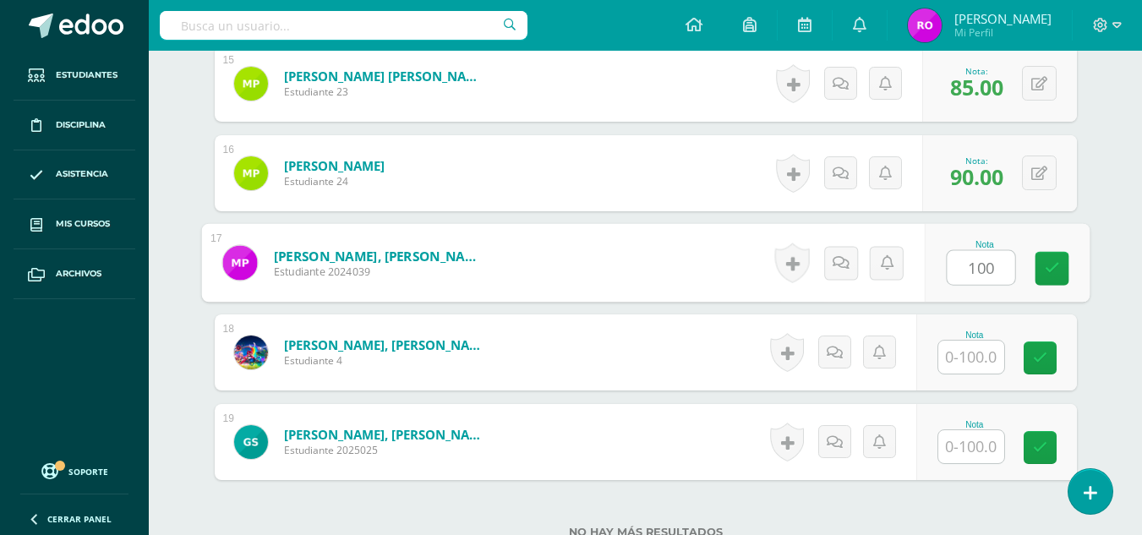
type input "100"
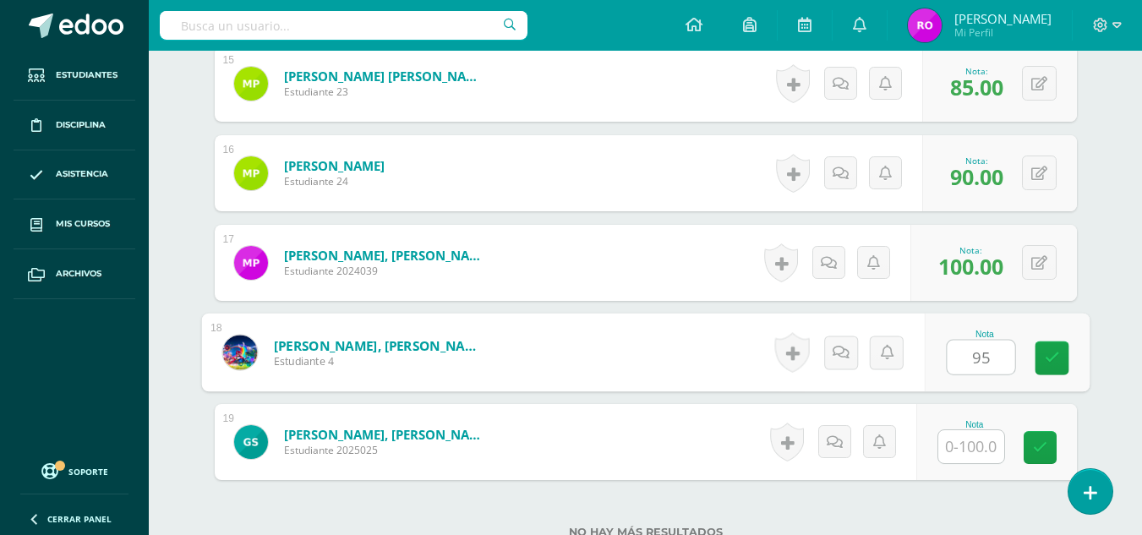
type input "95"
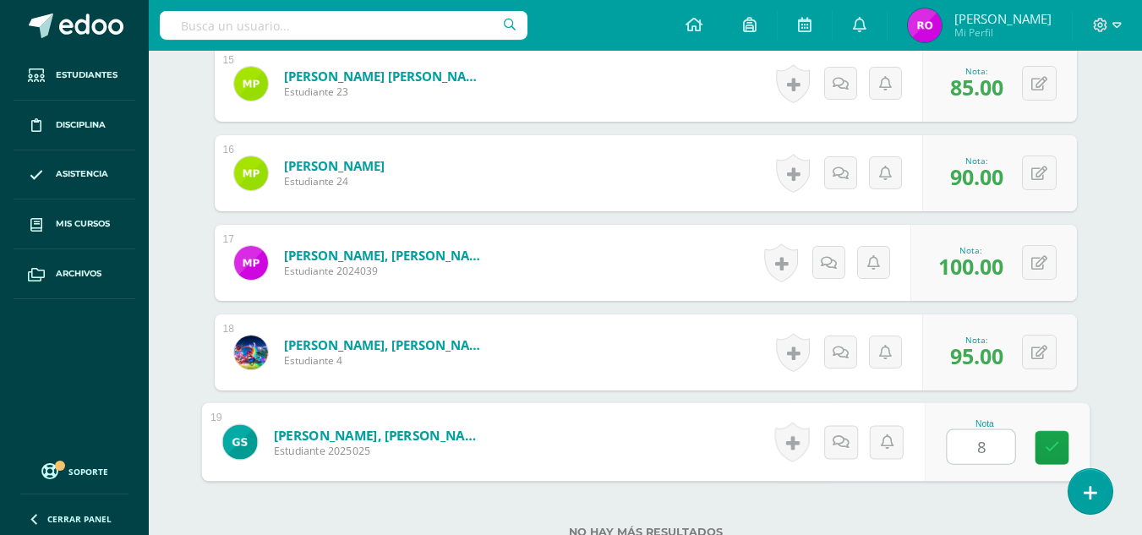
type input "85"
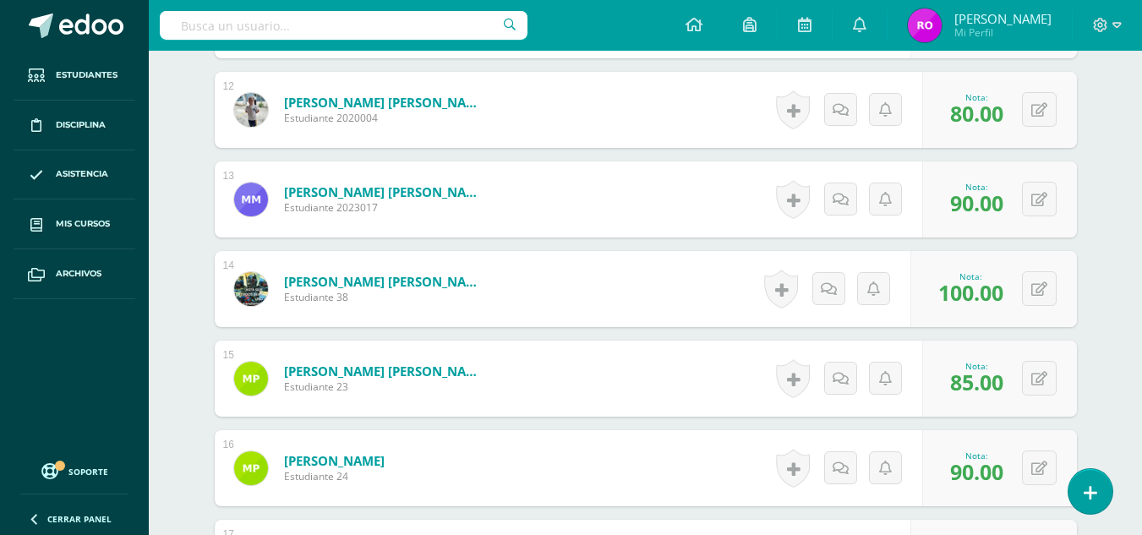
scroll to position [1390, 0]
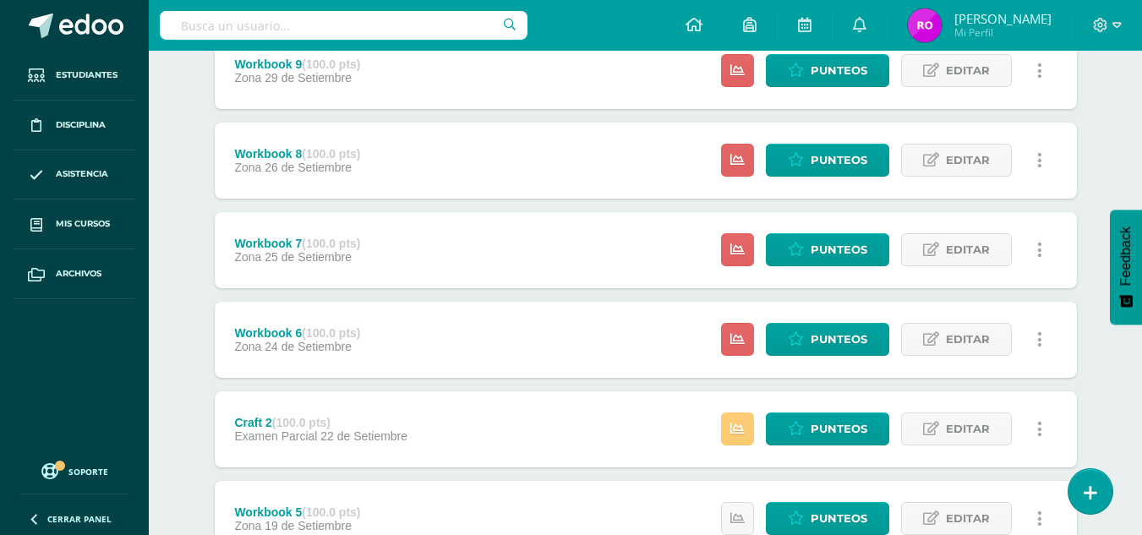
scroll to position [423, 0]
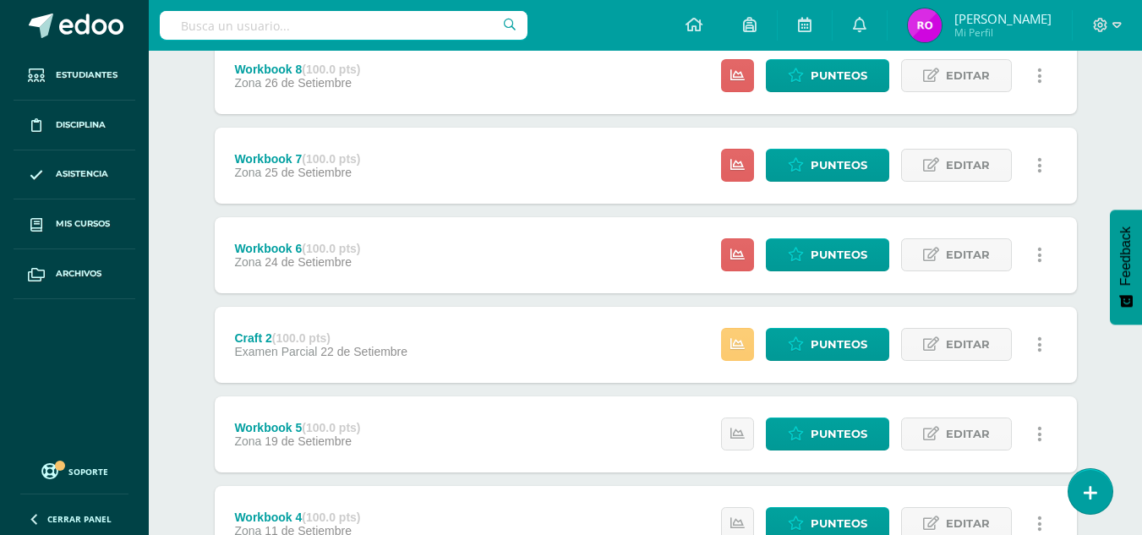
click at [293, 245] on div "Workbook 6 (100.0 pts)" at bounding box center [297, 249] width 126 height 14
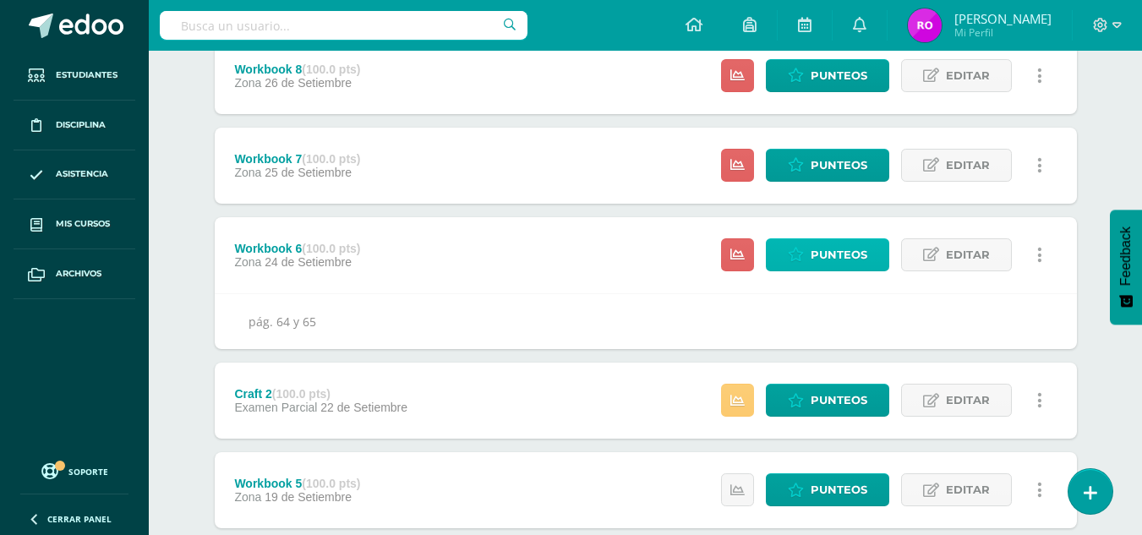
click at [805, 264] on link "Punteos" at bounding box center [827, 254] width 123 height 33
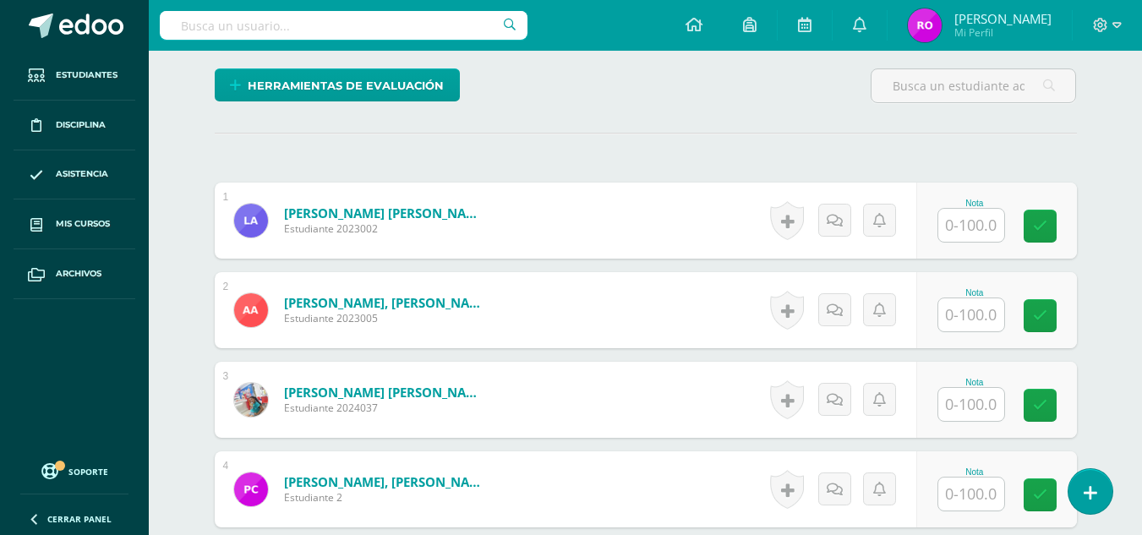
scroll to position [422, 0]
click at [957, 221] on input "text" at bounding box center [971, 224] width 66 height 33
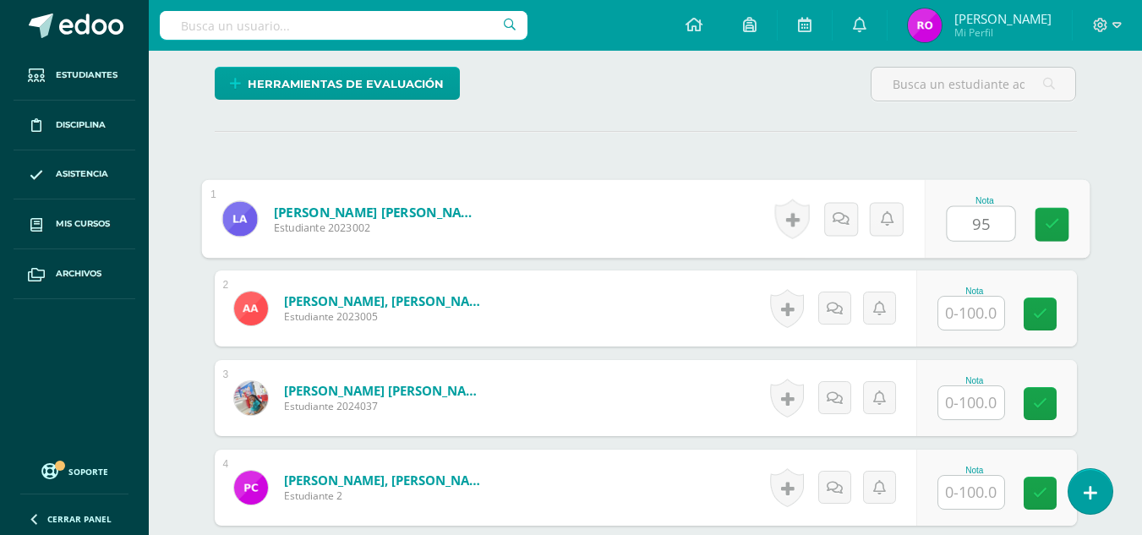
type input "95"
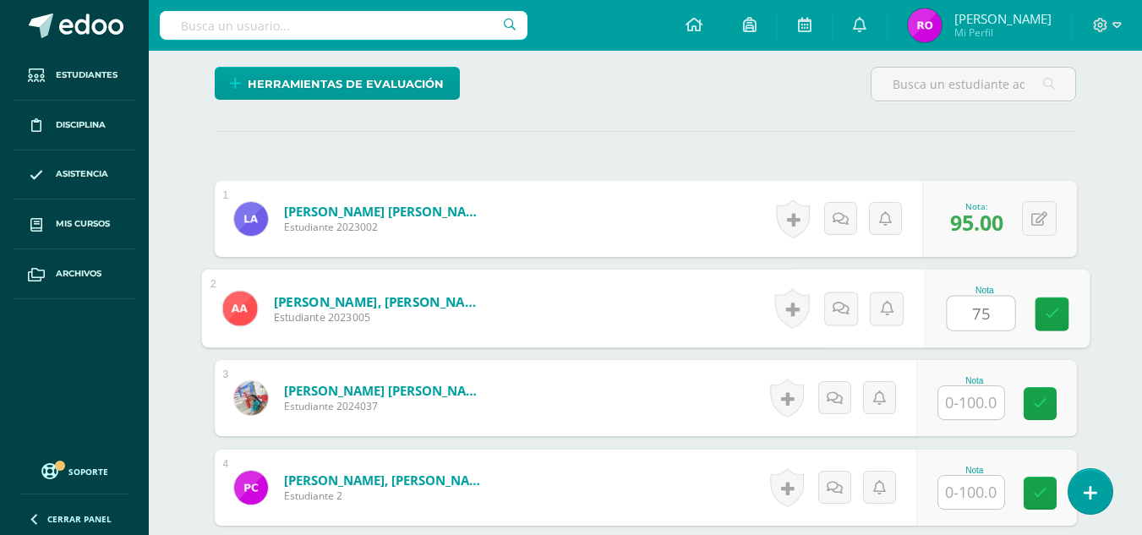
type input "75"
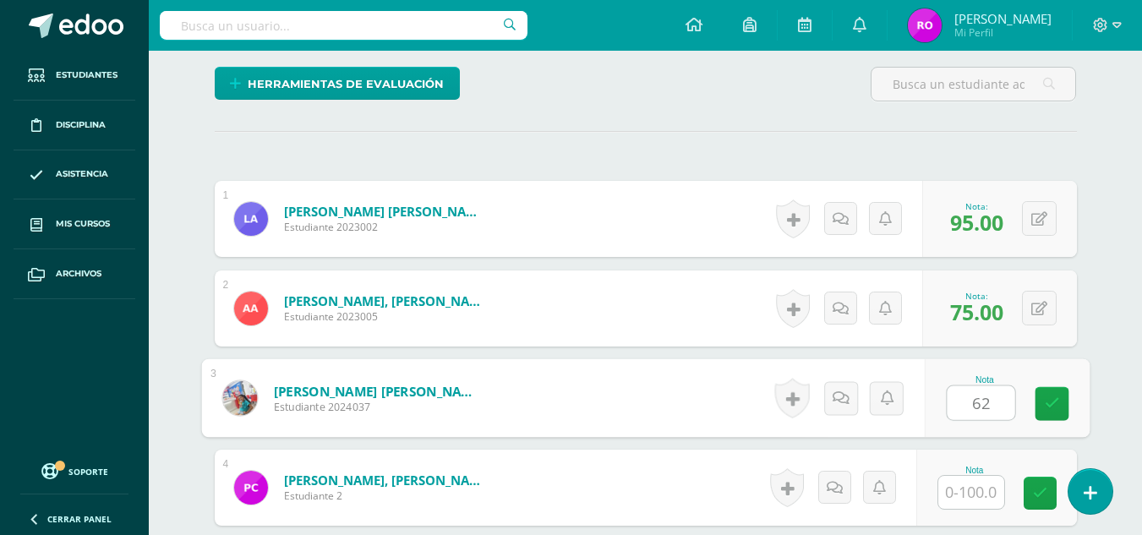
type input "62"
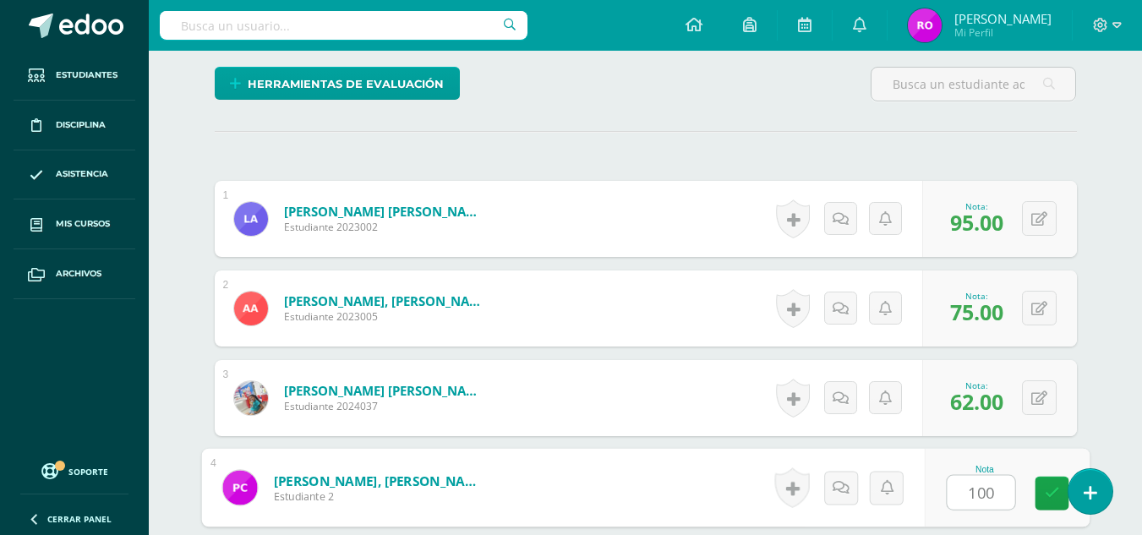
type input "100"
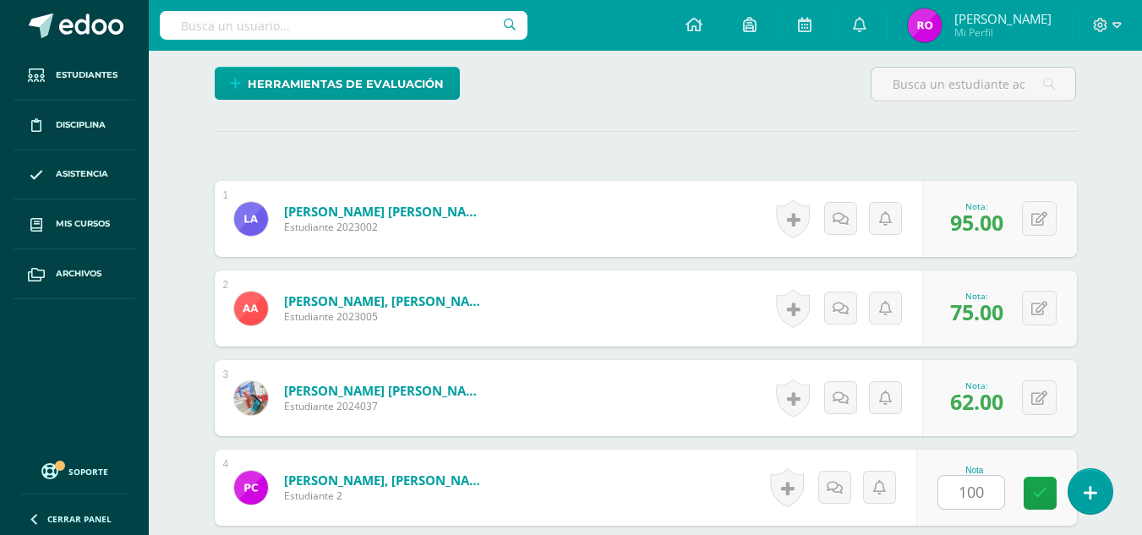
scroll to position [737, 0]
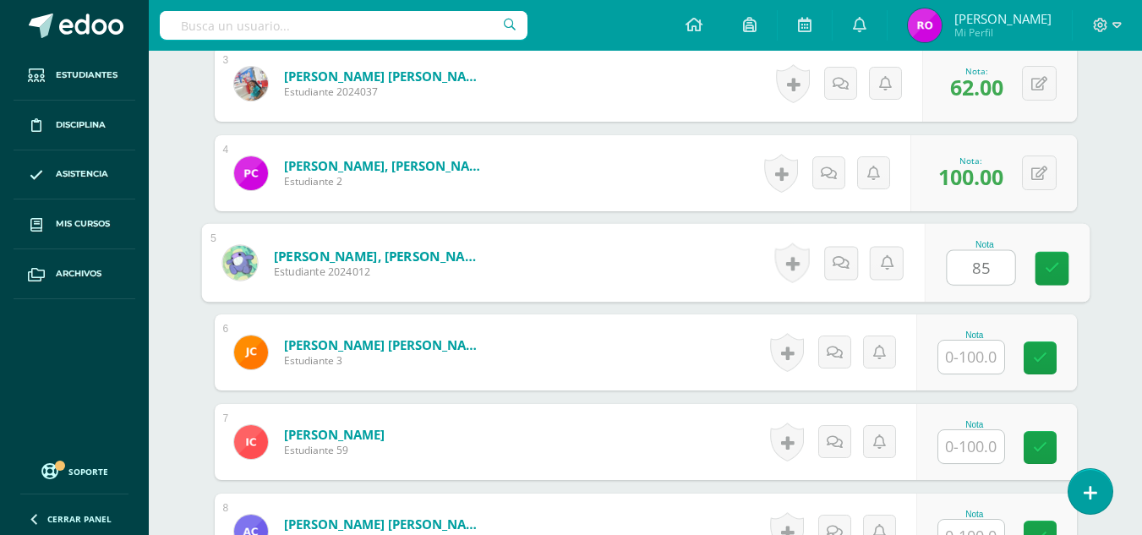
type input "85"
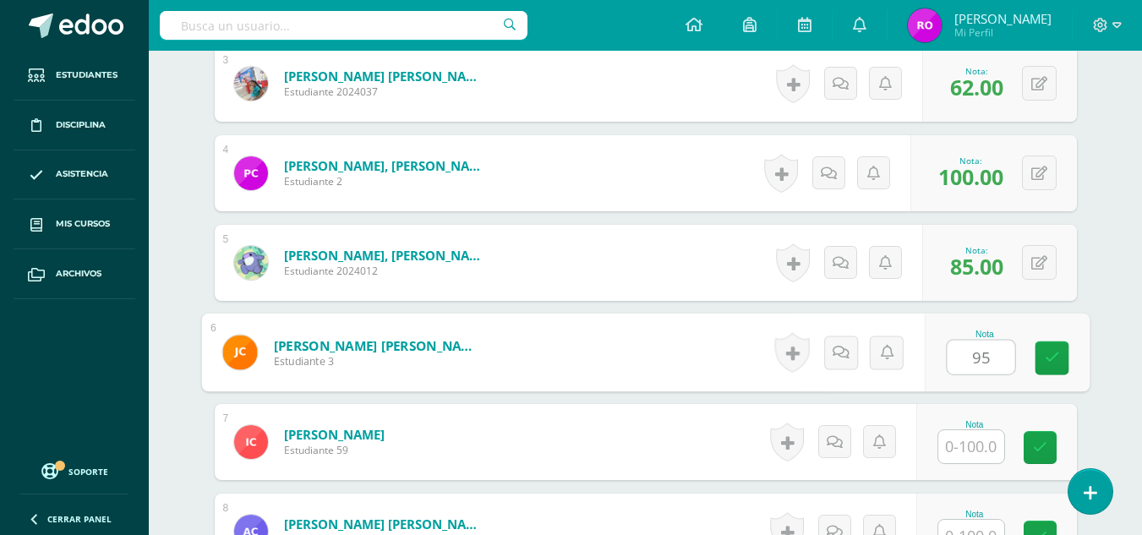
type input "95"
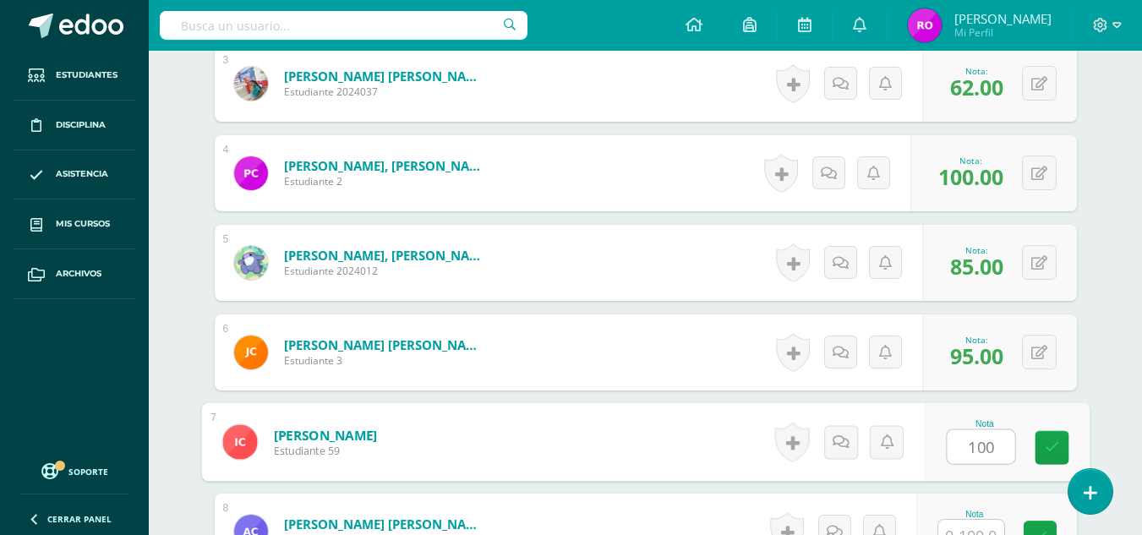
type input "100"
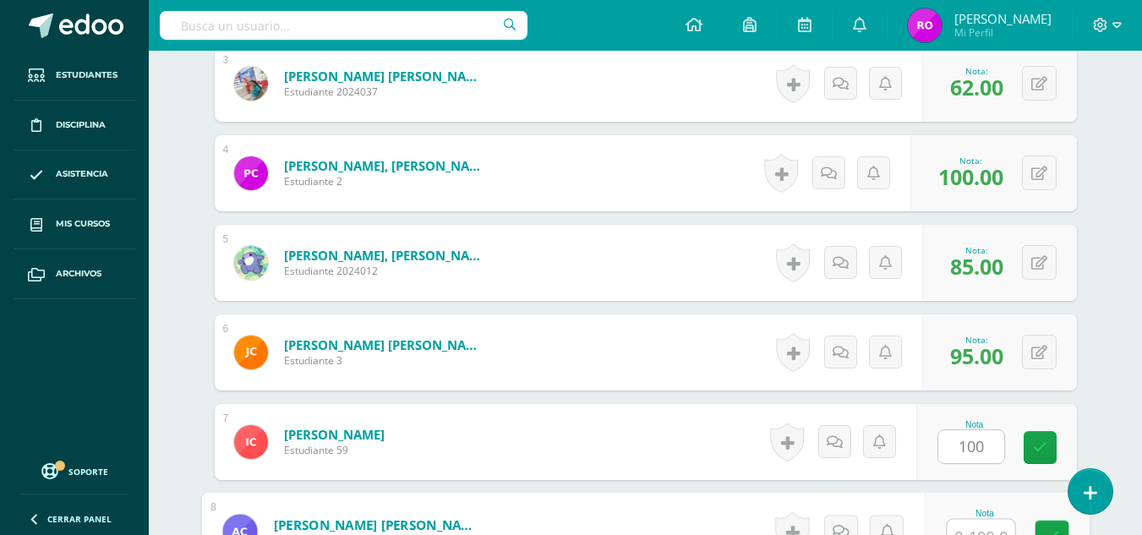
scroll to position [755, 0]
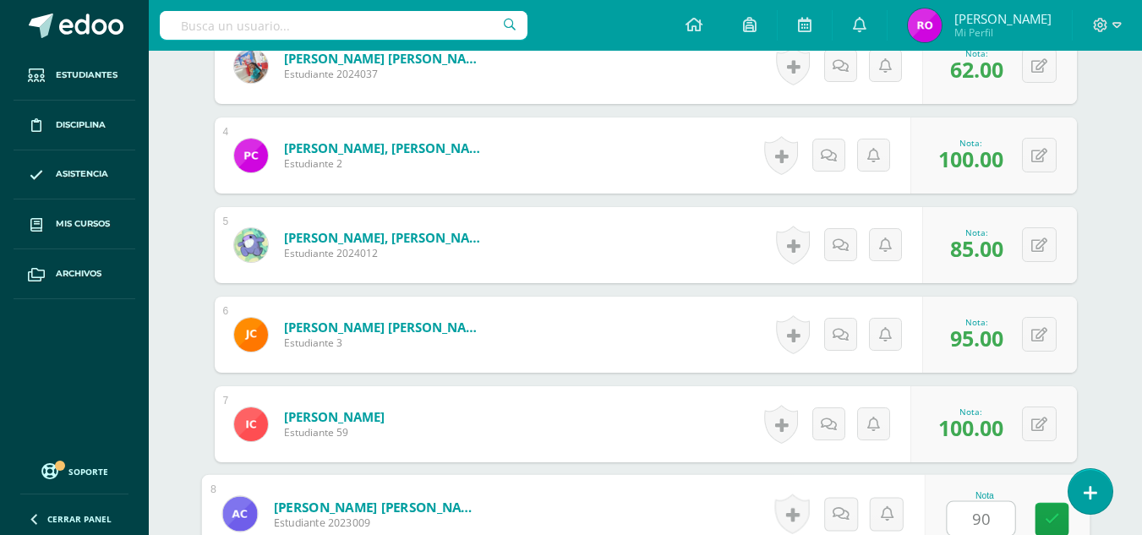
type input "90"
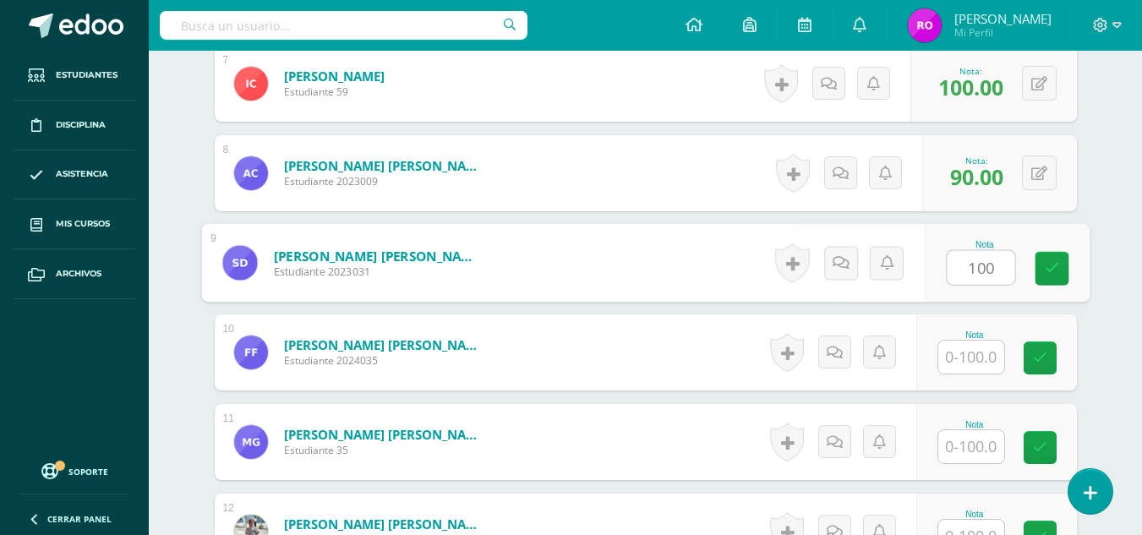
type input "100"
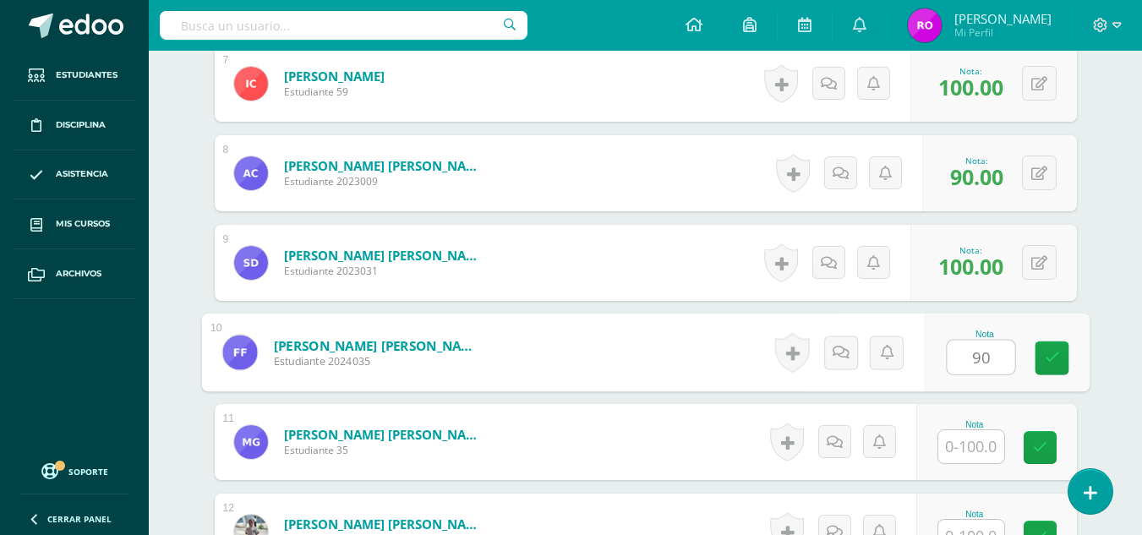
type input "90"
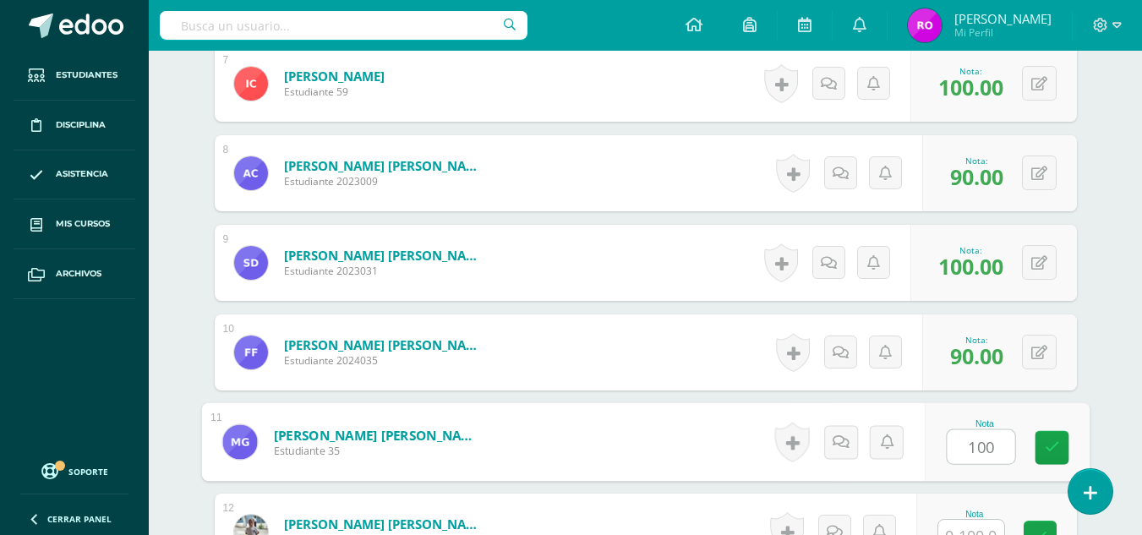
type input "100"
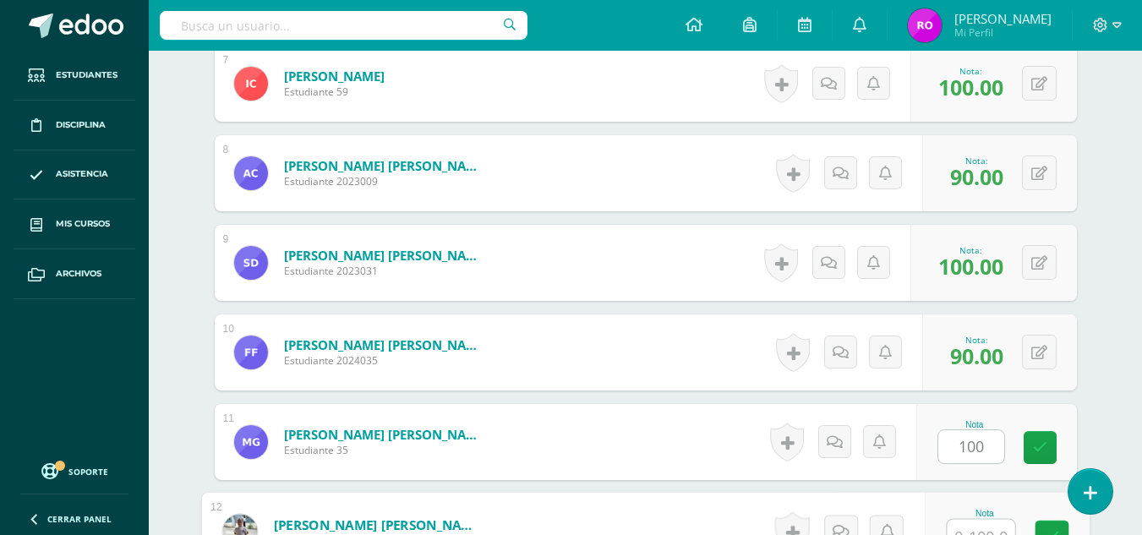
scroll to position [1113, 0]
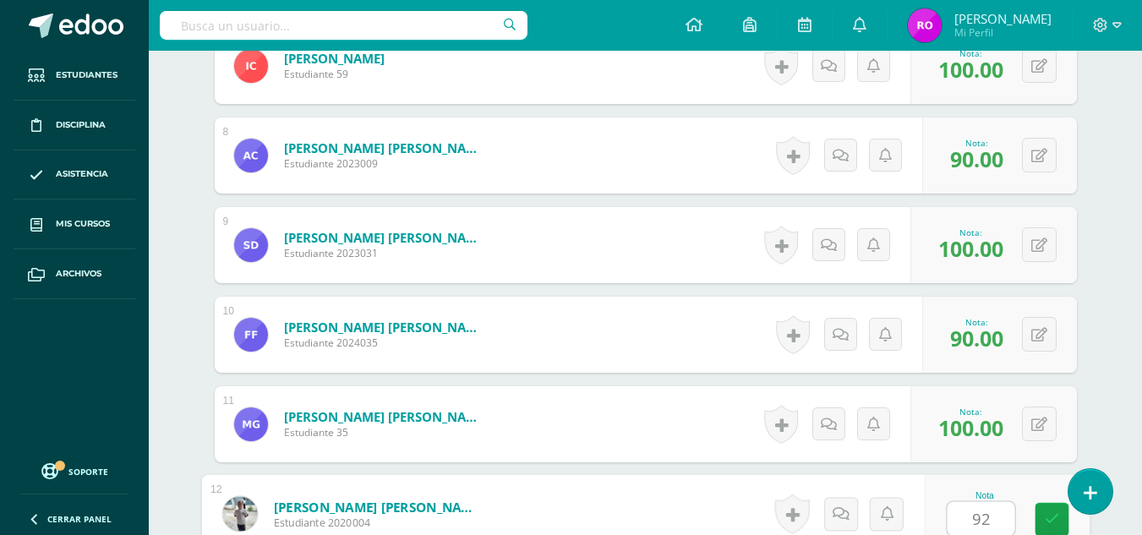
type input "92"
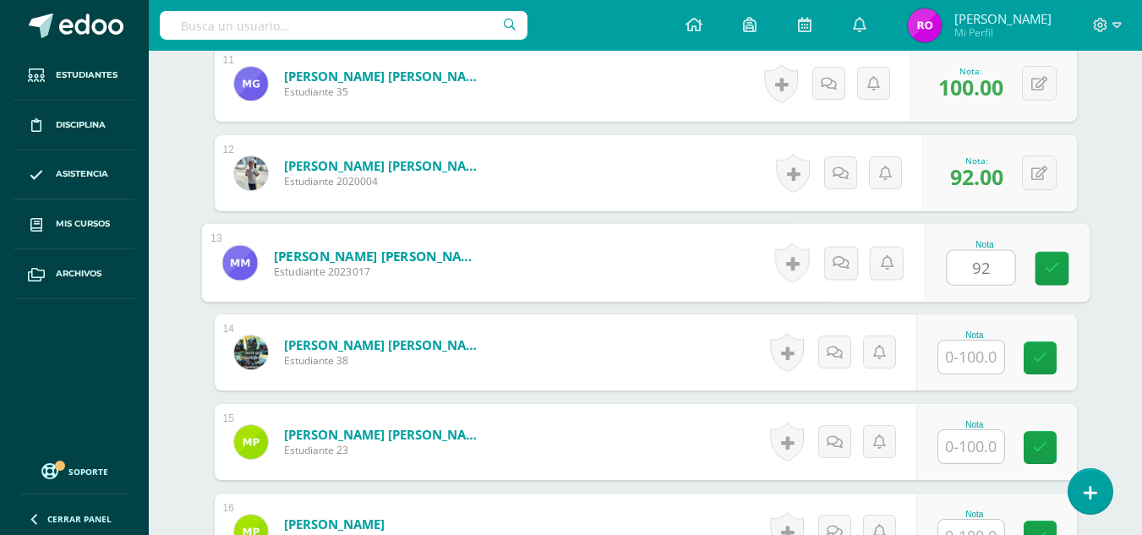
type input "92"
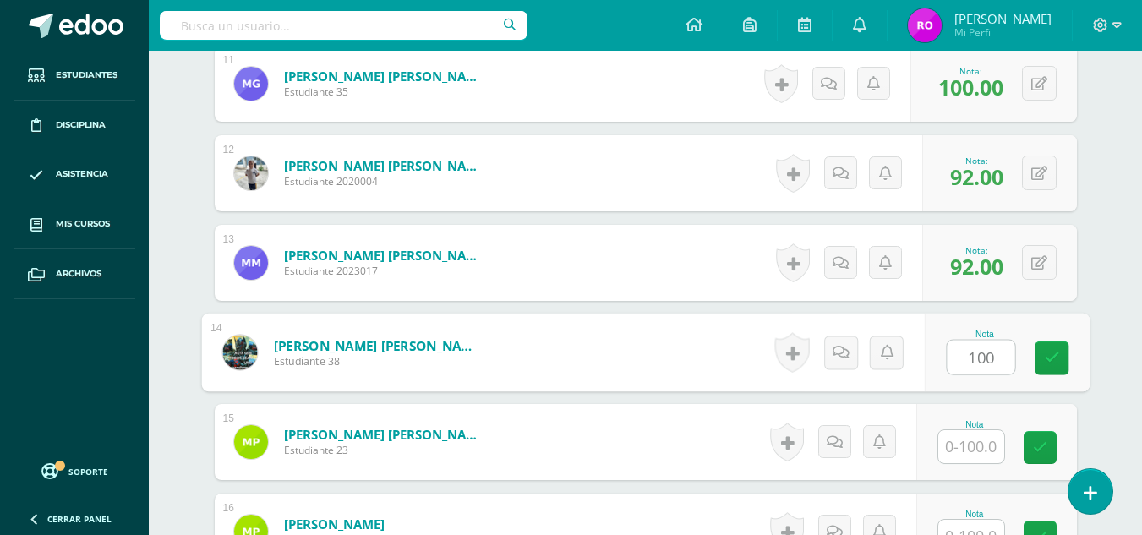
type input "100"
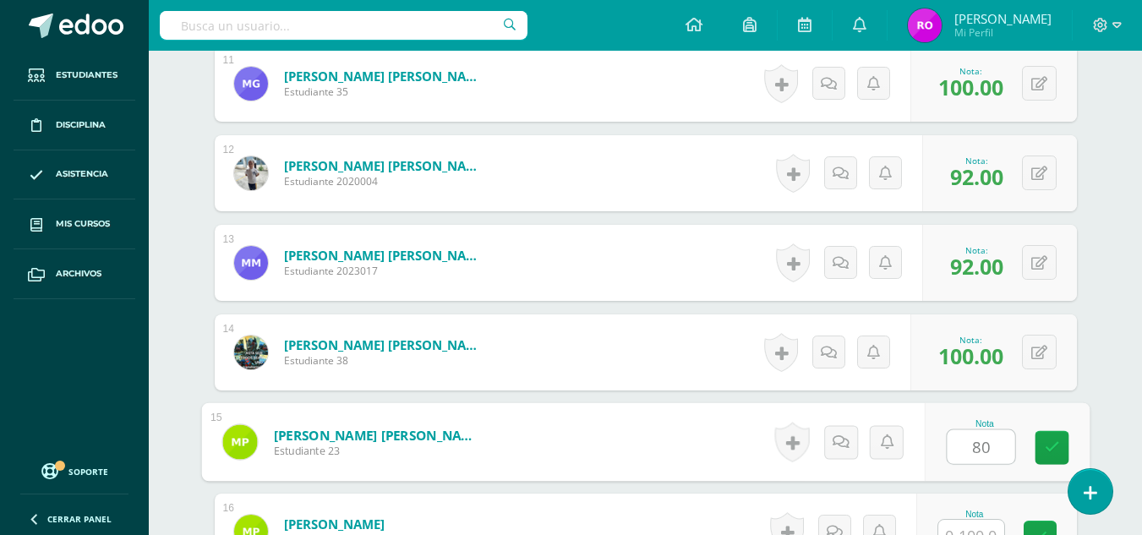
type input "80"
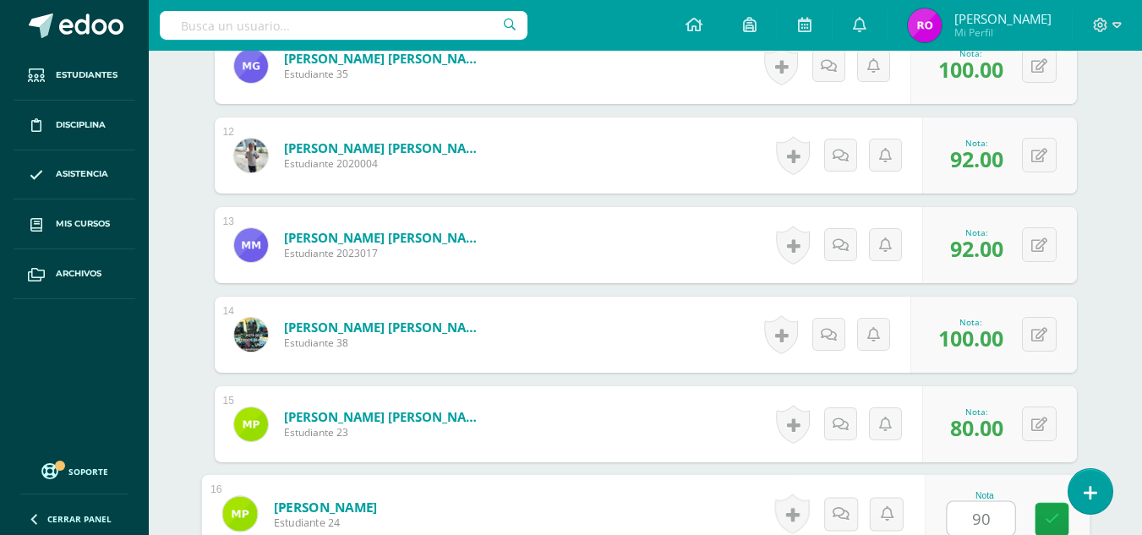
type input "90"
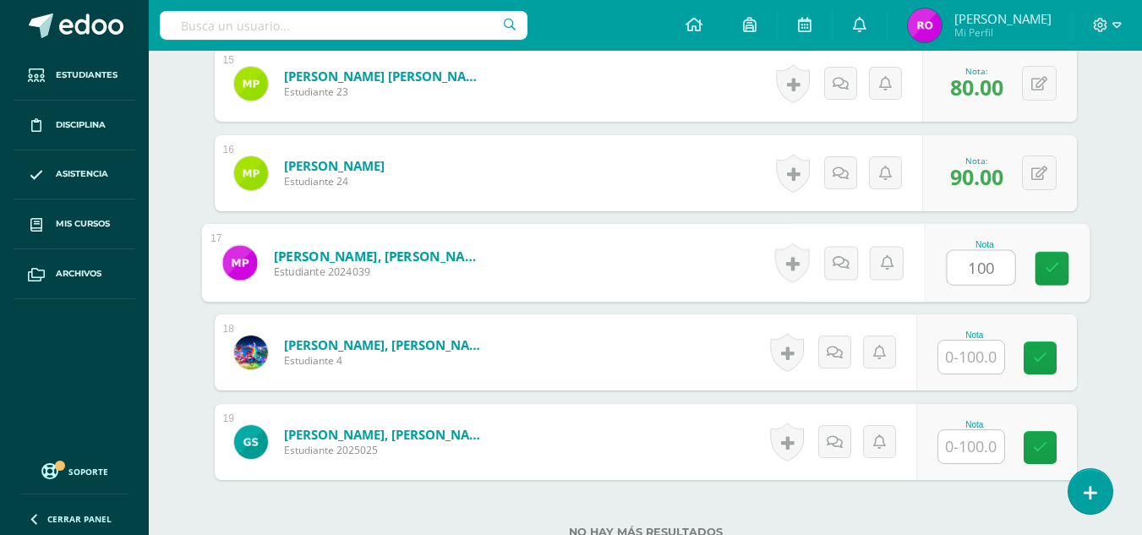
type input "100"
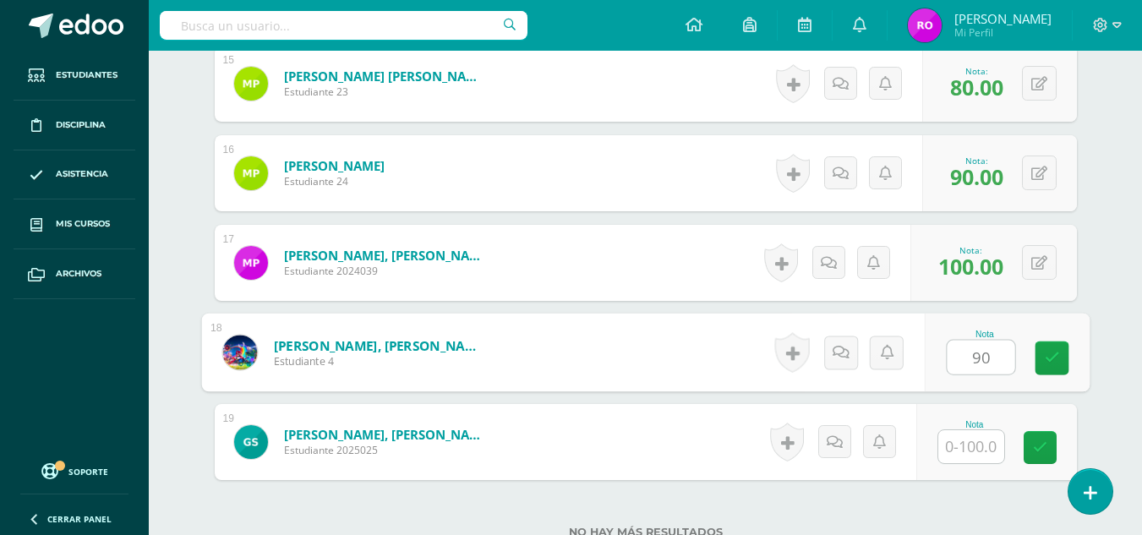
type input "90"
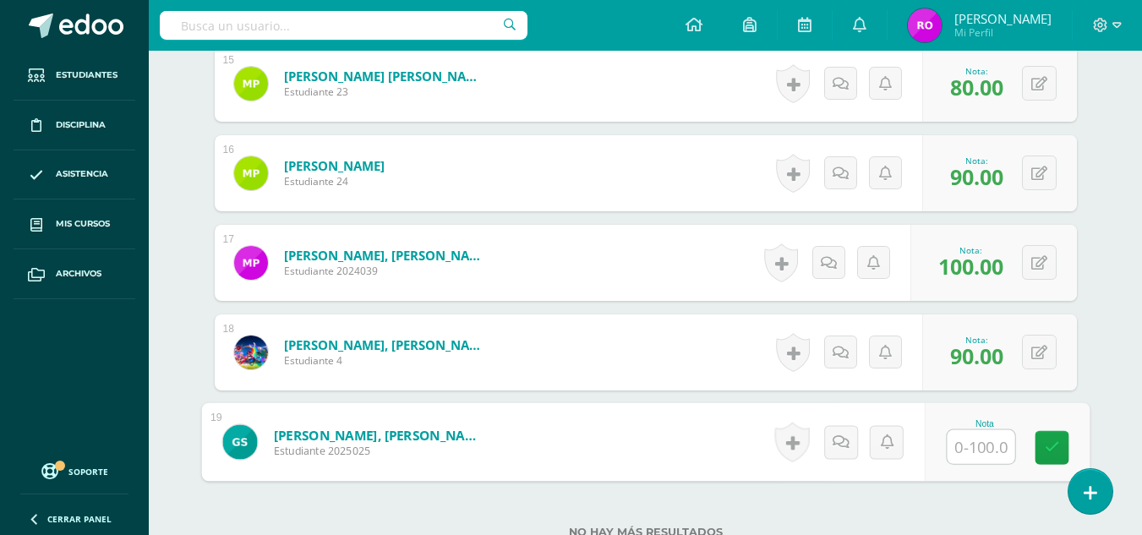
type input "0"
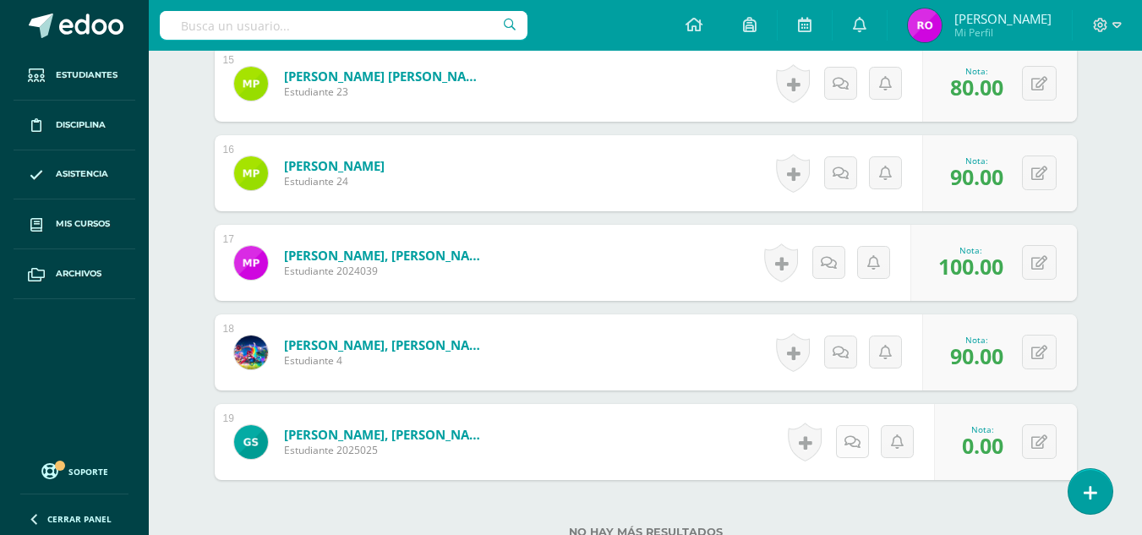
click at [854, 447] on icon at bounding box center [853, 442] width 16 height 14
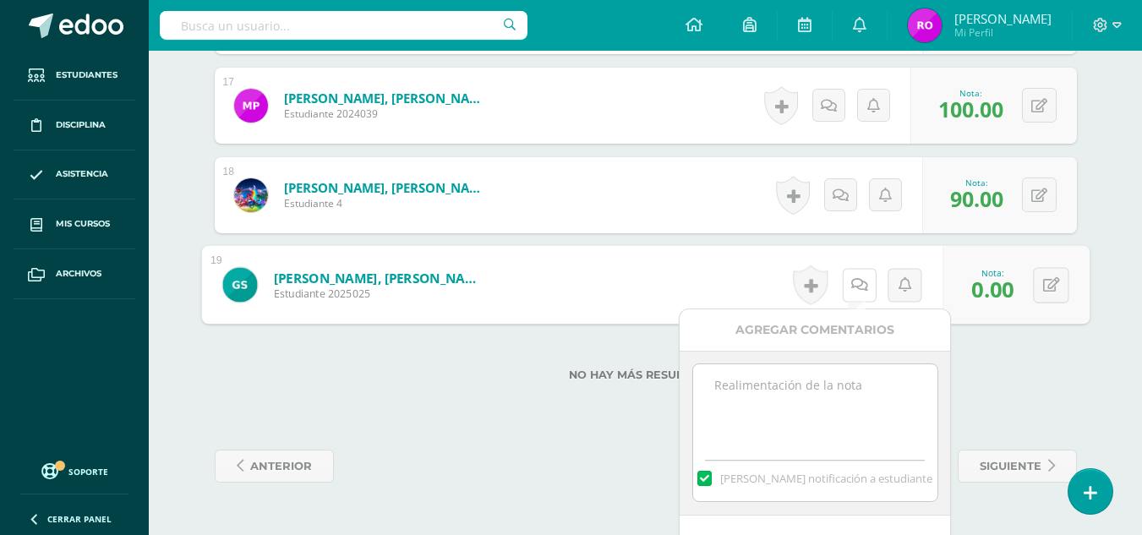
scroll to position [1982, 0]
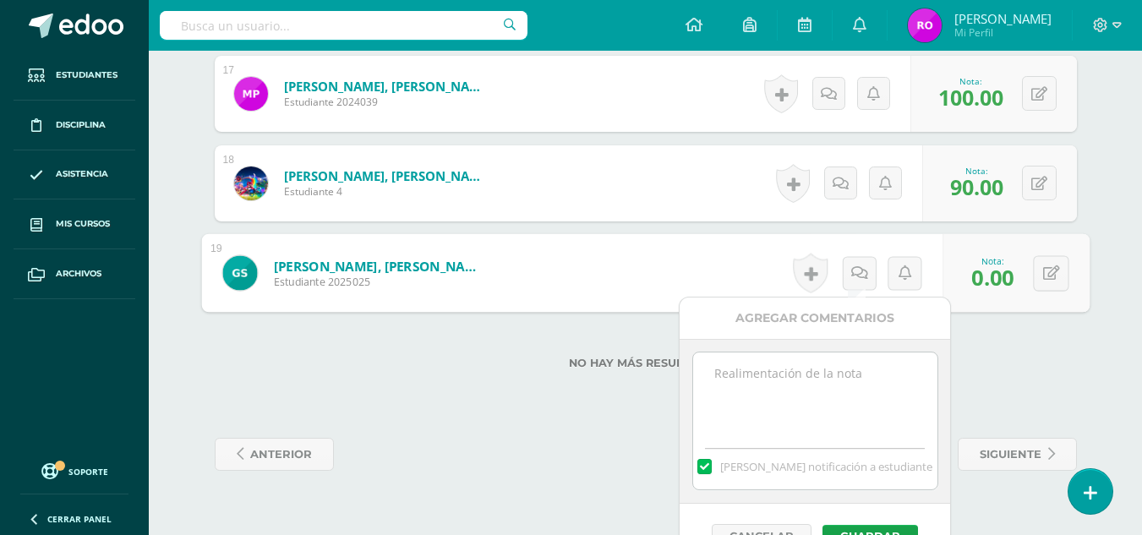
click at [848, 388] on textarea at bounding box center [815, 395] width 244 height 85
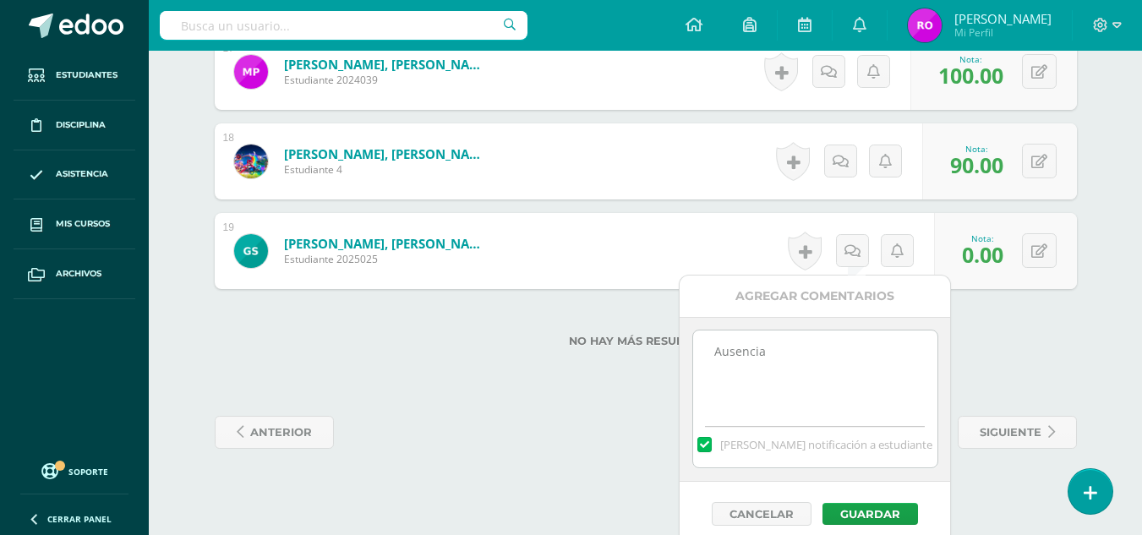
scroll to position [2015, 0]
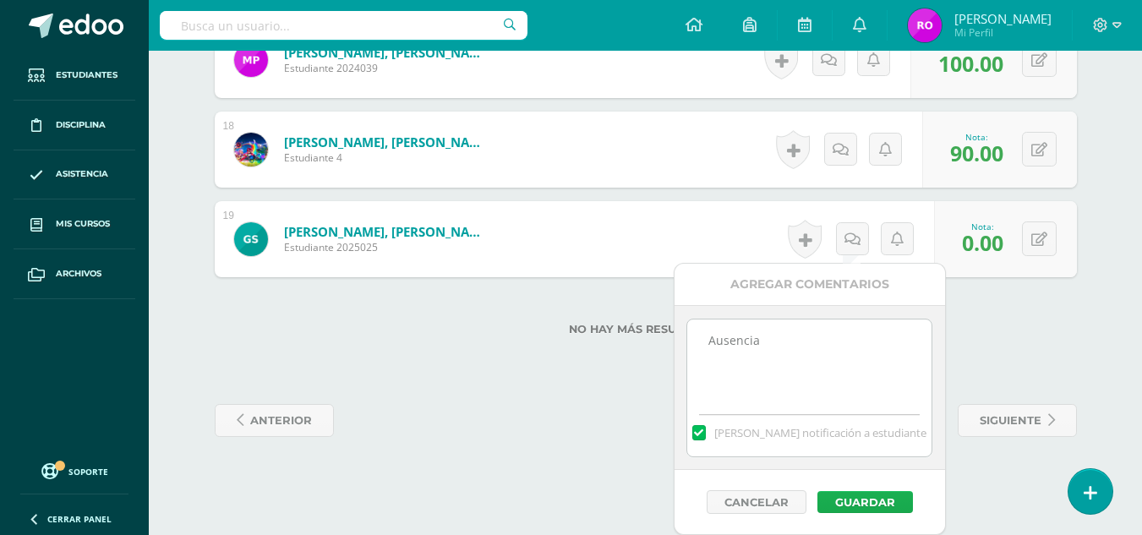
type textarea "Ausencia"
click at [844, 501] on button "Guardar" at bounding box center [865, 502] width 96 height 22
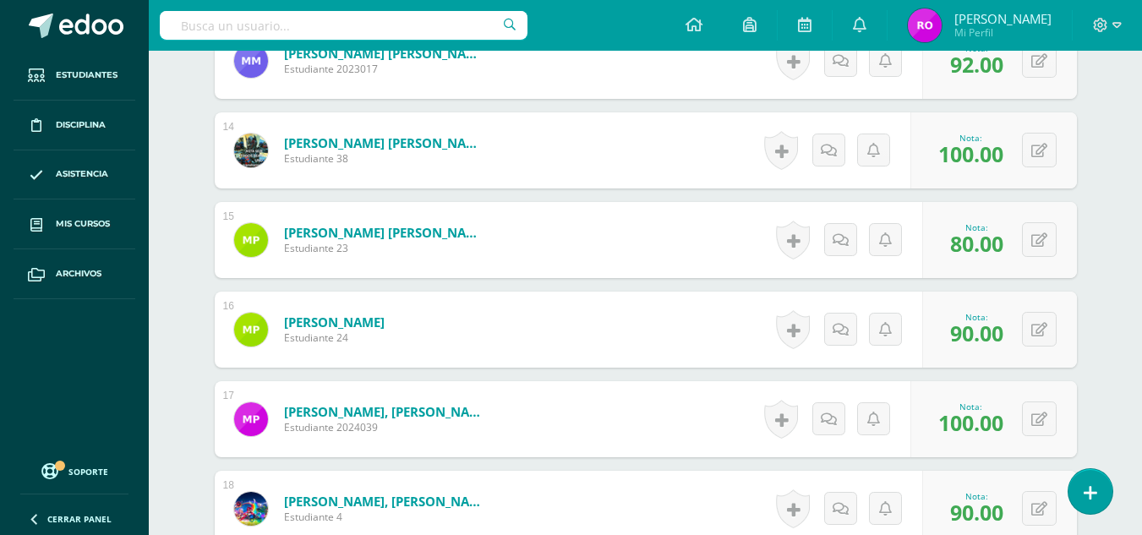
scroll to position [1613, 0]
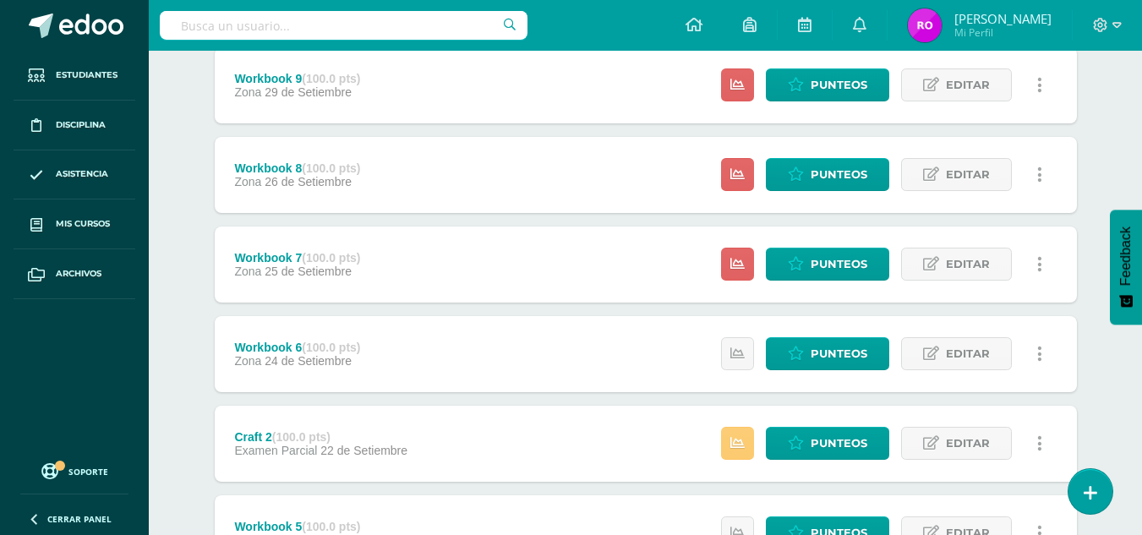
scroll to position [338, 0]
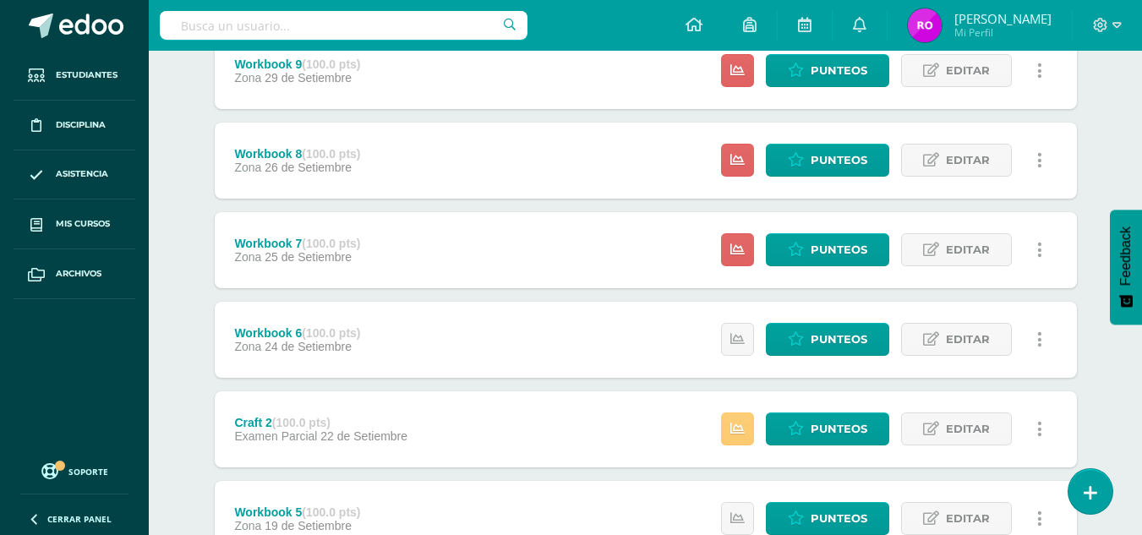
click at [565, 259] on div "Workbook 7 (100.0 pts) Zona 25 de Setiembre Estatus de Actividad: 19 Estudiante…" at bounding box center [646, 250] width 862 height 76
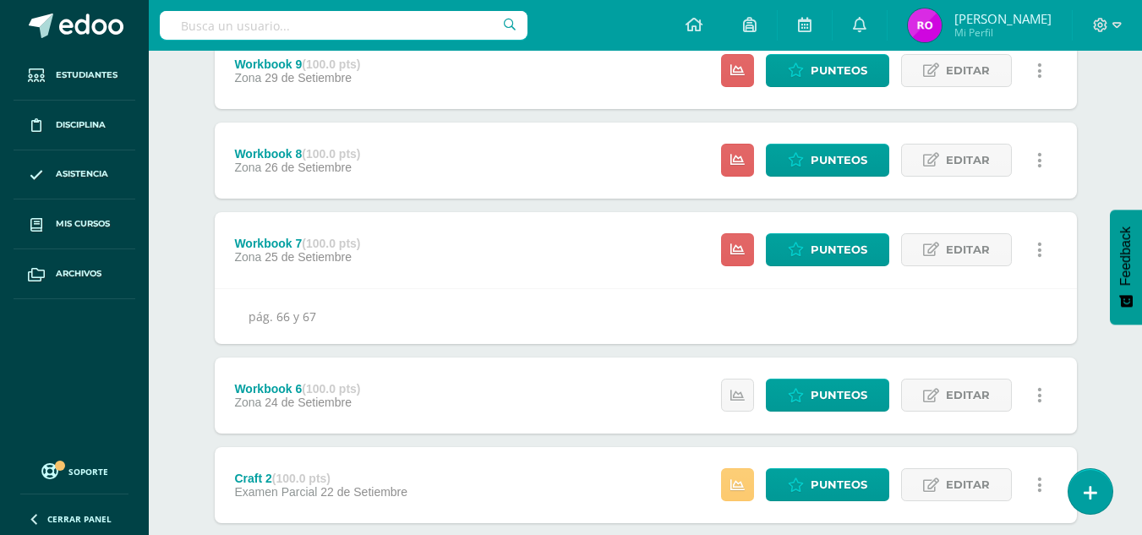
click at [764, 249] on div "Estatus de Actividad: 19 Estudiantes sin calificar 0 Estudiantes con cero Media…" at bounding box center [886, 250] width 381 height 76
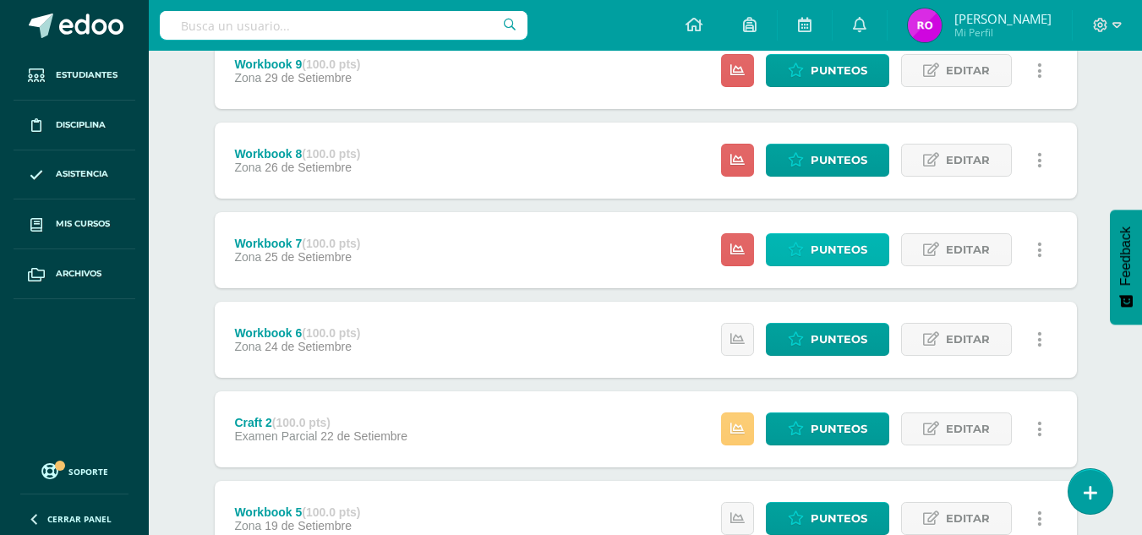
click at [776, 249] on link "Punteos" at bounding box center [827, 249] width 123 height 33
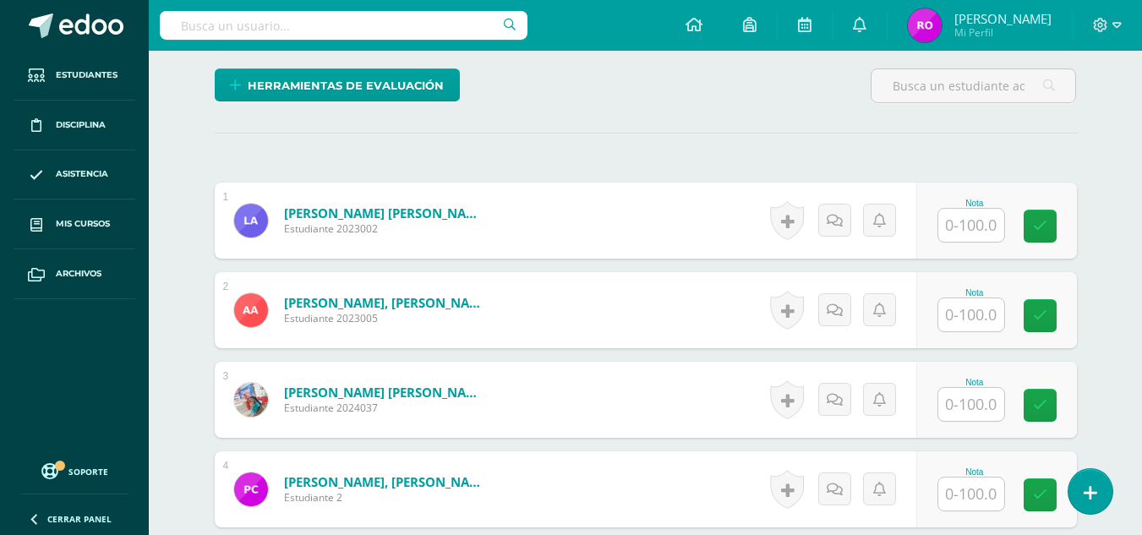
click at [991, 221] on input "text" at bounding box center [971, 225] width 66 height 33
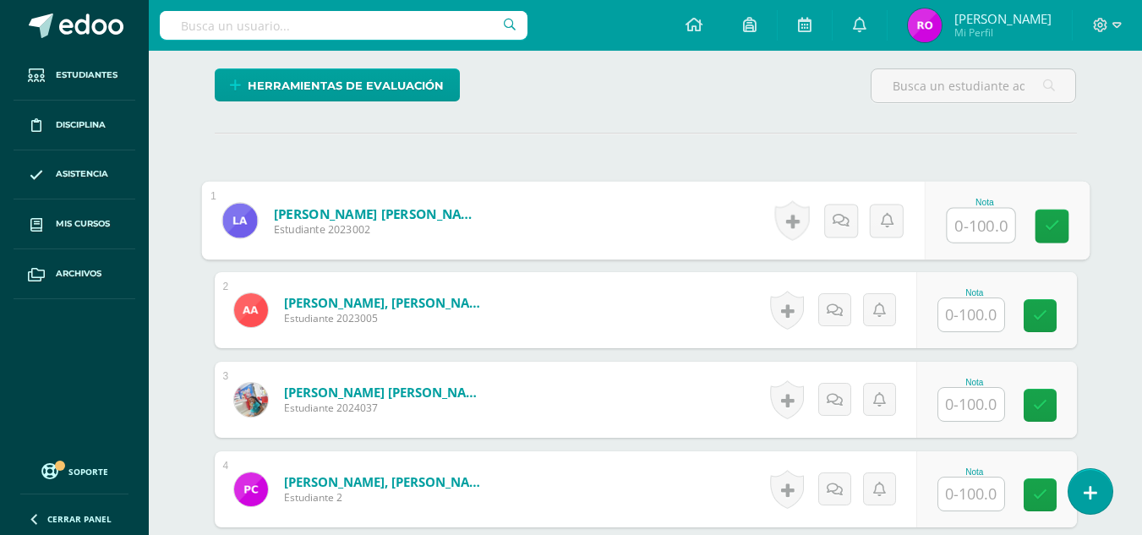
scroll to position [422, 0]
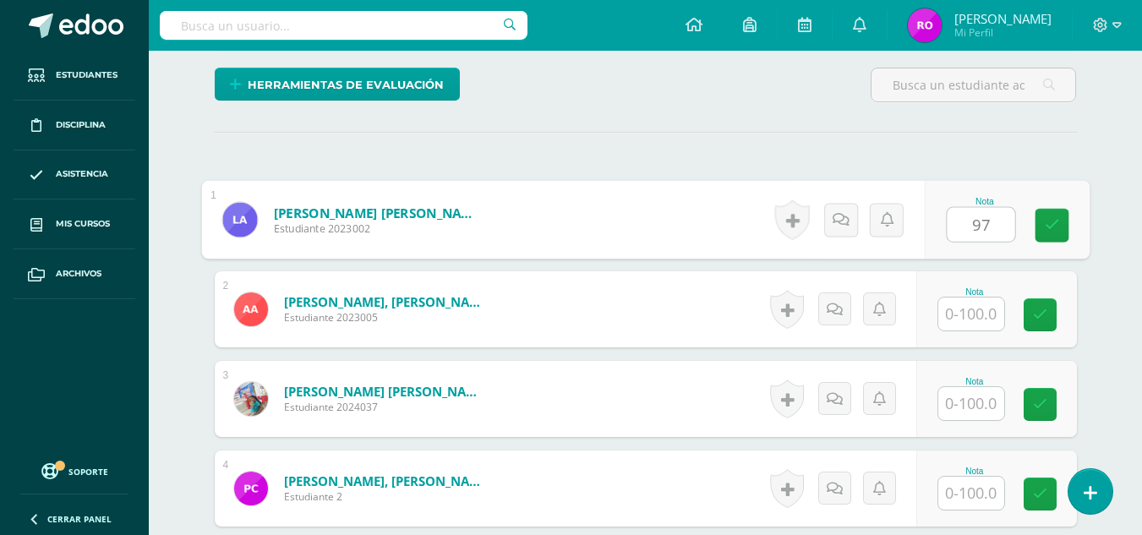
type input "97"
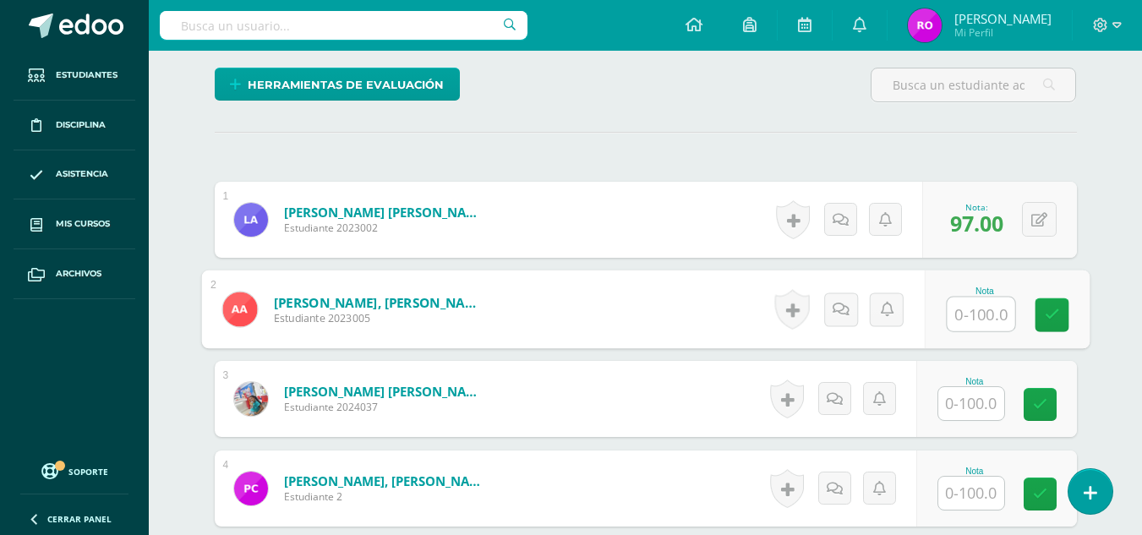
scroll to position [423, 0]
type input "60"
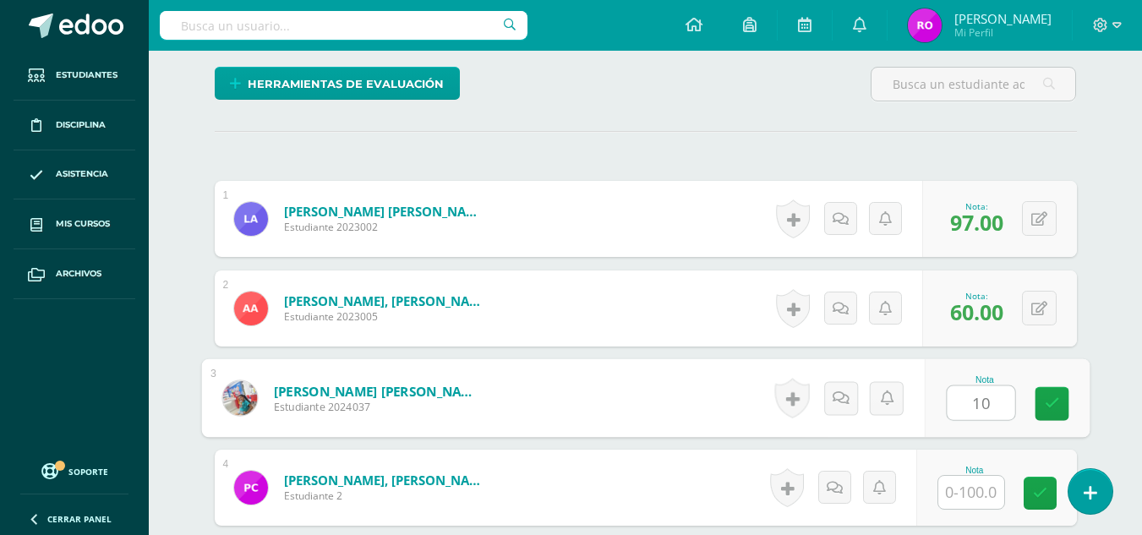
type input "10"
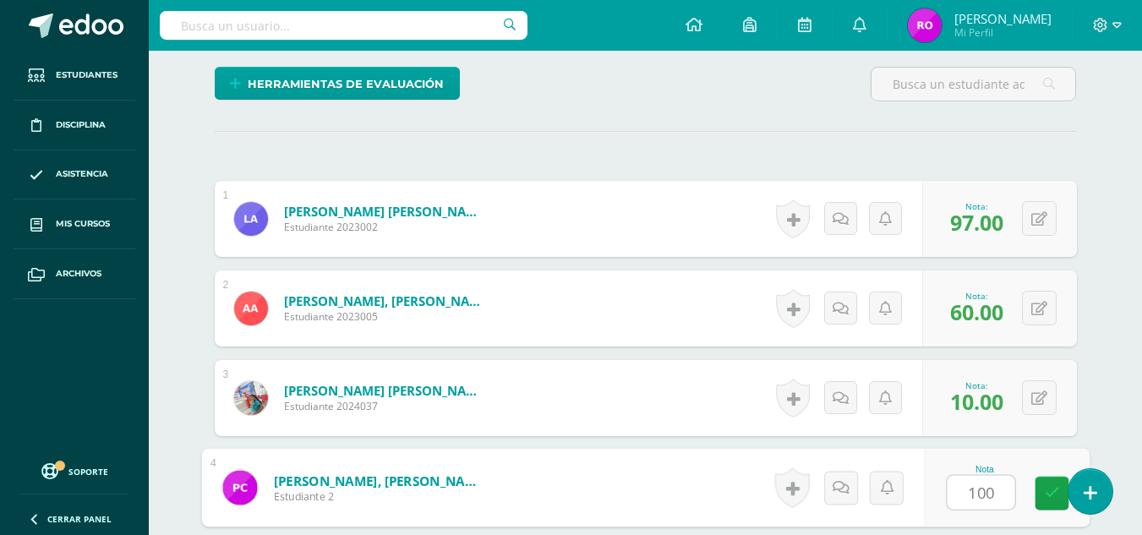
type input "100"
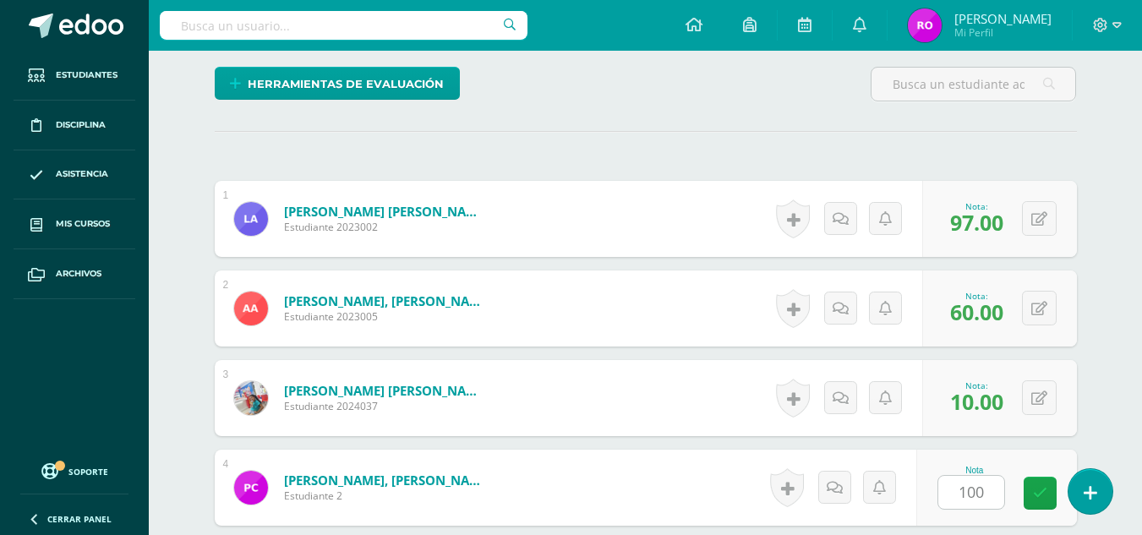
scroll to position [737, 0]
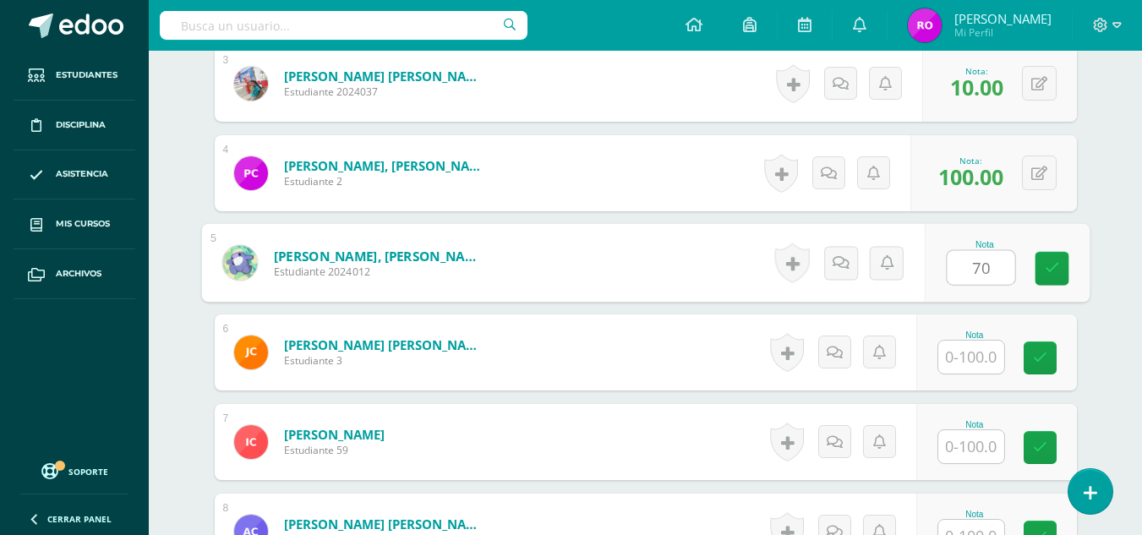
type input "70"
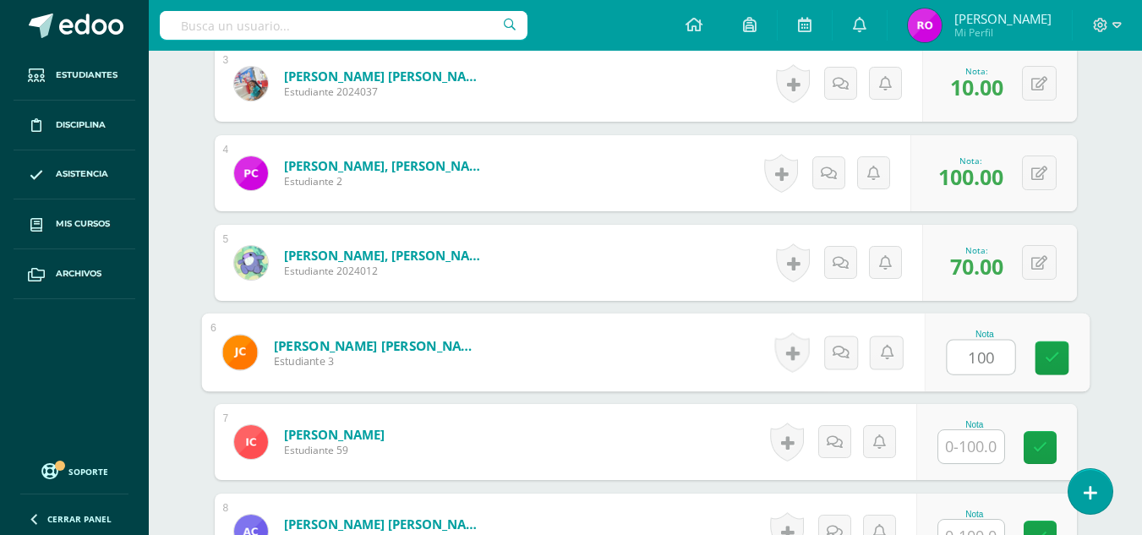
type input "100"
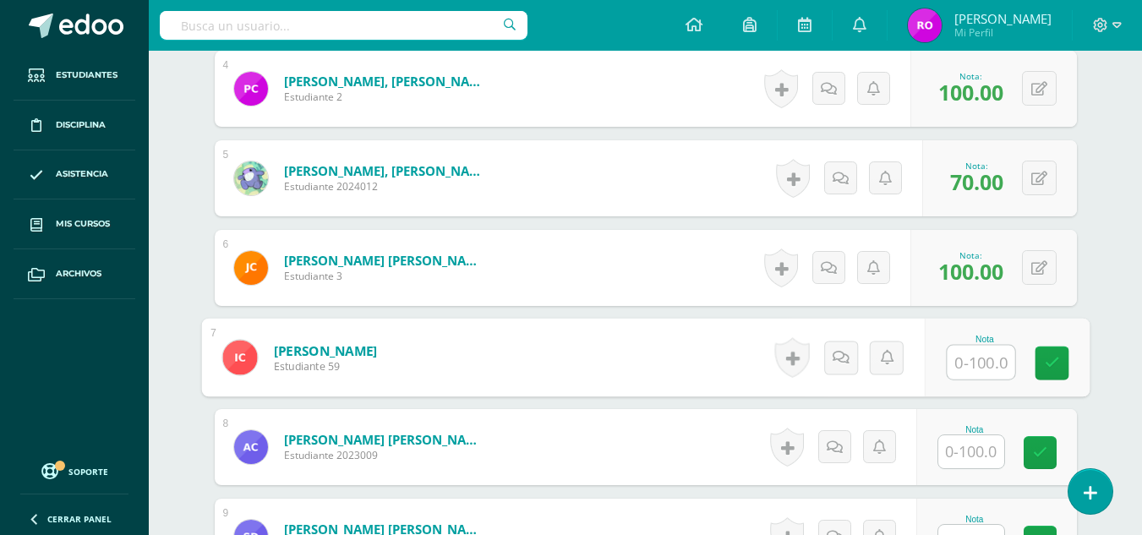
scroll to position [906, 0]
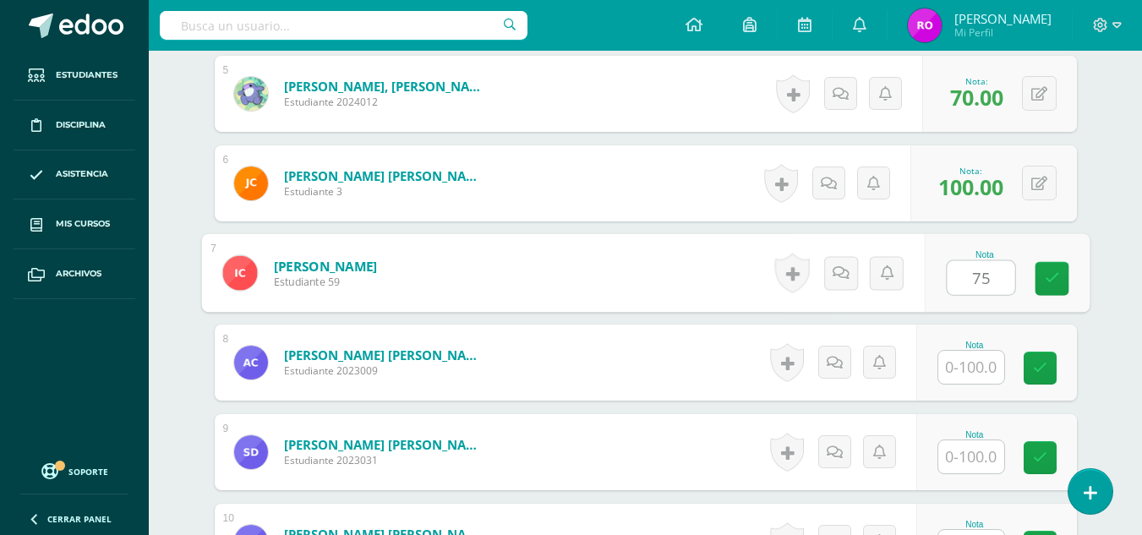
type input "75"
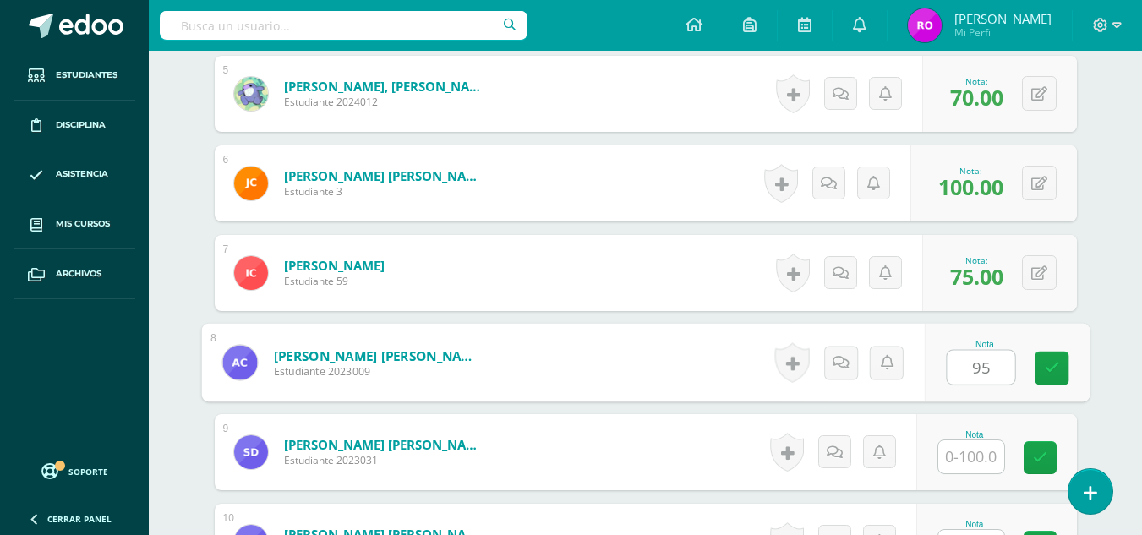
type input "95"
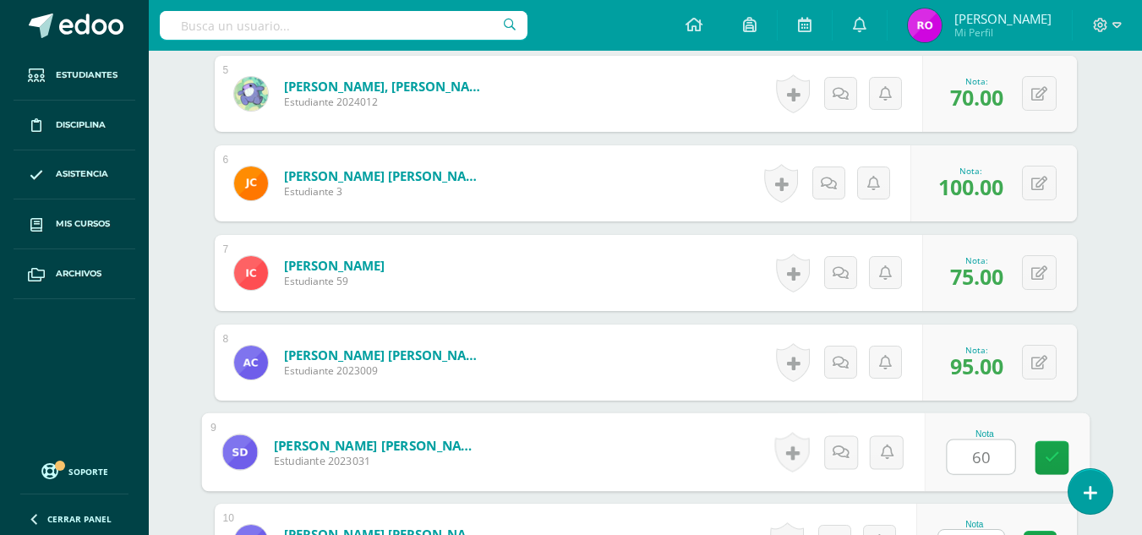
type input "60"
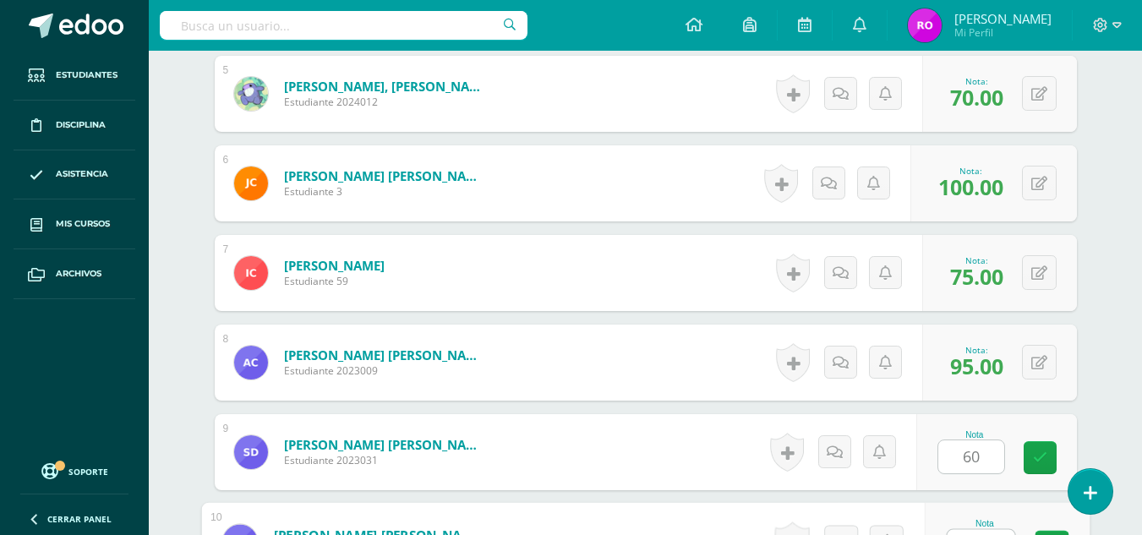
scroll to position [934, 0]
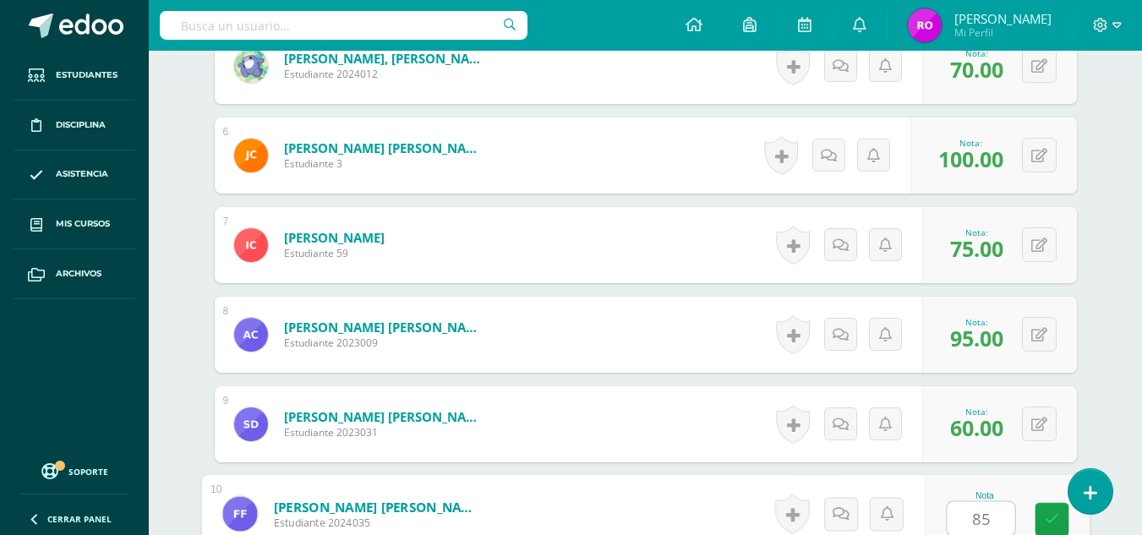
type input "85"
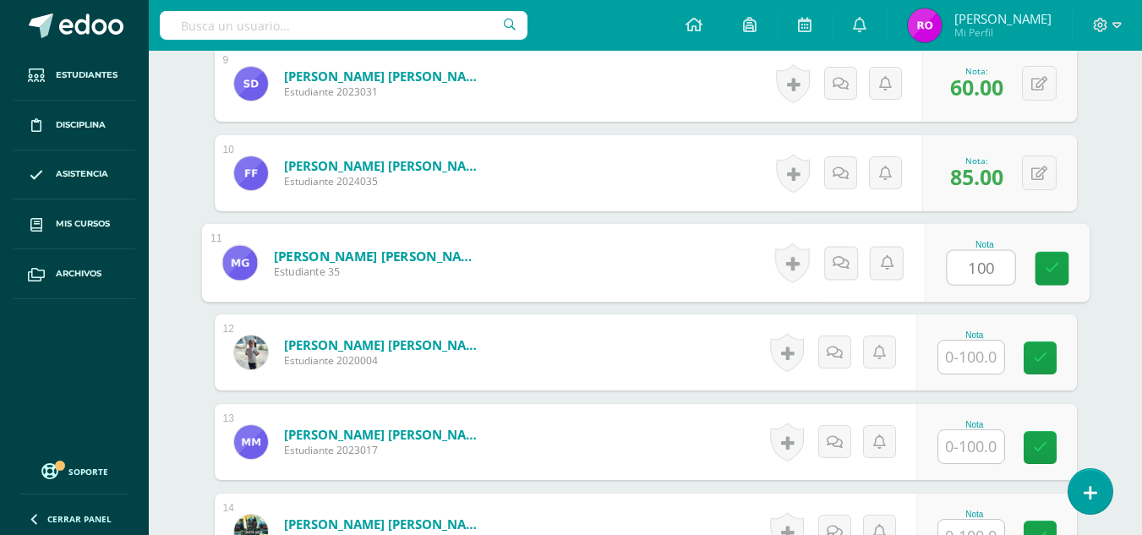
type input "100"
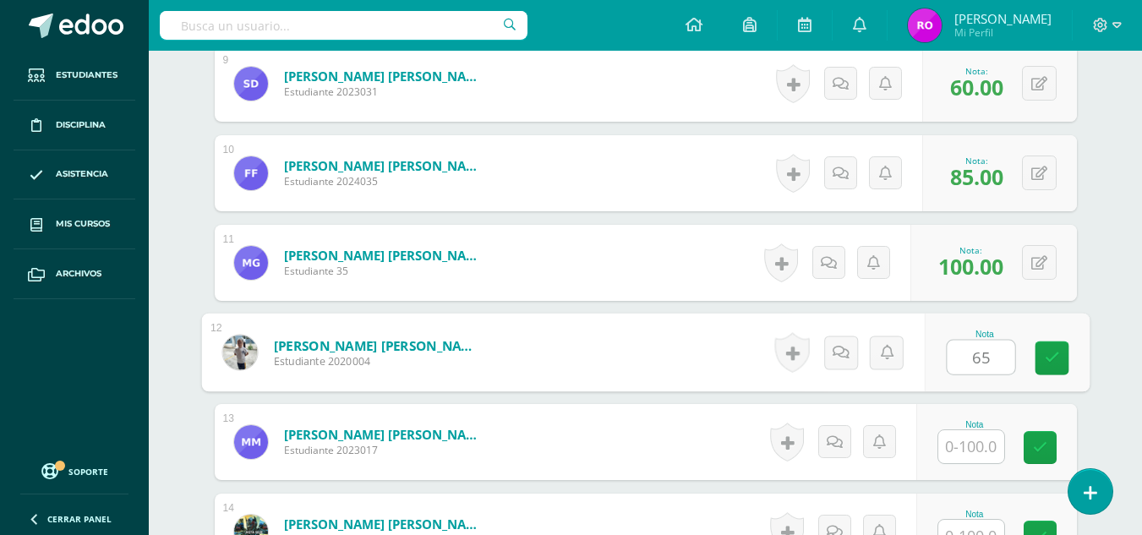
type input "65"
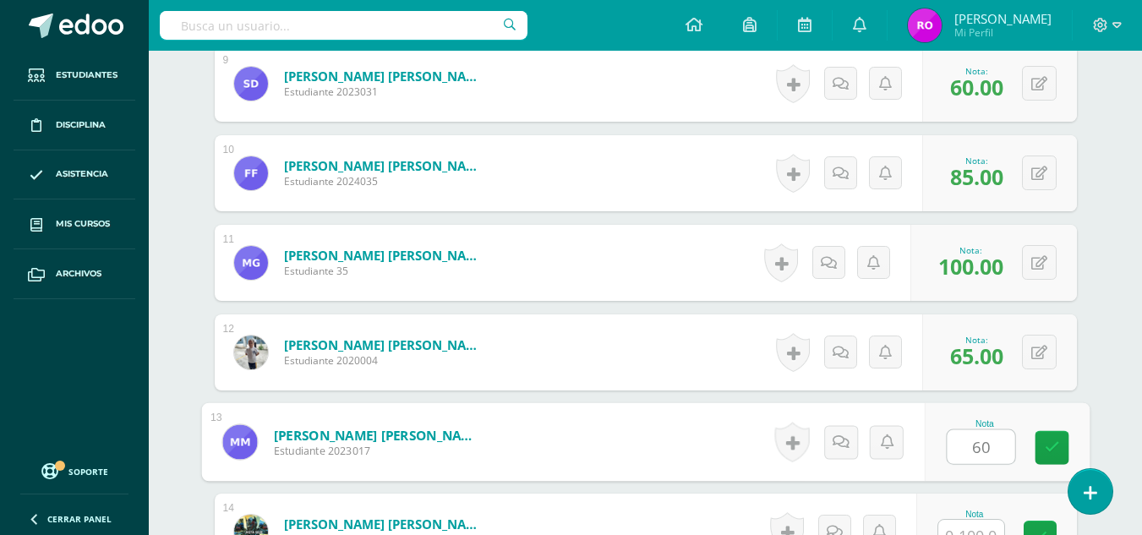
type input "60"
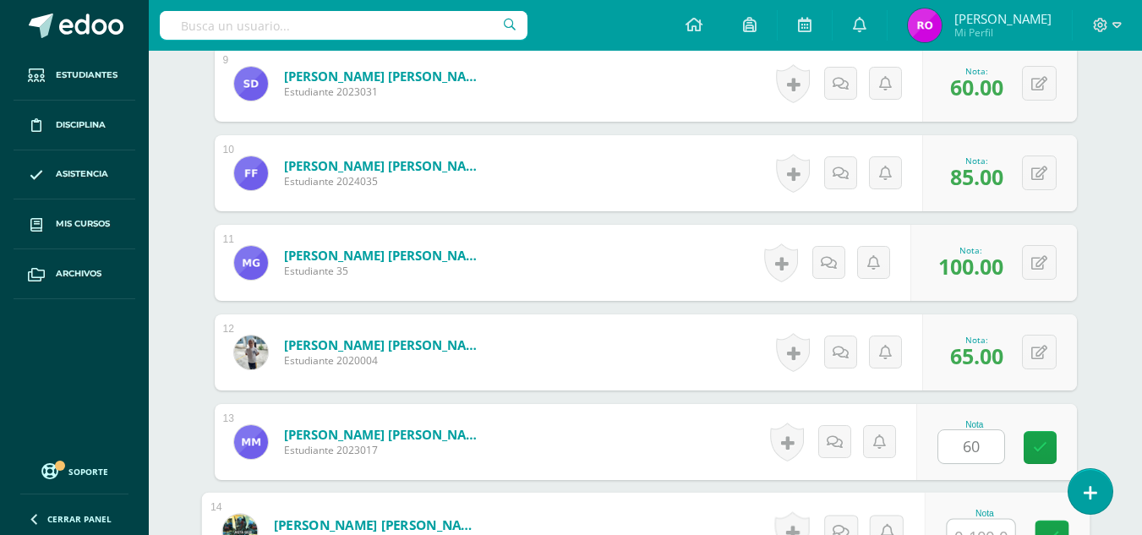
scroll to position [1293, 0]
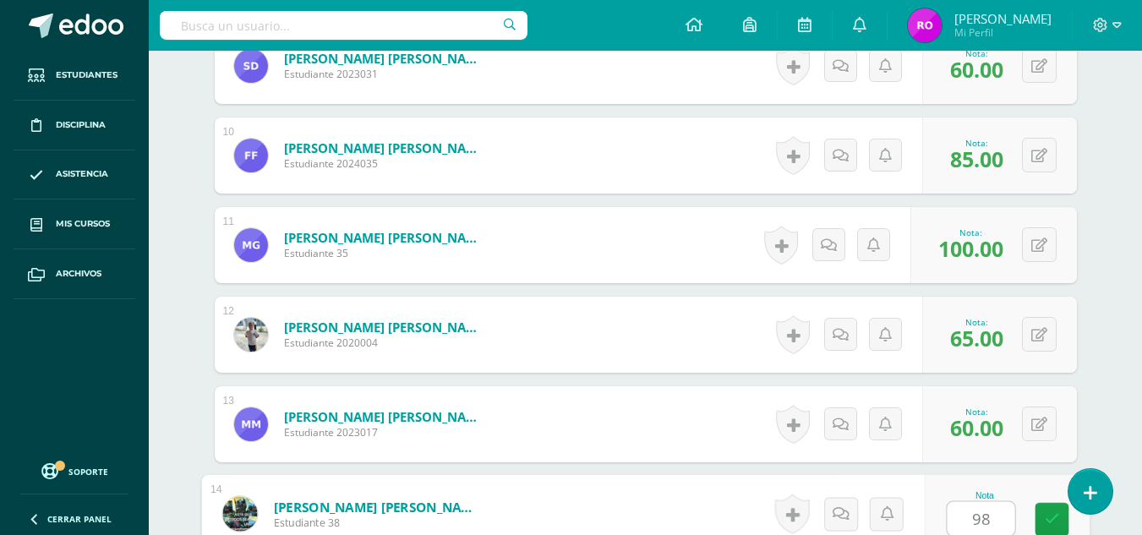
type input "98"
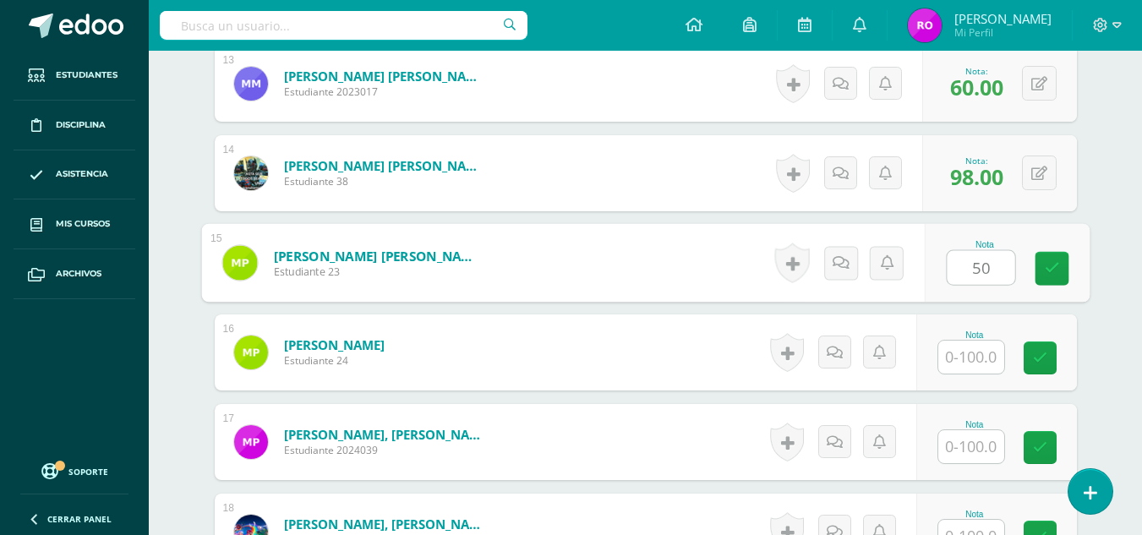
type input "50"
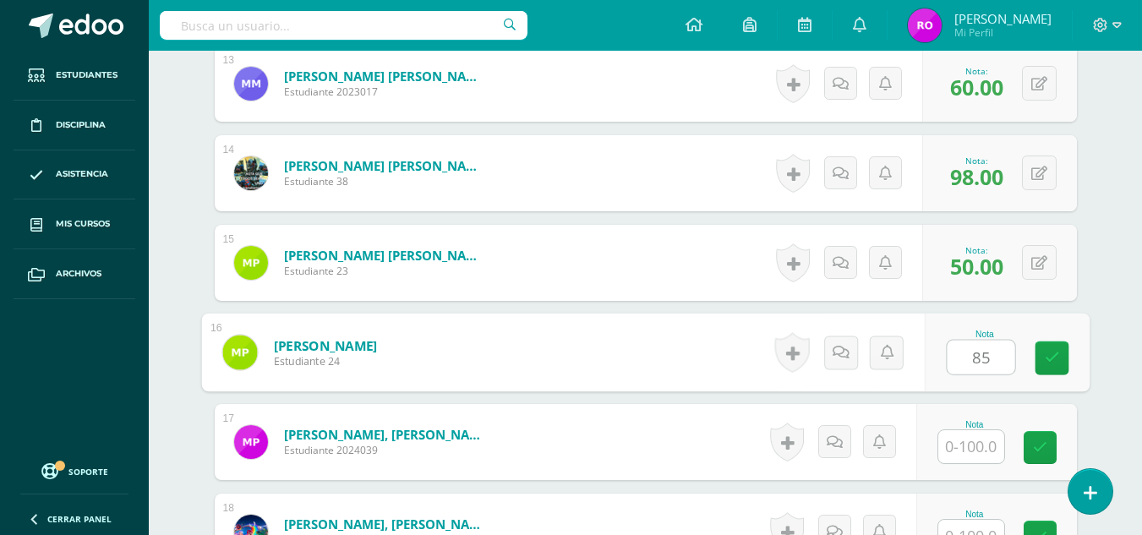
type input "85"
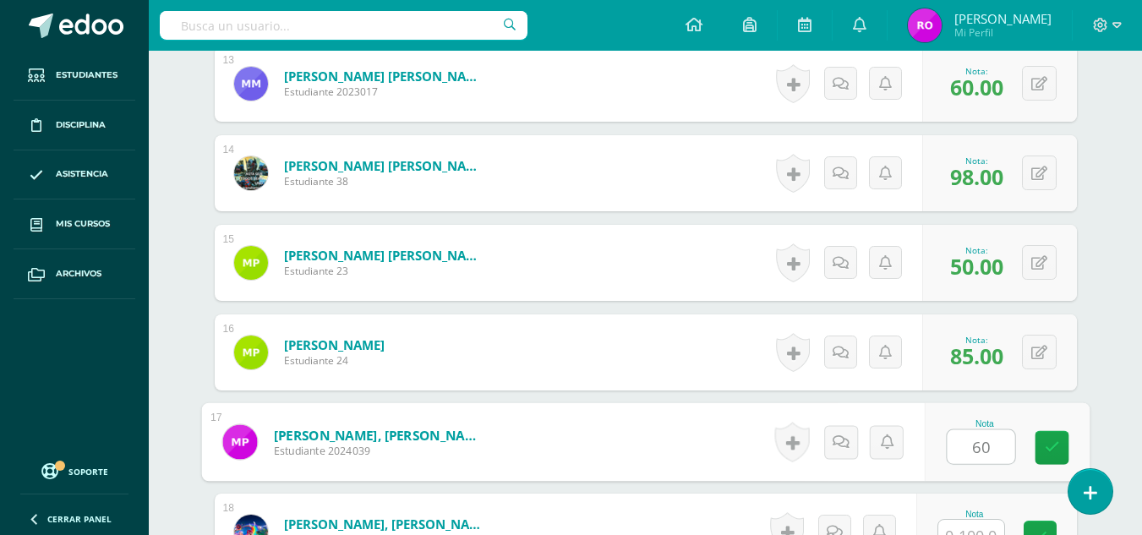
type input "60"
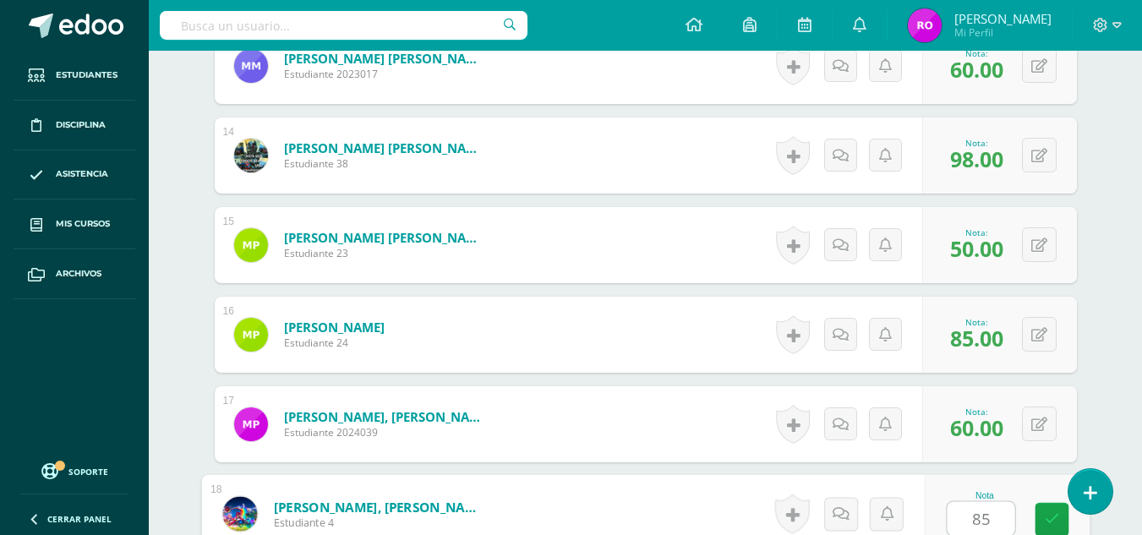
type input "85"
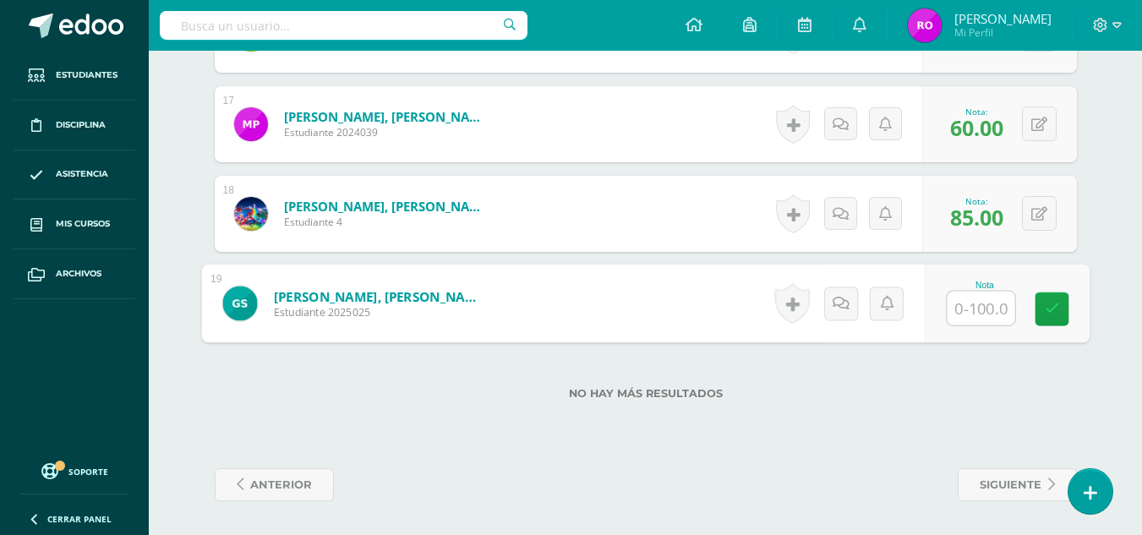
type input "0"
click at [845, 317] on link at bounding box center [859, 304] width 34 height 34
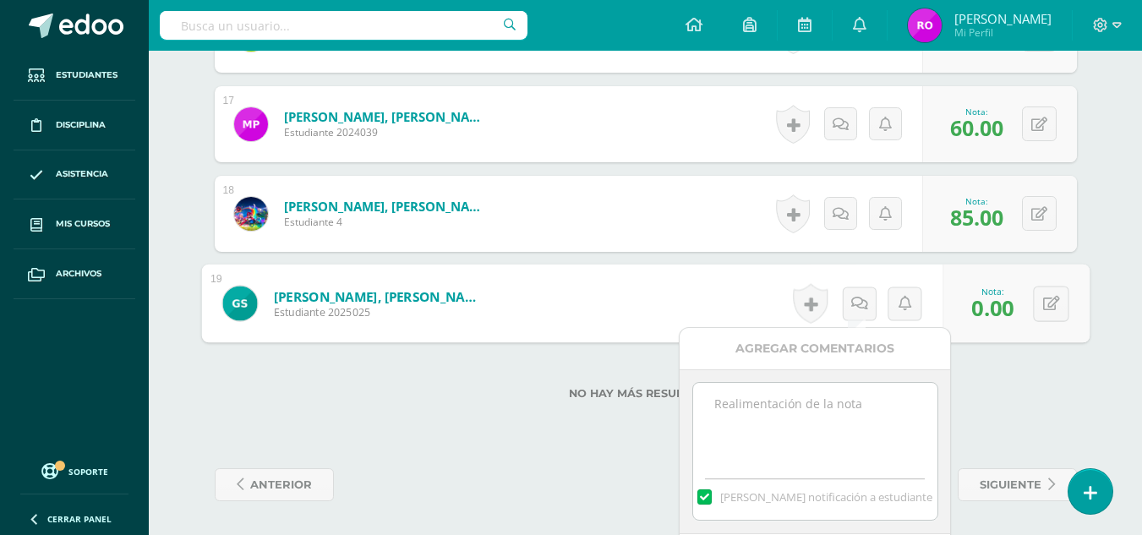
click at [853, 405] on textarea at bounding box center [815, 425] width 244 height 85
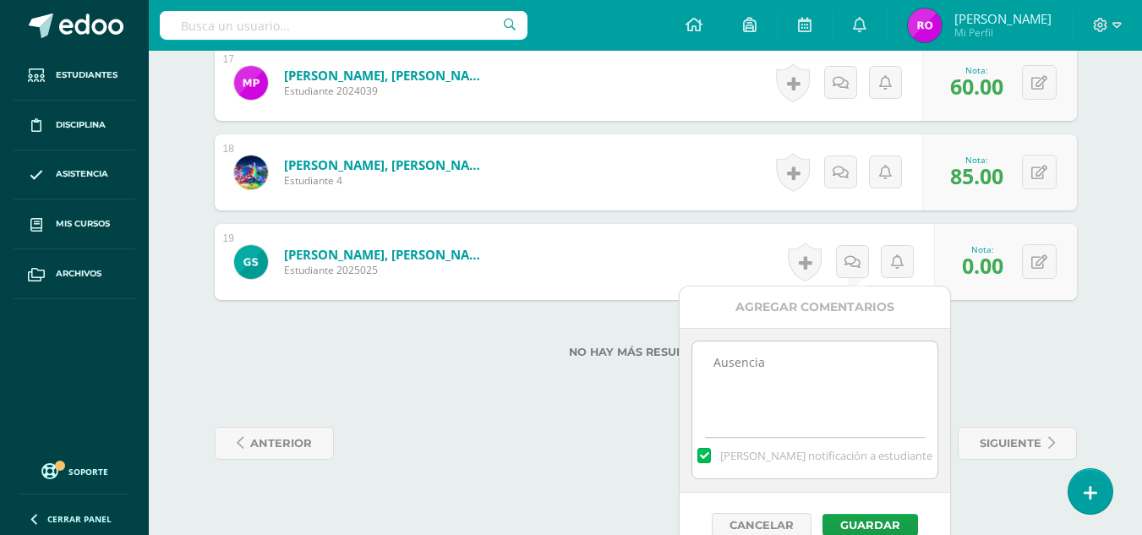
scroll to position [2015, 0]
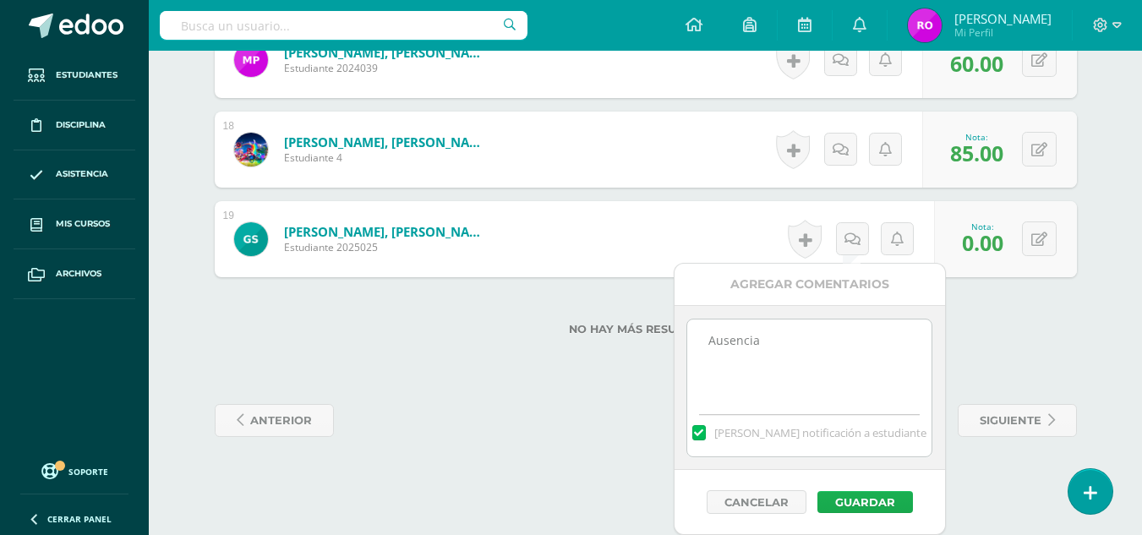
type textarea "Ausencia"
click at [872, 498] on button "Guardar" at bounding box center [865, 502] width 96 height 22
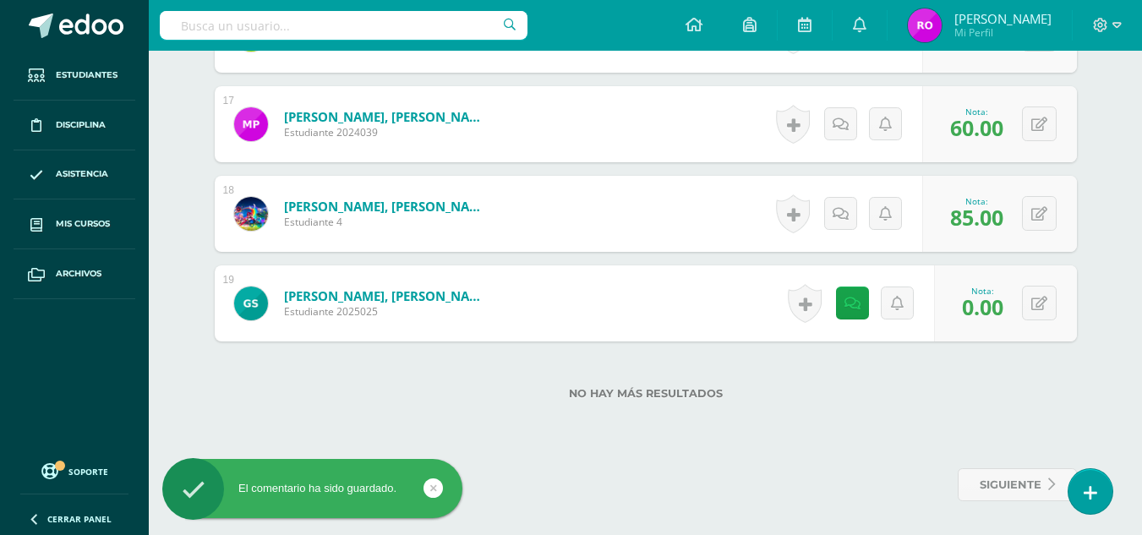
scroll to position [1951, 0]
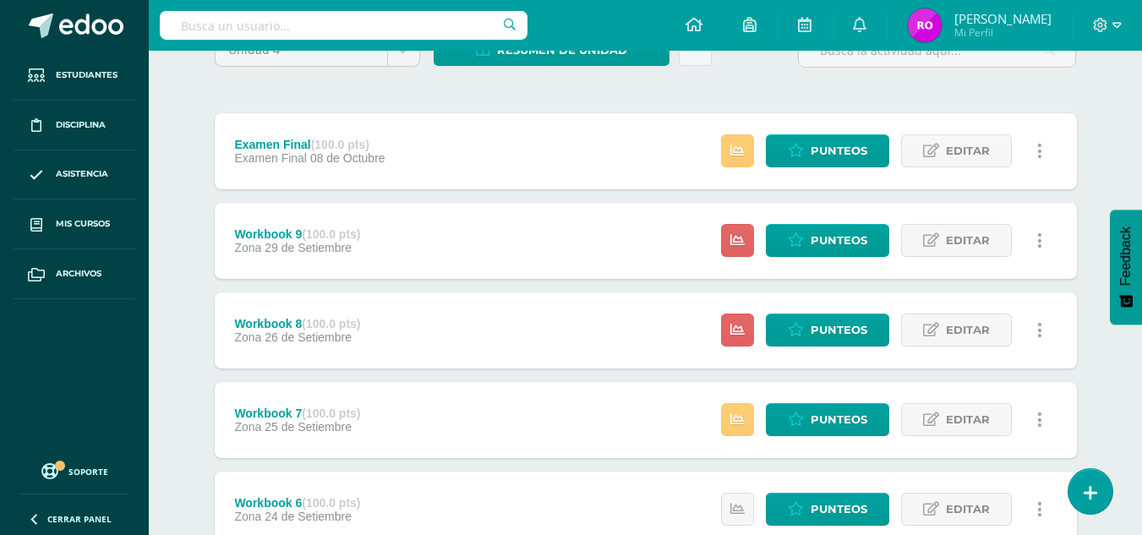
scroll to position [169, 0]
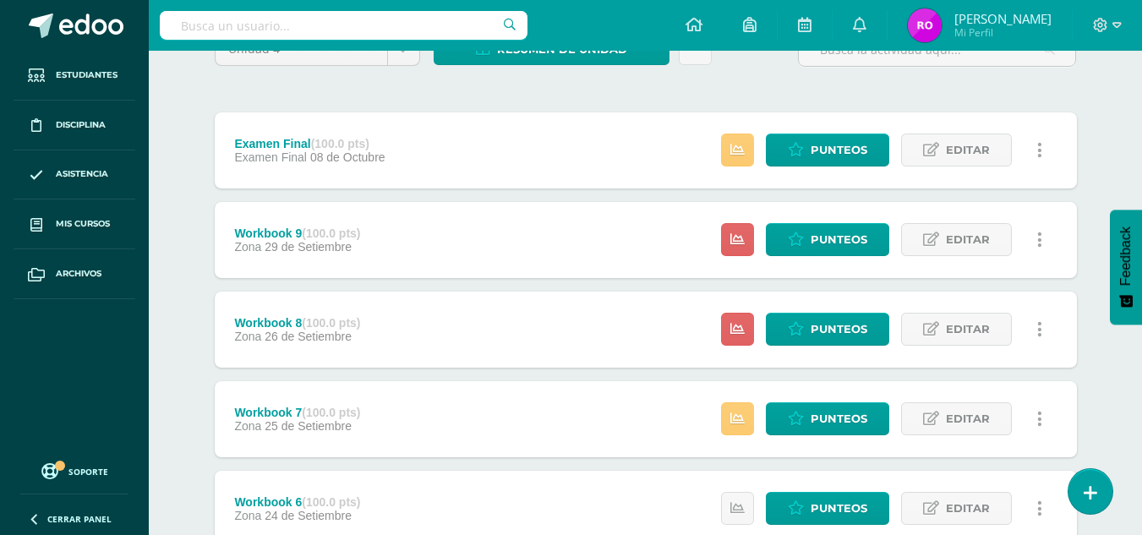
click at [720, 317] on div "Estatus de Actividad: 19 Estudiantes sin calificar 0 Estudiantes con cero Media…" at bounding box center [886, 330] width 381 height 76
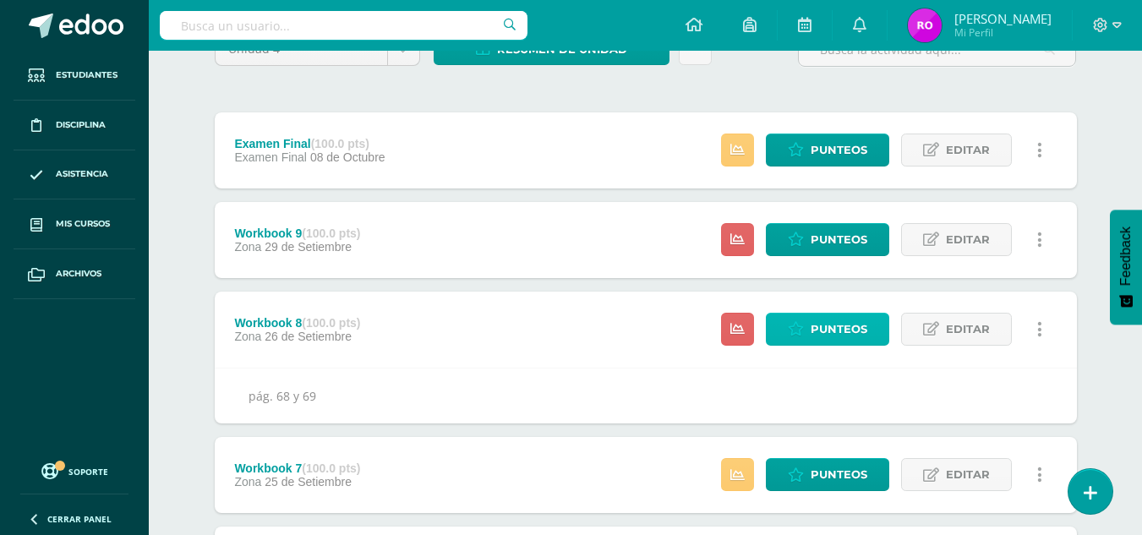
click at [799, 314] on link "Punteos" at bounding box center [827, 329] width 123 height 33
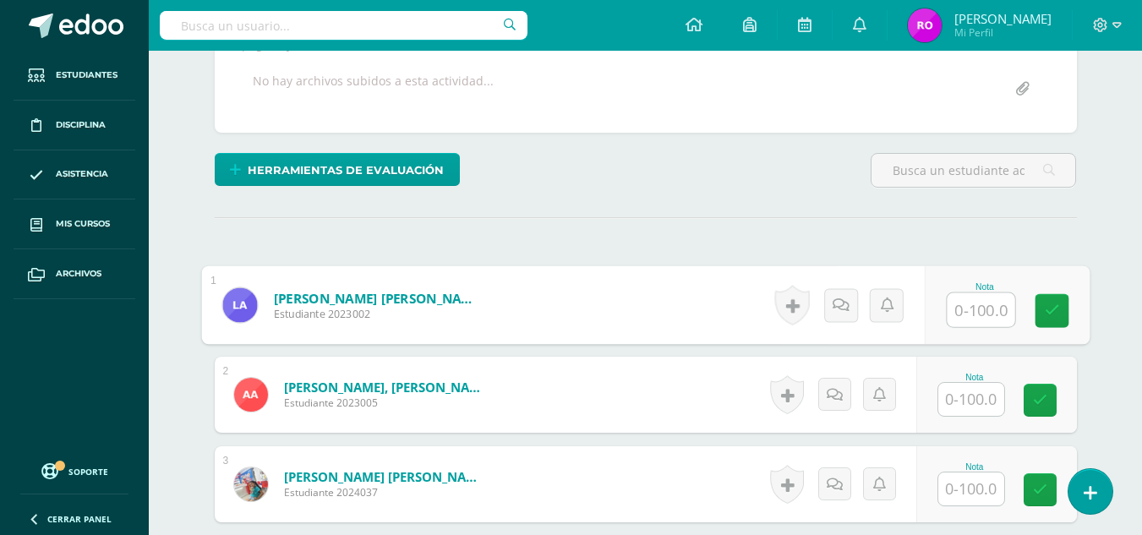
click at [973, 309] on input "text" at bounding box center [981, 310] width 68 height 34
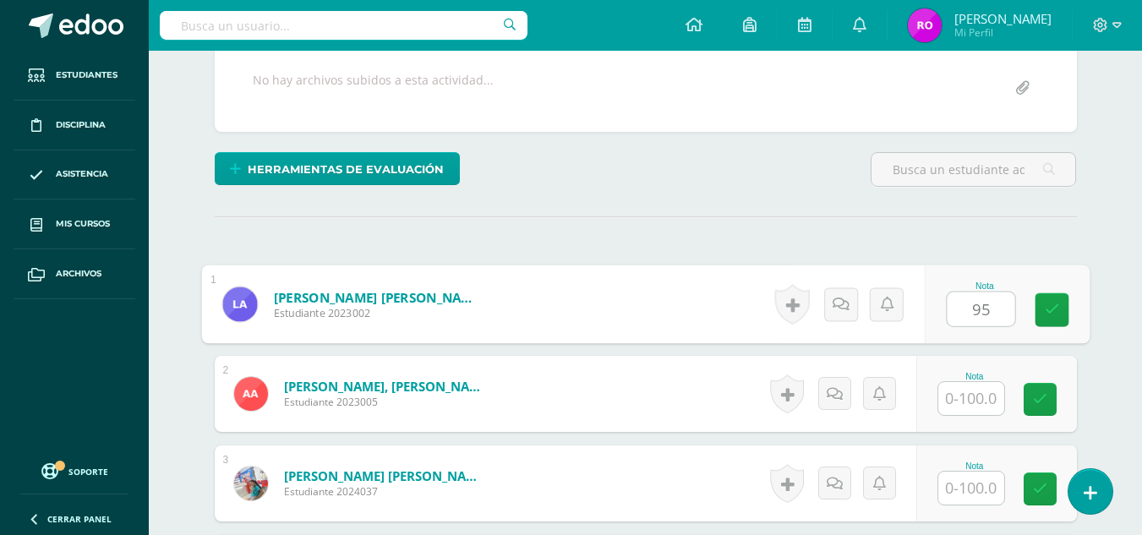
type input "95"
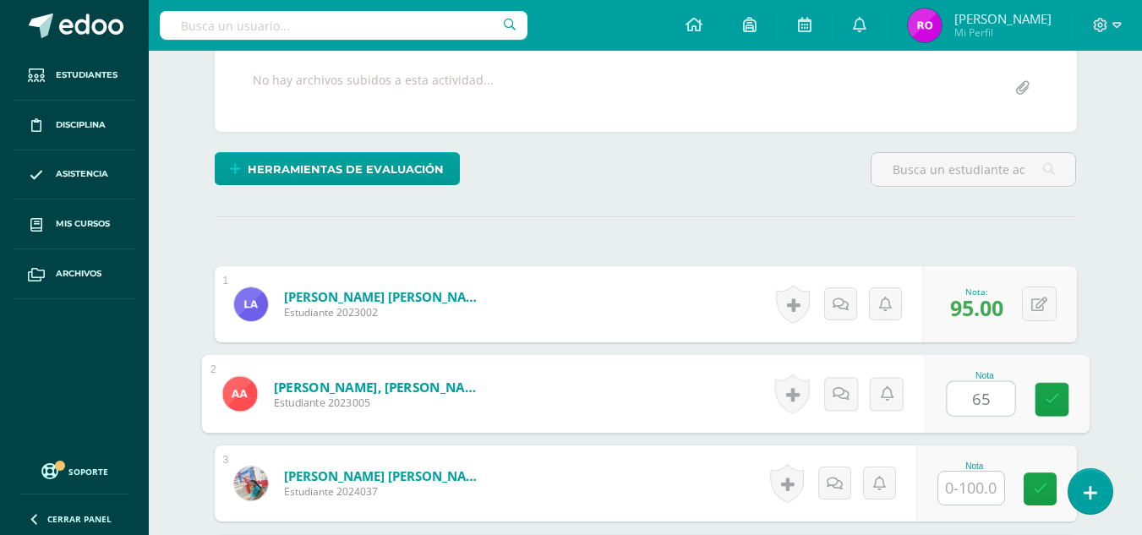
type input "65"
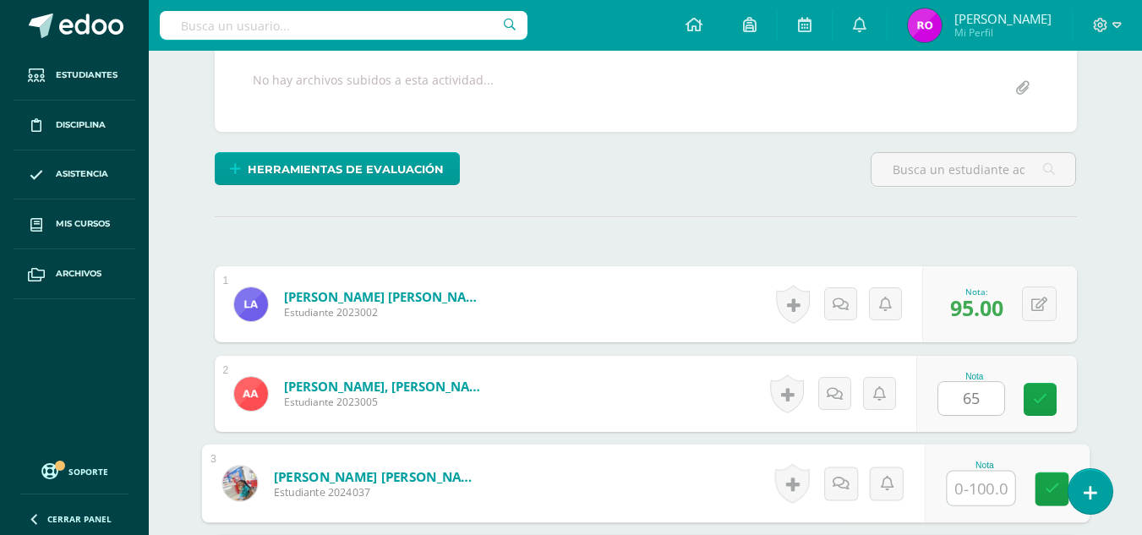
scroll to position [338, 0]
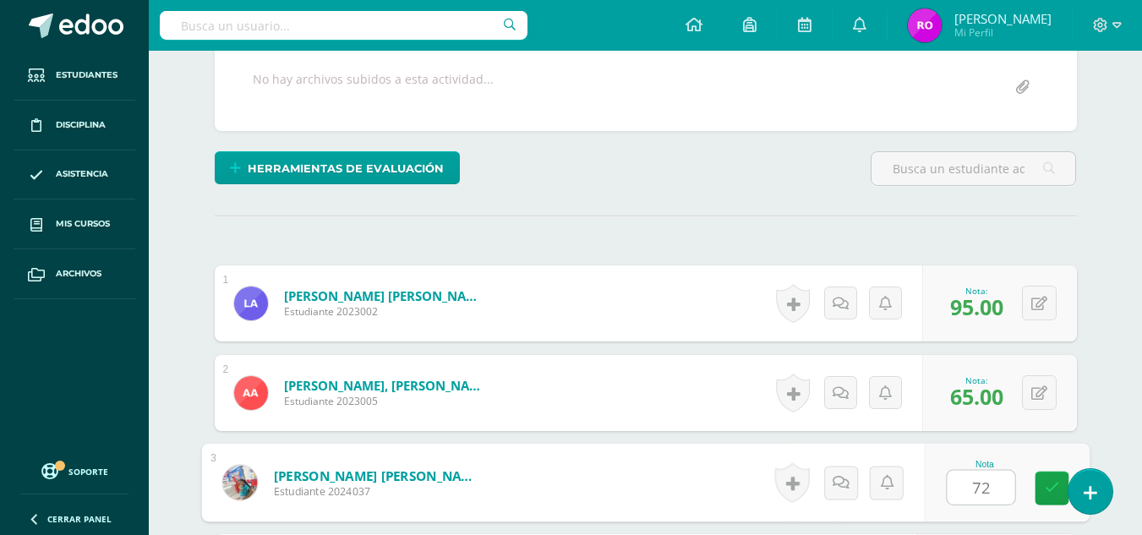
type input "72"
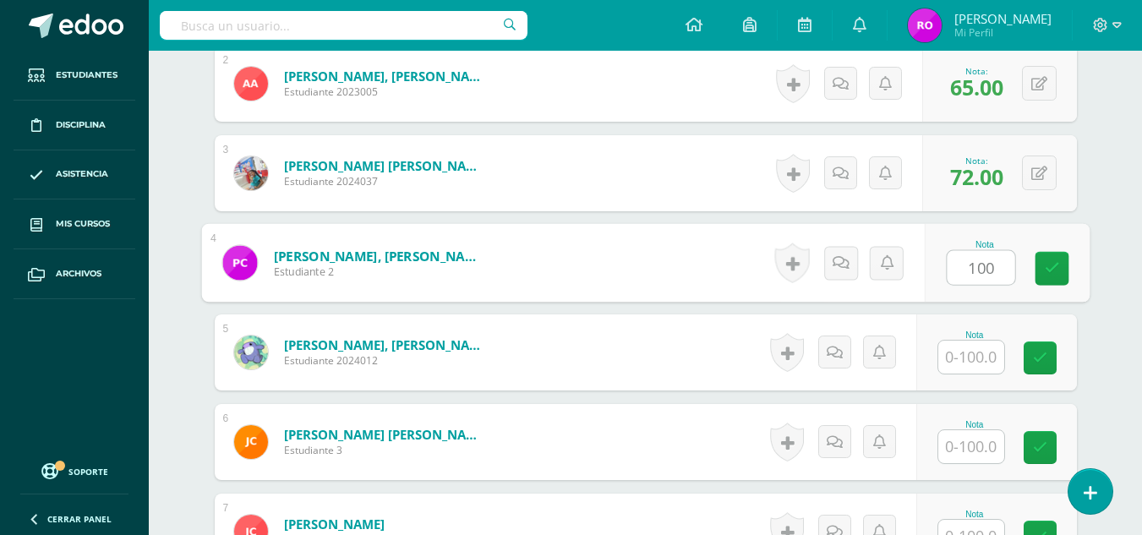
type input "100"
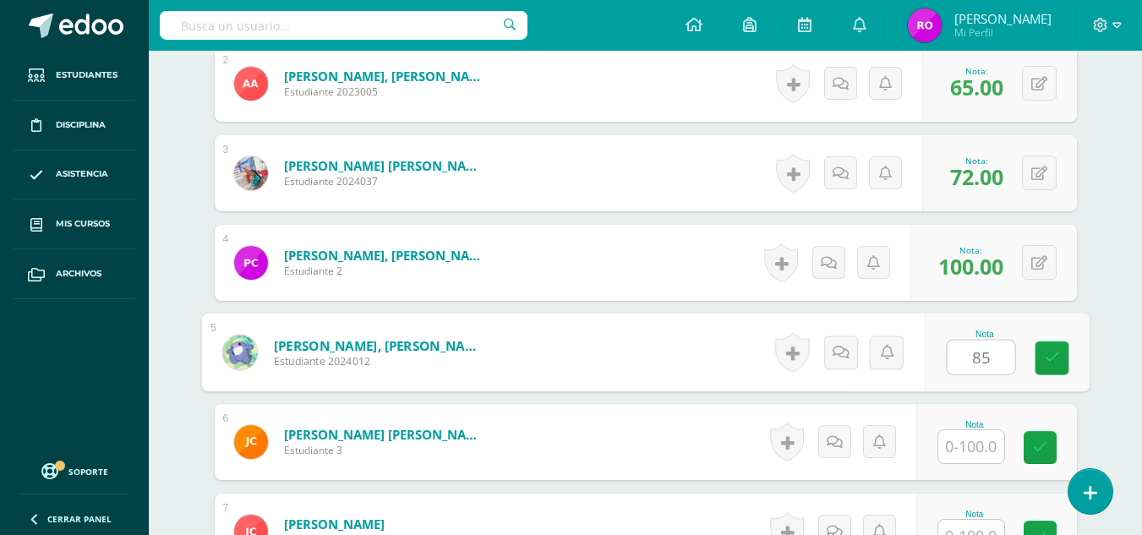
type input "85"
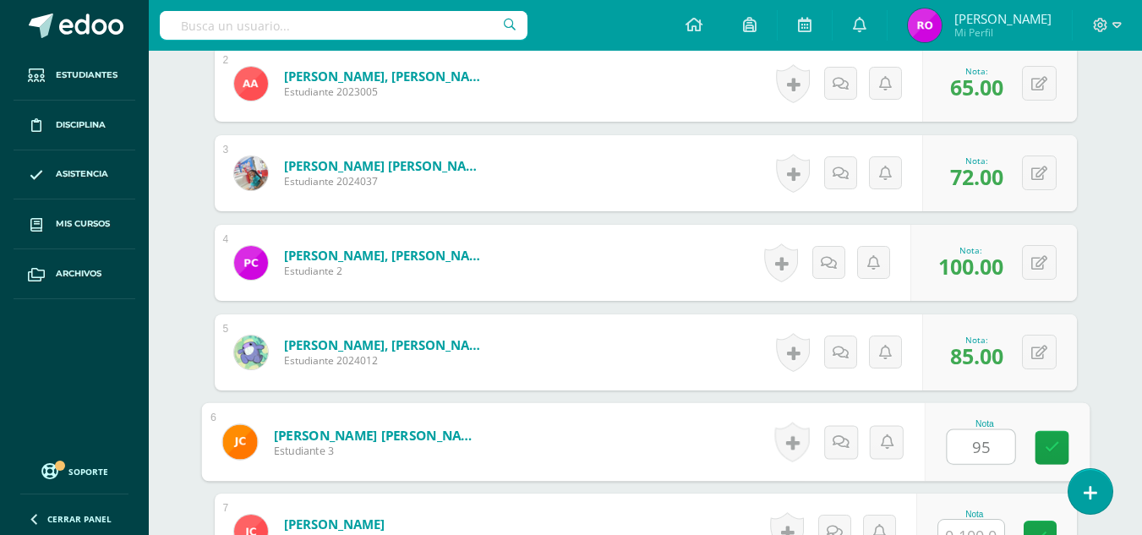
type input "95"
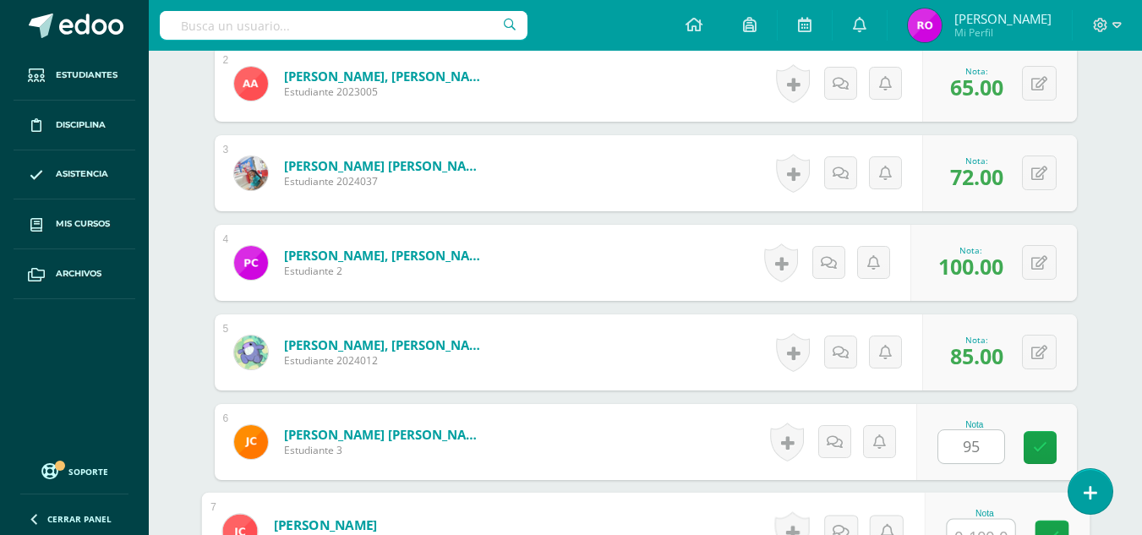
scroll to position [665, 0]
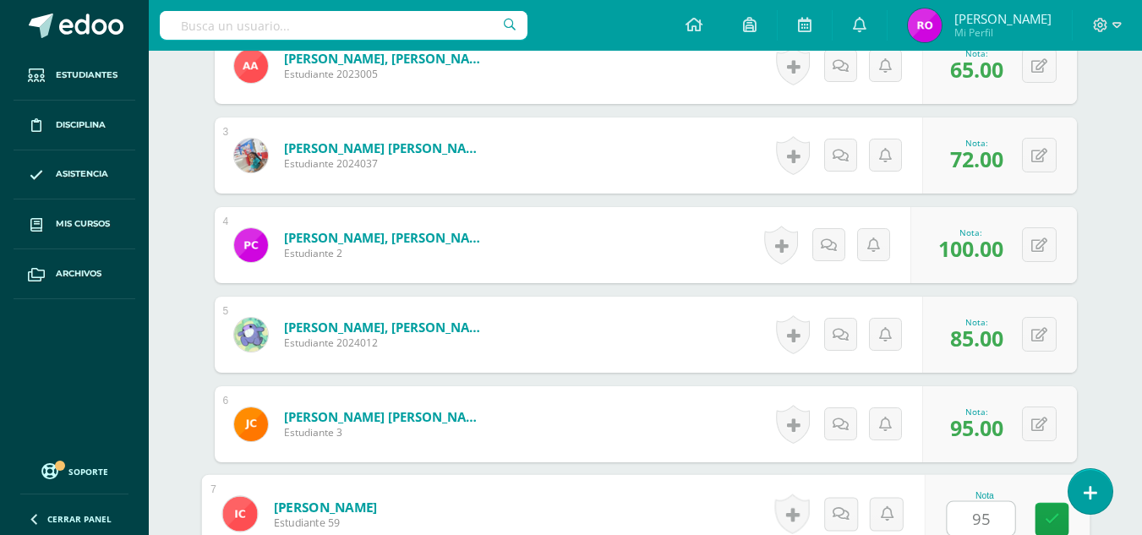
type input "95"
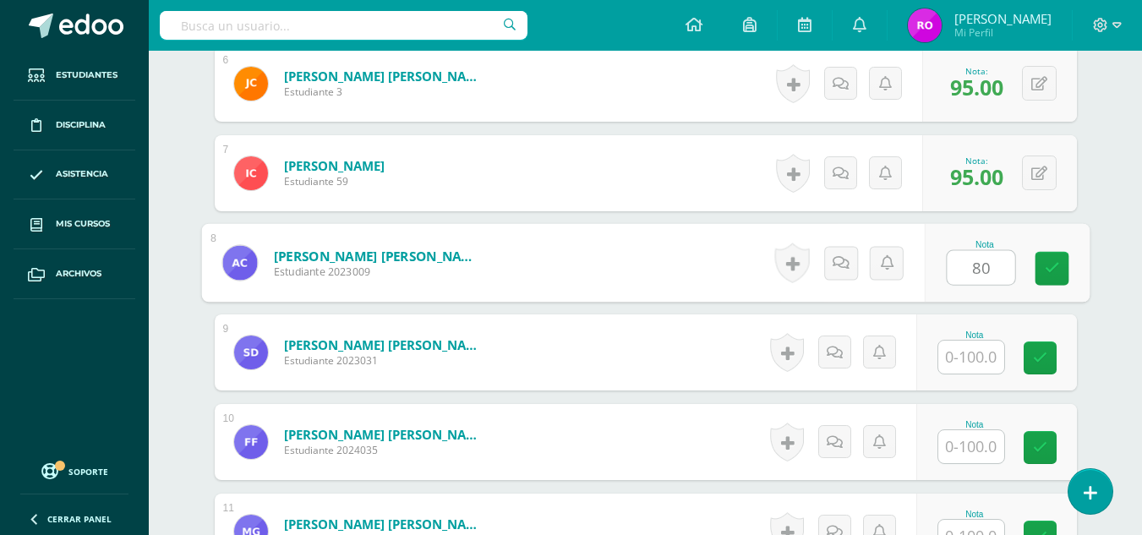
type input "80"
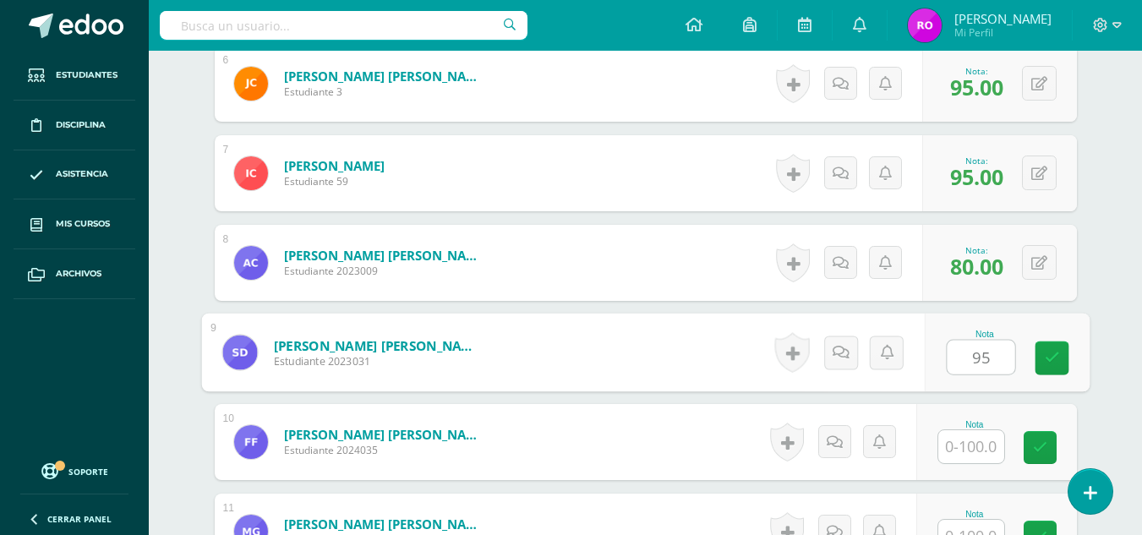
type input "95"
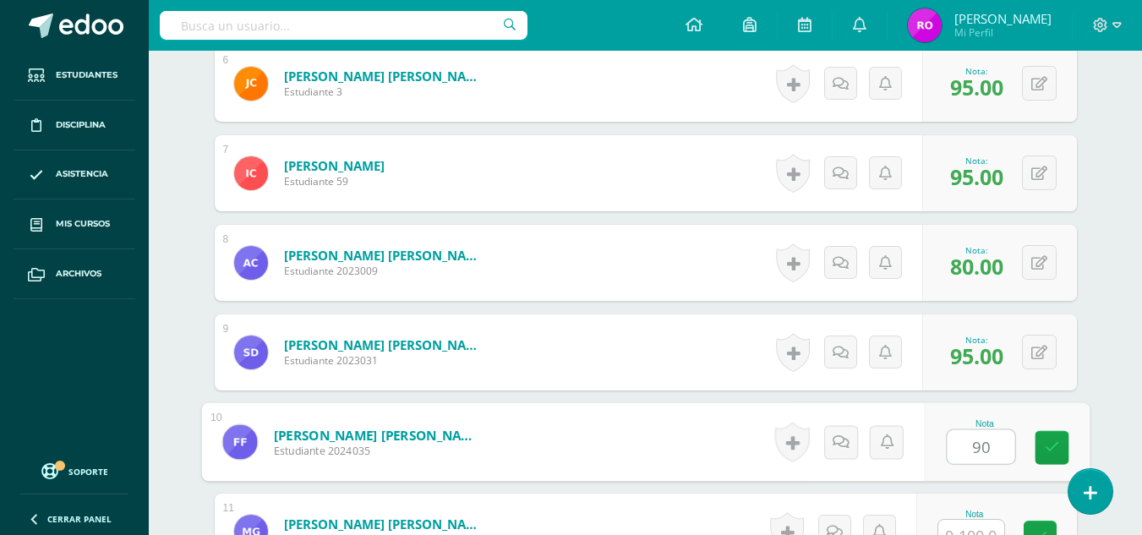
type input "90"
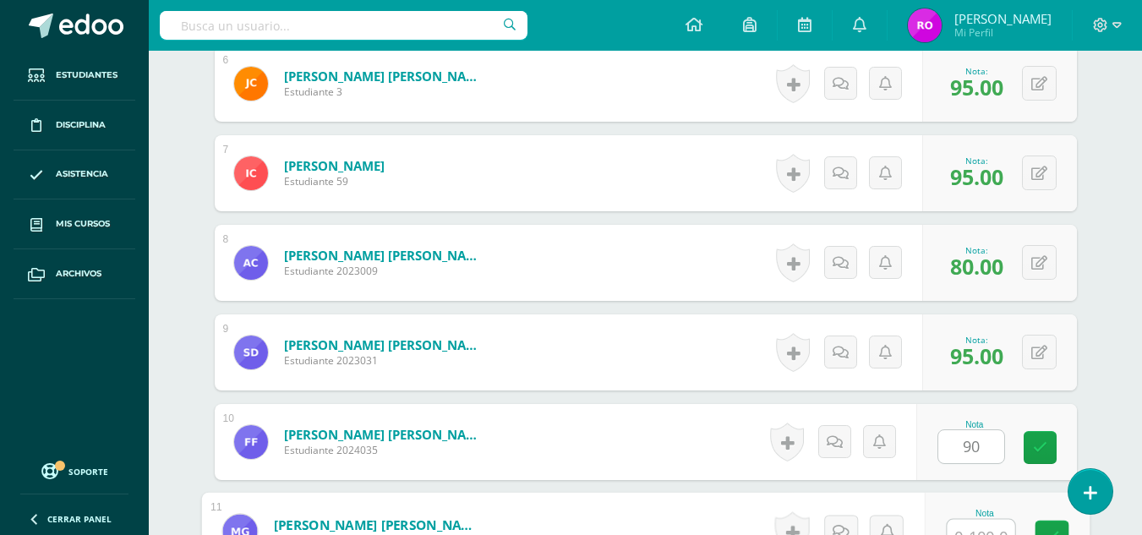
scroll to position [1024, 0]
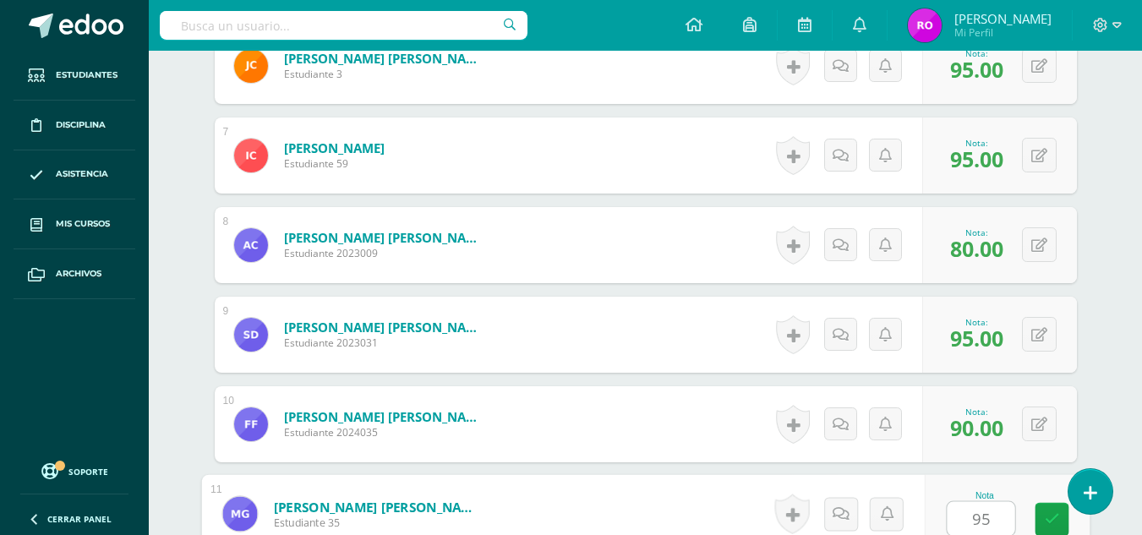
type input "95"
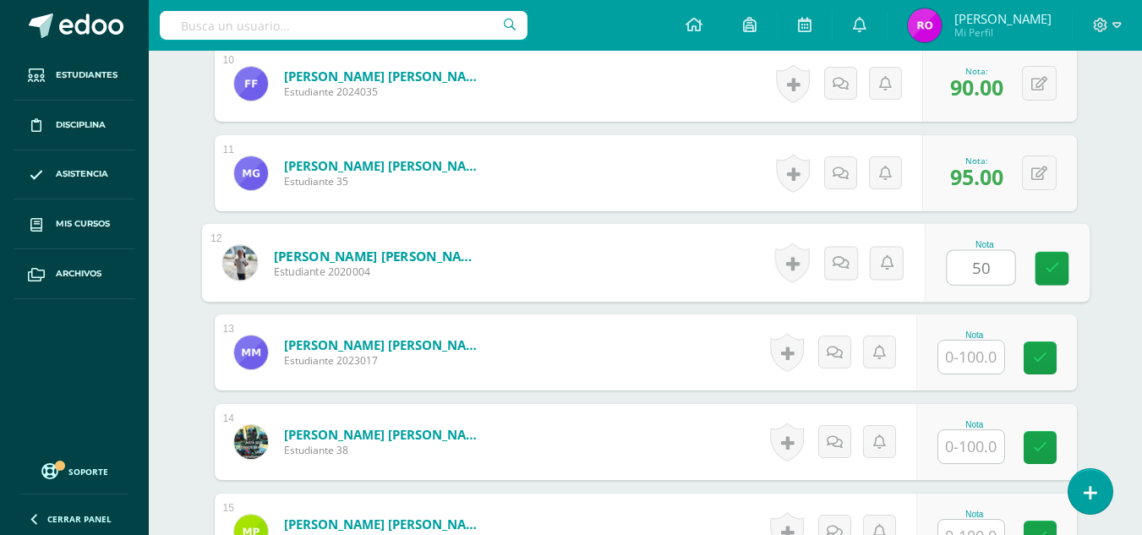
type input "50"
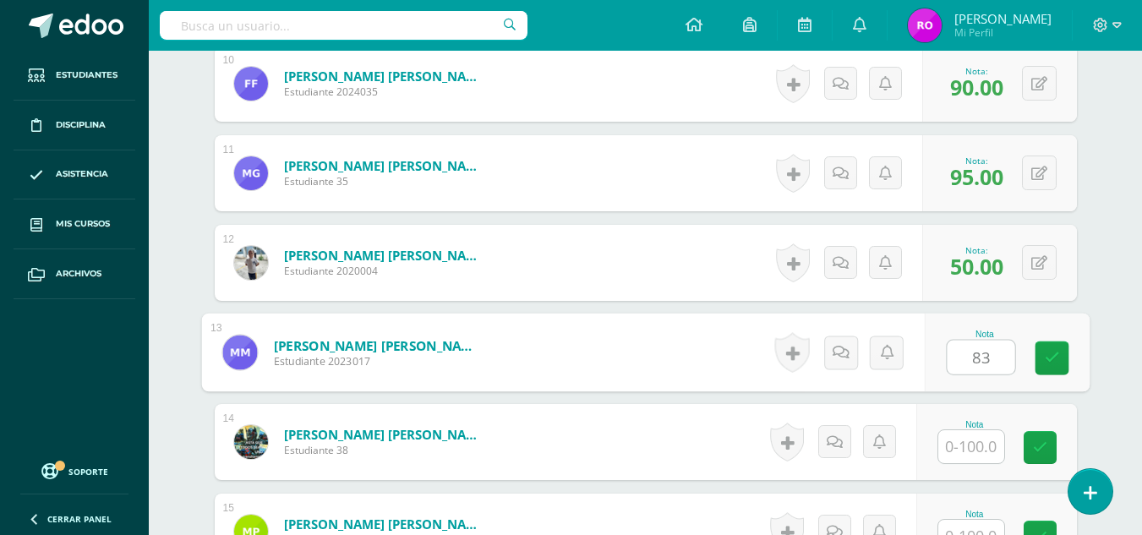
type input "83"
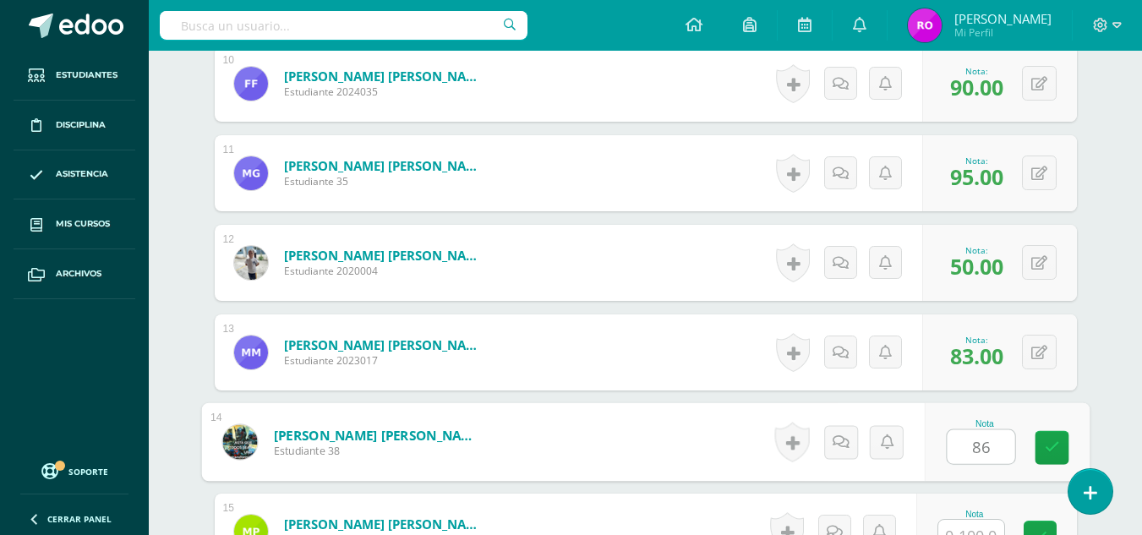
type input "86"
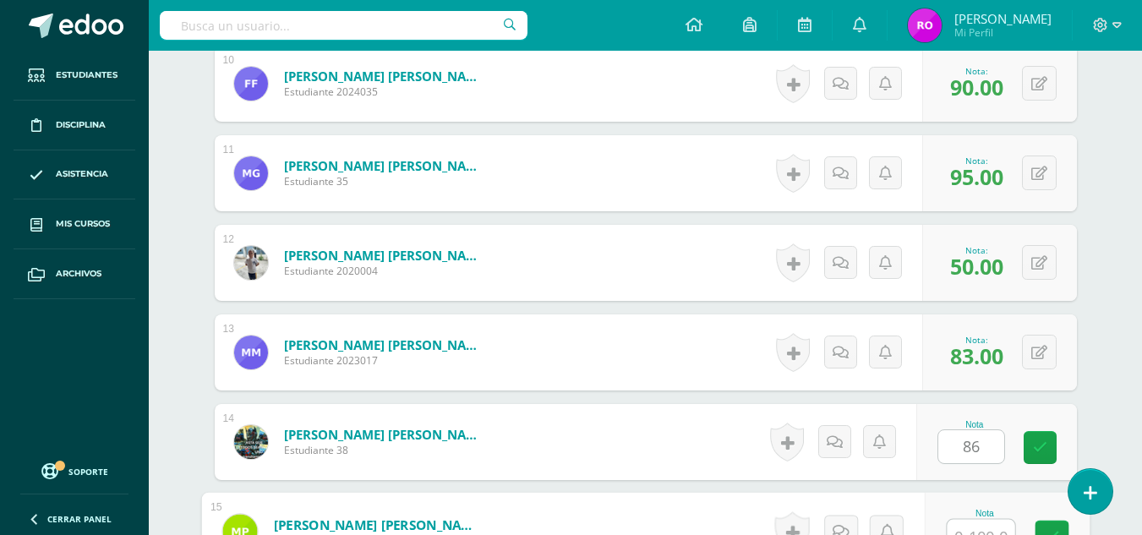
scroll to position [1382, 0]
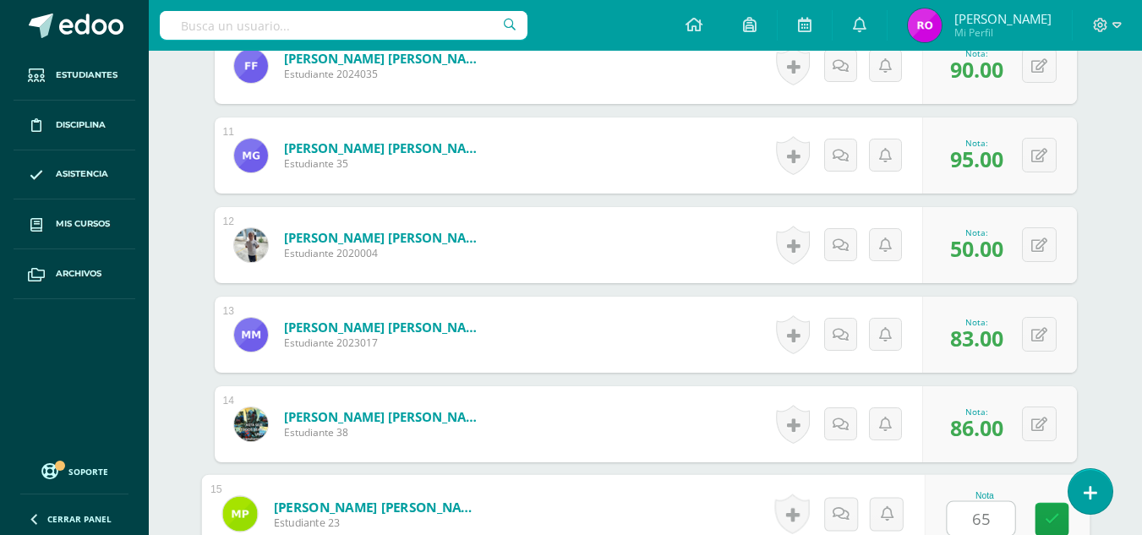
type input "65"
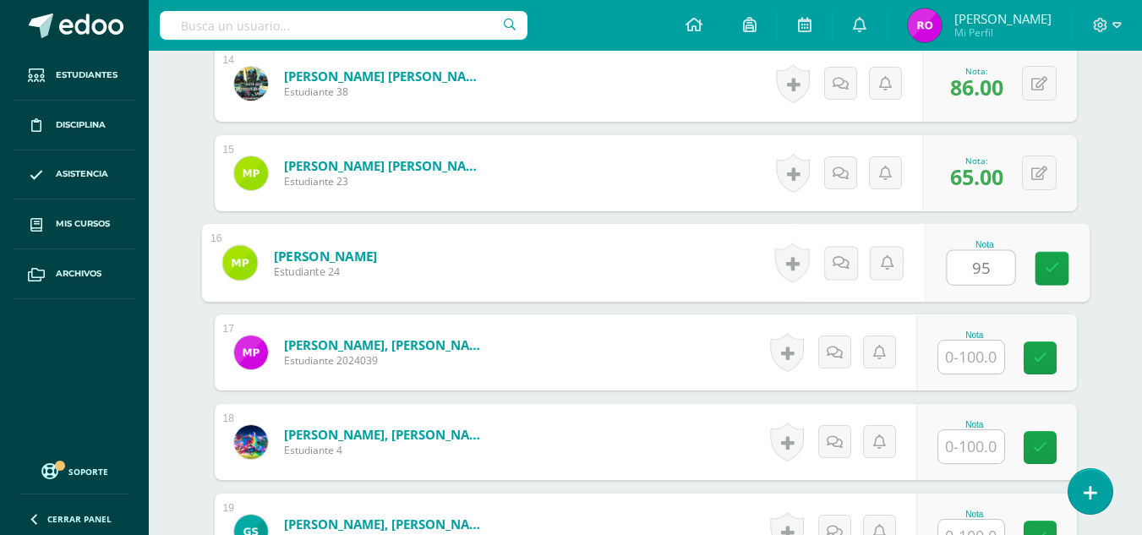
type input "95"
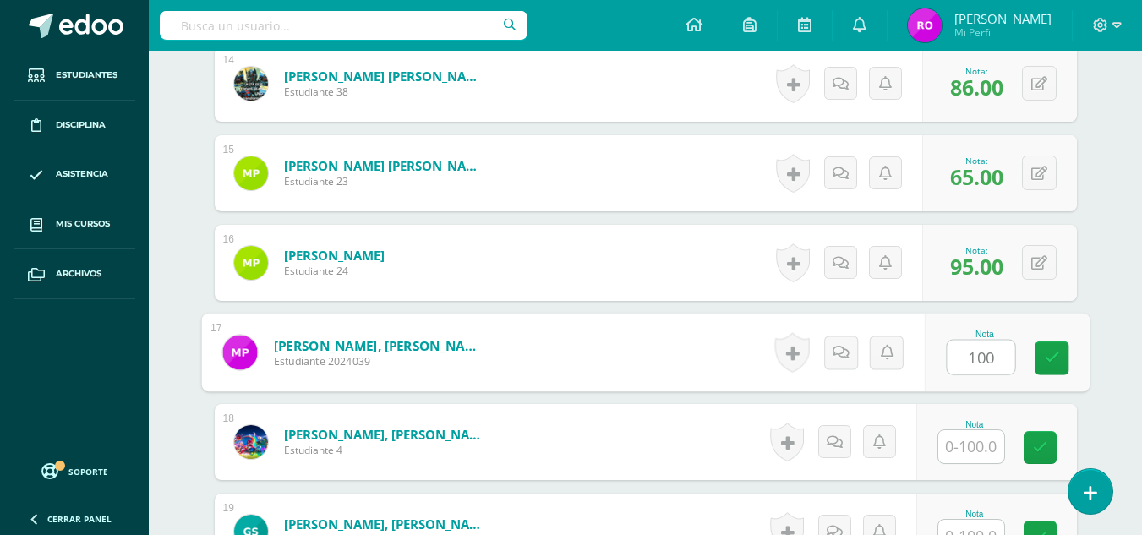
type input "100"
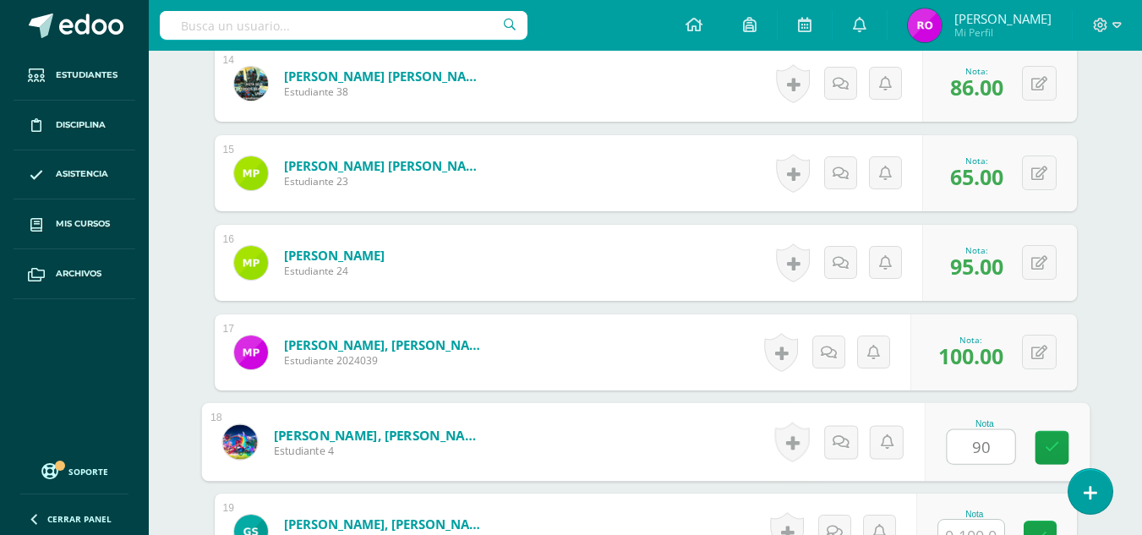
type input "90"
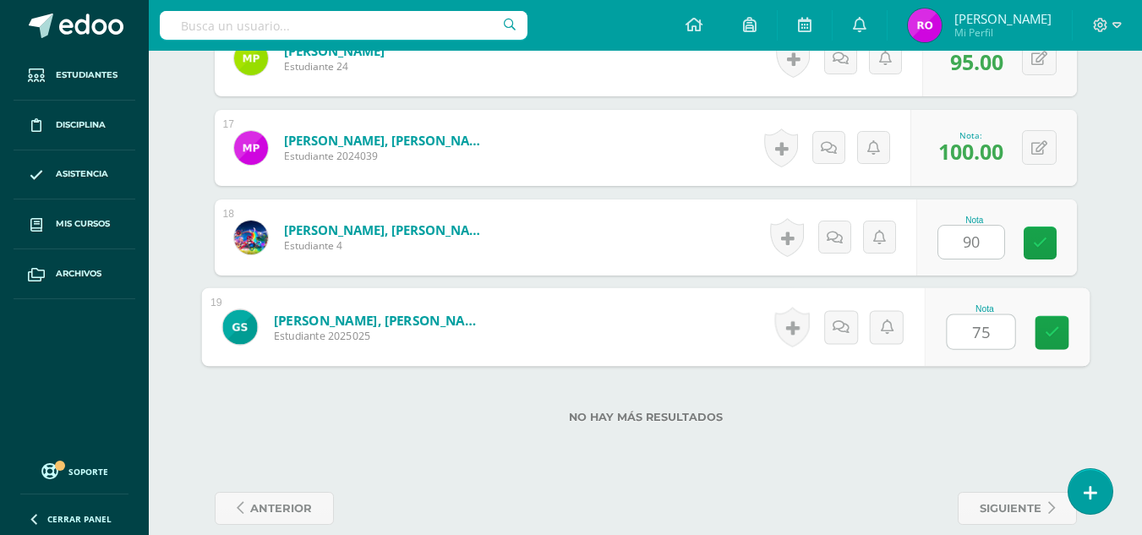
scroll to position [1951, 0]
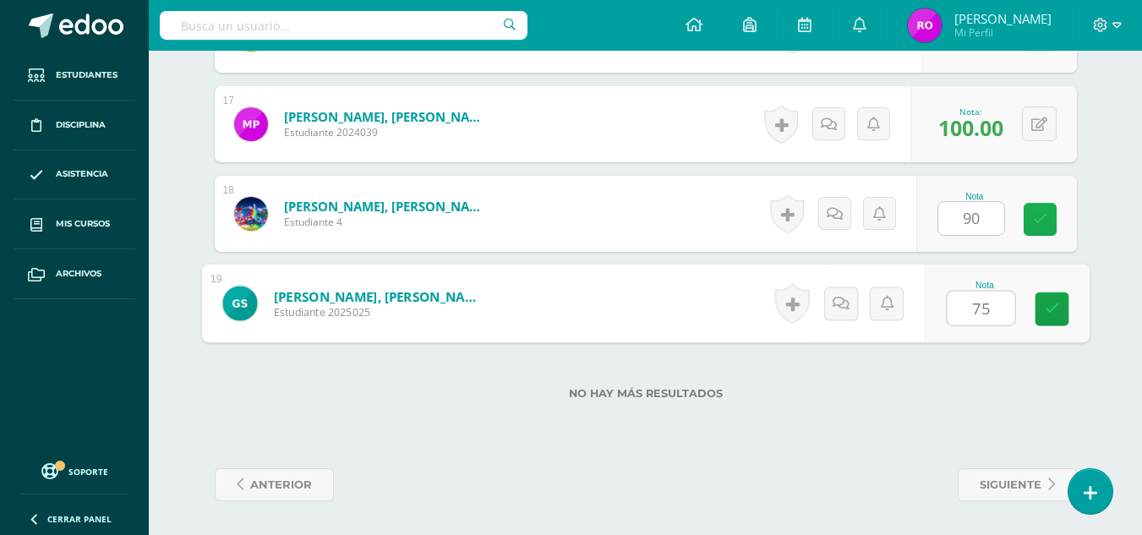
click at [1037, 227] on link at bounding box center [1040, 219] width 33 height 33
click at [1057, 314] on icon at bounding box center [1051, 309] width 15 height 14
type input "0"
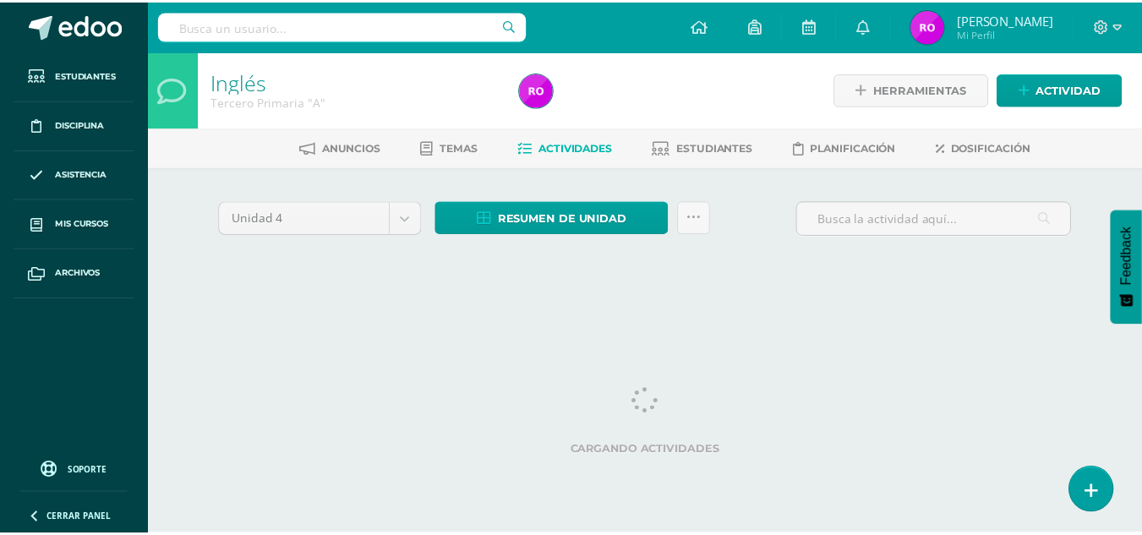
scroll to position [0, 6]
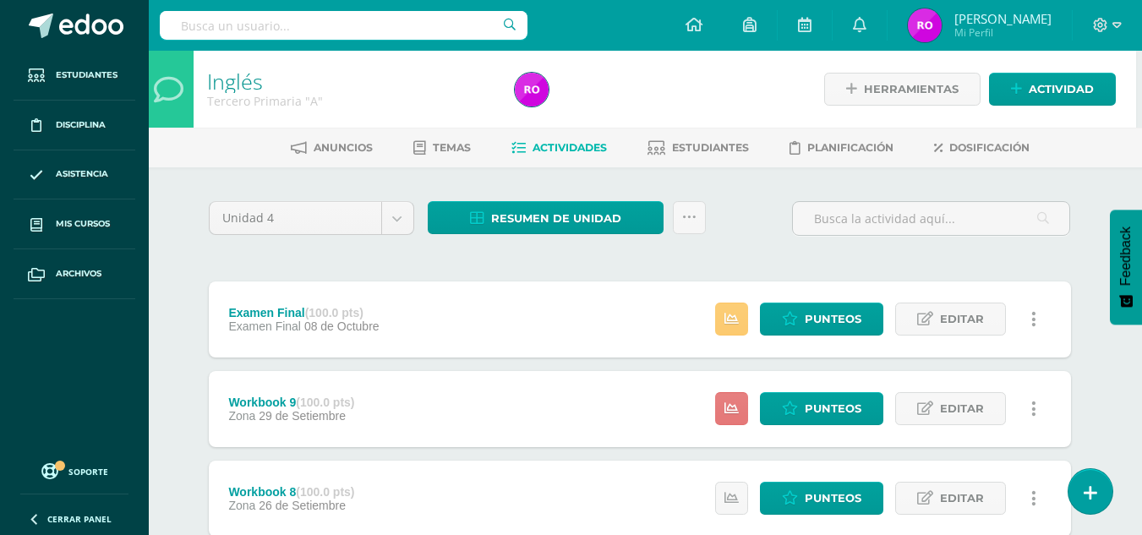
click at [738, 394] on link at bounding box center [731, 408] width 33 height 33
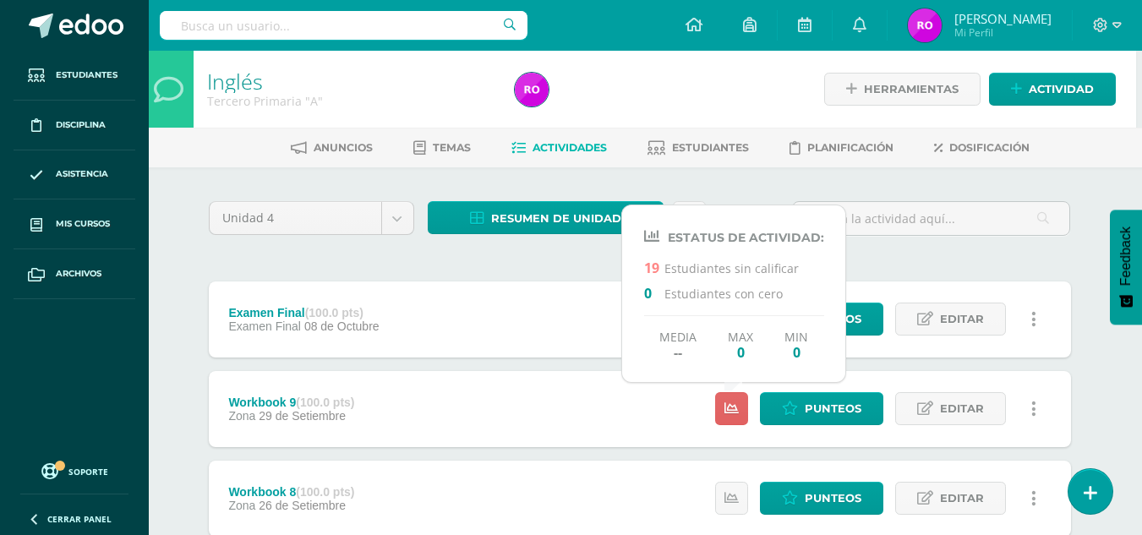
click at [641, 395] on div "Workbook 9 (100.0 pts) Zona 29 de Setiembre Punteos Editar Ocultar Historial de…" at bounding box center [640, 409] width 862 height 76
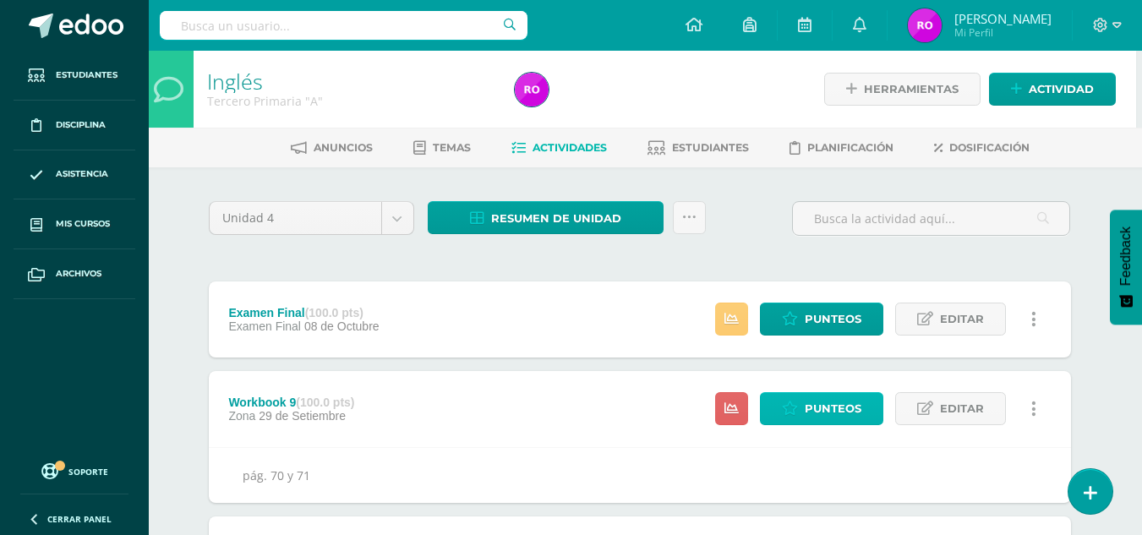
click at [829, 411] on span "Punteos" at bounding box center [833, 408] width 57 height 31
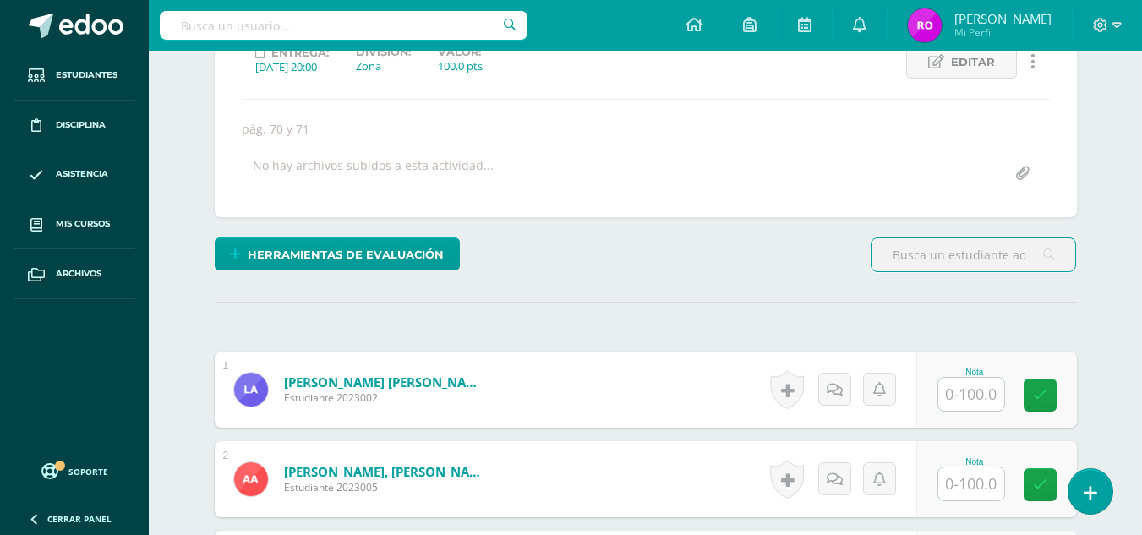
scroll to position [253, 0]
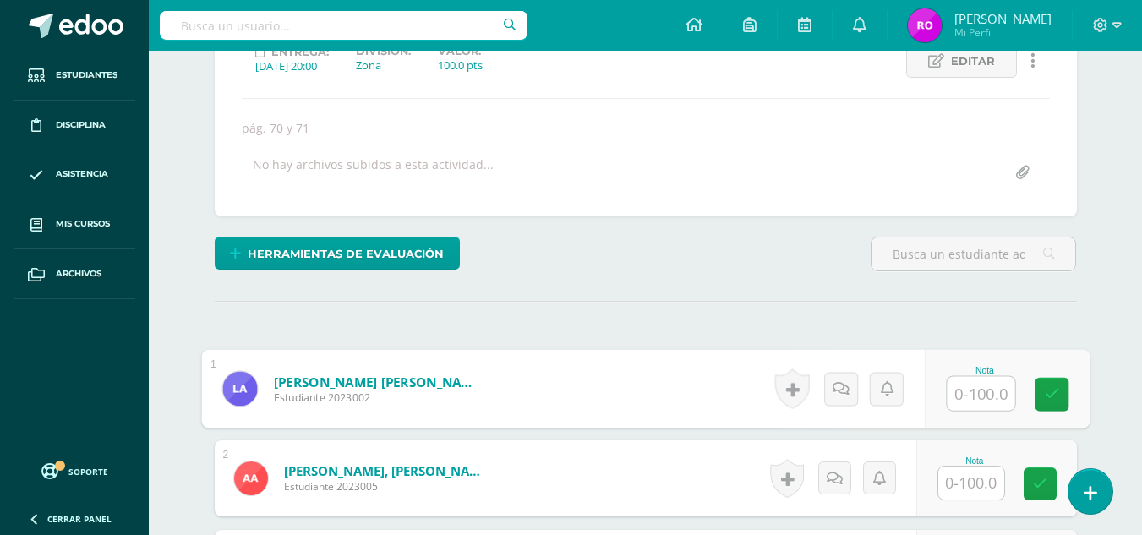
click at [994, 385] on input "text" at bounding box center [981, 394] width 68 height 34
type input "100"
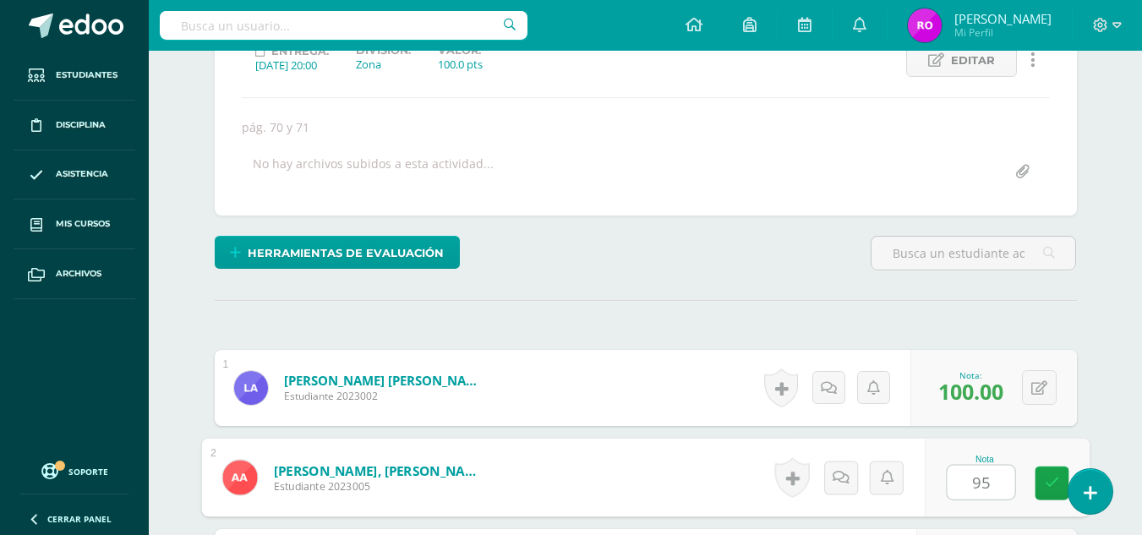
type input "95"
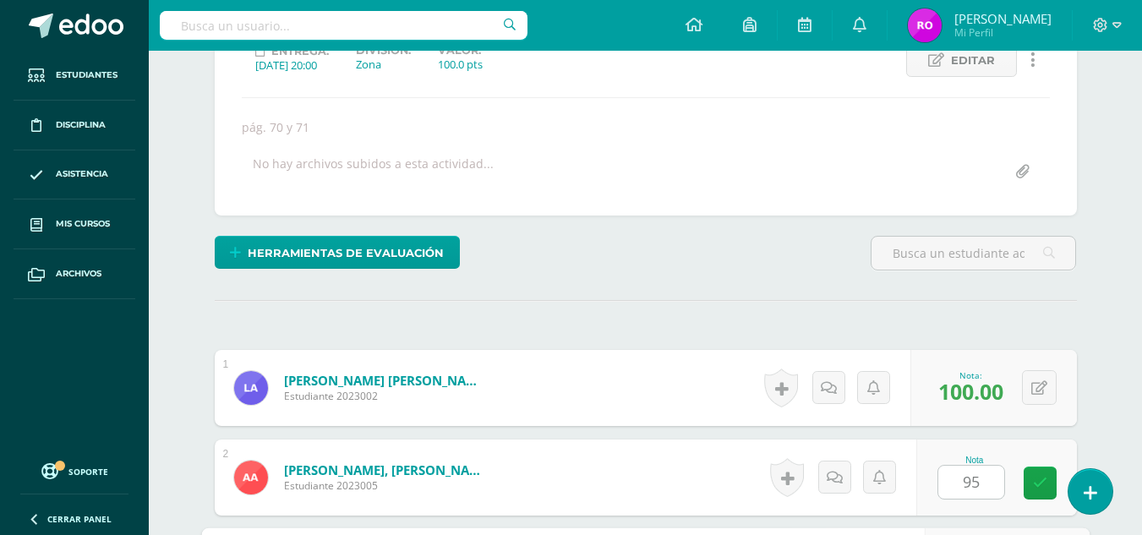
scroll to position [558, 0]
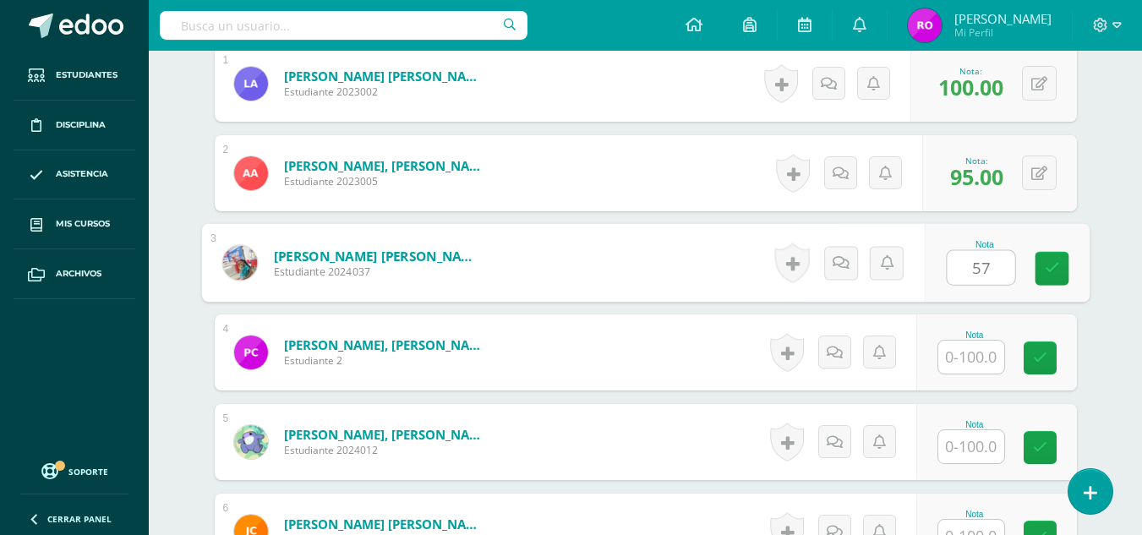
type input "57"
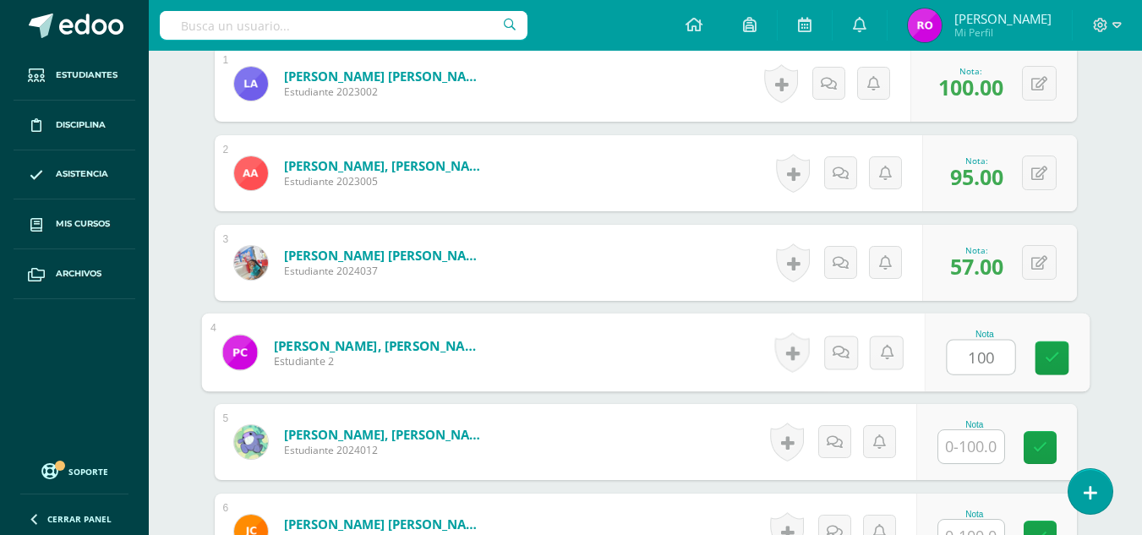
type input "100"
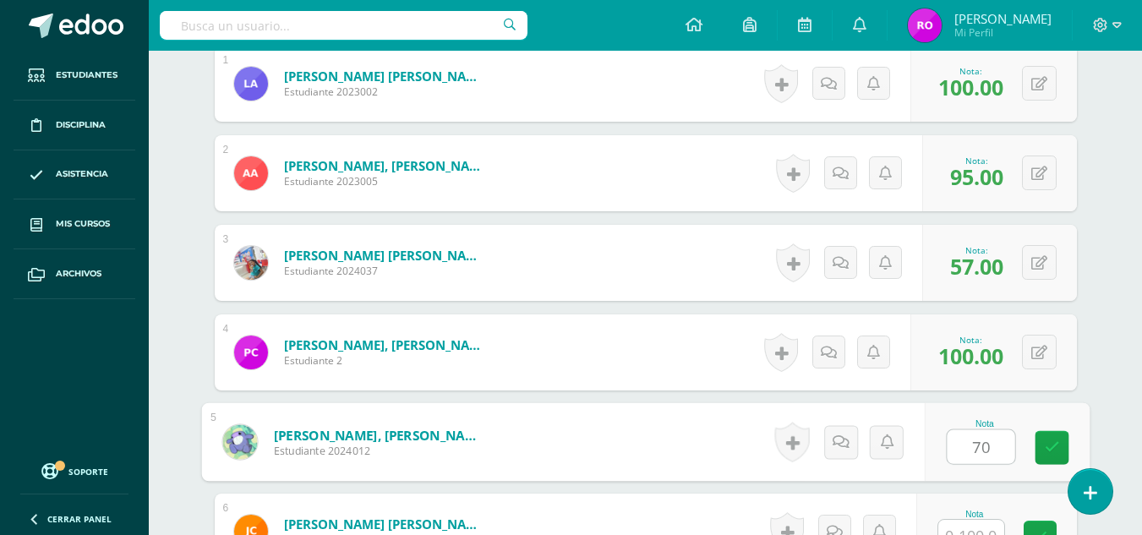
type input "70"
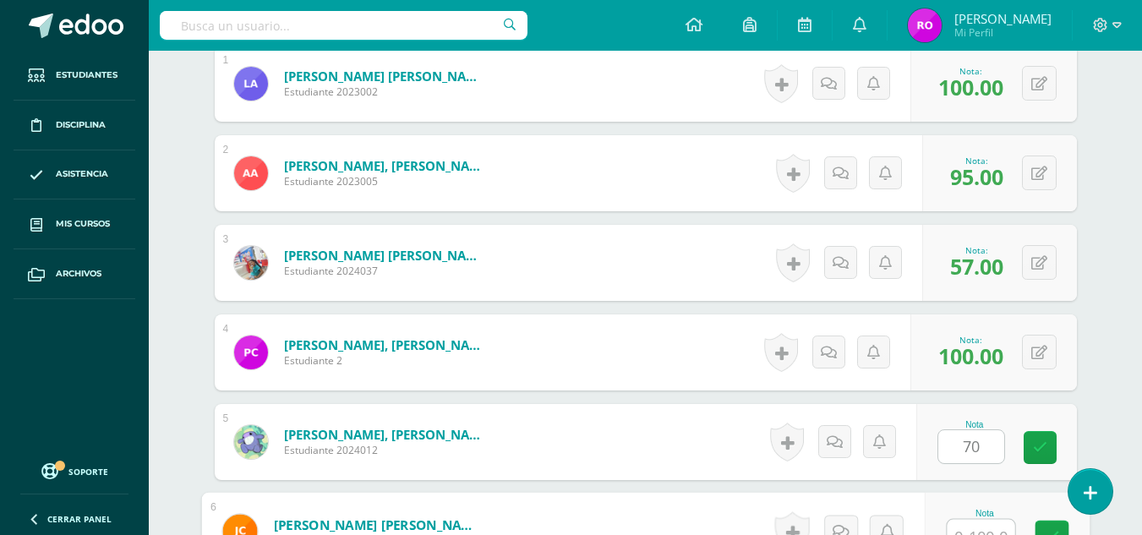
scroll to position [576, 0]
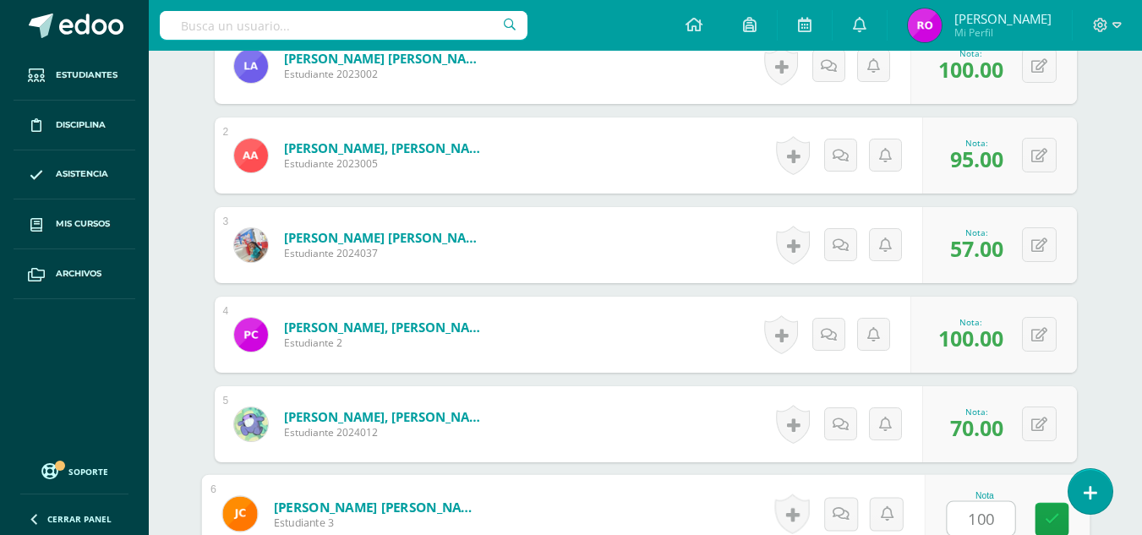
type input "100"
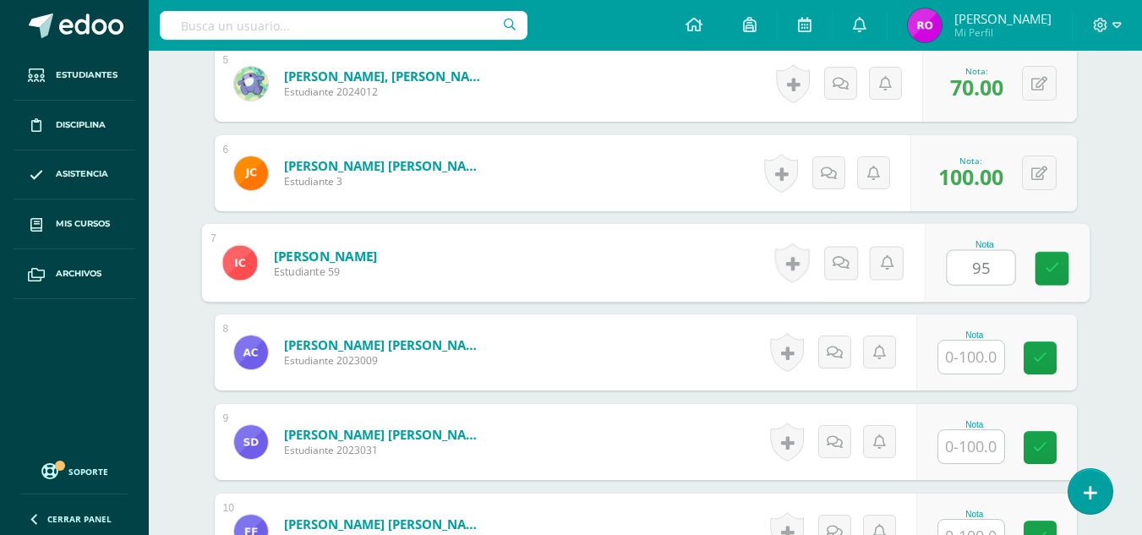
type input "95"
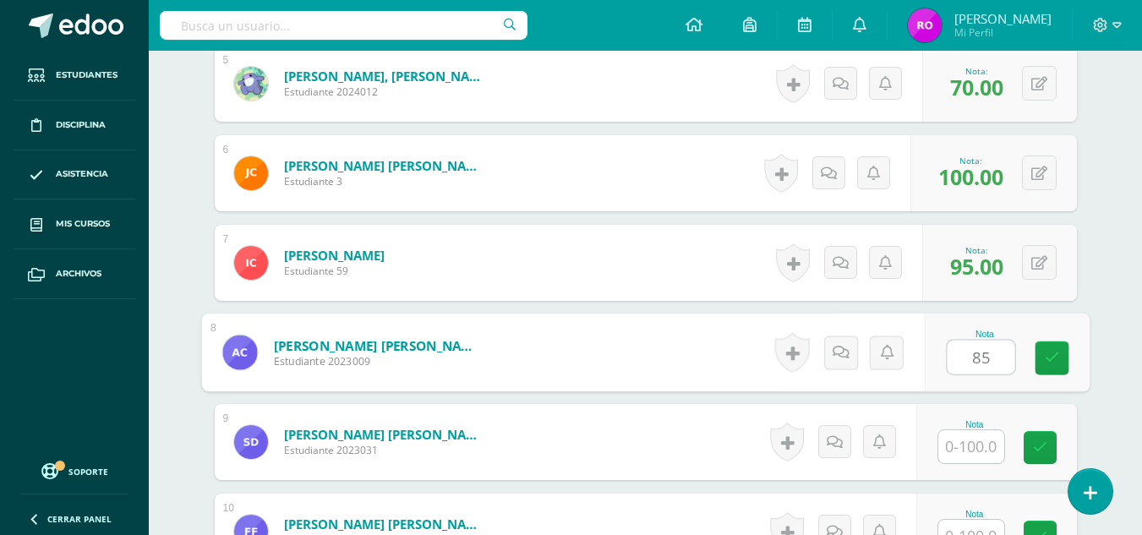
type input "85"
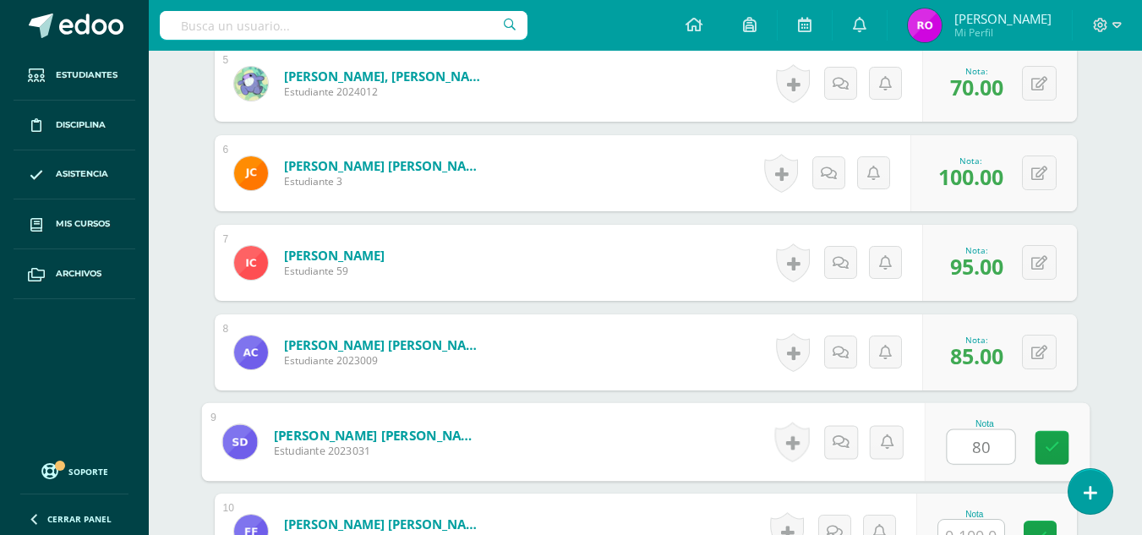
type input "80"
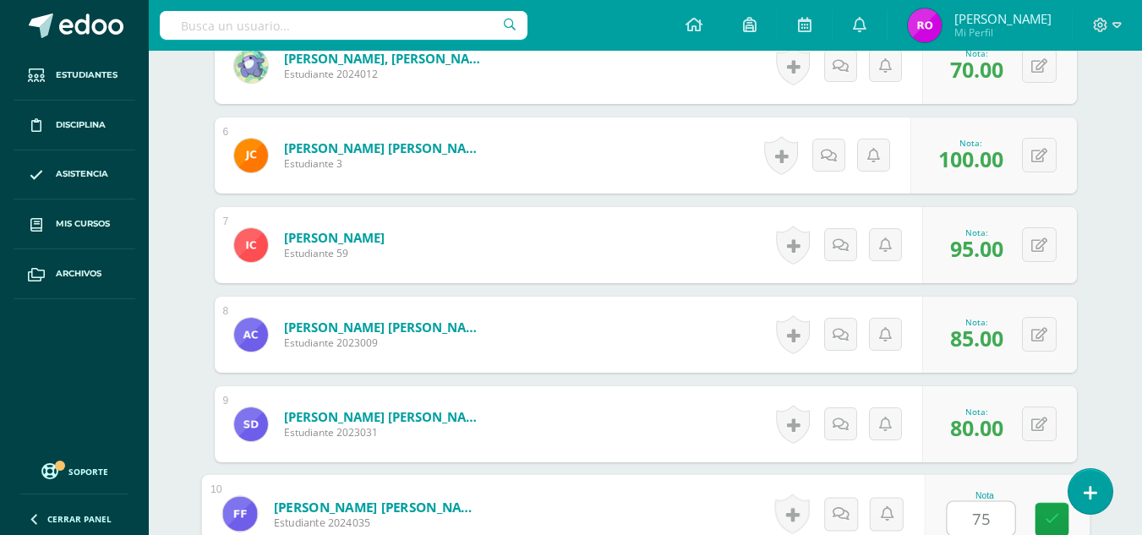
type input "75"
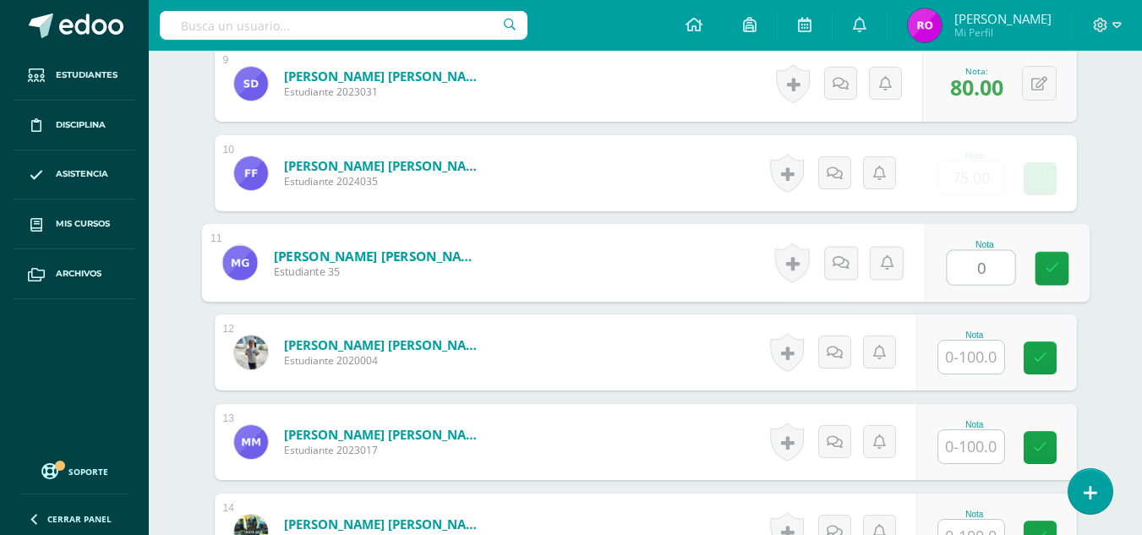
type input "0"
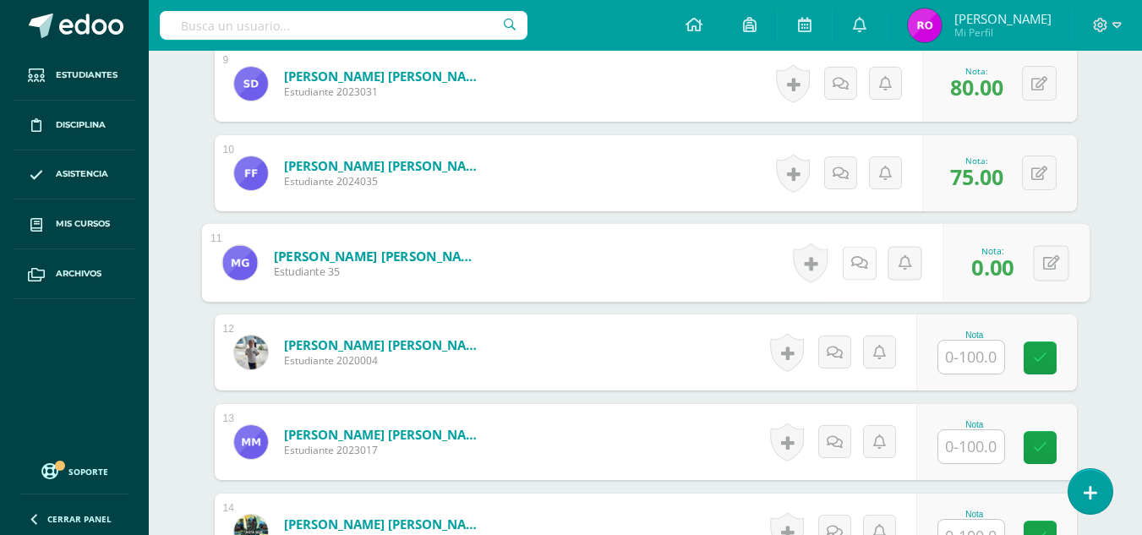
click at [858, 264] on icon at bounding box center [858, 262] width 17 height 14
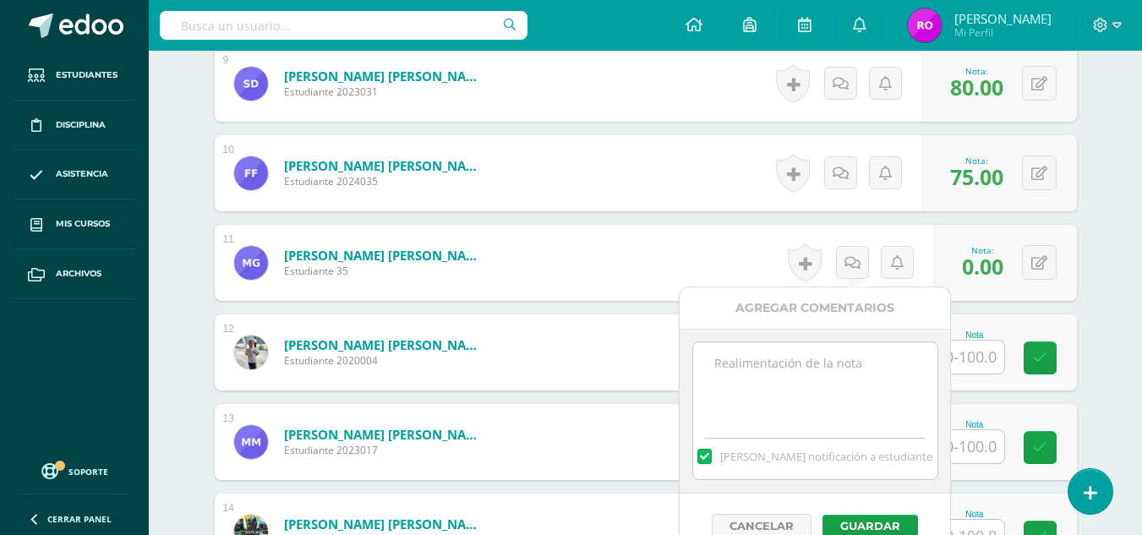
click at [777, 370] on textarea at bounding box center [815, 384] width 244 height 85
type textarea "Ausencia"
click at [857, 523] on button "Guardar" at bounding box center [871, 526] width 96 height 22
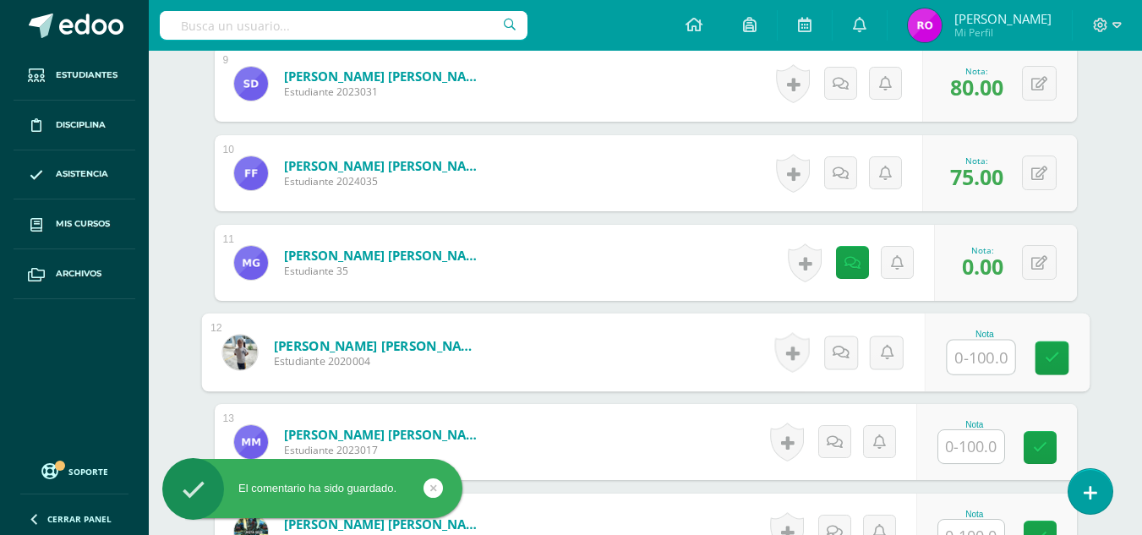
click at [959, 360] on input "text" at bounding box center [981, 358] width 68 height 34
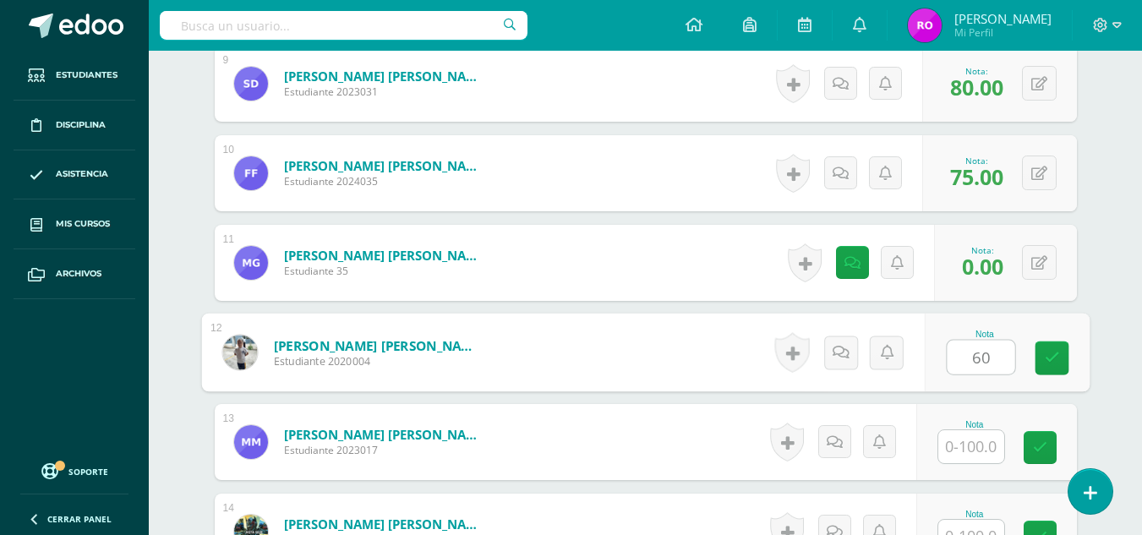
type input "60"
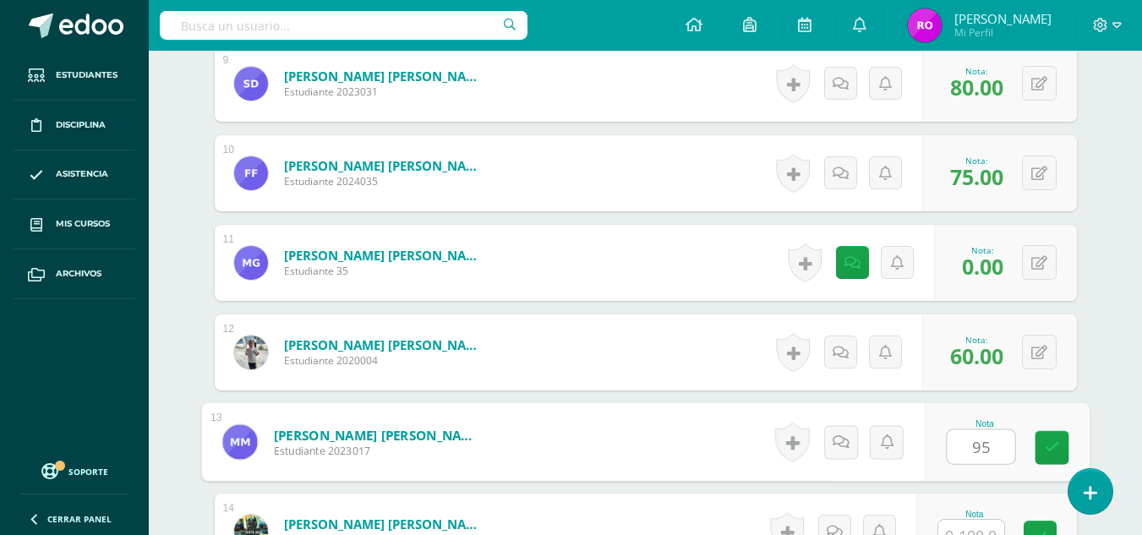
type input "95"
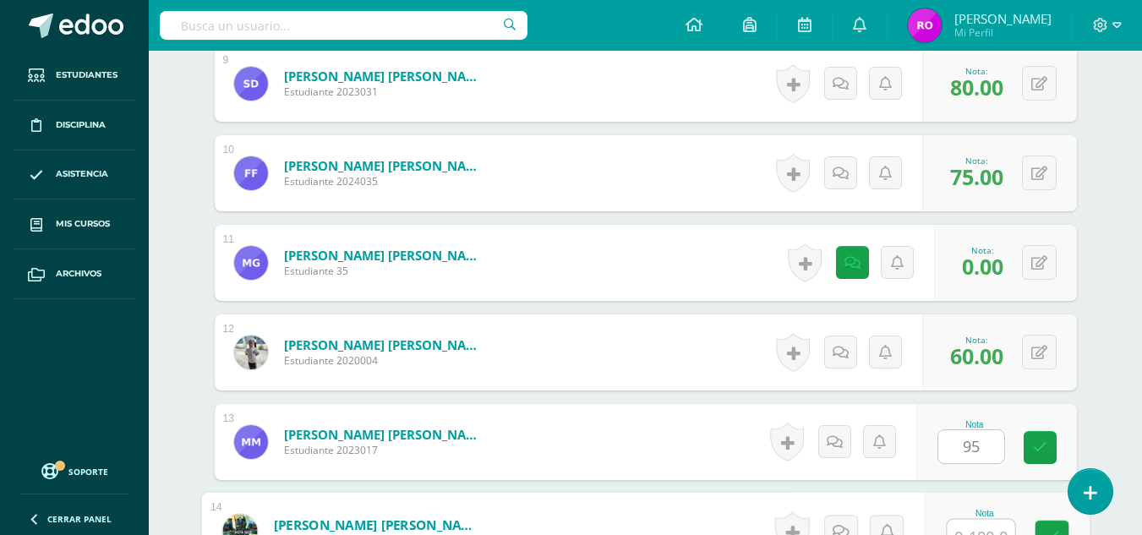
scroll to position [1293, 0]
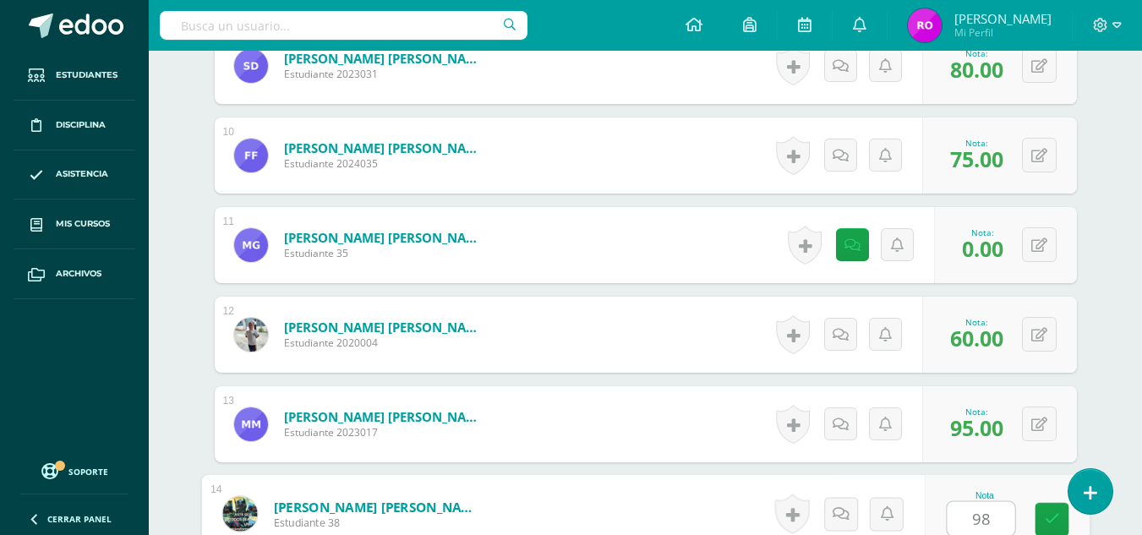
type input "98"
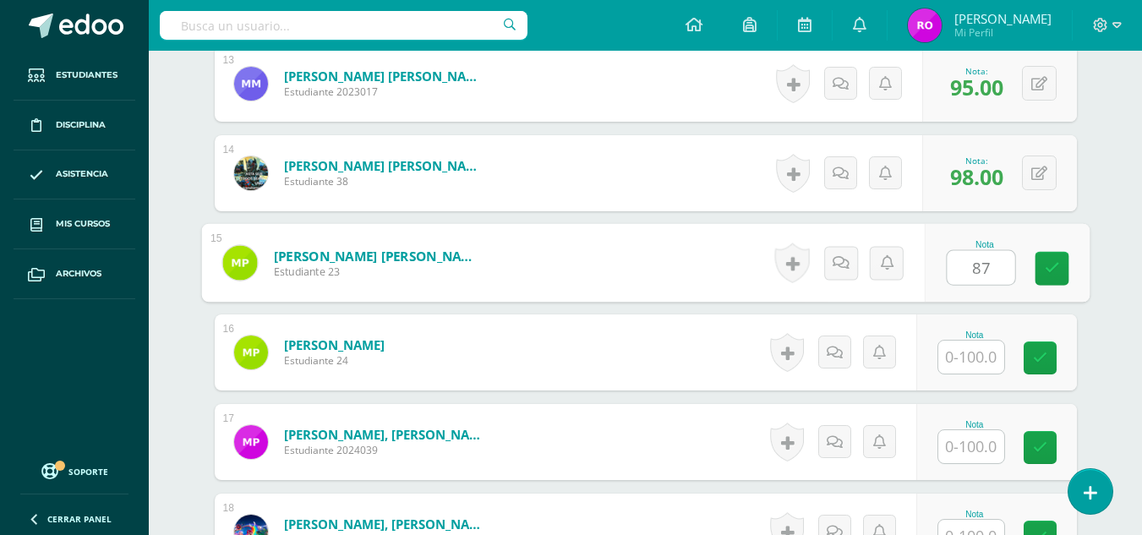
type input "87"
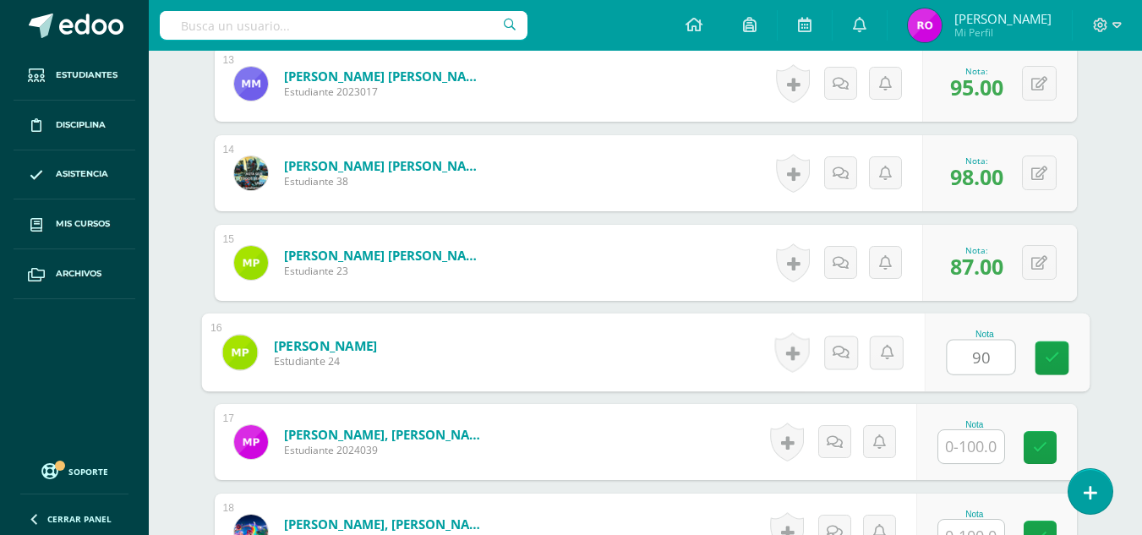
type input "90"
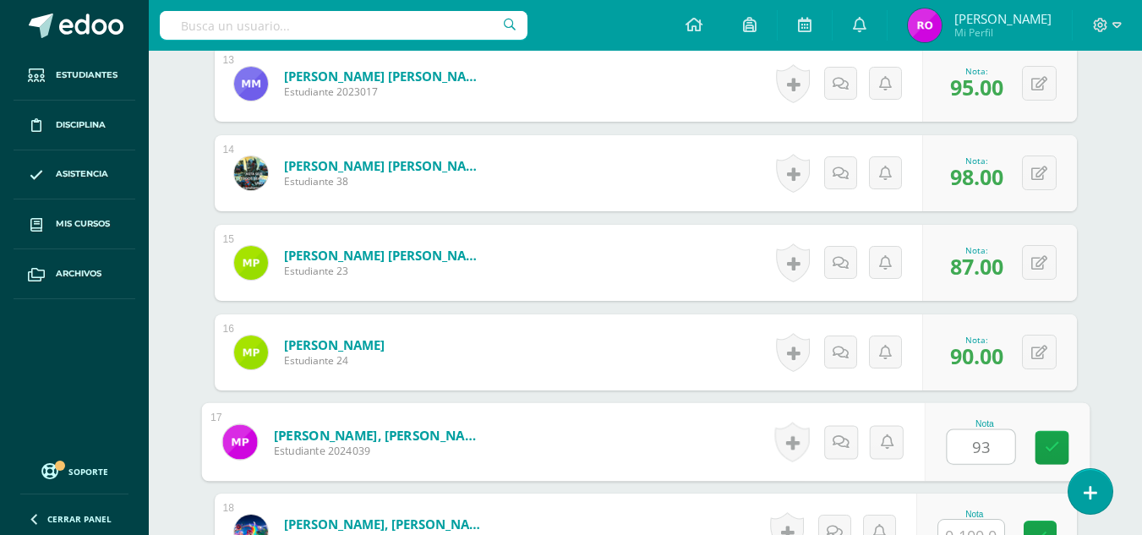
type input "93"
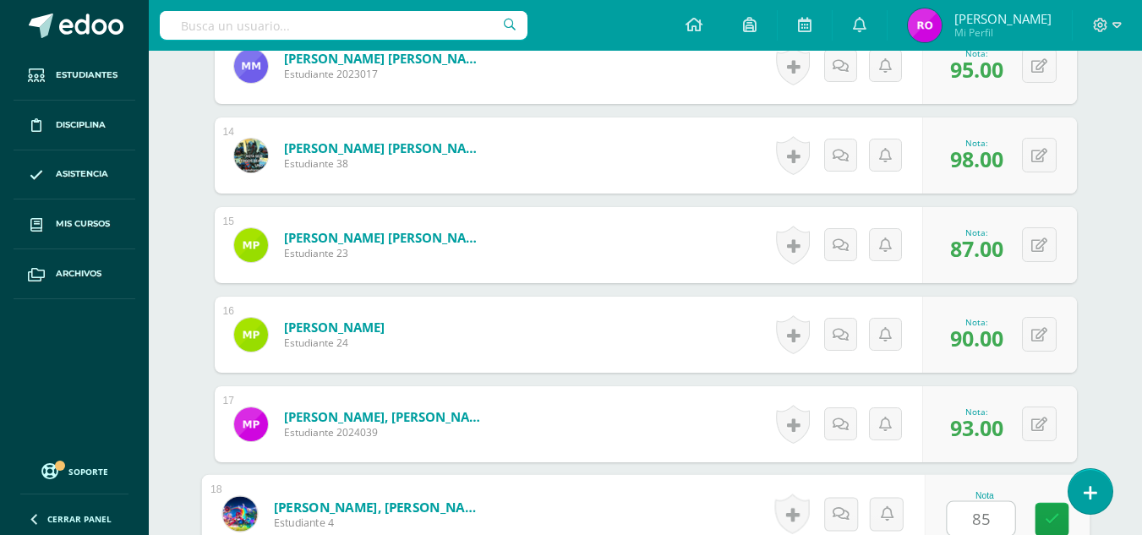
type input "85"
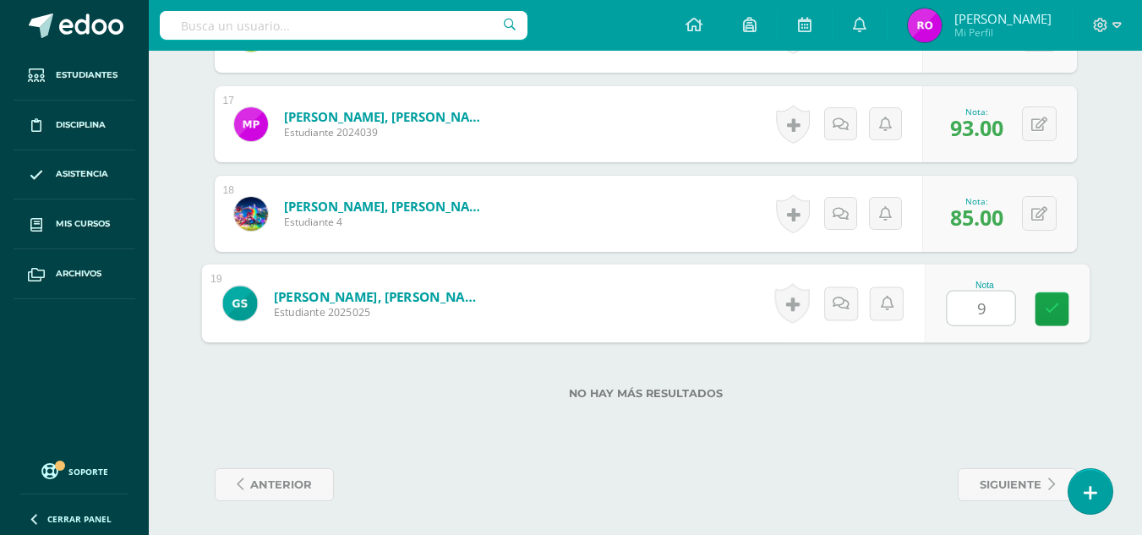
type input "90"
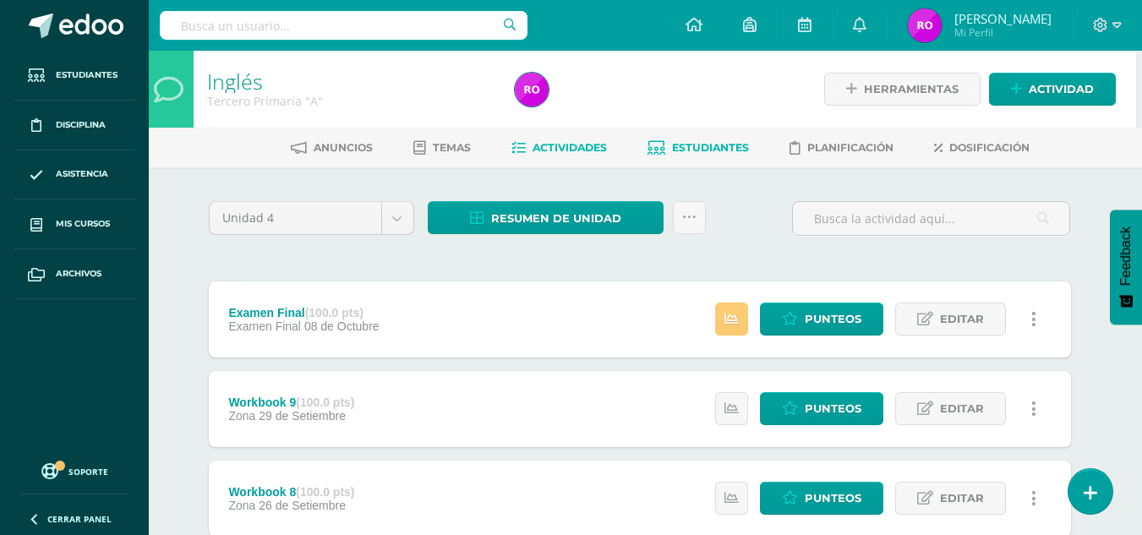
click at [693, 140] on link "Estudiantes" at bounding box center [698, 147] width 101 height 27
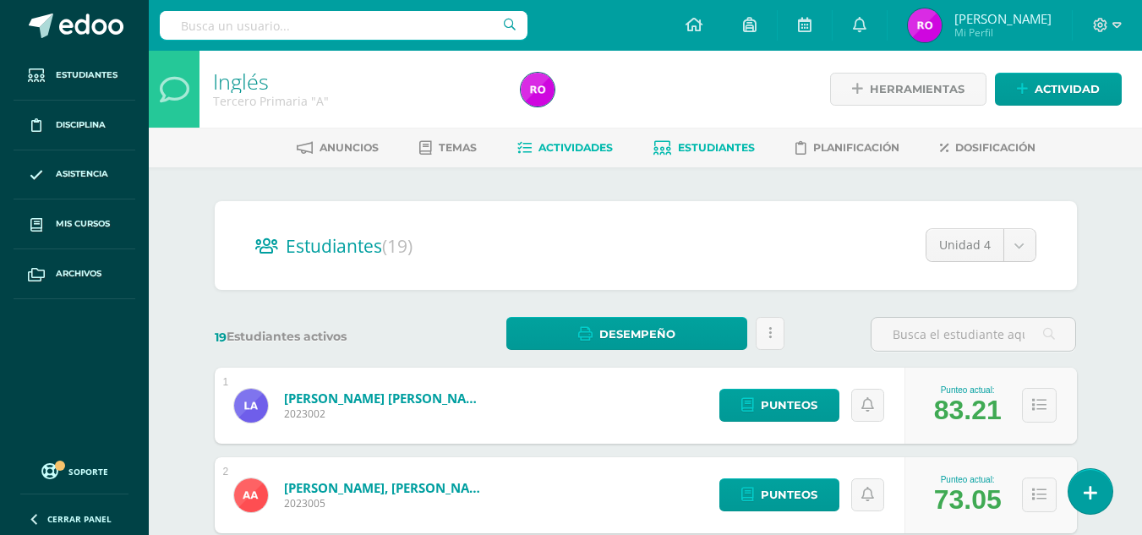
click at [529, 155] on link "Actividades" at bounding box center [565, 147] width 96 height 27
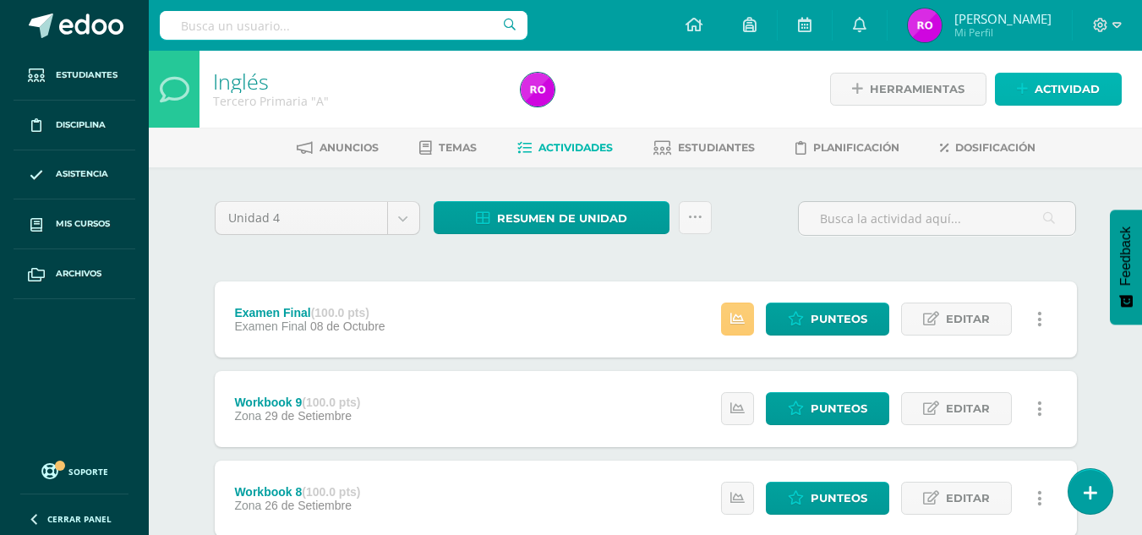
click at [1077, 94] on span "Actividad" at bounding box center [1067, 89] width 65 height 31
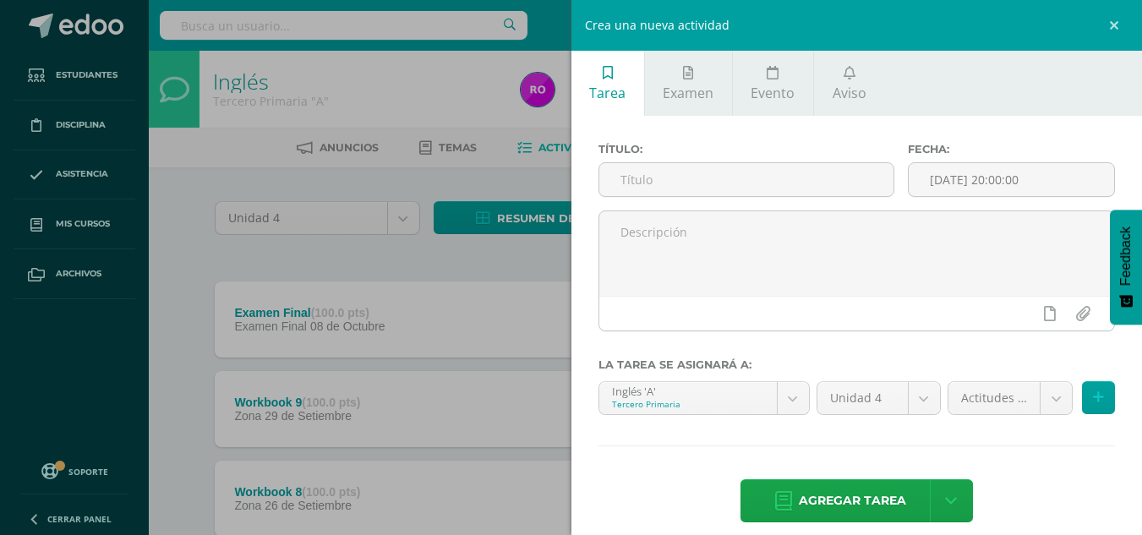
click at [901, 182] on div "Fecha: 2025-10-15 20:00:00" at bounding box center [1011, 177] width 221 height 68
click at [874, 183] on input "text" at bounding box center [746, 179] width 294 height 33
type input "Actitudes"
click at [957, 500] on link at bounding box center [951, 500] width 43 height 43
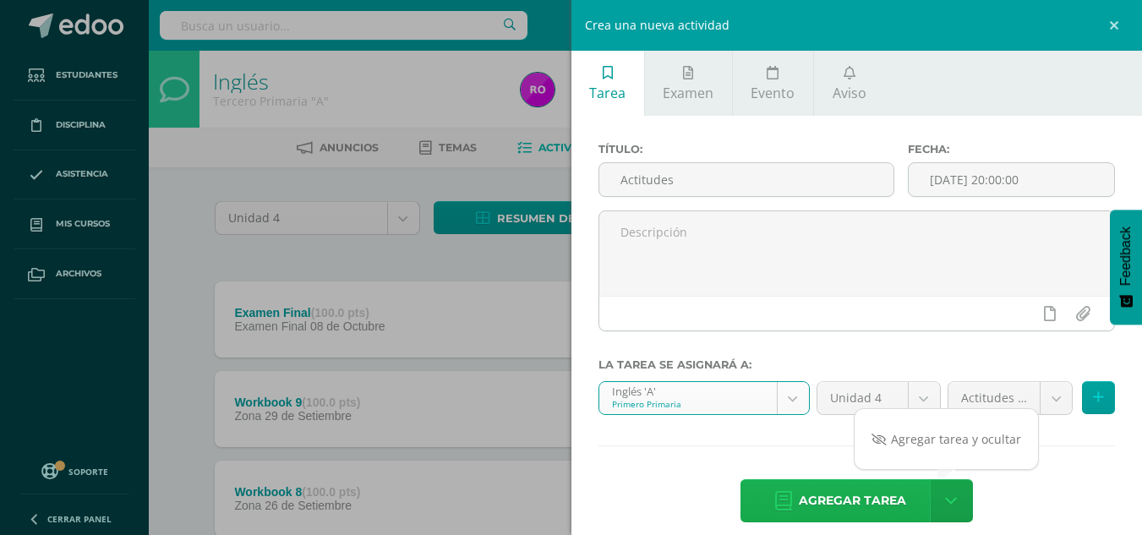
click at [883, 506] on span "Agregar tarea" at bounding box center [852, 500] width 107 height 41
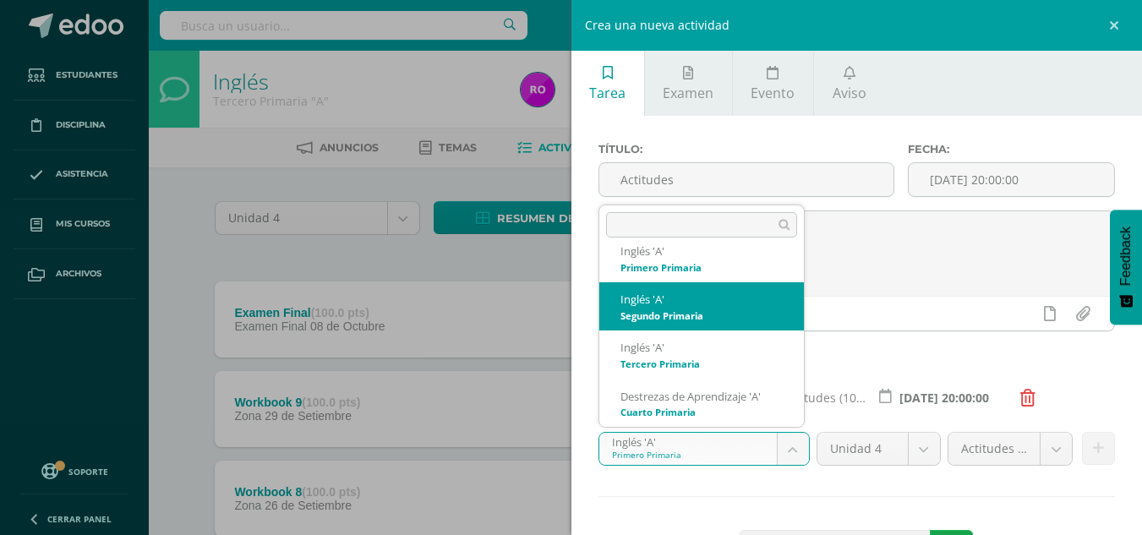
select select "156626"
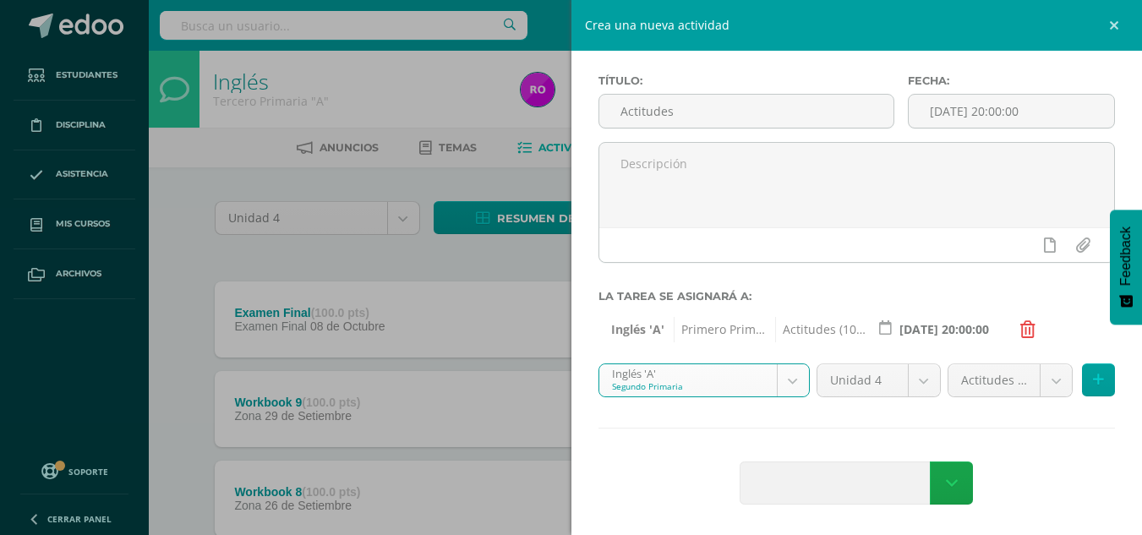
scroll to position [68, 0]
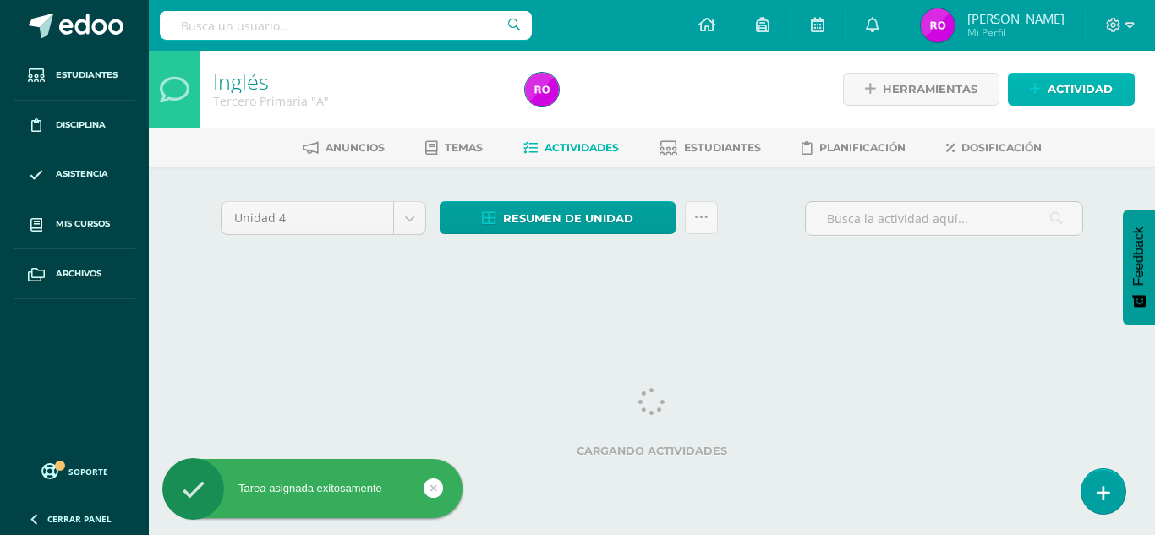
click at [1040, 82] on icon at bounding box center [1035, 89] width 11 height 14
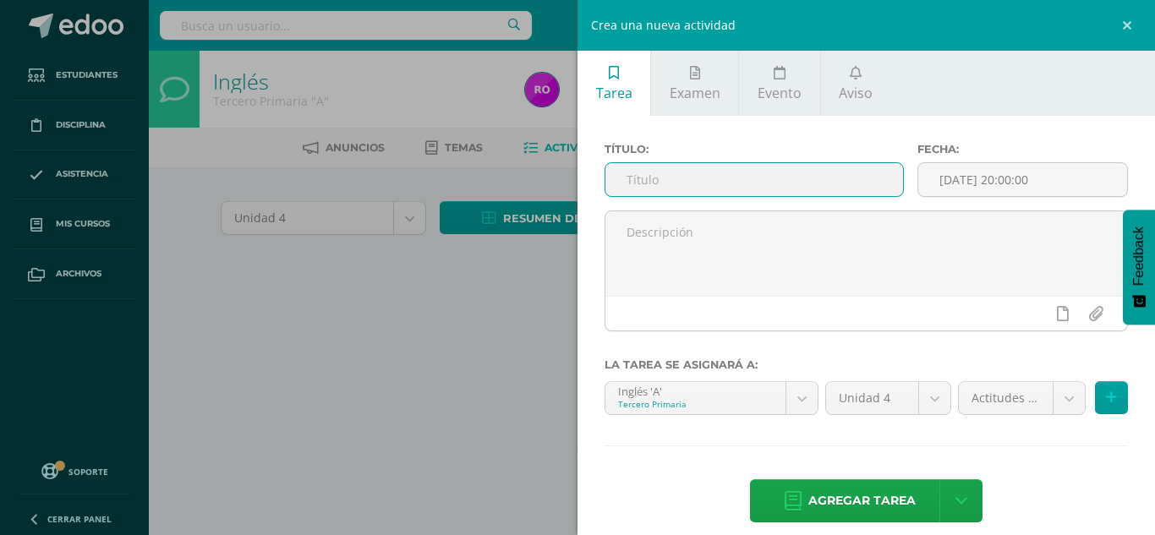
click at [772, 175] on input "text" at bounding box center [754, 179] width 298 height 33
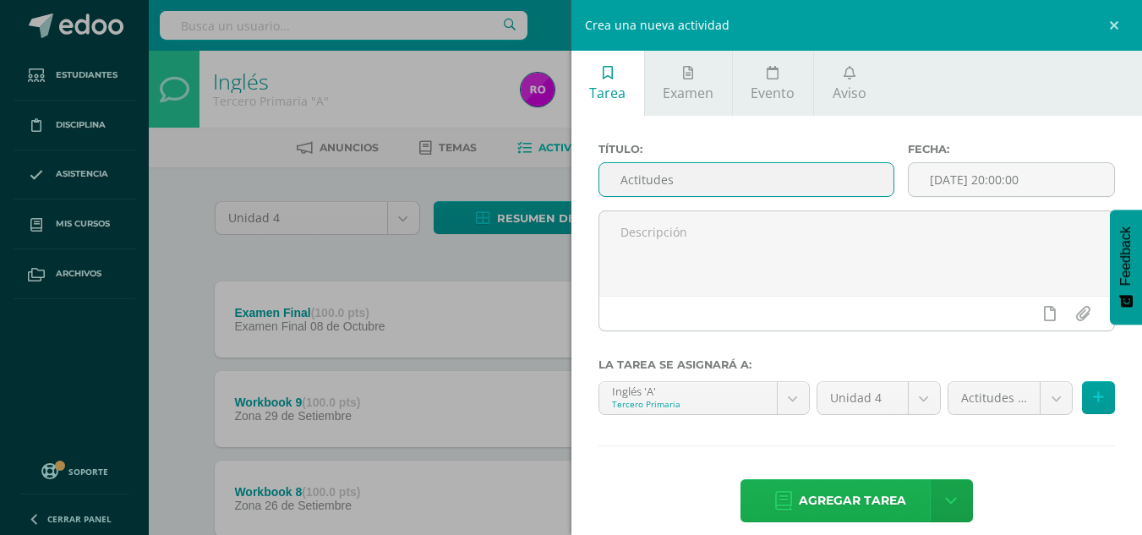
type input "Actitudes"
click at [801, 503] on span "Agregar tarea" at bounding box center [852, 500] width 107 height 41
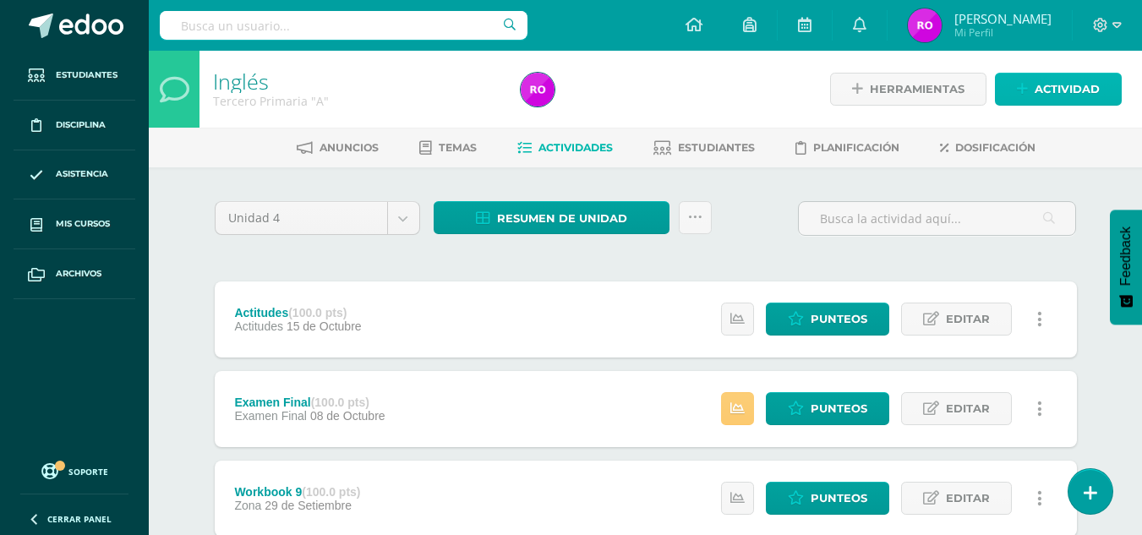
click at [1028, 93] on icon at bounding box center [1022, 89] width 11 height 14
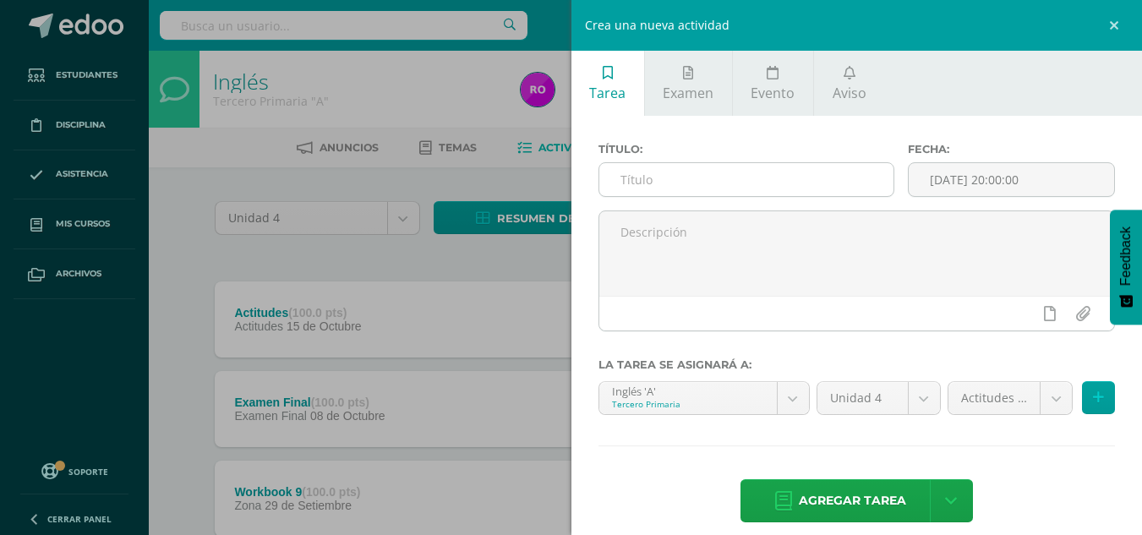
click at [790, 191] on input "text" at bounding box center [746, 179] width 294 height 33
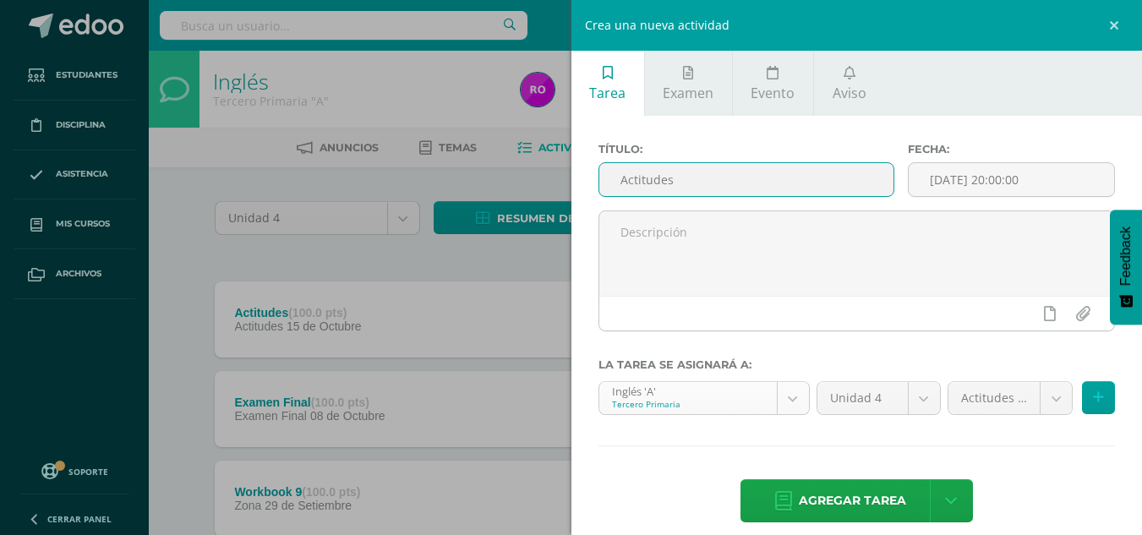
type input "Actitudes"
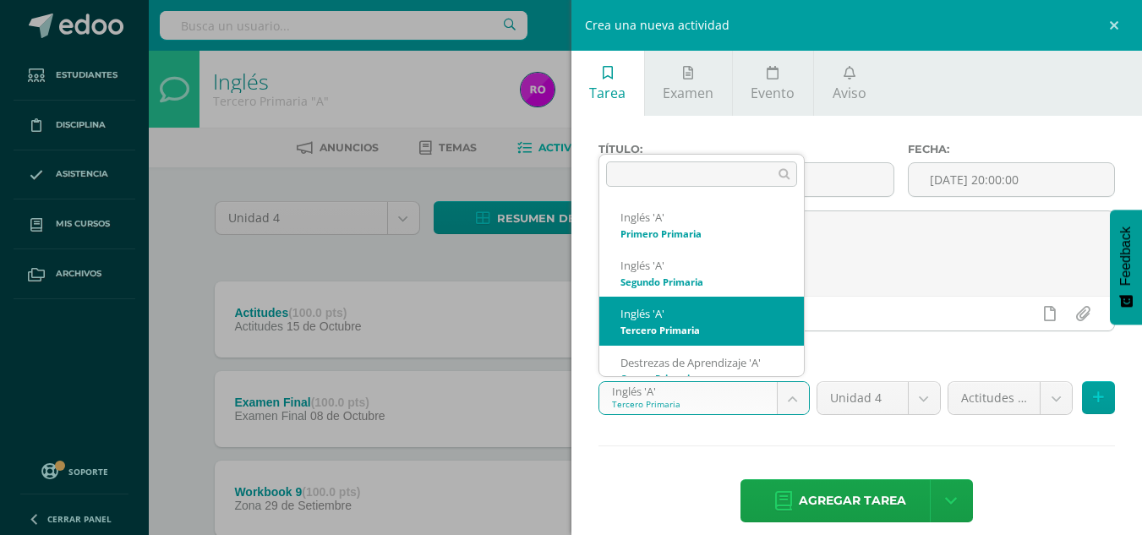
scroll to position [17, 0]
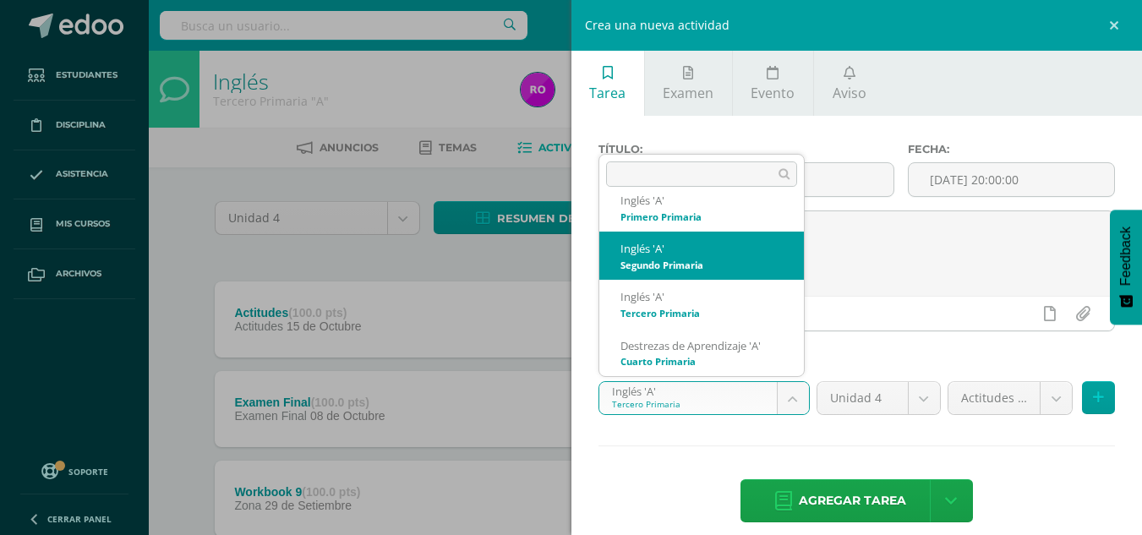
select select "156626"
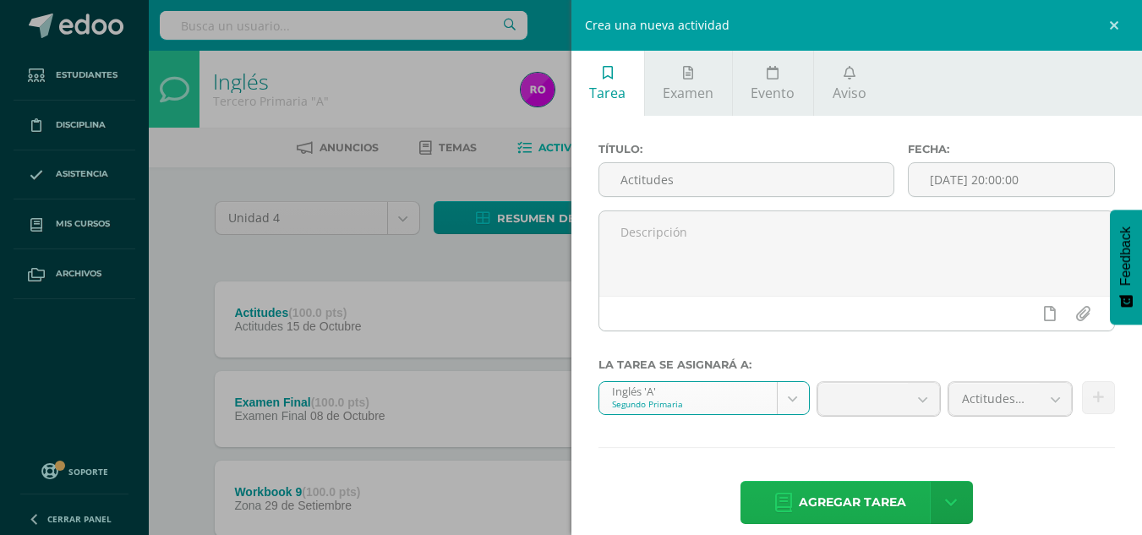
click at [799, 496] on span "Agregar tarea" at bounding box center [852, 502] width 107 height 41
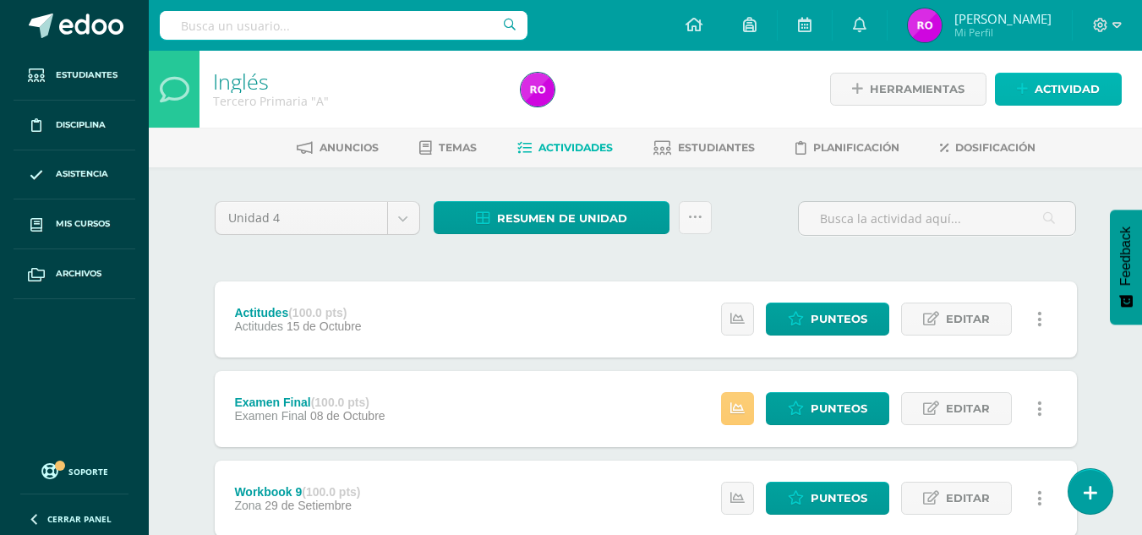
click at [1054, 90] on span "Actividad" at bounding box center [1067, 89] width 65 height 31
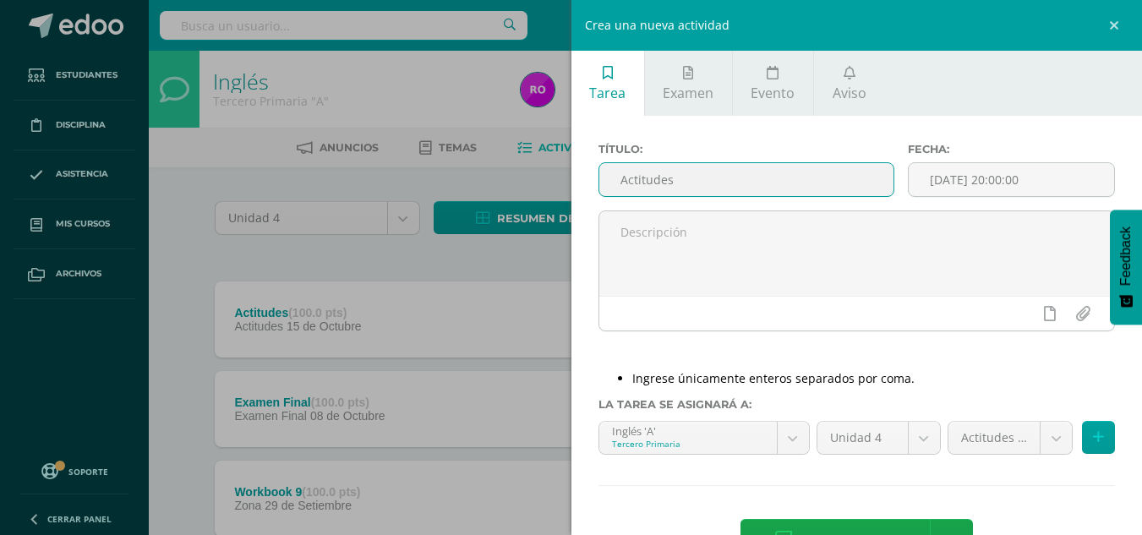
click at [800, 184] on input "Actitudes" at bounding box center [746, 179] width 294 height 33
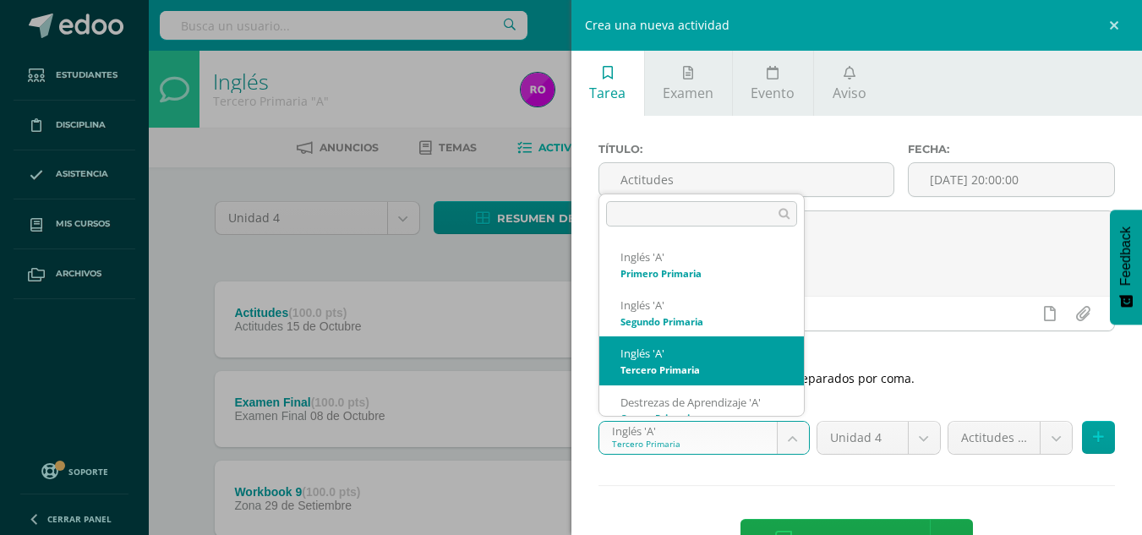
scroll to position [17, 0]
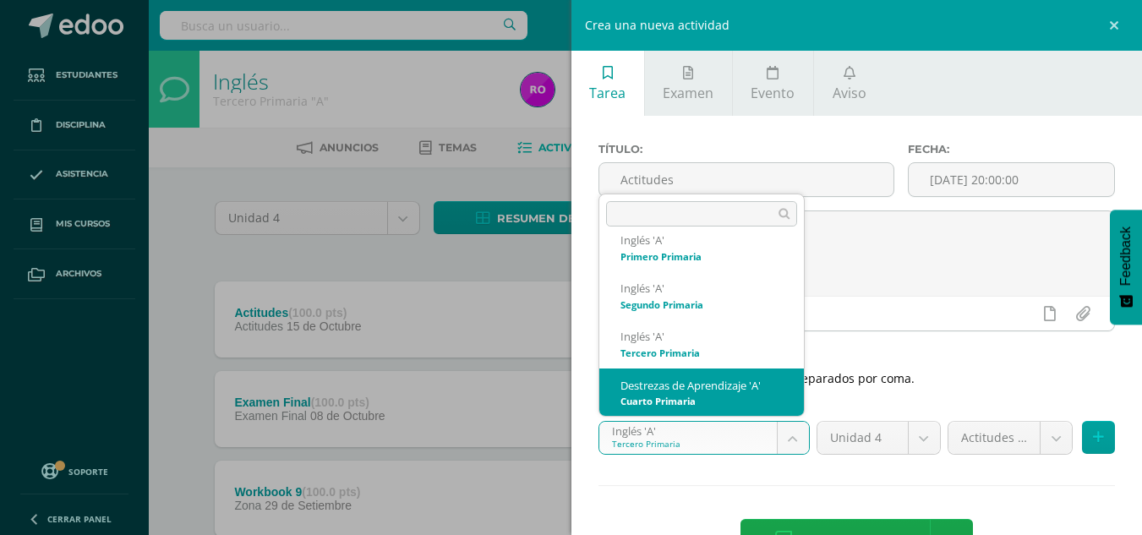
select select "156939"
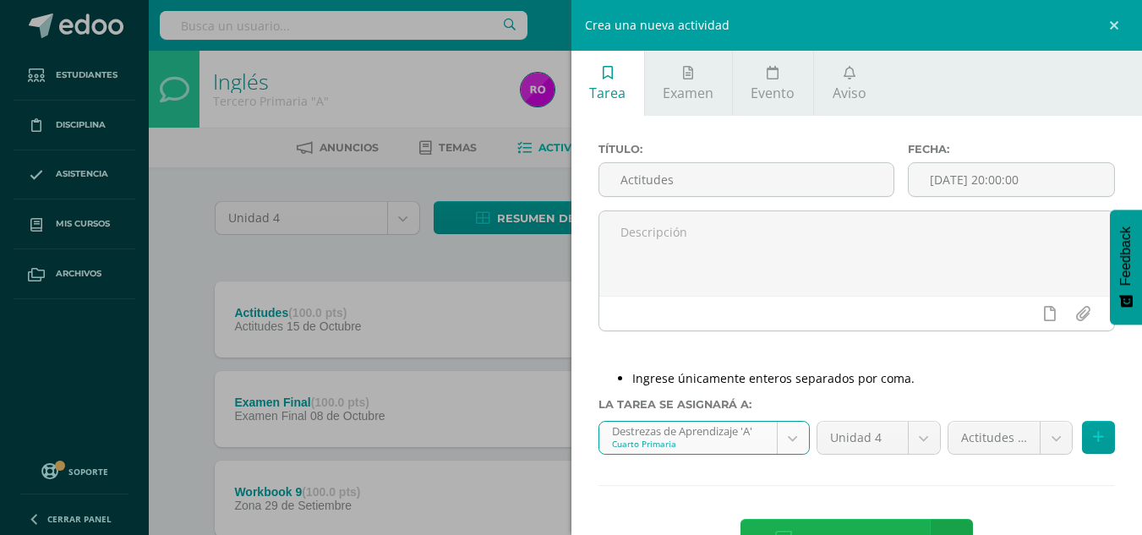
click at [902, 532] on link "Agregar tarea" at bounding box center [841, 540] width 200 height 43
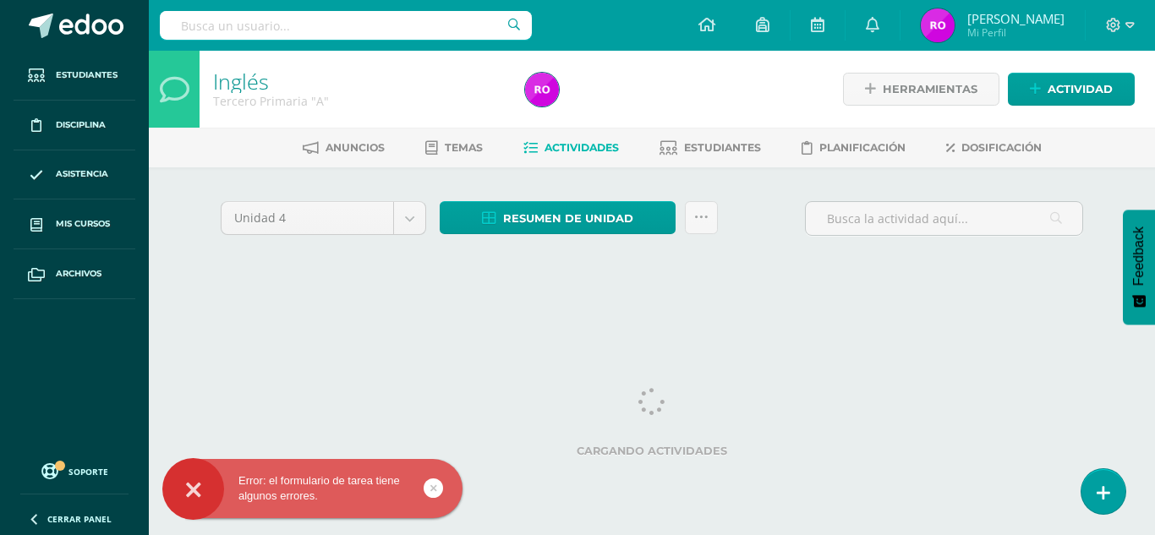
click at [431, 488] on icon at bounding box center [433, 487] width 7 height 19
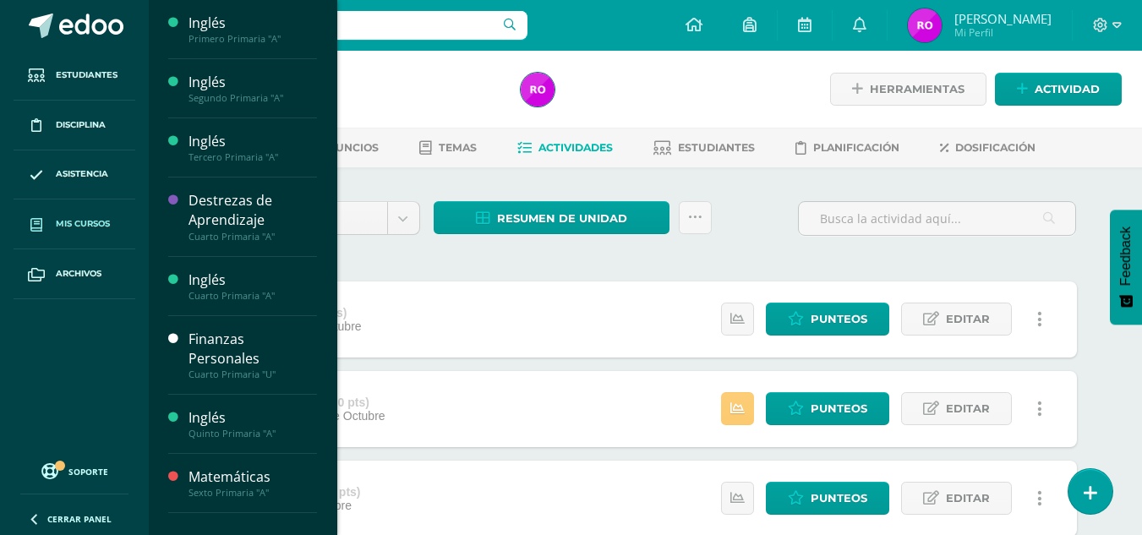
click at [86, 224] on span "Mis cursos" at bounding box center [83, 224] width 54 height 14
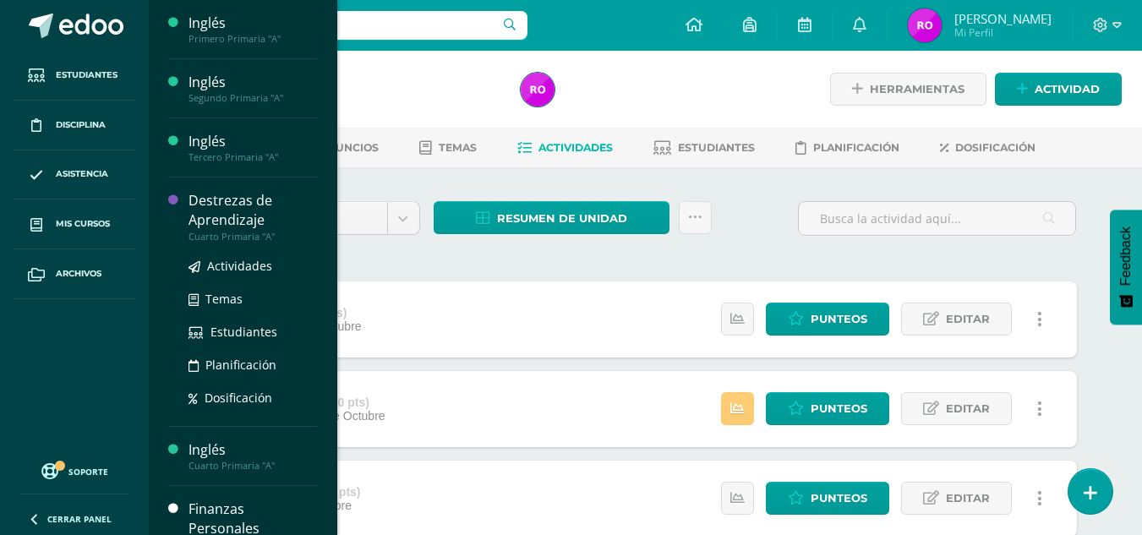
click at [238, 200] on div "Destrezas de Aprendizaje" at bounding box center [253, 210] width 128 height 39
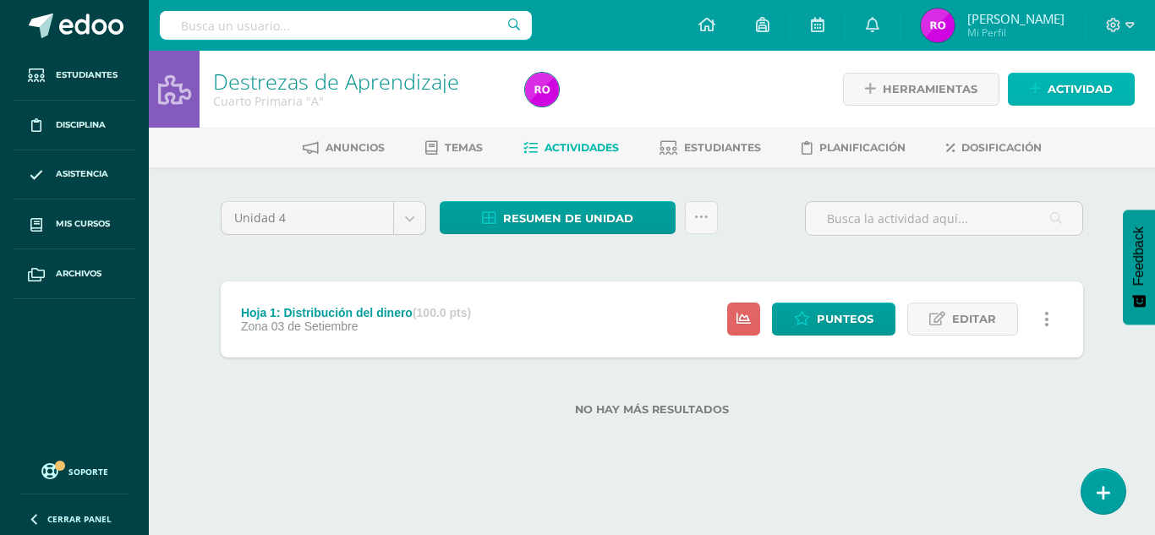
click at [1034, 84] on icon at bounding box center [1035, 89] width 11 height 14
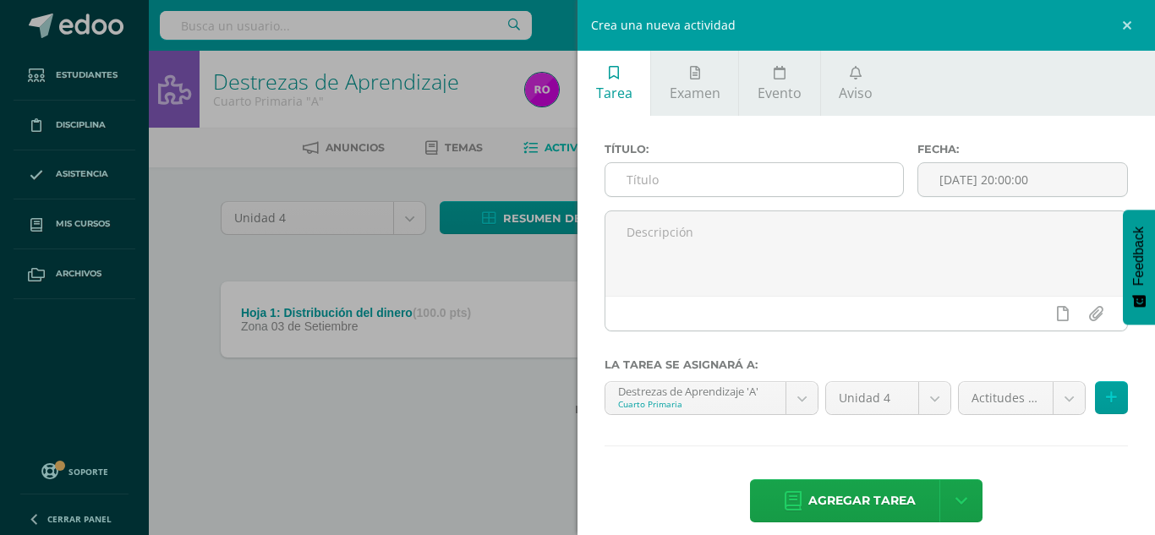
click at [767, 174] on input "text" at bounding box center [754, 179] width 298 height 33
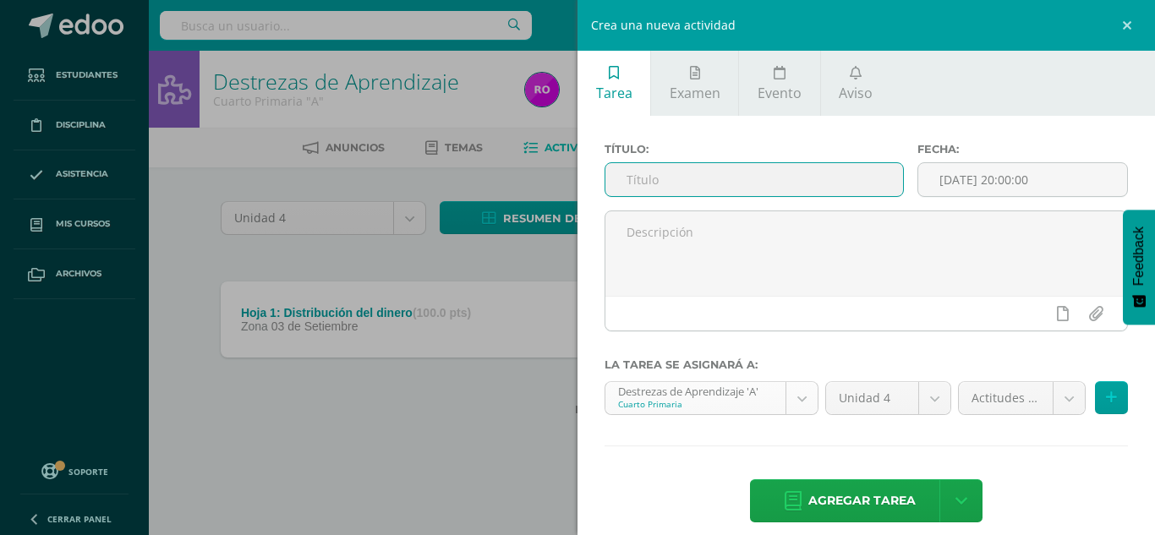
click at [801, 401] on body "Estudiantes Disciplina Asistencia Mis cursos Archivos Soporte Ayuda Reportar un…" at bounding box center [577, 235] width 1155 height 470
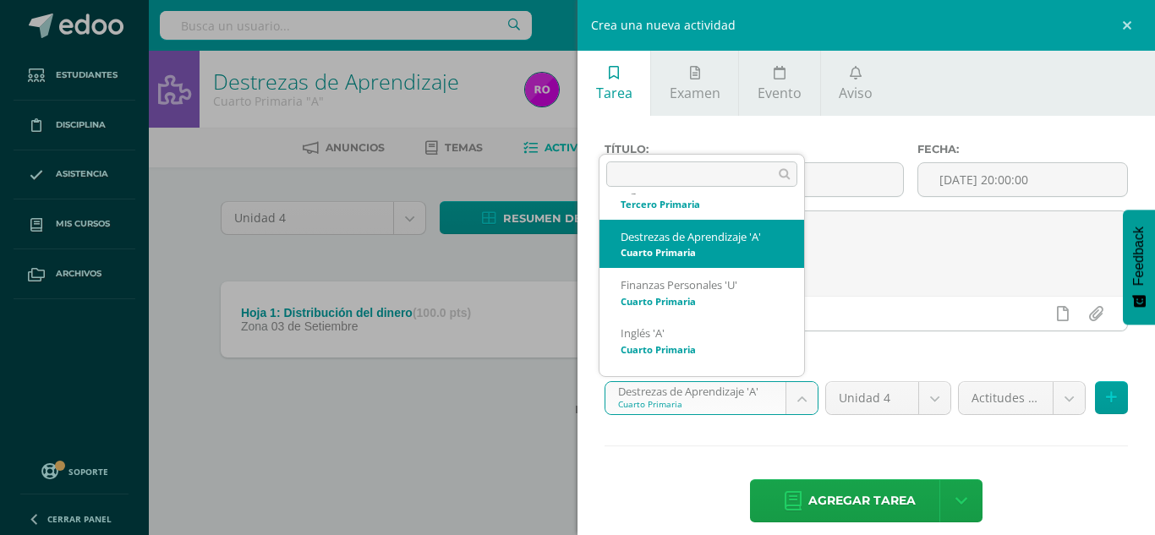
scroll to position [150, 0]
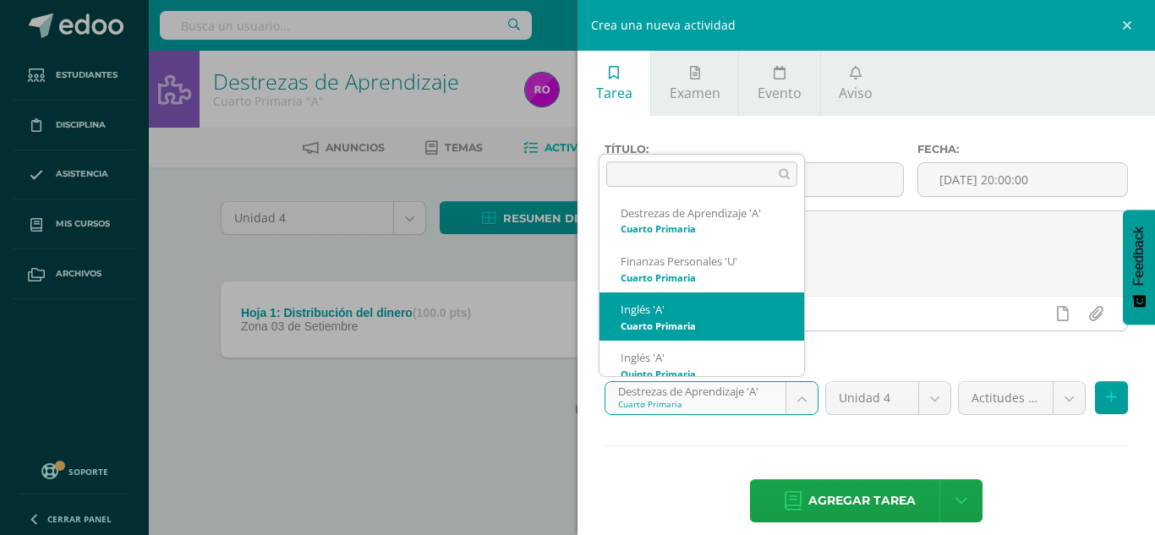
select select "156899"
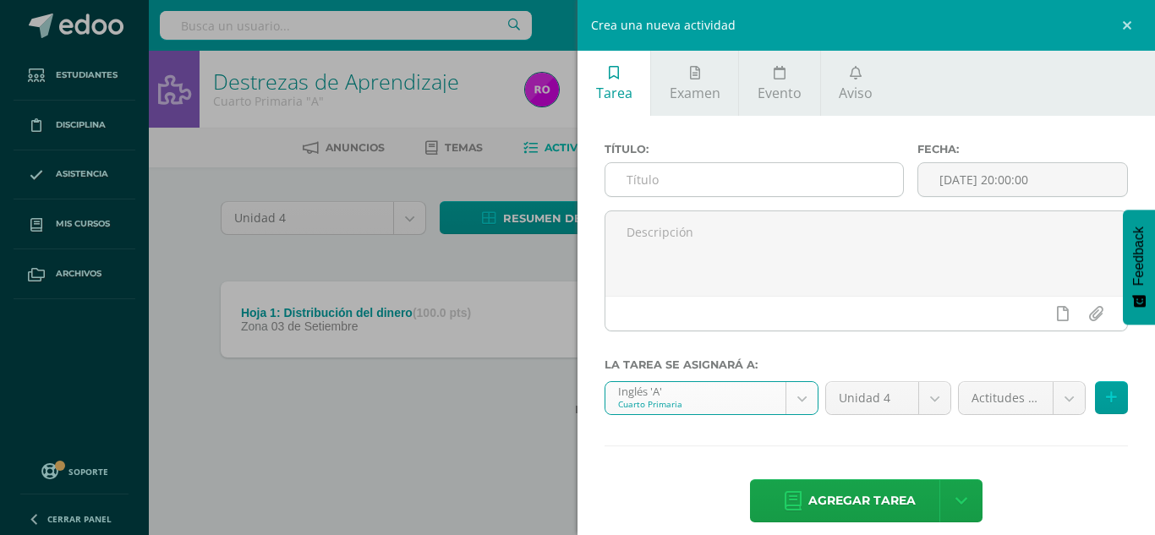
click at [749, 183] on input "text" at bounding box center [754, 179] width 298 height 33
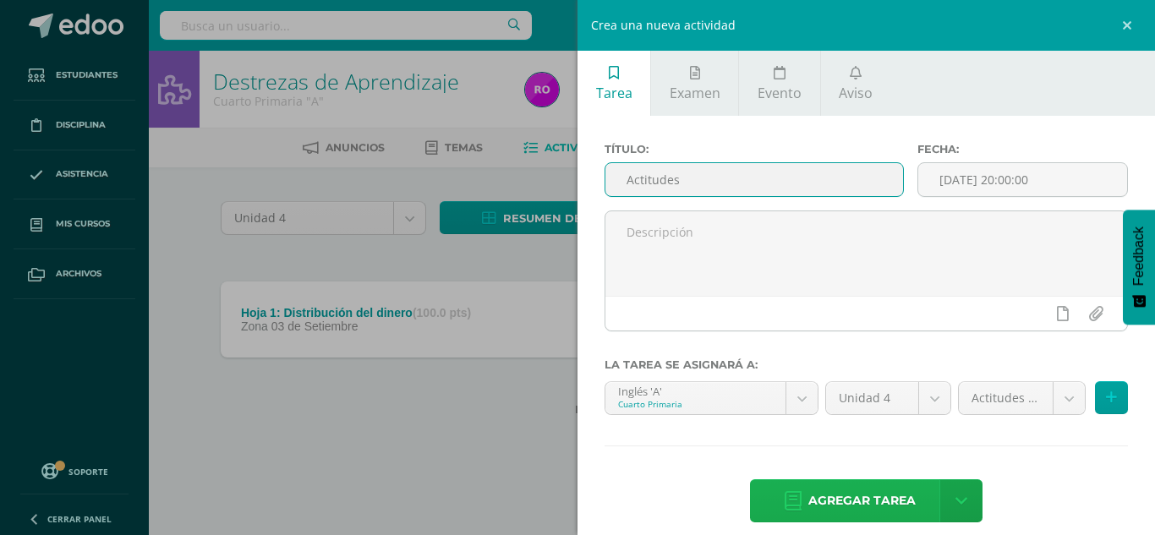
type input "Actitudes"
click at [768, 500] on link "Agregar tarea" at bounding box center [850, 500] width 200 height 43
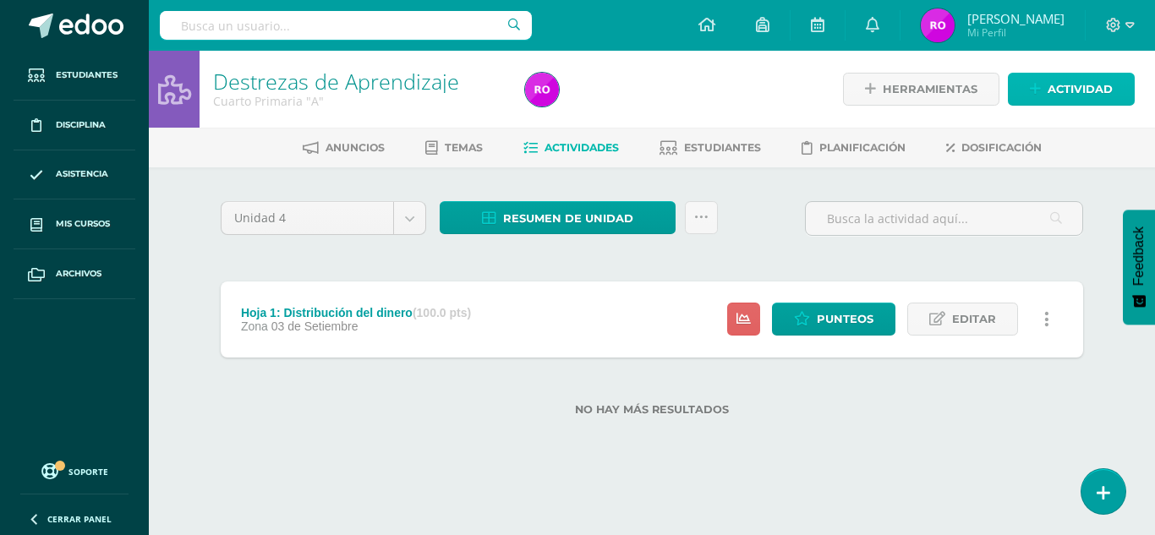
click at [1053, 79] on span "Actividad" at bounding box center [1079, 89] width 65 height 31
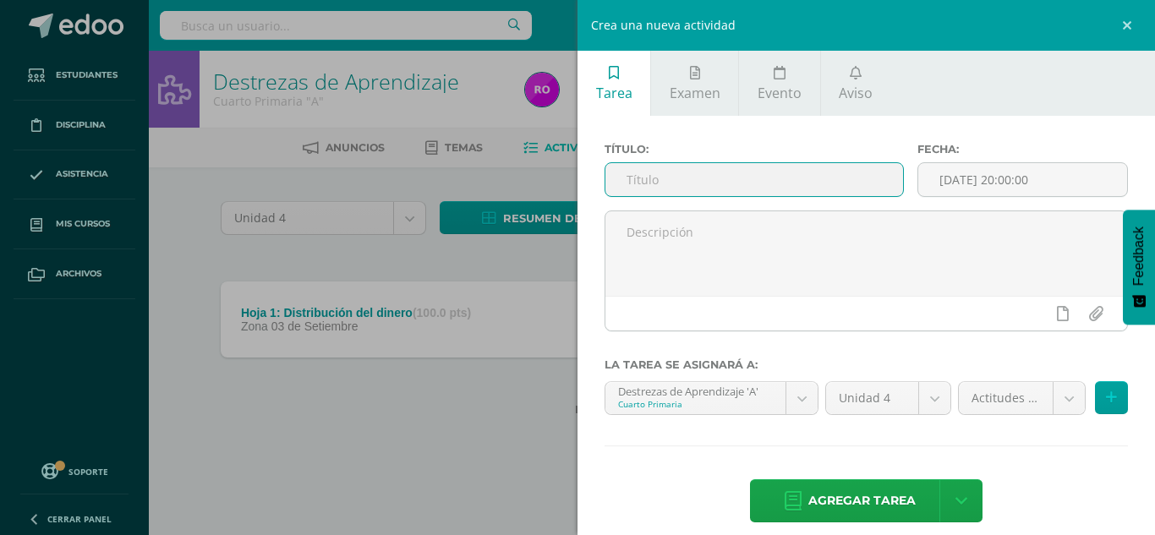
click at [871, 178] on input "text" at bounding box center [754, 179] width 298 height 33
type input "Actitudes"
click at [786, 407] on body "Tarea asignada exitosamente Estudiantes Disciplina Asistencia Mis cursos Archiv…" at bounding box center [577, 235] width 1155 height 470
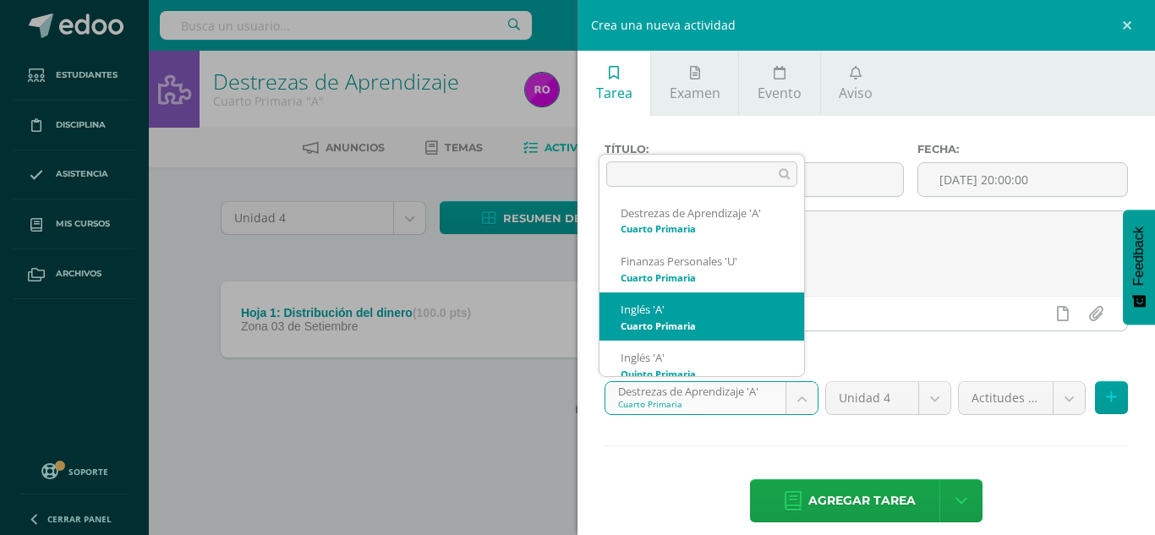
scroll to position [217, 0]
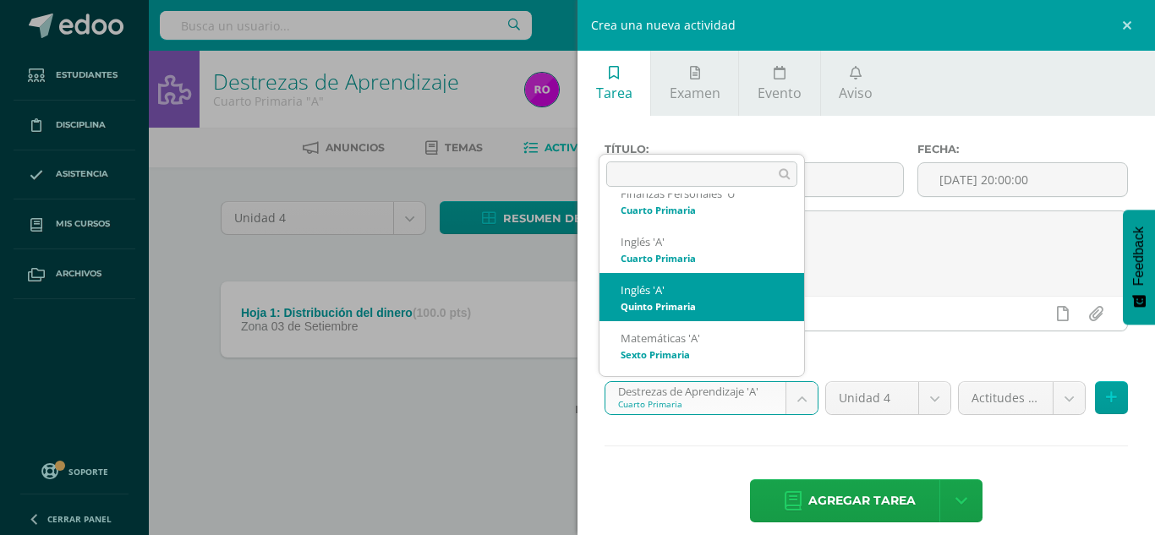
select select "157035"
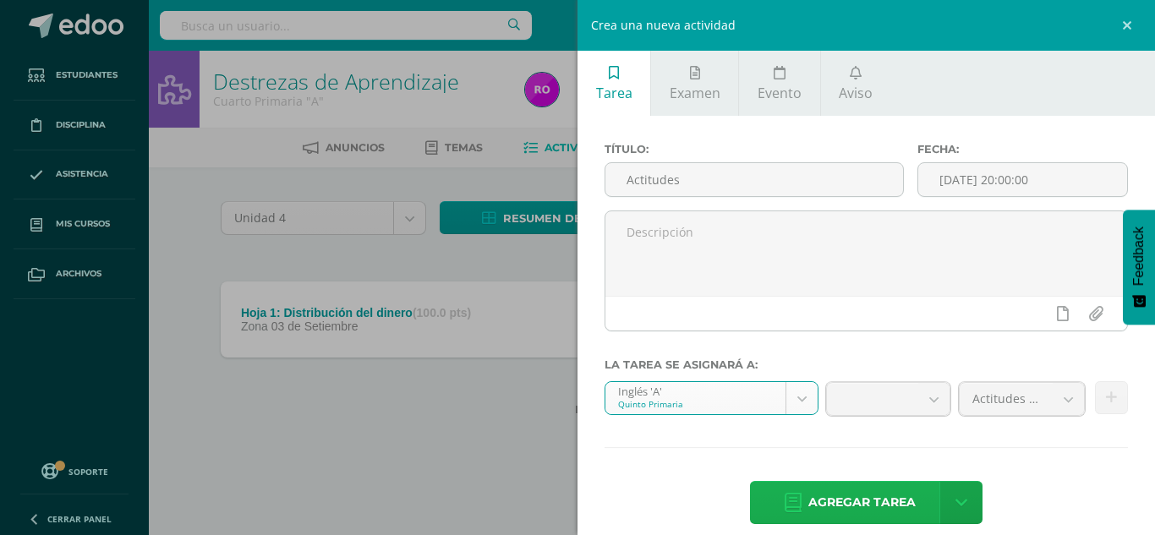
click at [842, 489] on span "Agregar tarea" at bounding box center [861, 502] width 107 height 41
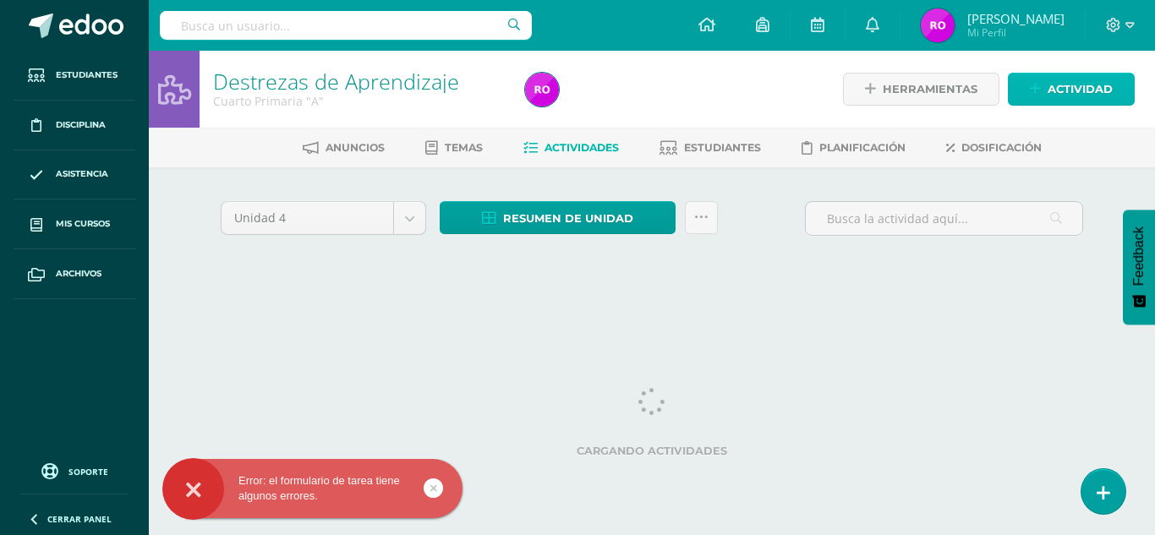
click at [1038, 77] on link "Actividad" at bounding box center [1071, 89] width 127 height 33
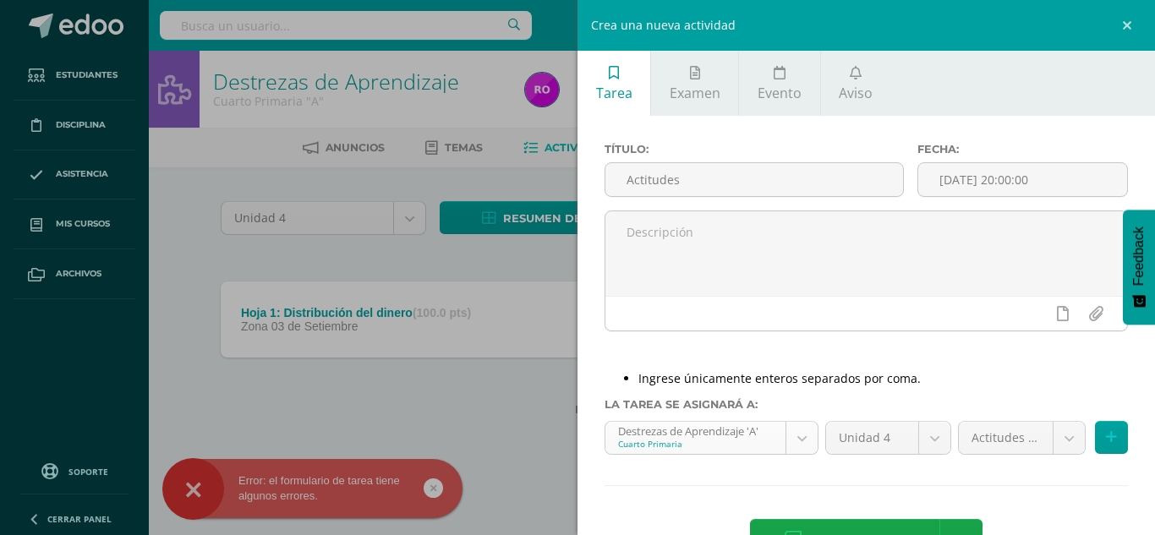
click at [789, 440] on body "Error: el formulario de tarea tiene algunos errores. Estudiantes Disciplina Asi…" at bounding box center [577, 235] width 1155 height 470
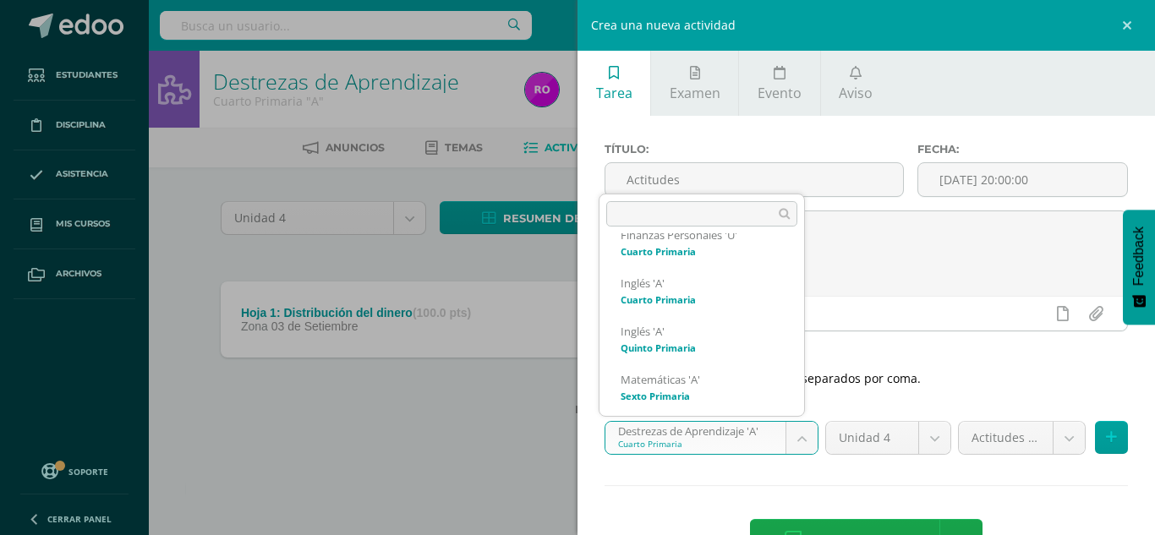
scroll to position [217, 0]
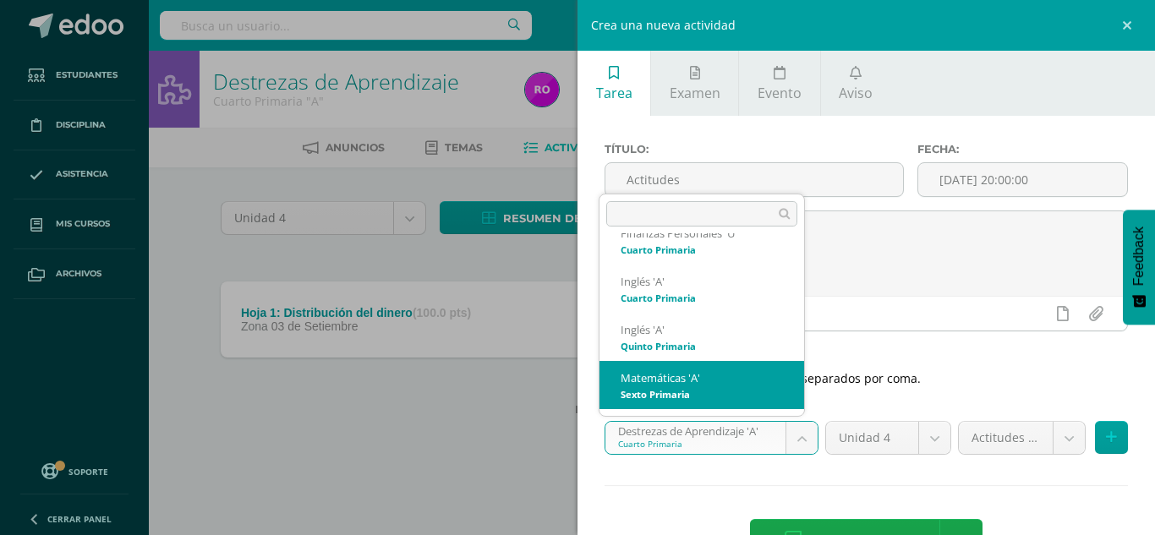
select select "157115"
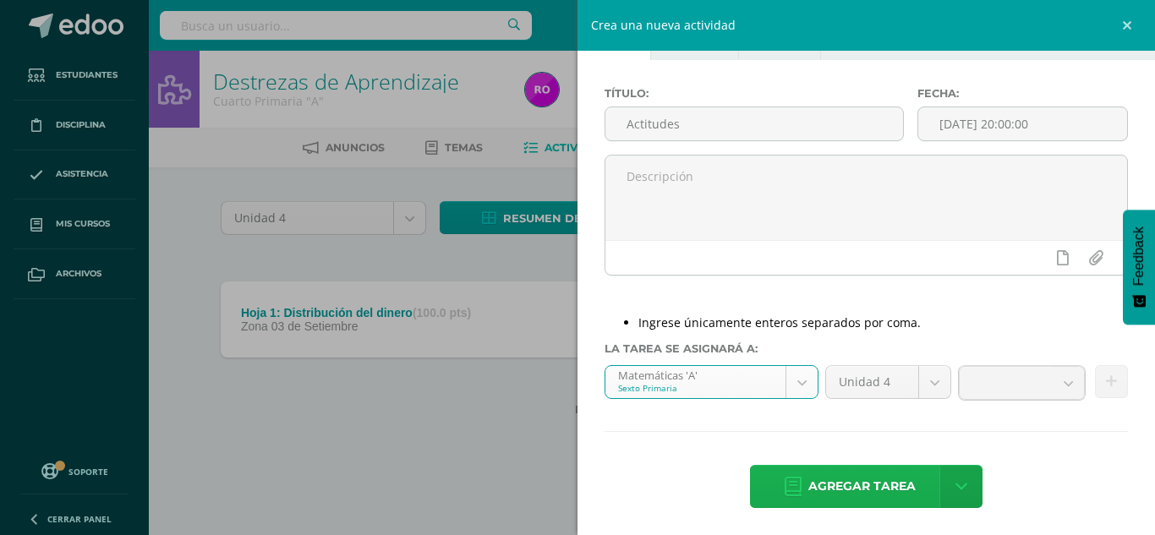
scroll to position [57, 0]
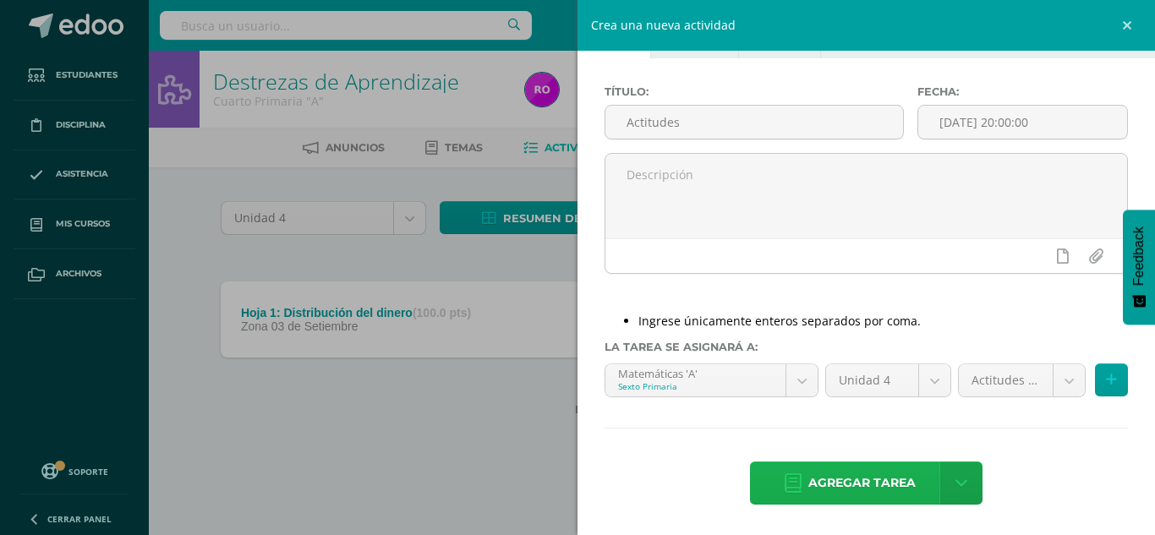
click at [852, 470] on span "Agregar tarea" at bounding box center [861, 482] width 107 height 41
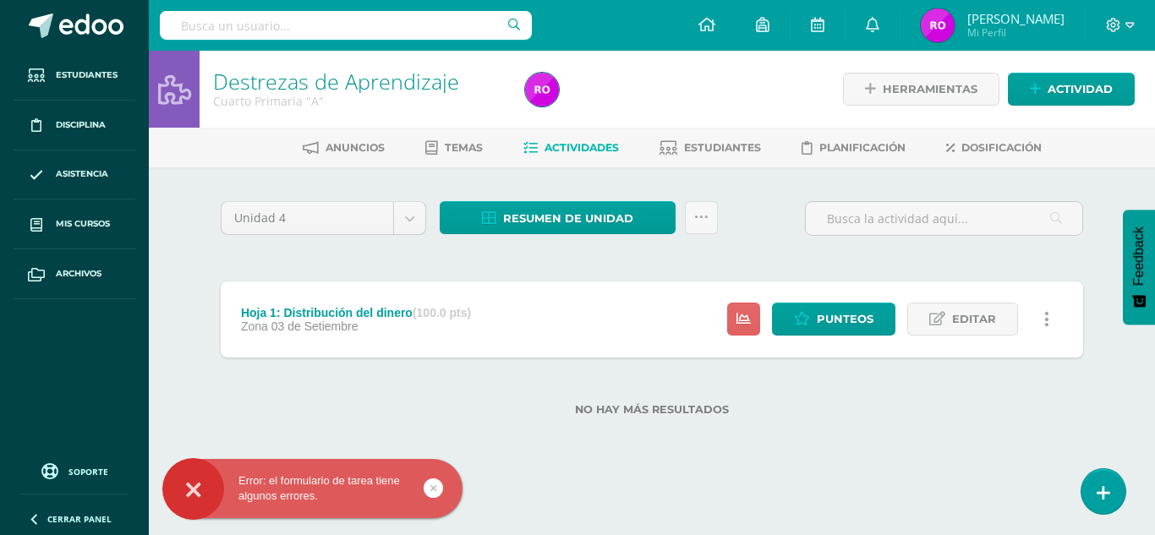
click at [446, 490] on div "Error: el formulario de tarea tiene algunos errores." at bounding box center [312, 488] width 300 height 30
click at [430, 486] on icon at bounding box center [433, 487] width 7 height 19
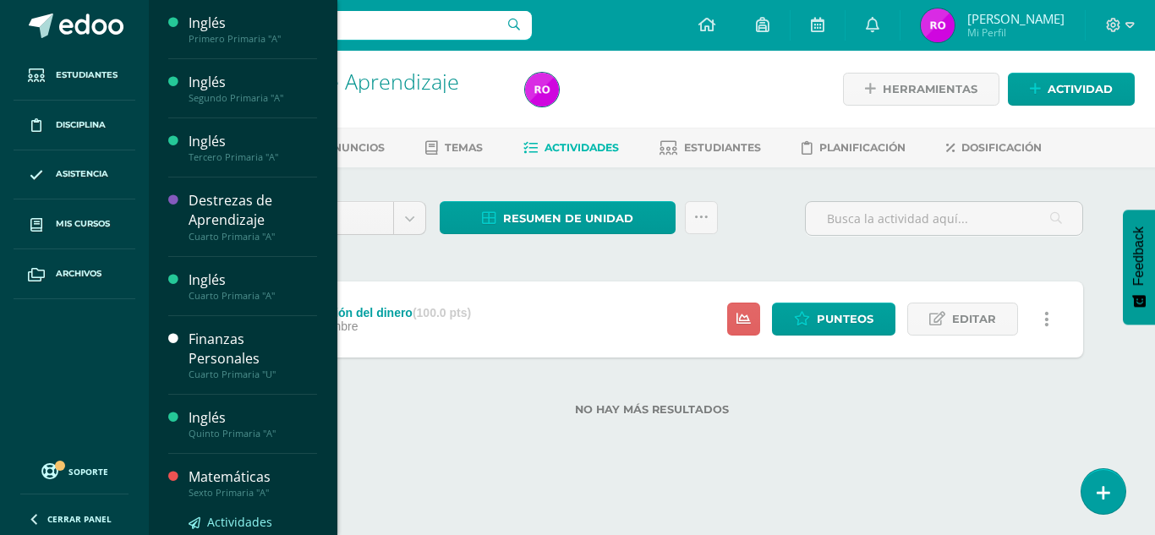
click at [217, 517] on span "Actividades" at bounding box center [239, 522] width 65 height 16
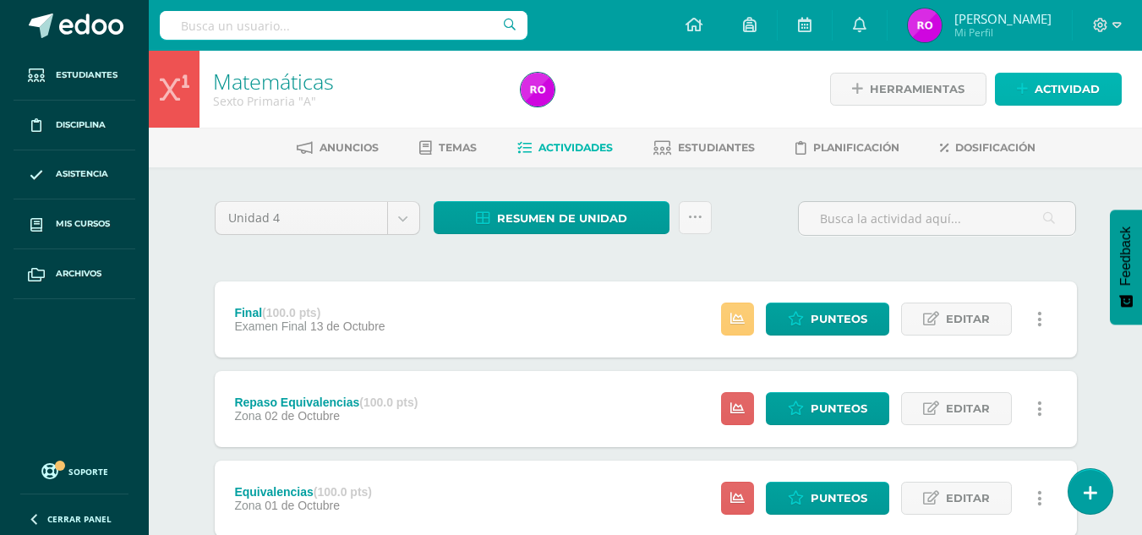
click at [1056, 98] on span "Actividad" at bounding box center [1067, 89] width 65 height 31
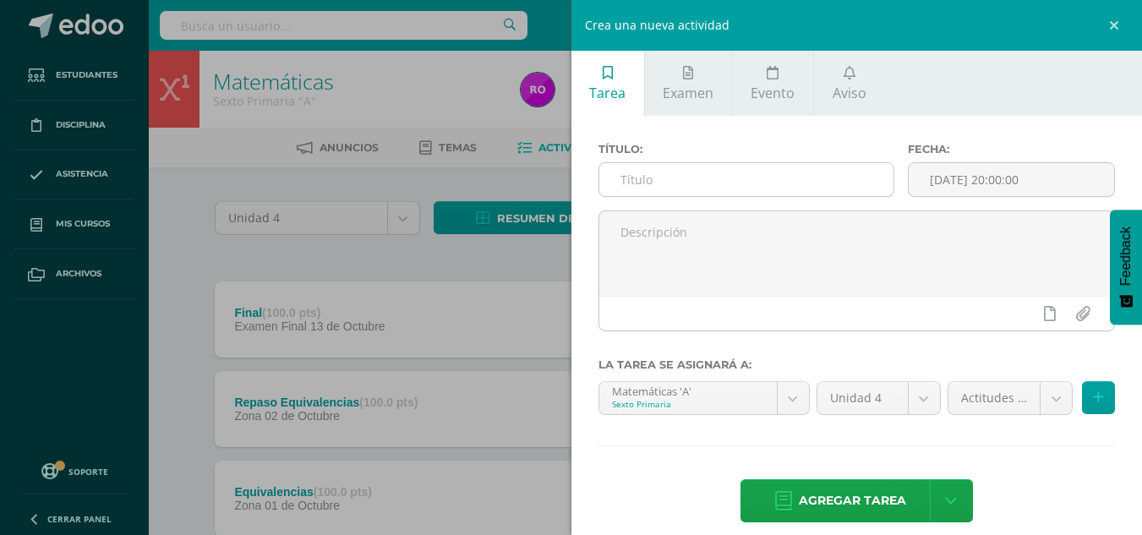
click at [828, 192] on input "text" at bounding box center [746, 179] width 294 height 33
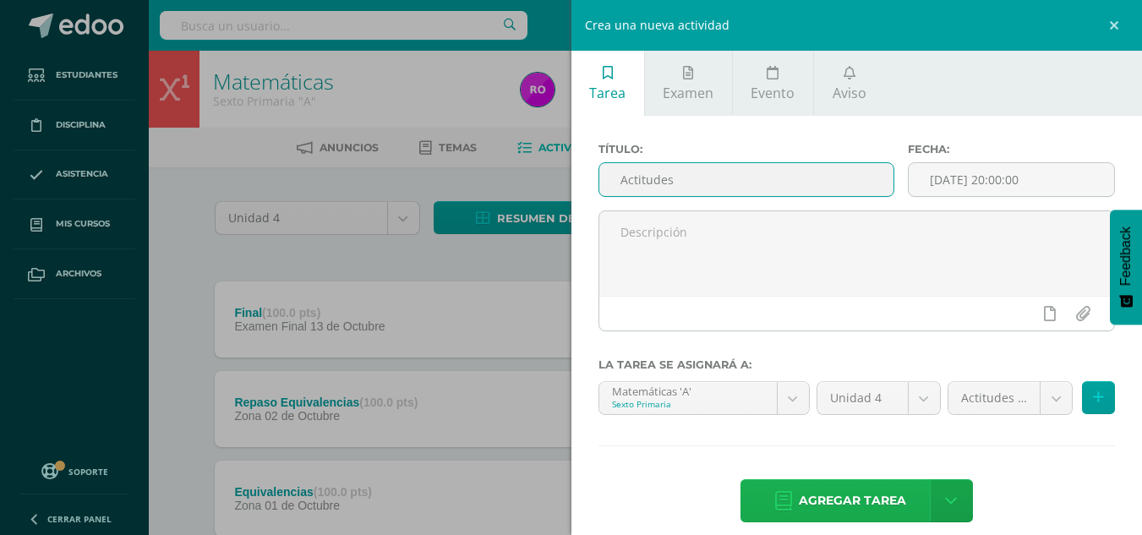
type input "Actitudes"
click at [801, 508] on span "Agregar tarea" at bounding box center [852, 500] width 107 height 41
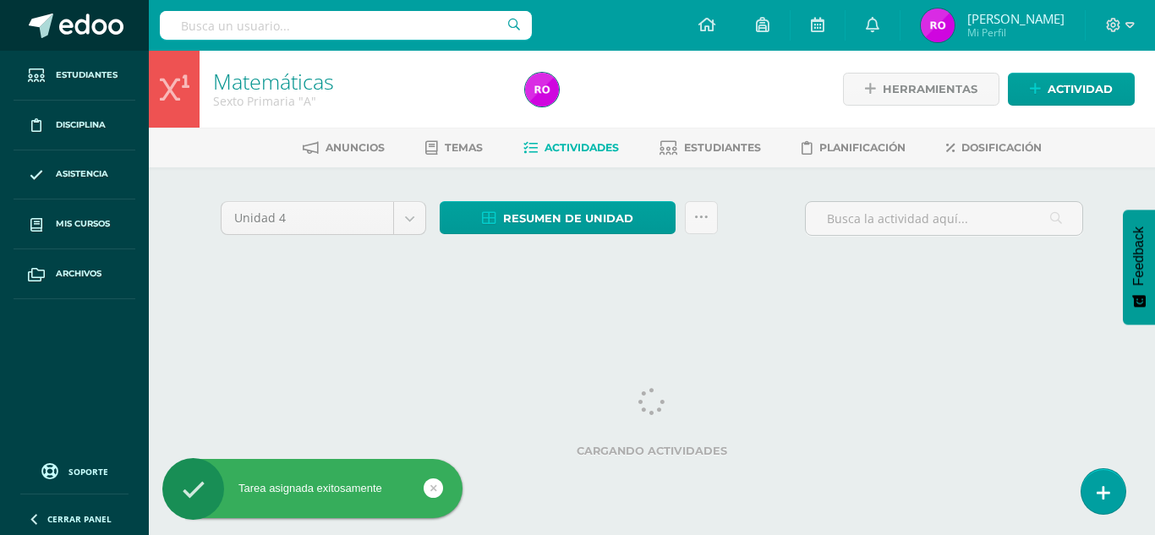
click at [63, 36] on span at bounding box center [91, 26] width 64 height 25
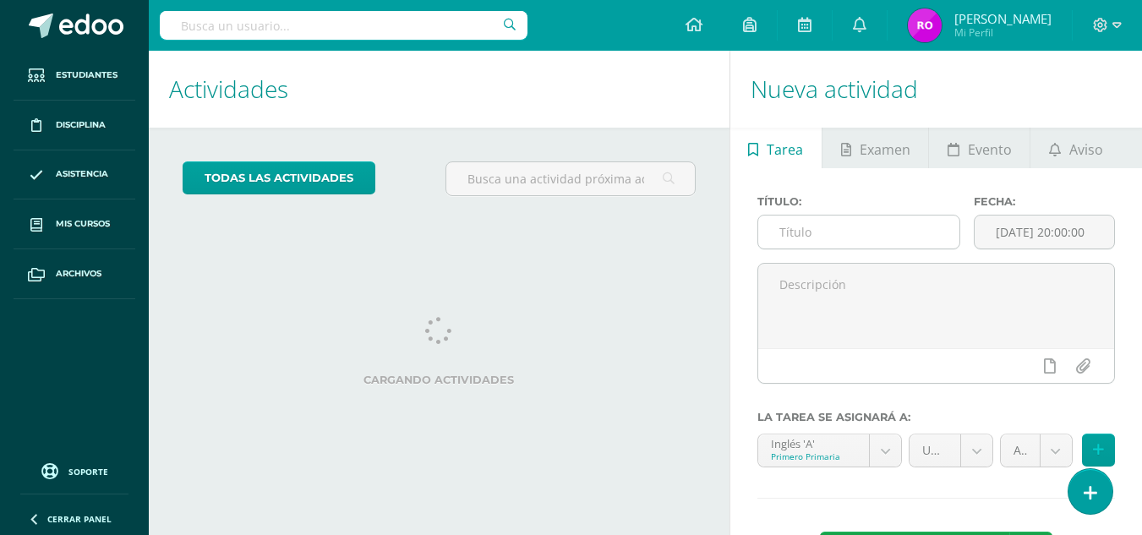
click at [903, 231] on input "text" at bounding box center [858, 232] width 201 height 33
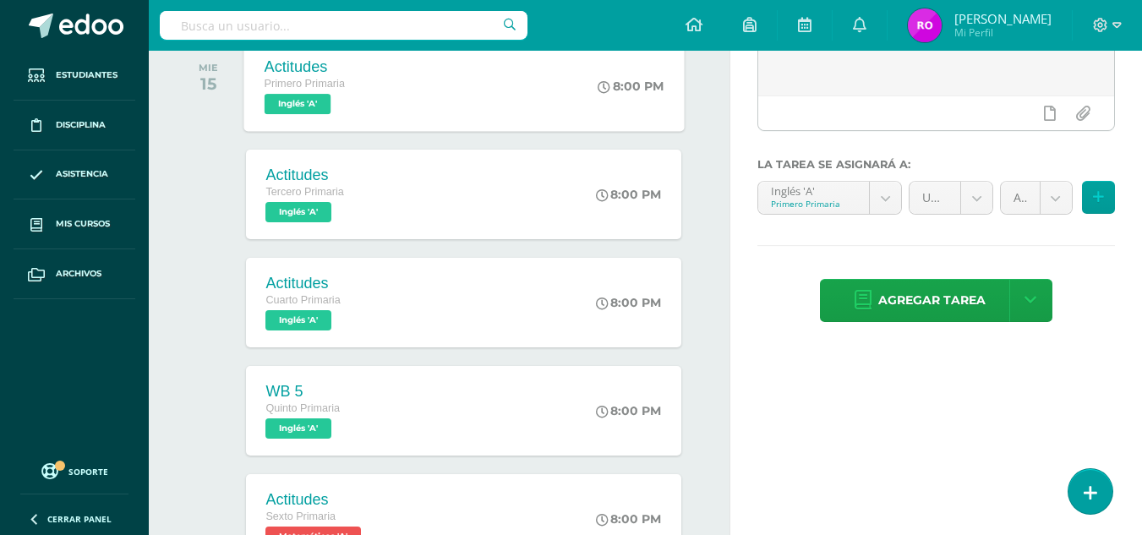
scroll to position [243, 0]
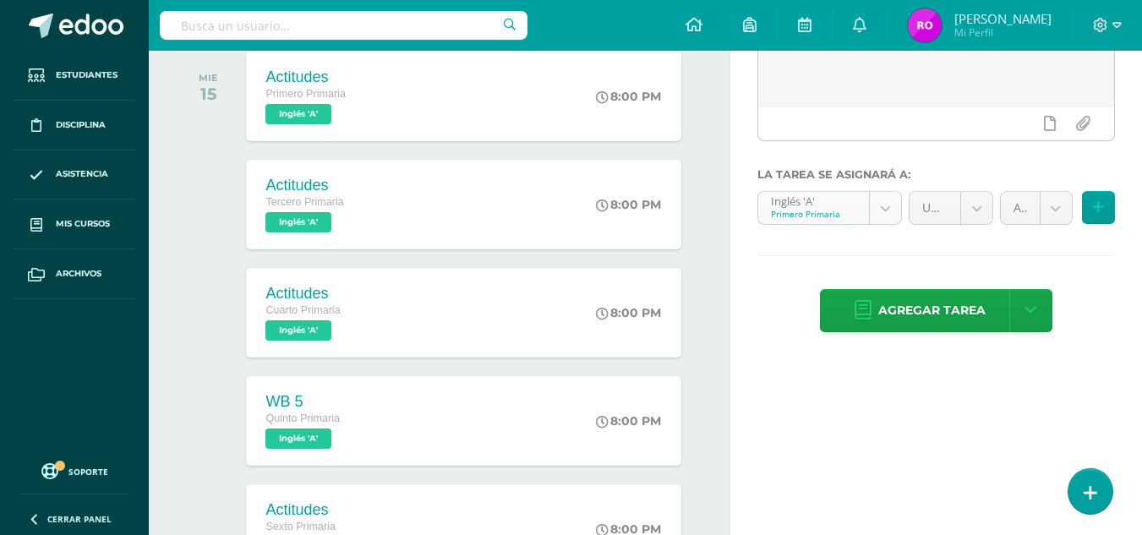
type input "Actitudes"
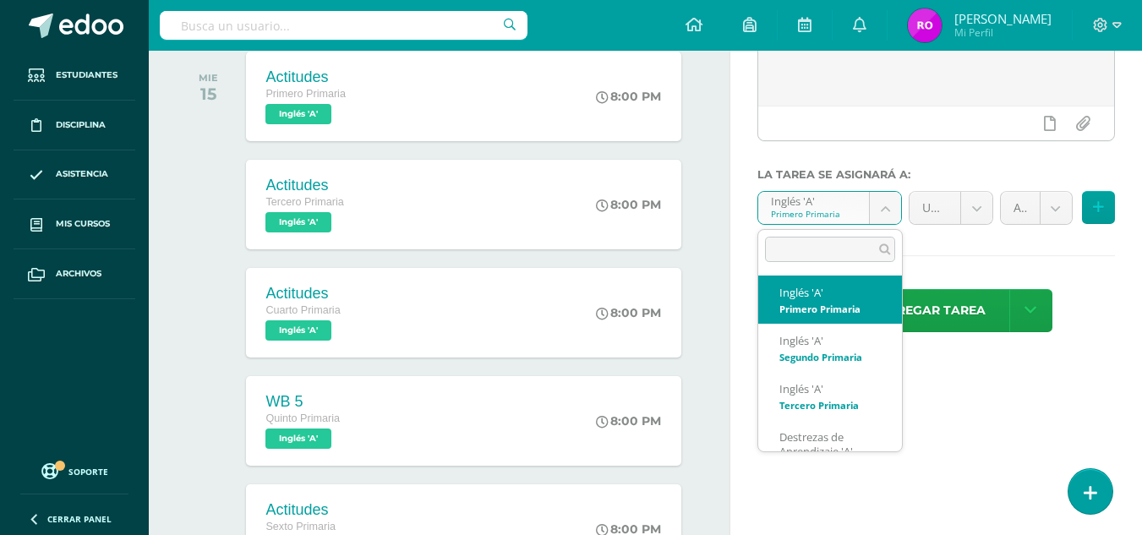
click at [879, 213] on body "Estudiantes Disciplina Asistencia Mis cursos Archivos Soporte Ayuda Reportar un…" at bounding box center [571, 24] width 1142 height 535
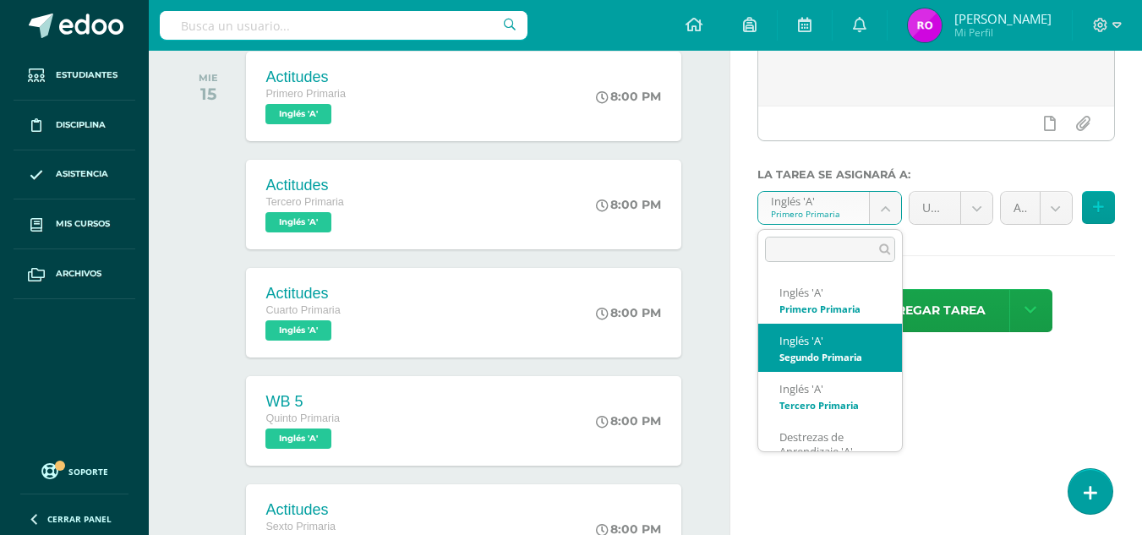
select select "156626"
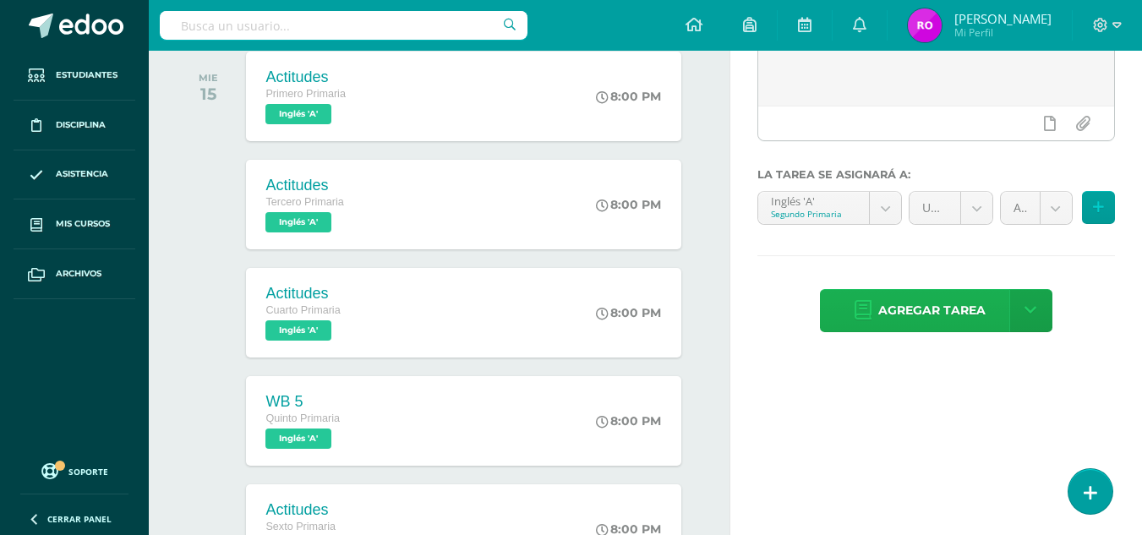
click at [861, 314] on icon at bounding box center [863, 310] width 17 height 19
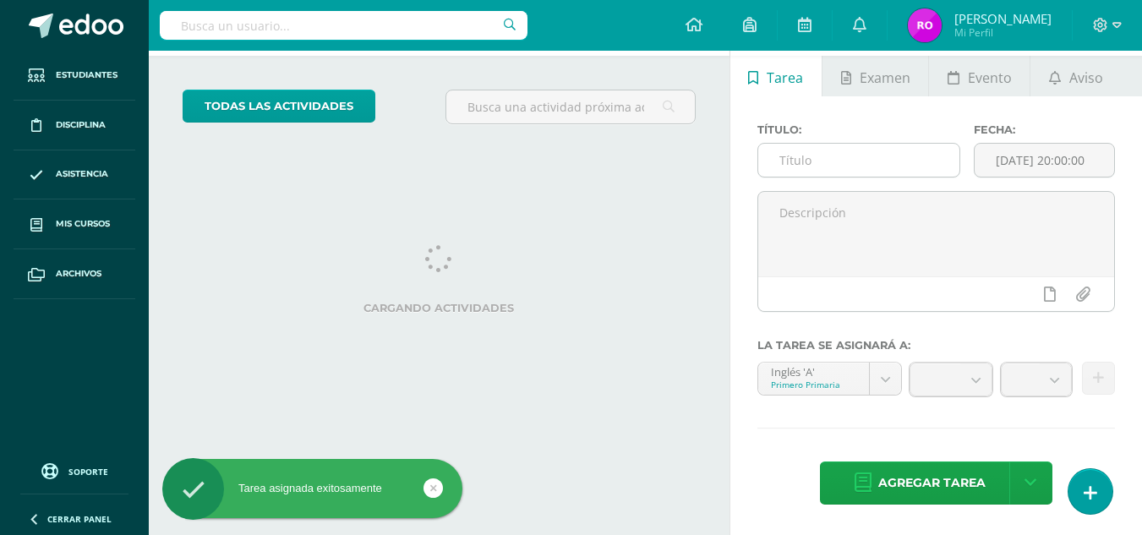
click at [869, 150] on input "text" at bounding box center [858, 160] width 201 height 33
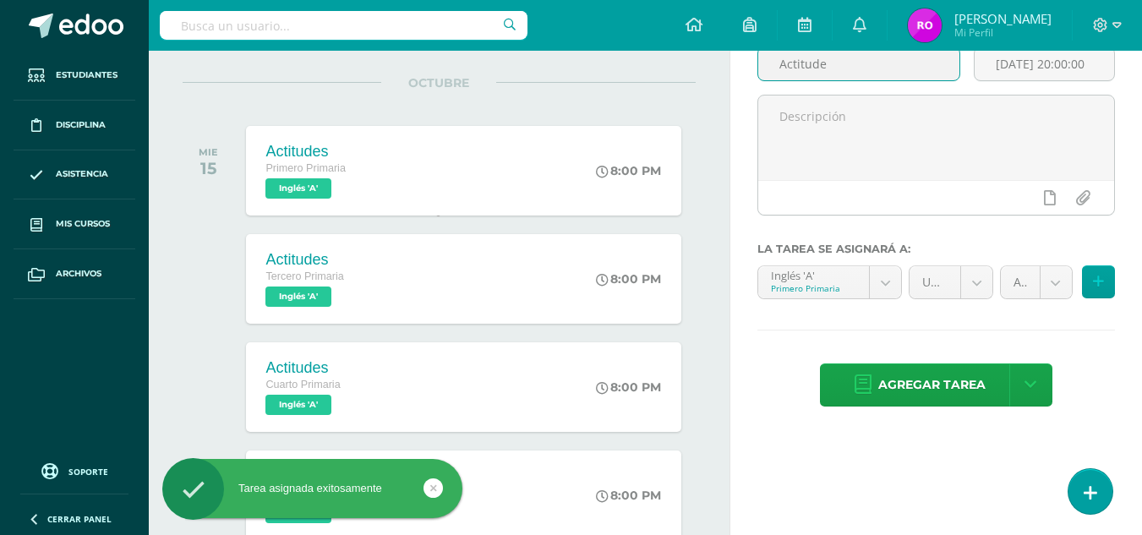
scroll to position [70, 0]
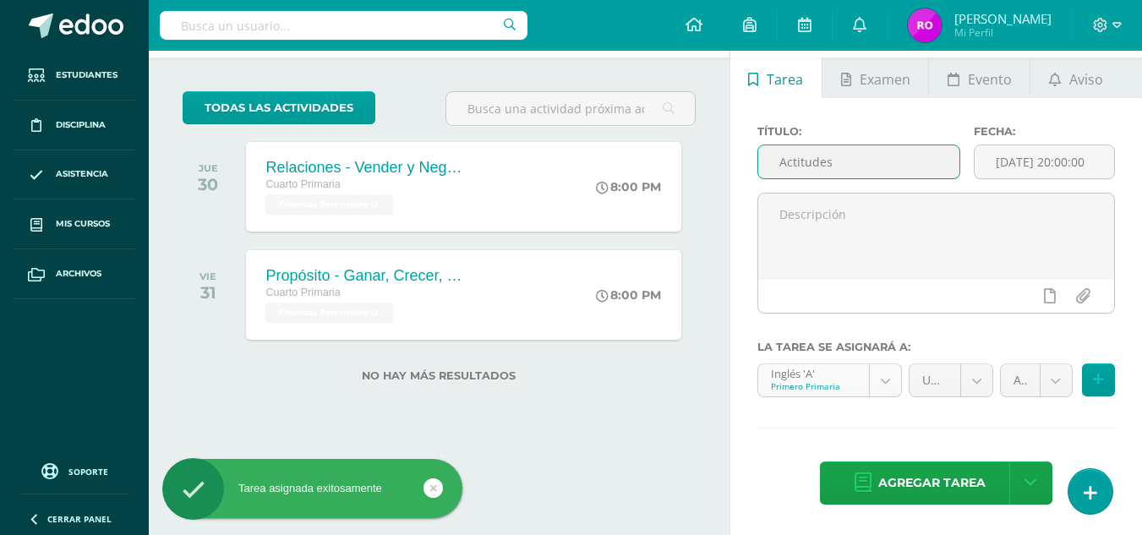
type input "Actitudes"
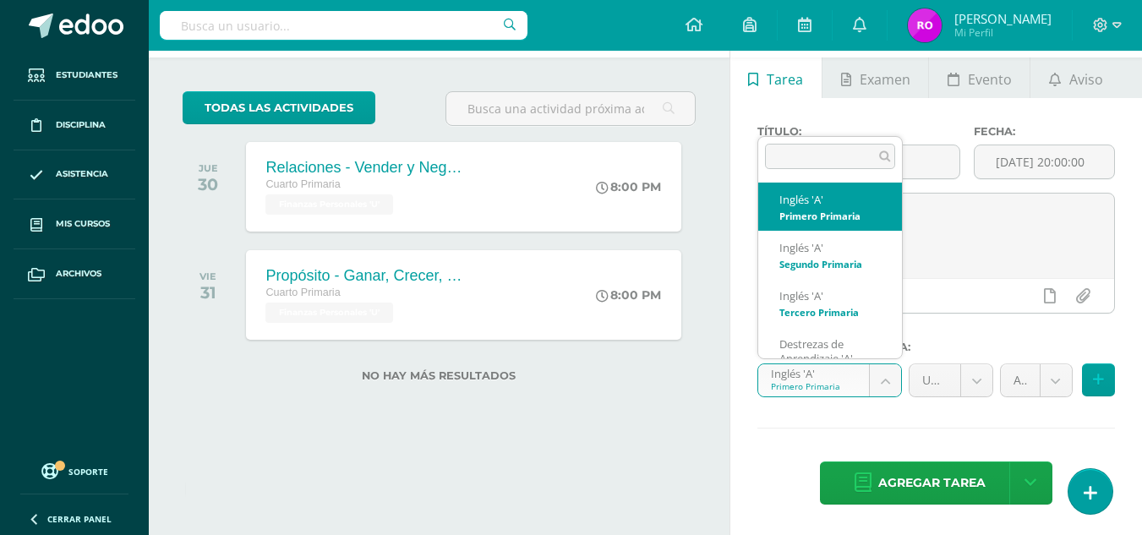
click at [885, 385] on body "Tarea asignada exitosamente Estudiantes Disciplina Asistencia Mis cursos Archiv…" at bounding box center [571, 197] width 1142 height 535
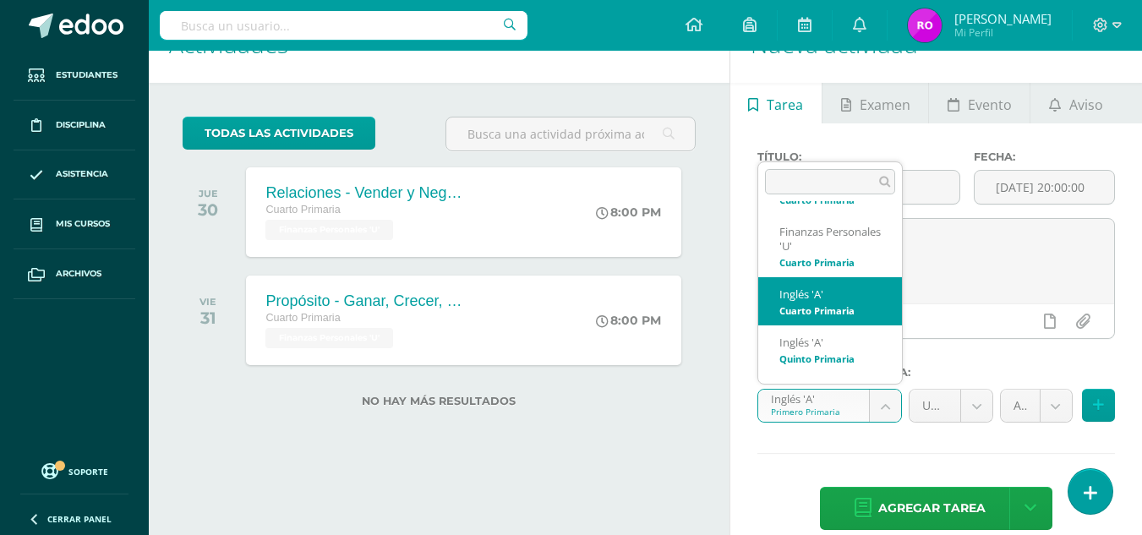
scroll to position [0, 0]
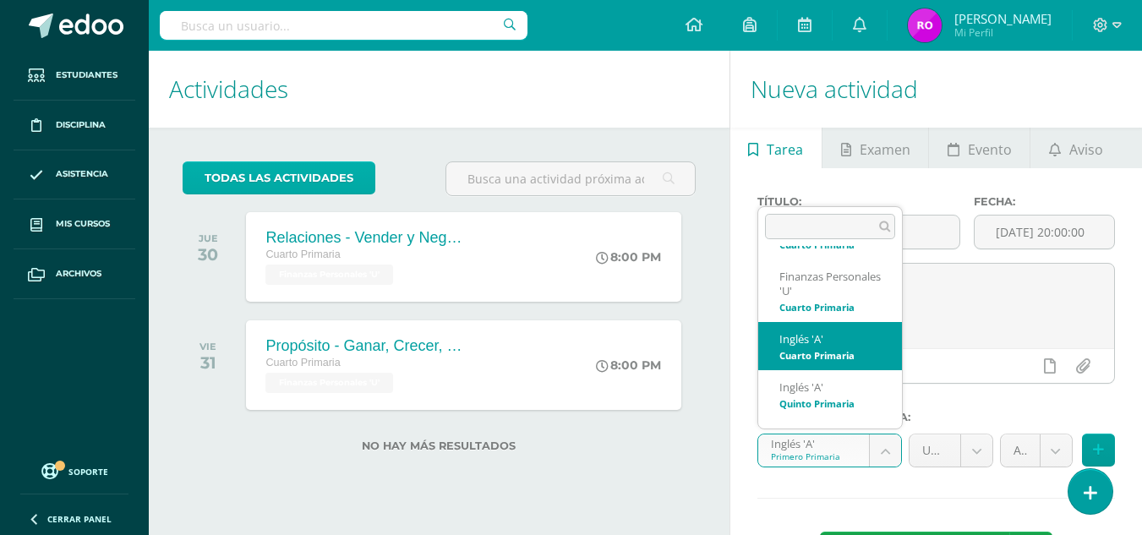
click at [250, 181] on body "Tarea asignada exitosamente Estudiantes Disciplina Asistencia Mis cursos Archiv…" at bounding box center [571, 267] width 1142 height 535
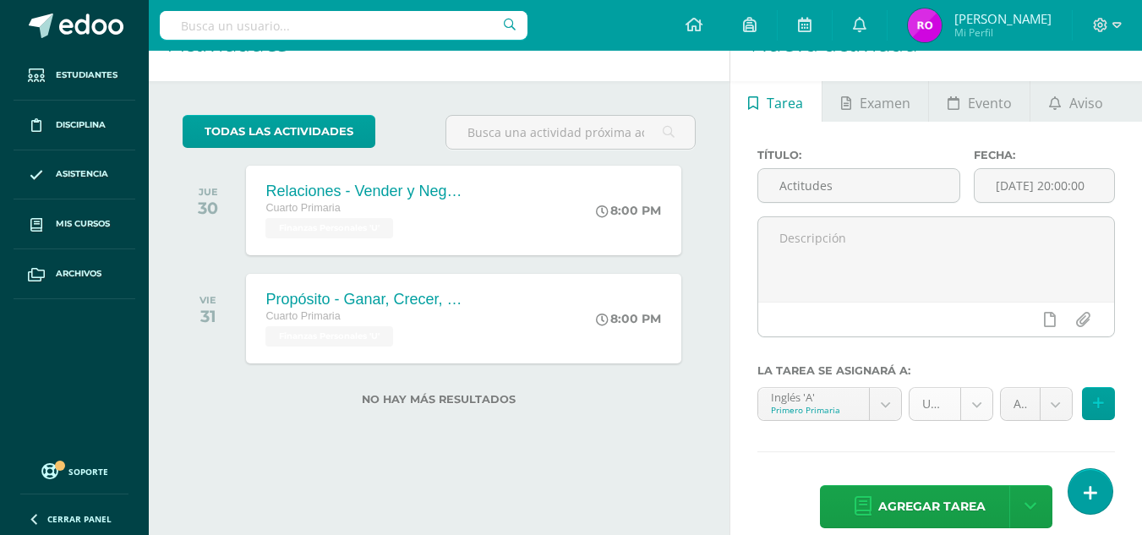
scroll to position [70, 0]
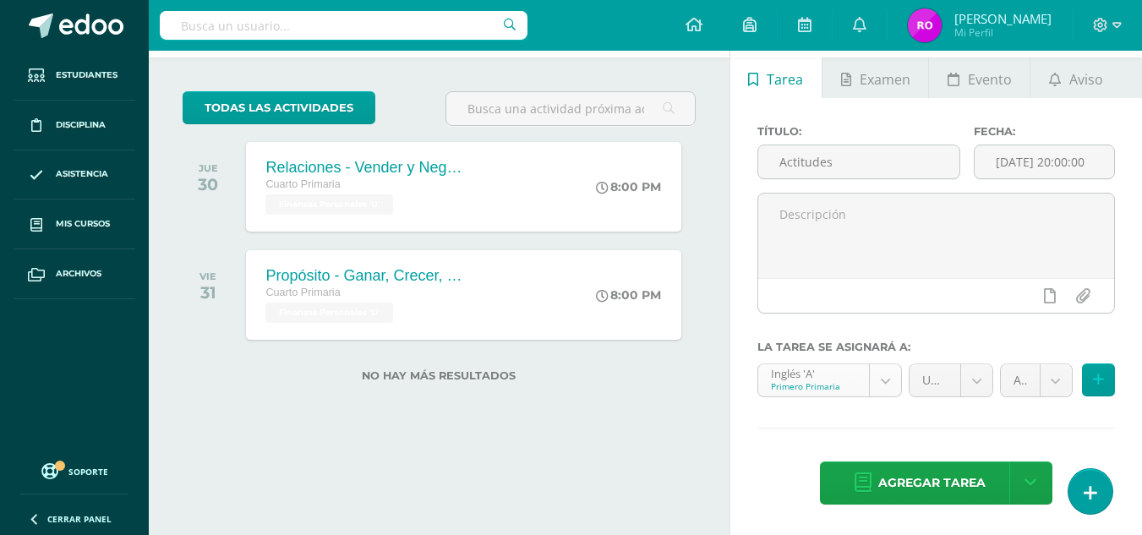
click at [887, 388] on body "Tarea asignada exitosamente Estudiantes Disciplina Asistencia Mis cursos Archiv…" at bounding box center [571, 197] width 1142 height 535
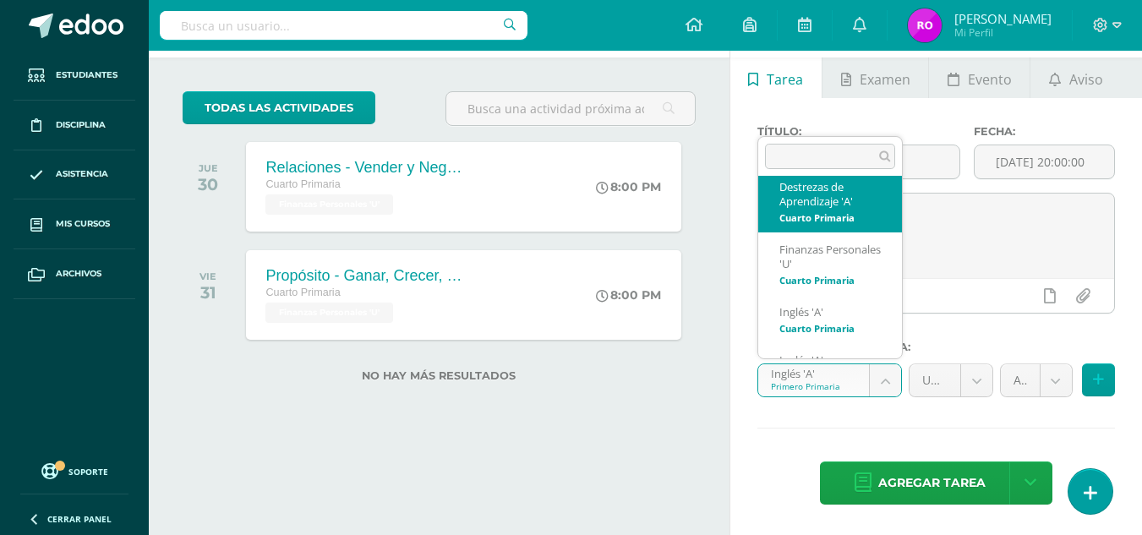
scroll to position [246, 0]
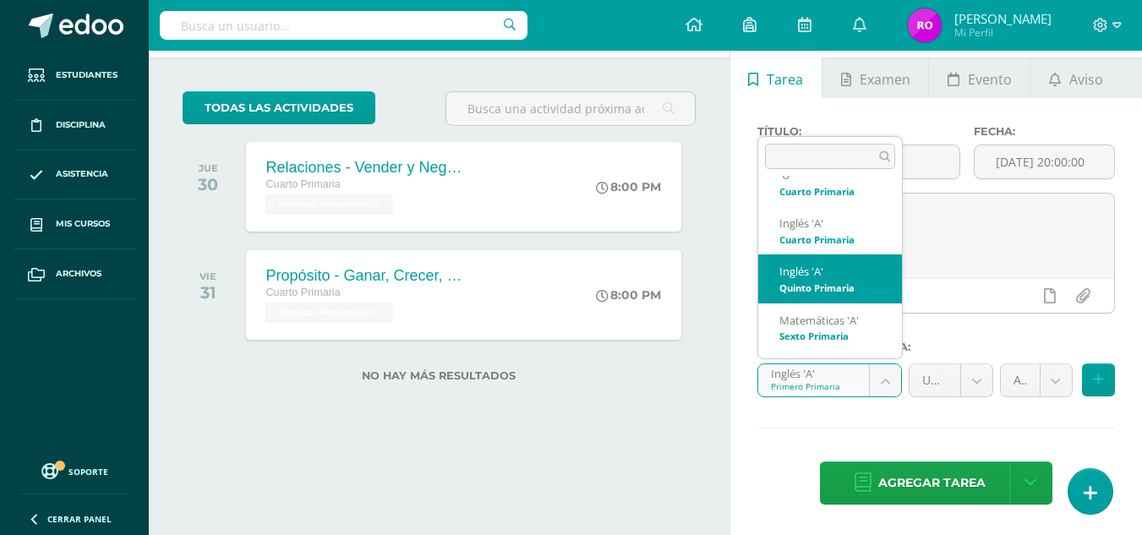
select select "157035"
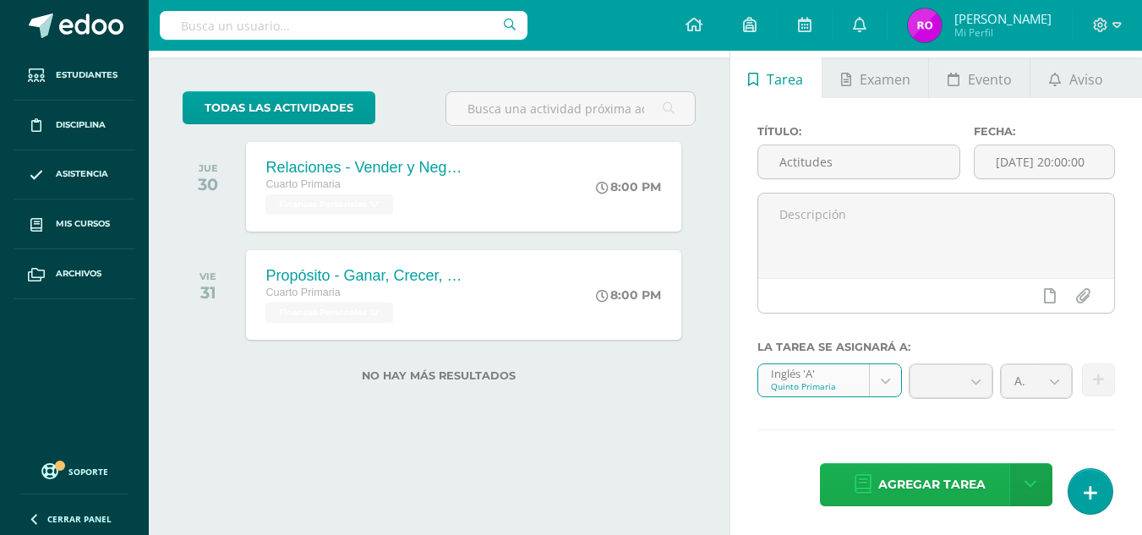
click at [922, 467] on span "Agregar tarea" at bounding box center [931, 484] width 107 height 41
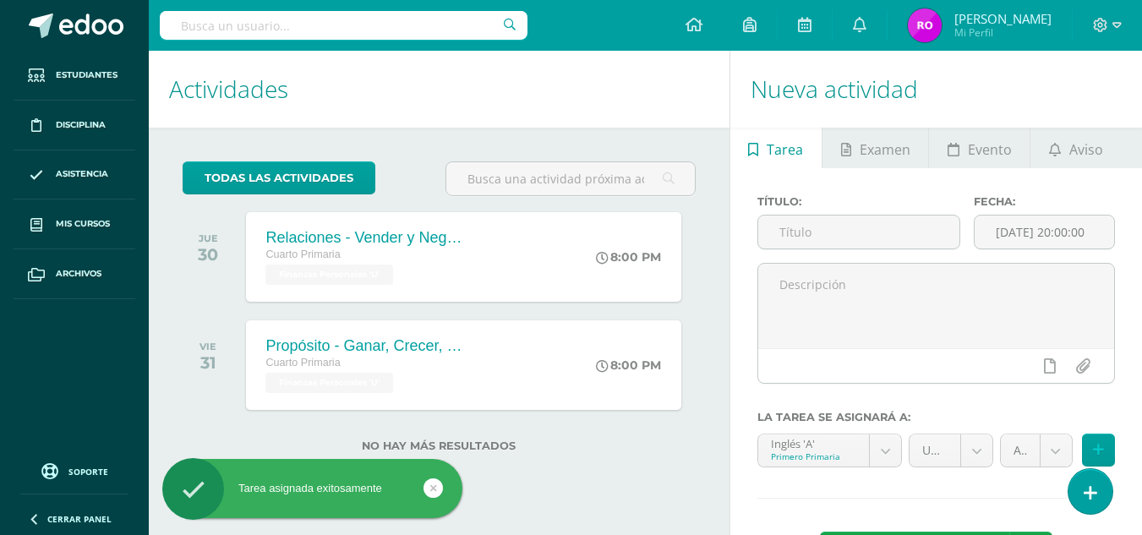
click at [484, 445] on label "No hay más resultados" at bounding box center [439, 446] width 513 height 13
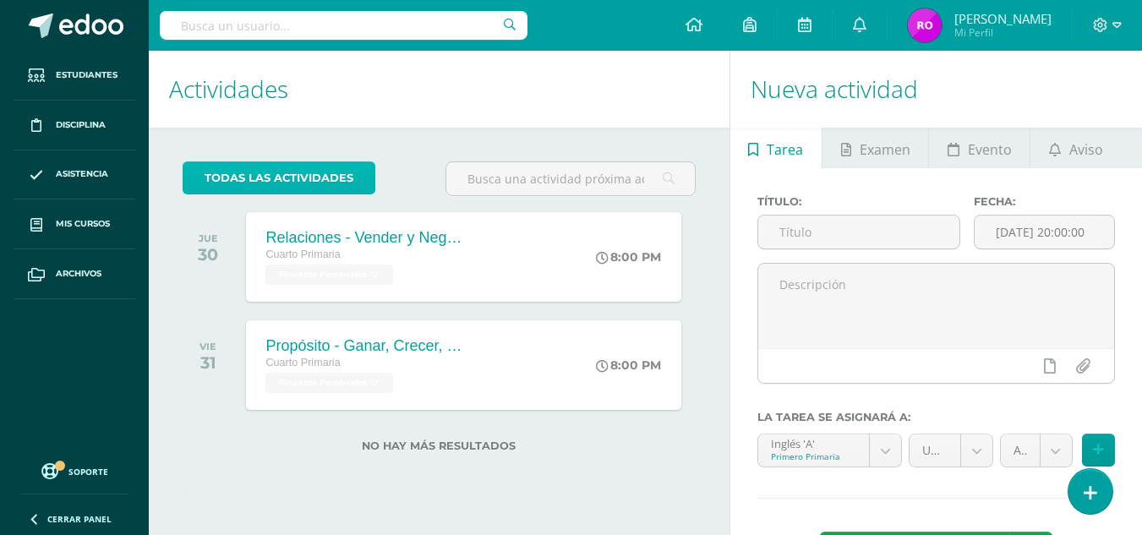
click at [352, 173] on link "todas las Actividades" at bounding box center [279, 177] width 193 height 33
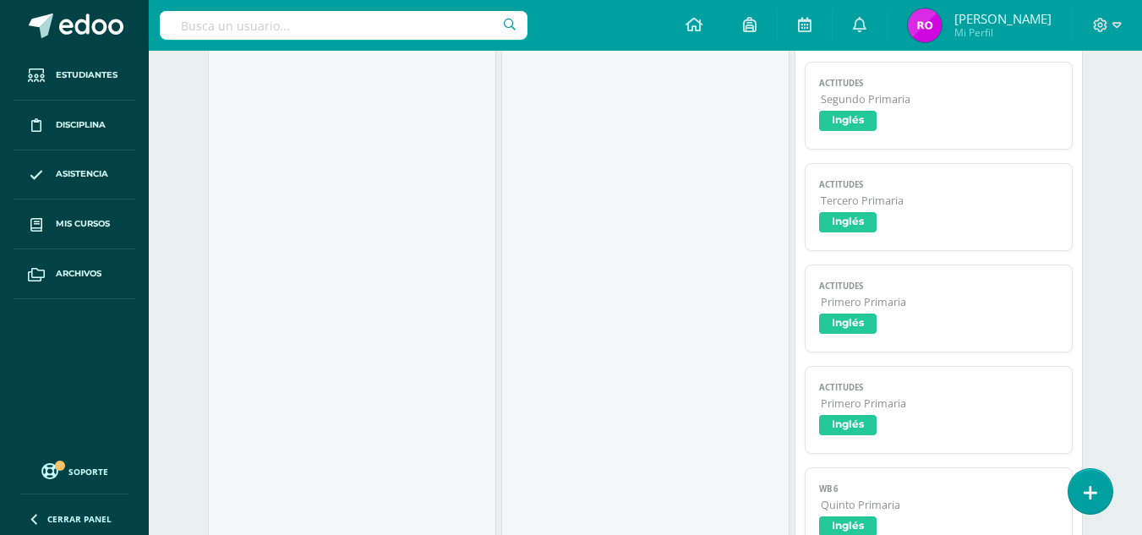
scroll to position [507, 0]
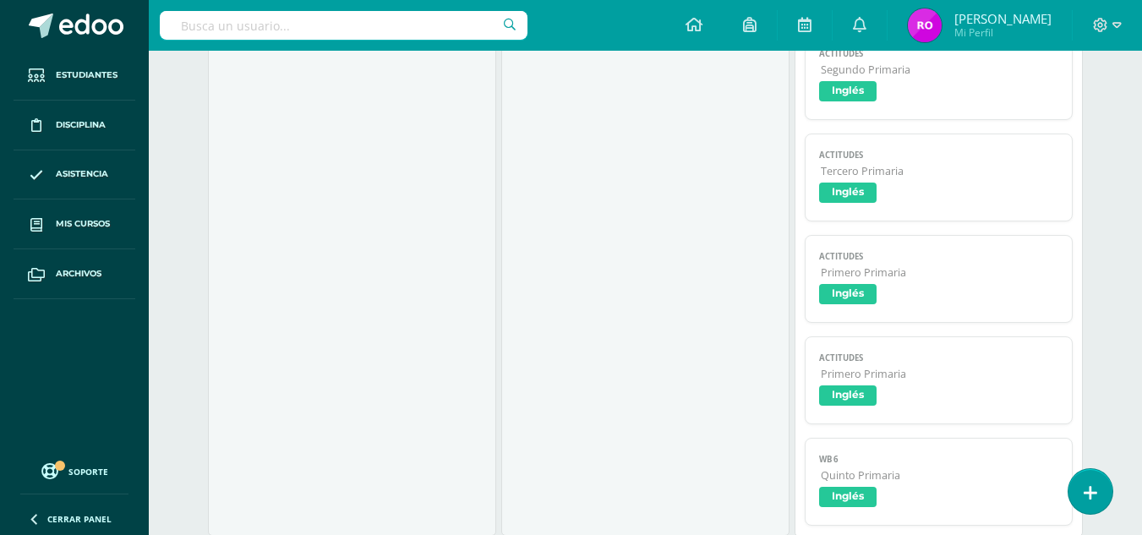
click at [985, 363] on span "Actitudes" at bounding box center [938, 358] width 238 height 11
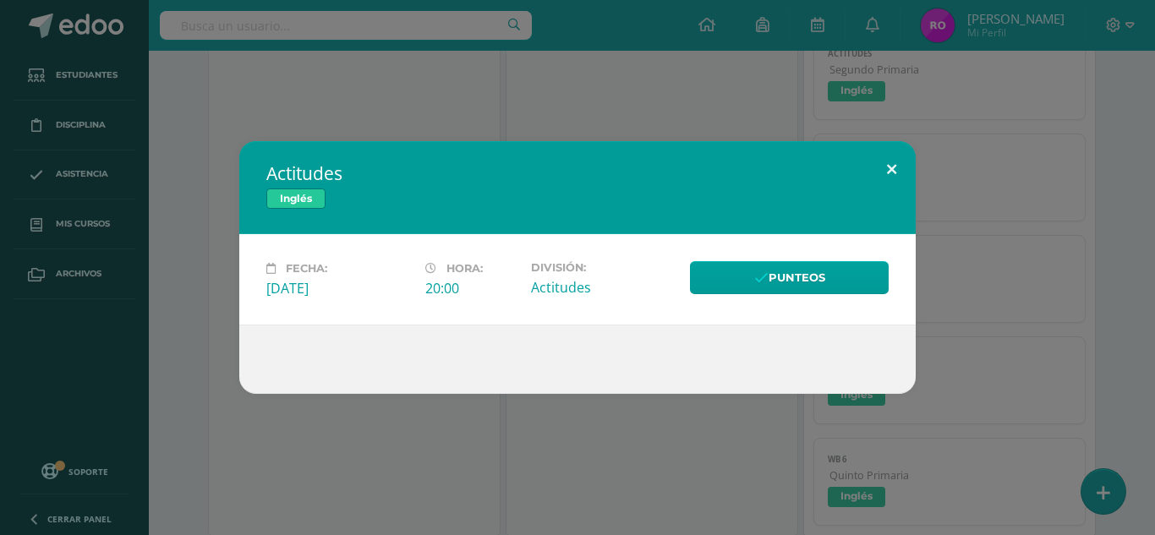
click at [894, 168] on button at bounding box center [891, 169] width 48 height 57
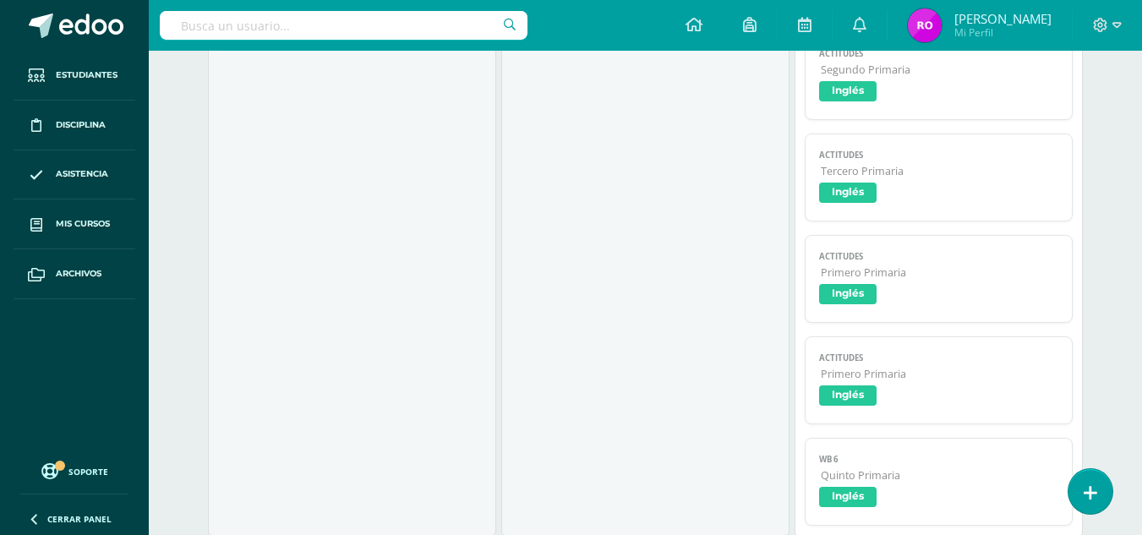
click at [925, 382] on link "Actitudes Primero Primaria Inglés" at bounding box center [938, 380] width 267 height 88
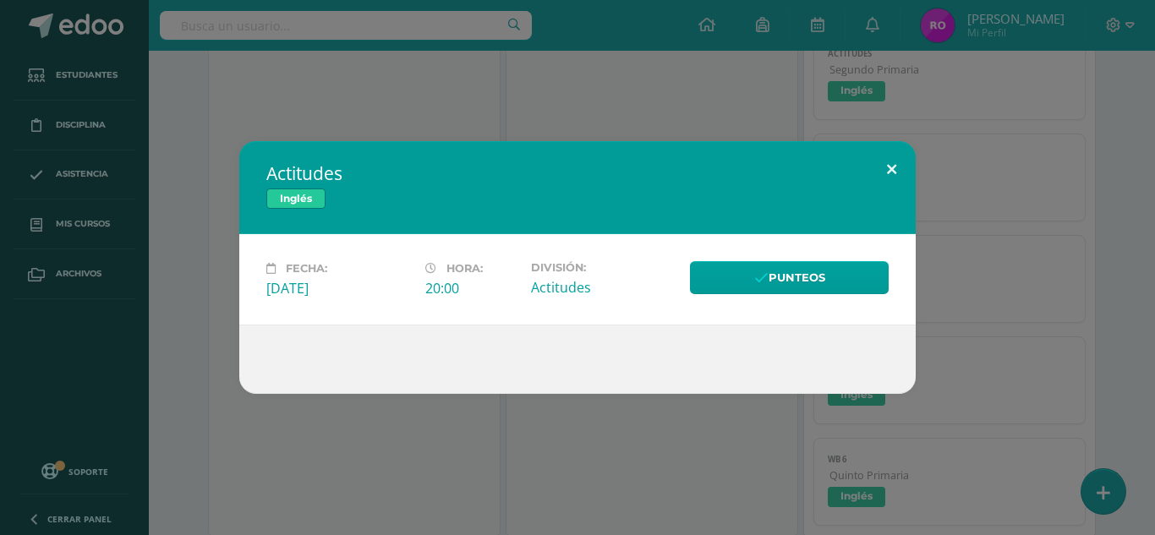
click at [891, 168] on button at bounding box center [891, 169] width 48 height 57
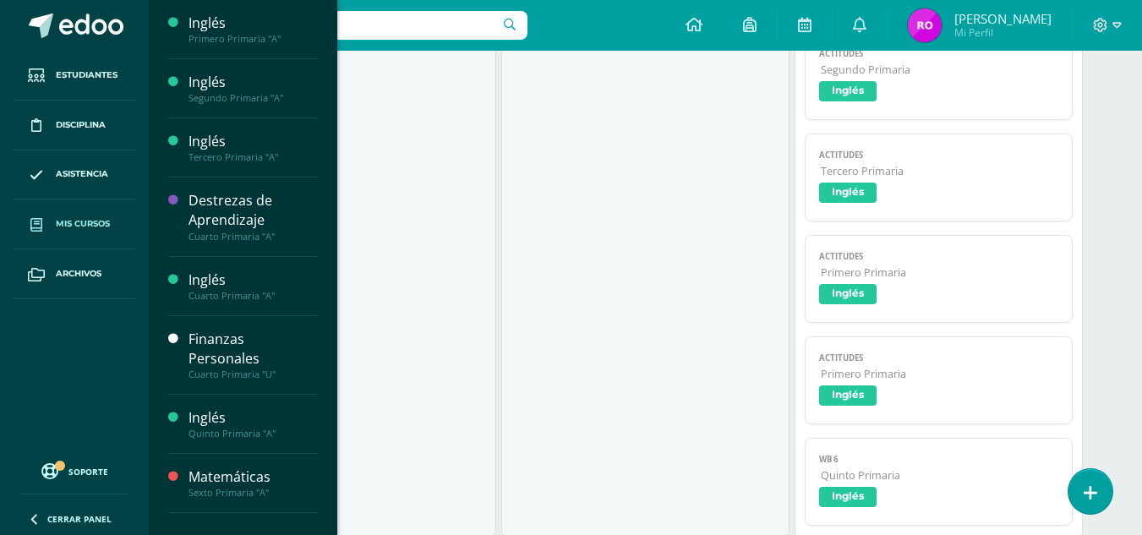
click at [73, 222] on span "Mis cursos" at bounding box center [83, 224] width 54 height 14
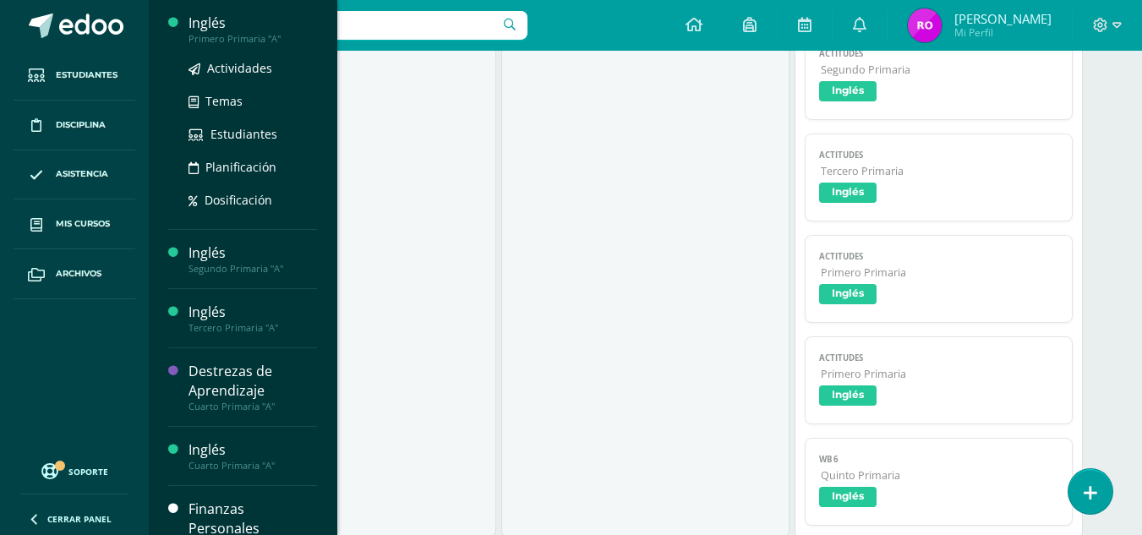
click at [219, 30] on div "Inglés" at bounding box center [253, 23] width 128 height 19
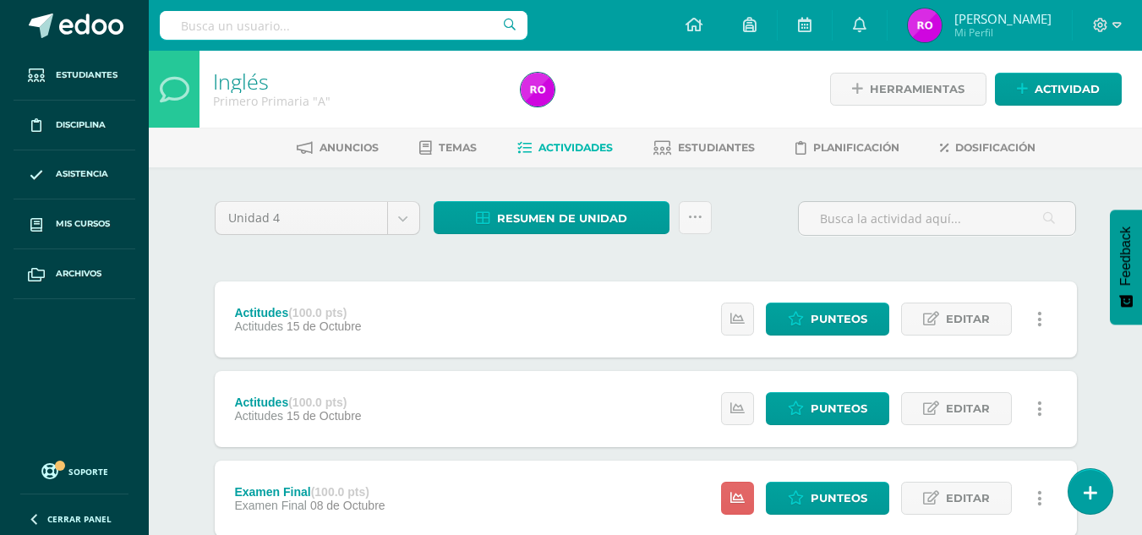
click at [1038, 315] on icon at bounding box center [1039, 319] width 5 height 19
click at [940, 328] on link "Editar" at bounding box center [956, 319] width 111 height 33
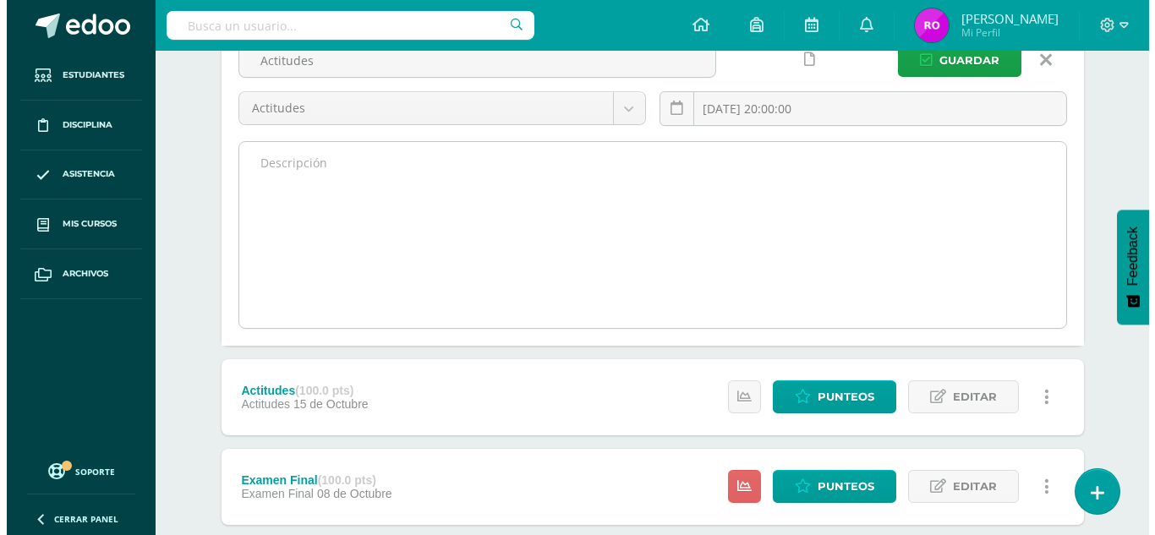
scroll to position [169, 0]
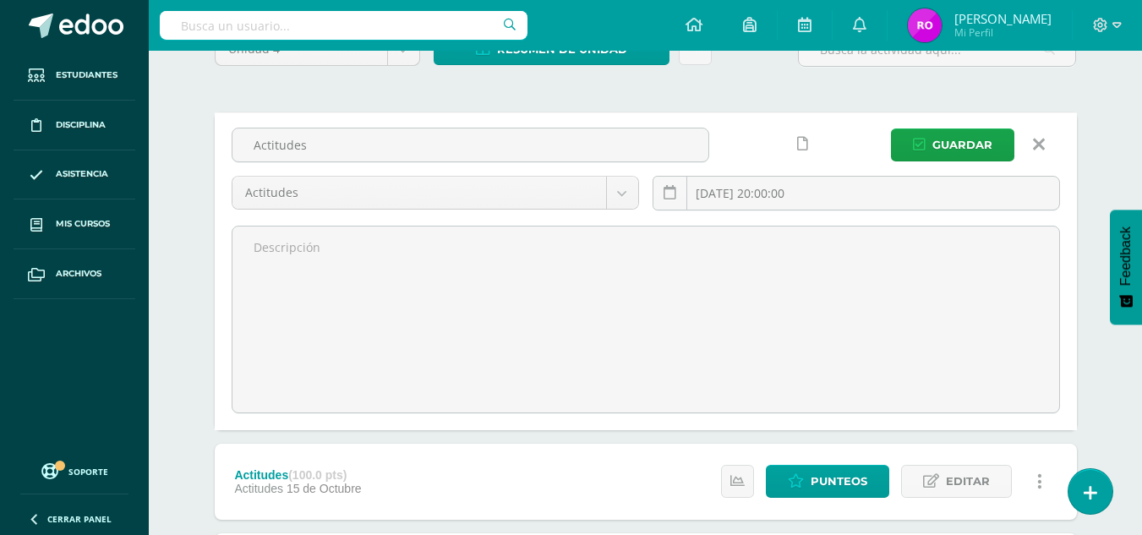
click at [1036, 136] on icon at bounding box center [1039, 144] width 12 height 19
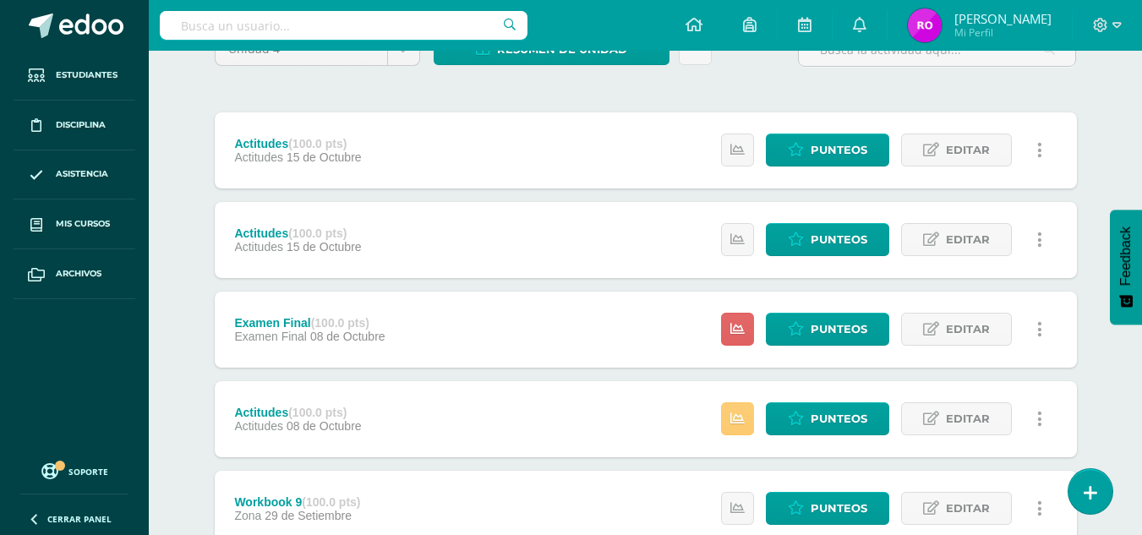
click at [1033, 148] on link at bounding box center [1040, 150] width 33 height 33
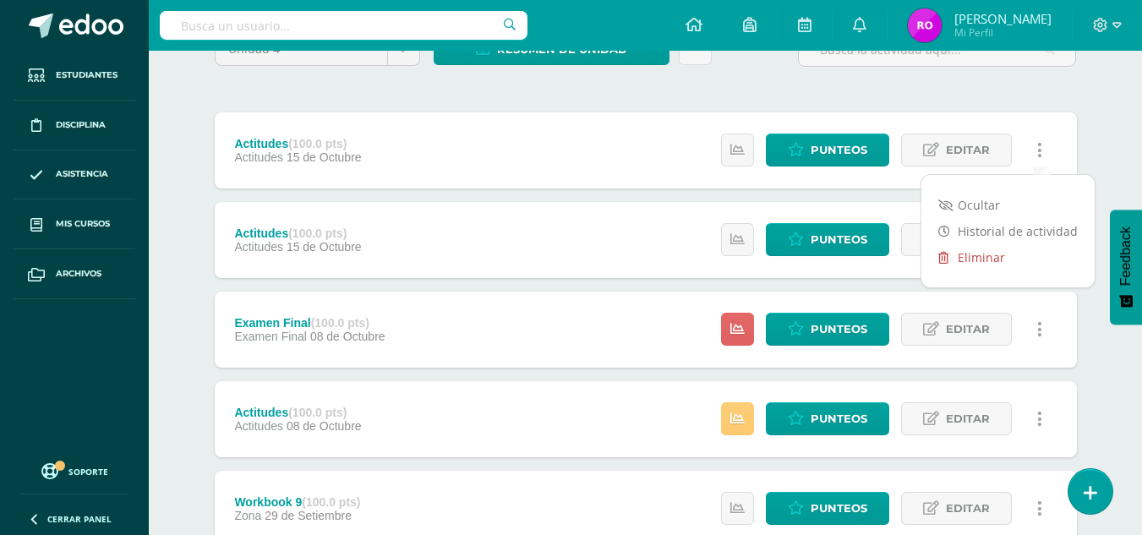
click at [986, 254] on link "Eliminar" at bounding box center [1007, 257] width 173 height 26
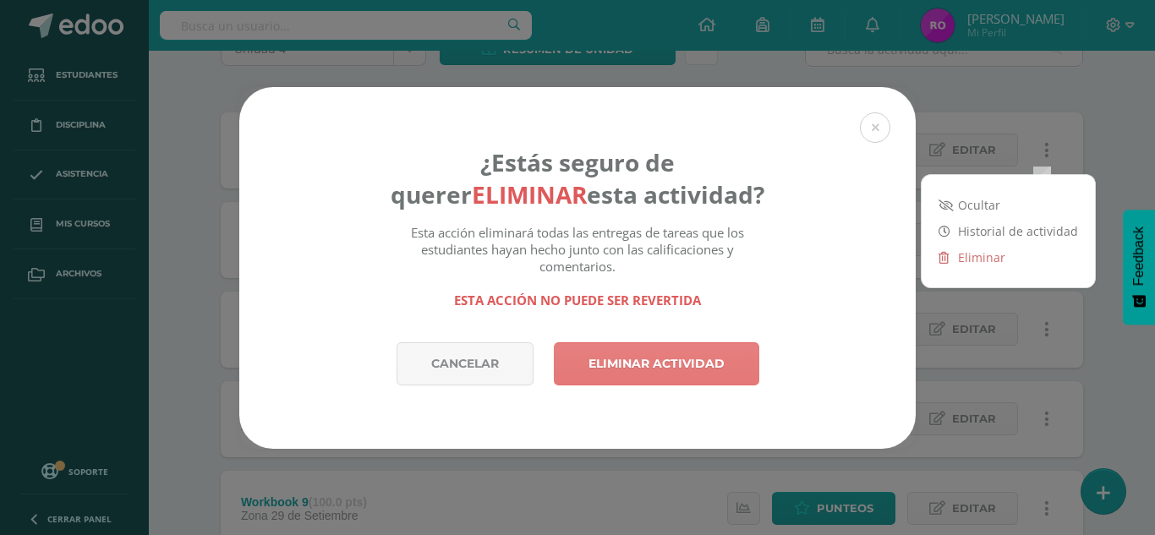
click at [591, 381] on link "Eliminar actividad" at bounding box center [656, 363] width 205 height 43
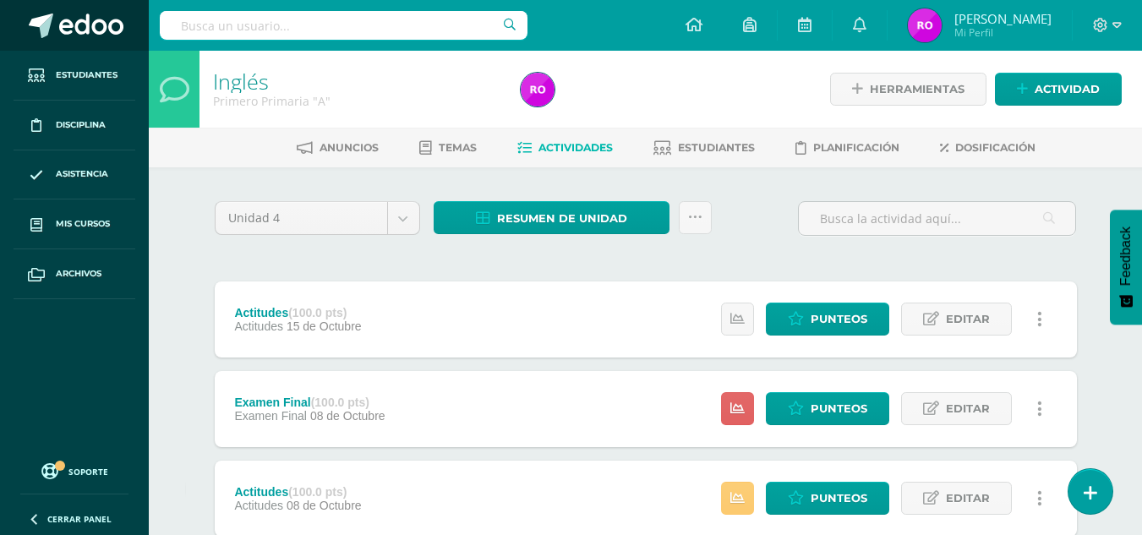
click at [110, 28] on span at bounding box center [91, 26] width 64 height 25
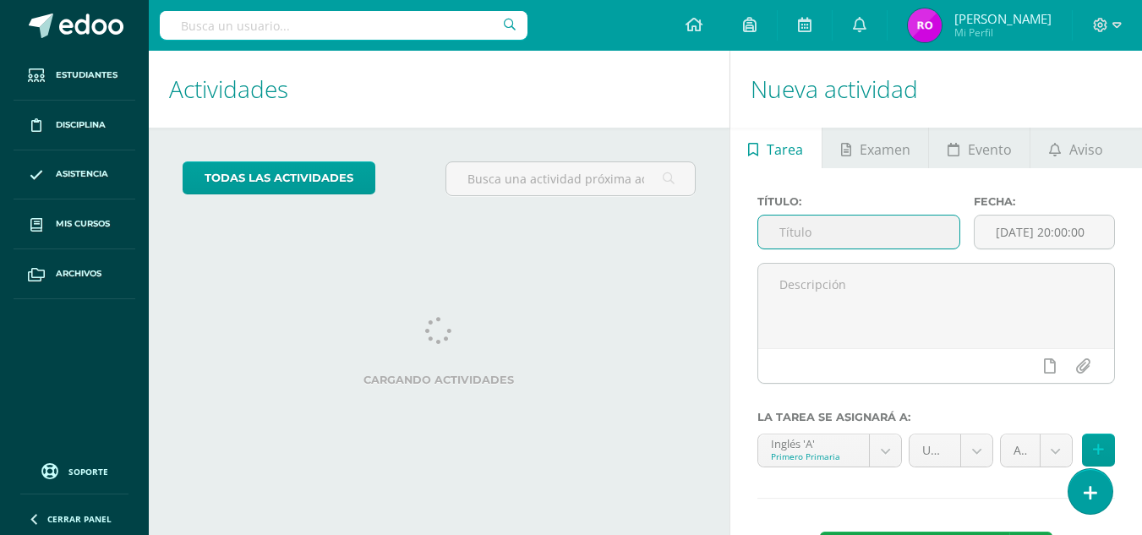
click at [875, 245] on input "text" at bounding box center [858, 232] width 201 height 33
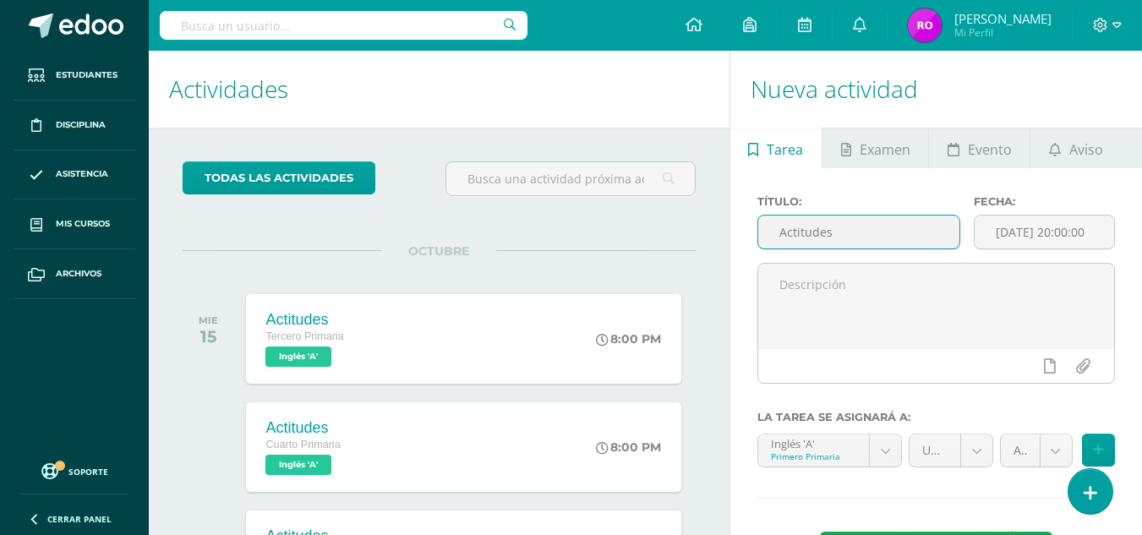
type input "Actitudes"
click at [889, 467] on div "Inglés 'A' Primero Primaria Inglés 'A' Inglés 'A' Inglés 'A' Destrezas de Apren…" at bounding box center [830, 457] width 152 height 47
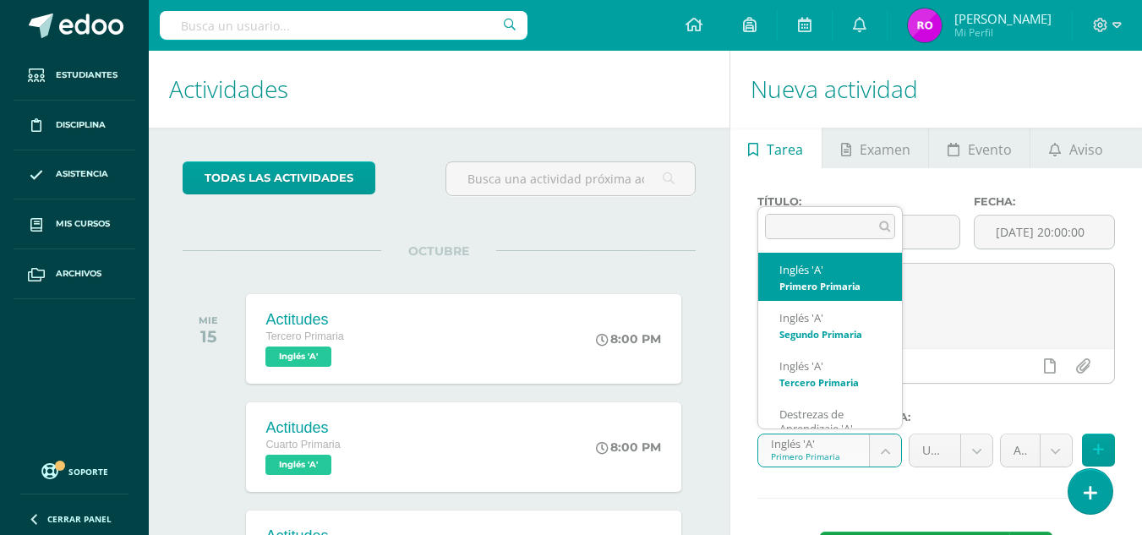
click at [894, 454] on body "Estudiantes Disciplina Asistencia Mis cursos Archivos Soporte Ayuda Reportar un…" at bounding box center [571, 267] width 1142 height 535
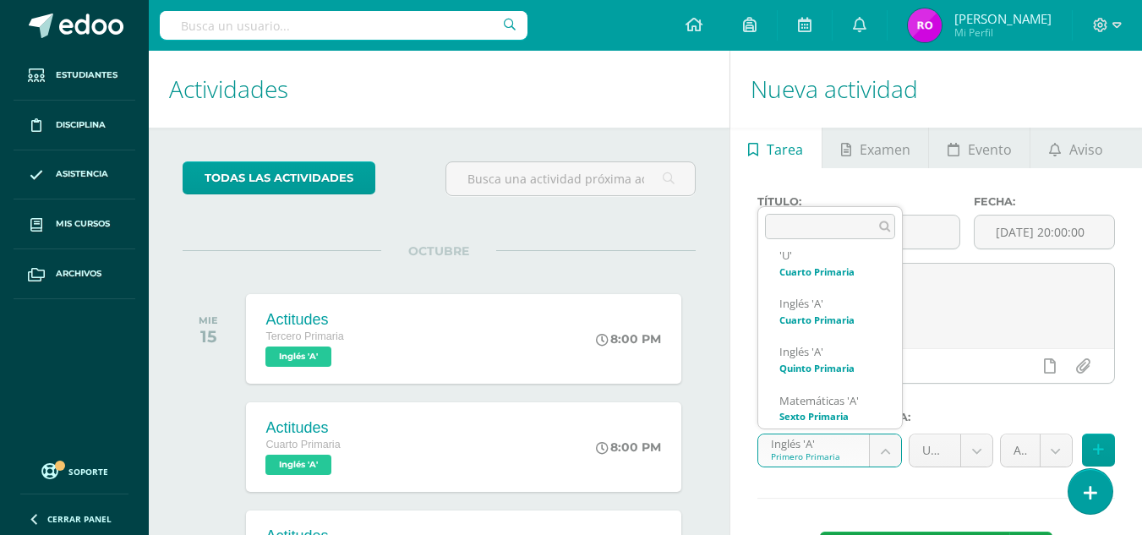
scroll to position [246, 0]
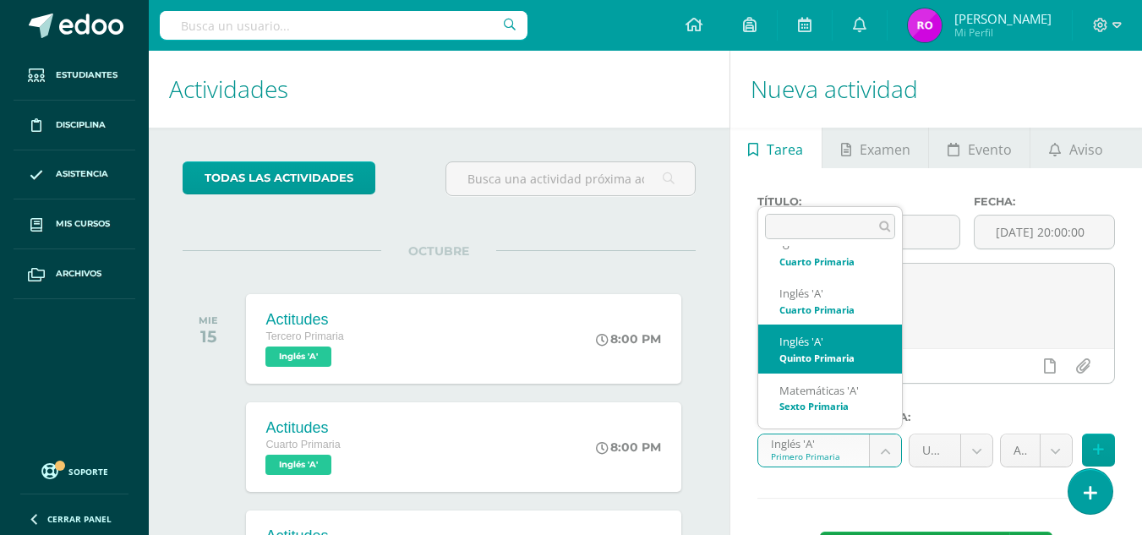
select select "157035"
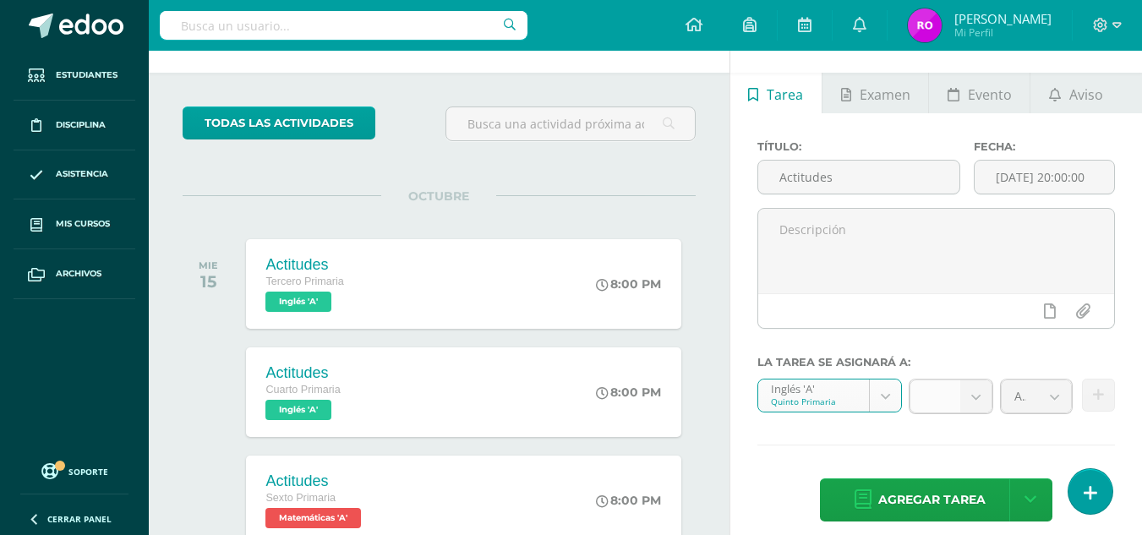
scroll to position [85, 0]
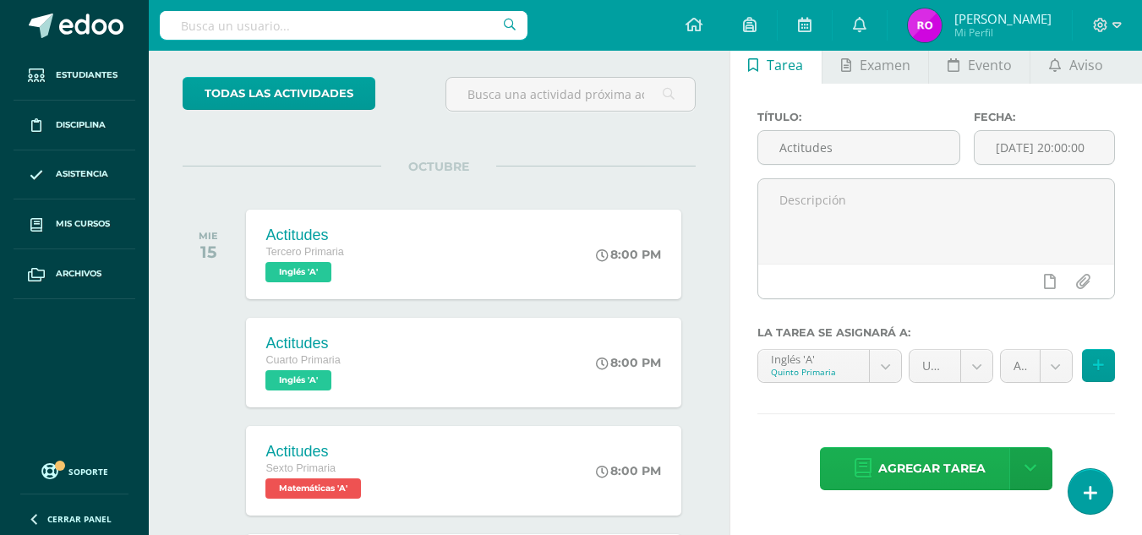
click at [959, 469] on span "Agregar tarea" at bounding box center [931, 468] width 107 height 41
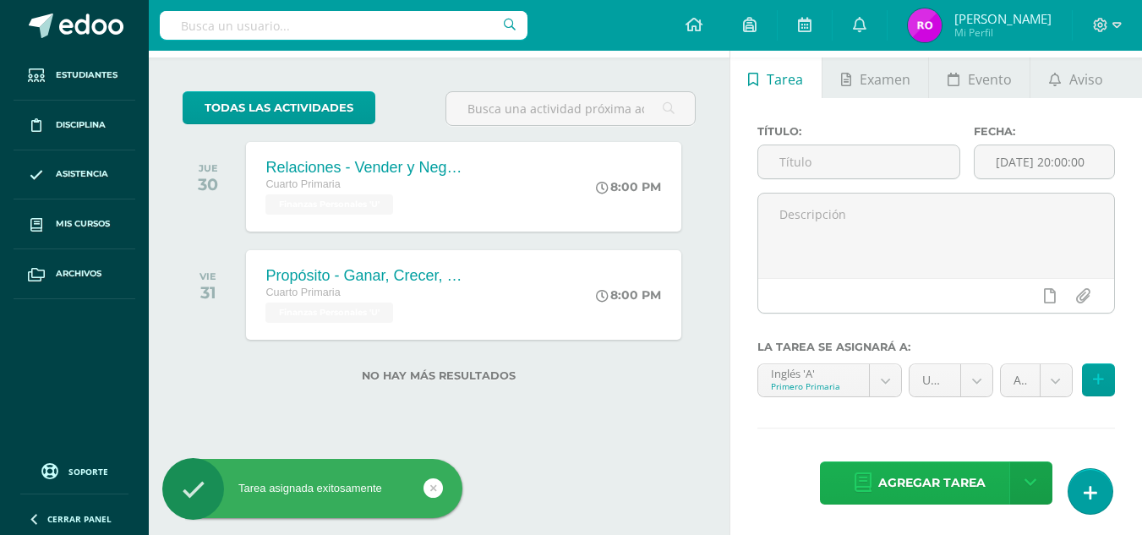
scroll to position [70, 0]
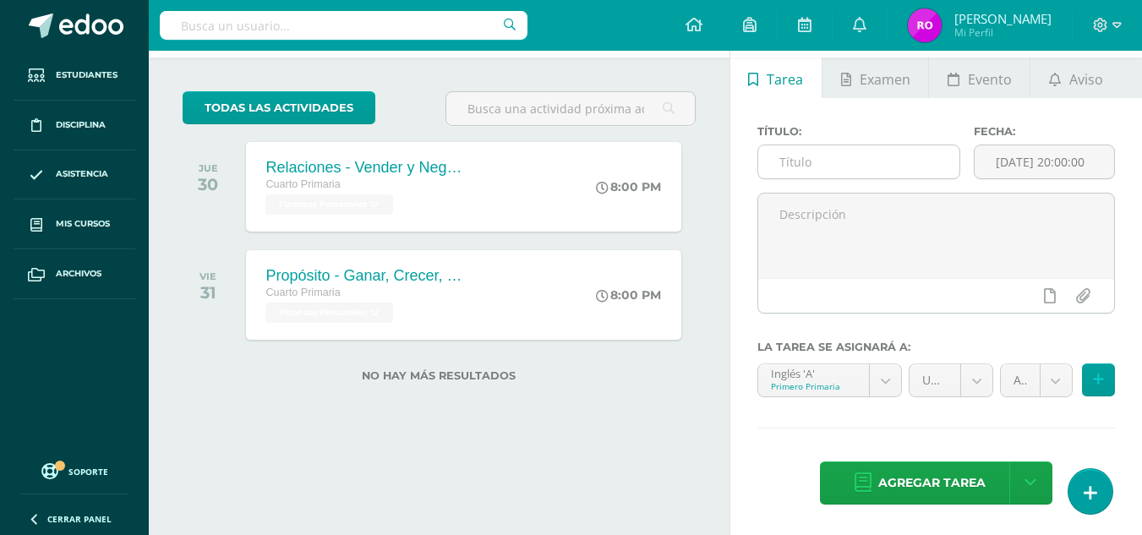
click at [861, 156] on input "text" at bounding box center [858, 161] width 201 height 33
click at [292, 103] on link "todas las Actividades" at bounding box center [279, 107] width 193 height 33
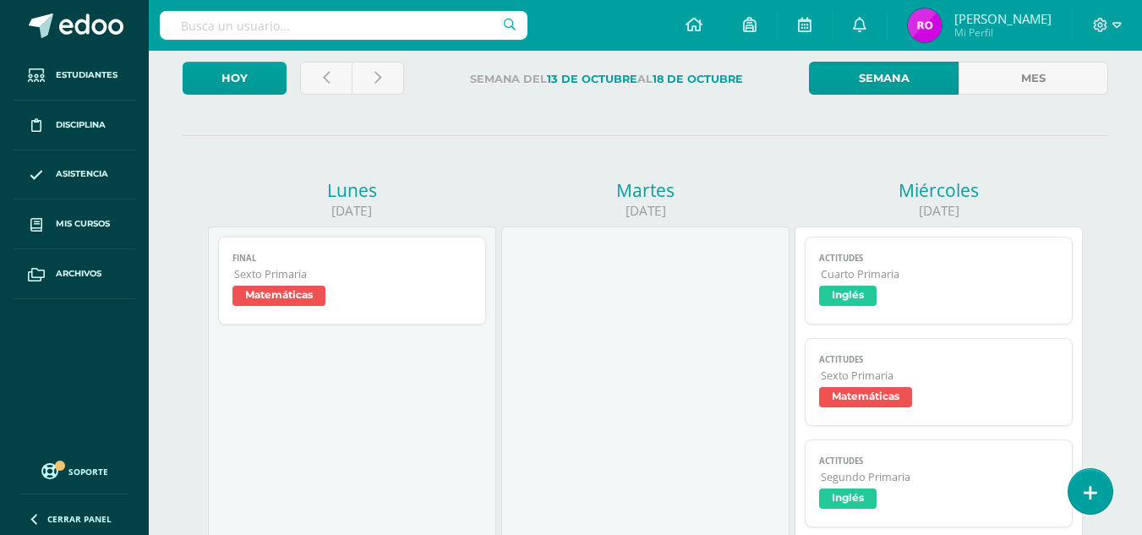
scroll to position [85, 0]
